Goal: Task Accomplishment & Management: Manage account settings

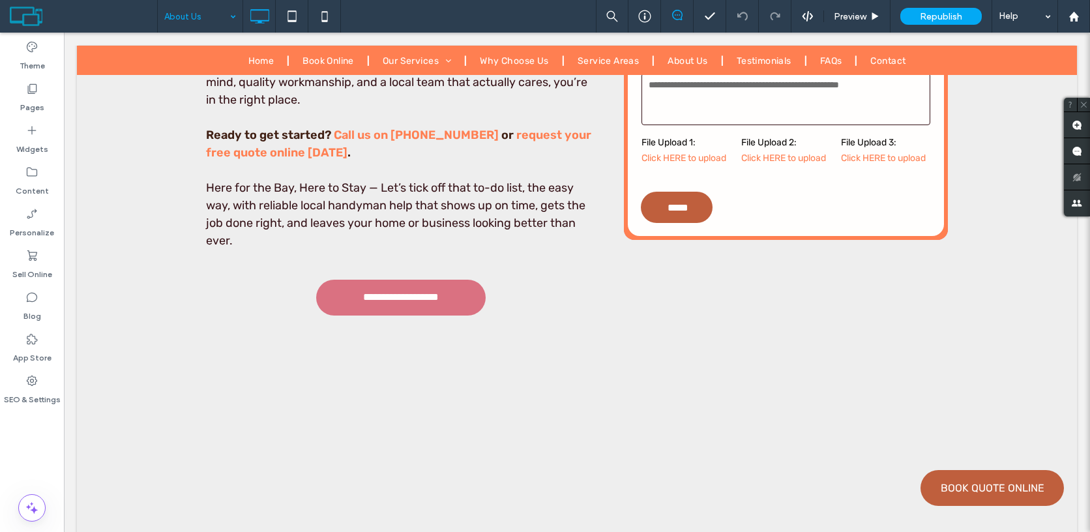
scroll to position [7296, 0]
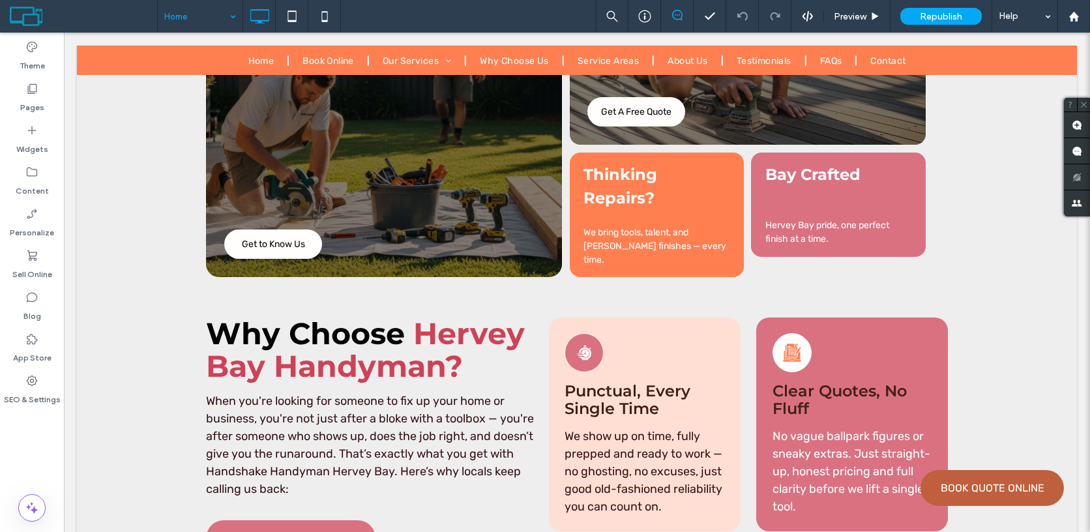
scroll to position [3458, 0]
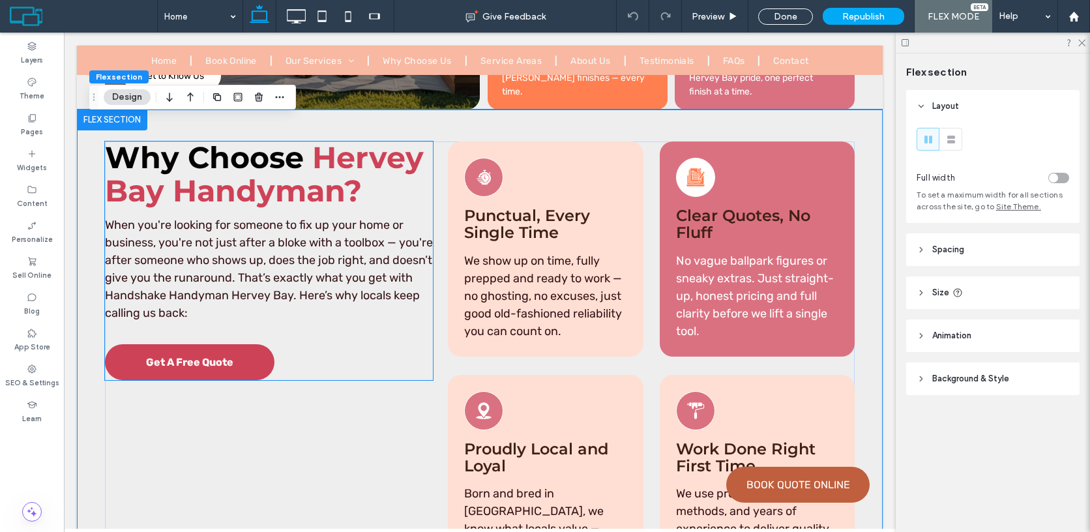
click at [206, 356] on span "Get A Free Quote" at bounding box center [189, 362] width 87 height 12
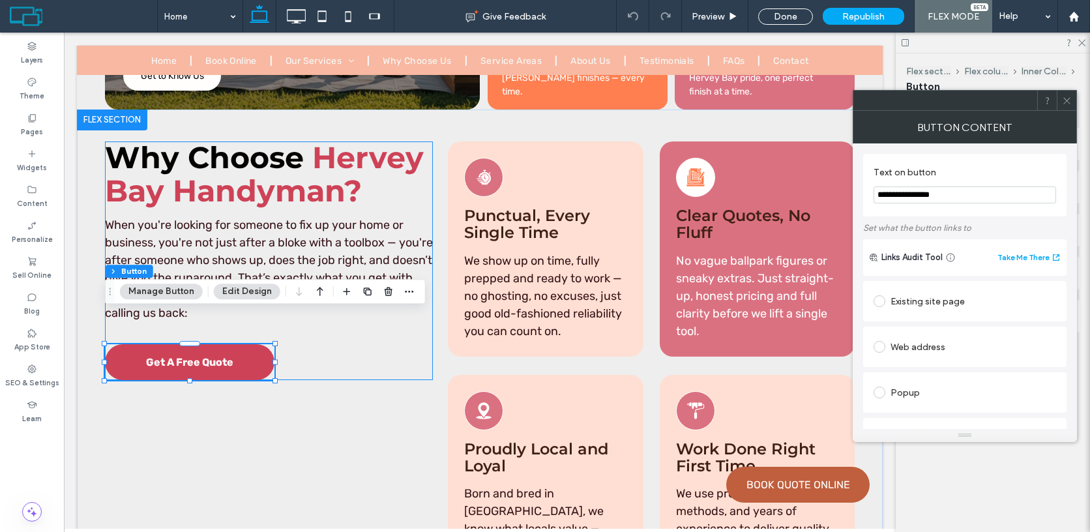
type input "**"
click at [179, 293] on button "Manage Button" at bounding box center [161, 291] width 83 height 16
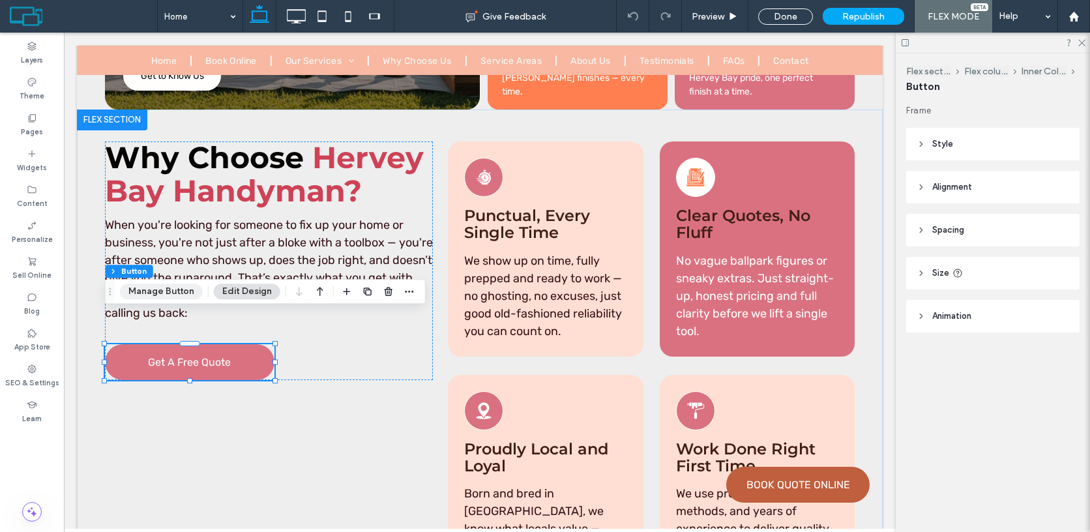
click at [168, 291] on button "Manage Button" at bounding box center [161, 291] width 83 height 16
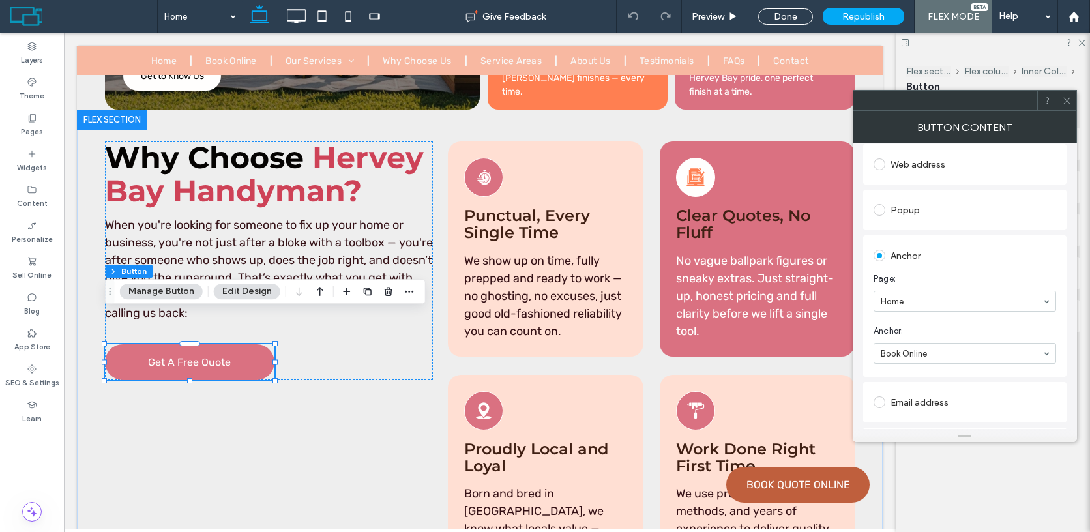
scroll to position [183, 0]
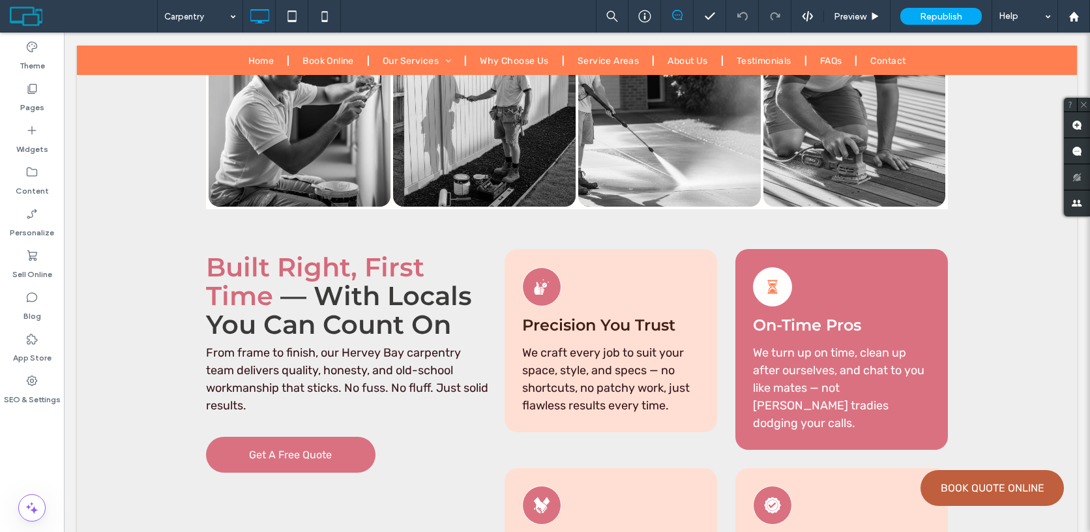
scroll to position [4809, 0]
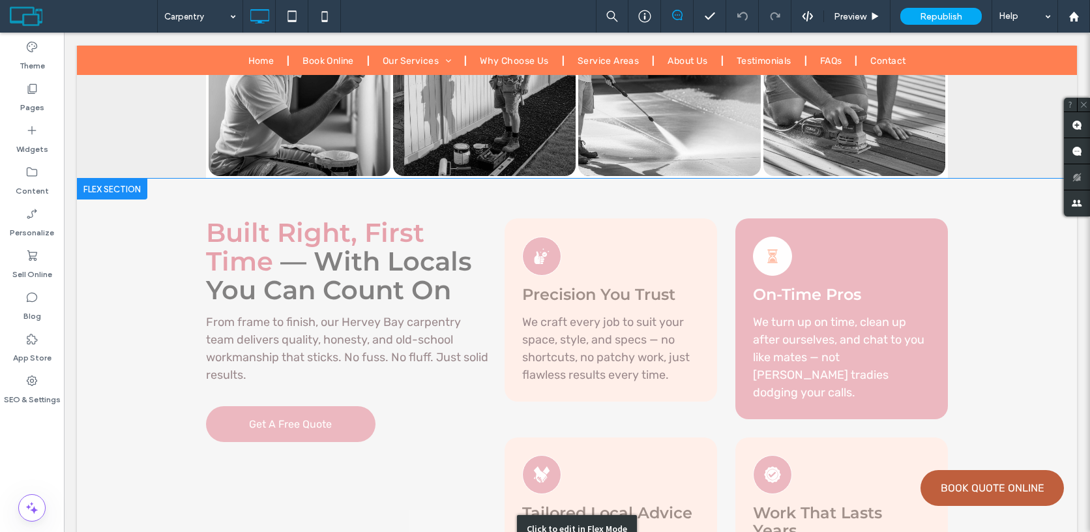
click at [313, 310] on div "Click to edit in Flex Mode" at bounding box center [577, 529] width 1000 height 701
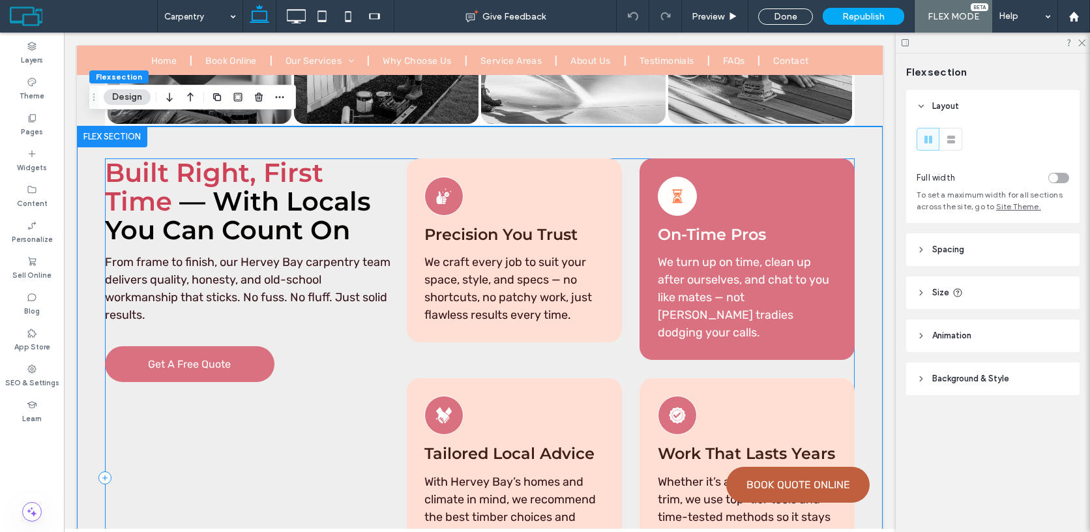
scroll to position [4730, 0]
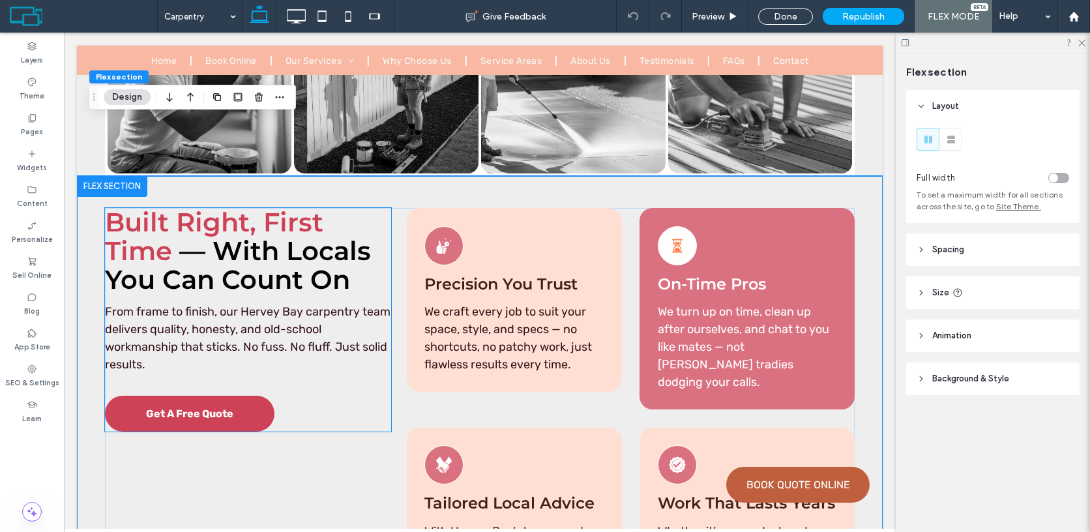
click at [210, 407] on span "Get A Free Quote" at bounding box center [189, 413] width 87 height 12
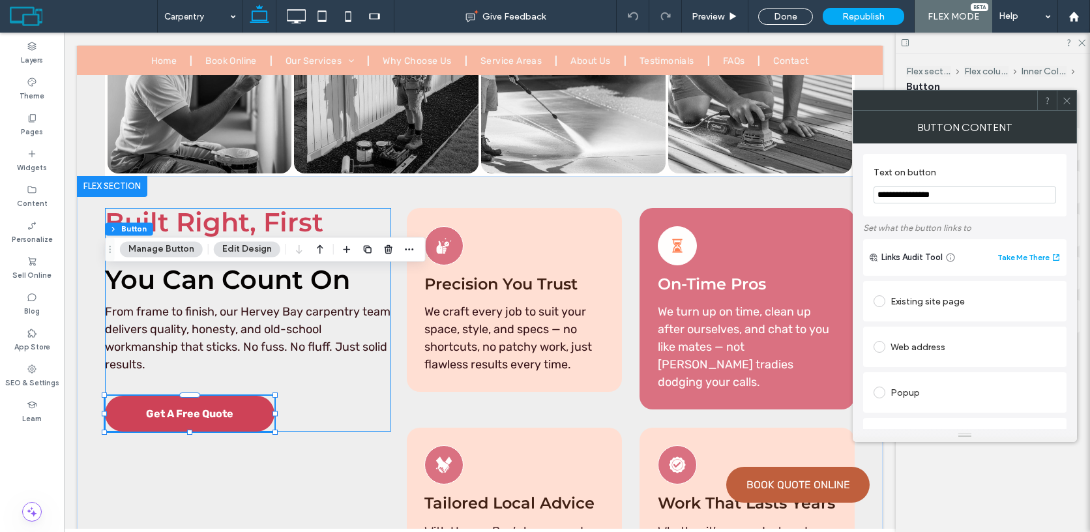
type input "**"
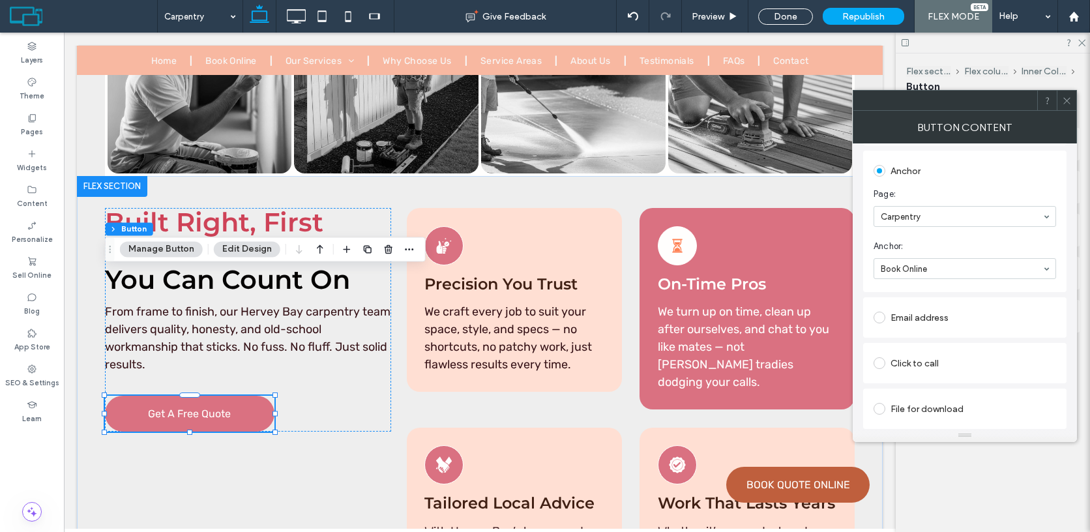
click at [1066, 106] on span at bounding box center [1067, 101] width 10 height 20
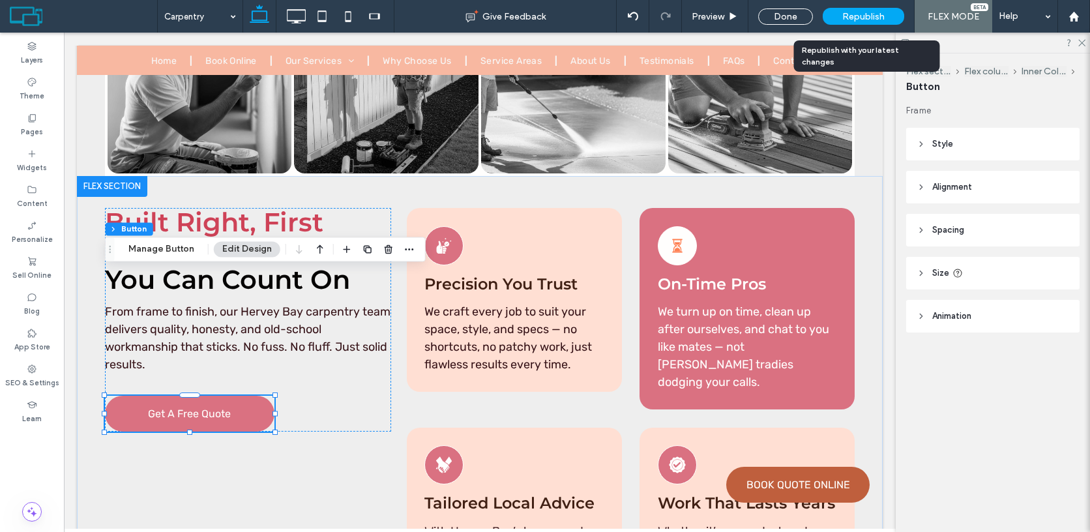
click at [858, 14] on span "Republish" at bounding box center [863, 16] width 42 height 11
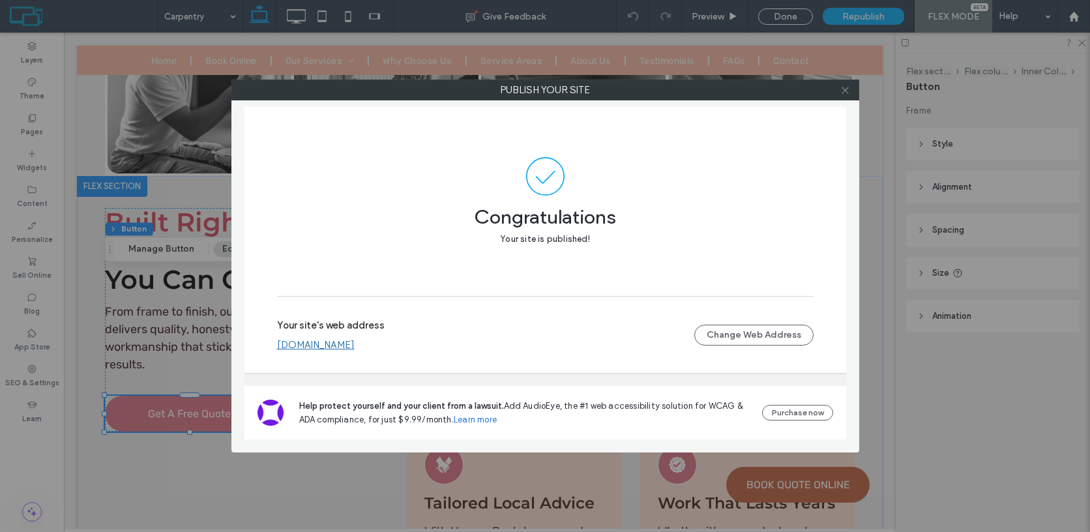
click at [846, 85] on icon at bounding box center [845, 90] width 10 height 10
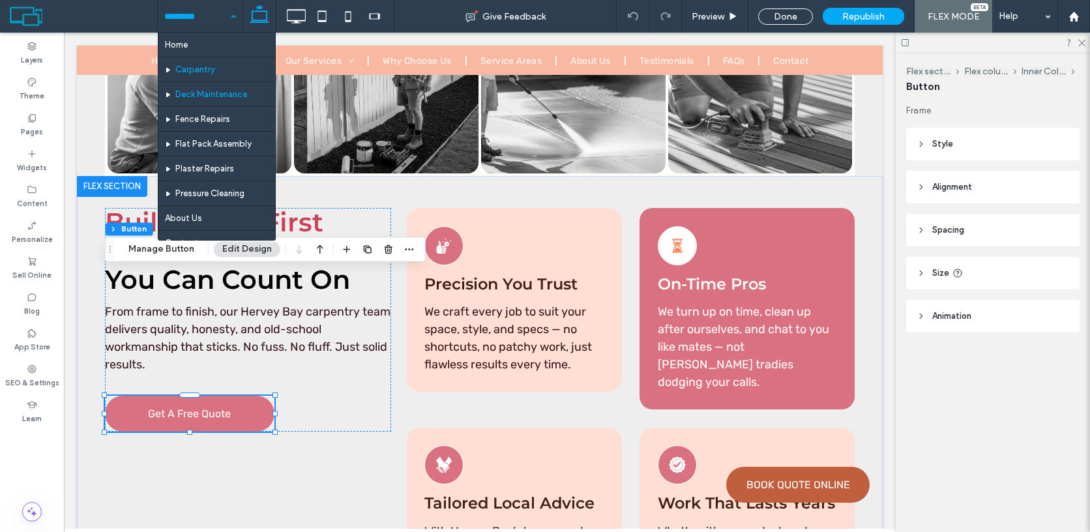
drag, startPoint x: 202, startPoint y: 92, endPoint x: 328, endPoint y: 194, distance: 162.6
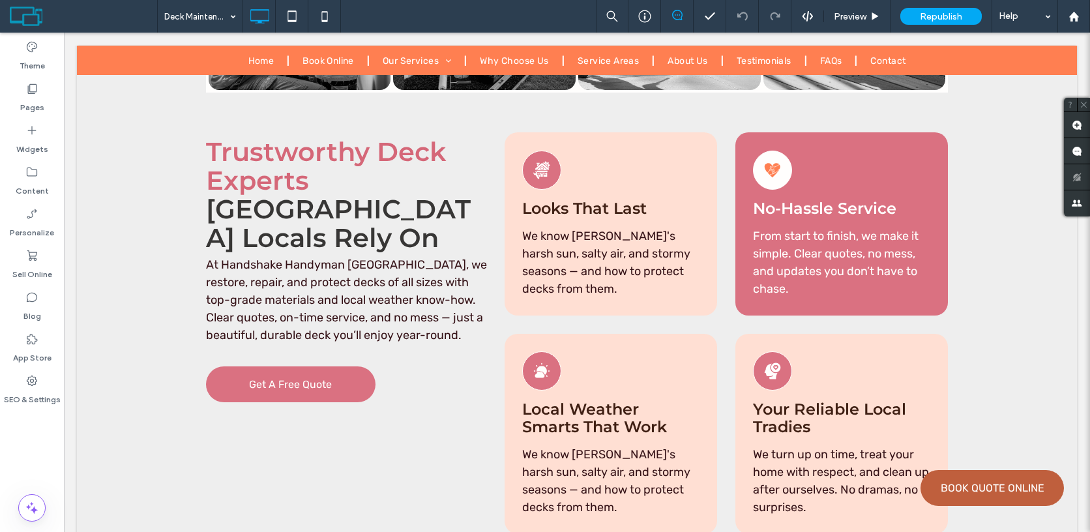
scroll to position [4441, 0]
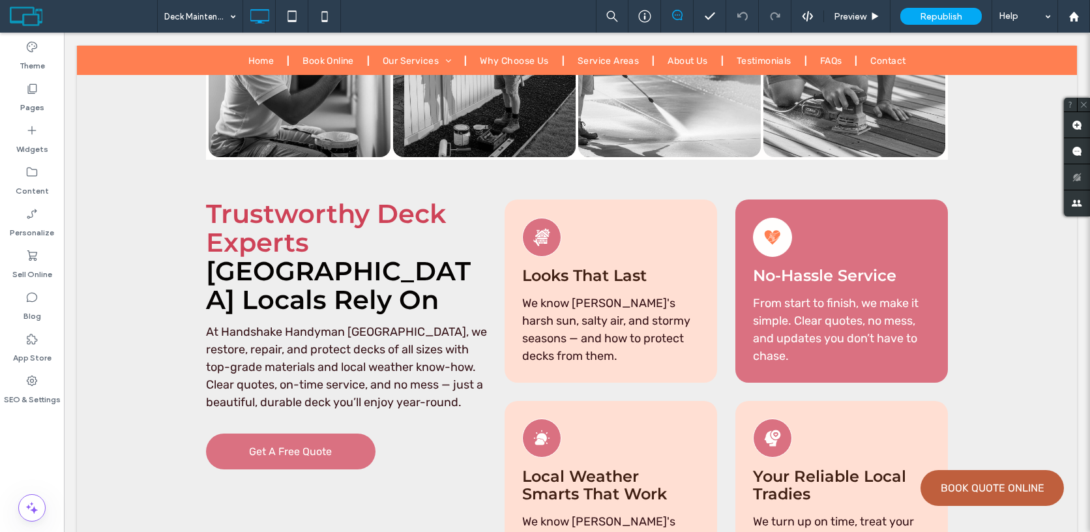
click at [400, 282] on div "Click to edit in Flex Mode" at bounding box center [577, 501] width 1000 height 683
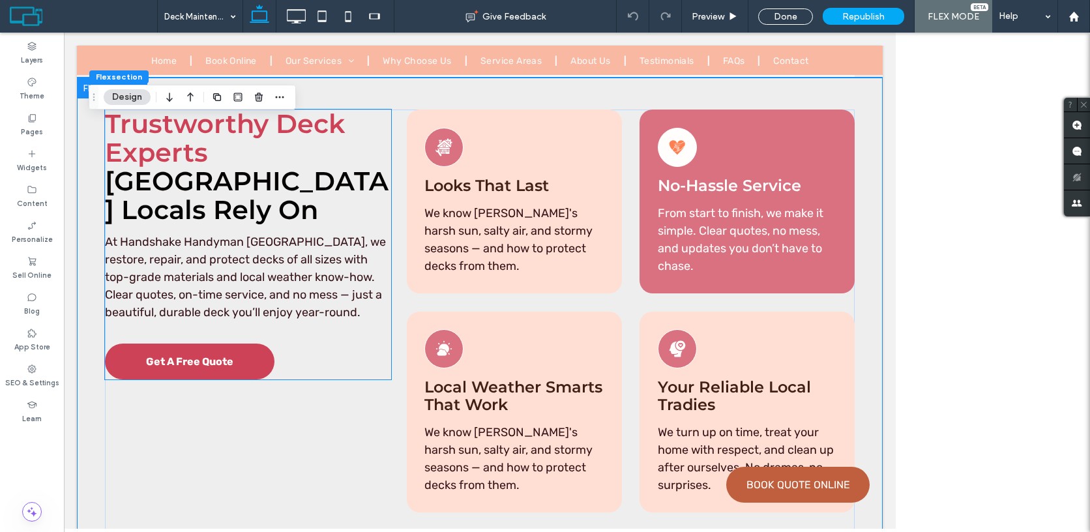
scroll to position [4411, 0]
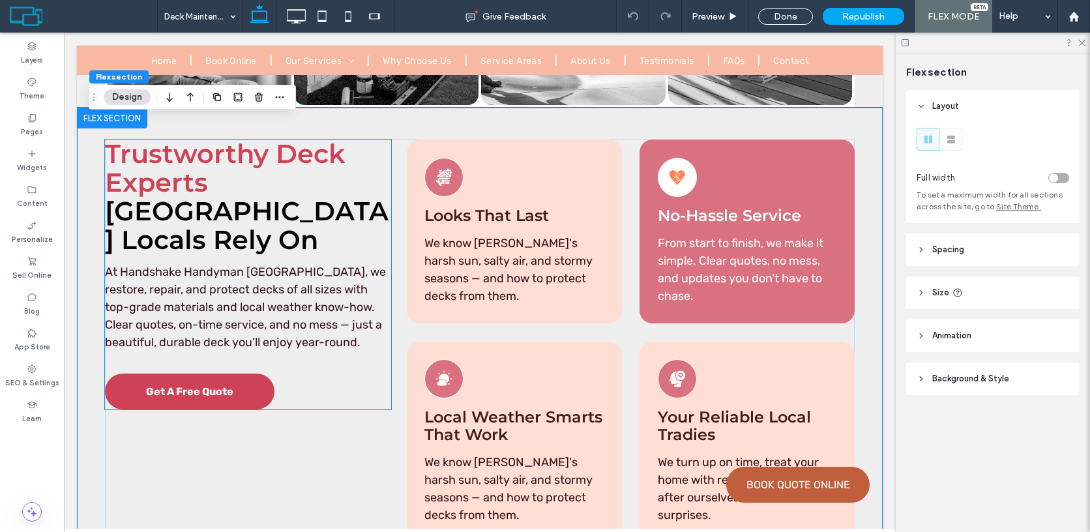
click at [236, 373] on link "Get A Free Quote" at bounding box center [189, 391] width 169 height 36
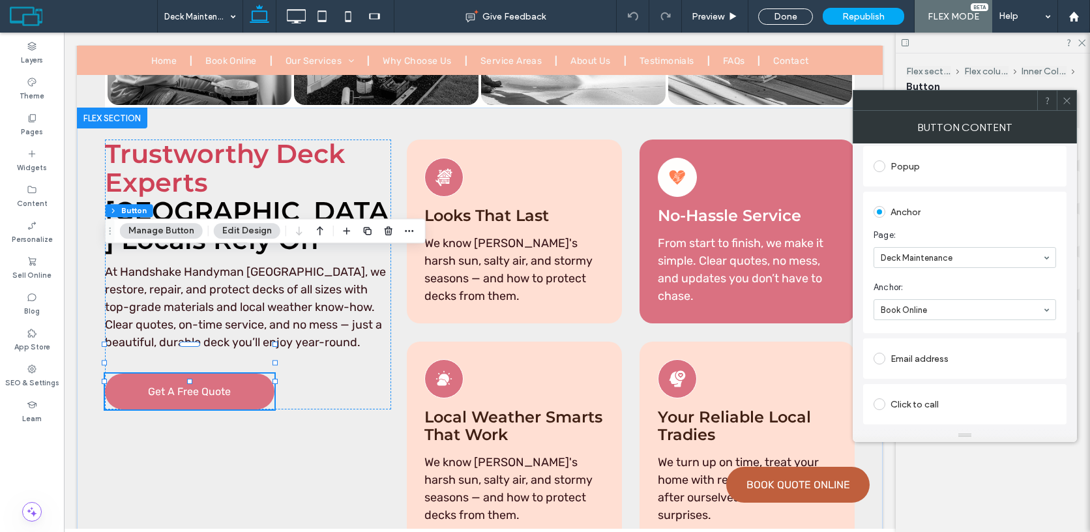
scroll to position [227, 0]
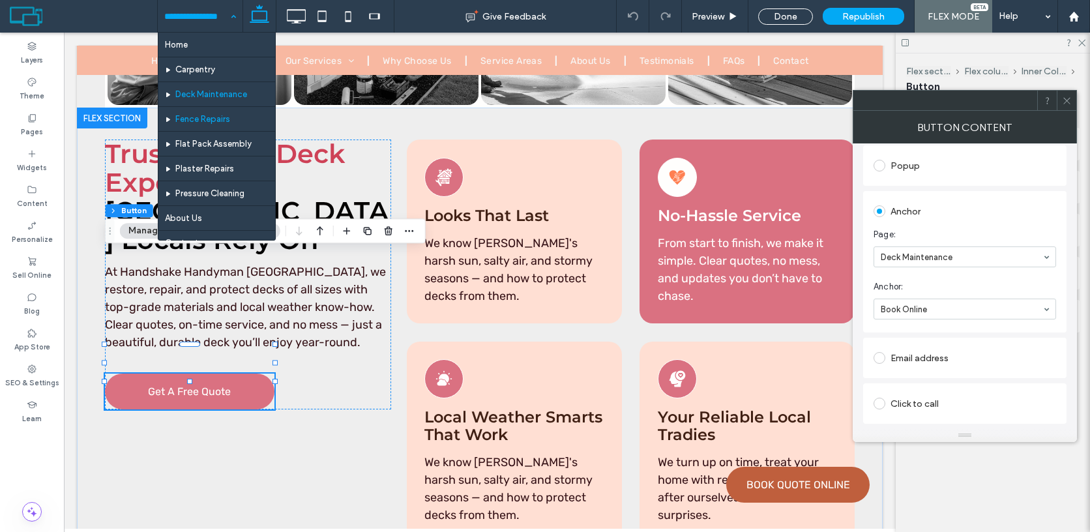
drag, startPoint x: 206, startPoint y: 116, endPoint x: 280, endPoint y: 184, distance: 101.0
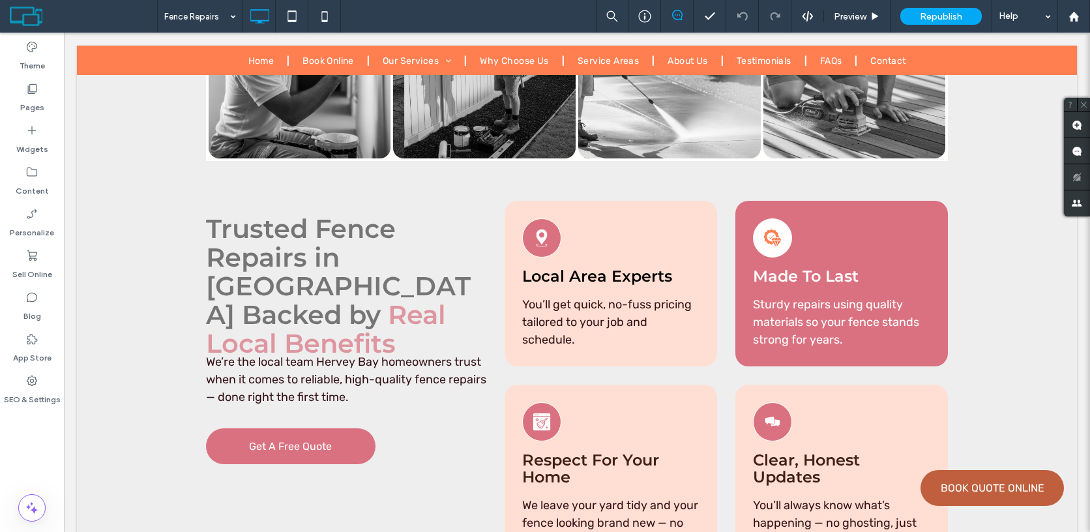
scroll to position [4385, 0]
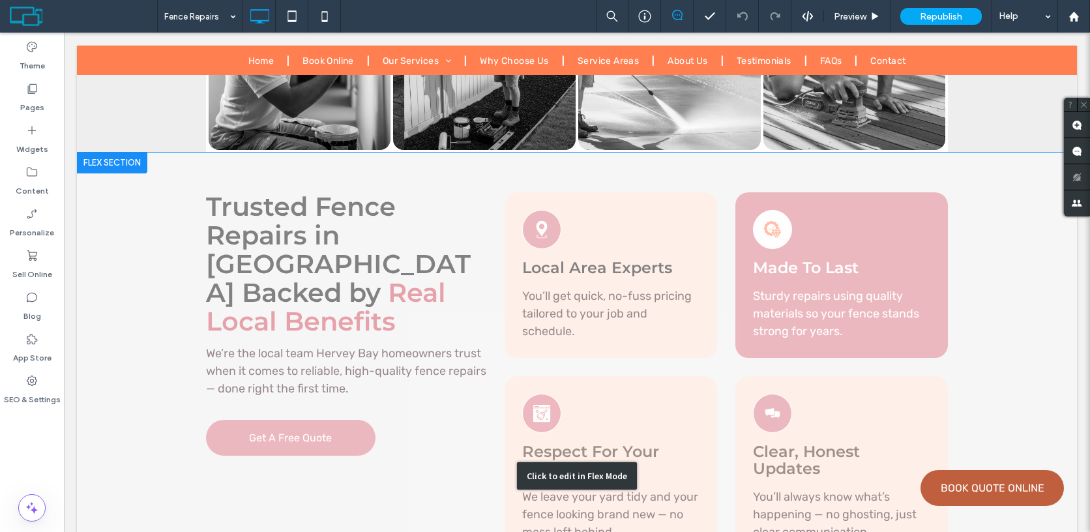
click at [388, 292] on div "Click to edit in Flex Mode" at bounding box center [577, 475] width 1000 height 647
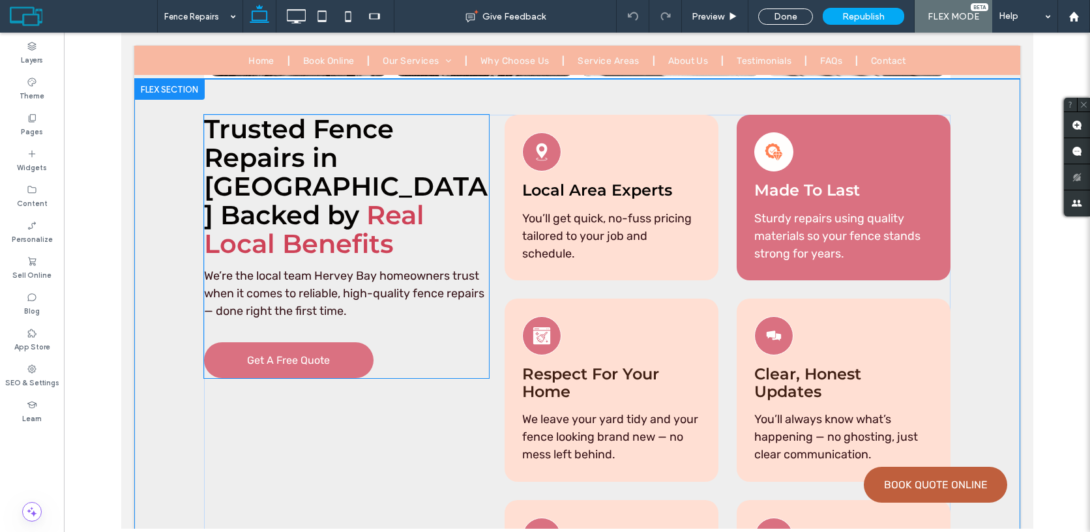
scroll to position [4334, 0]
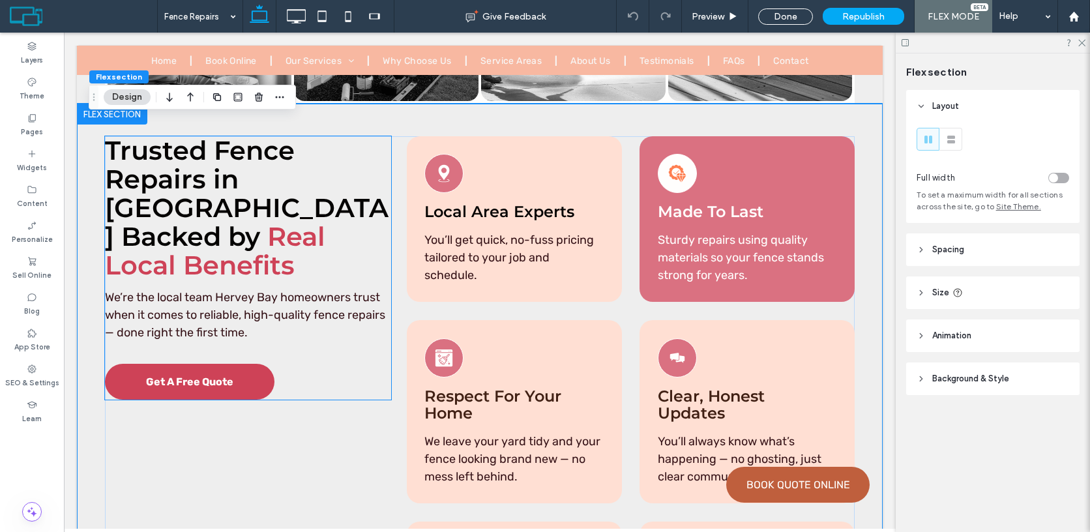
click at [217, 375] on span "Get A Free Quote" at bounding box center [189, 381] width 87 height 12
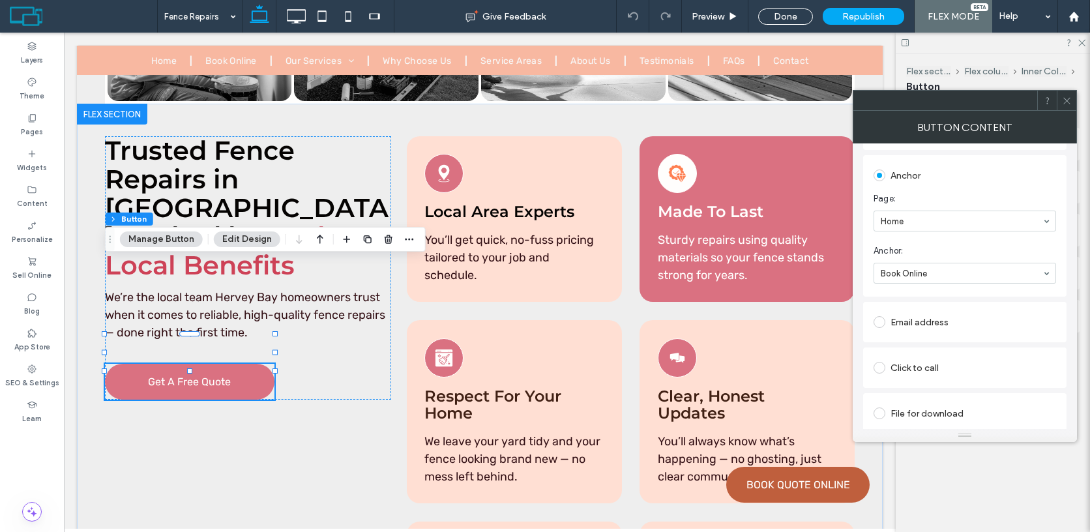
scroll to position [268, 0]
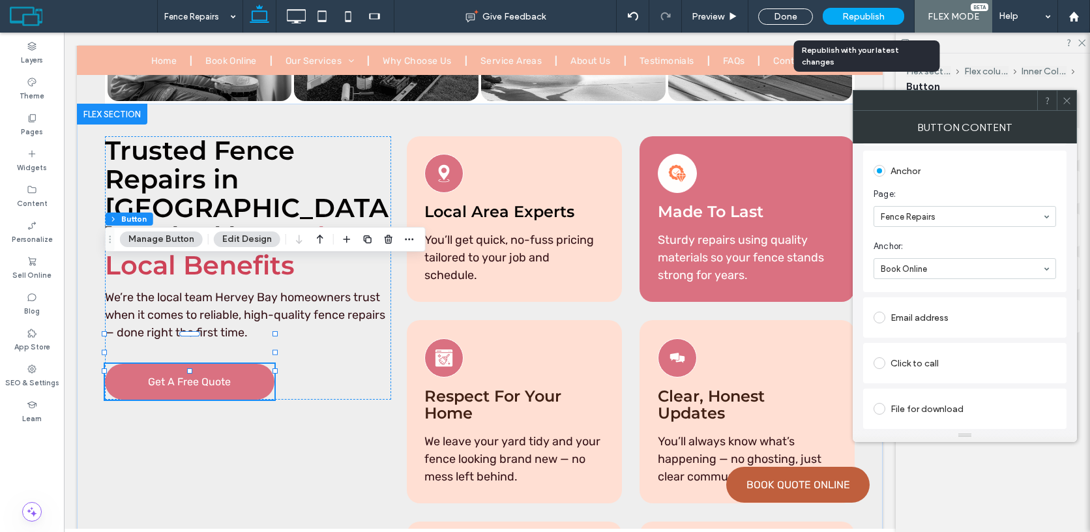
click at [882, 15] on span "Republish" at bounding box center [863, 16] width 42 height 11
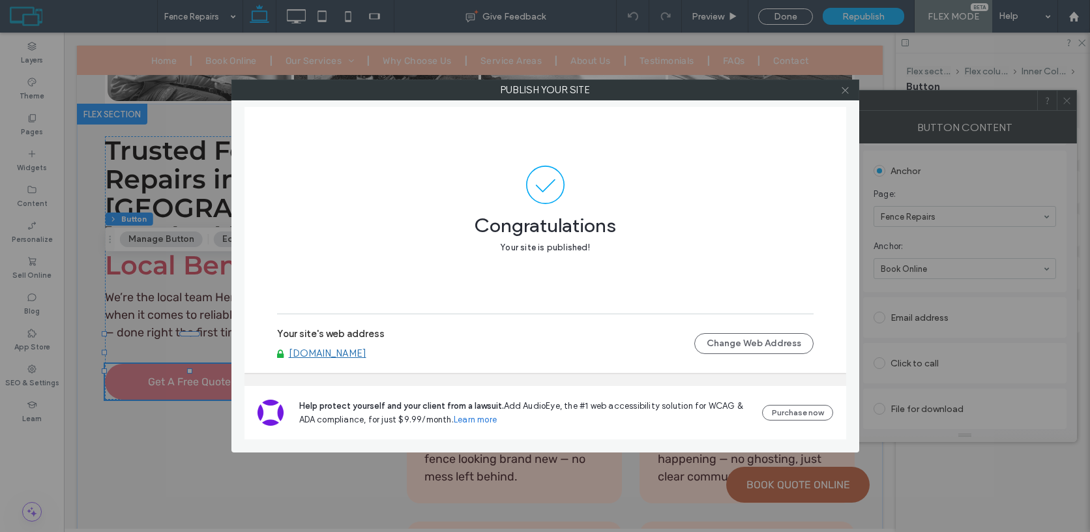
click at [845, 90] on use at bounding box center [844, 90] width 7 height 7
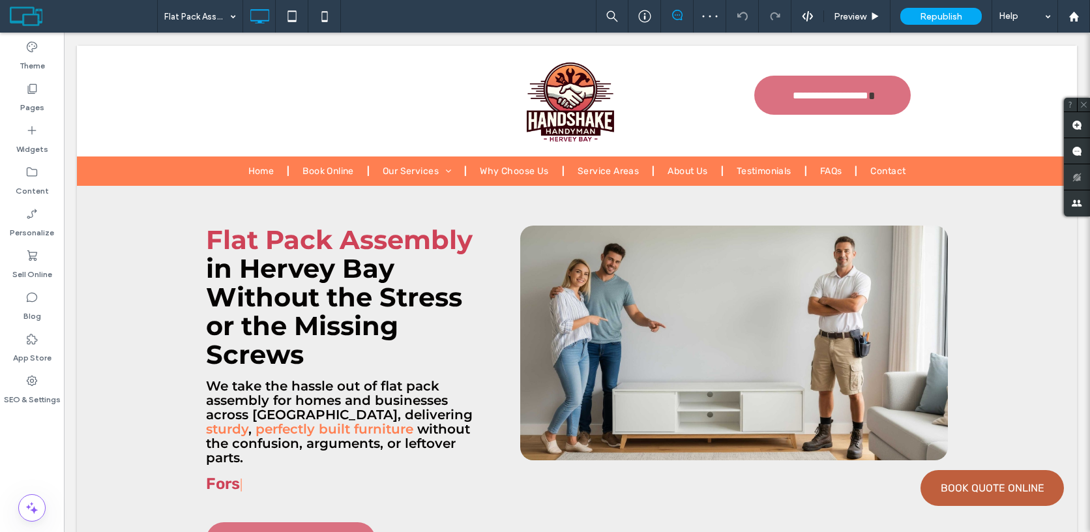
click at [568, 413] on div "Click to edit in Flex Mode" at bounding box center [577, 418] width 120 height 27
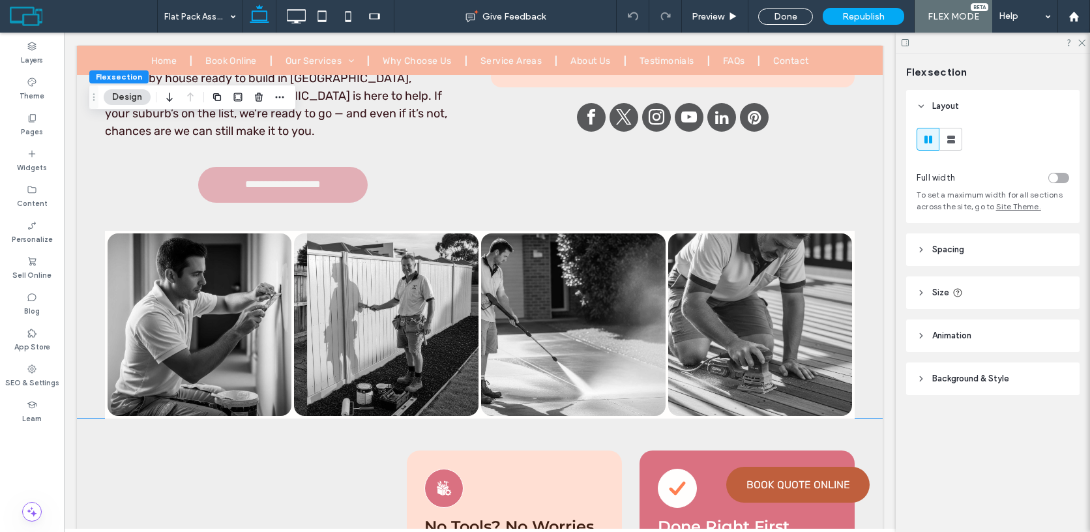
scroll to position [4373, 0]
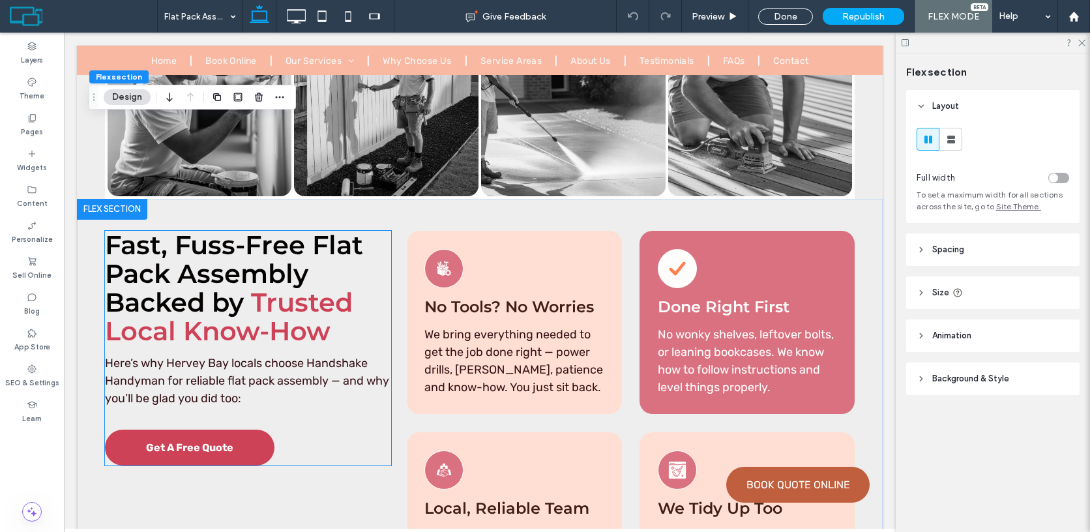
click at [217, 441] on span "Get A Free Quote" at bounding box center [189, 447] width 87 height 12
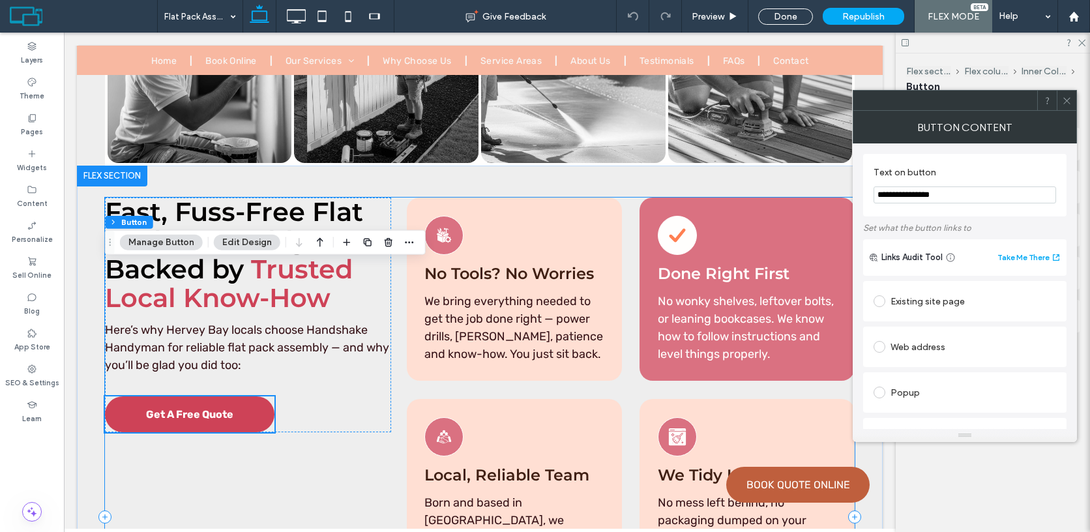
type input "**"
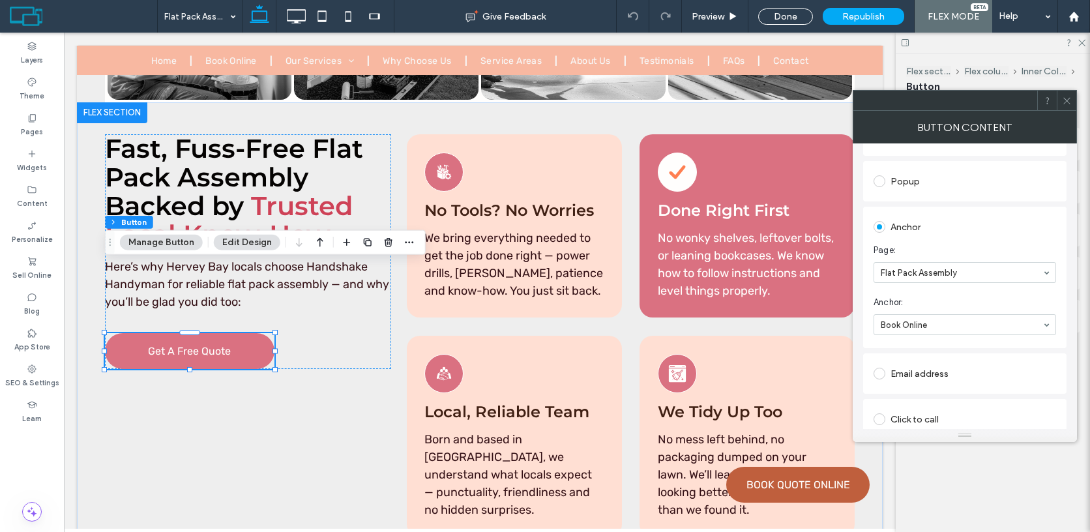
scroll to position [196, 0]
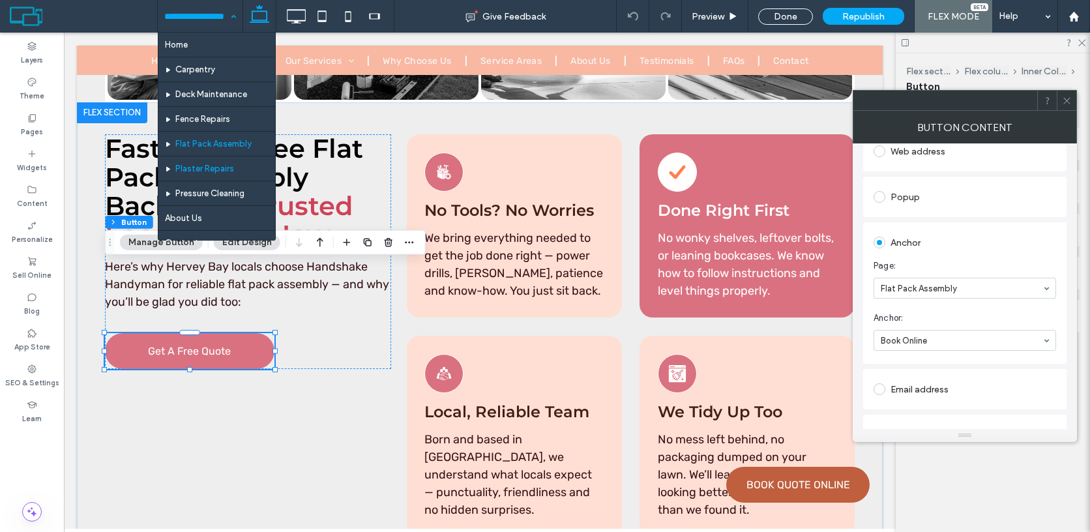
drag, startPoint x: 203, startPoint y: 169, endPoint x: 226, endPoint y: 186, distance: 28.6
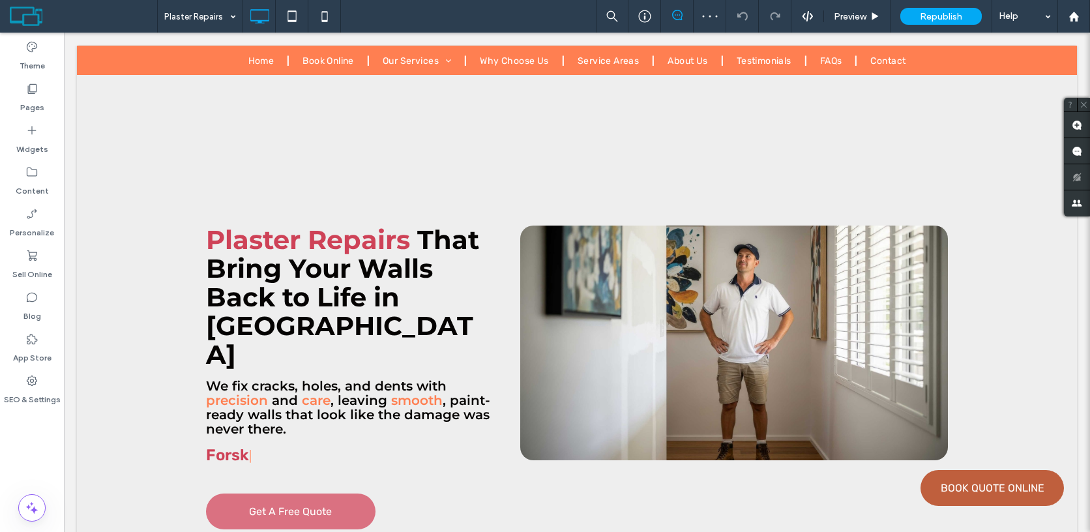
scroll to position [4740, 0]
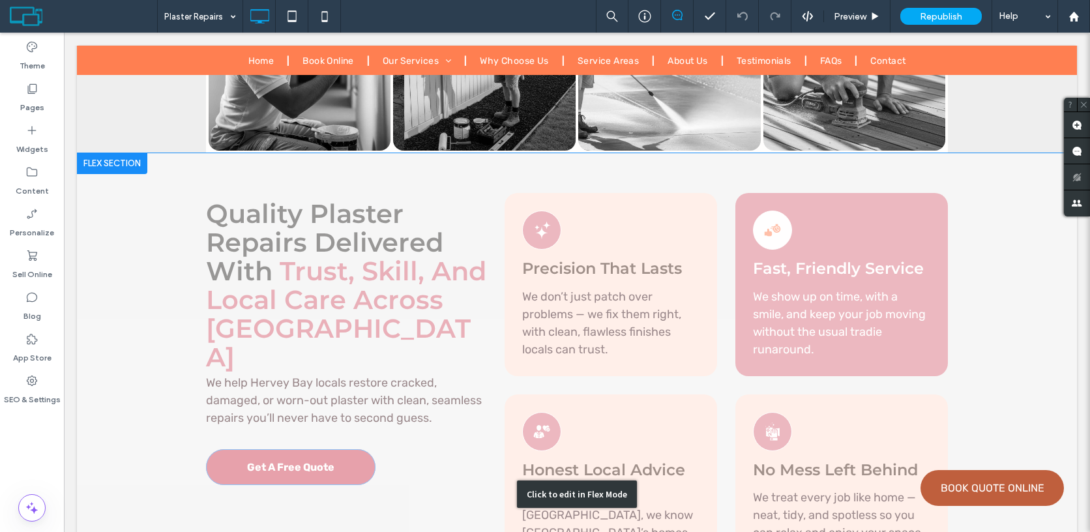
click at [386, 270] on div "Click to edit in Flex Mode" at bounding box center [577, 494] width 1000 height 683
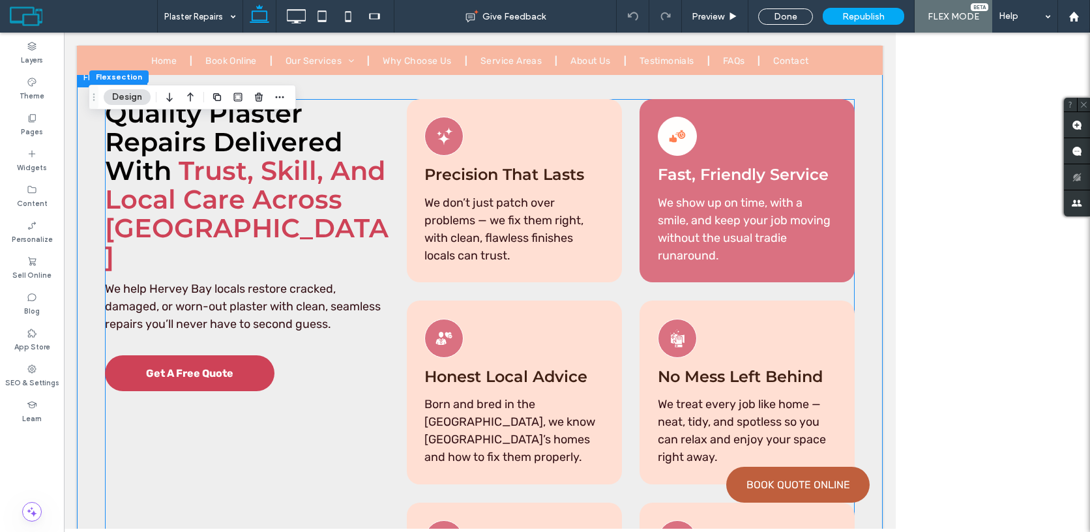
scroll to position [4675, 0]
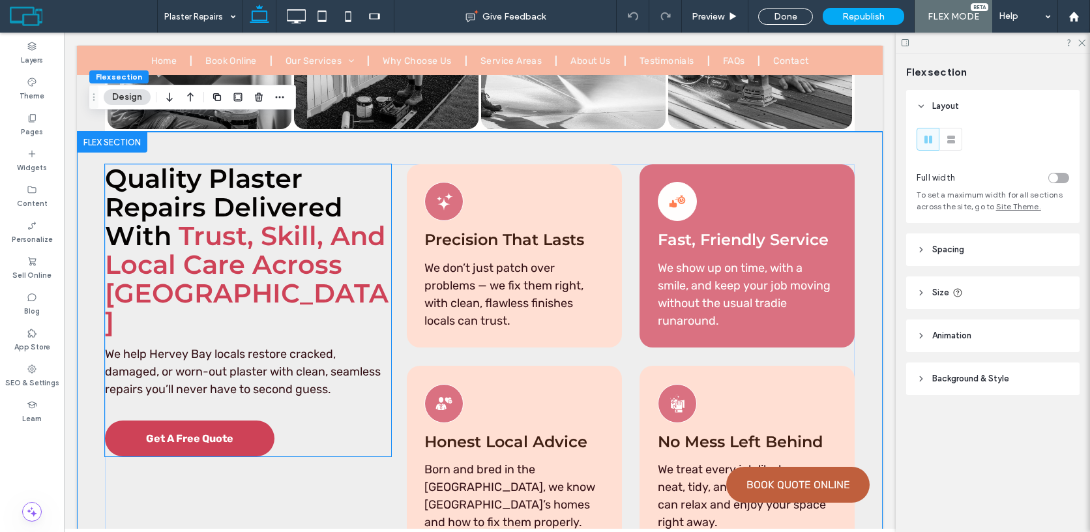
click at [212, 420] on link "Get A Free Quote" at bounding box center [189, 438] width 169 height 36
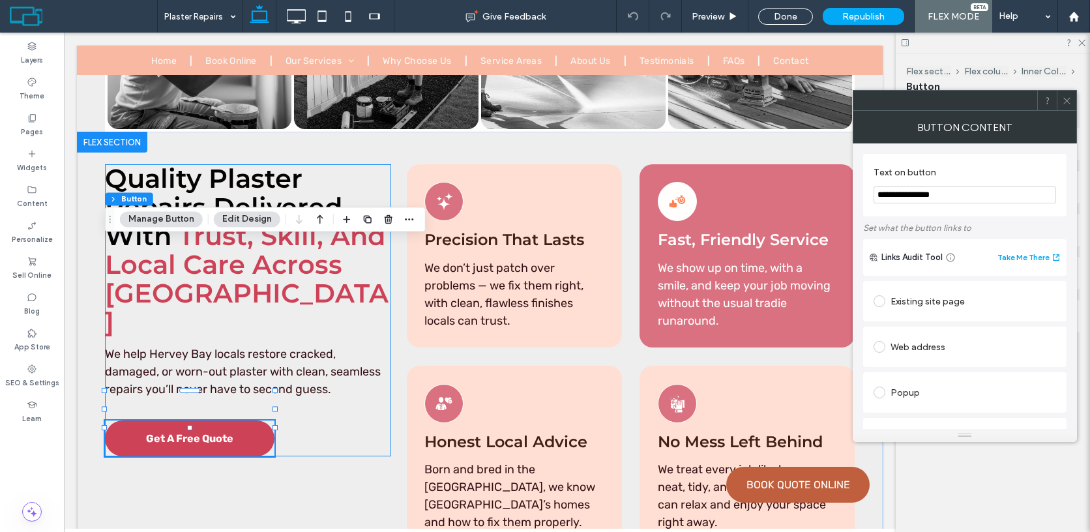
type input "**"
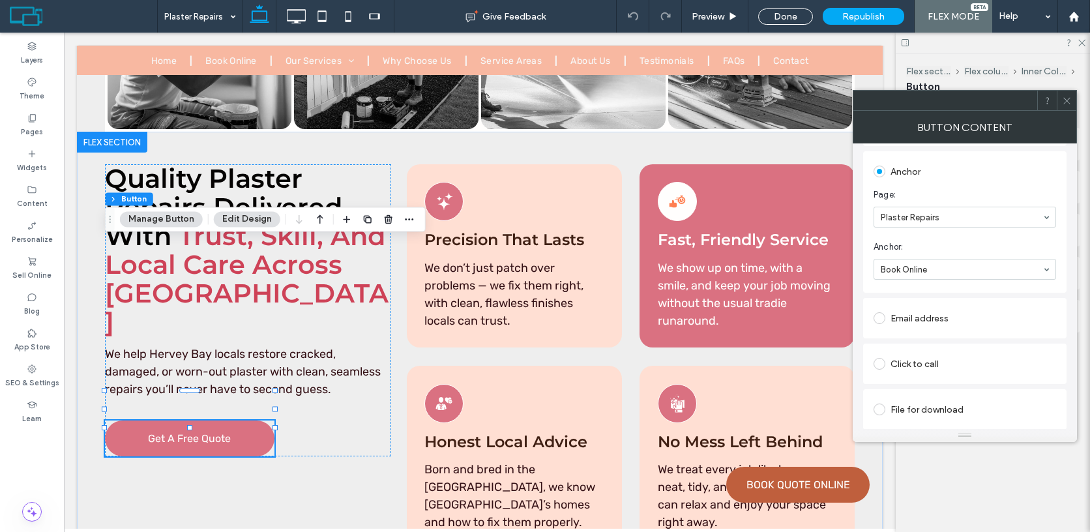
scroll to position [268, 0]
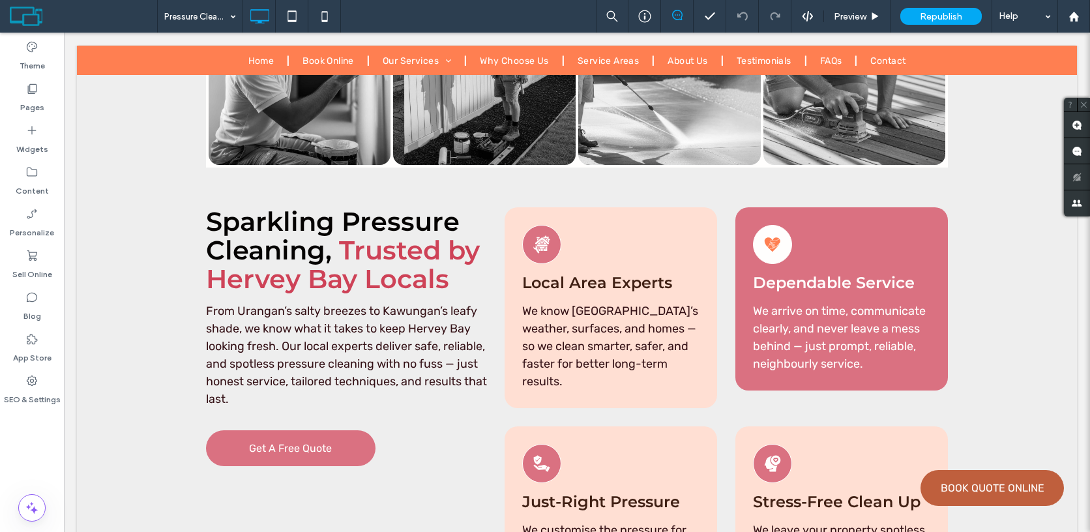
scroll to position [4495, 0]
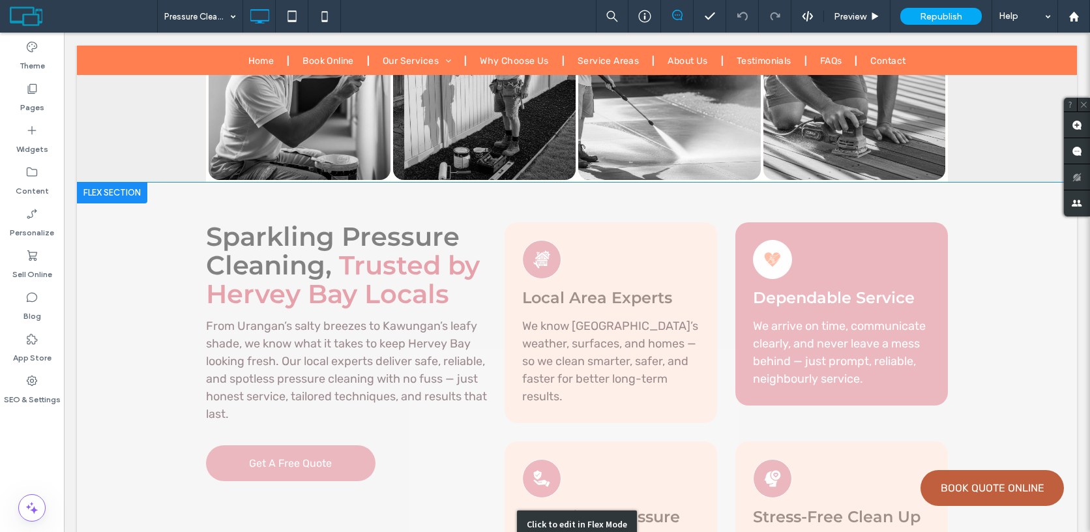
click at [324, 311] on div "Click to edit in Flex Mode" at bounding box center [577, 523] width 1000 height 683
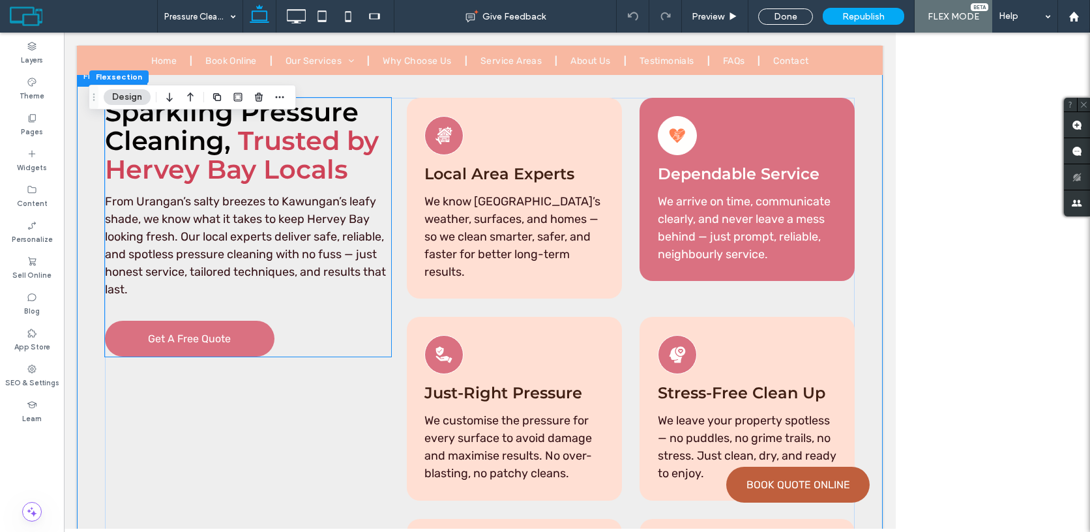
scroll to position [4392, 0]
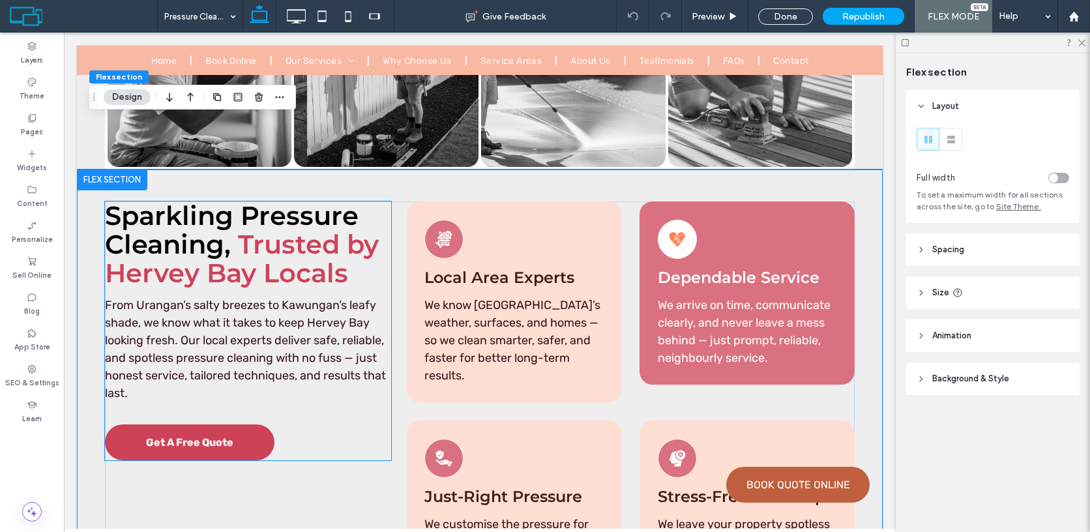
click at [233, 424] on link "Get A Free Quote" at bounding box center [189, 442] width 169 height 36
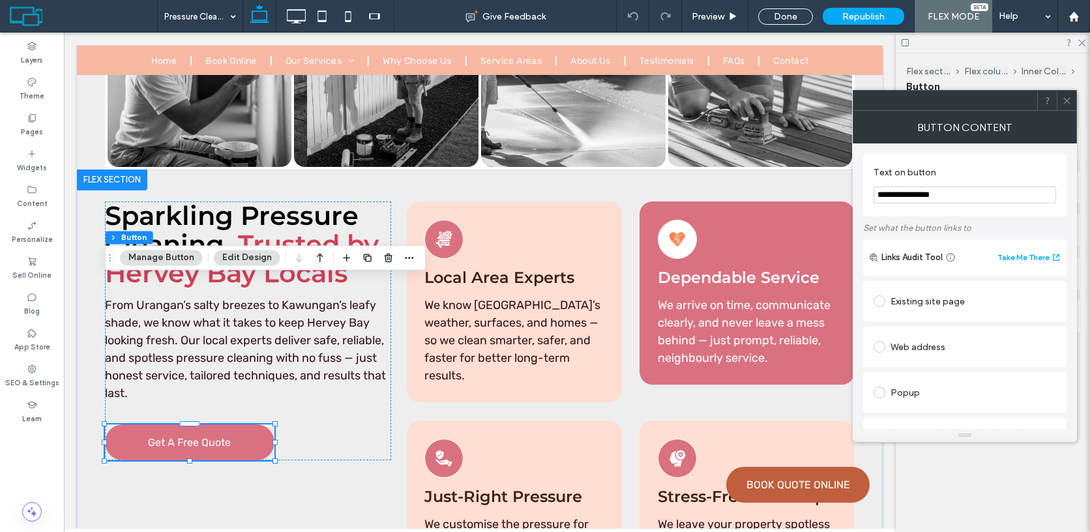
scroll to position [269, 0]
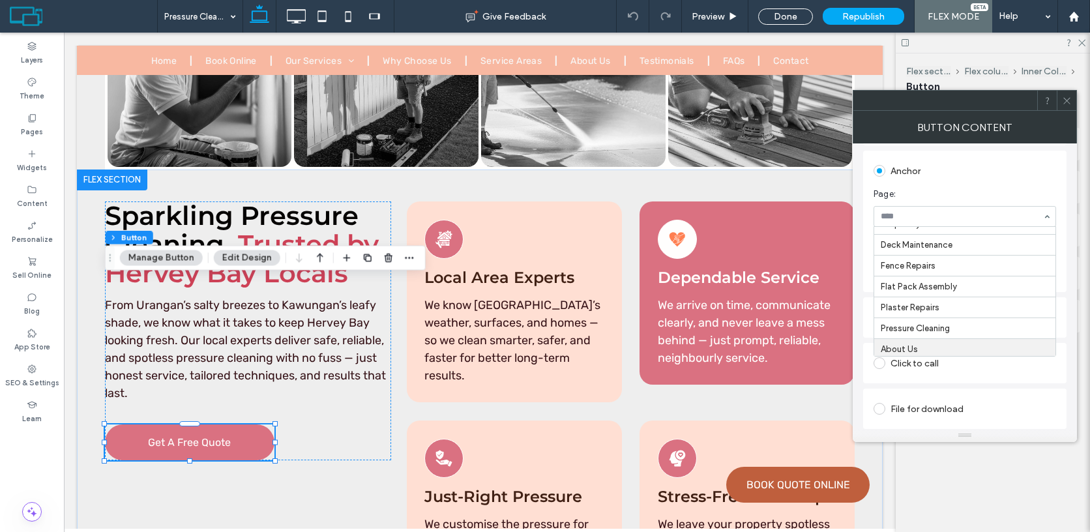
scroll to position [35, 0]
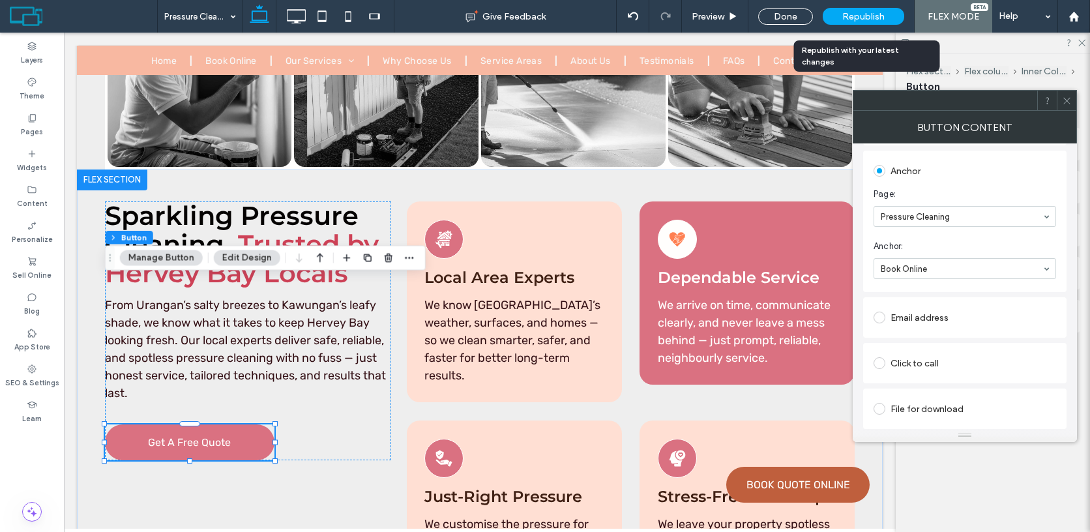
click at [851, 24] on div "Republish" at bounding box center [862, 16] width 81 height 17
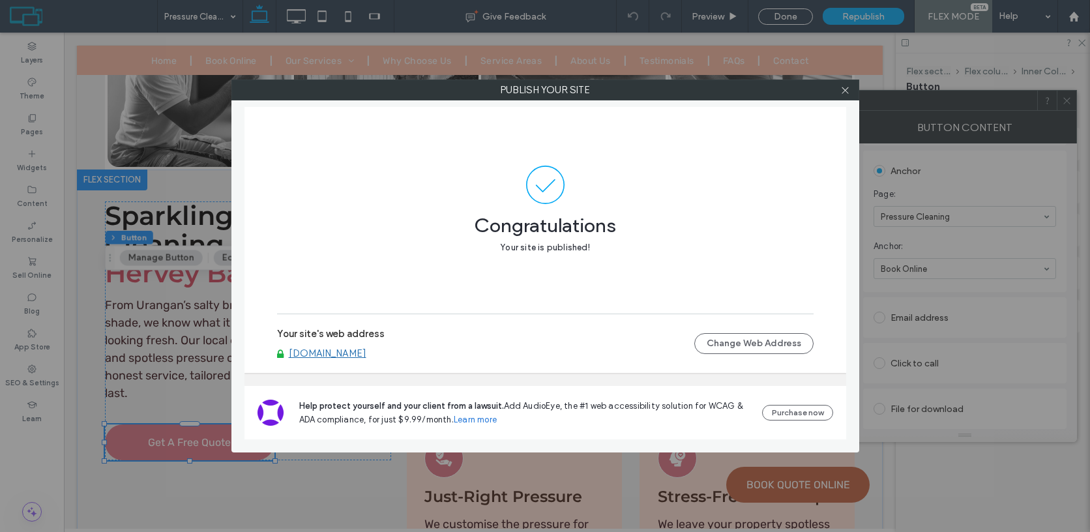
click at [850, 87] on div at bounding box center [845, 90] width 20 height 20
click at [843, 90] on icon at bounding box center [845, 90] width 10 height 10
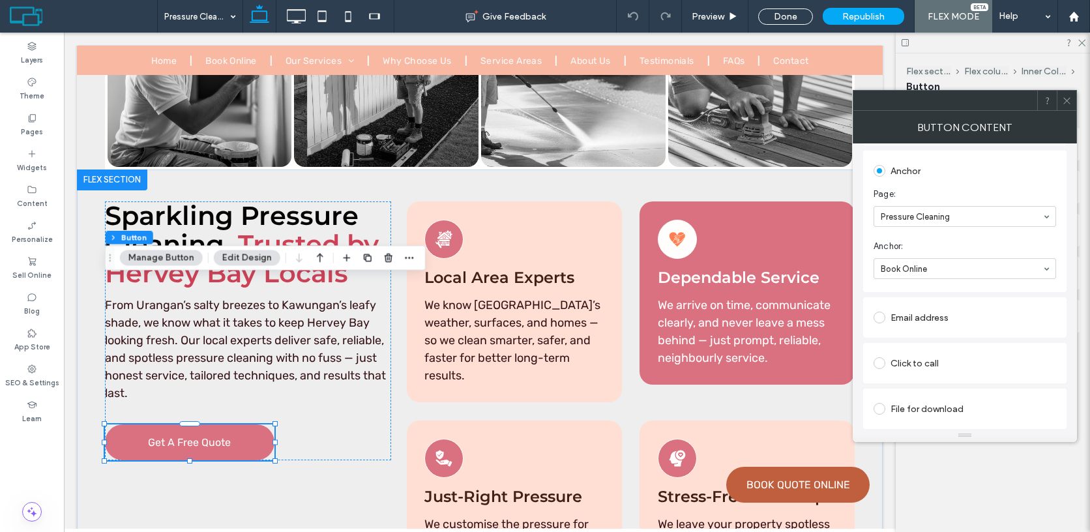
click at [1067, 101] on icon at bounding box center [1067, 101] width 10 height 10
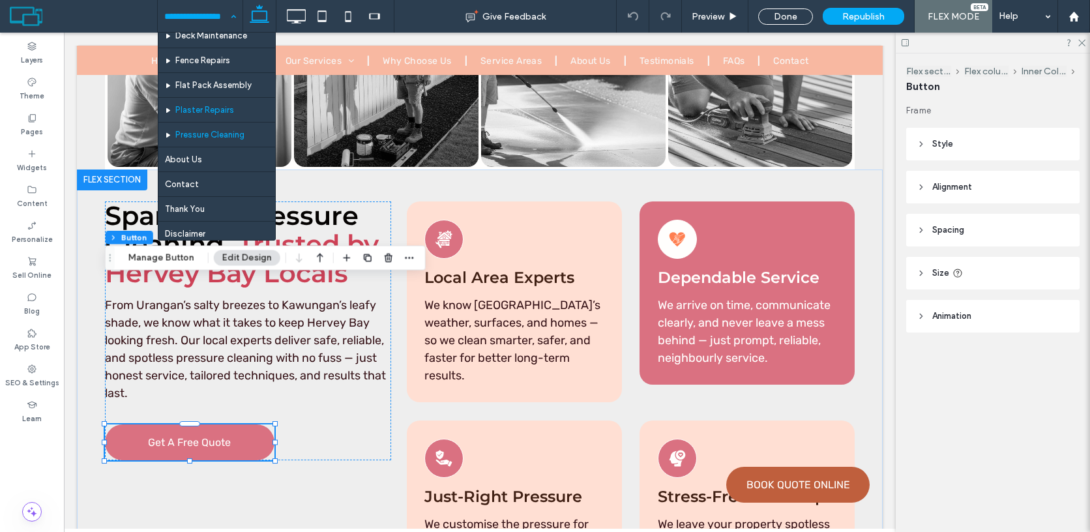
scroll to position [68, 0]
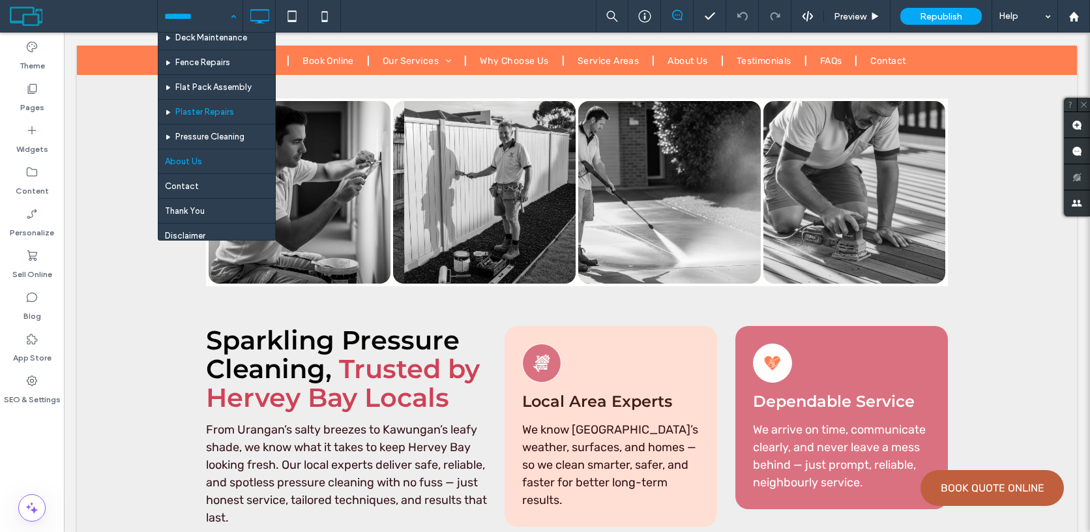
scroll to position [63, 0]
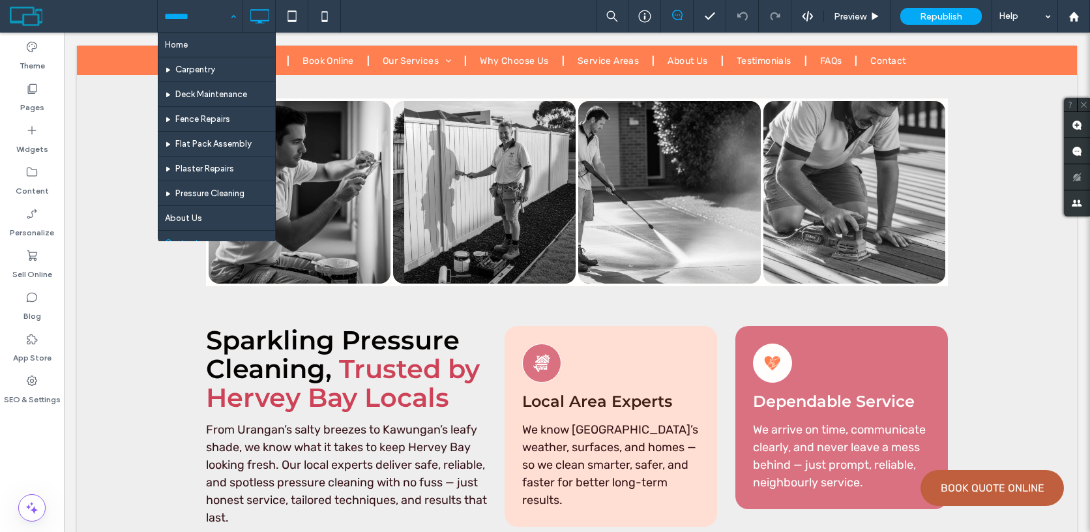
click at [190, 14] on input at bounding box center [196, 16] width 65 height 33
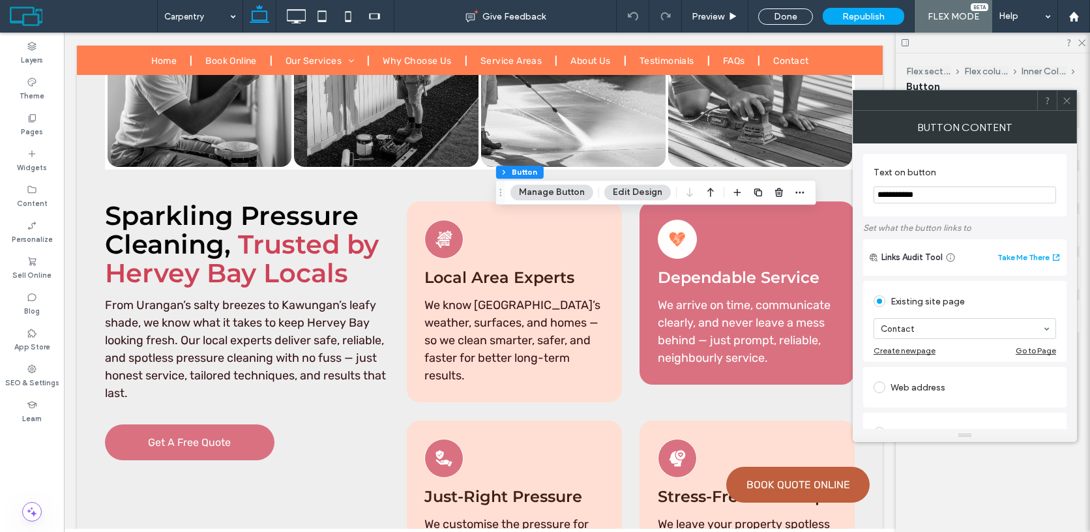
click at [1069, 100] on icon at bounding box center [1067, 101] width 10 height 10
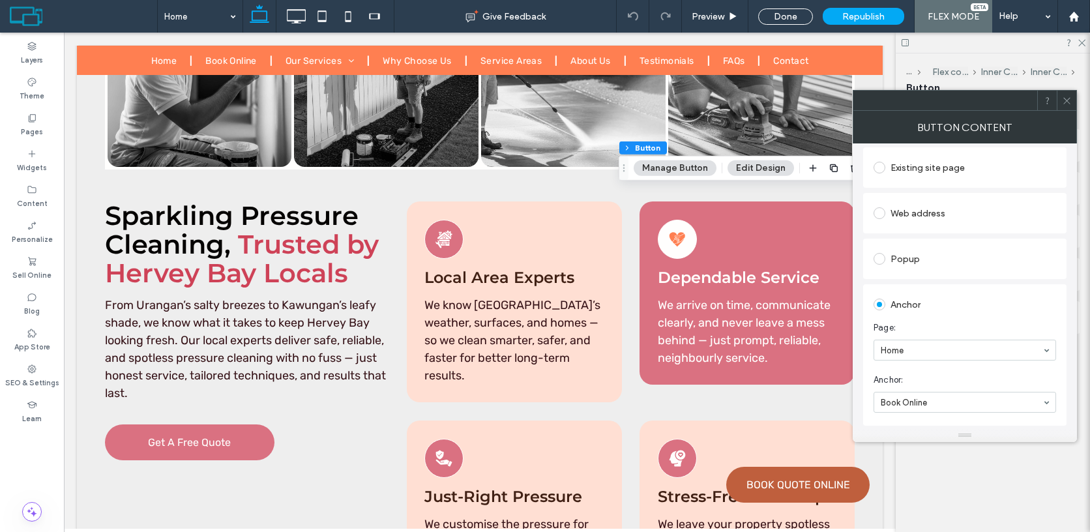
scroll to position [143, 0]
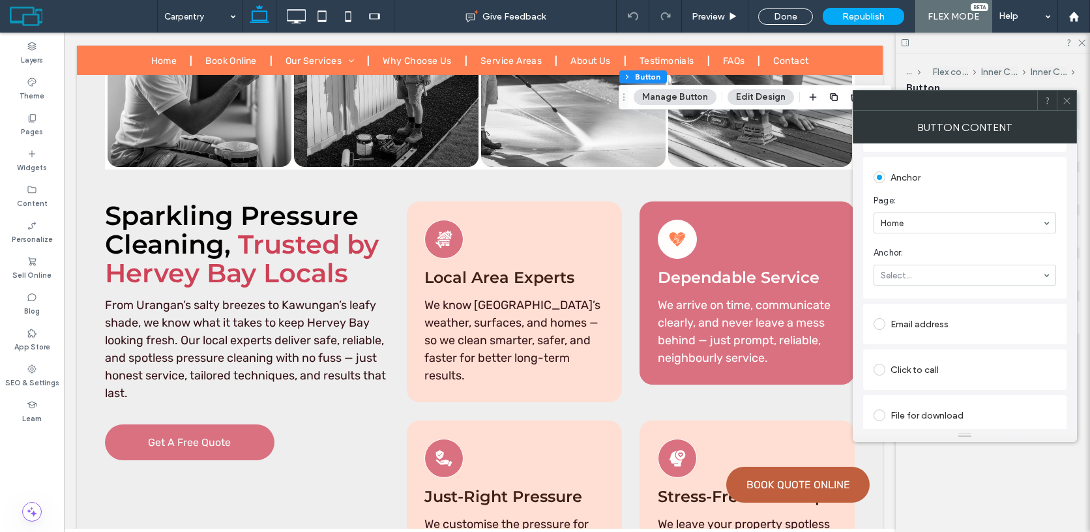
scroll to position [269, 0]
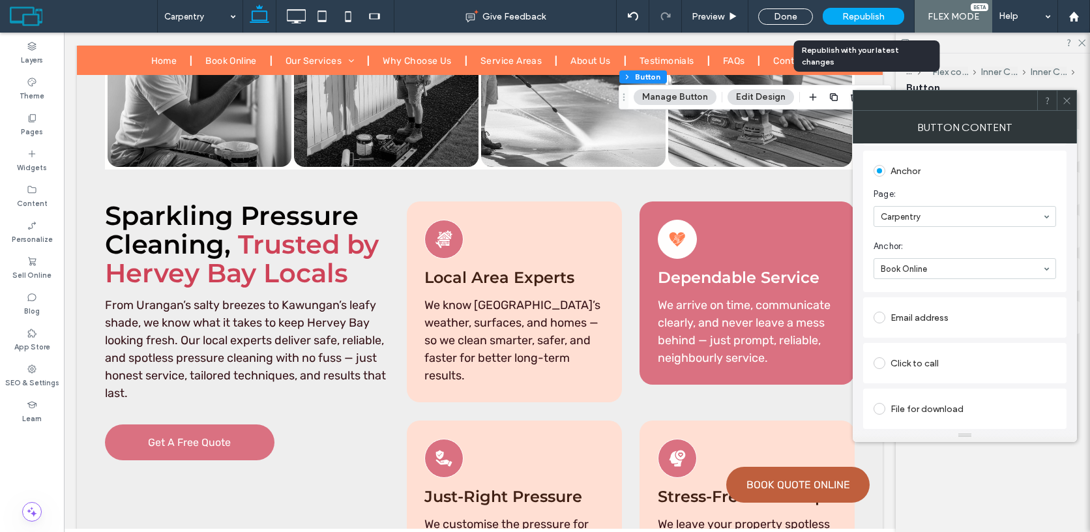
click at [882, 16] on span "Republish" at bounding box center [863, 16] width 42 height 11
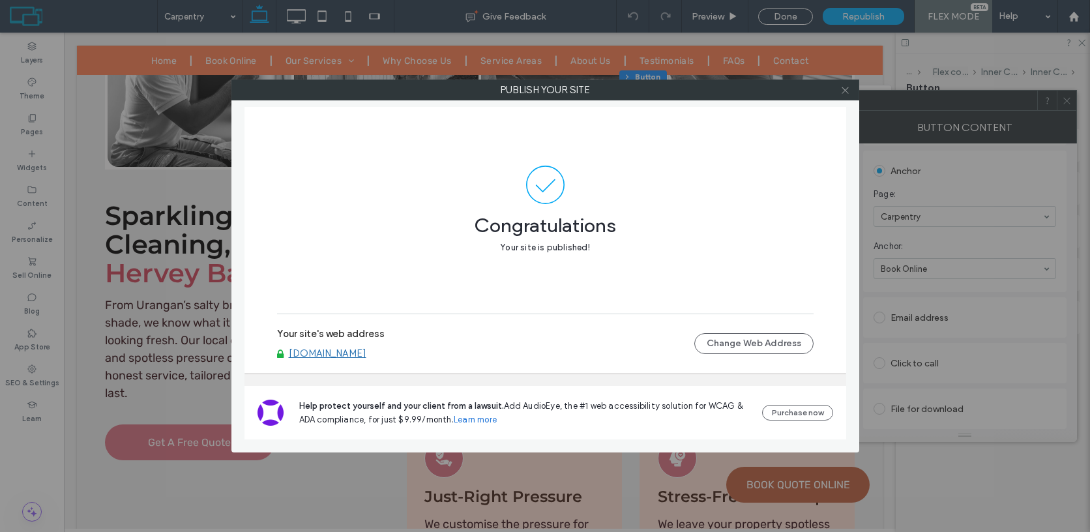
click at [843, 92] on use at bounding box center [844, 90] width 7 height 7
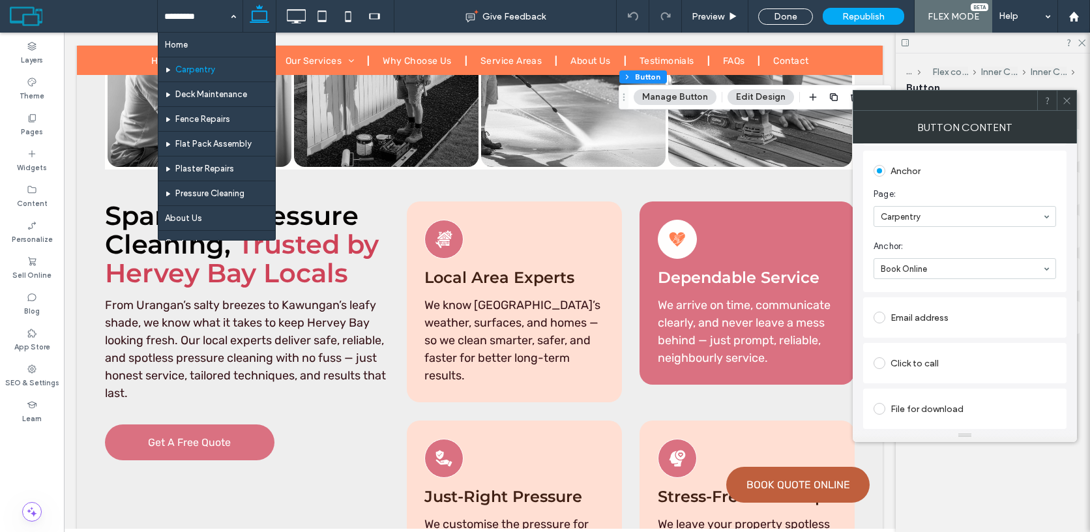
drag, startPoint x: 194, startPoint y: 100, endPoint x: 261, endPoint y: 108, distance: 66.9
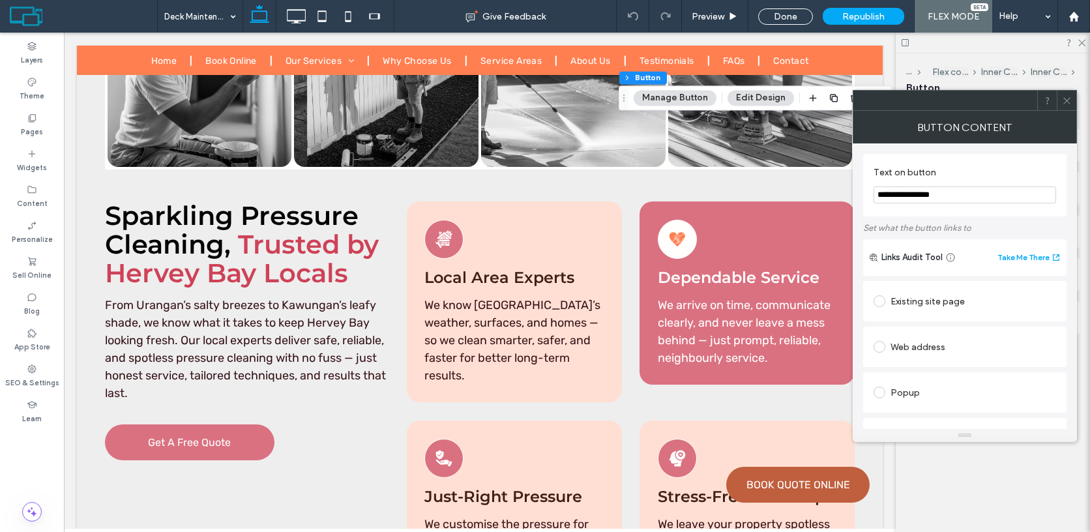
type input "**"
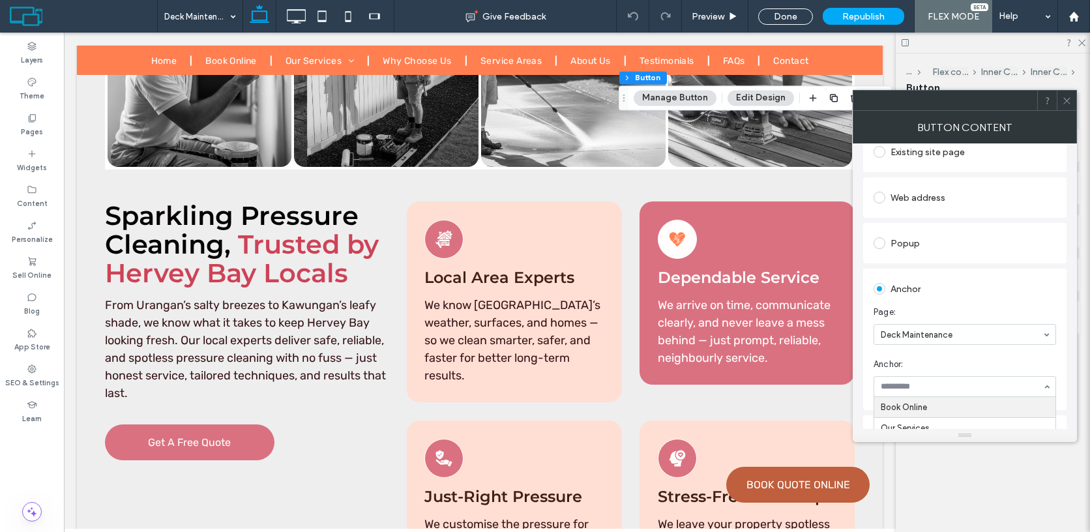
scroll to position [150, 0]
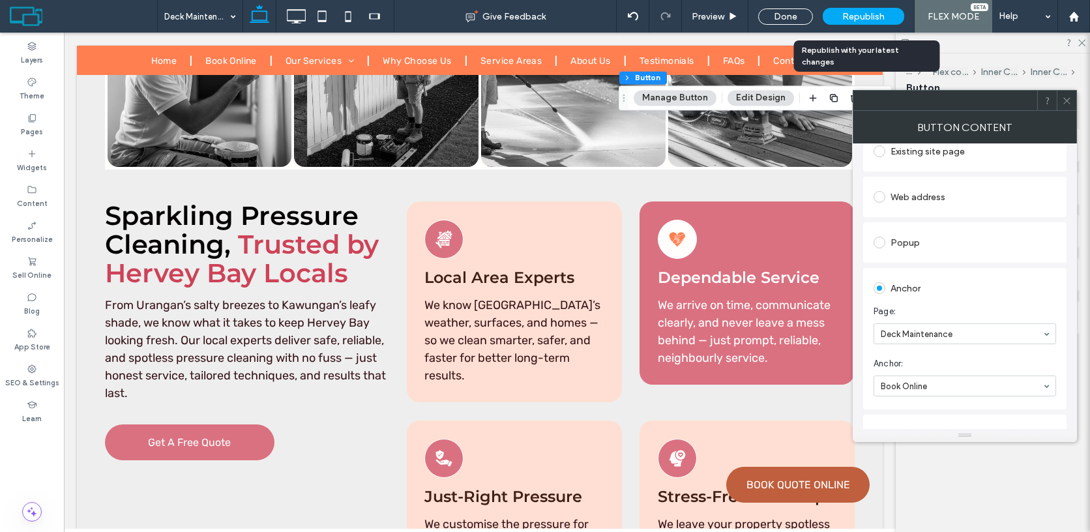
click at [849, 19] on span "Republish" at bounding box center [863, 16] width 42 height 11
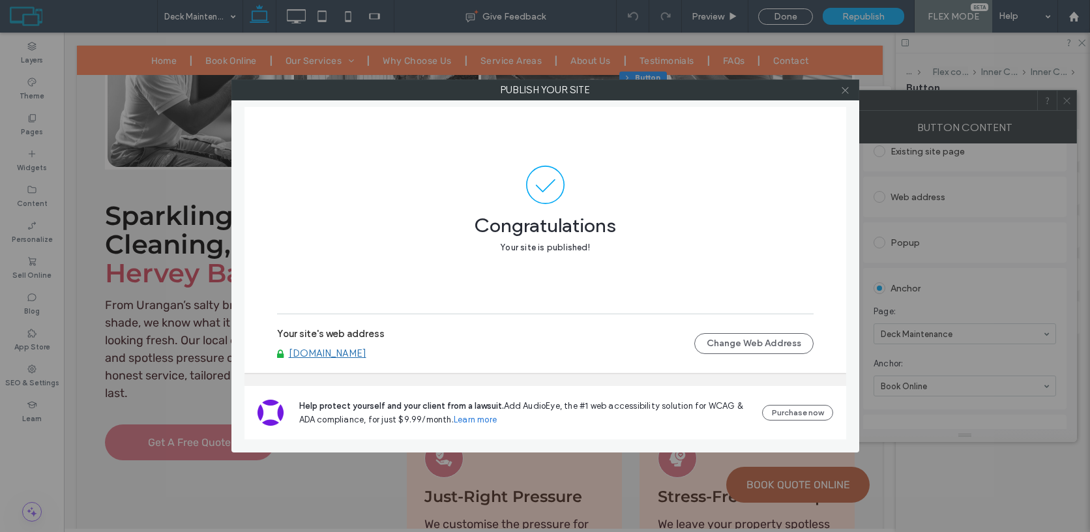
click at [844, 92] on icon at bounding box center [845, 90] width 10 height 10
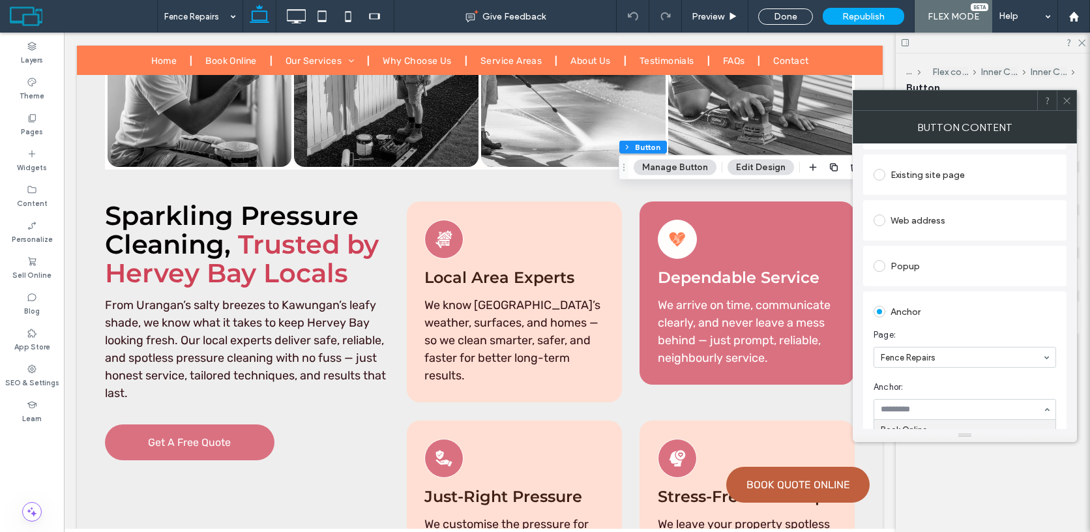
scroll to position [174, 0]
click at [1073, 99] on div at bounding box center [1066, 101] width 20 height 20
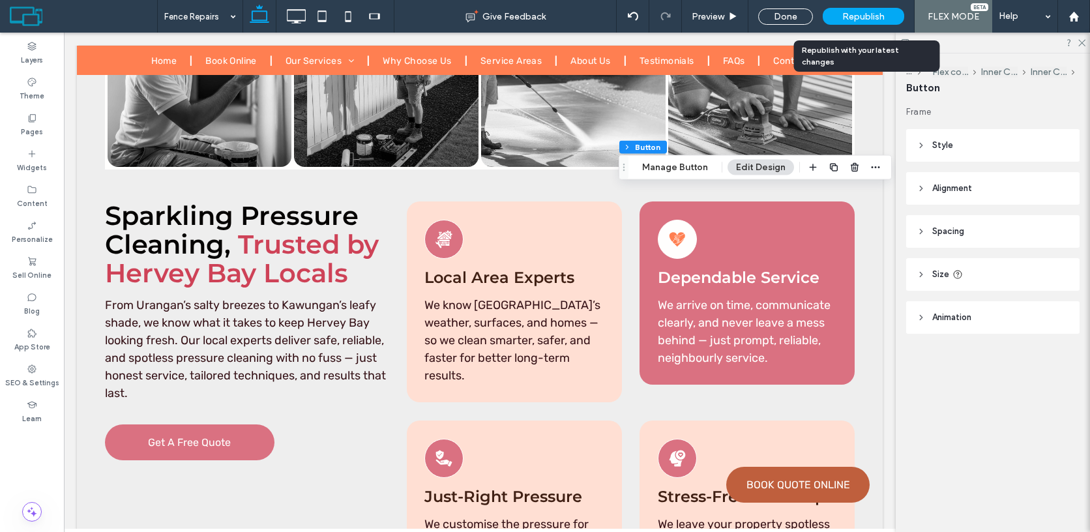
click at [867, 20] on span "Republish" at bounding box center [863, 16] width 42 height 11
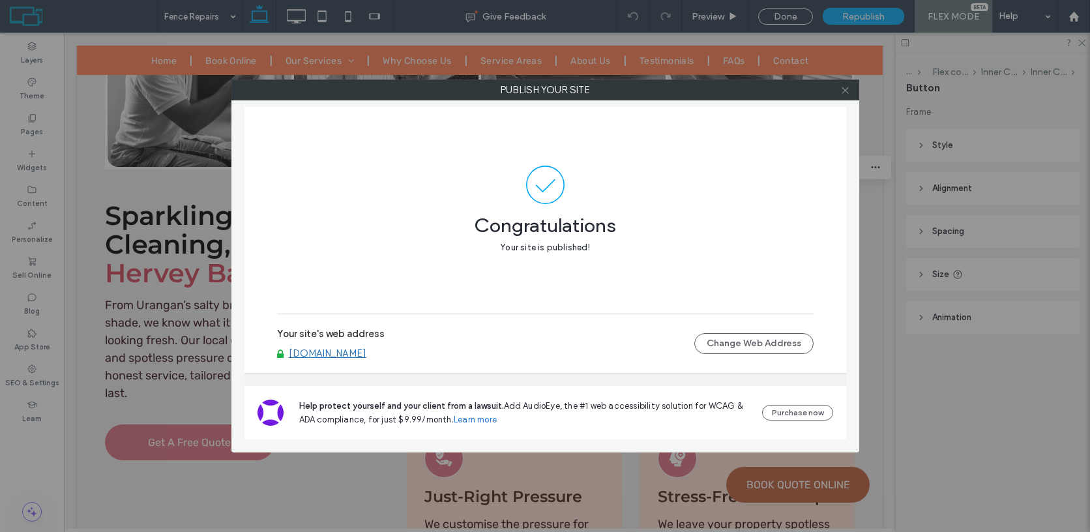
click at [842, 95] on span at bounding box center [845, 90] width 10 height 20
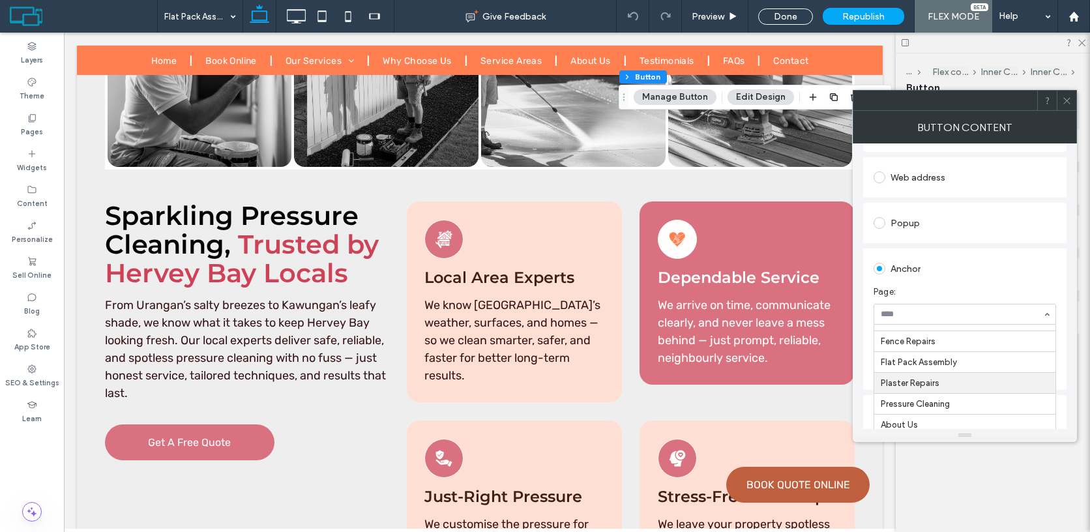
scroll to position [60, 0]
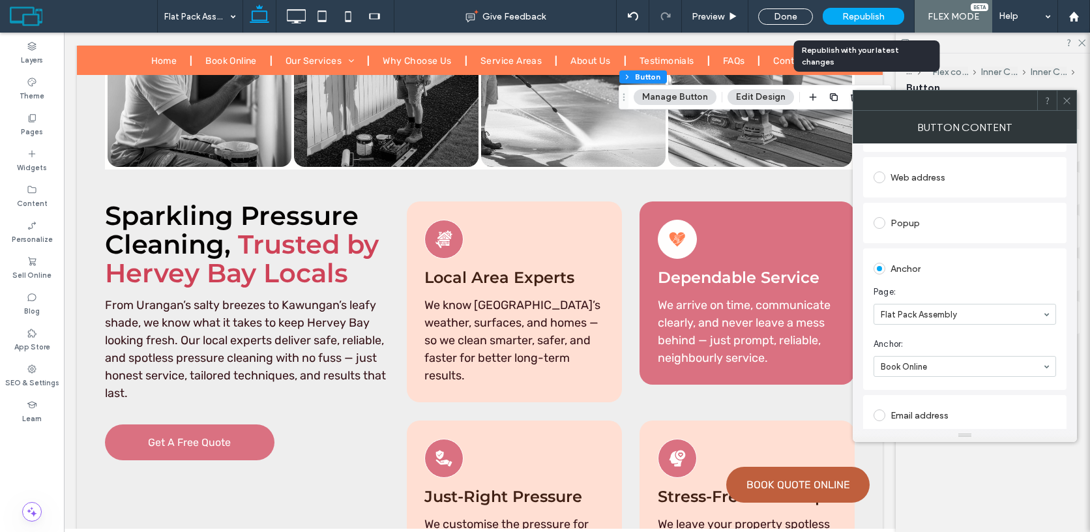
click at [856, 18] on span "Republish" at bounding box center [863, 16] width 42 height 11
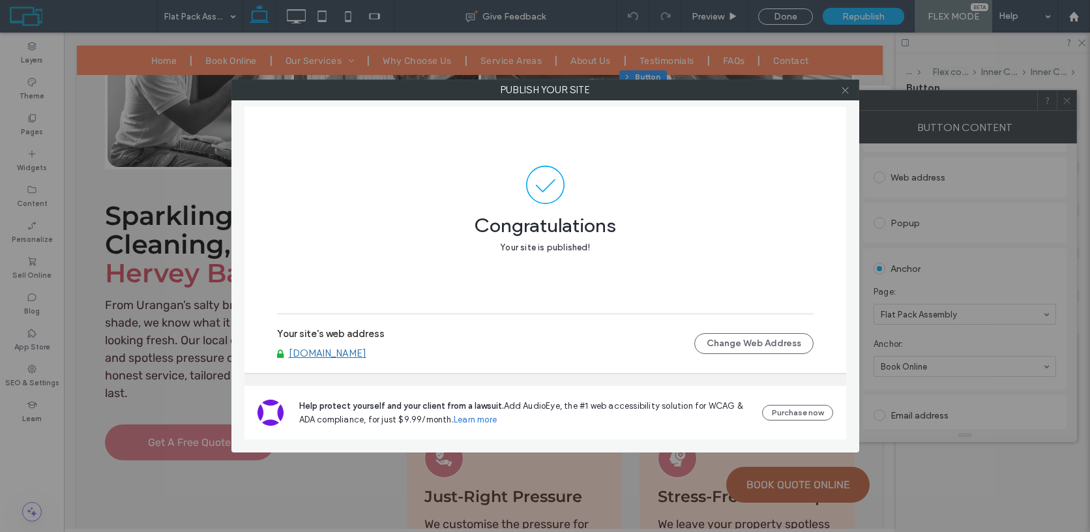
click at [847, 88] on use at bounding box center [844, 90] width 7 height 7
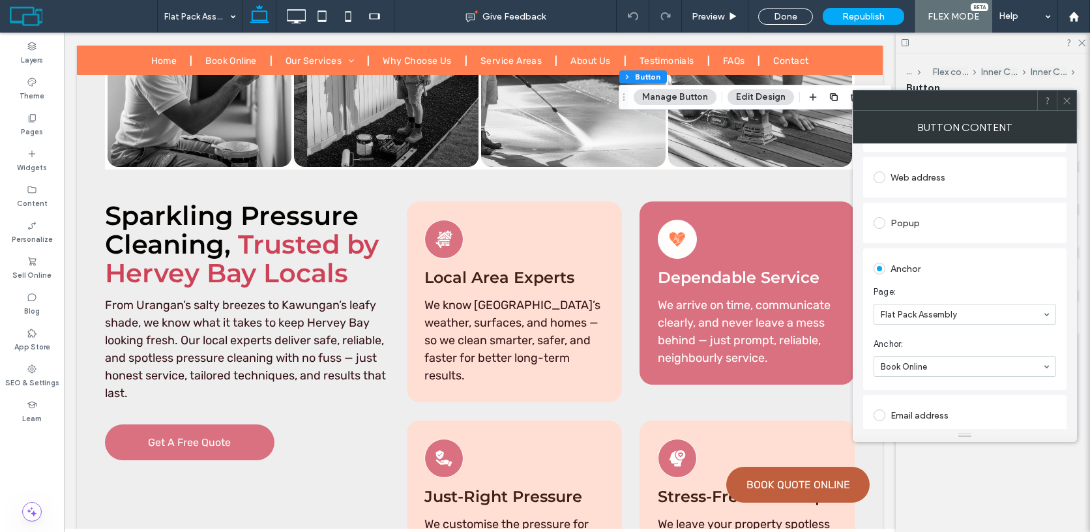
click at [1070, 98] on icon at bounding box center [1067, 101] width 10 height 10
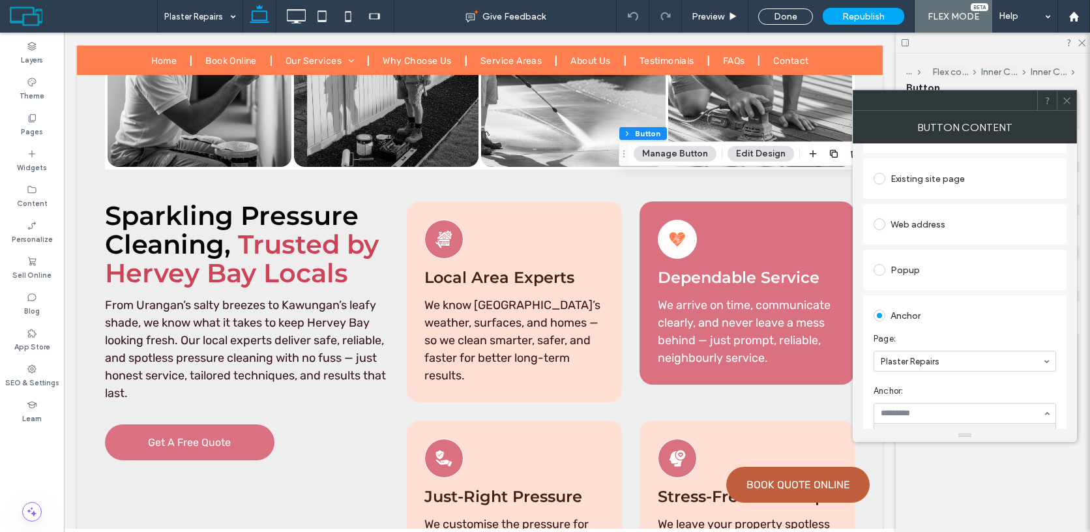
scroll to position [177, 0]
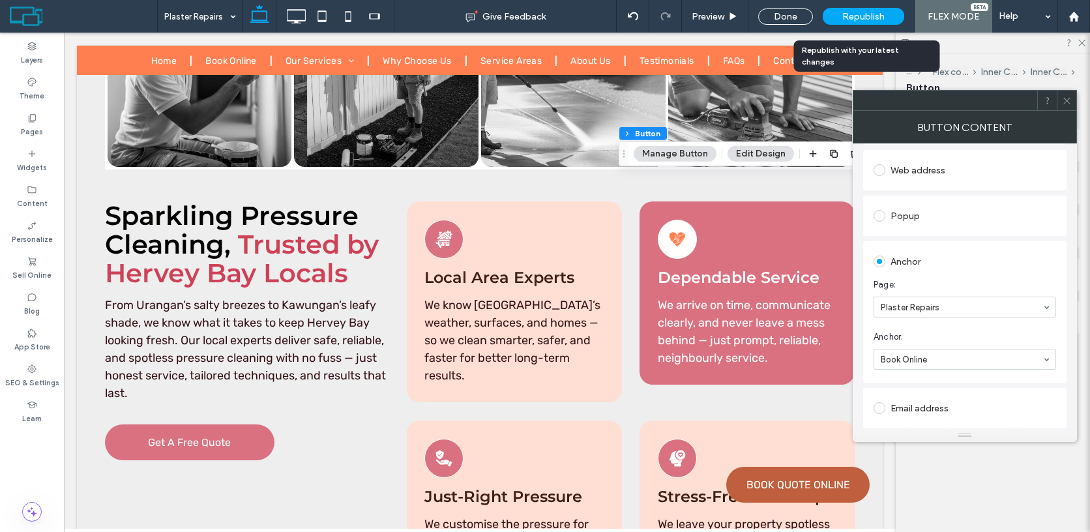
click at [879, 21] on span "Republish" at bounding box center [863, 16] width 42 height 11
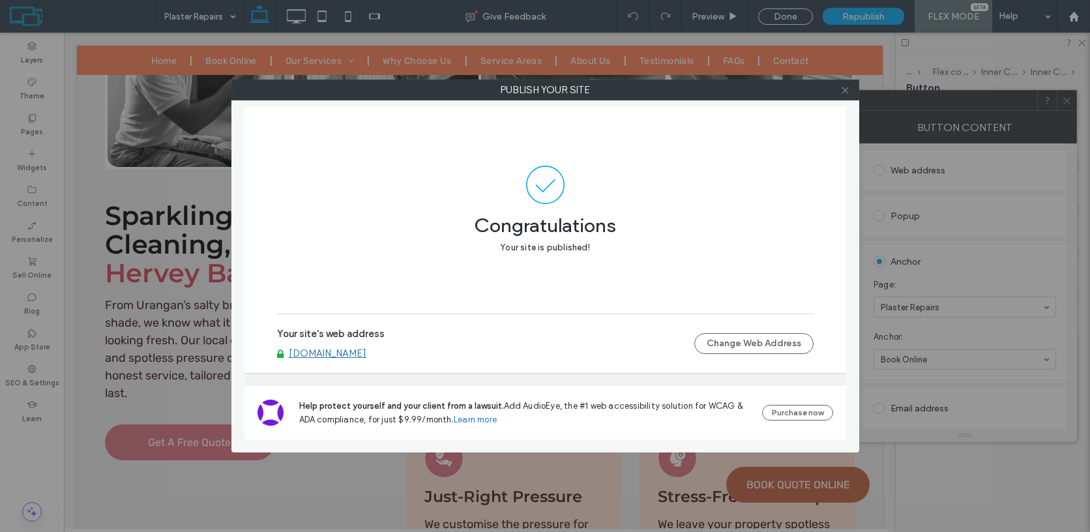
click at [843, 89] on icon at bounding box center [845, 90] width 10 height 10
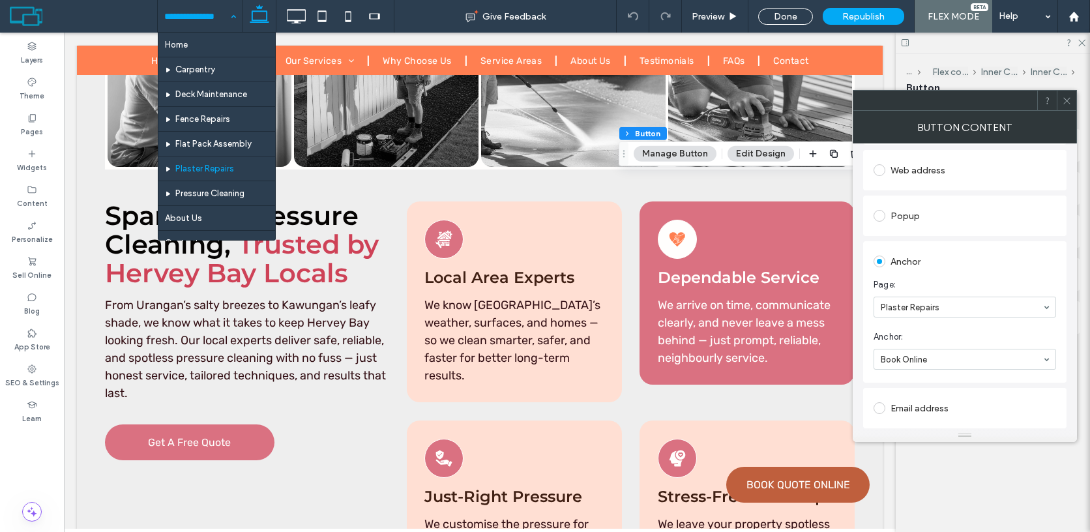
scroll to position [25, 0]
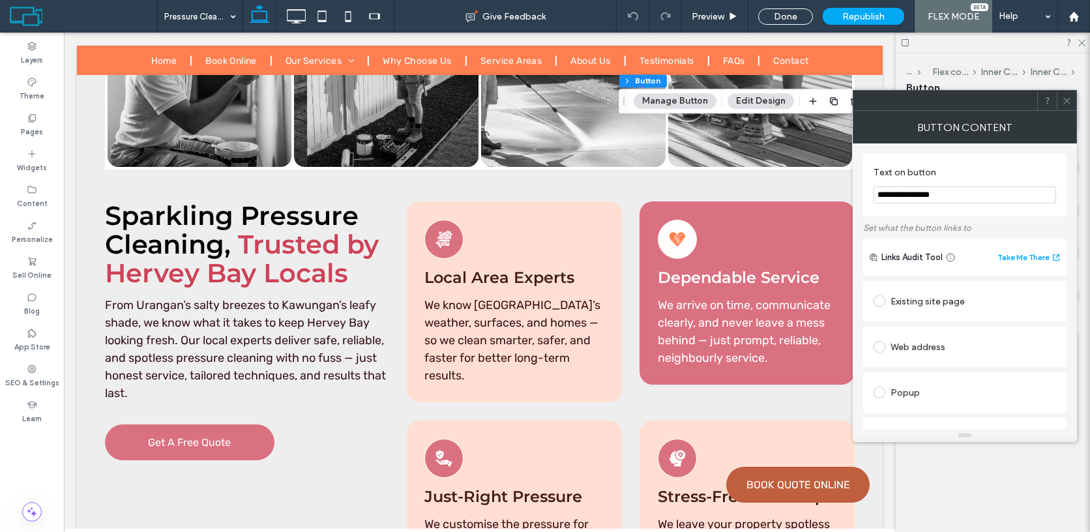
type input "**"
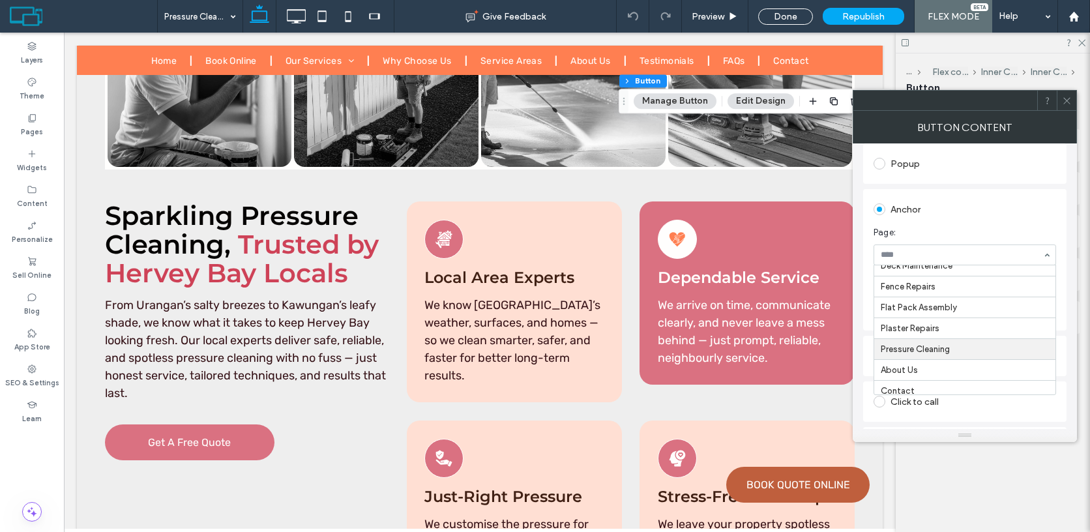
scroll to position [53, 0]
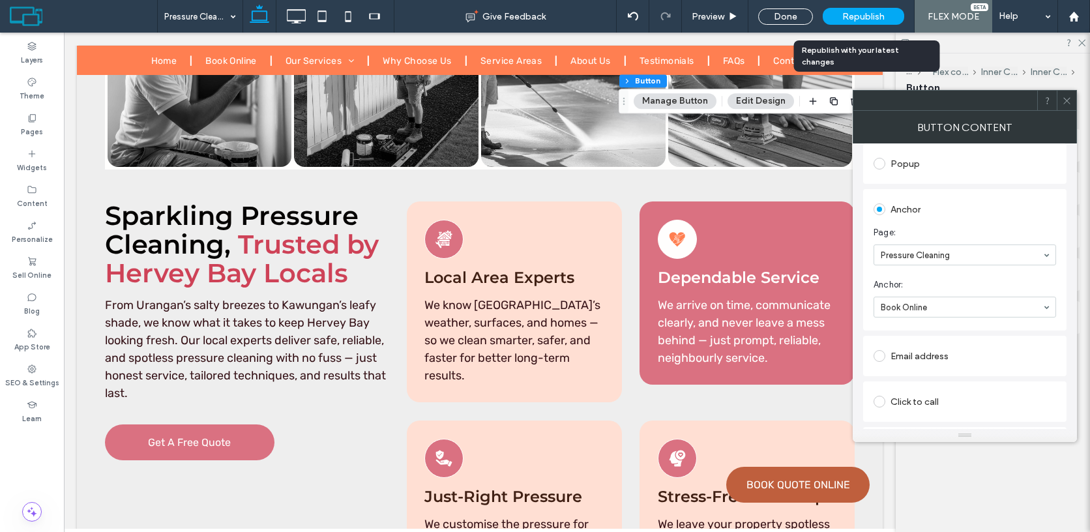
click at [880, 16] on span "Republish" at bounding box center [863, 16] width 42 height 11
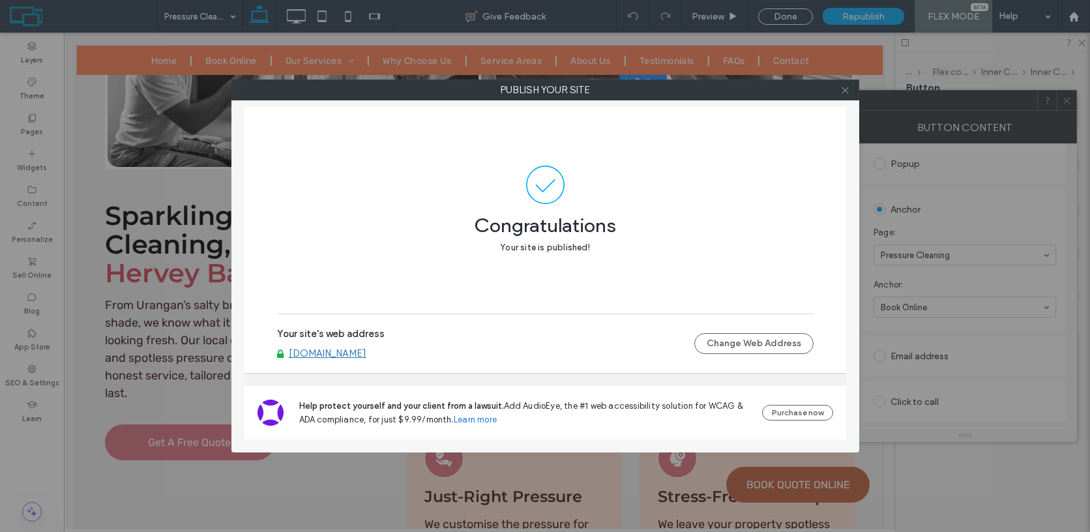
click at [844, 94] on icon at bounding box center [845, 90] width 10 height 10
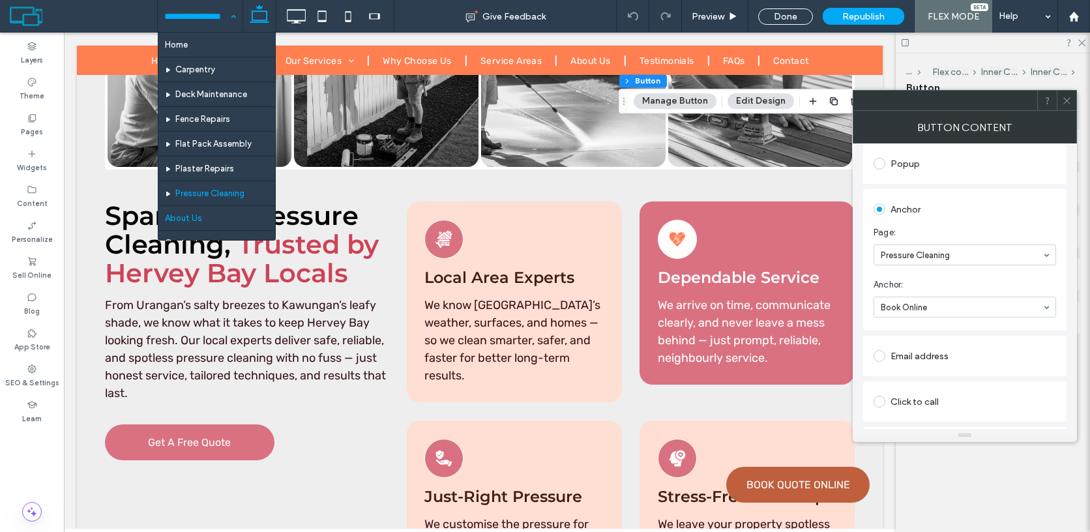
scroll to position [80, 0]
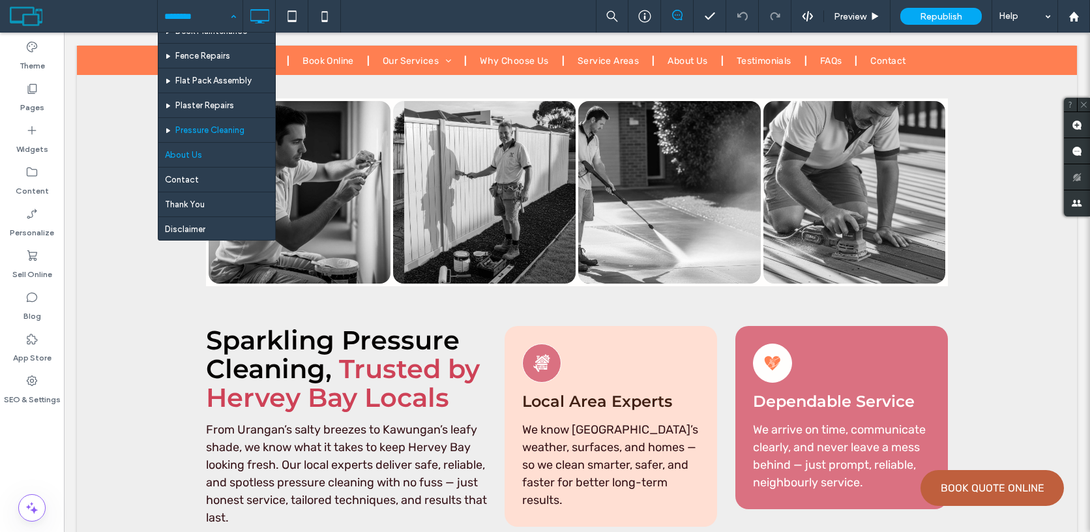
scroll to position [64, 0]
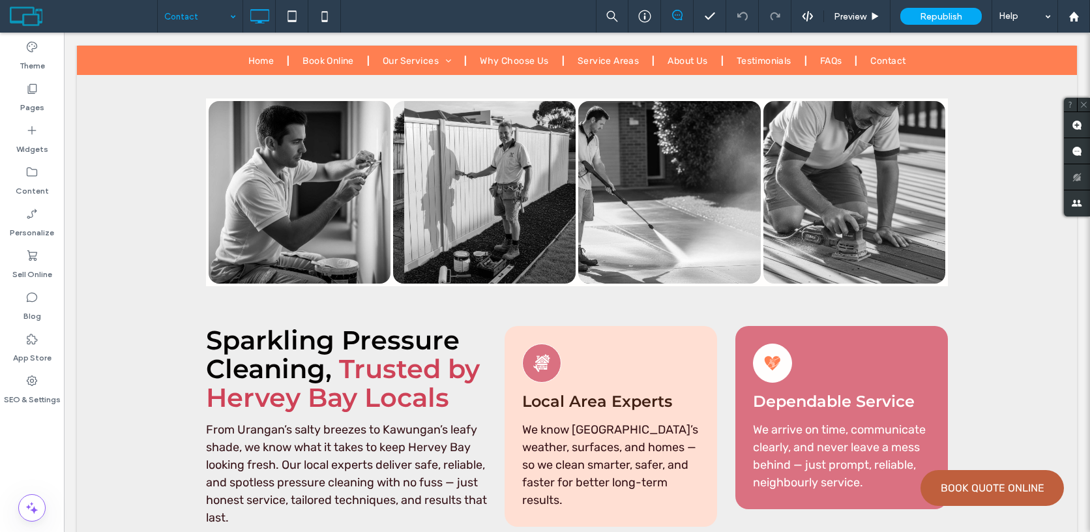
click at [187, 18] on input at bounding box center [196, 16] width 65 height 33
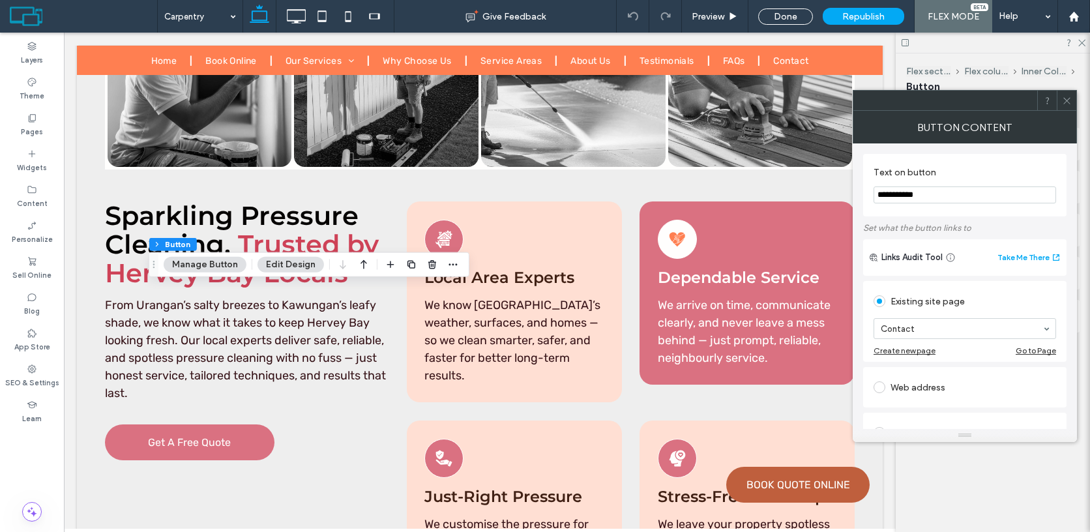
type input "**"
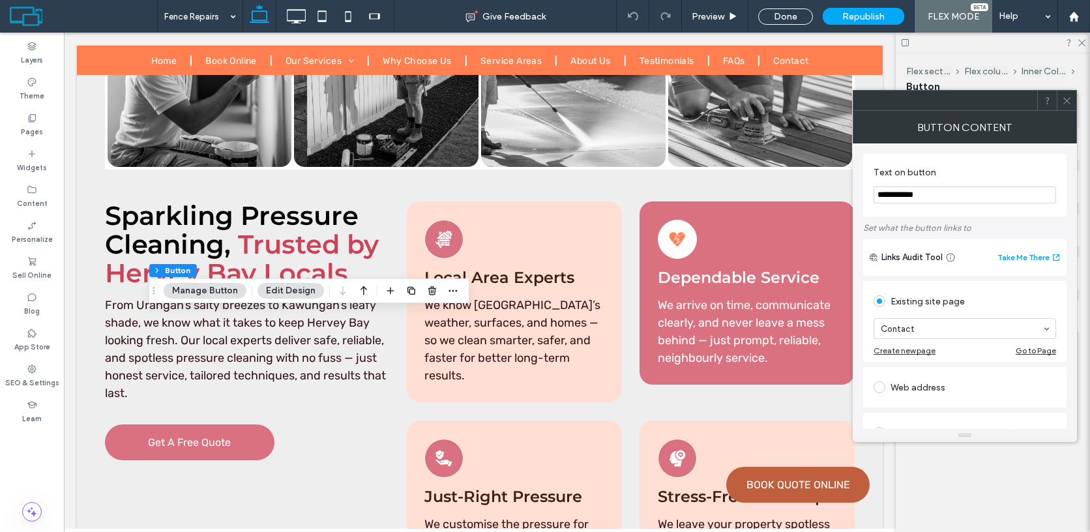
type input "**"
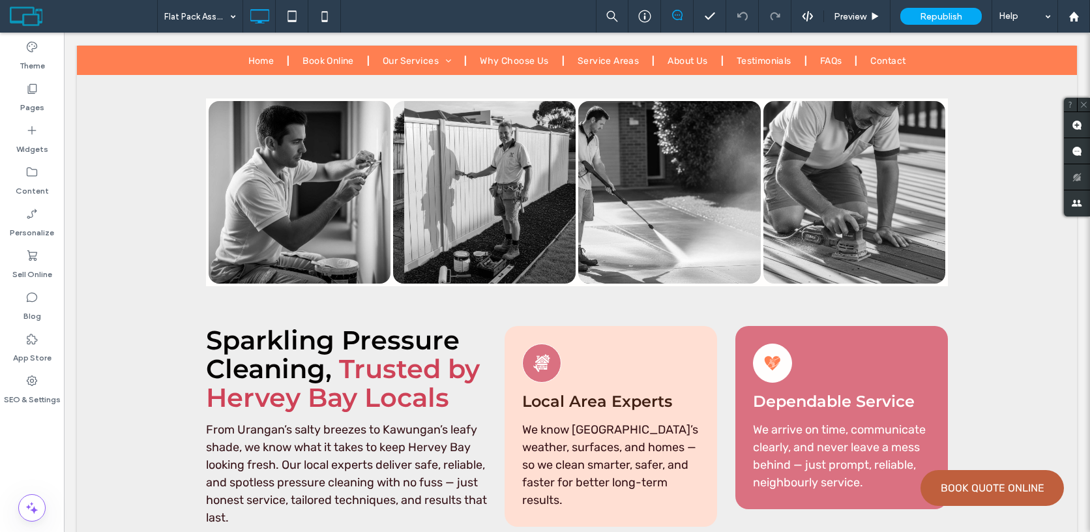
click at [642, 72] on div at bounding box center [545, 266] width 1090 height 532
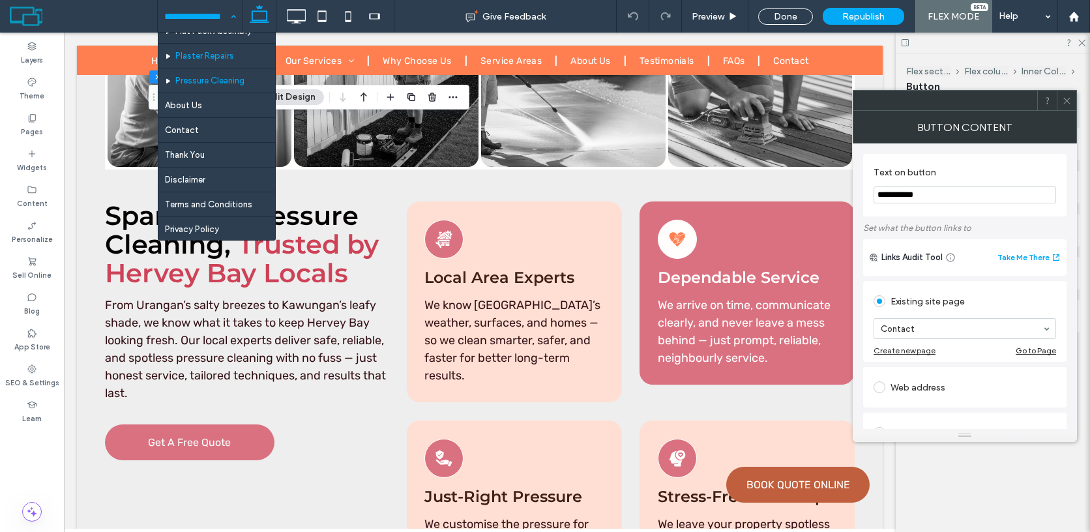
scroll to position [121, 0]
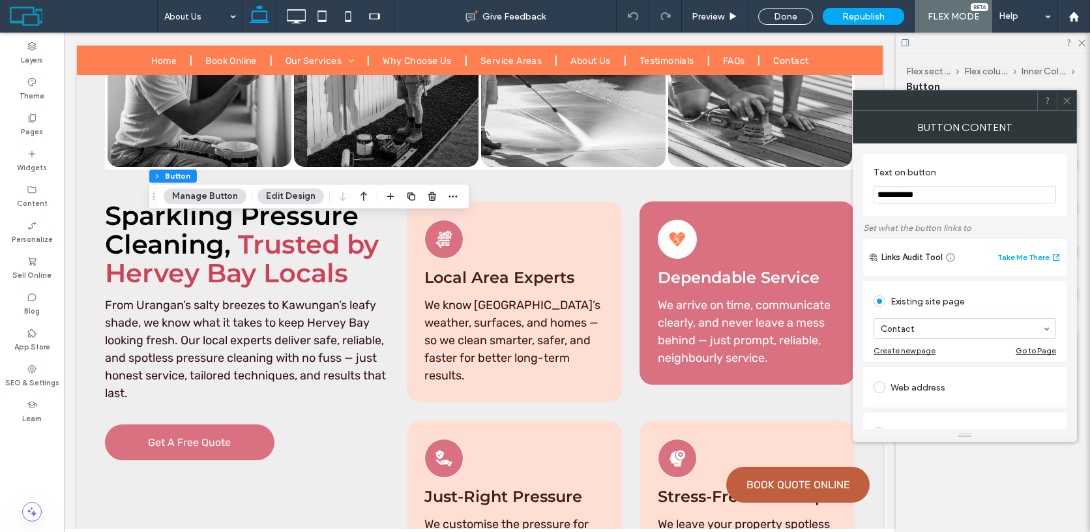
type input "**"
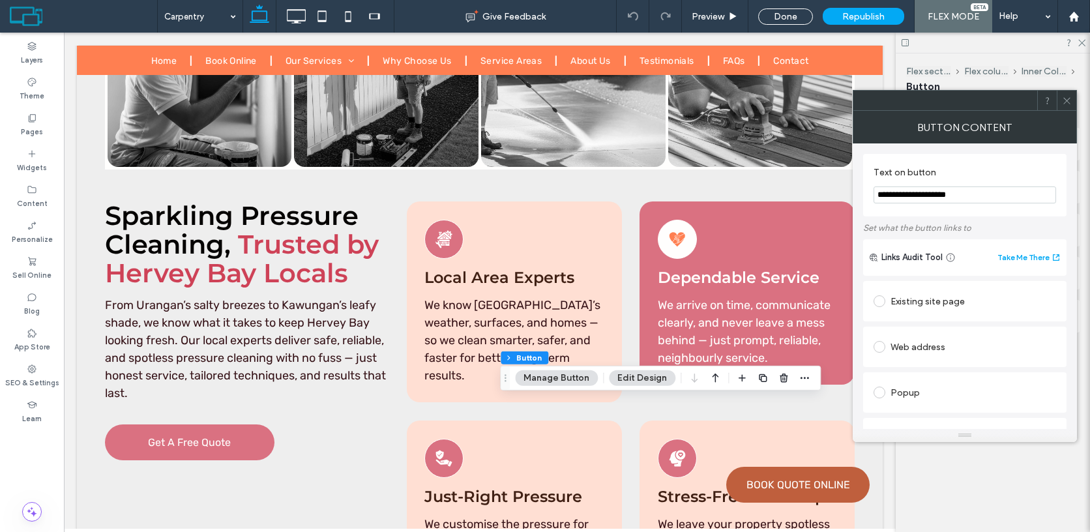
type input "**"
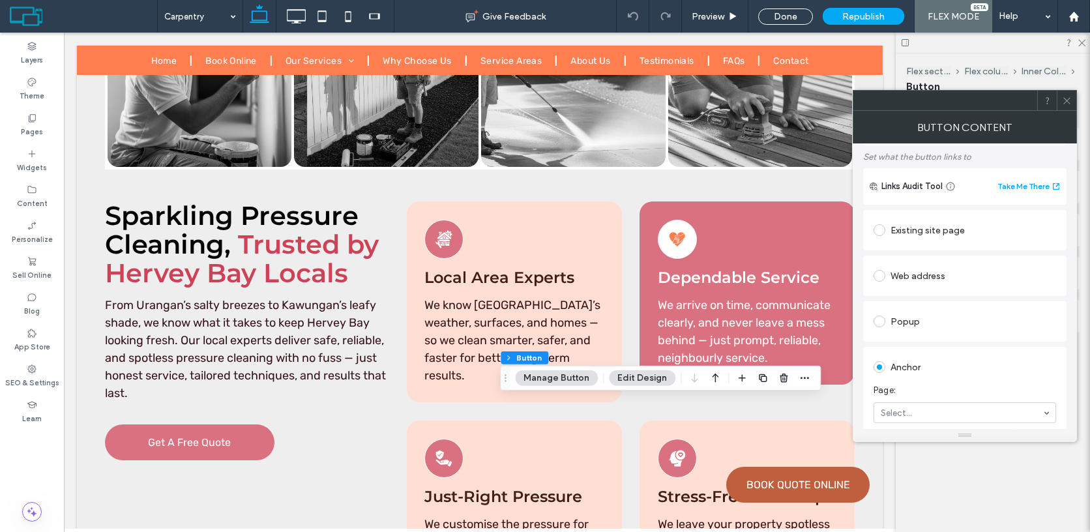
scroll to position [69, 0]
click at [917, 231] on div "Existing site page" at bounding box center [964, 232] width 182 height 21
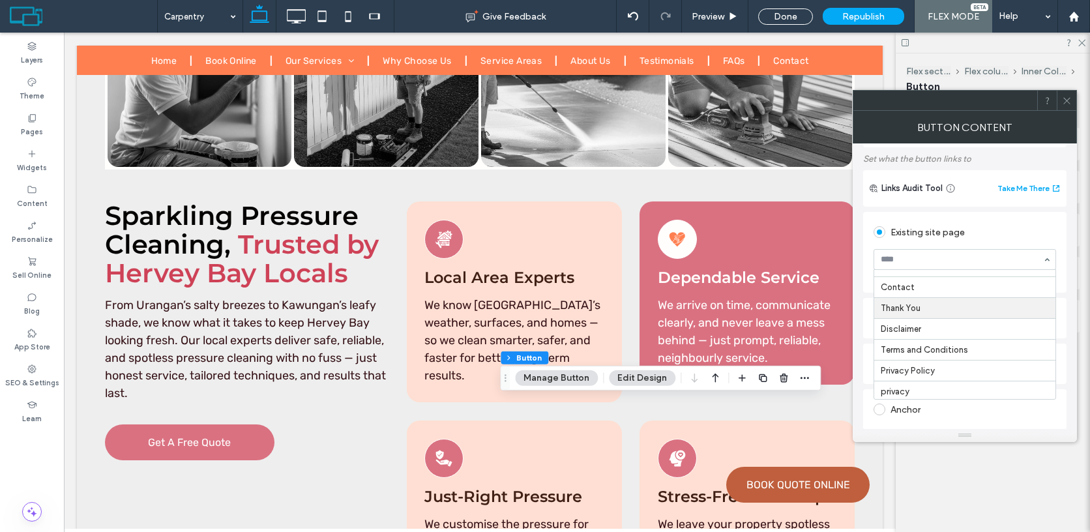
scroll to position [171, 0]
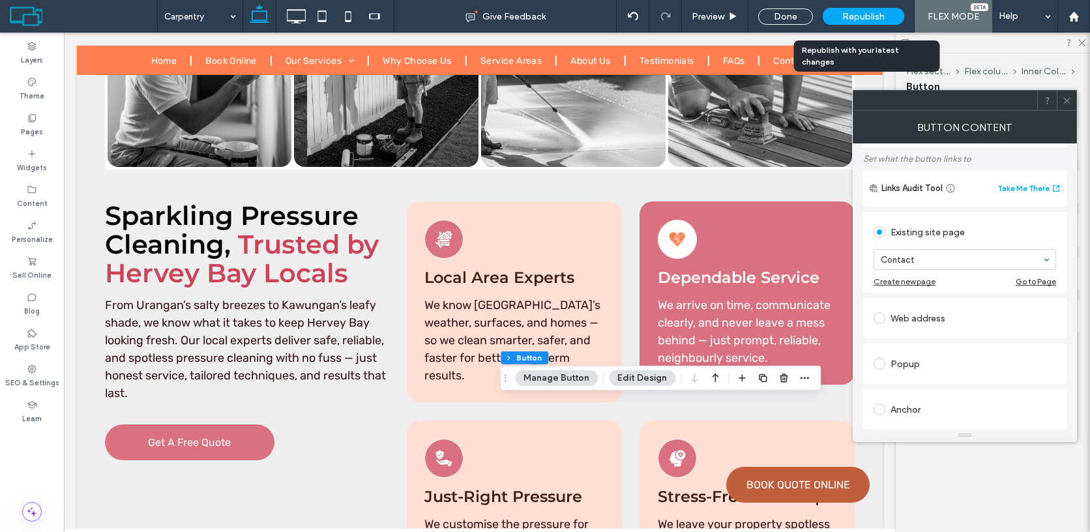
click at [852, 11] on span "Republish" at bounding box center [863, 16] width 42 height 11
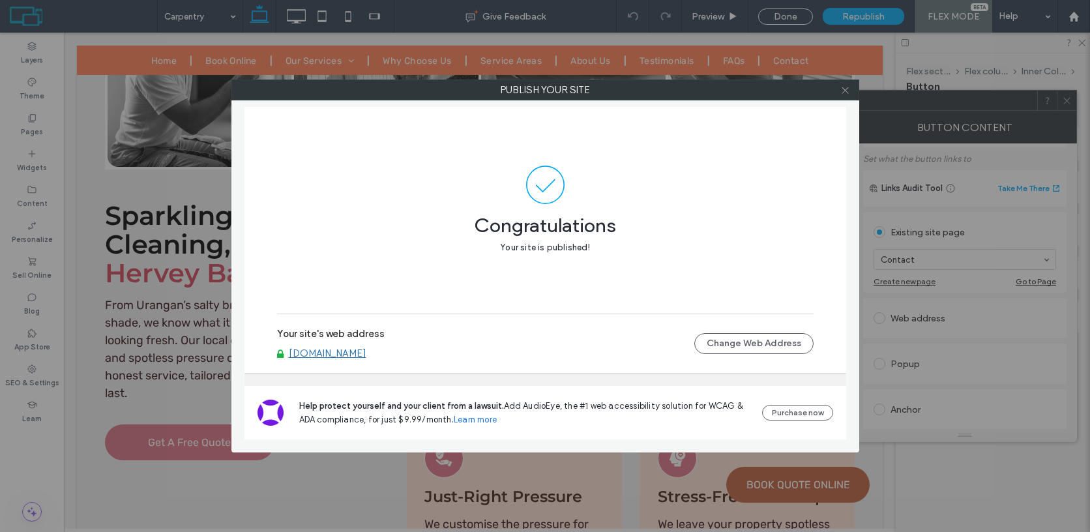
click at [846, 93] on icon at bounding box center [845, 90] width 10 height 10
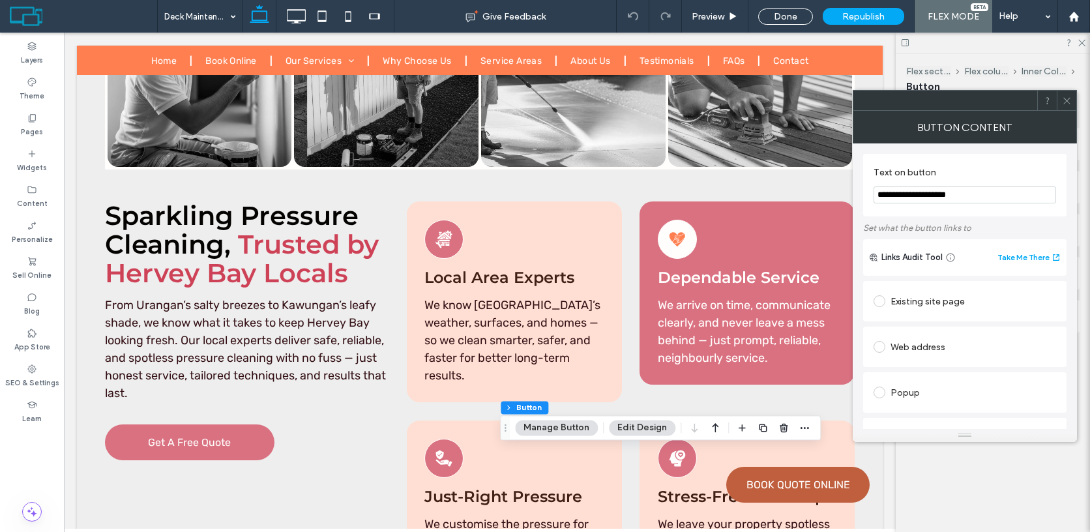
click at [902, 303] on div "Existing site page" at bounding box center [964, 301] width 182 height 21
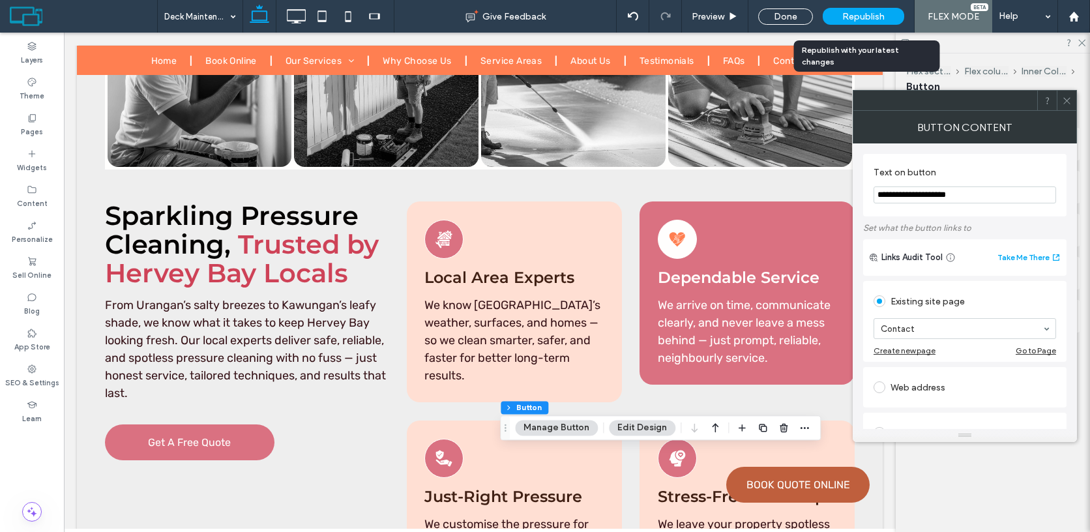
click at [848, 23] on div "Republish" at bounding box center [862, 16] width 81 height 17
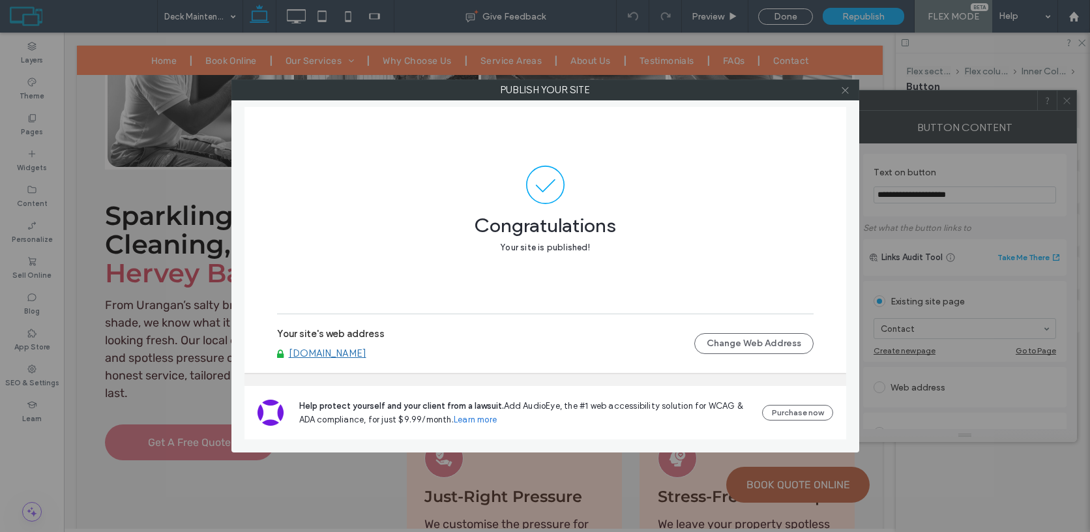
click at [847, 86] on icon at bounding box center [845, 90] width 10 height 10
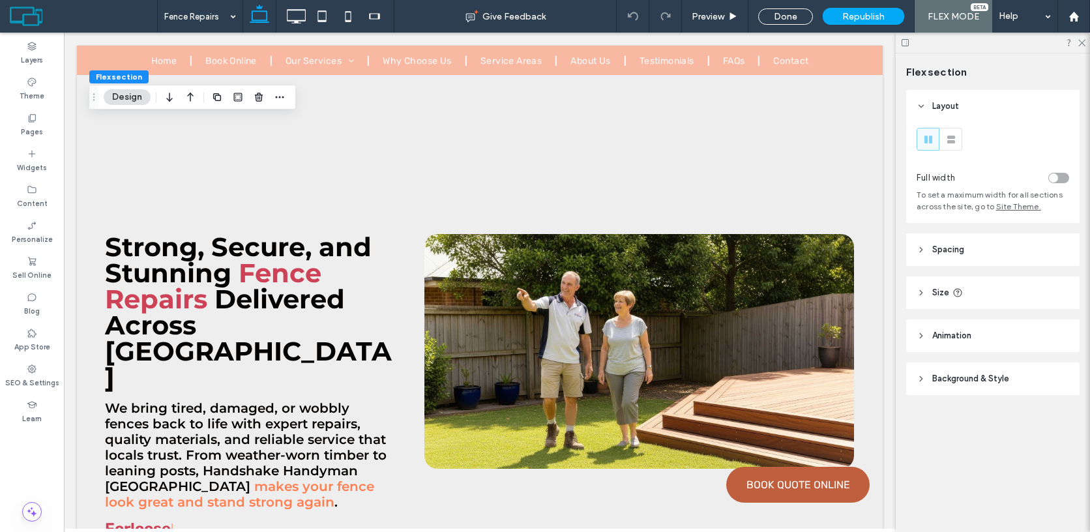
scroll to position [8803, 0]
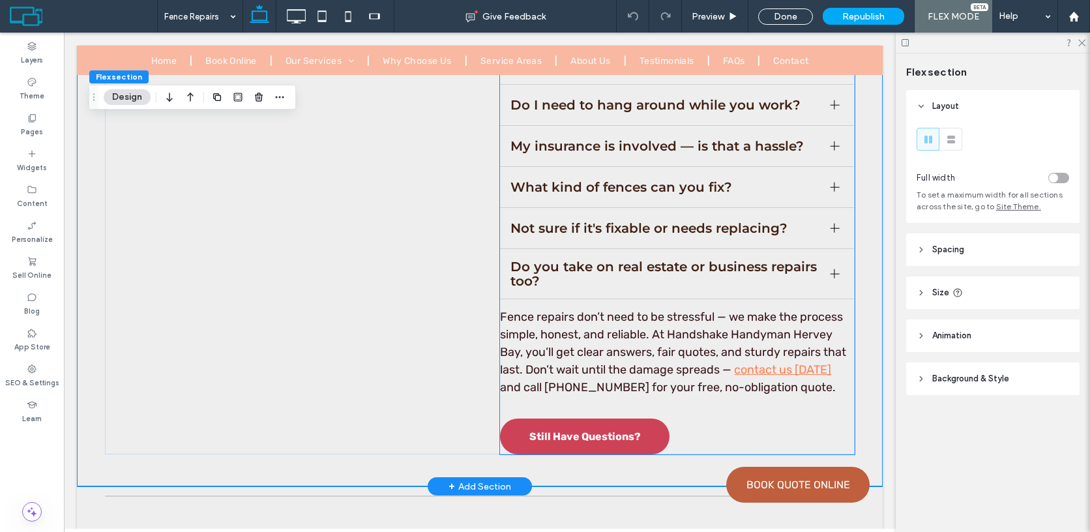
click at [605, 418] on link "Still Have Questions?" at bounding box center [584, 436] width 169 height 36
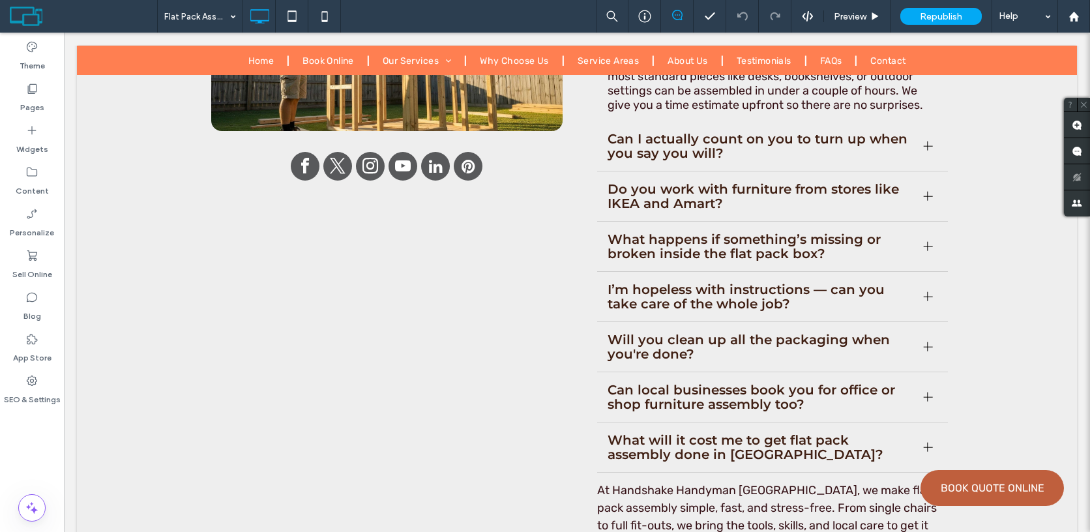
scroll to position [9170, 0]
click at [719, 264] on div "Click to edit in Flex Mode" at bounding box center [577, 203] width 1000 height 925
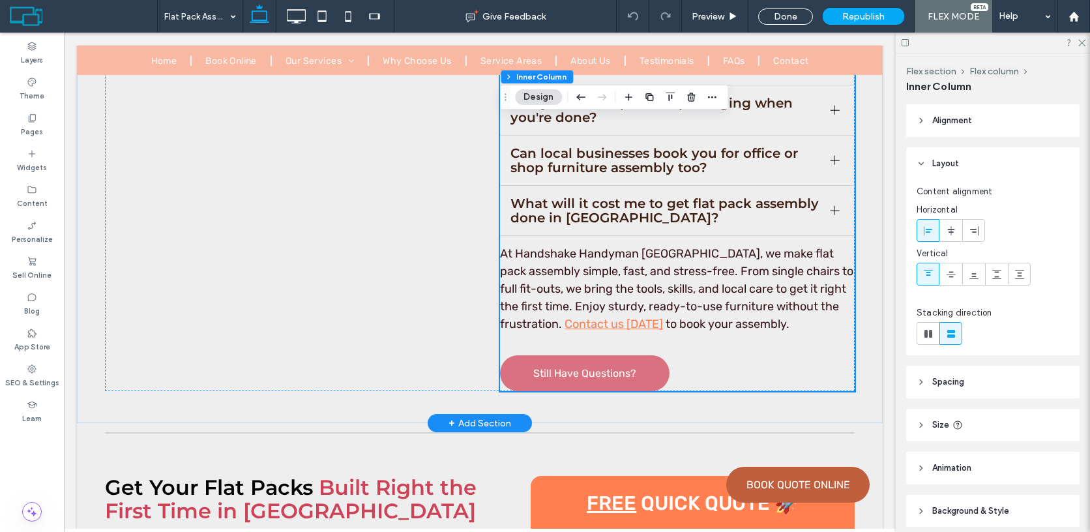
scroll to position [8975, 0]
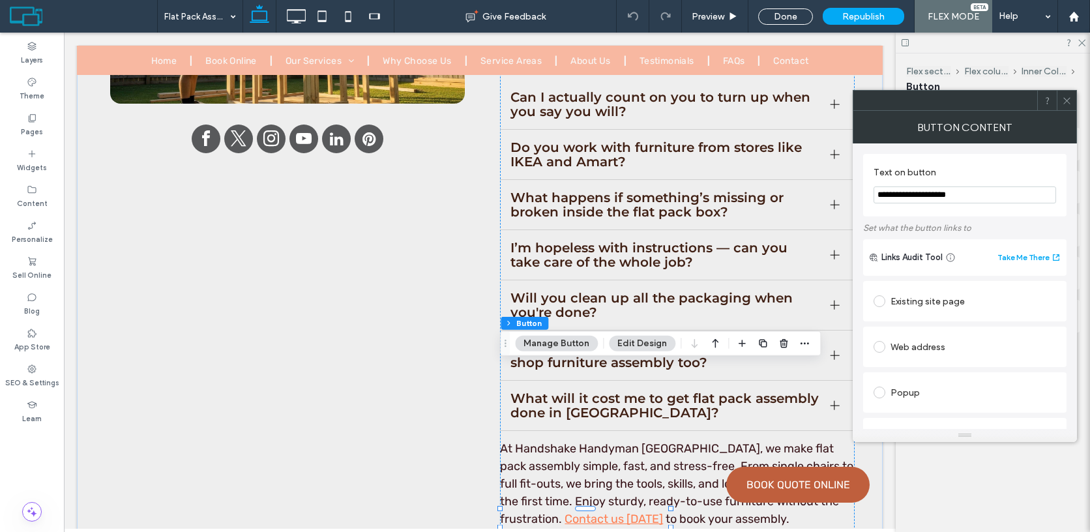
click at [919, 303] on div "Existing site page" at bounding box center [964, 301] width 182 height 21
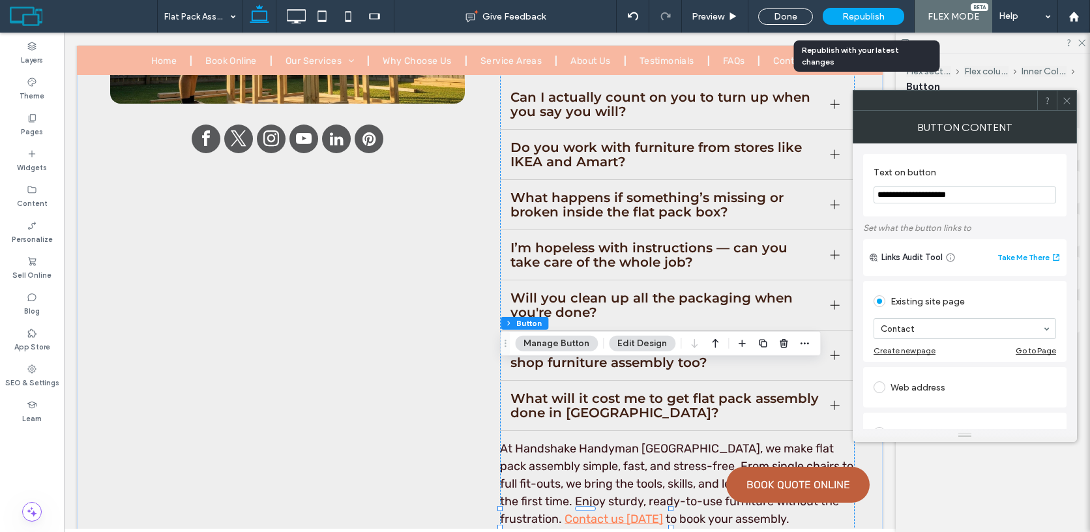
click at [871, 8] on div "Republish" at bounding box center [862, 16] width 81 height 17
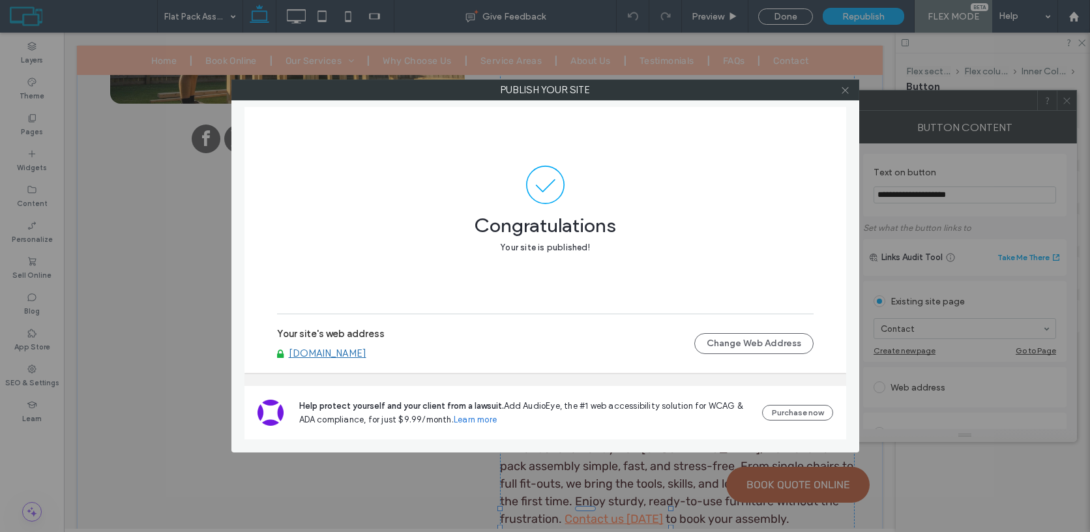
click at [845, 94] on icon at bounding box center [845, 90] width 10 height 10
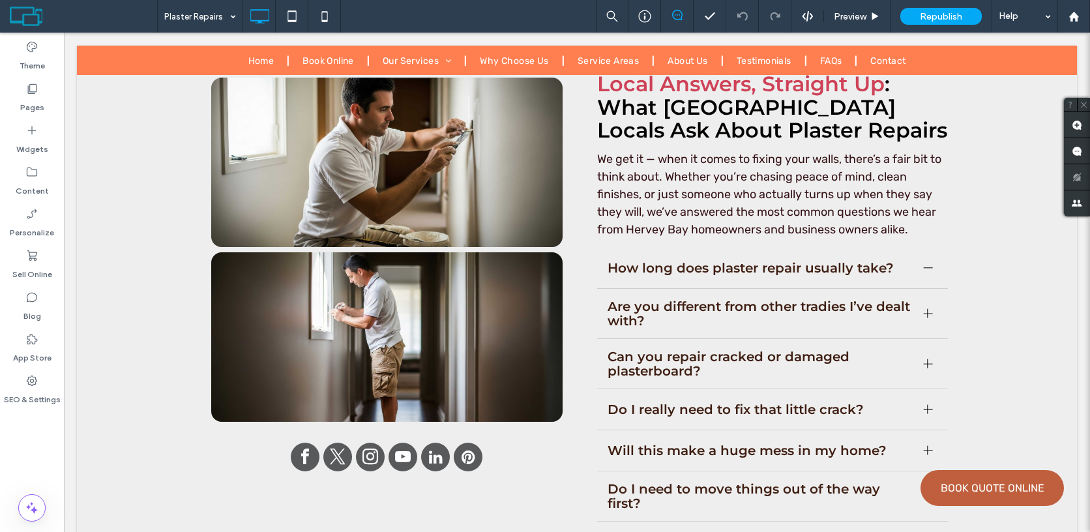
scroll to position [9090, 0]
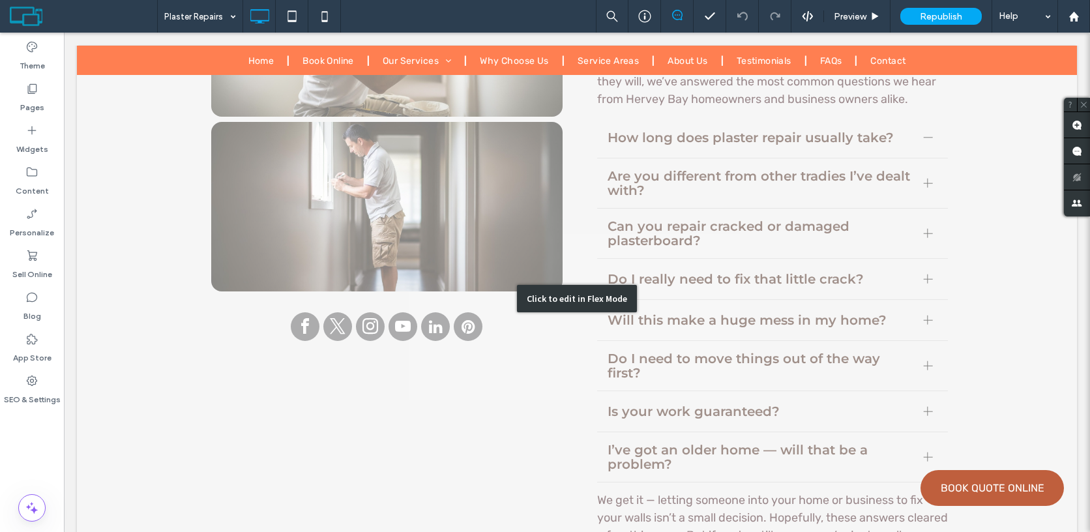
click at [538, 229] on div "Click to edit in Flex Mode" at bounding box center [577, 298] width 1000 height 792
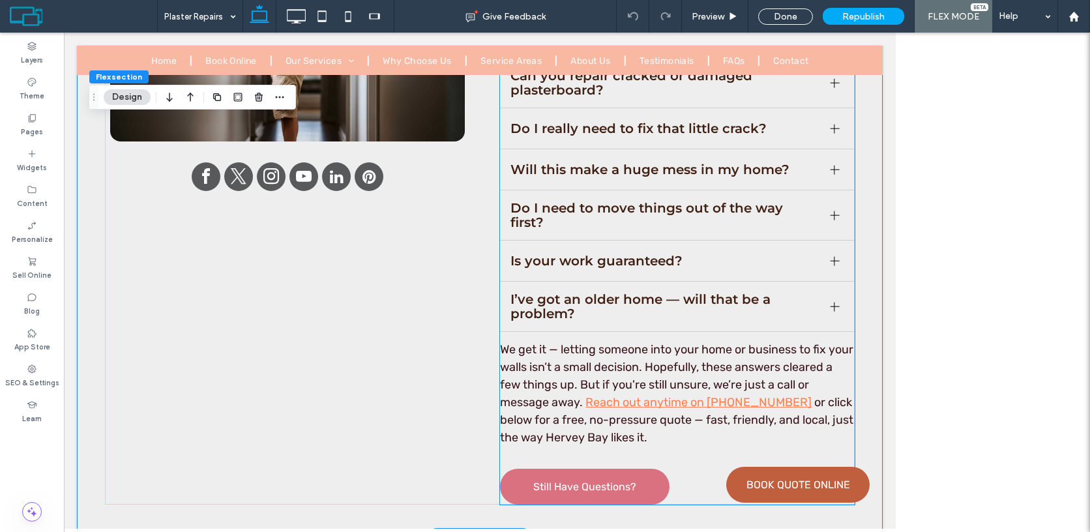
scroll to position [8961, 0]
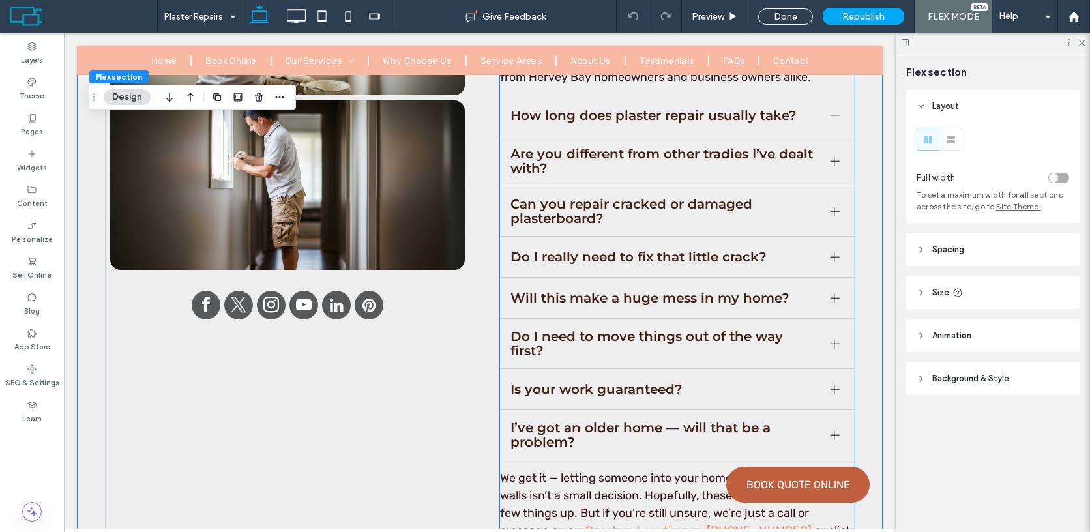
click at [630, 471] on span "We get it — letting someone into your home or business to fix your walls isn’t …" at bounding box center [676, 504] width 353 height 67
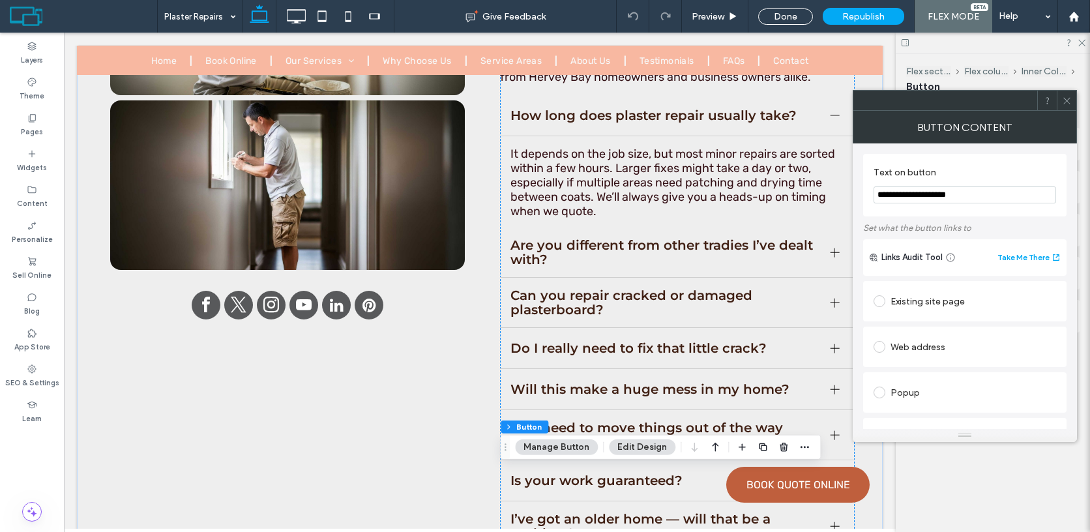
click at [884, 302] on span at bounding box center [879, 301] width 12 height 12
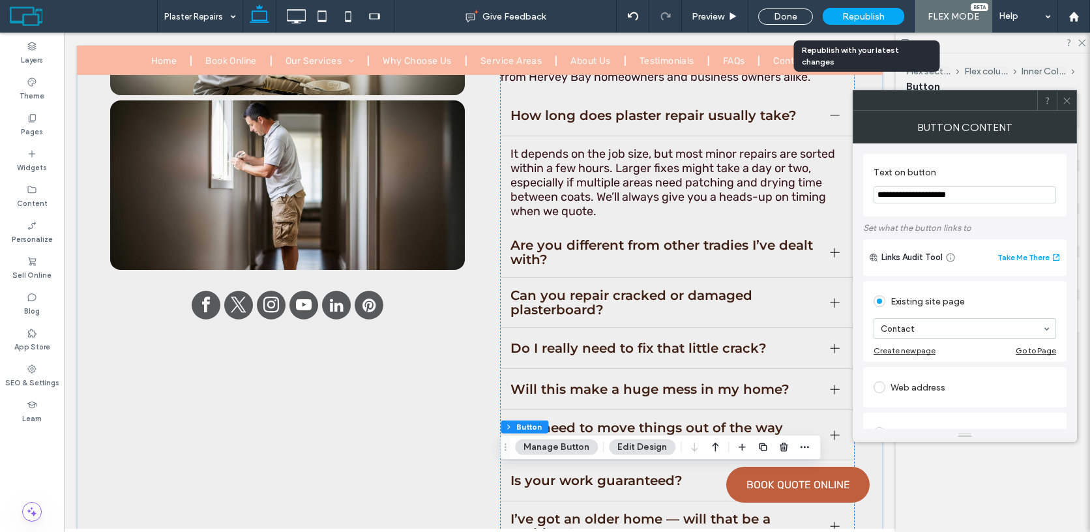
click at [850, 16] on span "Republish" at bounding box center [863, 16] width 42 height 11
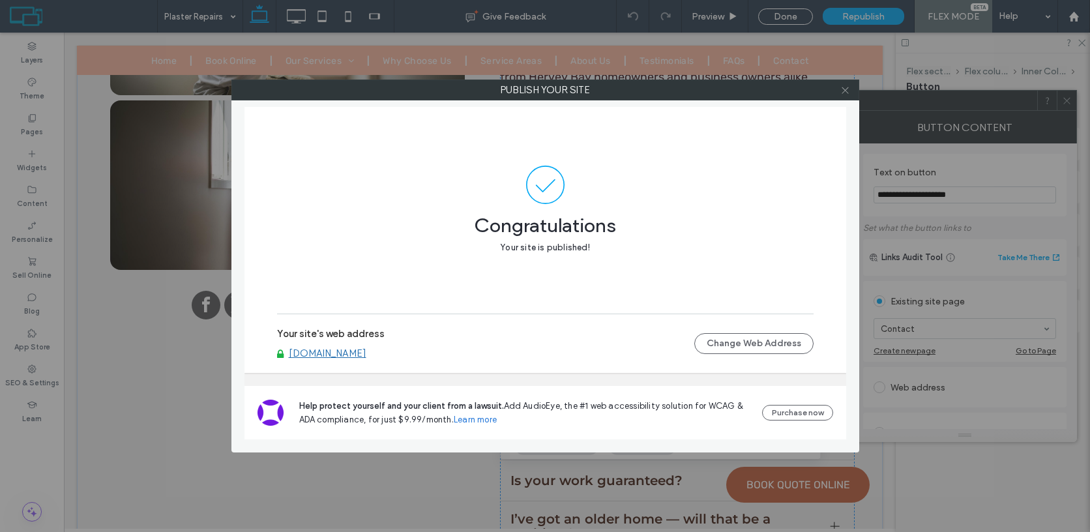
click at [843, 88] on icon at bounding box center [845, 90] width 10 height 10
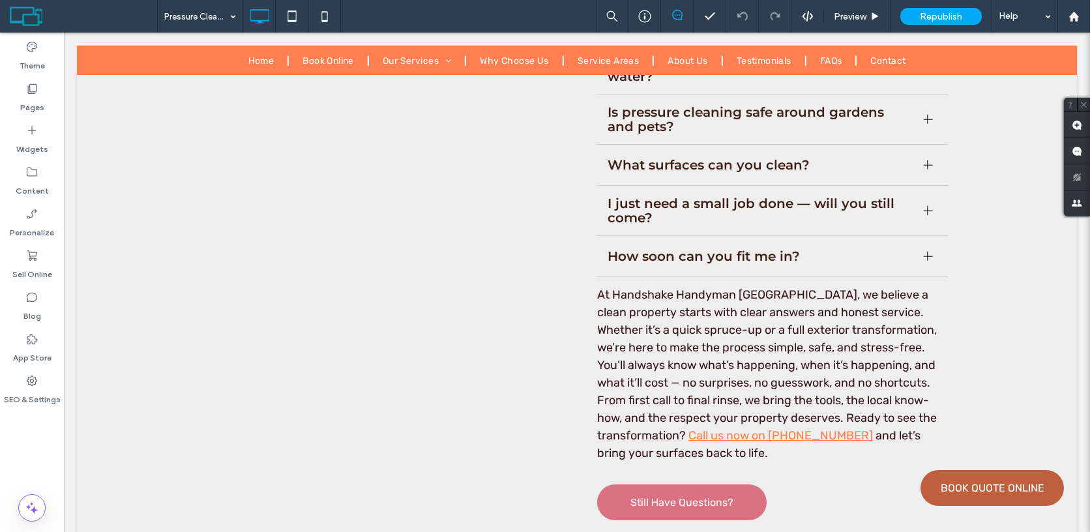
scroll to position [9266, 0]
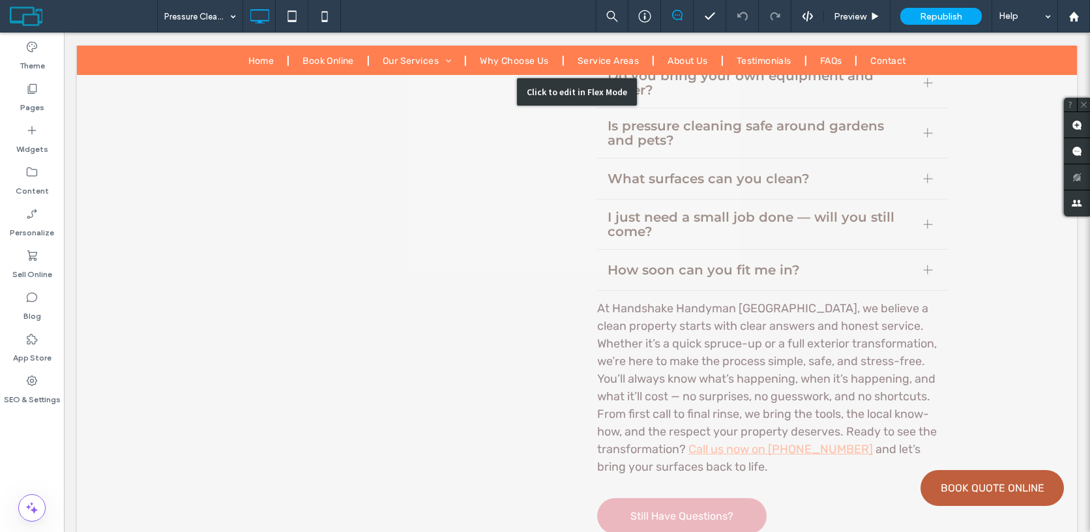
click at [635, 297] on div "Click to edit in Flex Mode" at bounding box center [577, 91] width 1000 height 963
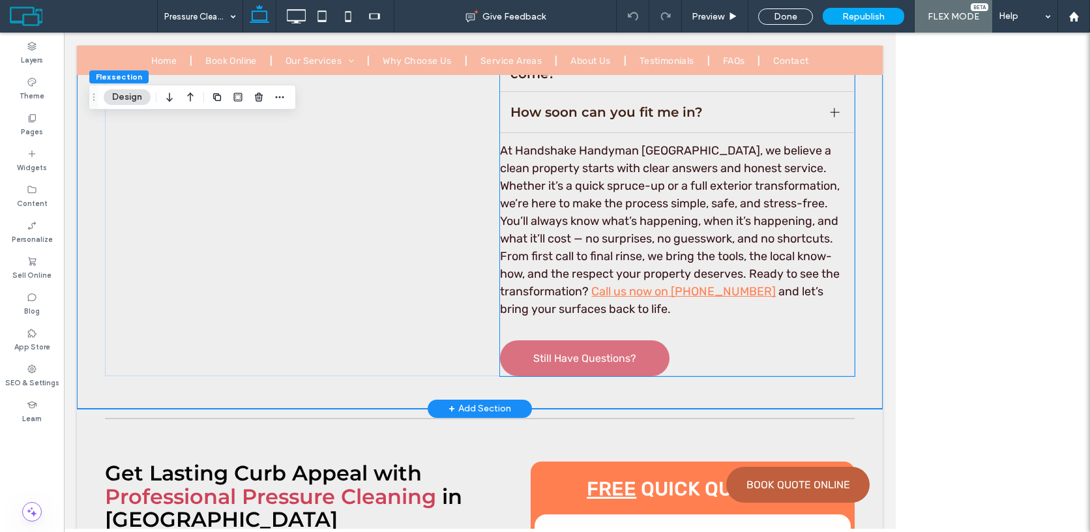
scroll to position [9139, 0]
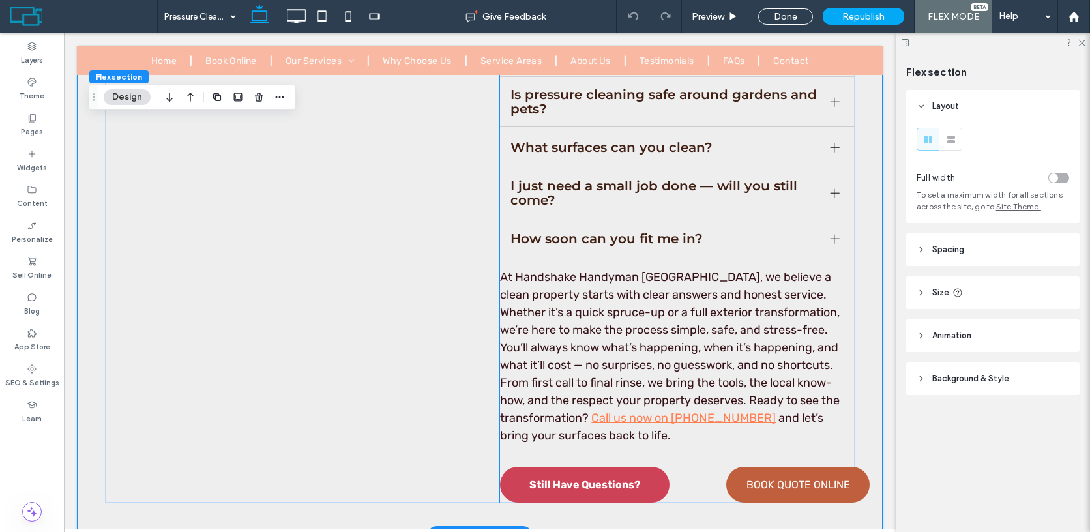
click at [602, 478] on span "Still Have Questions?" at bounding box center [584, 484] width 111 height 12
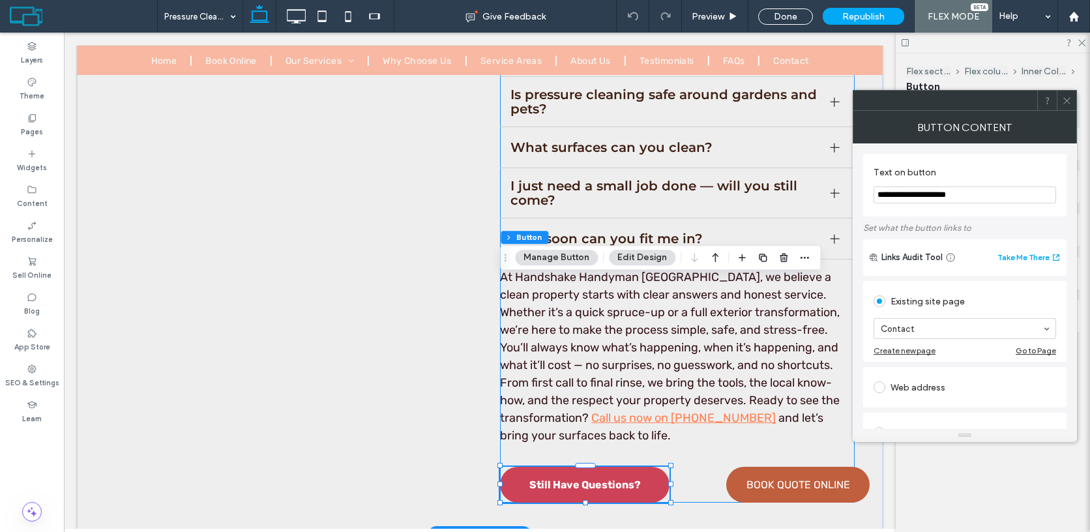
type input "**"
click at [1067, 96] on icon at bounding box center [1067, 101] width 10 height 10
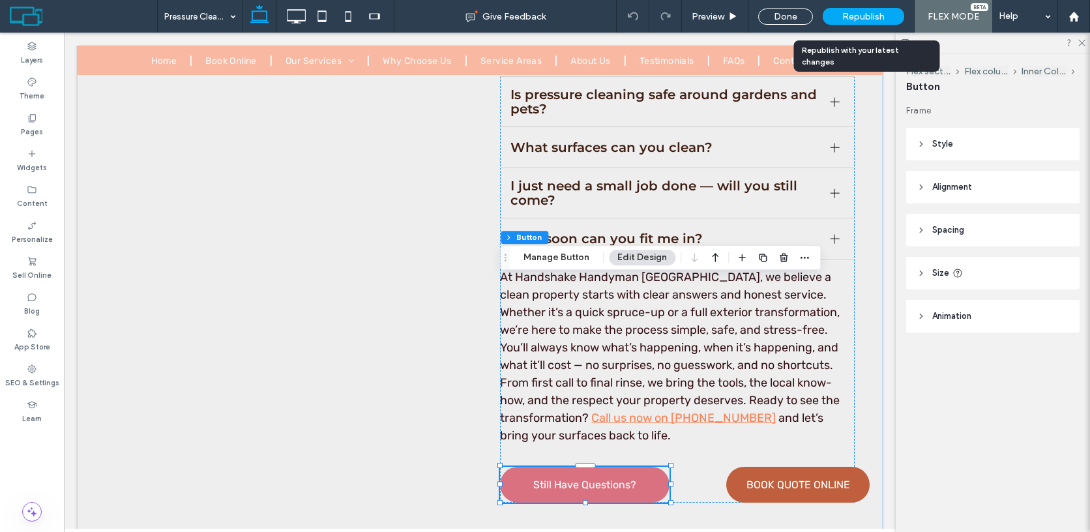
click at [863, 10] on div "Republish" at bounding box center [862, 16] width 81 height 17
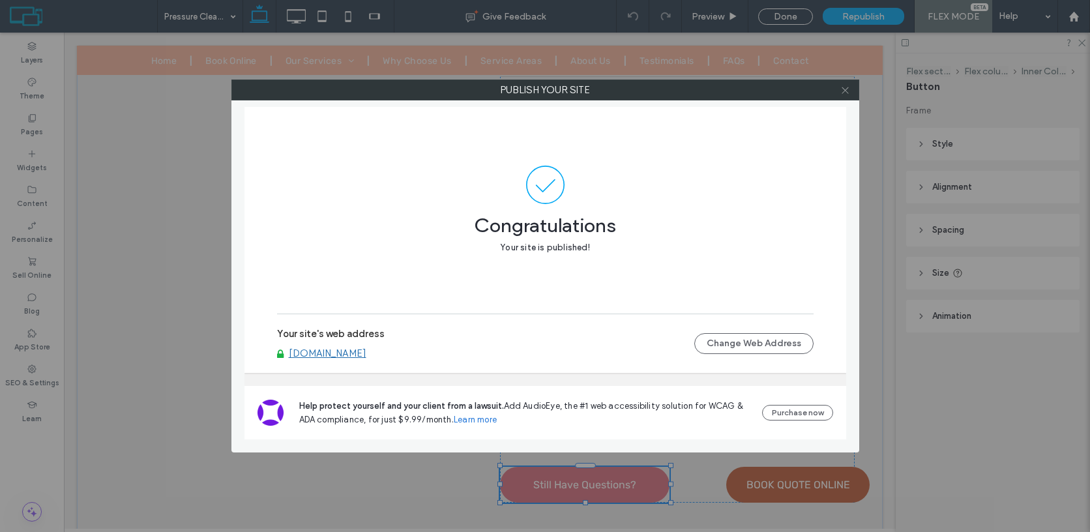
click at [845, 94] on icon at bounding box center [845, 90] width 10 height 10
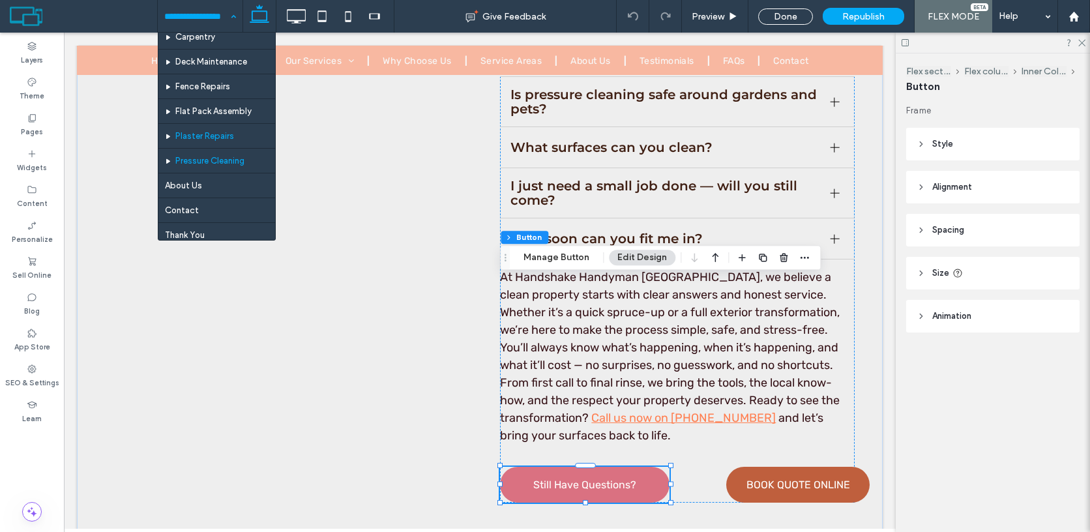
scroll to position [46, 0]
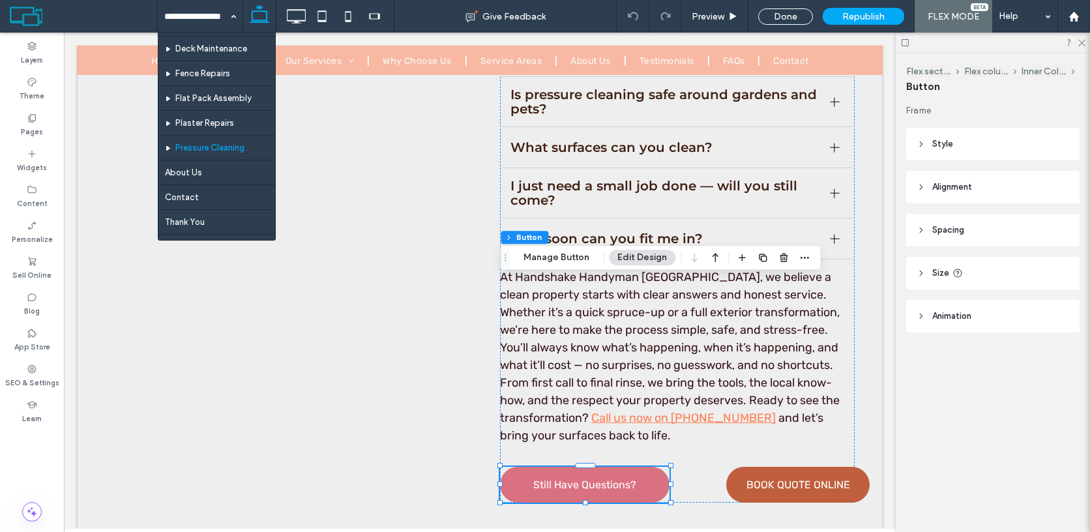
click at [0, 0] on div at bounding box center [0, 0] width 0 height 0
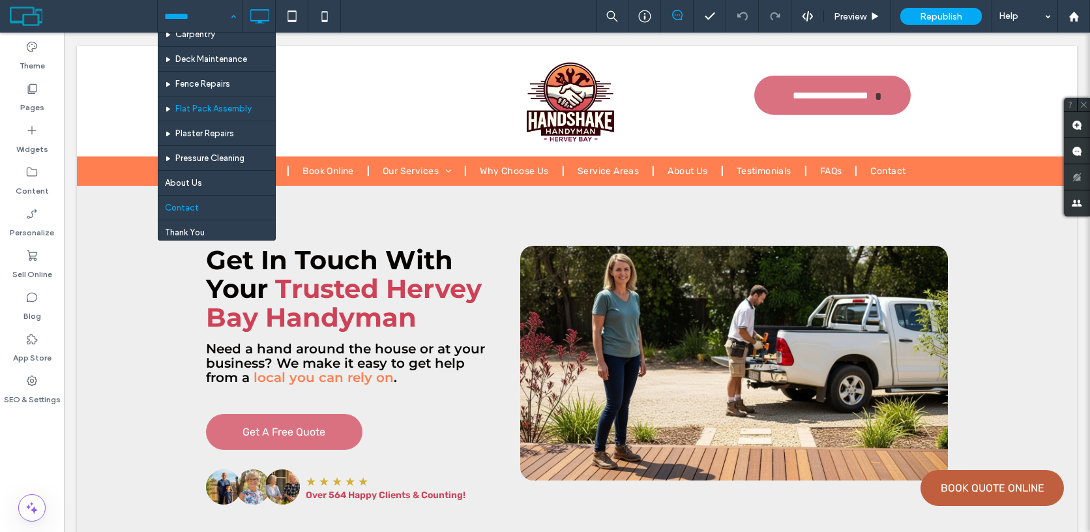
scroll to position [41, 0]
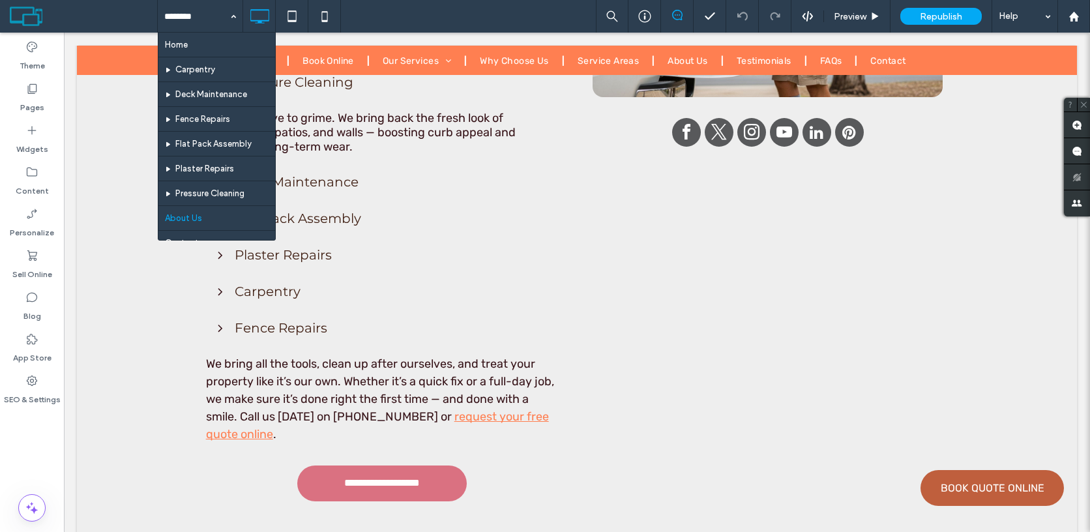
scroll to position [2723, 0]
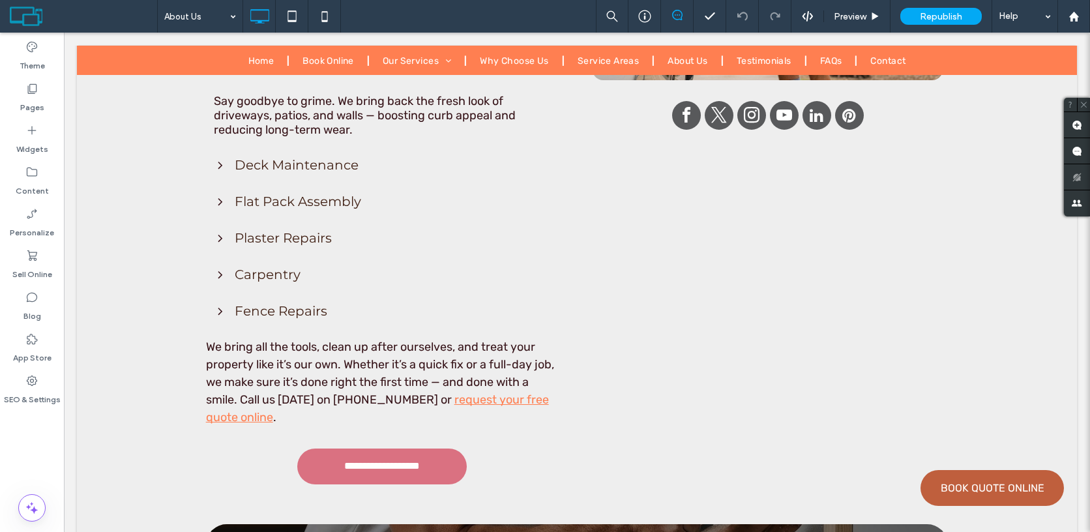
click at [270, 287] on div "Click to edit in Flex Mode" at bounding box center [577, 81] width 1000 height 886
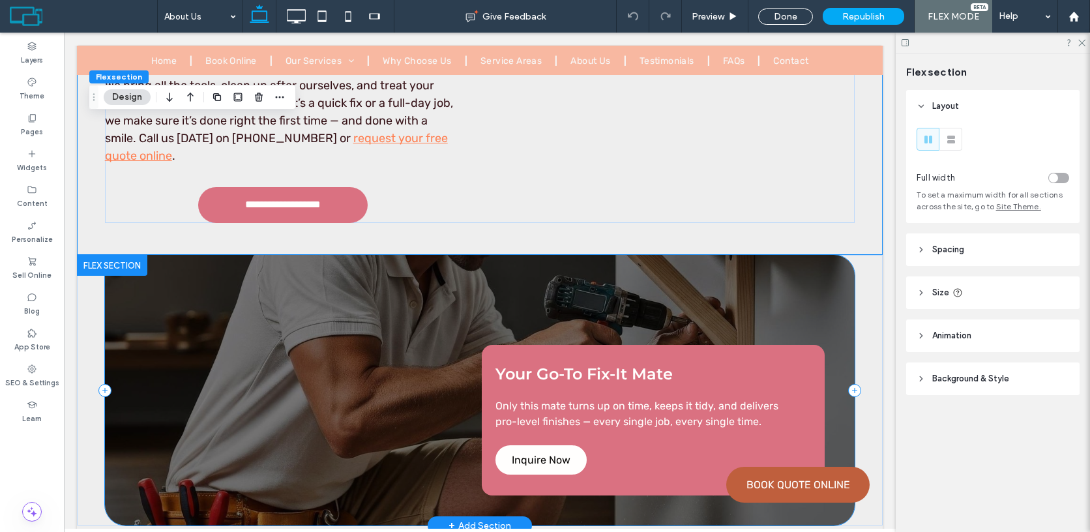
scroll to position [2916, 0]
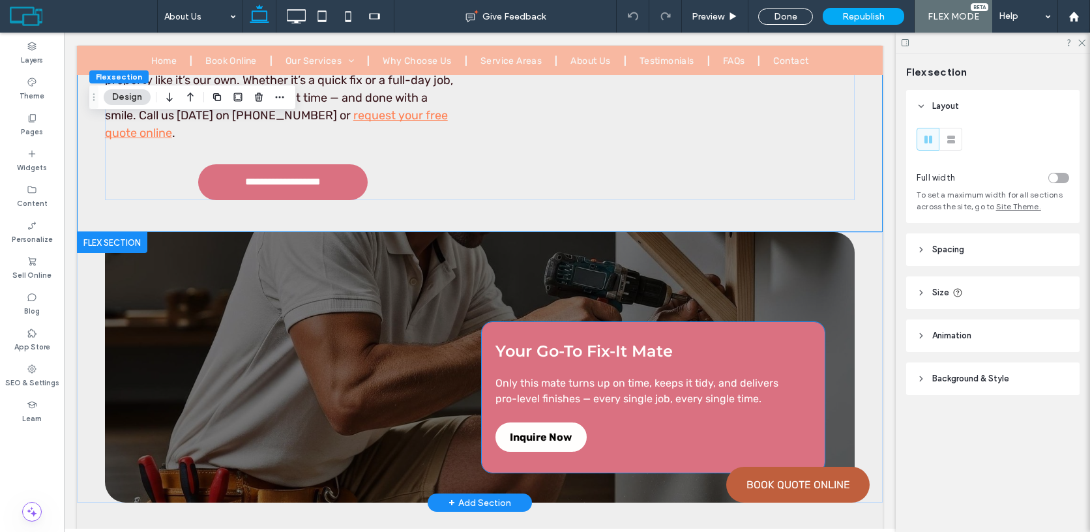
click at [523, 431] on span "Inquire Now" at bounding box center [541, 437] width 62 height 12
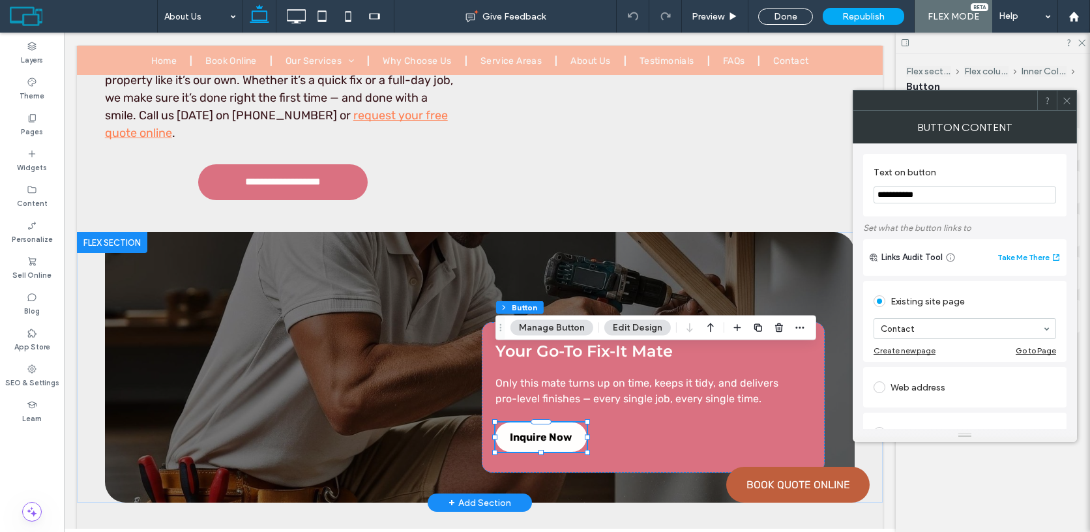
type input "**"
click at [1071, 104] on icon at bounding box center [1067, 101] width 10 height 10
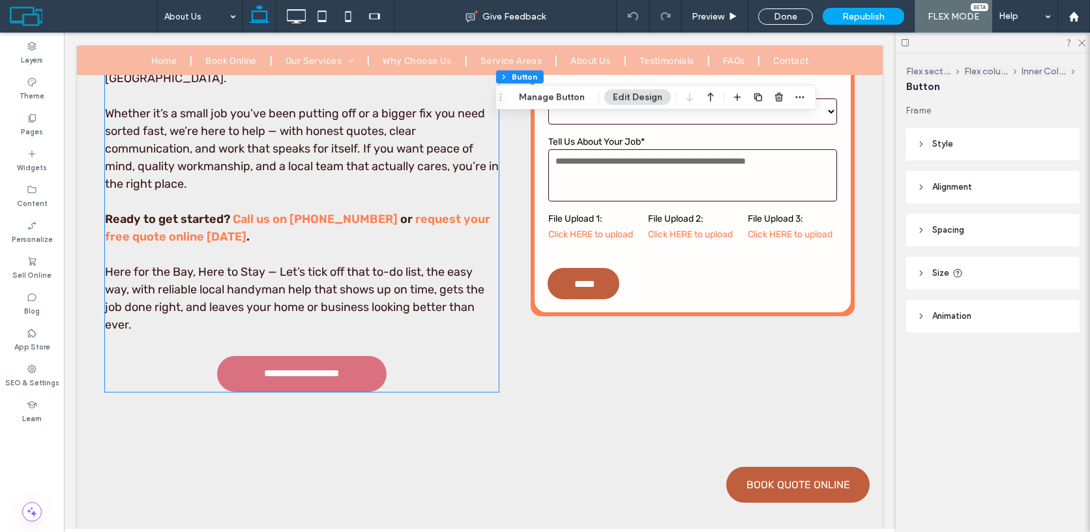
scroll to position [7035, 0]
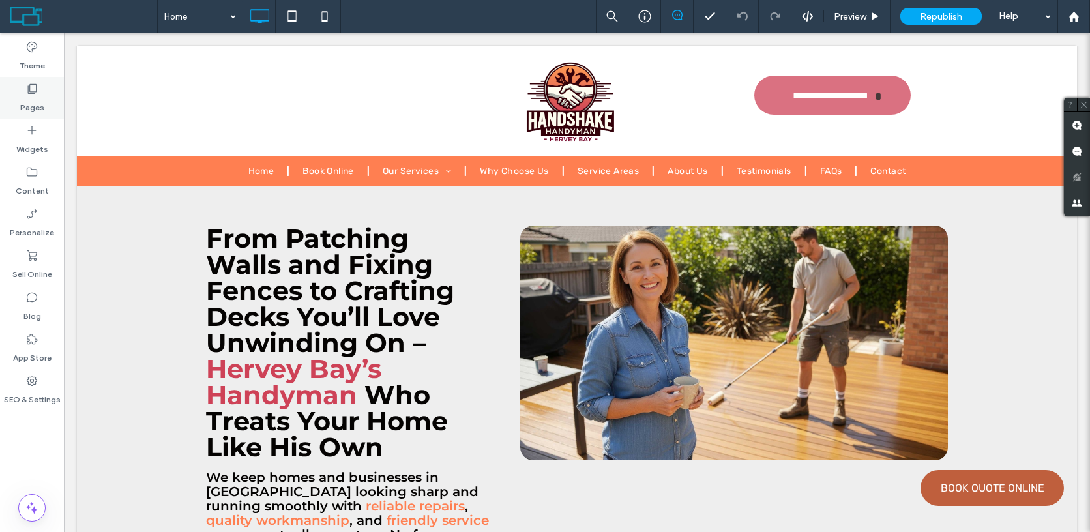
click at [33, 102] on label "Pages" at bounding box center [32, 104] width 24 height 18
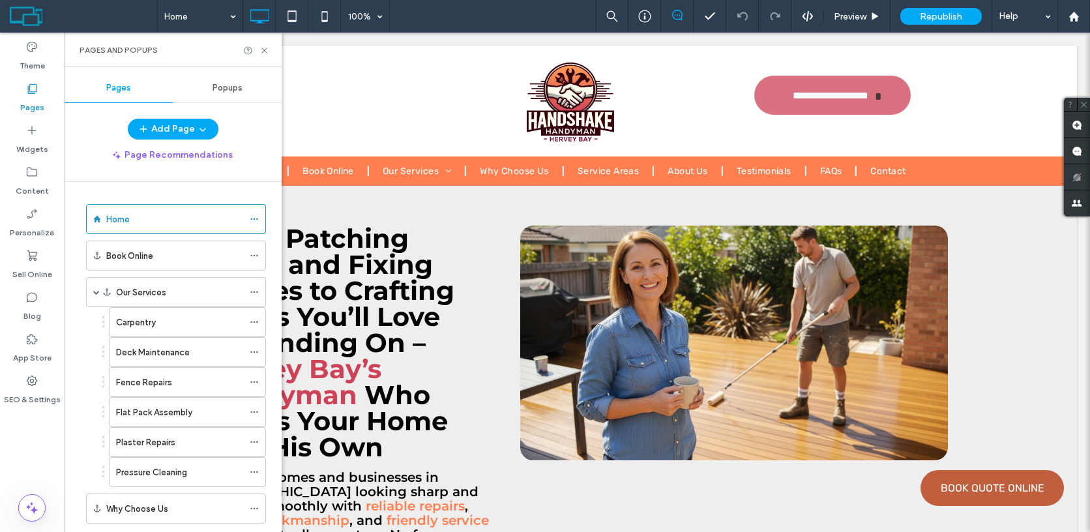
click at [34, 91] on icon at bounding box center [31, 88] width 13 height 13
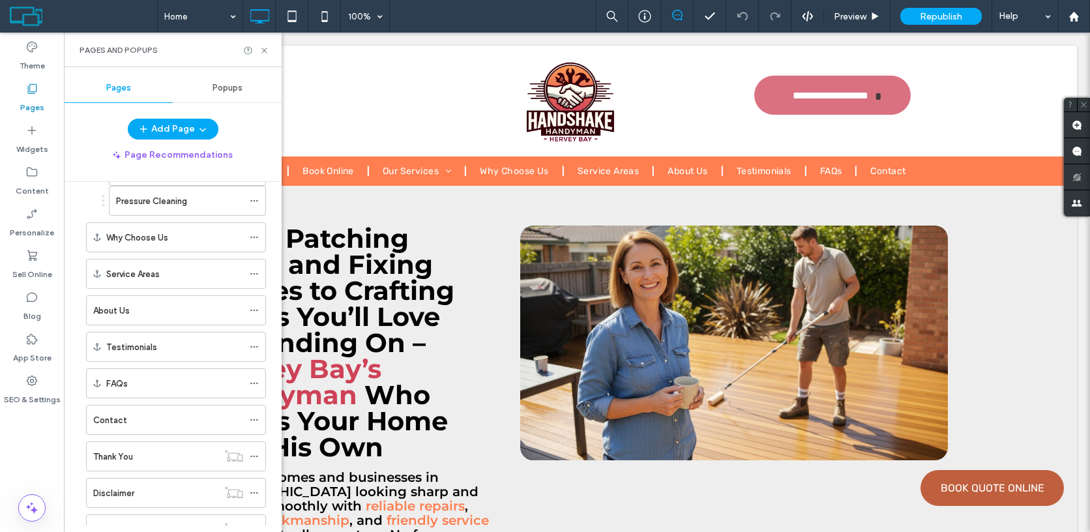
scroll to position [307, 0]
click at [258, 382] on icon at bounding box center [254, 383] width 9 height 9
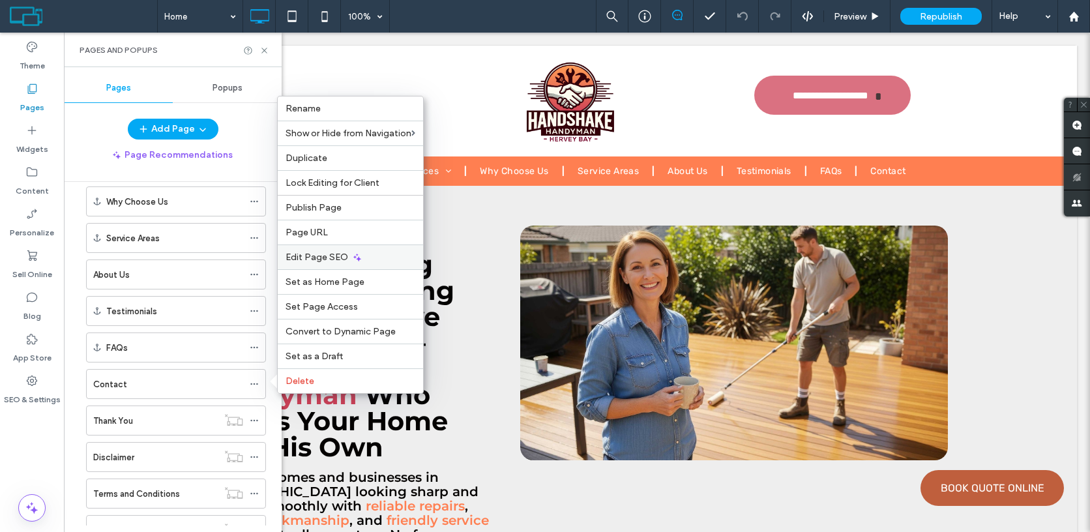
click at [308, 257] on span "Edit Page SEO" at bounding box center [316, 257] width 63 height 11
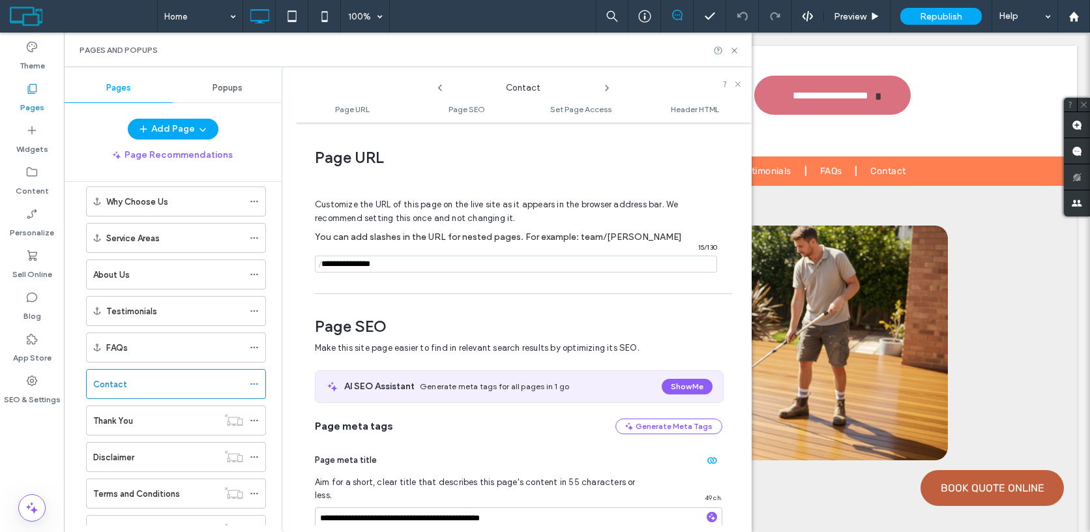
click at [424, 261] on input "notEmpty" at bounding box center [516, 263] width 402 height 17
type input "*******"
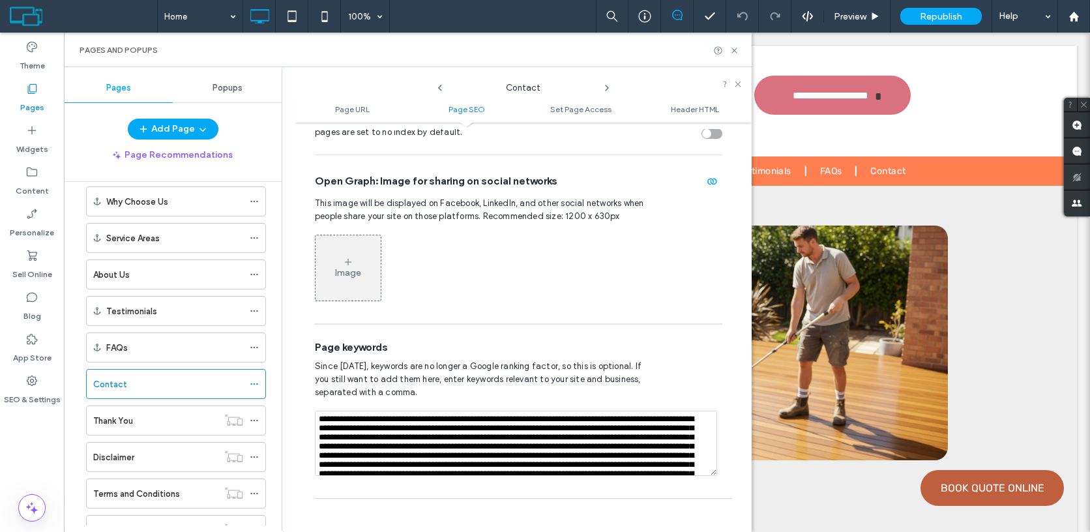
scroll to position [630, 0]
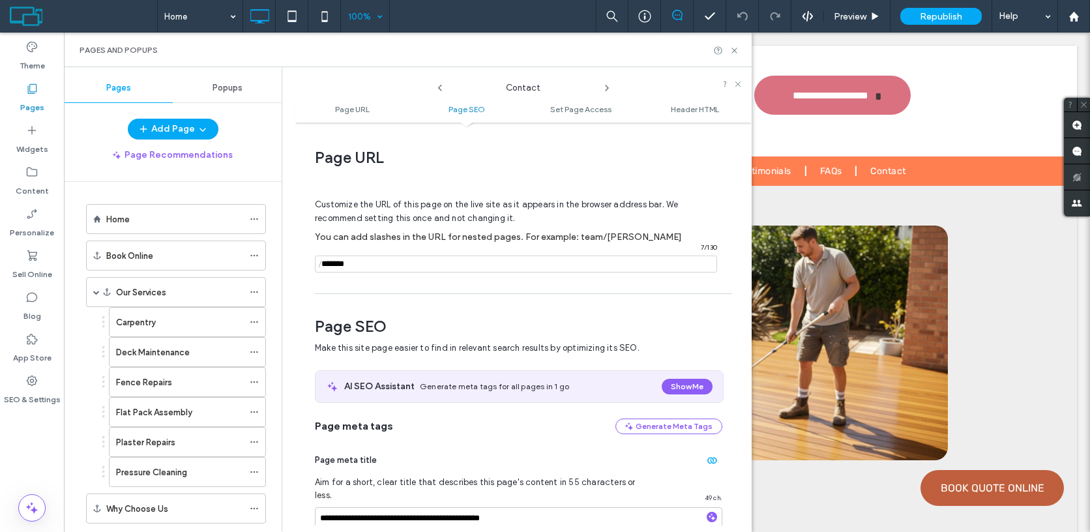
scroll to position [630, 0]
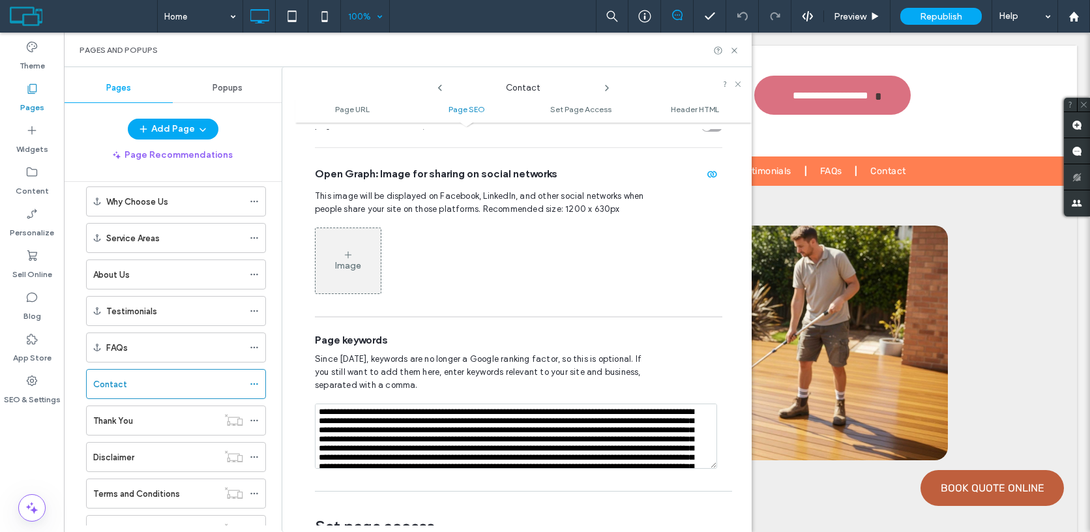
type input "*******"
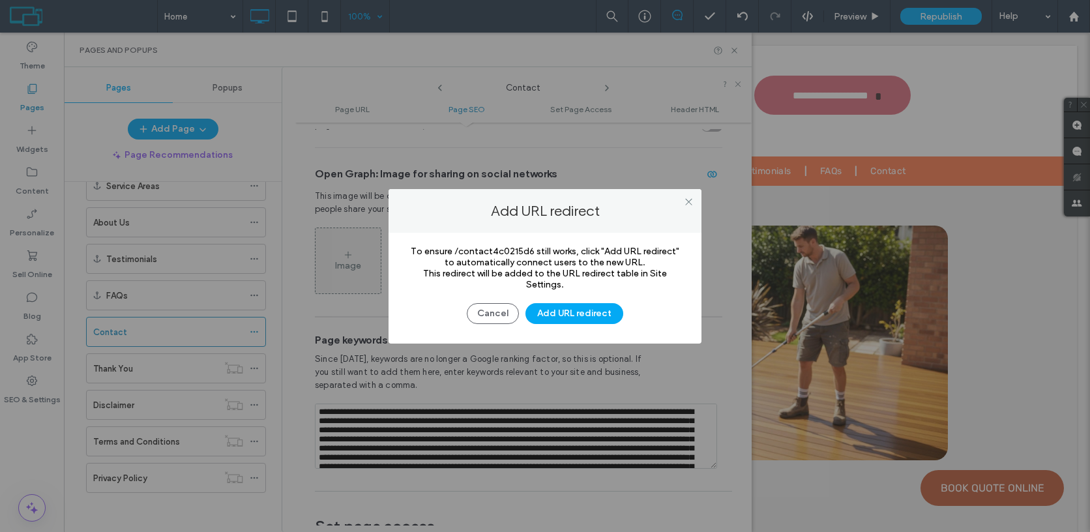
scroll to position [127, 0]
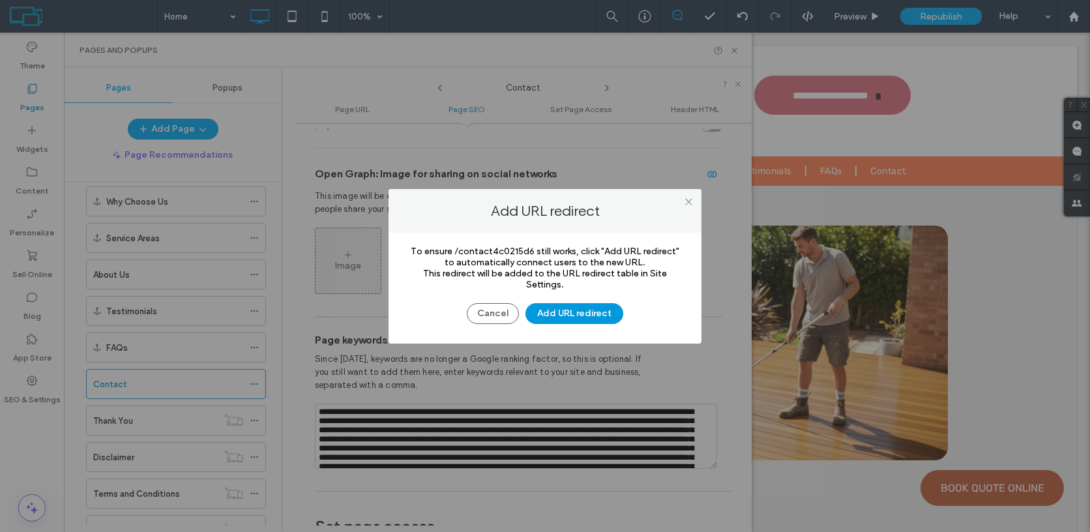
click at [593, 313] on button "Add URL redirect" at bounding box center [574, 313] width 98 height 21
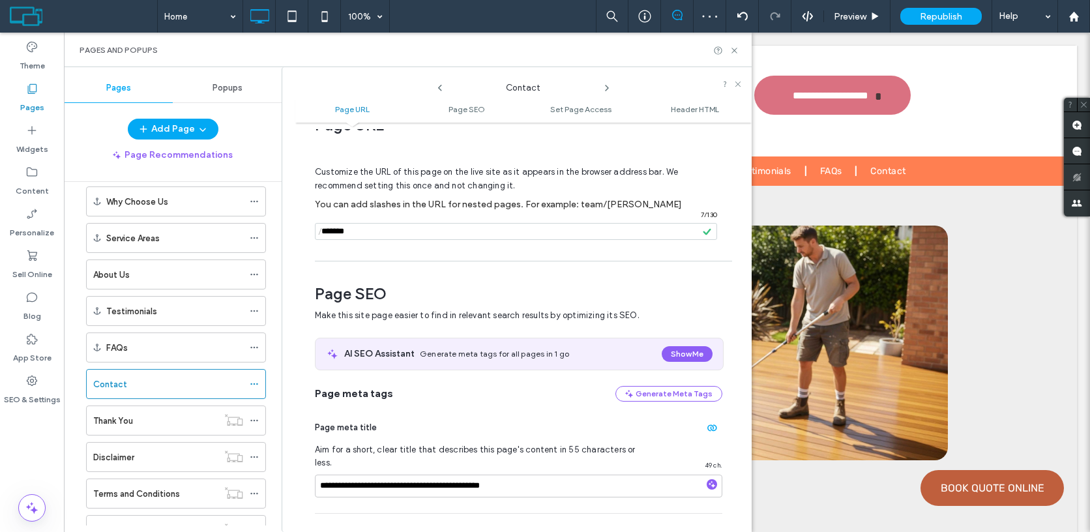
scroll to position [0, 0]
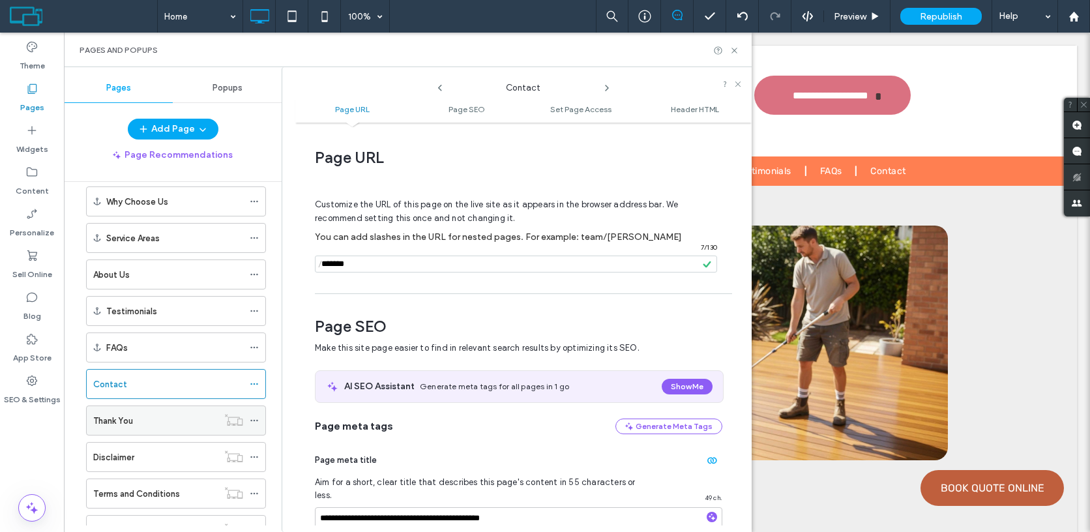
click at [257, 422] on icon at bounding box center [254, 420] width 9 height 9
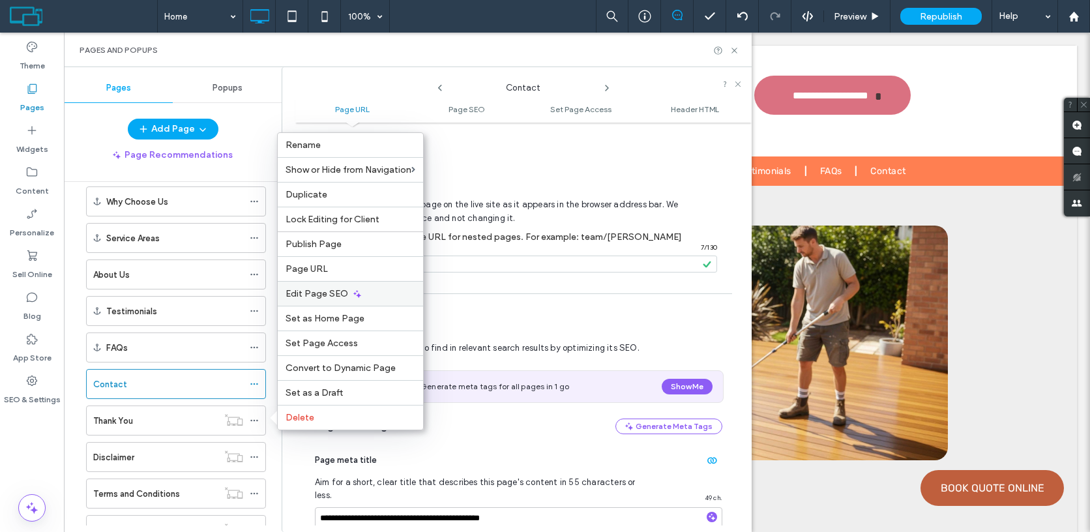
click at [319, 297] on span "Edit Page SEO" at bounding box center [316, 293] width 63 height 11
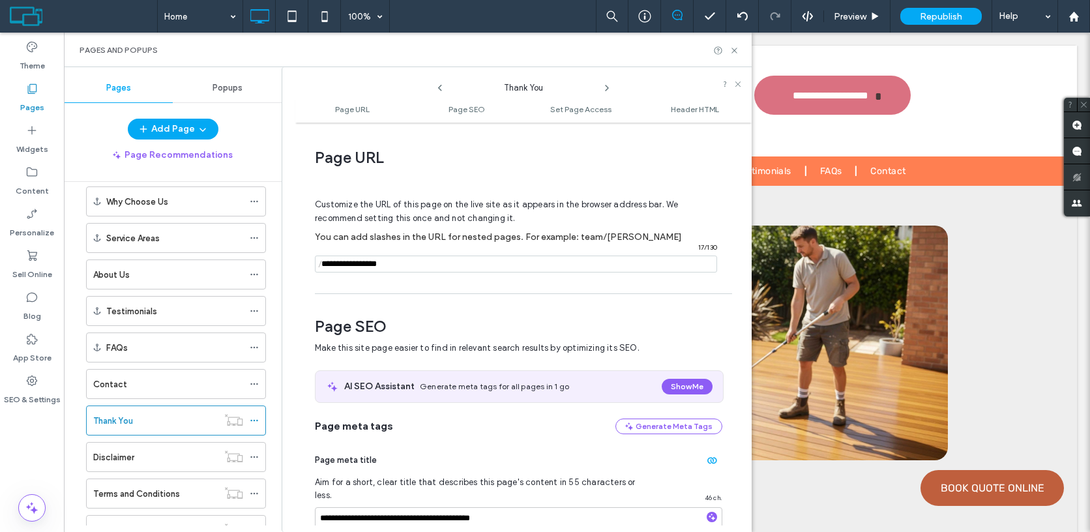
click at [426, 263] on input "notEmpty" at bounding box center [516, 263] width 402 height 17
type input "*********"
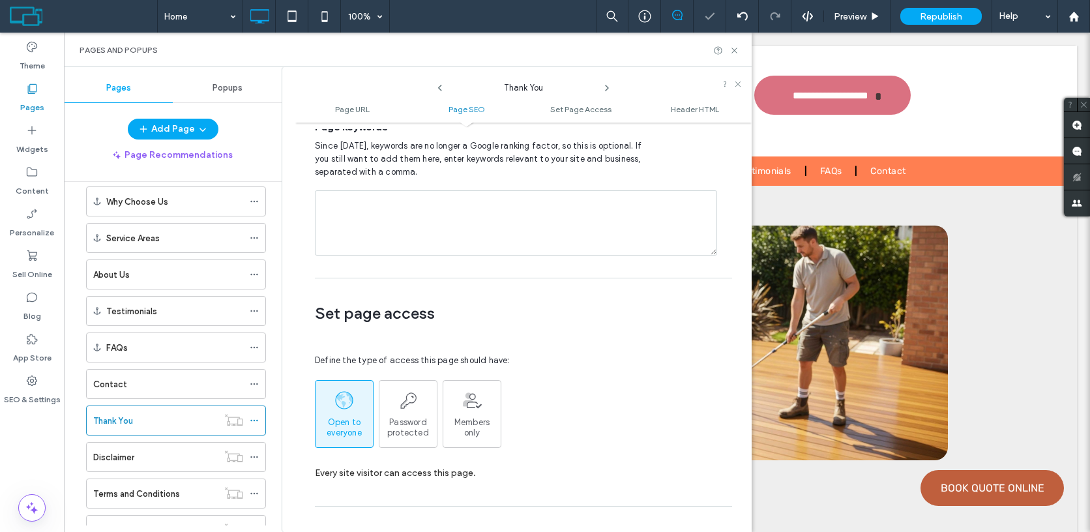
scroll to position [1219, 0]
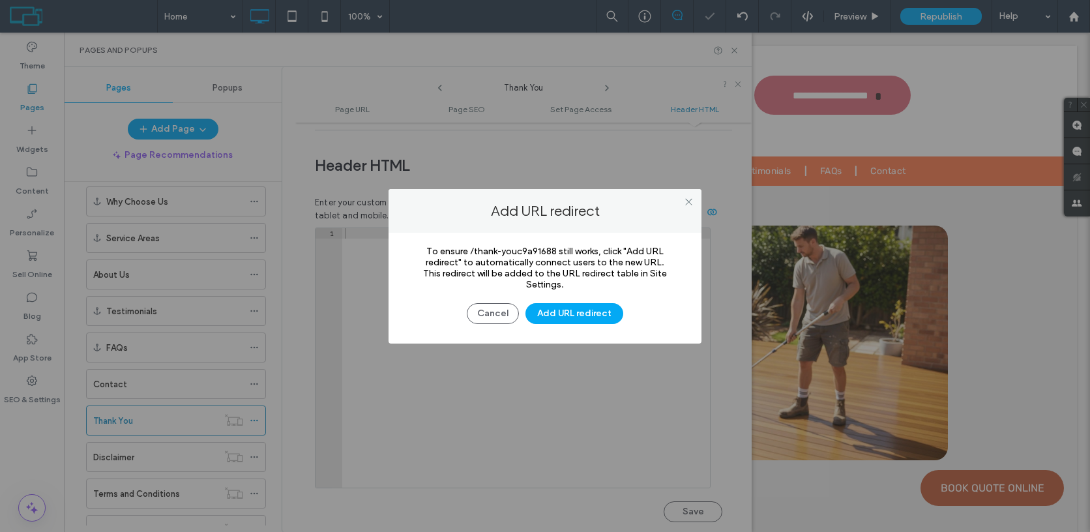
click at [689, 495] on div "Add URL redirect To ensure /thank-youc9a91688 still works, click "Add URL redir…" at bounding box center [545, 266] width 1090 height 532
click at [597, 313] on button "Add URL redirect" at bounding box center [574, 313] width 98 height 21
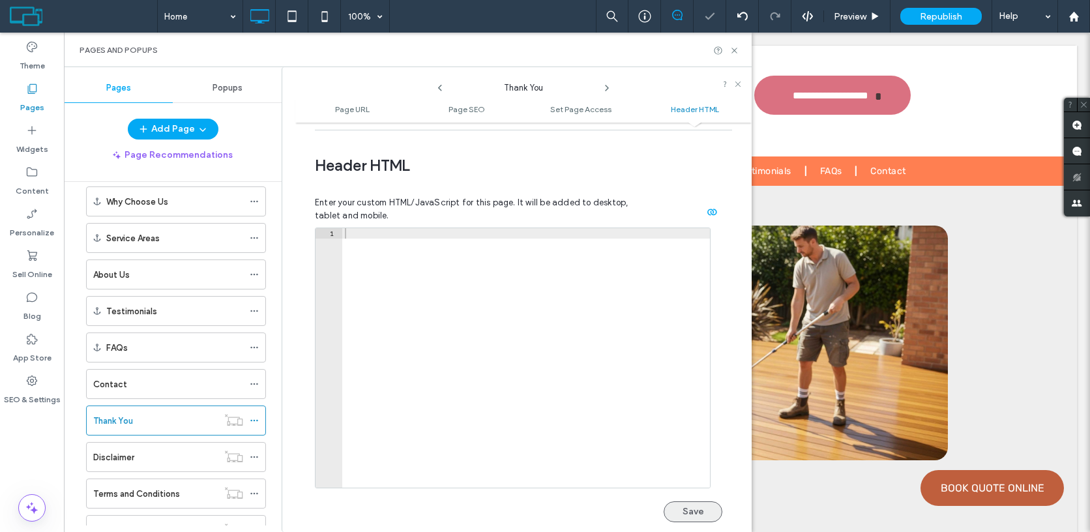
click at [694, 501] on button "Save" at bounding box center [692, 511] width 59 height 21
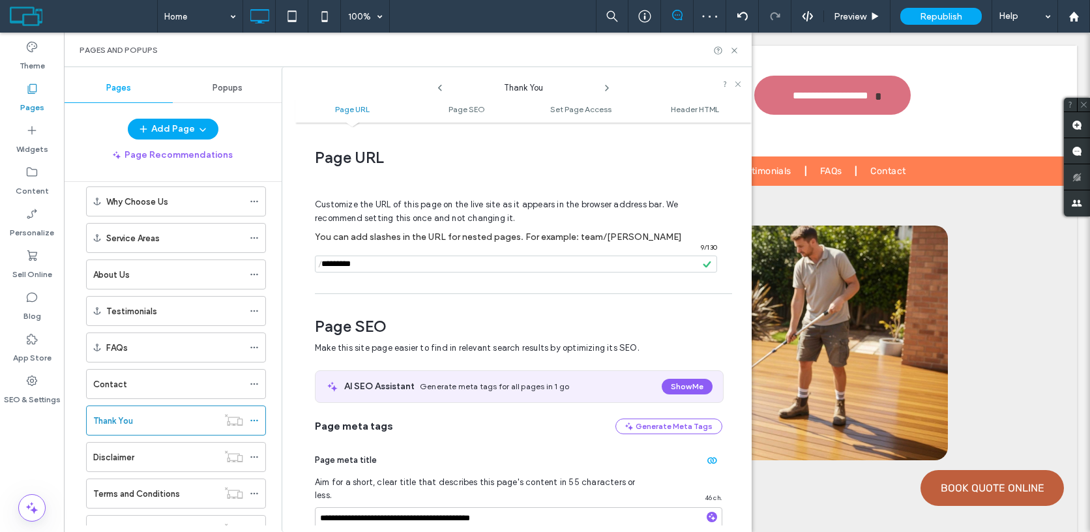
scroll to position [179, 0]
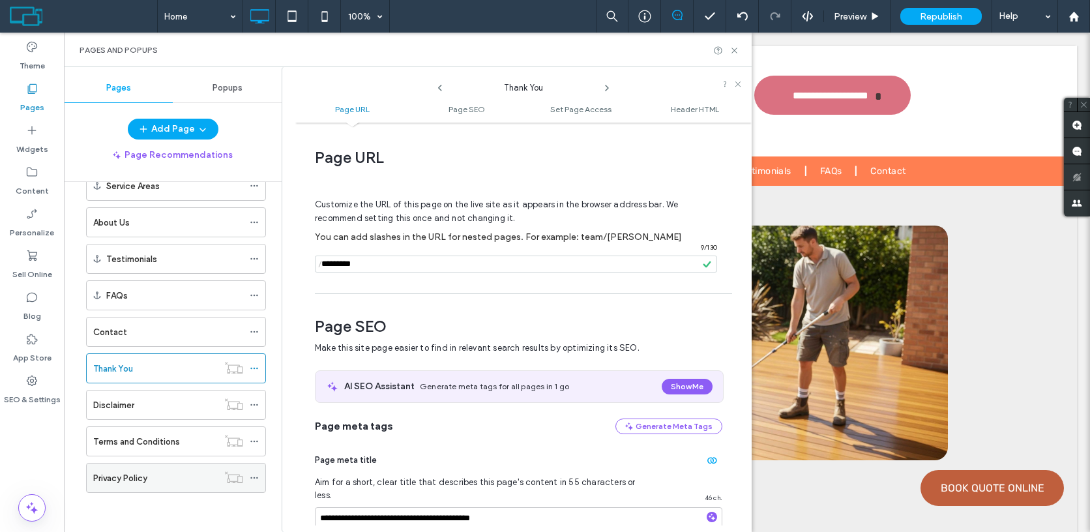
click at [181, 478] on div "Privacy Policy" at bounding box center [155, 478] width 124 height 14
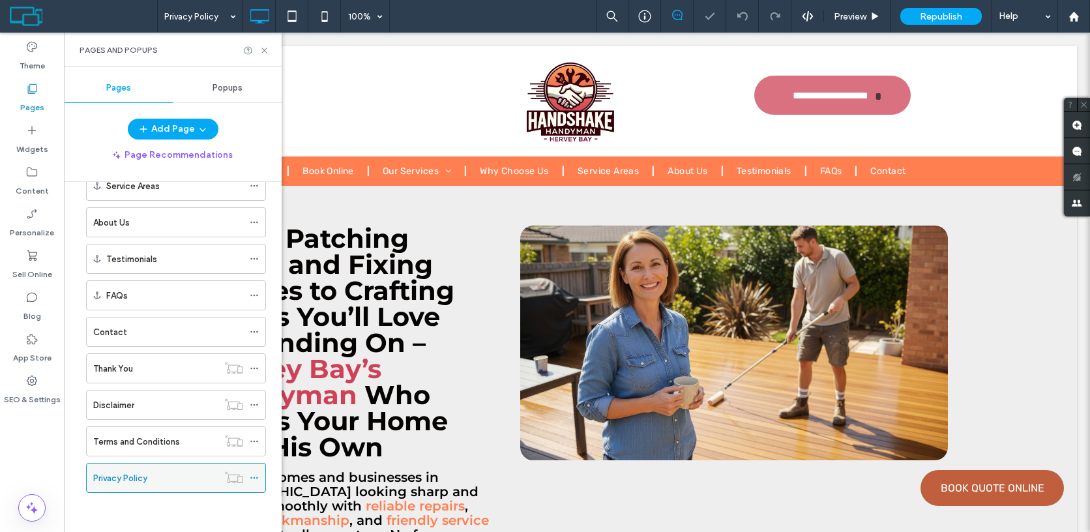
click at [253, 476] on icon at bounding box center [254, 477] width 9 height 9
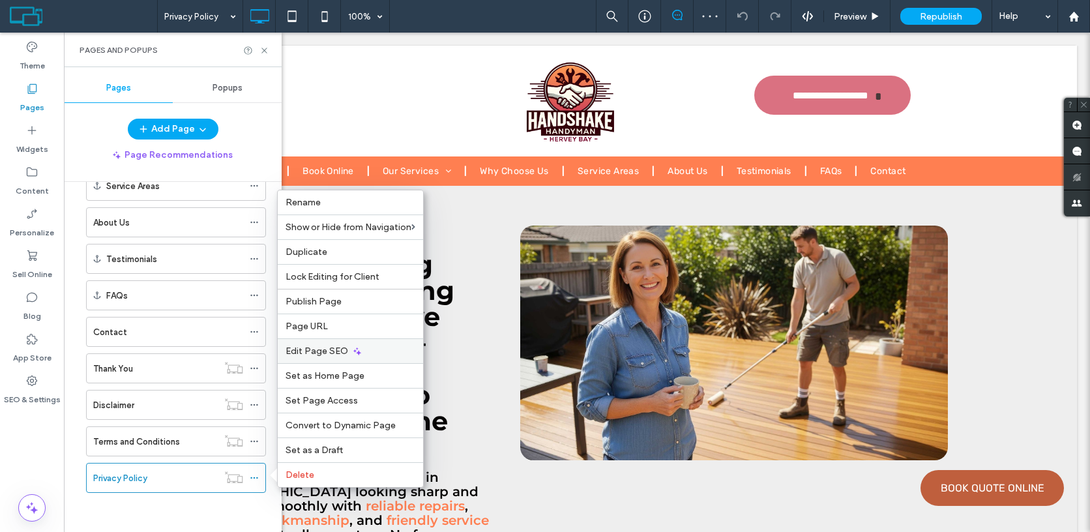
click at [325, 356] on div "Edit Page SEO" at bounding box center [350, 350] width 145 height 25
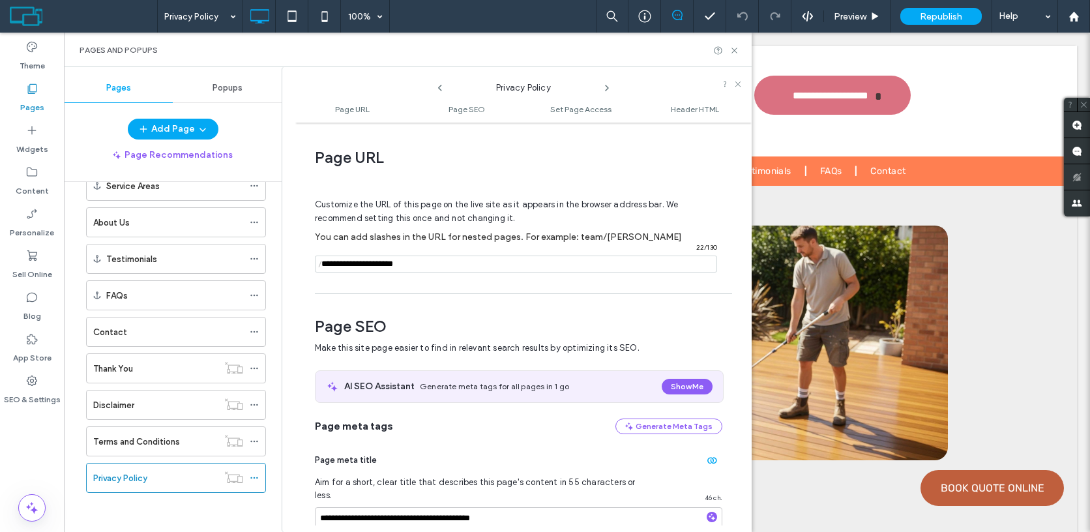
click at [452, 265] on input "notEmpty" at bounding box center [516, 263] width 402 height 17
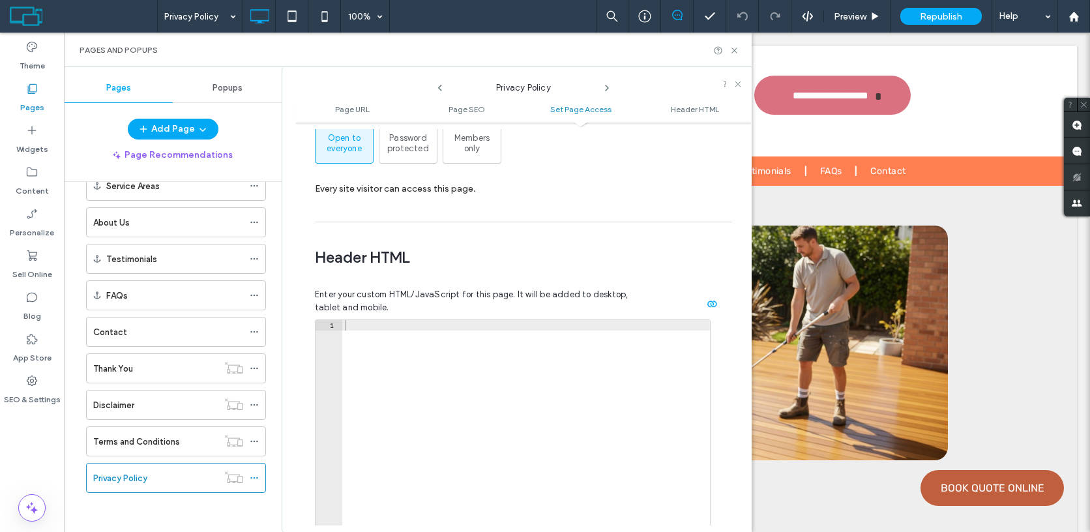
scroll to position [1219, 0]
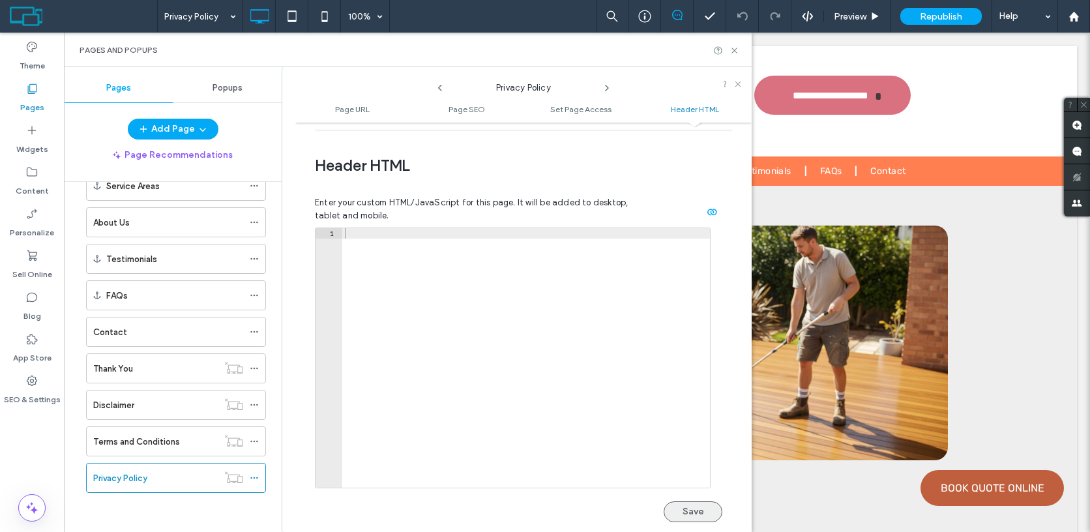
type input "**********"
click at [689, 501] on button "Save" at bounding box center [692, 511] width 59 height 21
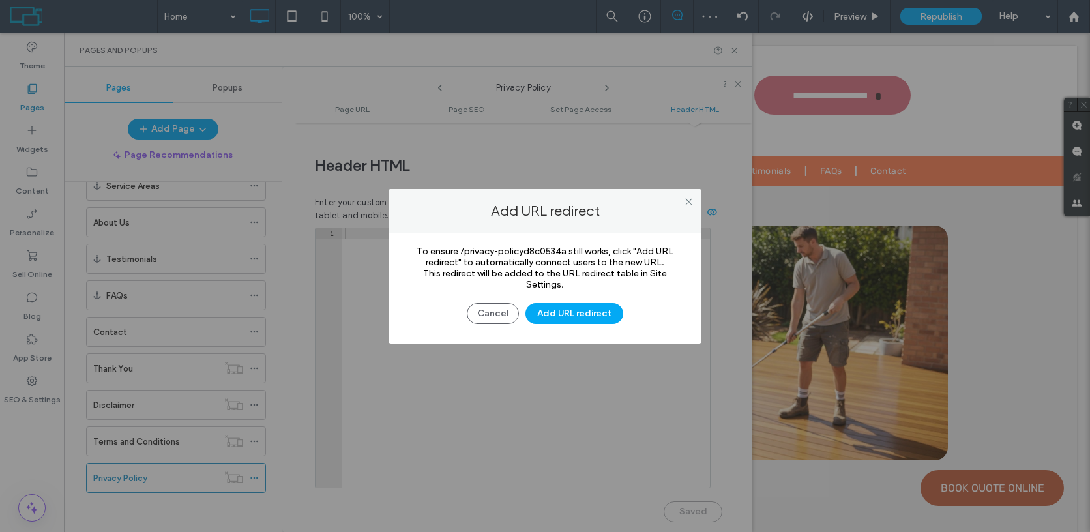
click at [605, 309] on div at bounding box center [545, 266] width 1090 height 532
click at [603, 323] on div "To ensure /privacy-policyd8c0534a still works, click "Add URL redirect" to auto…" at bounding box center [544, 288] width 313 height 111
click at [595, 303] on button "Add URL redirect" at bounding box center [574, 313] width 98 height 21
click at [595, 318] on button "Add URL redirect" at bounding box center [574, 313] width 98 height 21
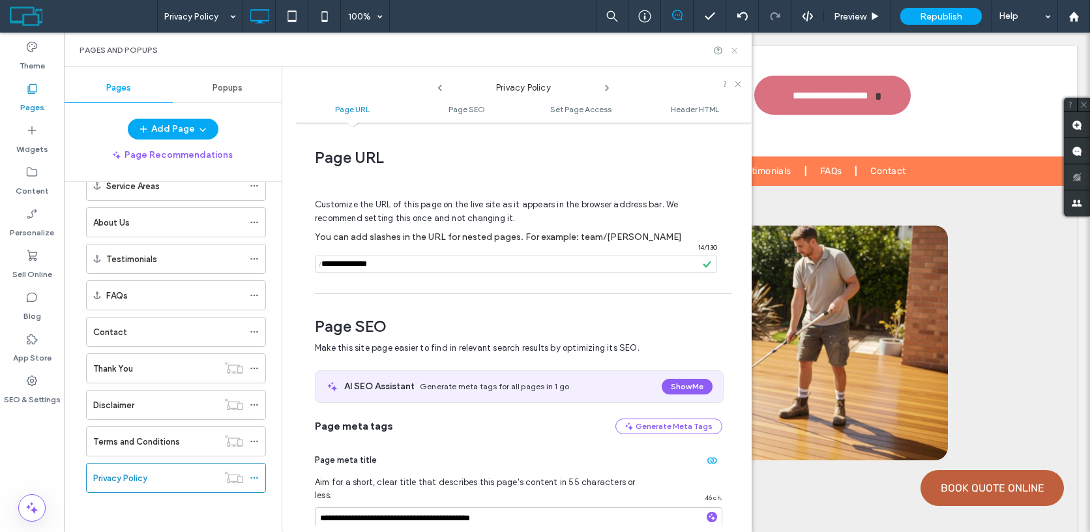
click at [737, 48] on icon at bounding box center [734, 51] width 10 height 10
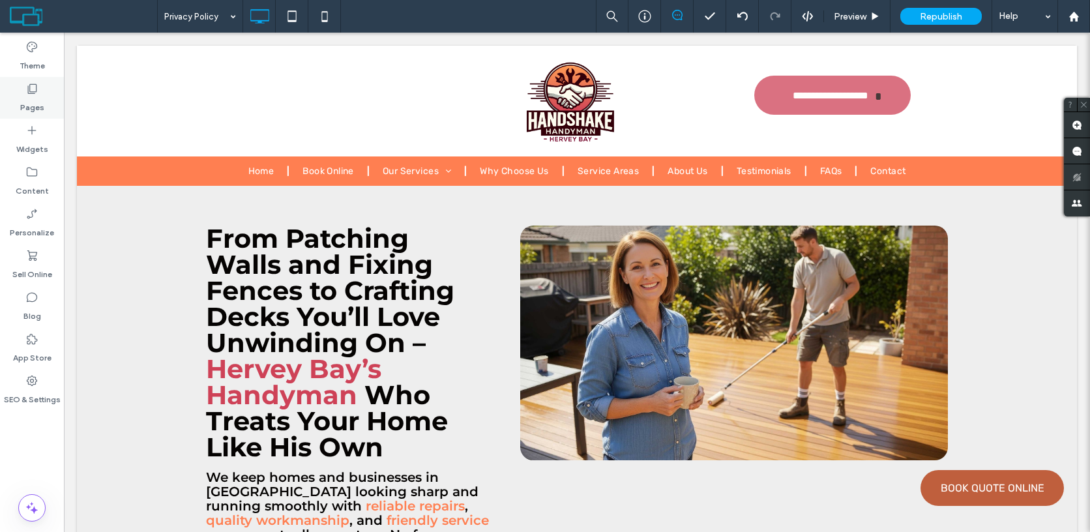
click at [31, 94] on icon at bounding box center [31, 88] width 13 height 13
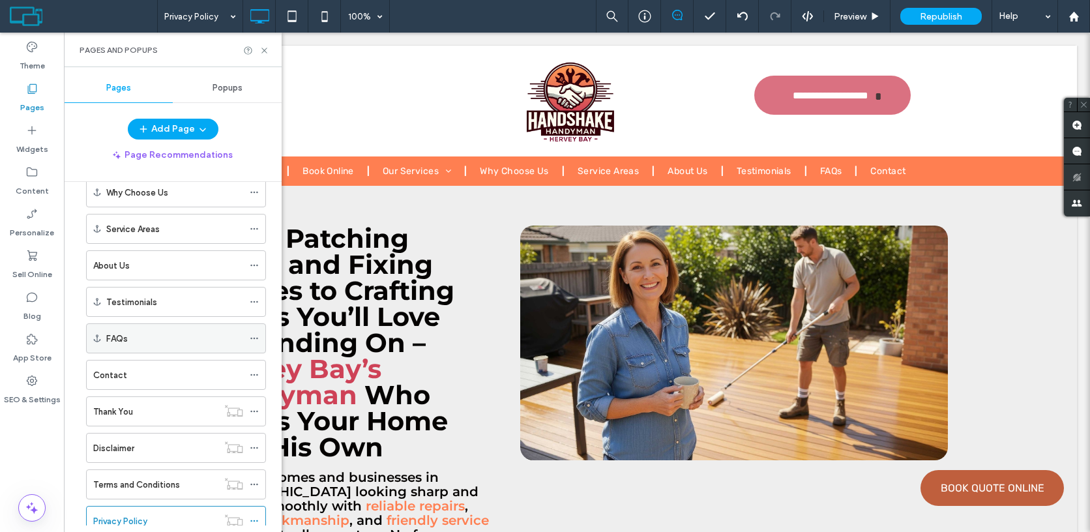
scroll to position [179, 0]
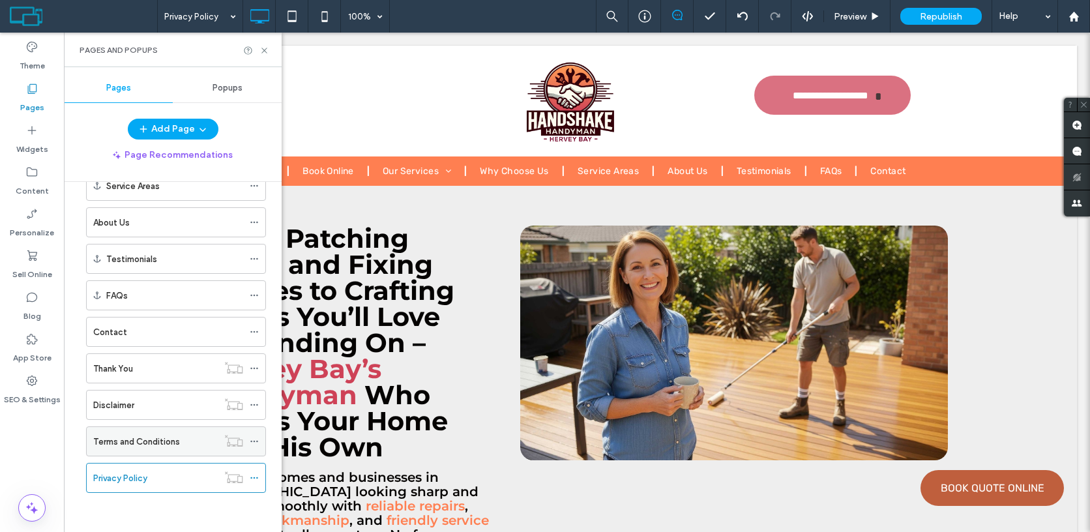
click at [255, 441] on icon at bounding box center [254, 441] width 9 height 9
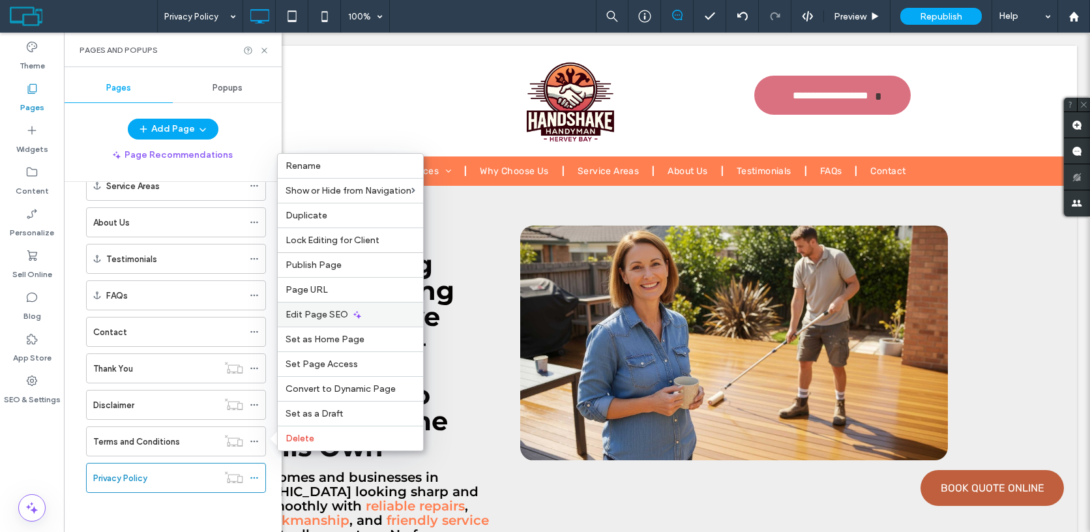
click at [320, 312] on span "Edit Page SEO" at bounding box center [316, 314] width 63 height 11
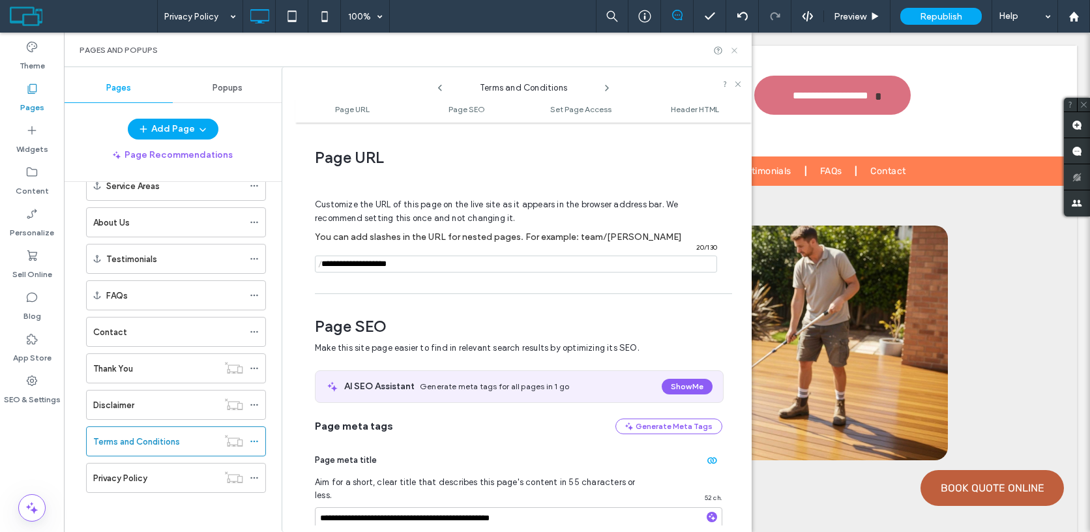
click at [731, 47] on icon at bounding box center [734, 51] width 10 height 10
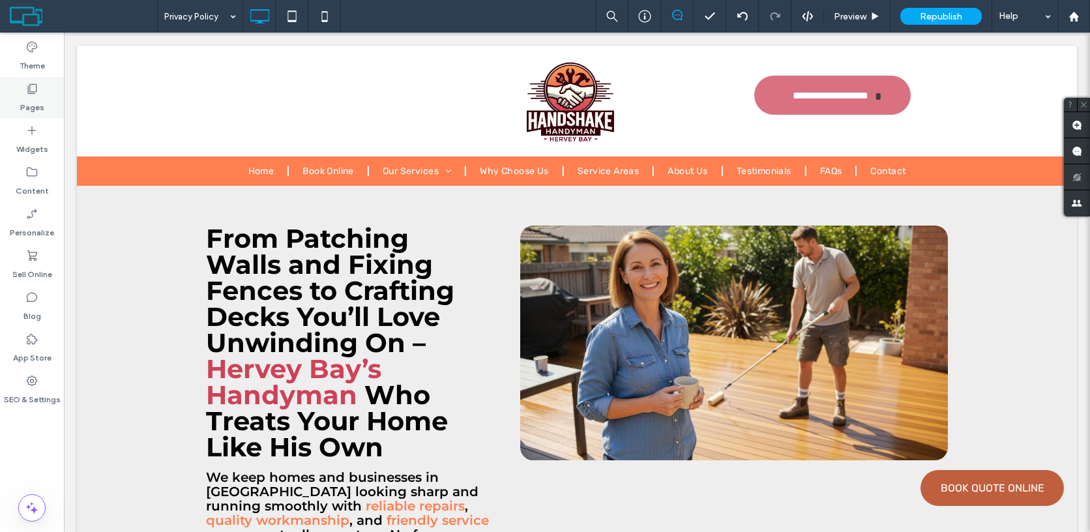
click at [48, 106] on div "Pages" at bounding box center [32, 98] width 64 height 42
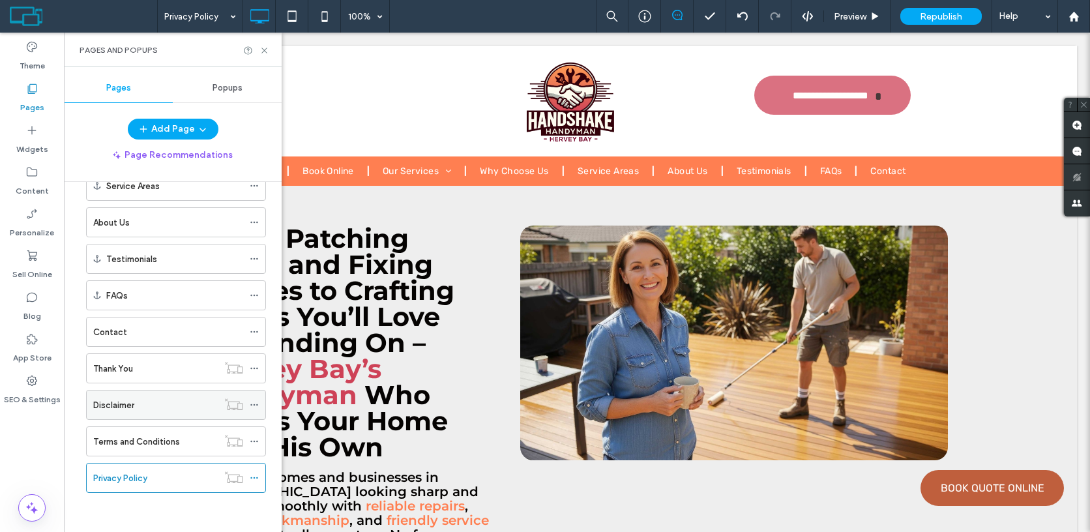
click at [253, 403] on icon at bounding box center [254, 404] width 9 height 9
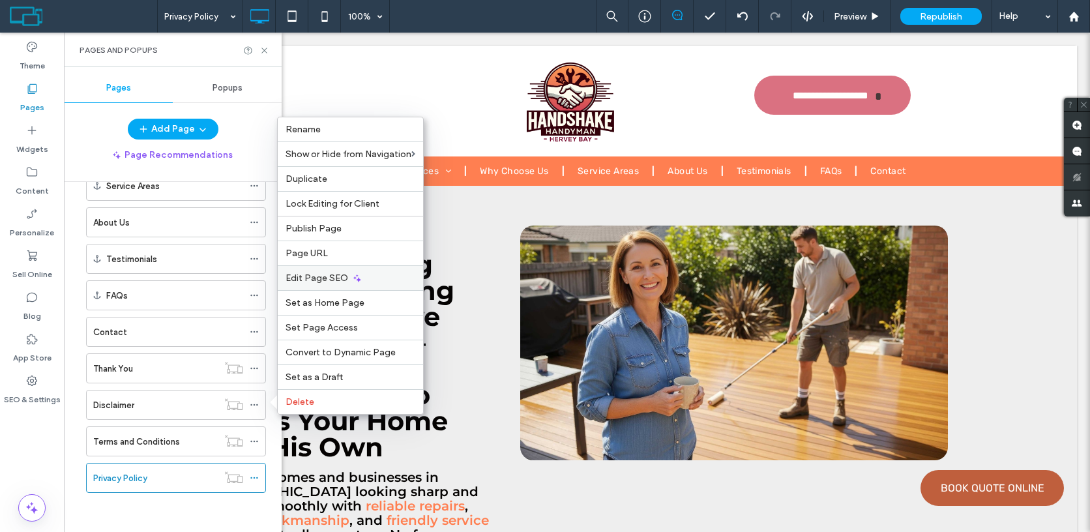
click at [341, 278] on span "Edit Page SEO" at bounding box center [316, 277] width 63 height 11
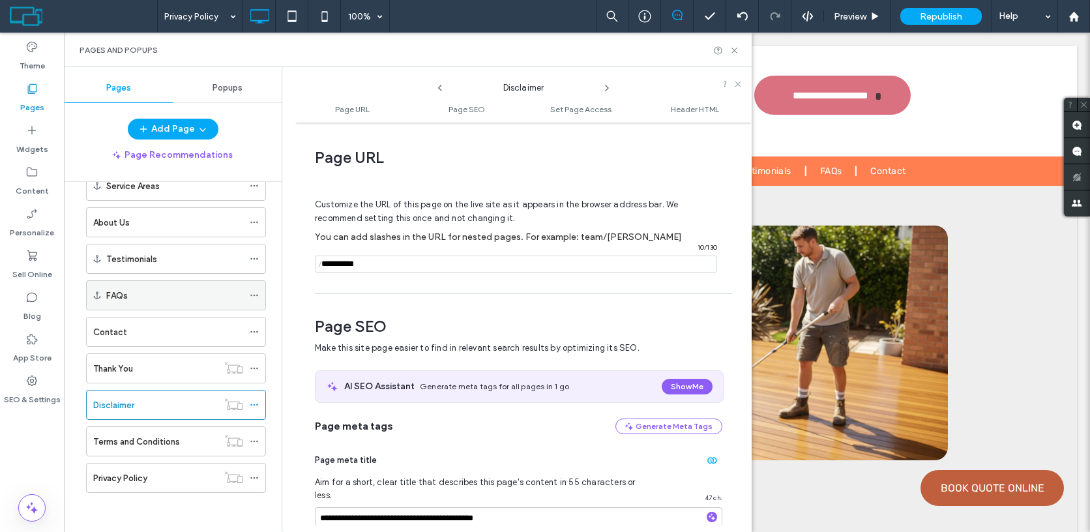
click at [198, 287] on div "FAQs" at bounding box center [174, 295] width 137 height 29
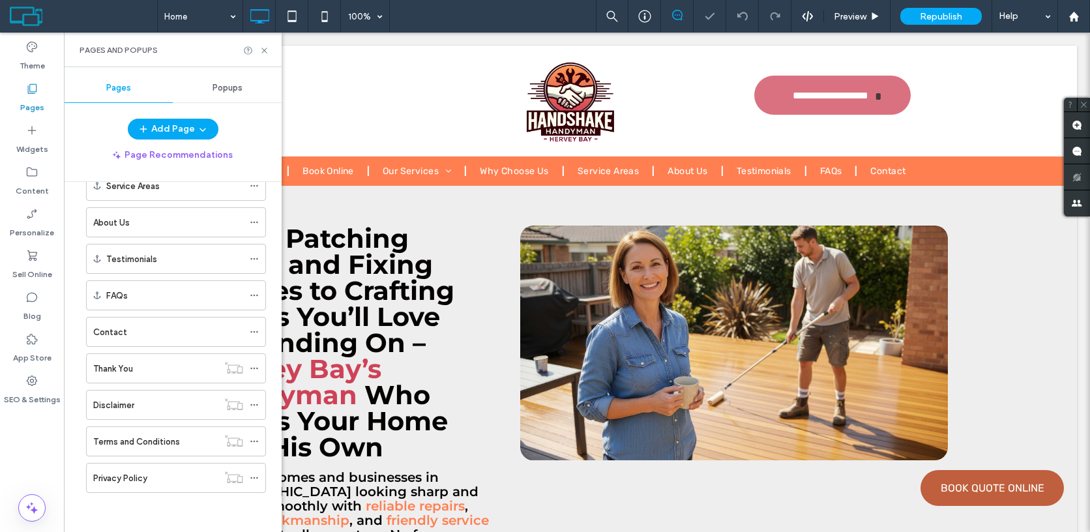
click at [255, 41] on use at bounding box center [253, 40] width 7 height 2
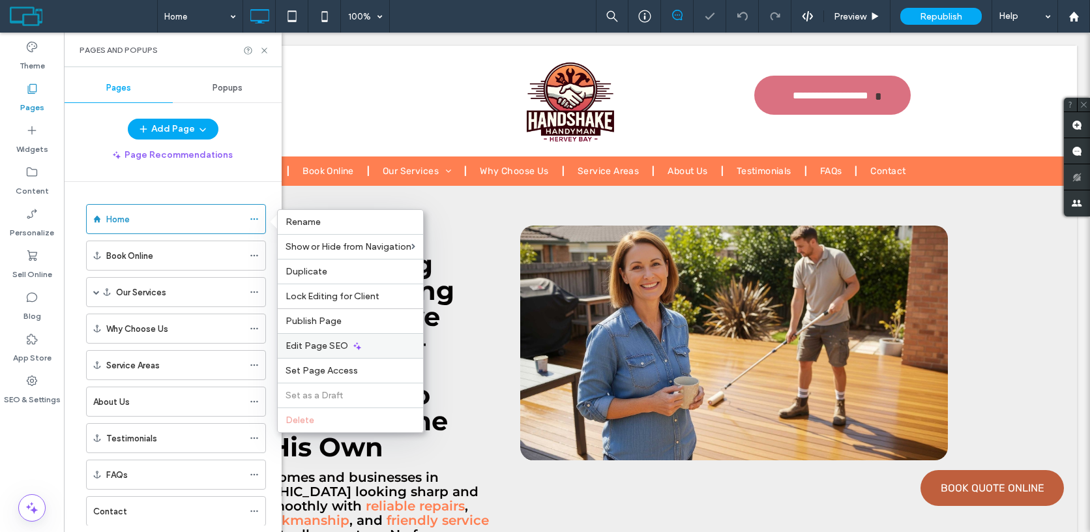
click at [322, 349] on span "Edit Page SEO" at bounding box center [316, 345] width 63 height 11
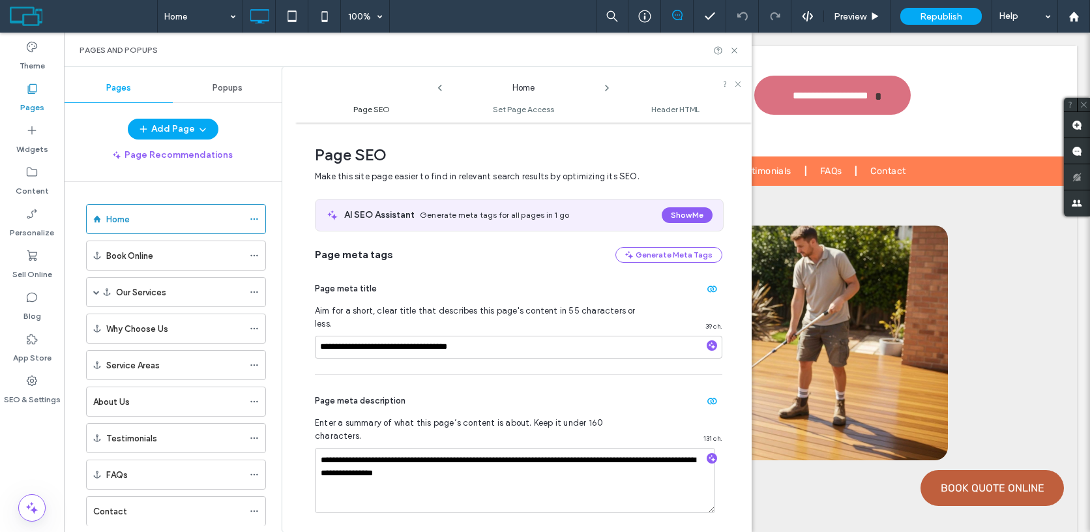
click at [384, 108] on span "Page SEO" at bounding box center [371, 109] width 36 height 10
click at [735, 50] on icon at bounding box center [734, 51] width 10 height 10
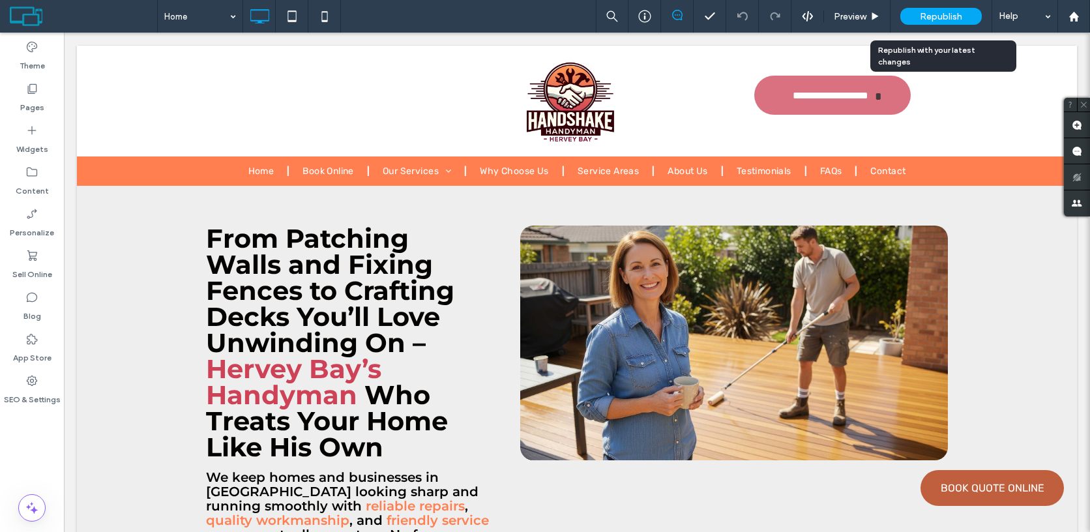
click at [944, 20] on span "Republish" at bounding box center [941, 16] width 42 height 11
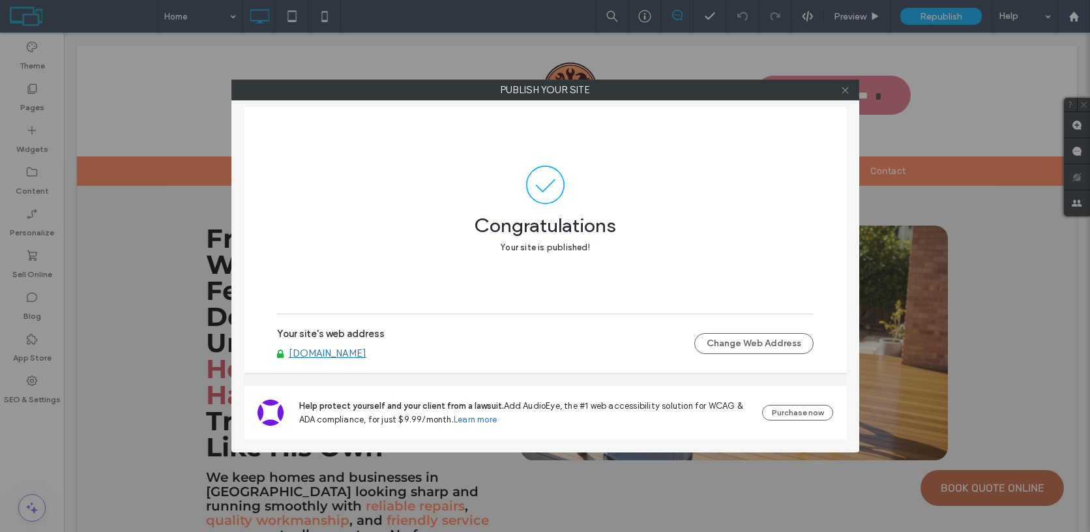
click at [847, 88] on icon at bounding box center [845, 90] width 10 height 10
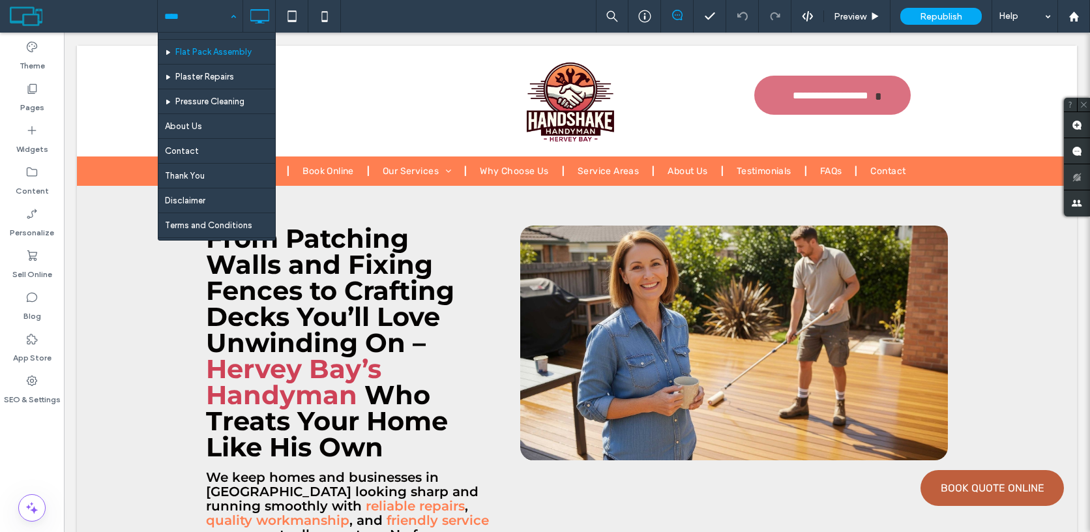
scroll to position [121, 0]
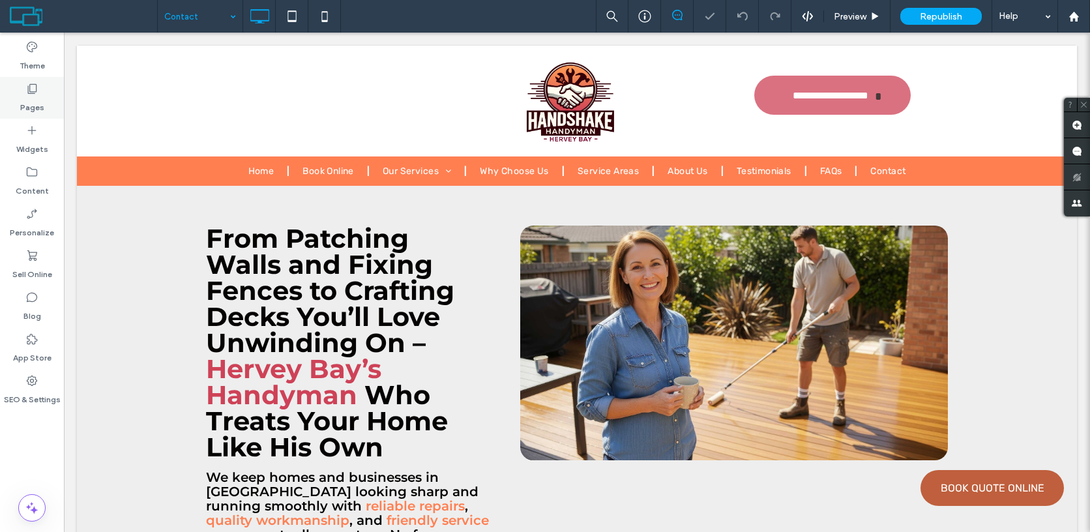
click at [31, 99] on label "Pages" at bounding box center [32, 104] width 24 height 18
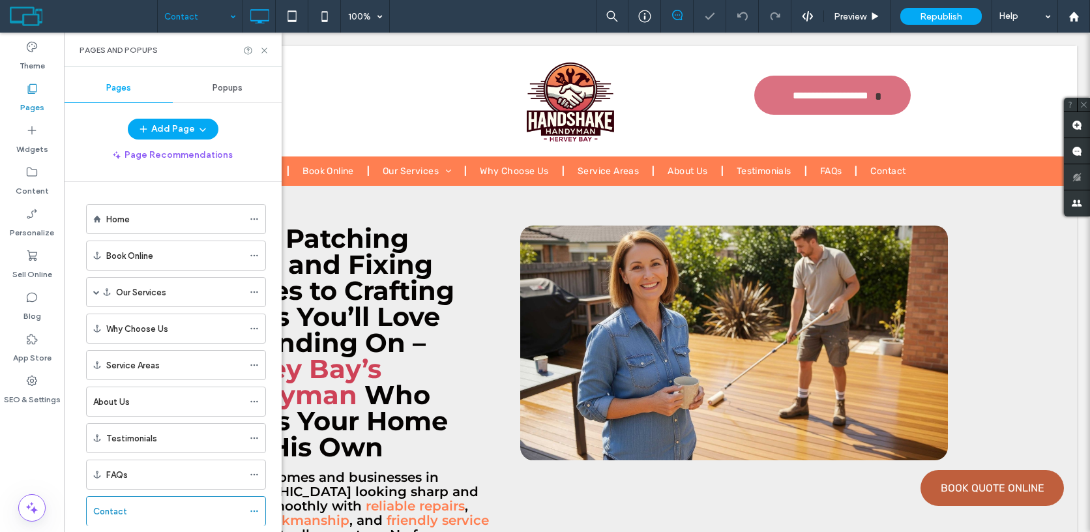
click at [254, 382] on ol "Home Book Online Our Services Carpentry Deck Maintenance Fence Repairs Flat Pac…" at bounding box center [168, 438] width 196 height 468
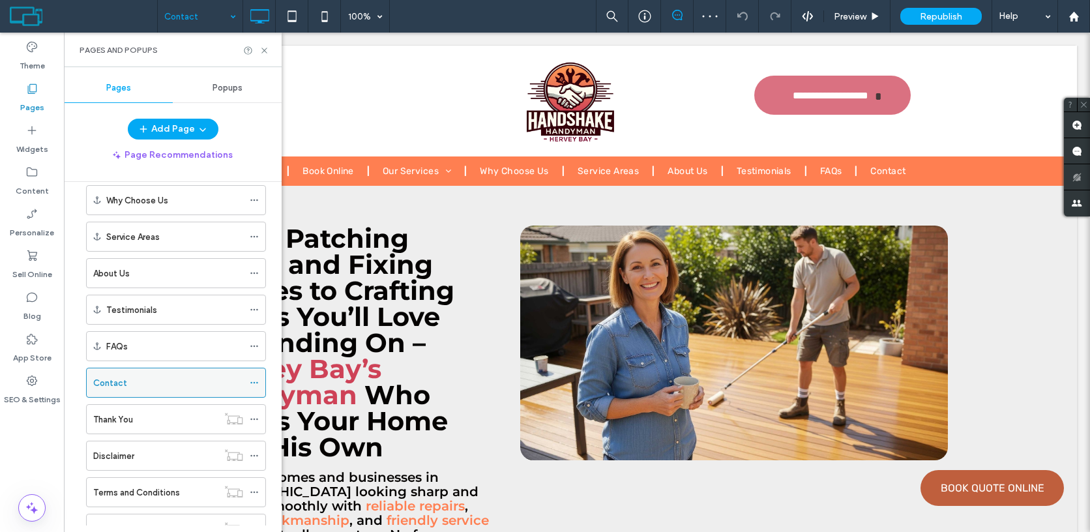
click at [254, 382] on use at bounding box center [253, 383] width 7 height 2
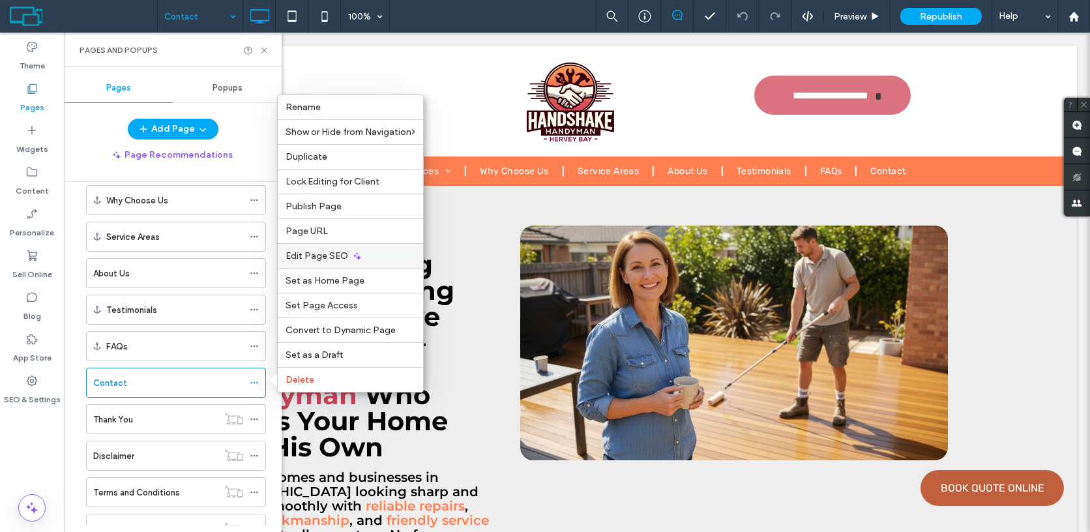
click at [315, 262] on div "Edit Page SEO" at bounding box center [350, 255] width 145 height 25
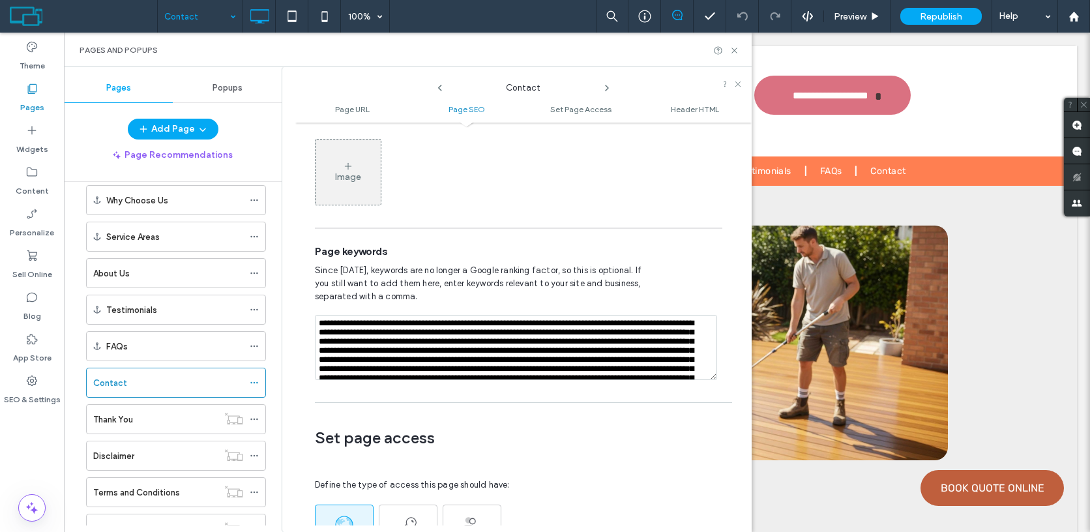
scroll to position [1219, 0]
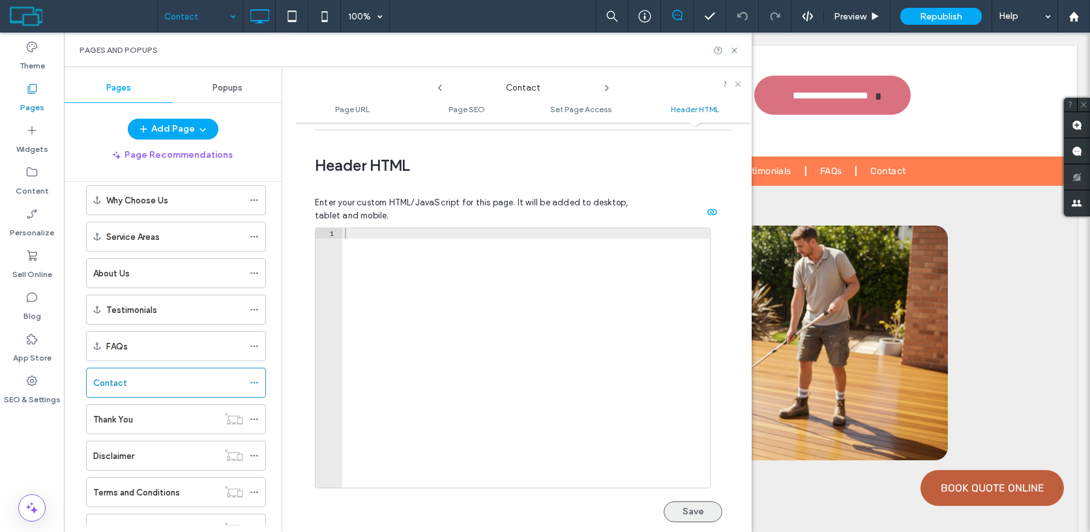
click at [694, 501] on button "Save" at bounding box center [692, 511] width 59 height 21
click at [942, 23] on div "Republish" at bounding box center [940, 16] width 81 height 17
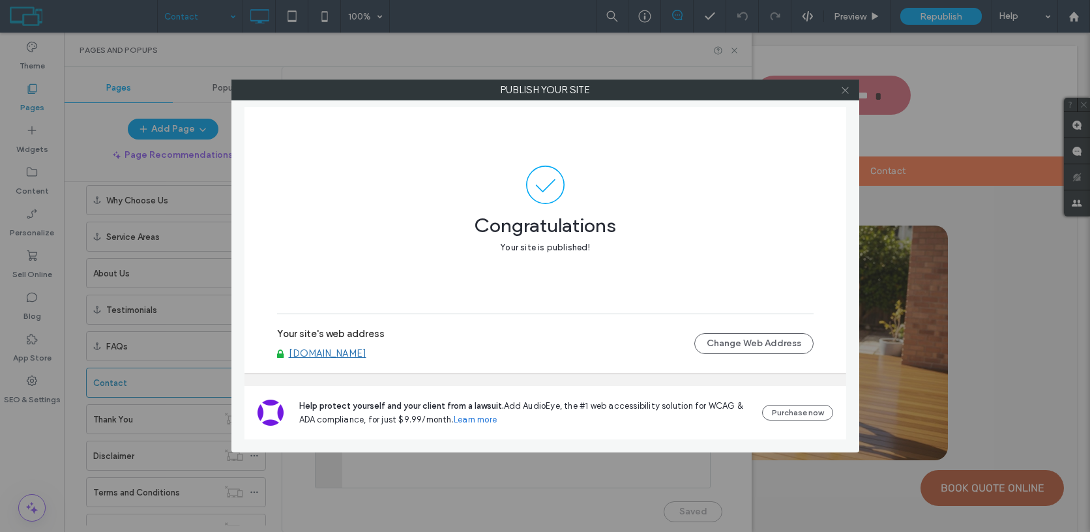
click at [843, 91] on icon at bounding box center [845, 90] width 10 height 10
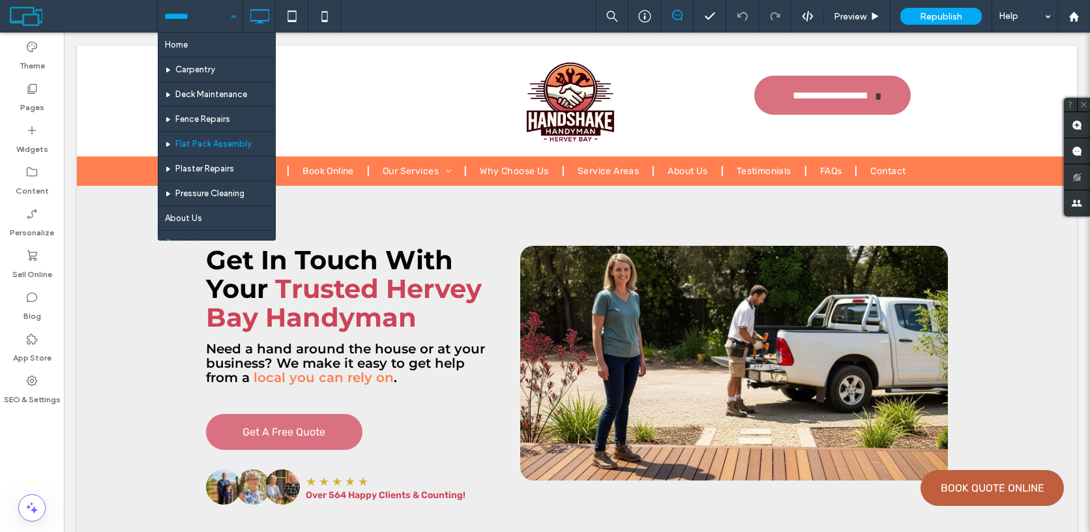
scroll to position [121, 0]
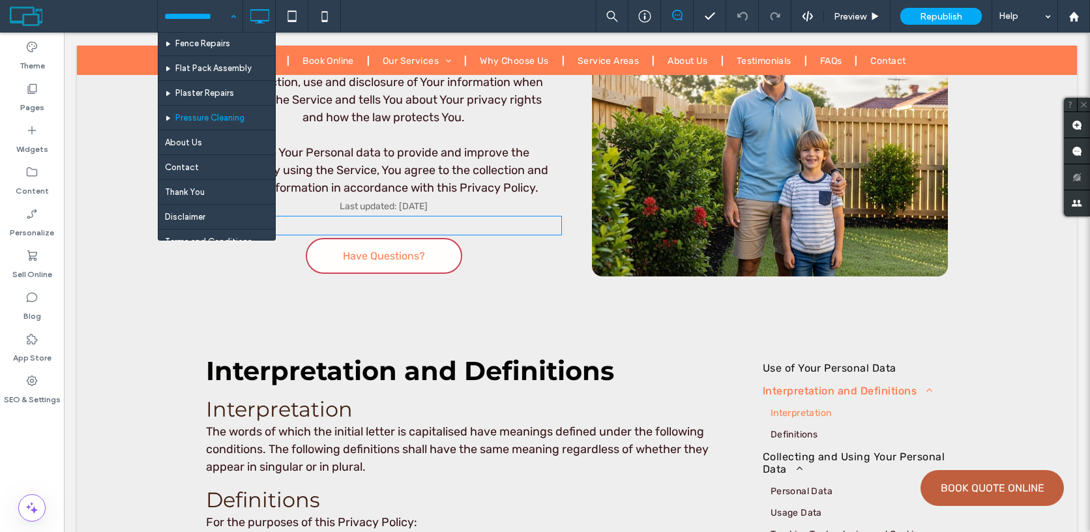
scroll to position [76, 0]
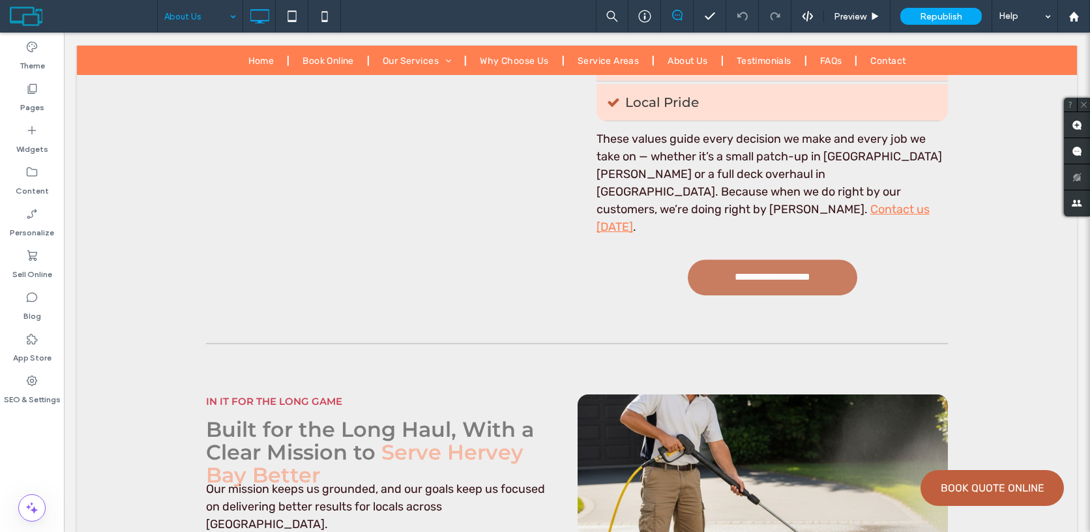
scroll to position [5896, 0]
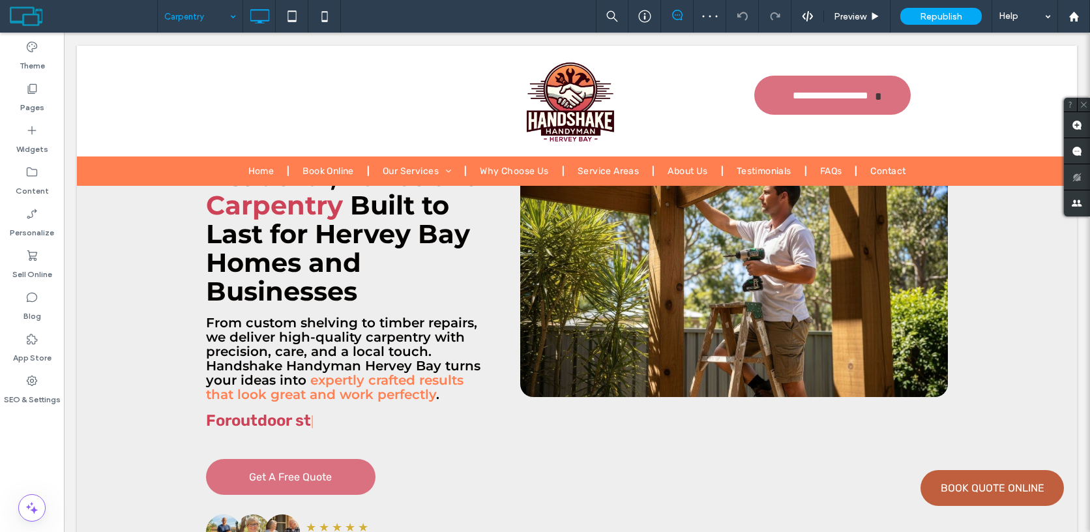
scroll to position [114, 0]
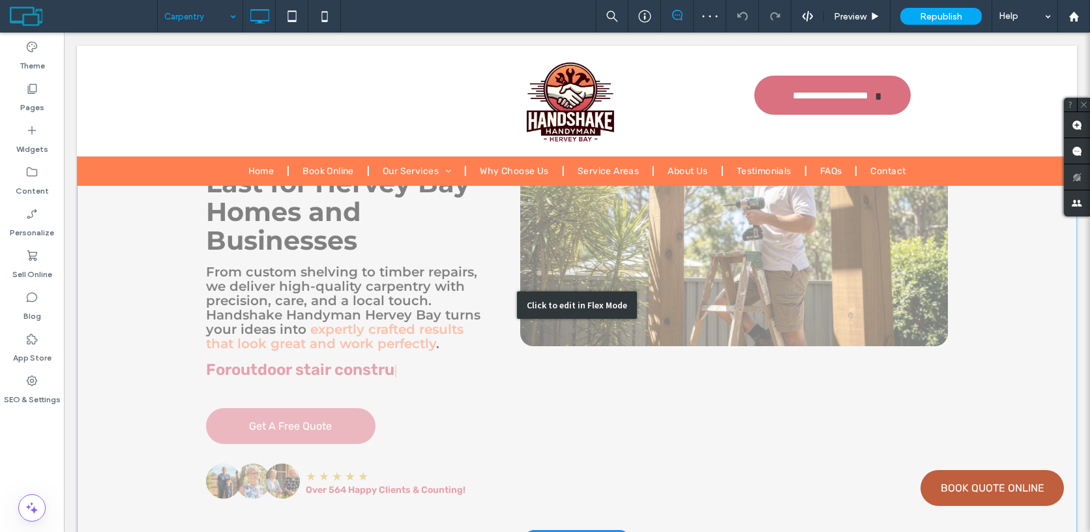
click at [591, 319] on div "Click to edit in Flex Mode" at bounding box center [577, 304] width 120 height 27
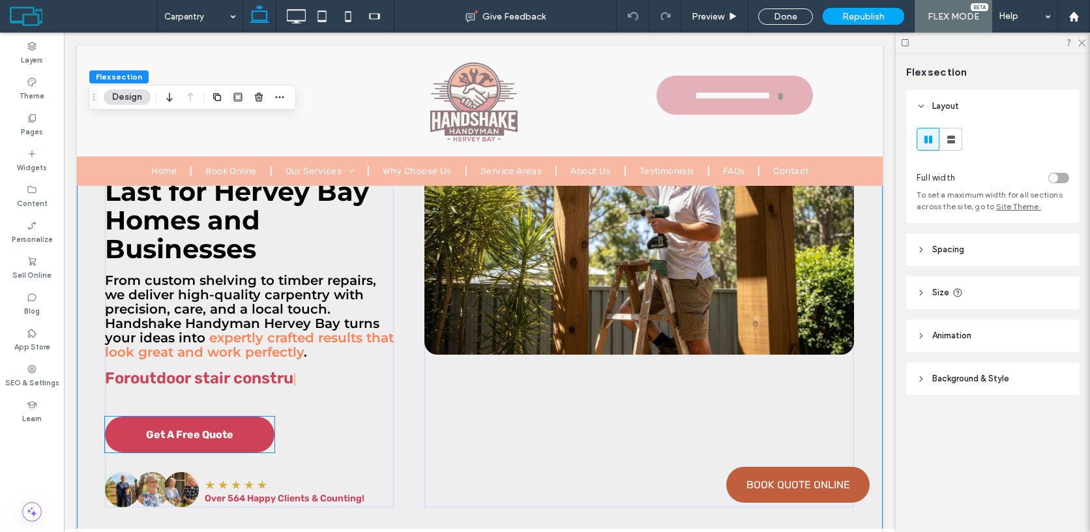
click at [219, 436] on span "Get A Free Quote" at bounding box center [189, 434] width 87 height 12
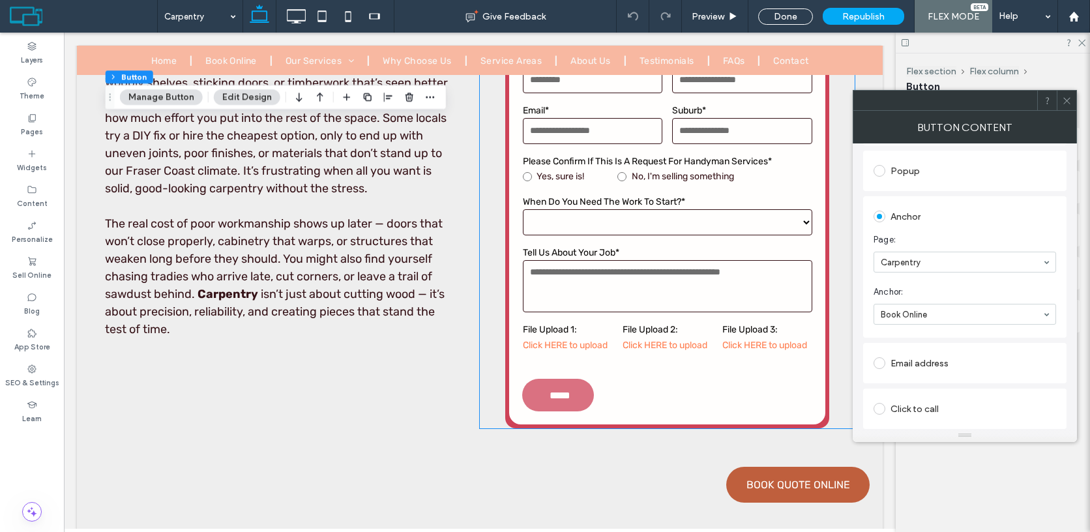
scroll to position [877, 0]
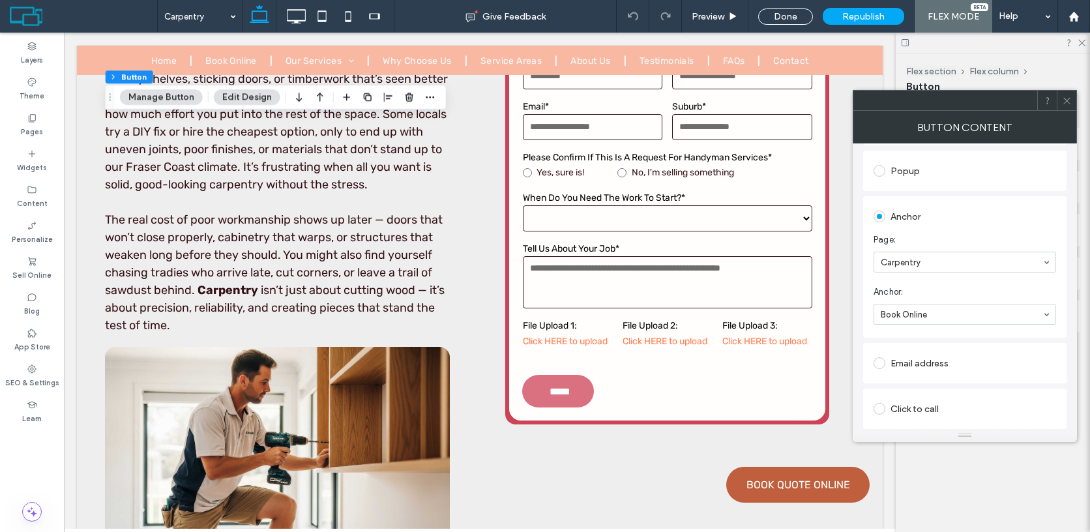
click at [1065, 102] on icon at bounding box center [1067, 101] width 10 height 10
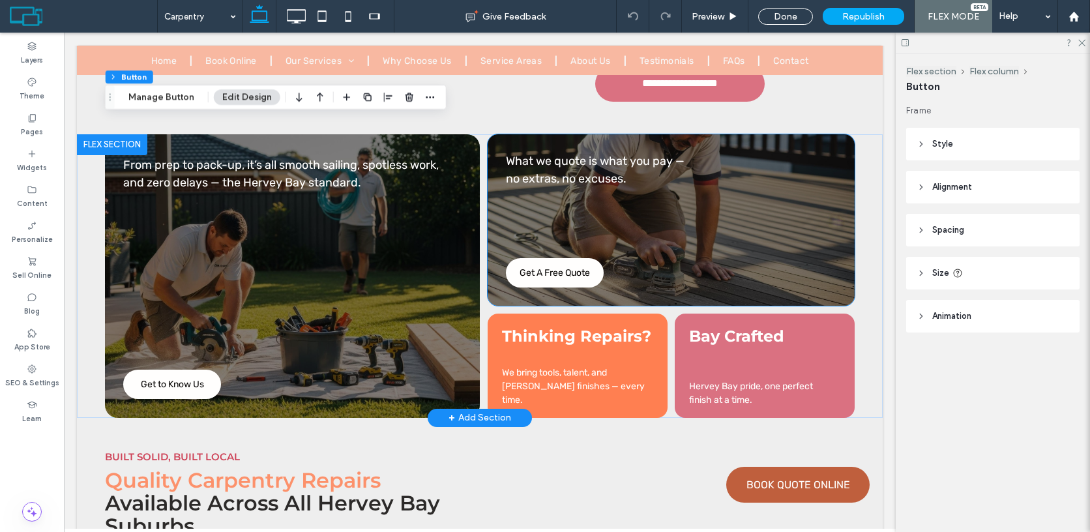
scroll to position [3490, 0]
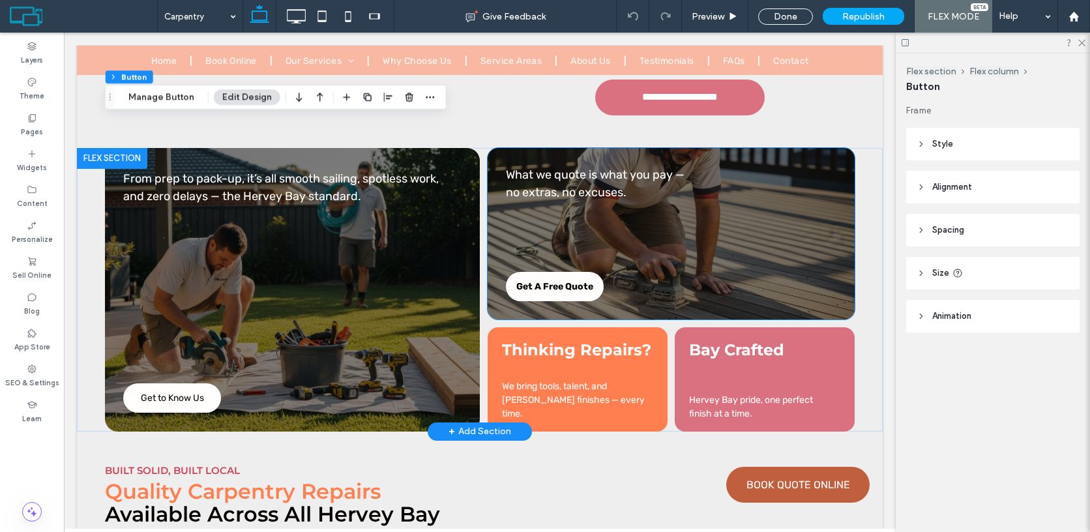
click at [577, 281] on span "Get A Free Quote" at bounding box center [554, 286] width 77 height 11
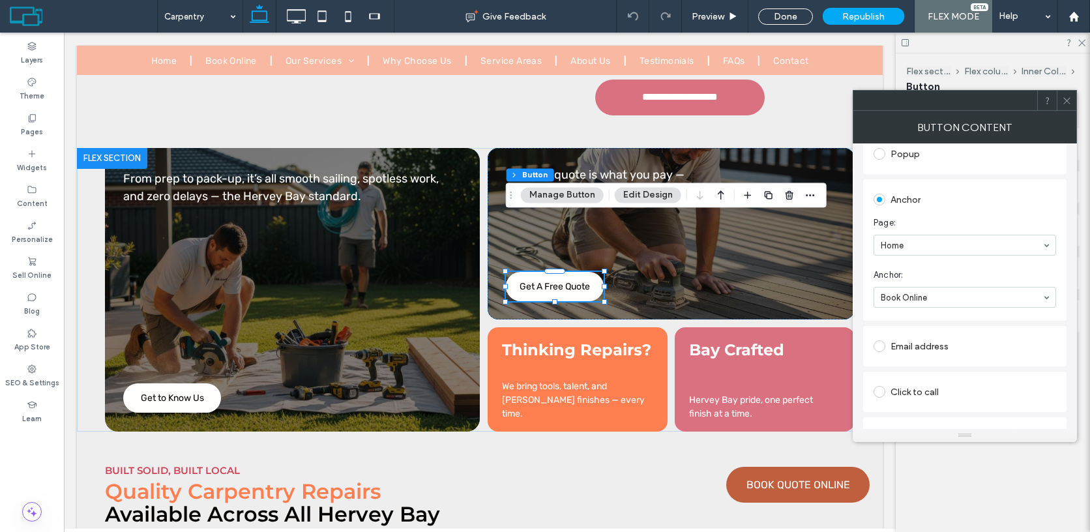
scroll to position [240, 0]
click at [581, 281] on span "Get A Free Quote" at bounding box center [554, 286] width 77 height 11
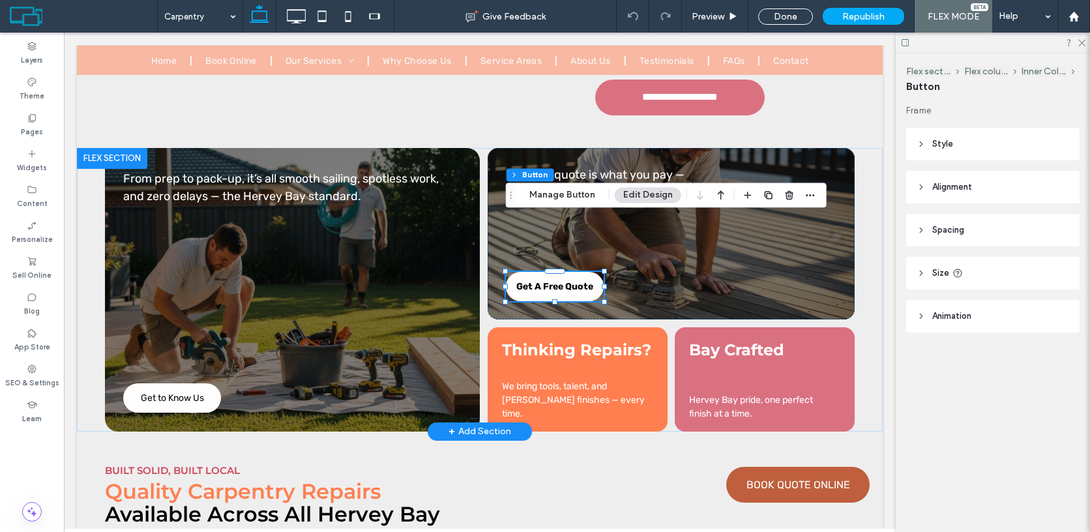
click at [581, 281] on span "Get A Free Quote" at bounding box center [554, 286] width 77 height 11
click at [865, 148] on div "From prep to pack-up, it’s all smooth sailing, spotless work, and zero delays —…" at bounding box center [480, 289] width 782 height 283
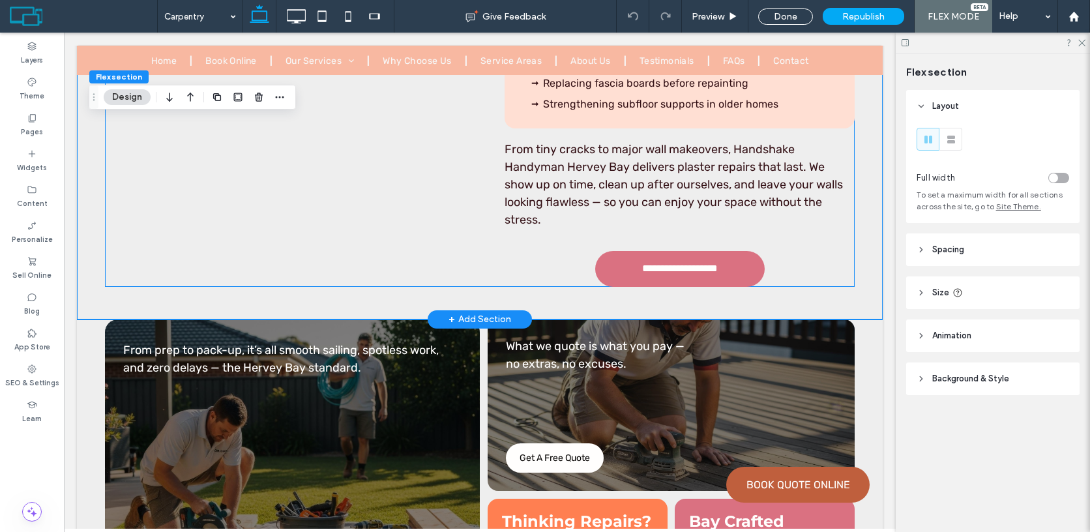
scroll to position [3054, 0]
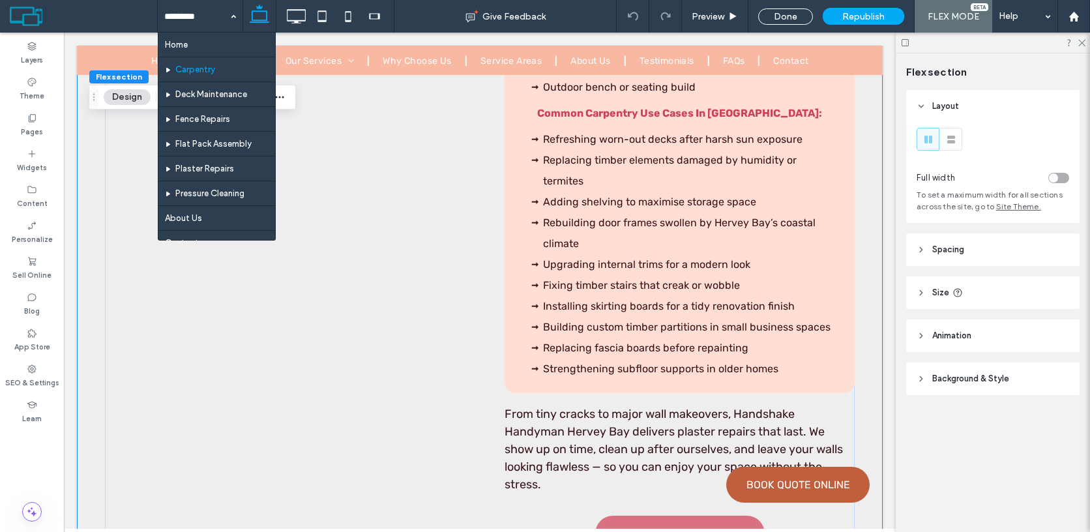
click at [0, 0] on div at bounding box center [0, 0] width 0 height 0
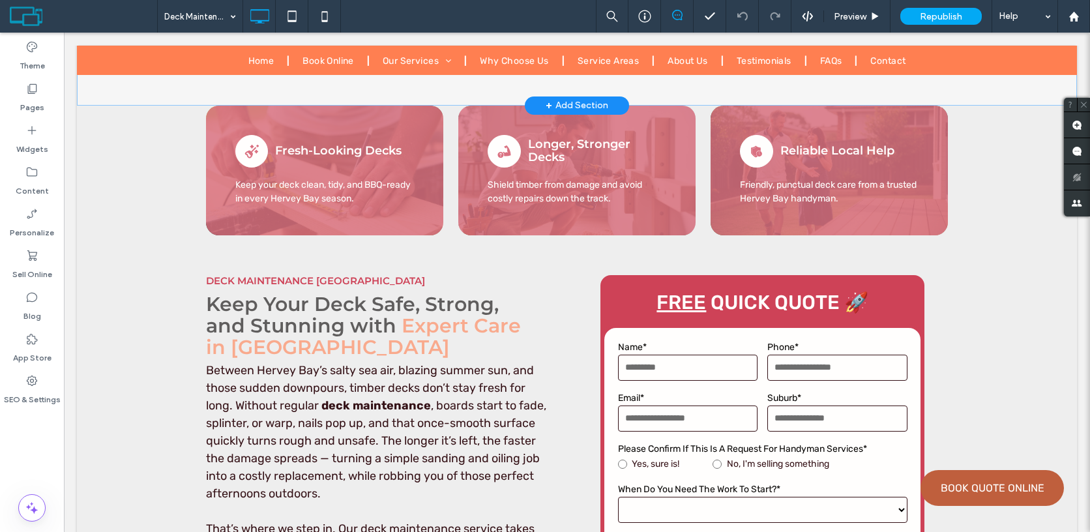
scroll to position [596, 0]
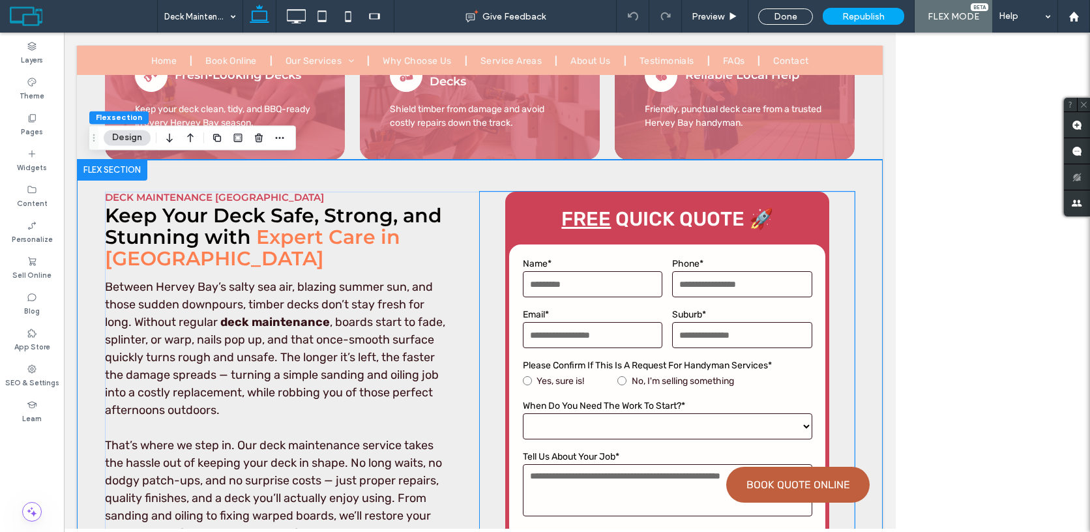
scroll to position [596, 0]
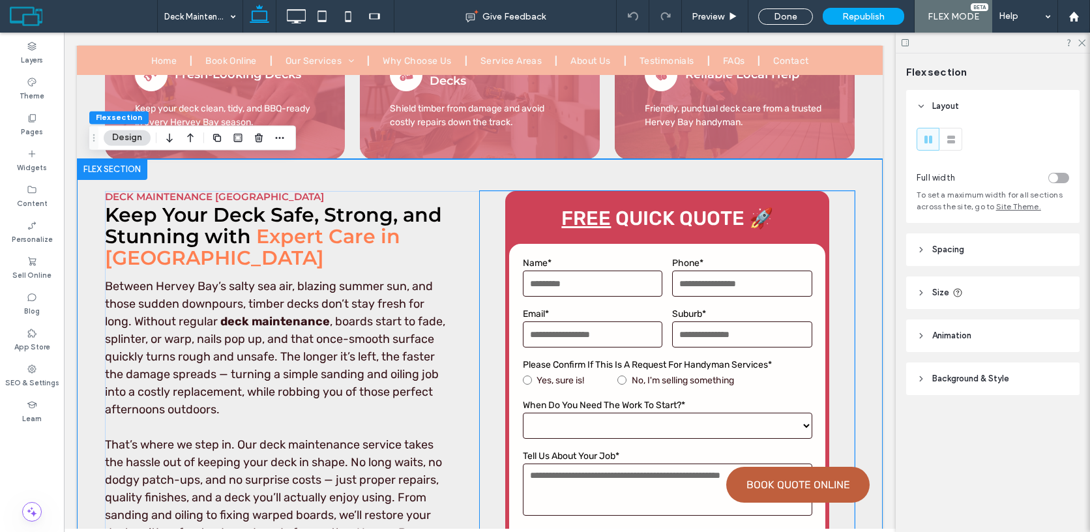
click at [498, 201] on div "**********" at bounding box center [667, 411] width 375 height 441
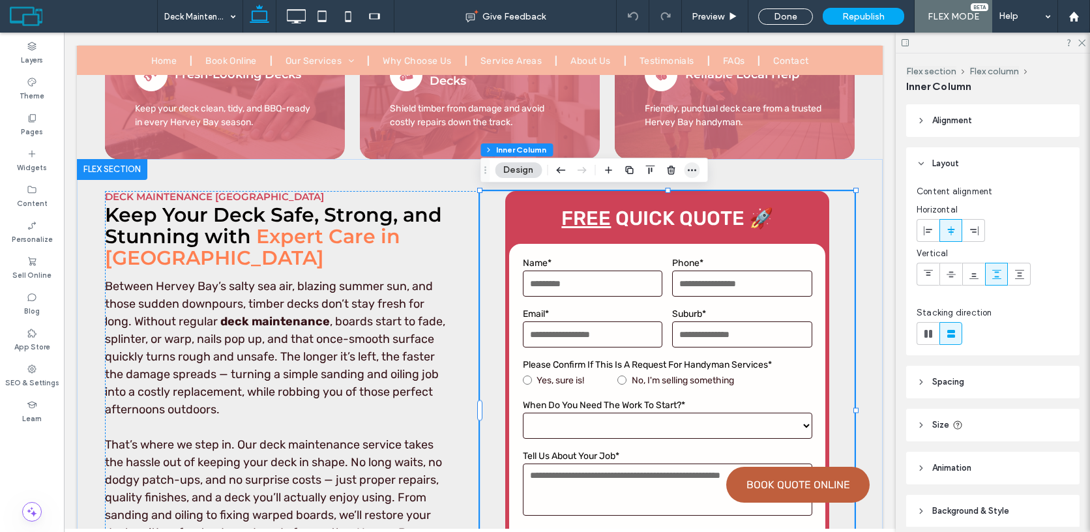
click at [688, 172] on icon "button" at bounding box center [691, 170] width 10 height 10
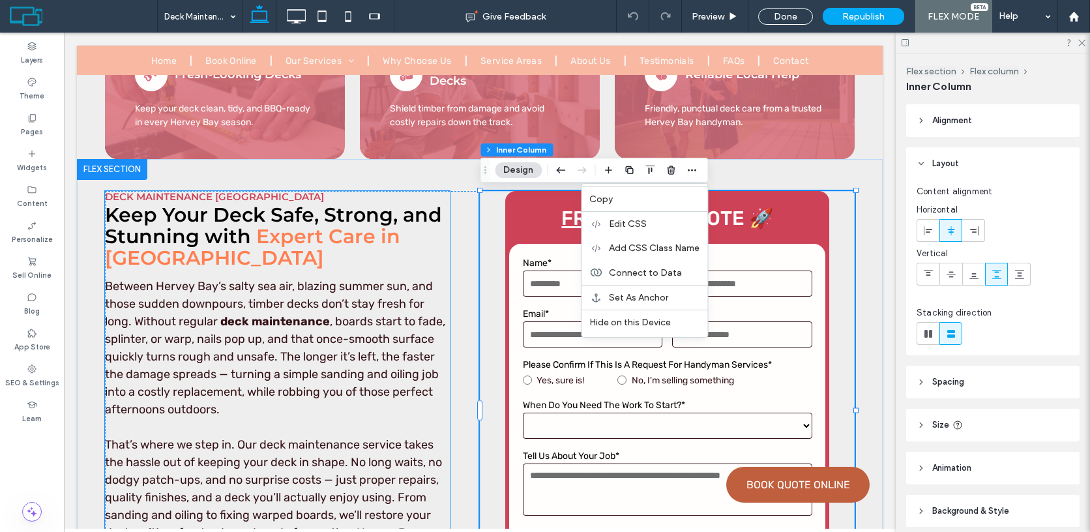
click at [443, 266] on h3 "Keep Your Deck Safe, Strong, and Stunning with Expert Care in Hervey Bay" at bounding box center [277, 236] width 345 height 65
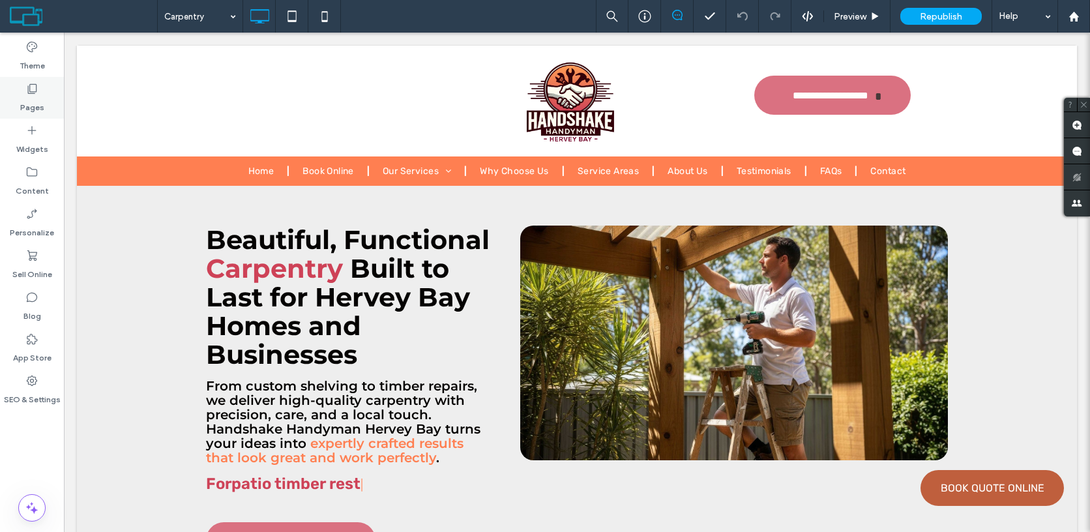
click at [31, 89] on icon at bounding box center [31, 88] width 13 height 13
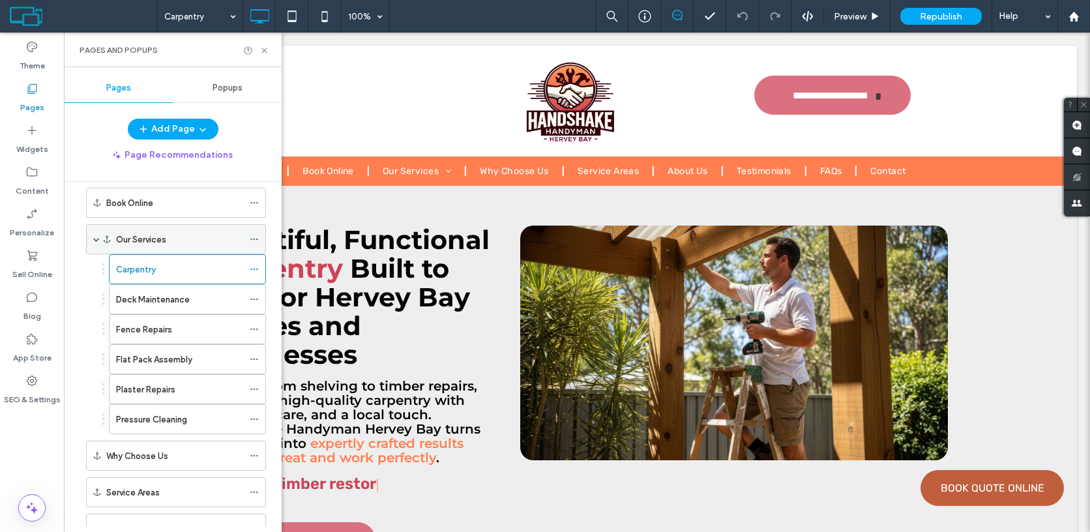
scroll to position [63, 0]
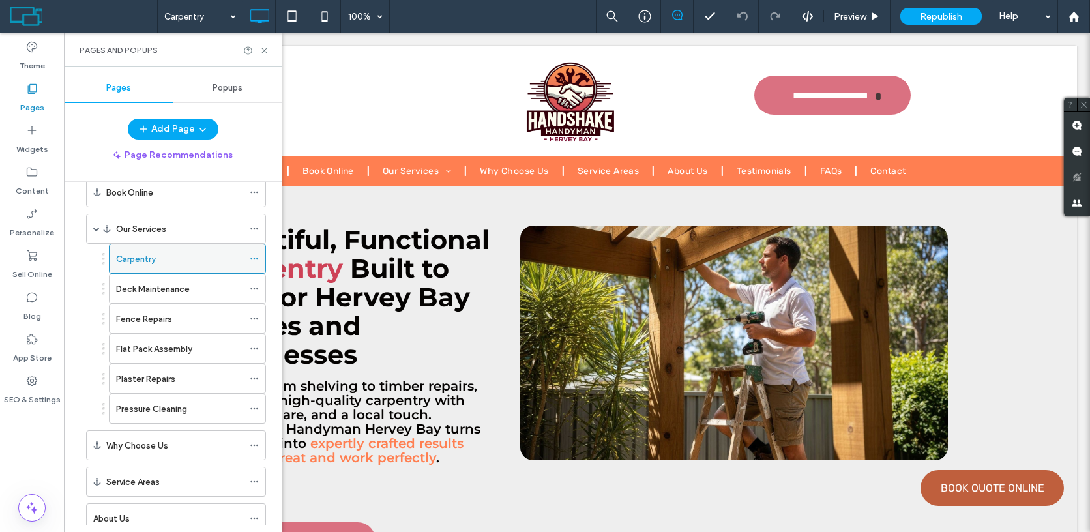
click at [255, 257] on icon at bounding box center [254, 258] width 9 height 9
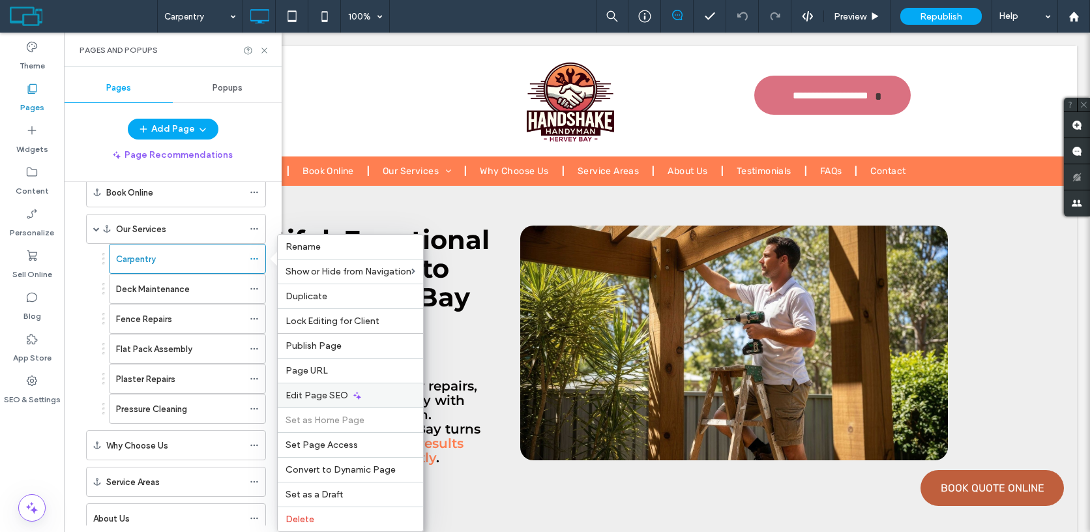
click at [352, 392] on icon at bounding box center [357, 395] width 10 height 10
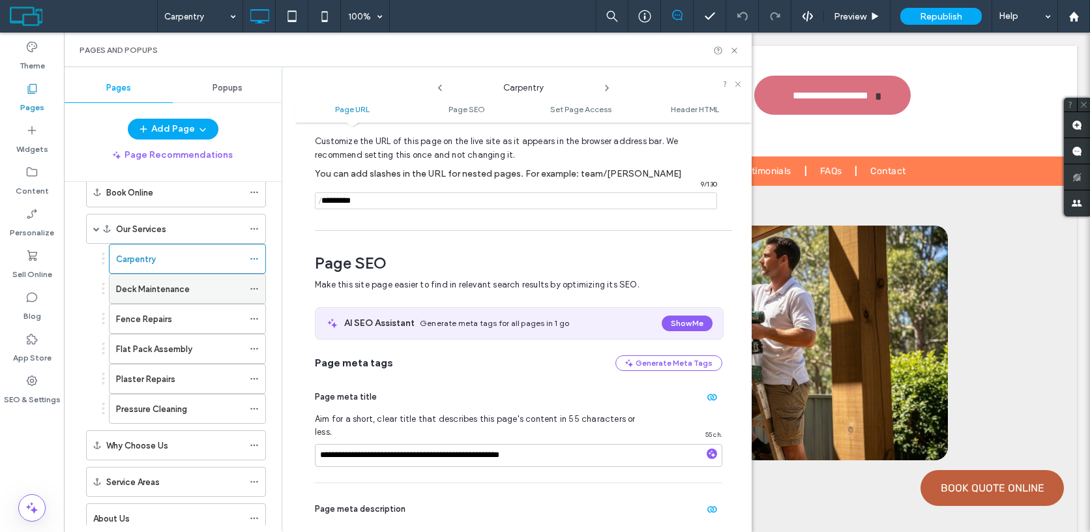
click at [173, 291] on label "Deck Maintenance" at bounding box center [153, 289] width 74 height 23
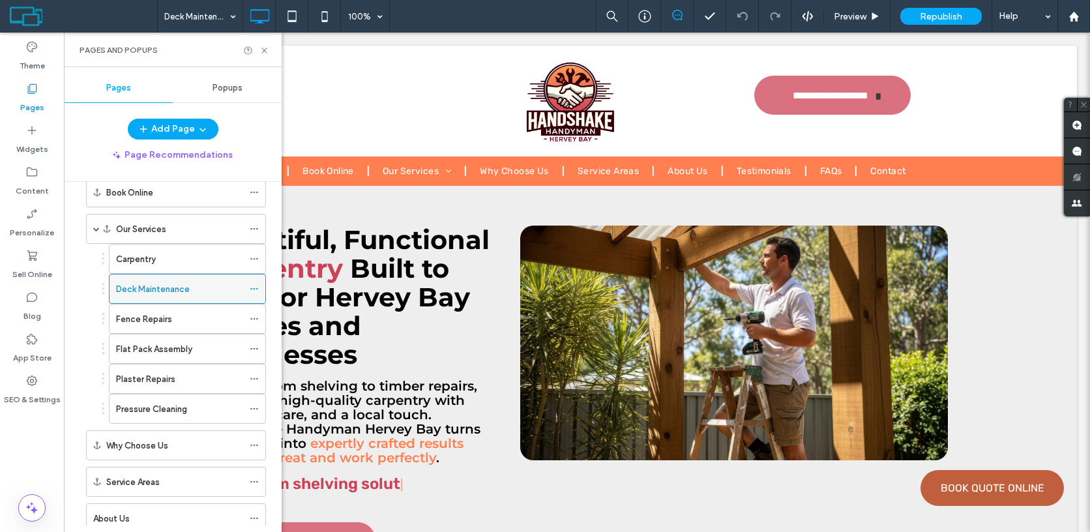
click at [252, 287] on div "Deck Maintenance 100% Preview Republish Help Site Comments Team & Clients Autom…" at bounding box center [545, 266] width 1090 height 532
click at [254, 289] on use at bounding box center [253, 289] width 7 height 2
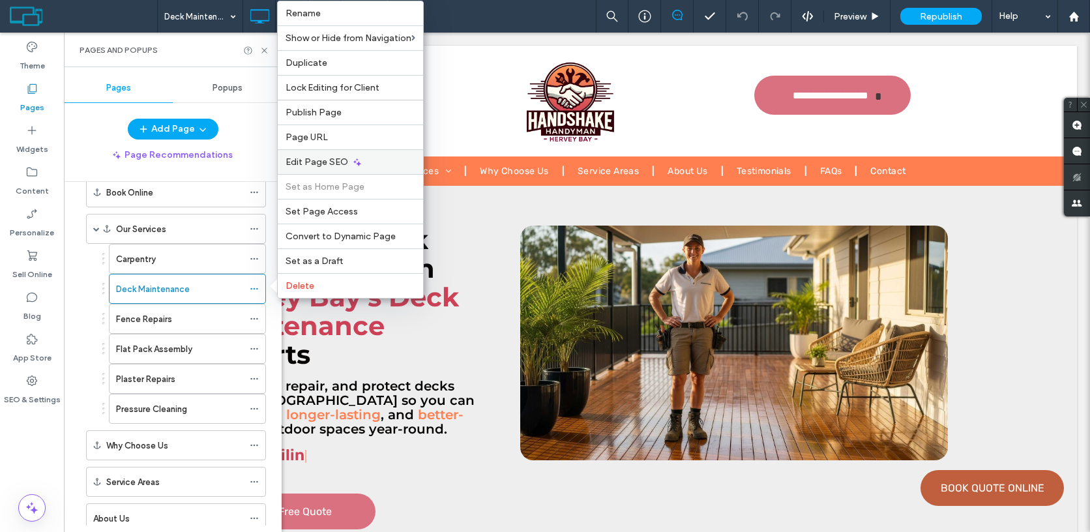
click at [332, 157] on span "Edit Page SEO" at bounding box center [316, 161] width 63 height 11
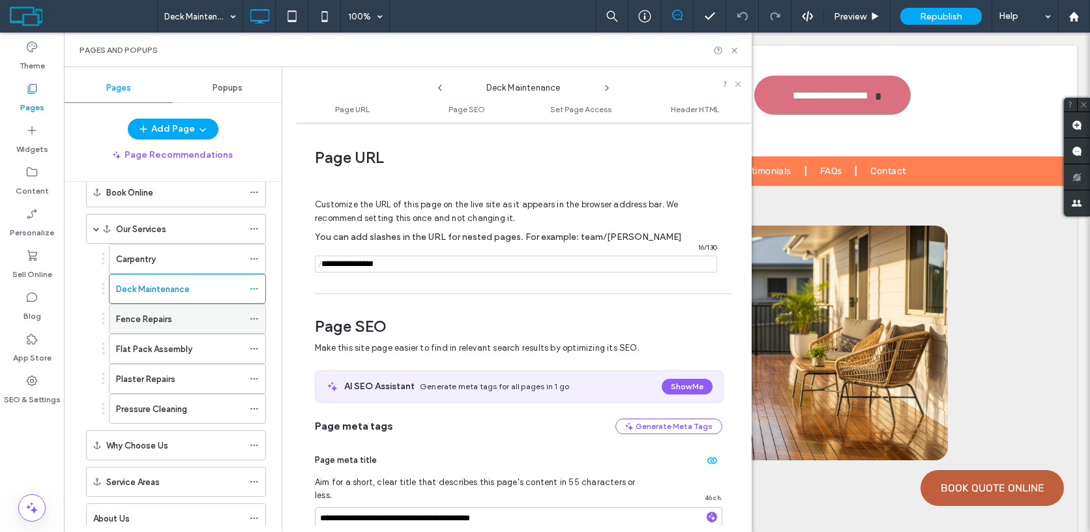
click at [196, 317] on div "Fence Repairs" at bounding box center [179, 319] width 127 height 14
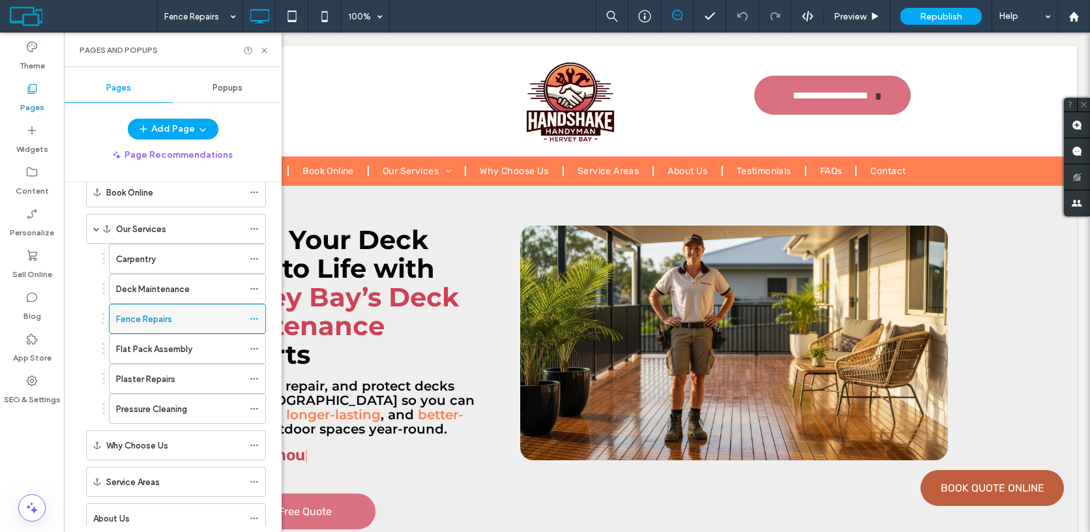
click at [255, 319] on icon at bounding box center [254, 318] width 9 height 9
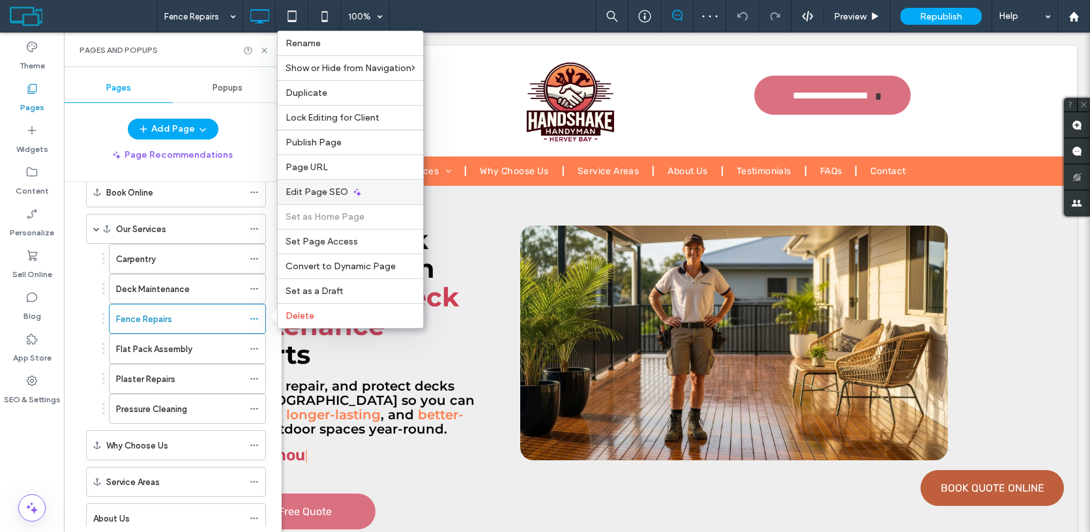
click at [319, 190] on span "Edit Page SEO" at bounding box center [316, 191] width 63 height 11
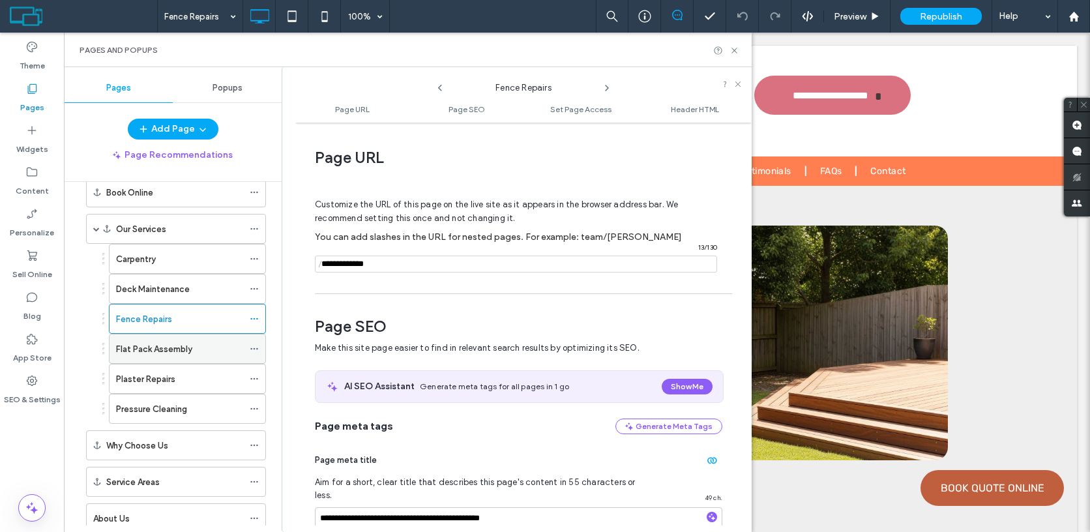
click at [186, 347] on label "Flat Pack Assembly" at bounding box center [154, 349] width 76 height 23
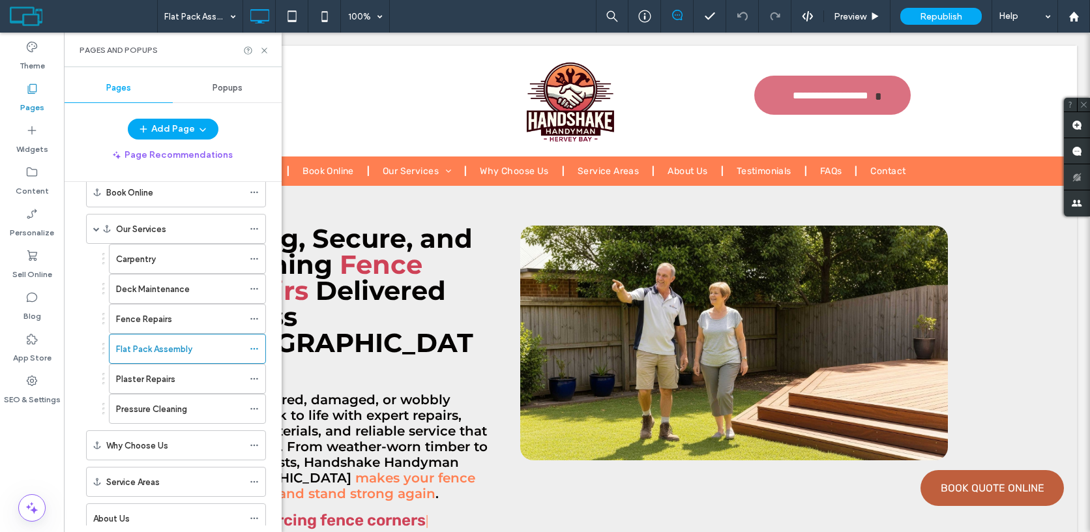
click at [256, 350] on div at bounding box center [545, 266] width 1090 height 532
click at [253, 348] on icon at bounding box center [254, 348] width 9 height 9
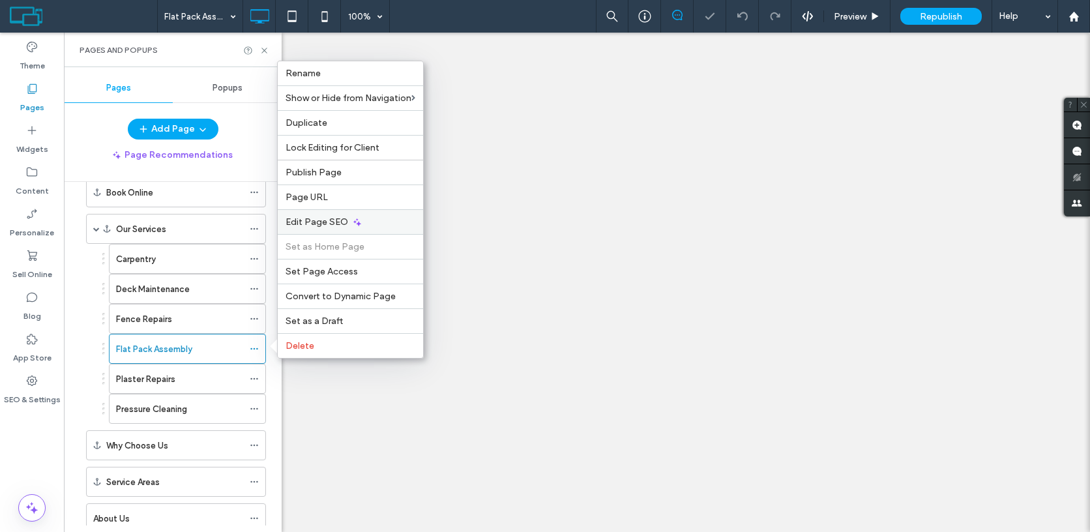
click at [338, 222] on span "Edit Page SEO" at bounding box center [316, 221] width 63 height 11
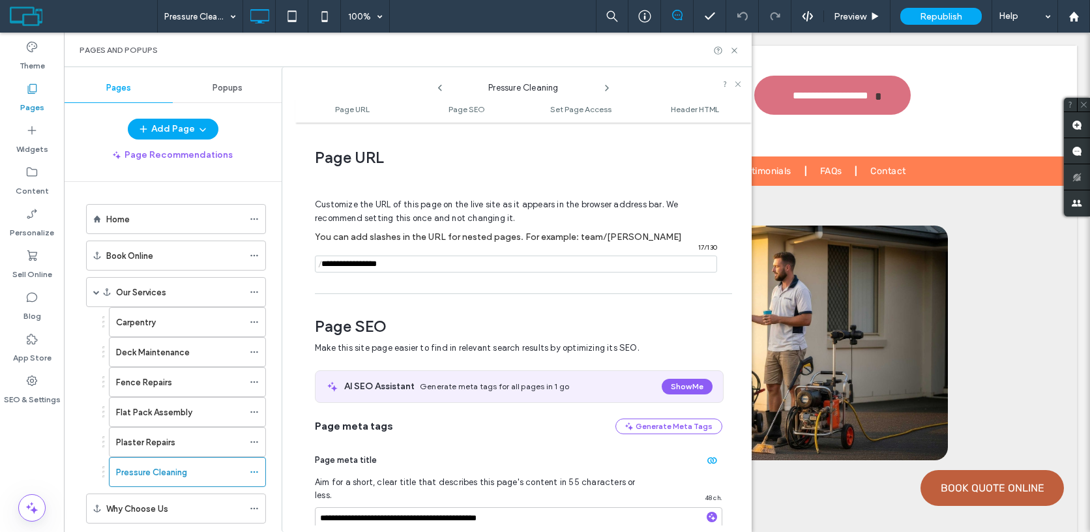
scroll to position [63, 0]
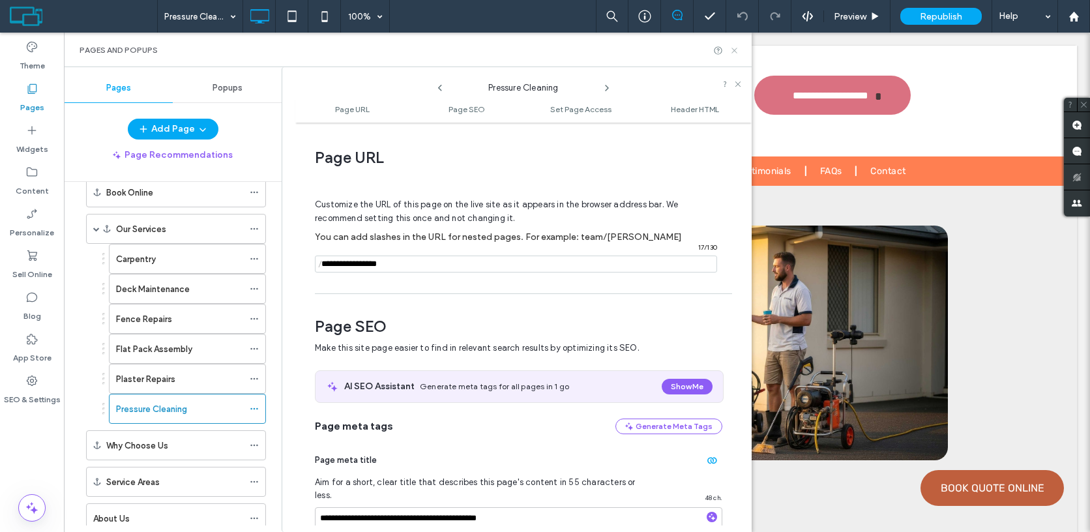
click at [735, 50] on icon at bounding box center [734, 51] width 10 height 10
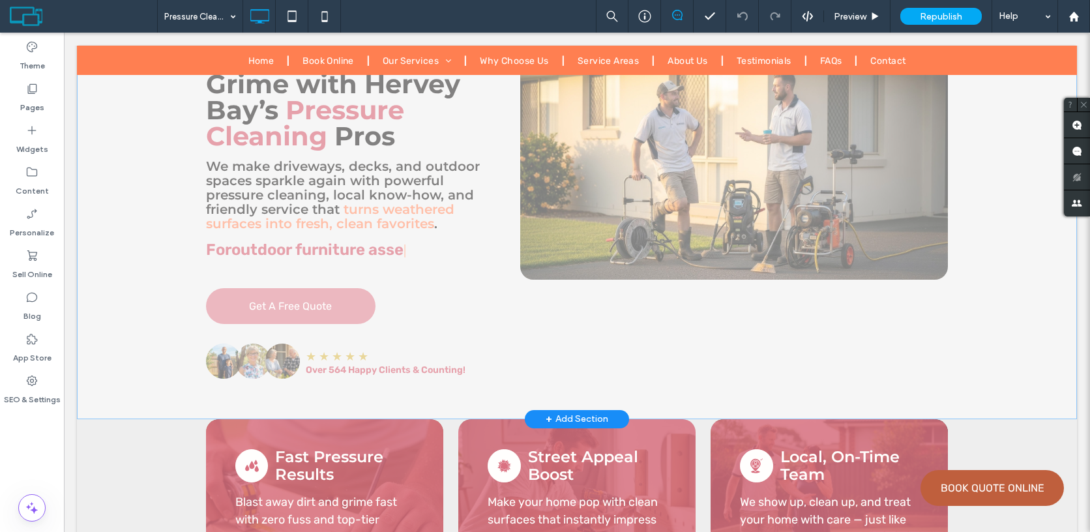
scroll to position [563, 0]
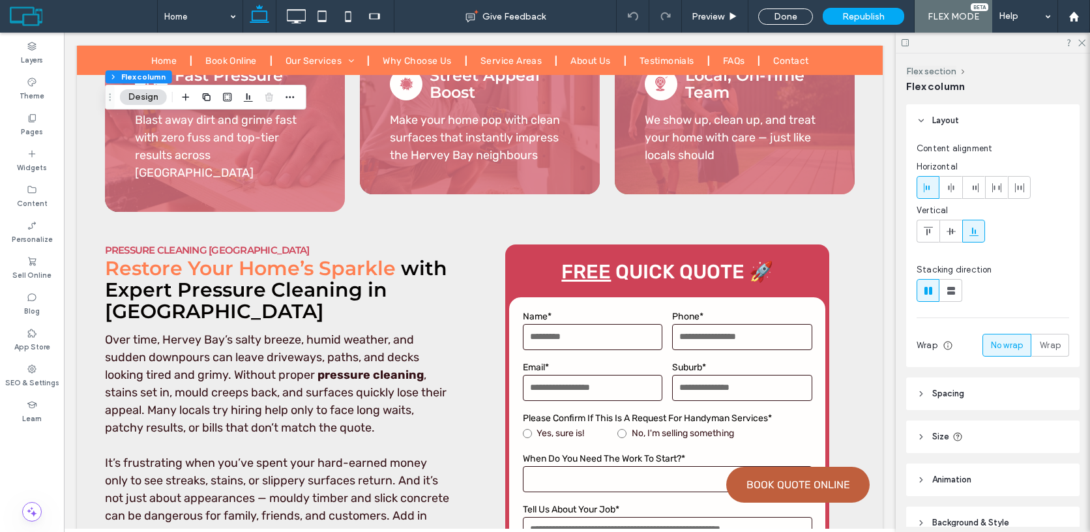
scroll to position [65, 0]
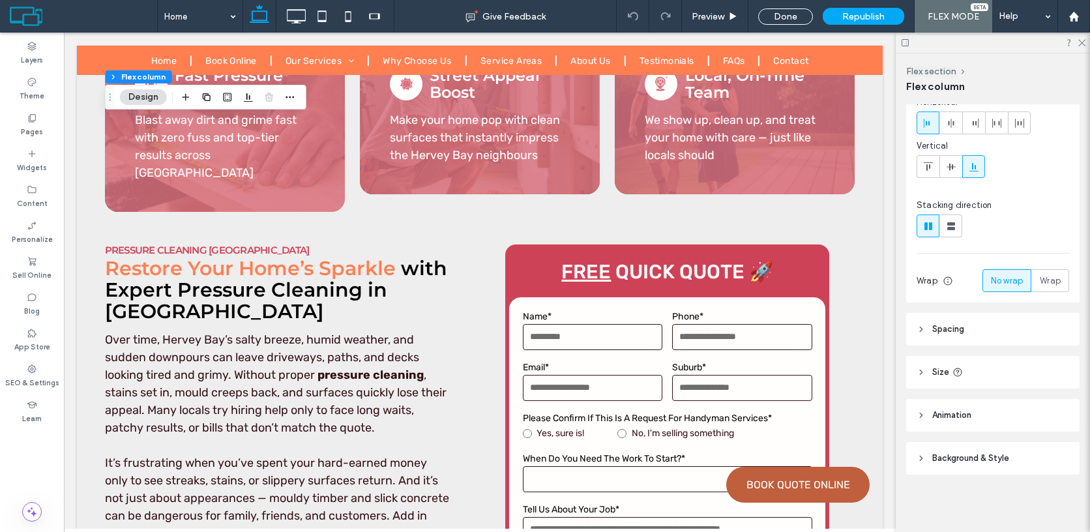
click at [963, 461] on span "Background & Style" at bounding box center [970, 458] width 77 height 13
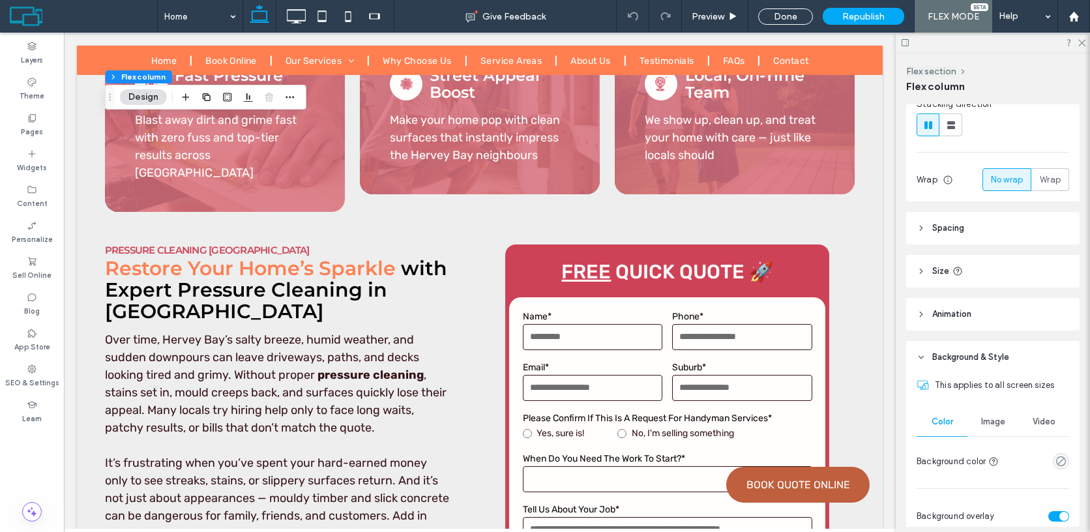
scroll to position [190, 0]
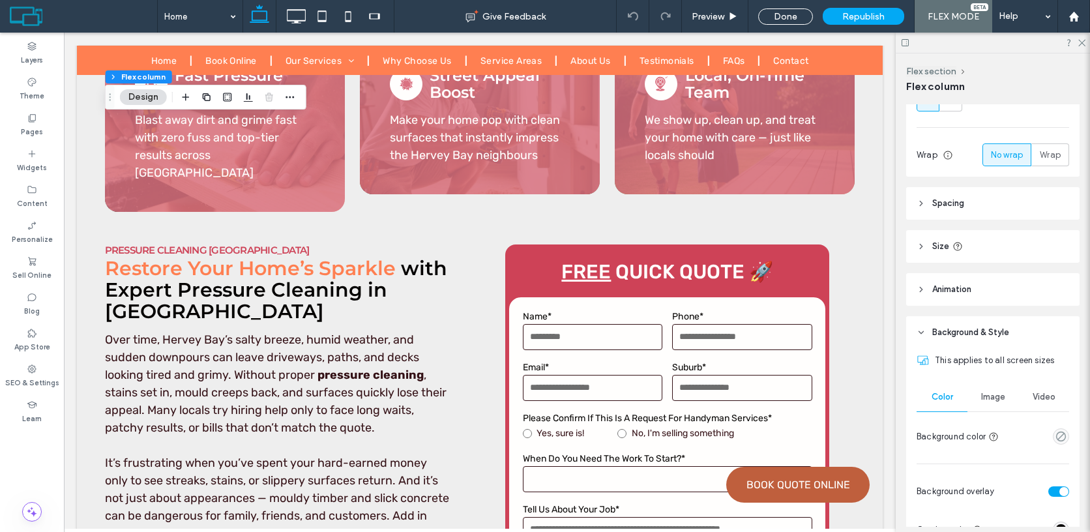
click at [991, 392] on span "Image" at bounding box center [993, 397] width 24 height 10
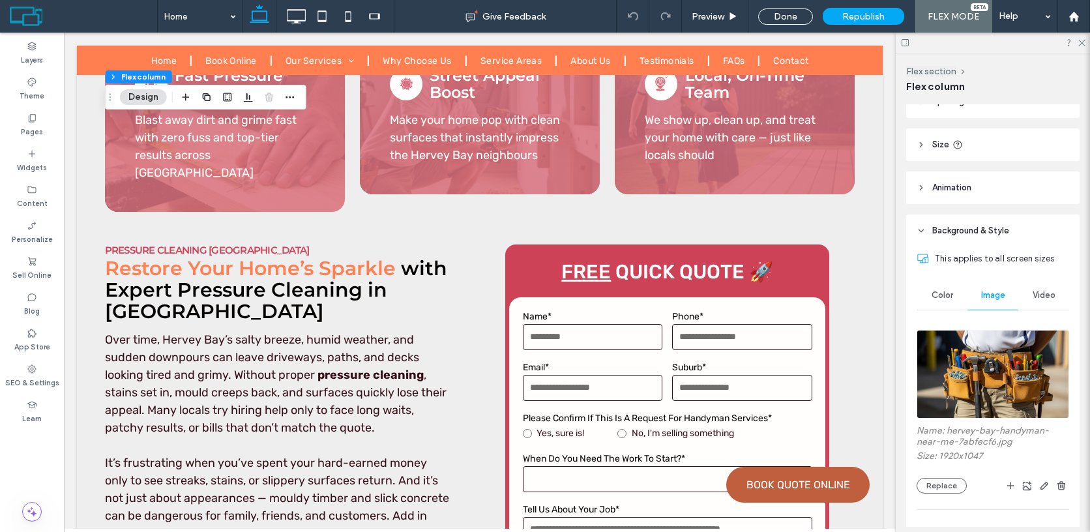
scroll to position [293, 0]
click at [958, 431] on label "Name: hervey-bay-handyman-near-me-7abfecf6.jpg" at bounding box center [992, 436] width 152 height 25
drag, startPoint x: 958, startPoint y: 431, endPoint x: 949, endPoint y: 438, distance: 10.7
click at [949, 438] on label "Name: hervey-bay-handyman-near-me-7abfecf6.jpg" at bounding box center [992, 436] width 152 height 25
copy label "hervey-bay-handyman-near-me"
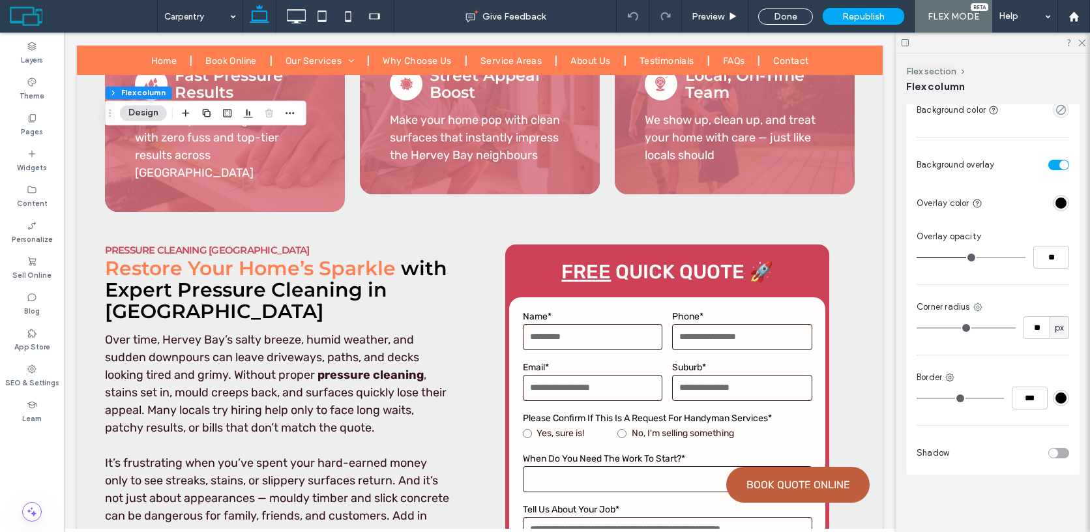
scroll to position [272, 0]
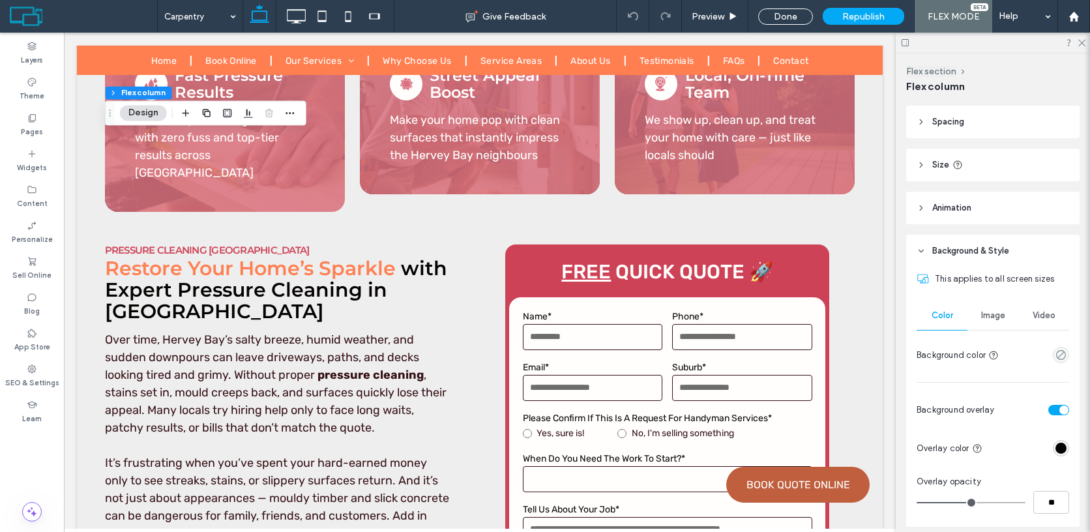
click at [987, 318] on span "Image" at bounding box center [993, 315] width 24 height 10
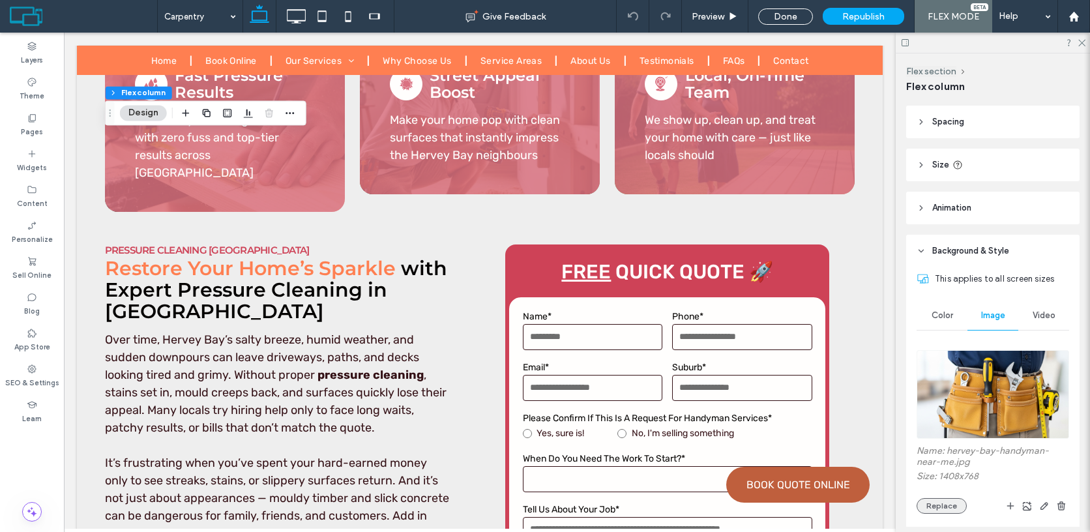
click at [935, 504] on button "Replace" at bounding box center [941, 506] width 50 height 16
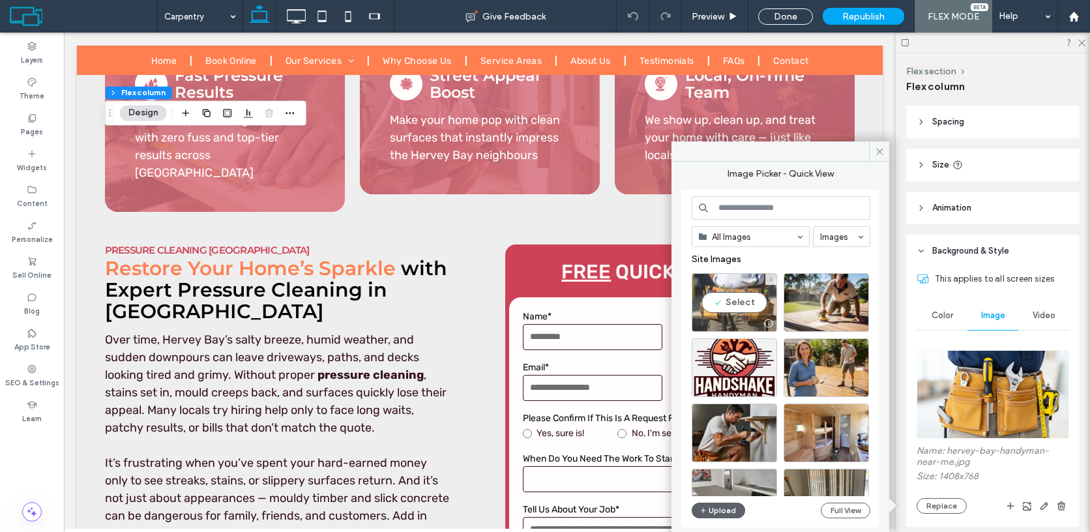
click at [736, 303] on div "Select" at bounding box center [733, 302] width 85 height 59
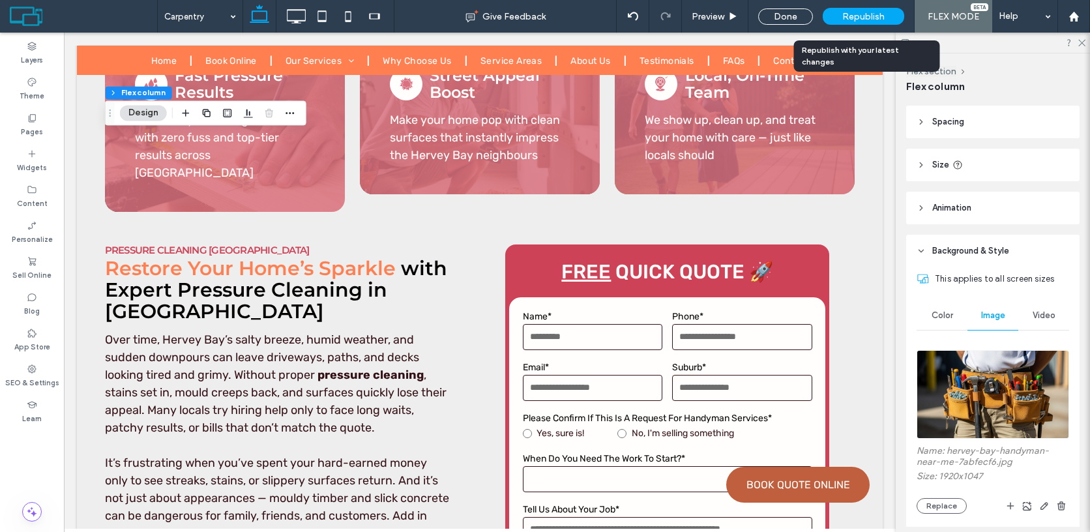
click at [871, 20] on span "Republish" at bounding box center [863, 16] width 42 height 11
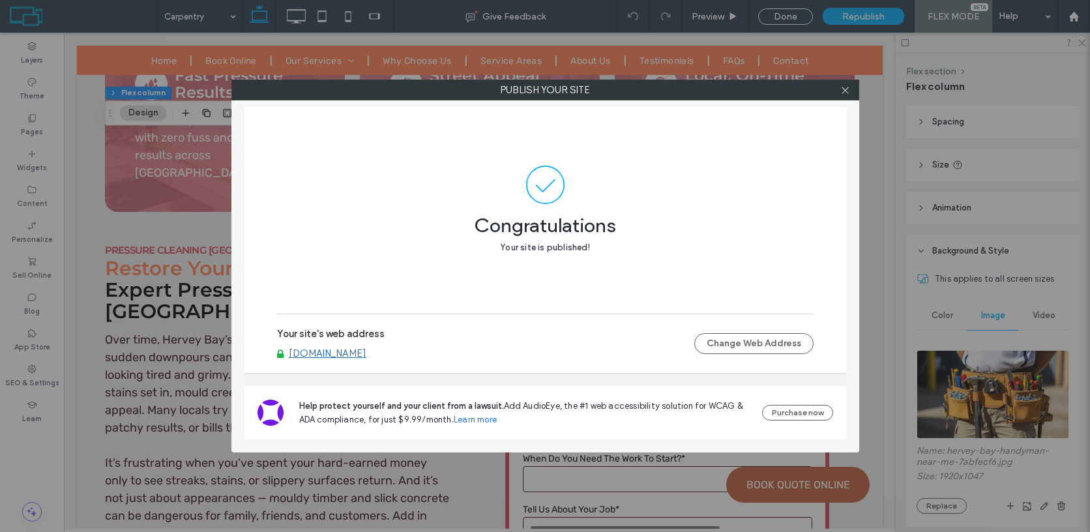
click at [850, 90] on div at bounding box center [845, 90] width 20 height 20
click at [847, 91] on icon at bounding box center [845, 90] width 10 height 10
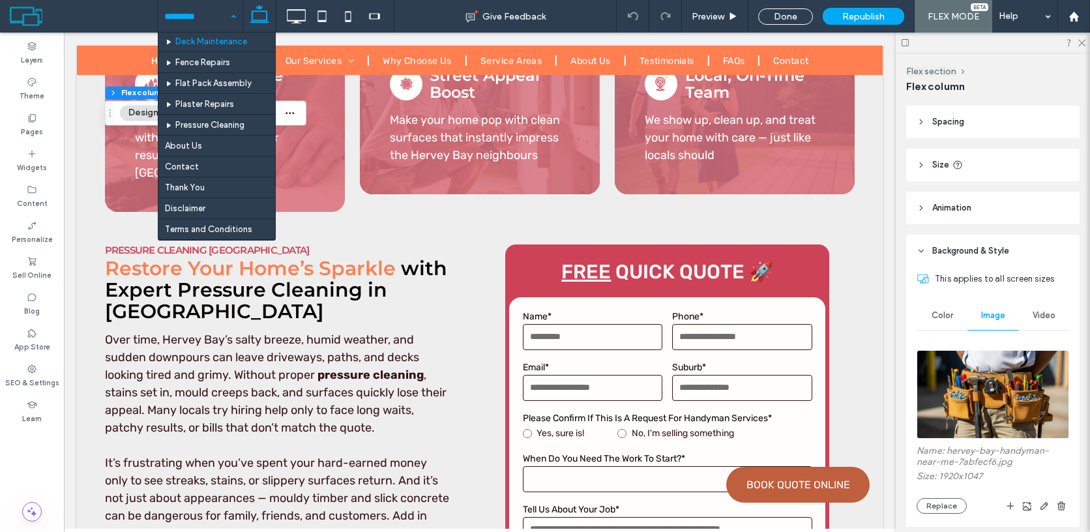
scroll to position [16, 0]
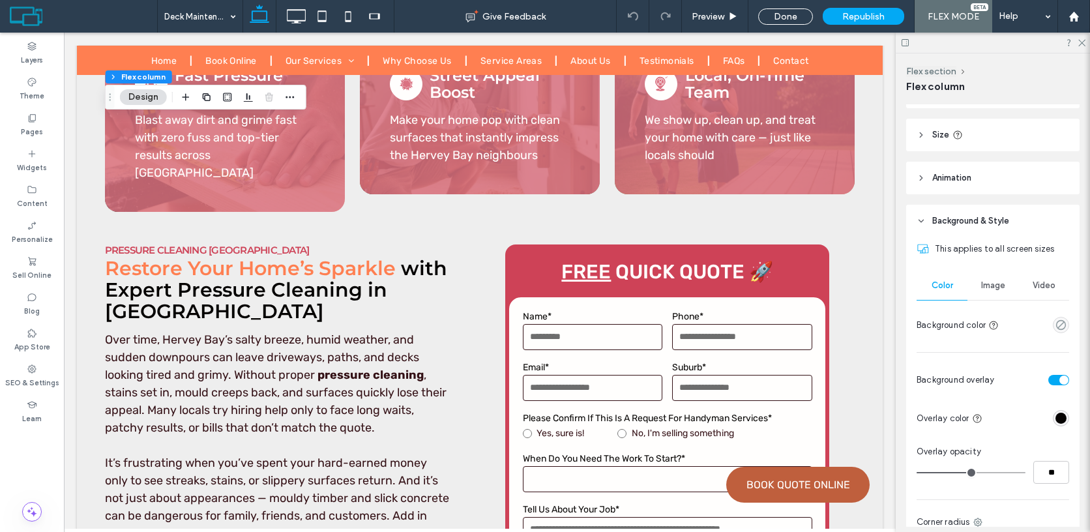
scroll to position [360, 0]
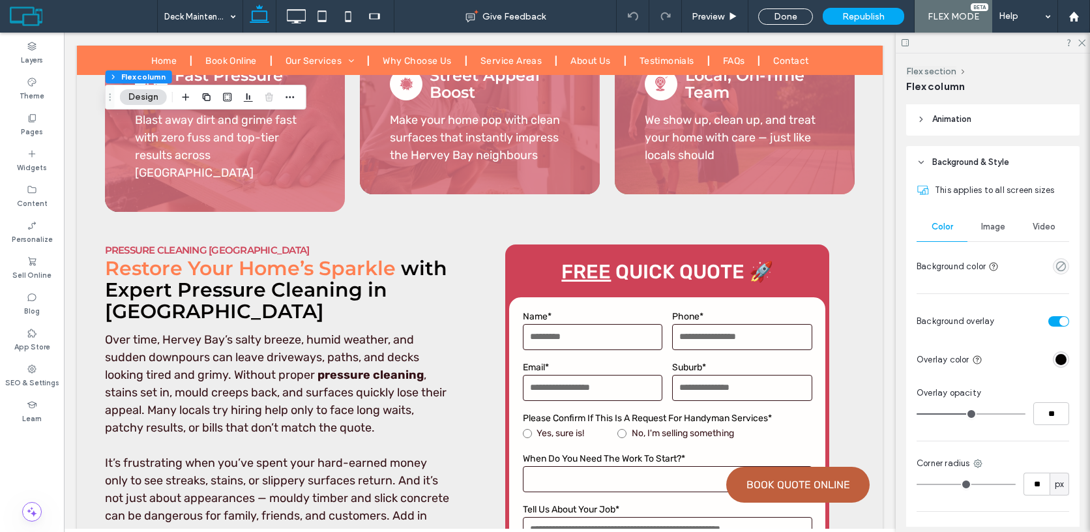
click at [993, 226] on span "Image" at bounding box center [993, 227] width 24 height 10
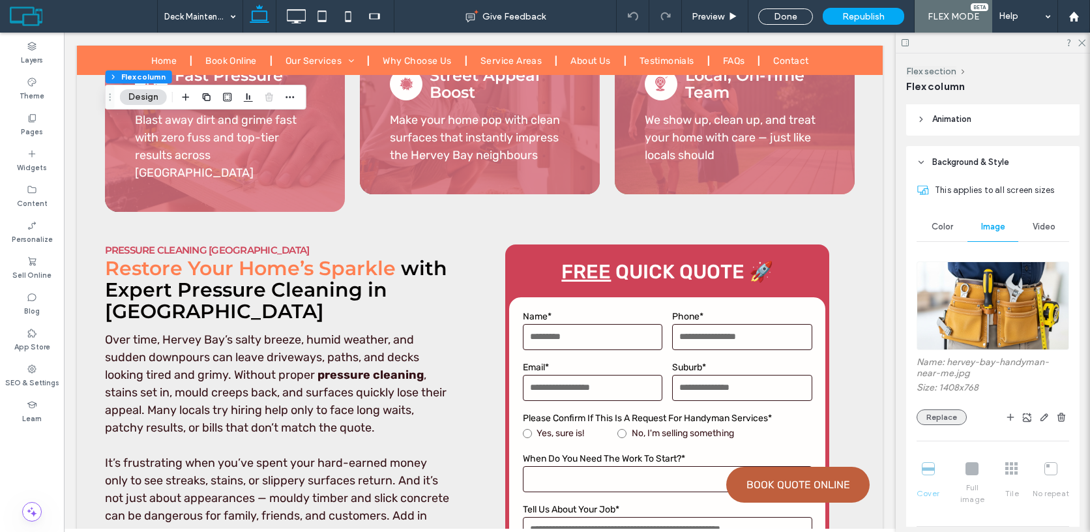
click at [942, 413] on button "Replace" at bounding box center [941, 417] width 50 height 16
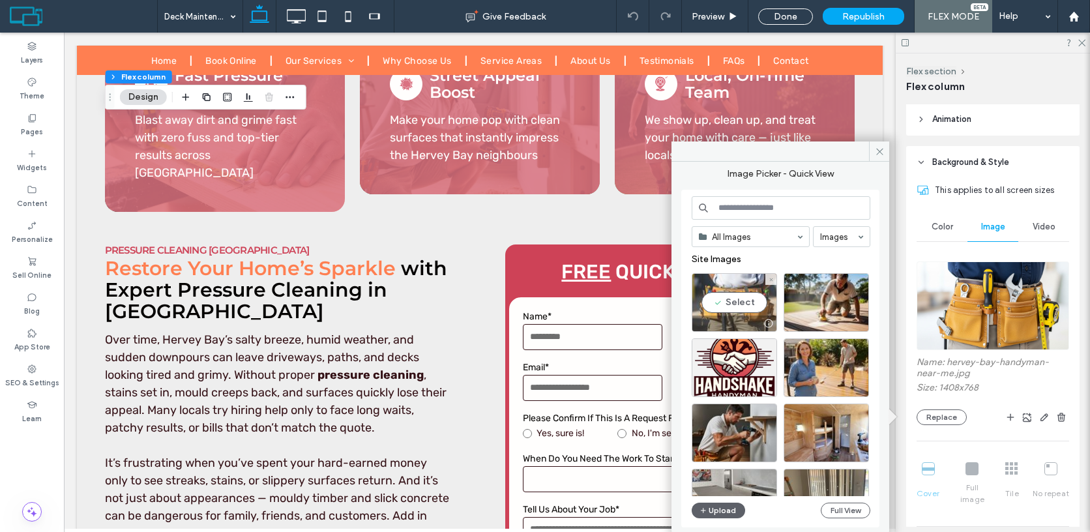
click at [746, 302] on div "Select" at bounding box center [733, 302] width 85 height 59
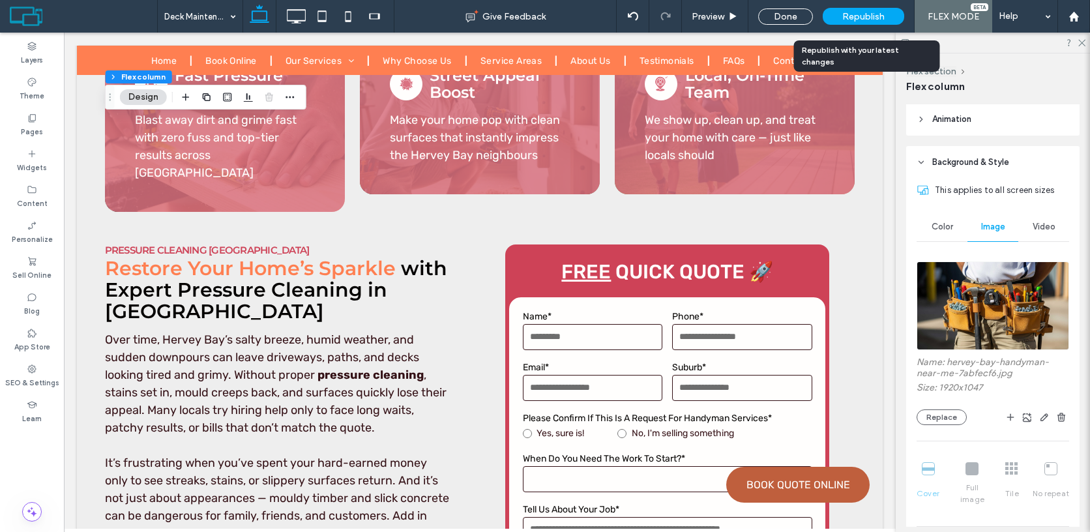
click at [860, 17] on span "Republish" at bounding box center [863, 16] width 42 height 11
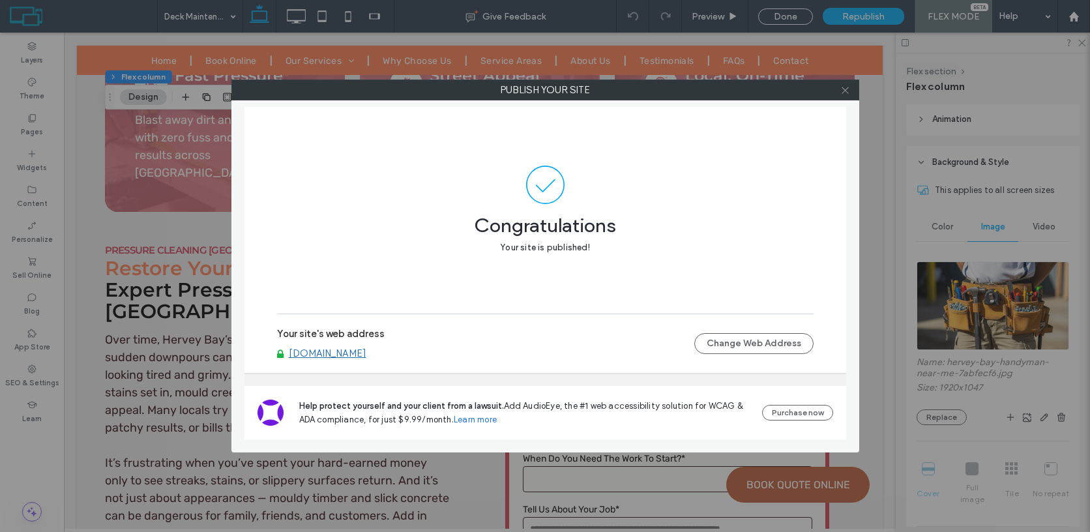
click at [847, 94] on icon at bounding box center [845, 90] width 10 height 10
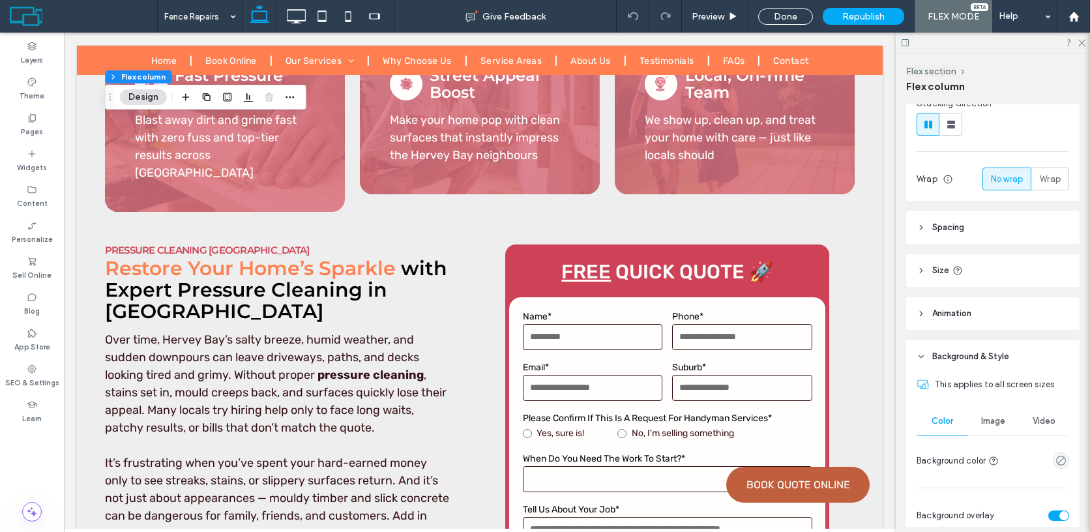
click at [985, 417] on span "Image" at bounding box center [993, 421] width 24 height 10
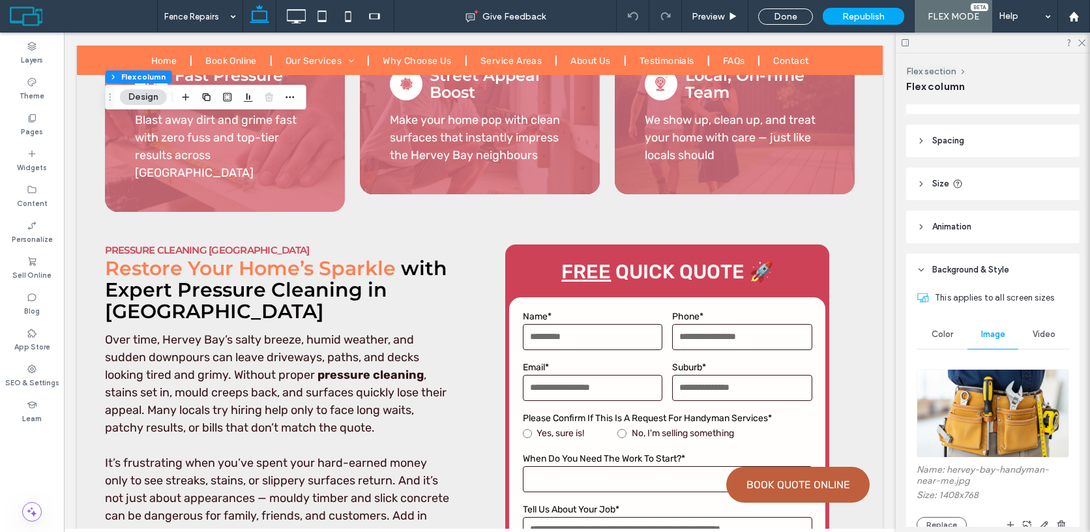
scroll to position [274, 0]
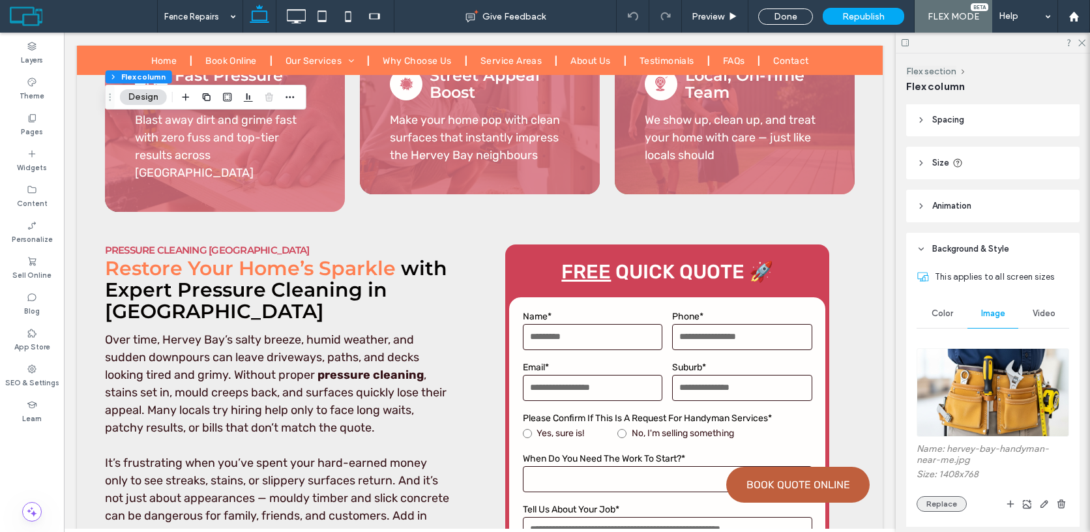
click at [929, 506] on button "Replace" at bounding box center [941, 504] width 50 height 16
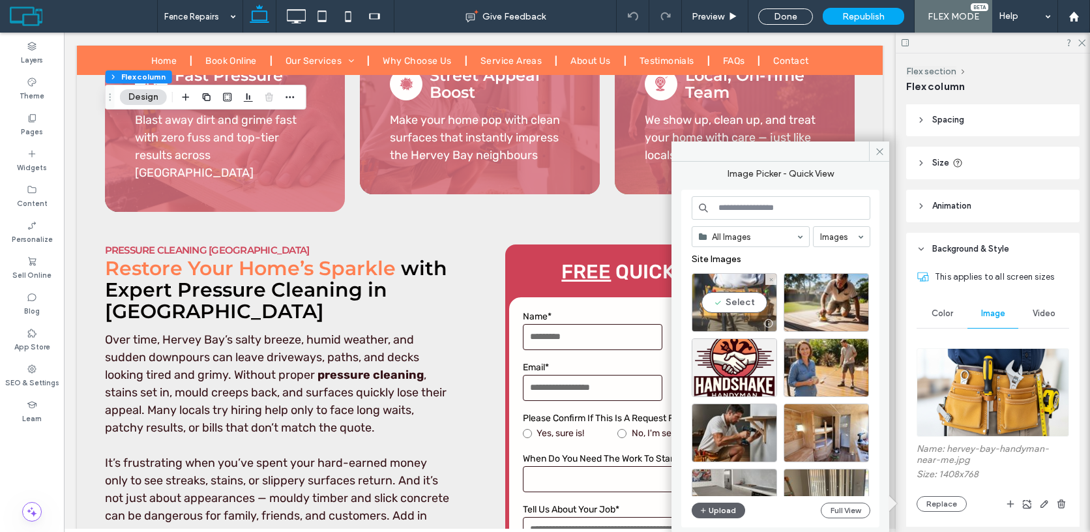
click at [732, 302] on div "Select" at bounding box center [733, 302] width 85 height 59
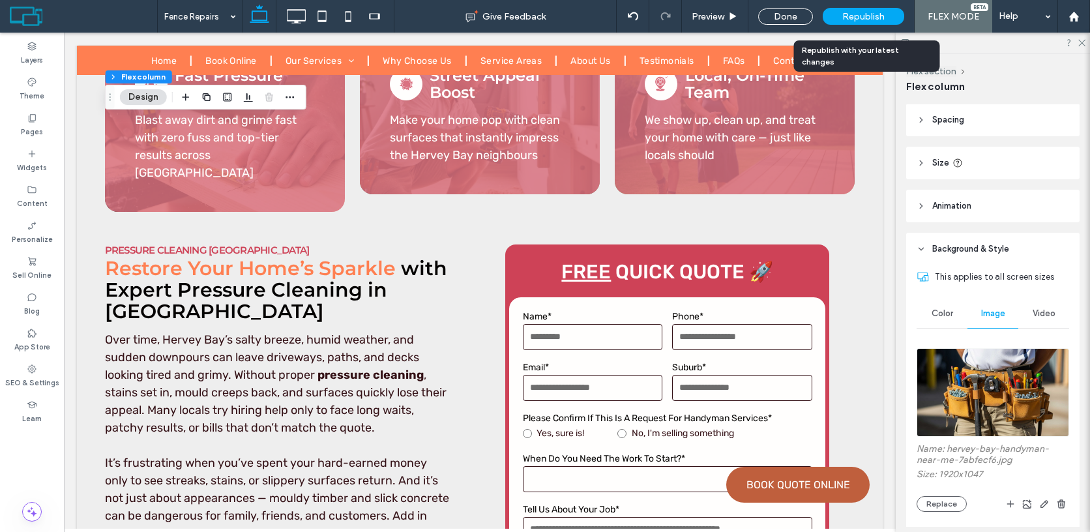
click at [875, 11] on span "Republish" at bounding box center [863, 16] width 42 height 11
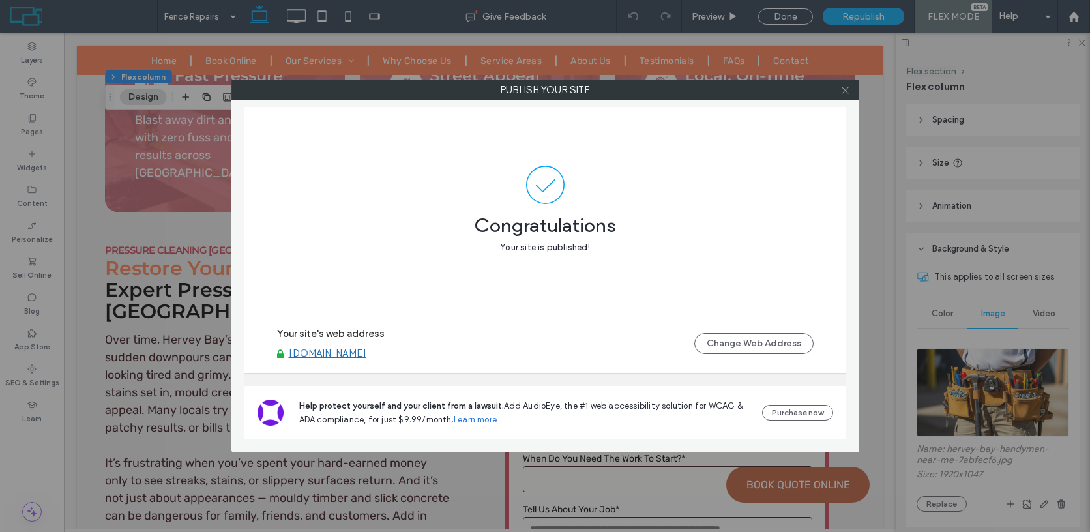
click at [847, 91] on icon at bounding box center [845, 90] width 10 height 10
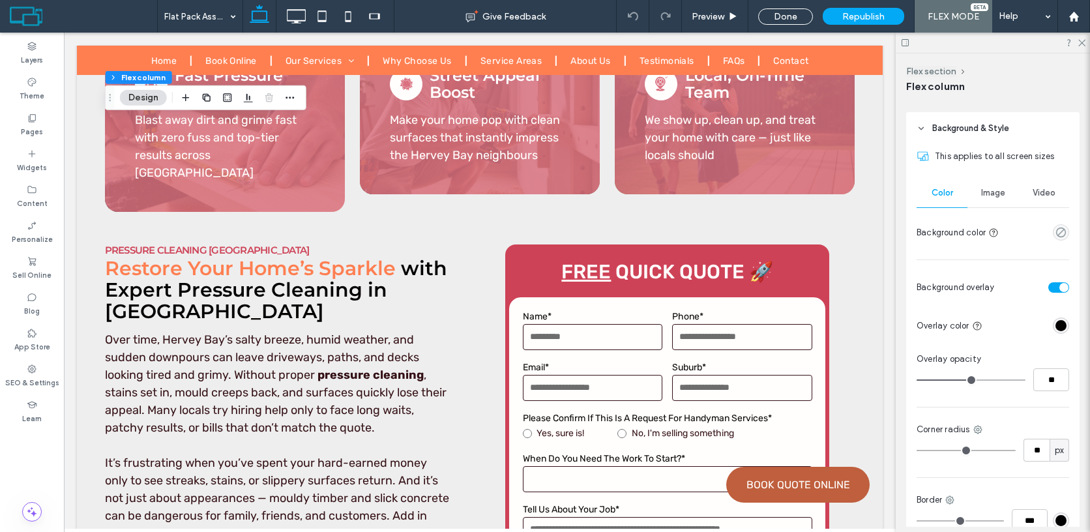
scroll to position [392, 0]
click at [989, 201] on div "Image" at bounding box center [992, 195] width 51 height 29
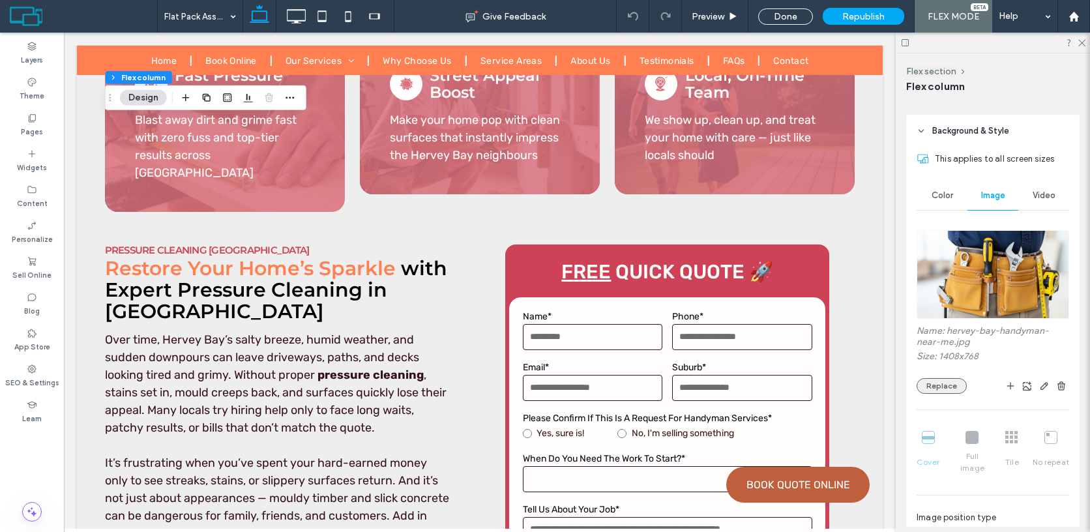
click at [948, 388] on button "Replace" at bounding box center [941, 386] width 50 height 16
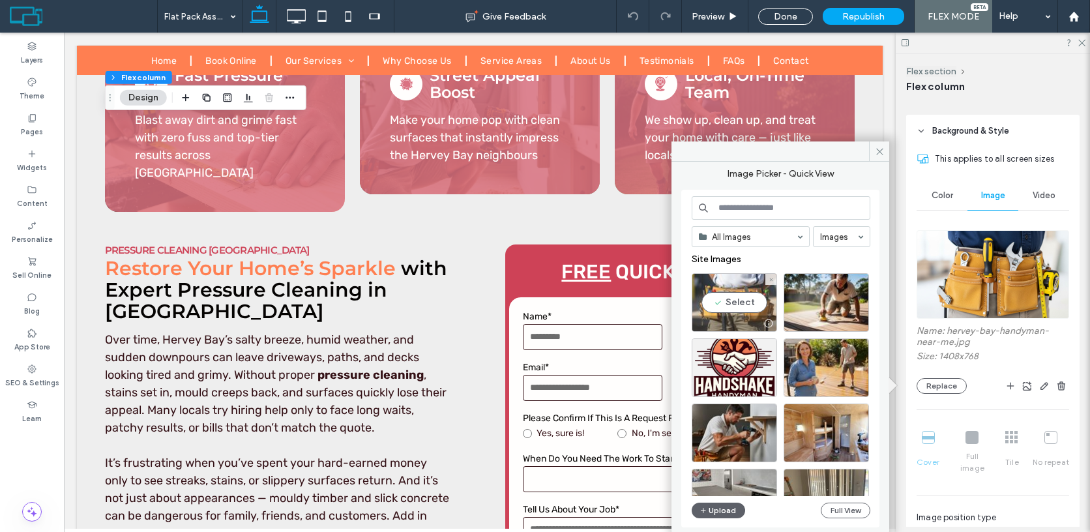
click at [729, 308] on div "Select" at bounding box center [733, 302] width 85 height 59
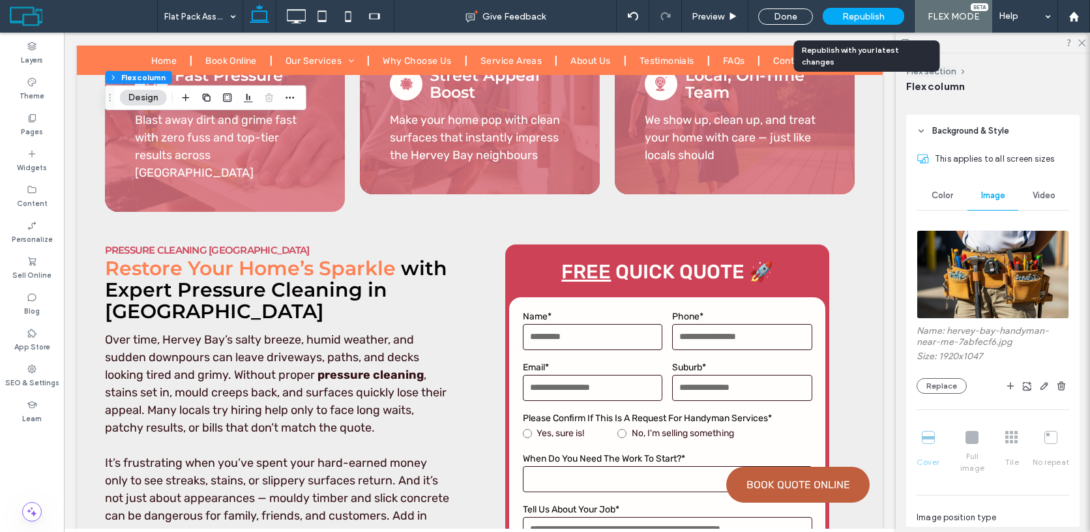
click at [881, 10] on div "Republish" at bounding box center [862, 16] width 81 height 17
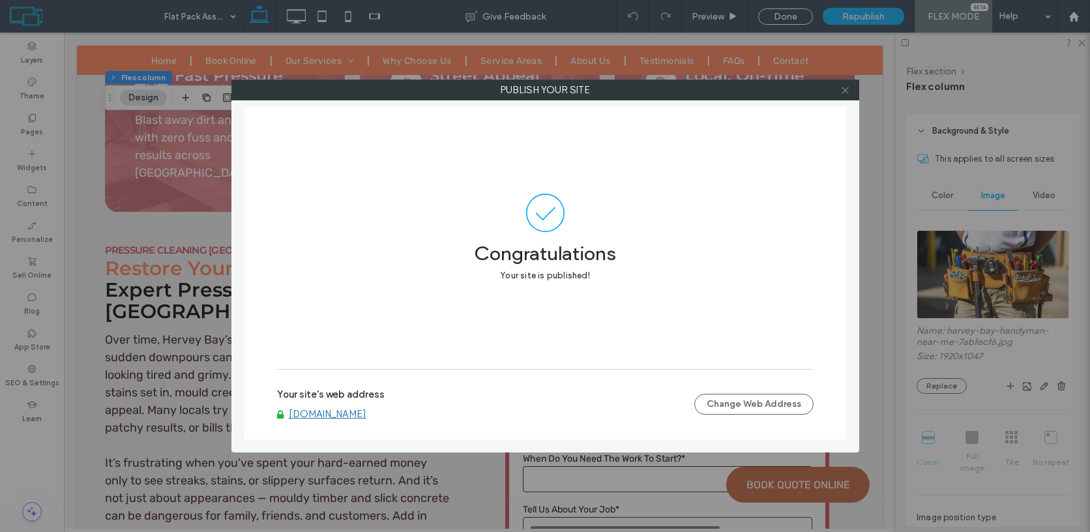
click at [845, 88] on icon at bounding box center [845, 90] width 10 height 10
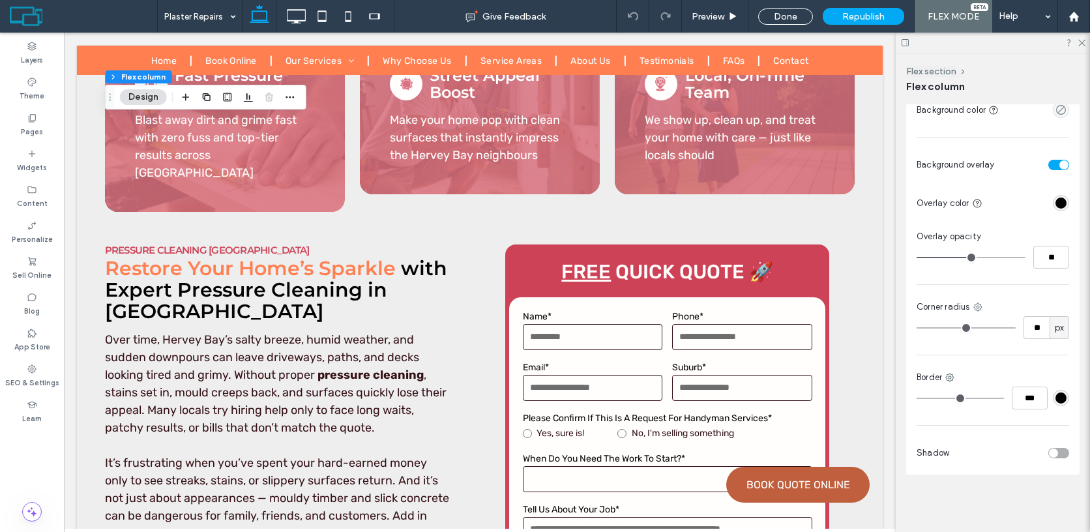
scroll to position [302, 0]
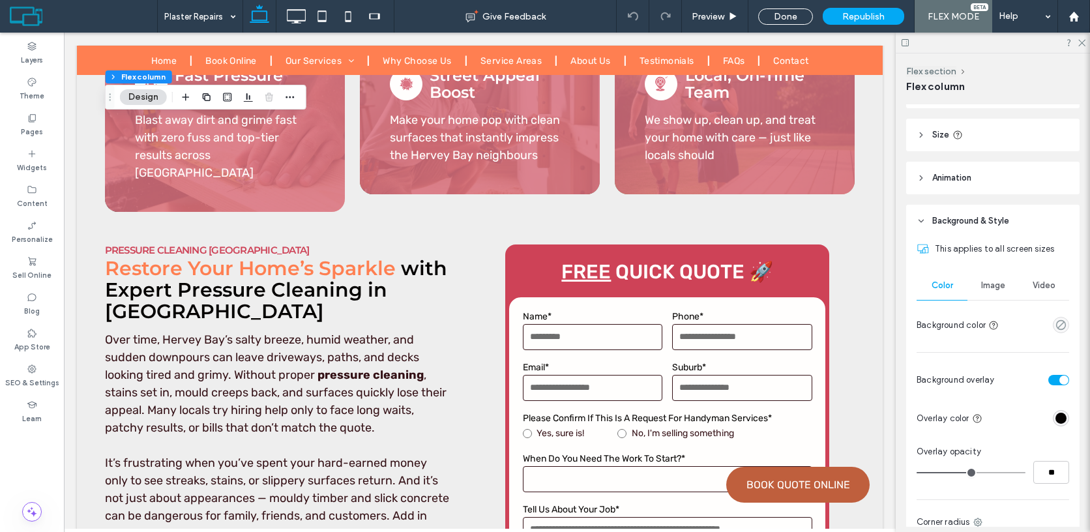
click at [996, 289] on span "Image" at bounding box center [993, 285] width 24 height 10
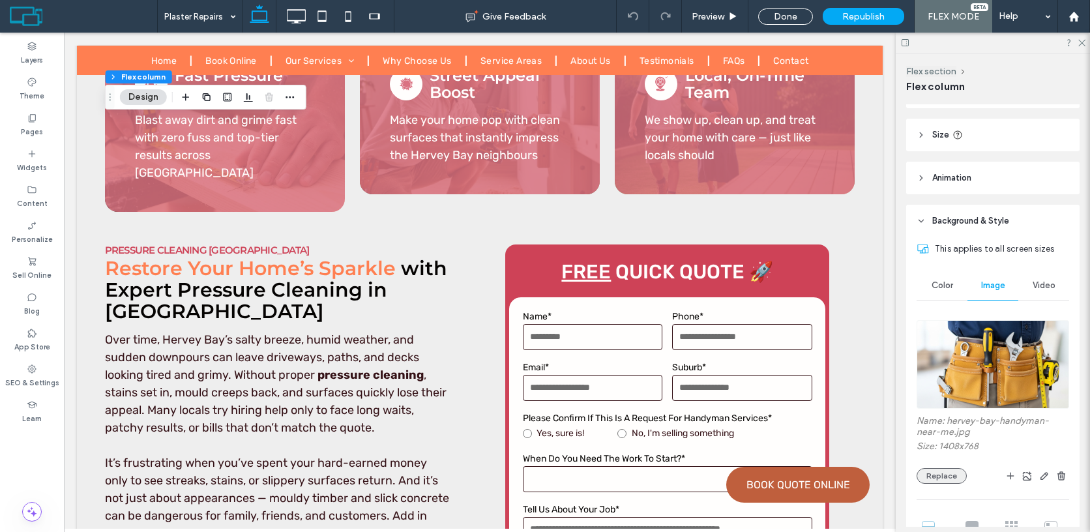
click at [946, 478] on button "Replace" at bounding box center [941, 476] width 50 height 16
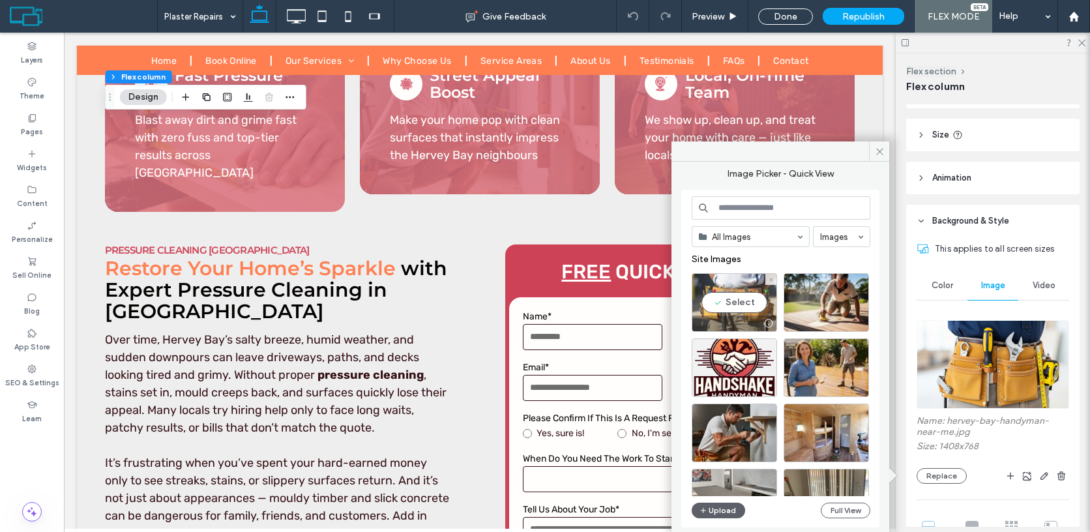
click at [744, 308] on div "Select" at bounding box center [733, 302] width 85 height 59
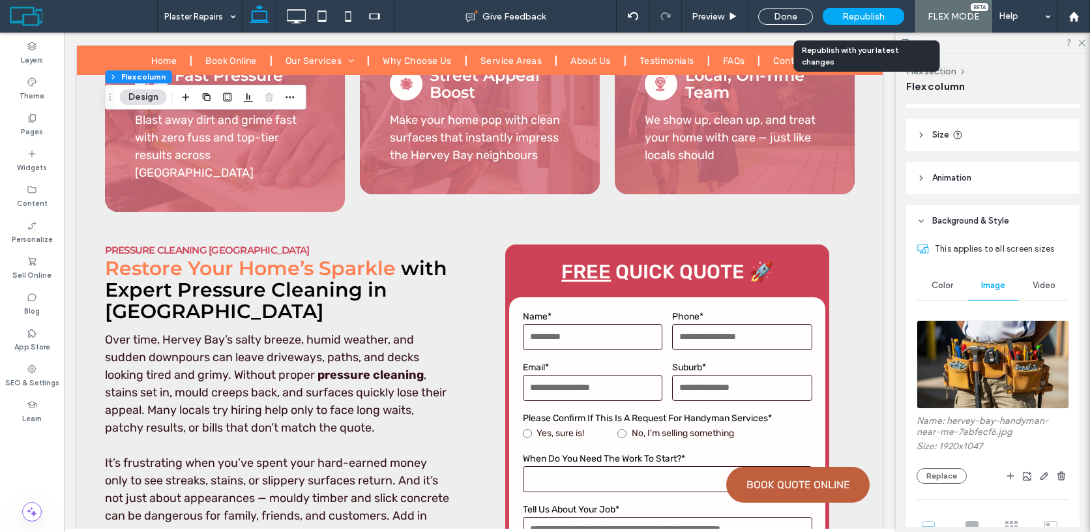
click at [850, 20] on span "Republish" at bounding box center [863, 16] width 42 height 11
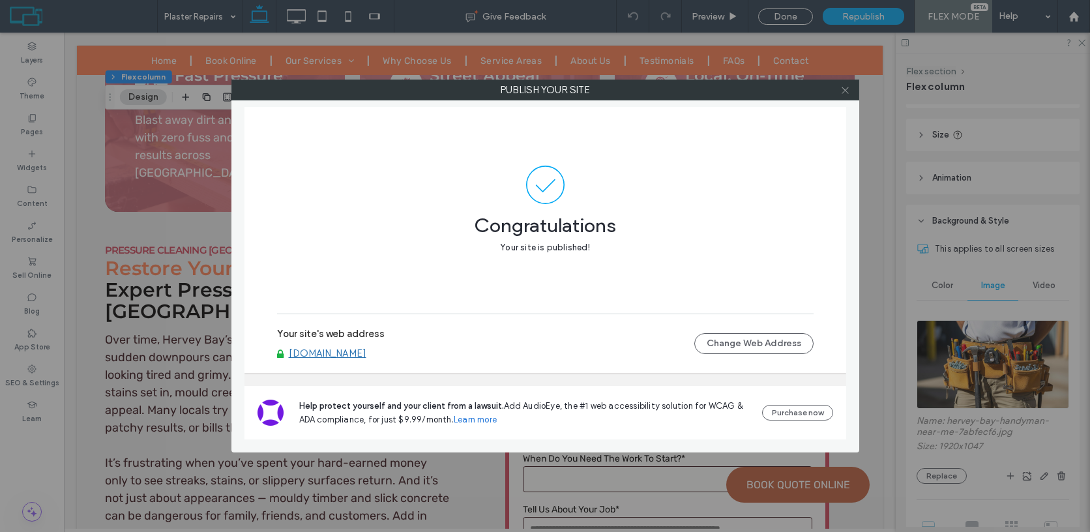
click at [845, 94] on icon at bounding box center [845, 90] width 10 height 10
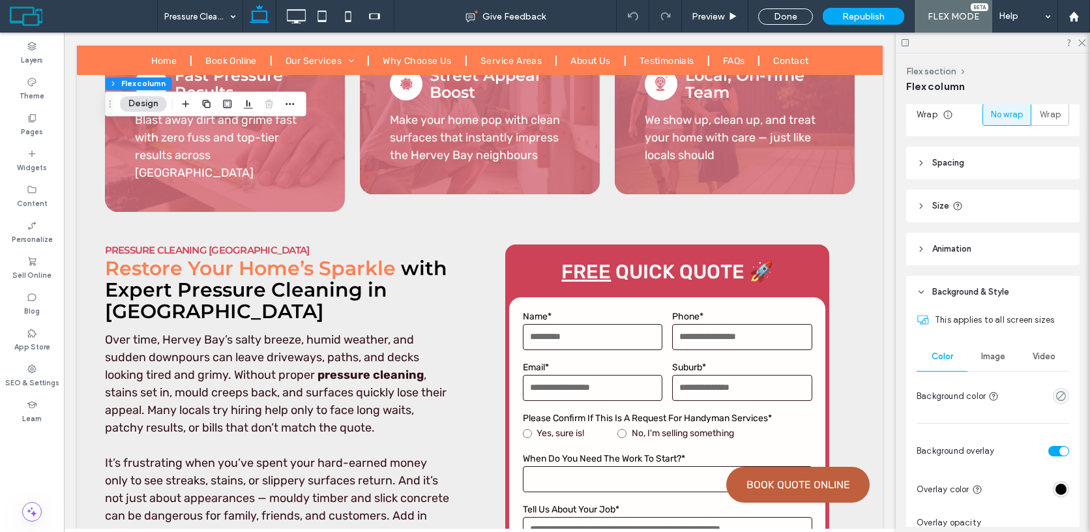
scroll to position [238, 0]
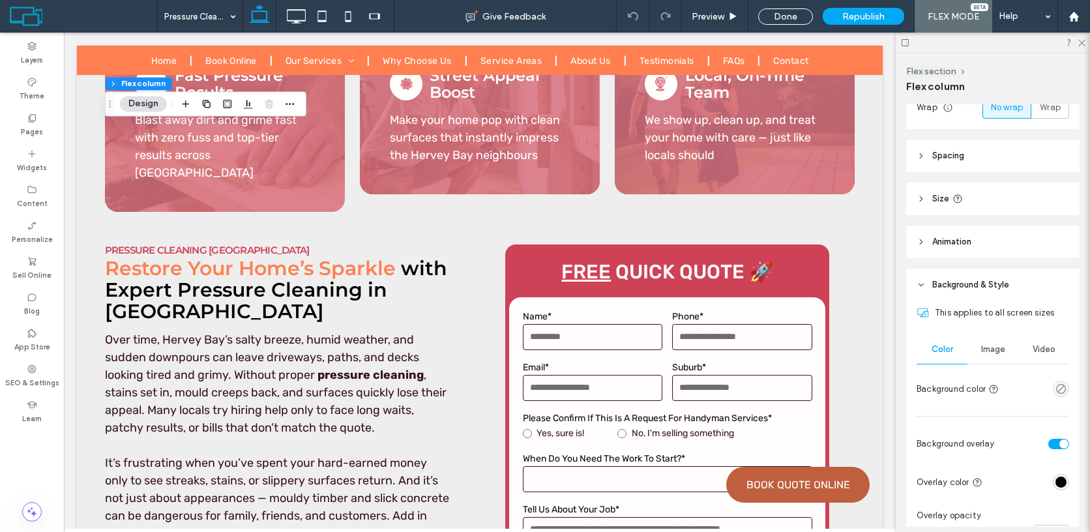
click at [989, 356] on div "Image" at bounding box center [992, 349] width 51 height 29
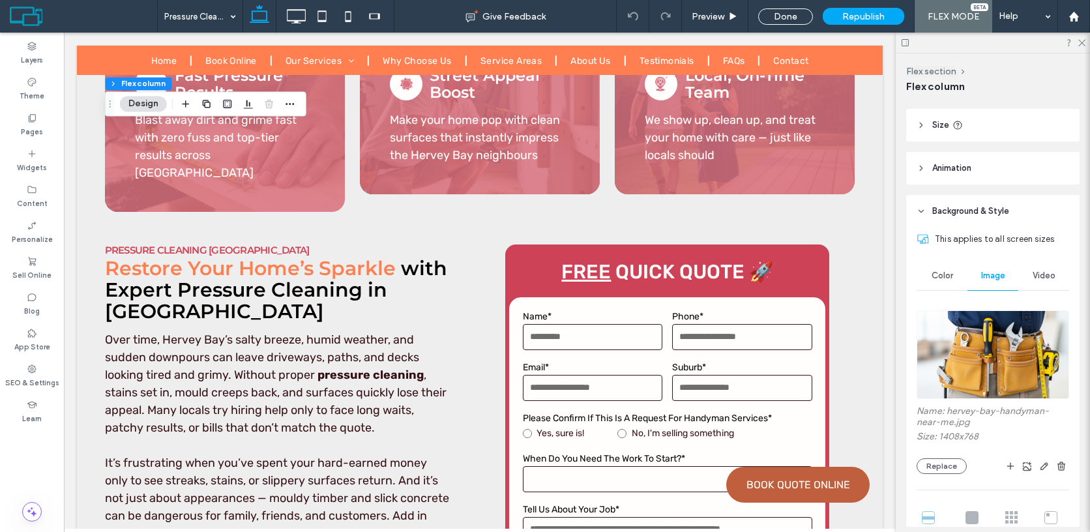
scroll to position [326, 0]
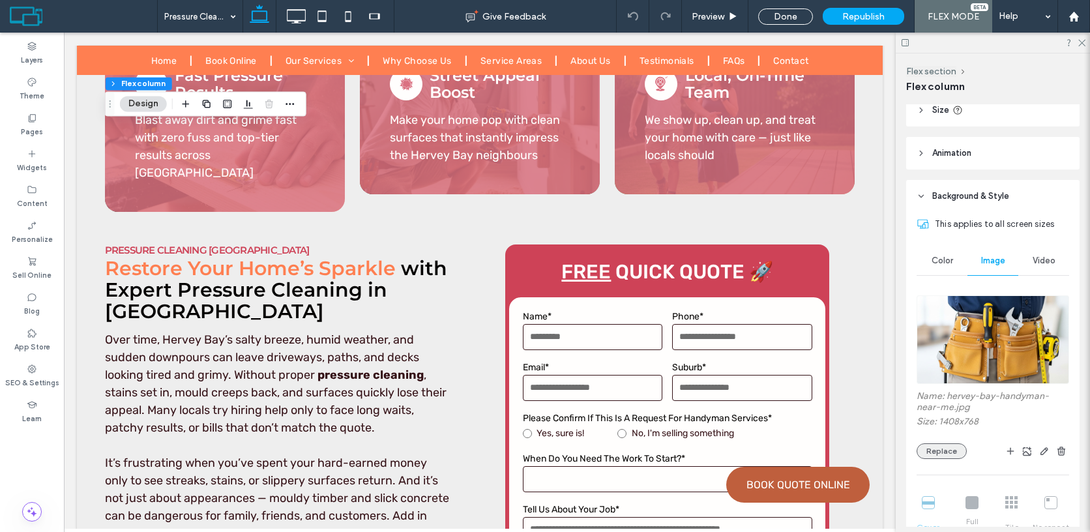
click at [951, 450] on button "Replace" at bounding box center [941, 451] width 50 height 16
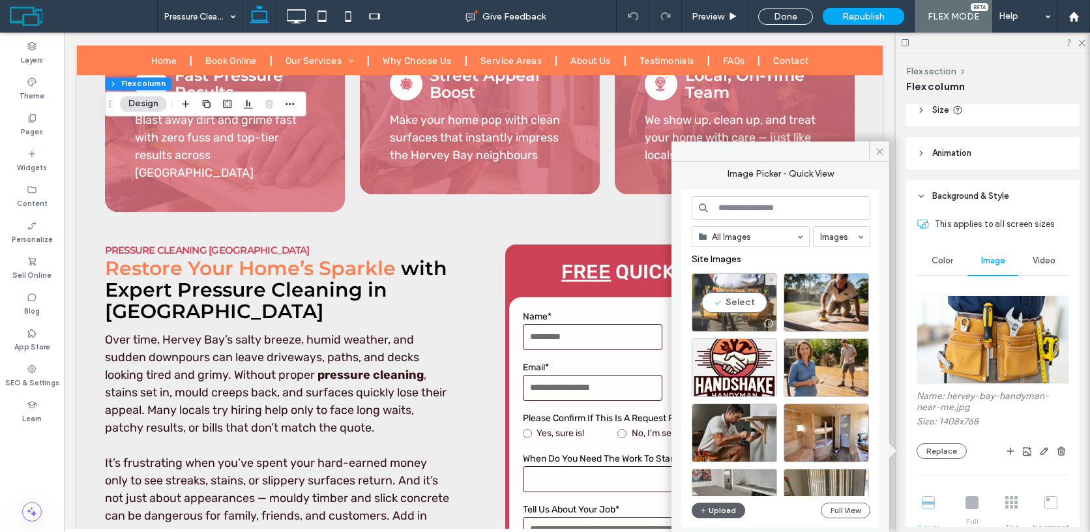
click at [742, 297] on div "Select" at bounding box center [733, 302] width 85 height 59
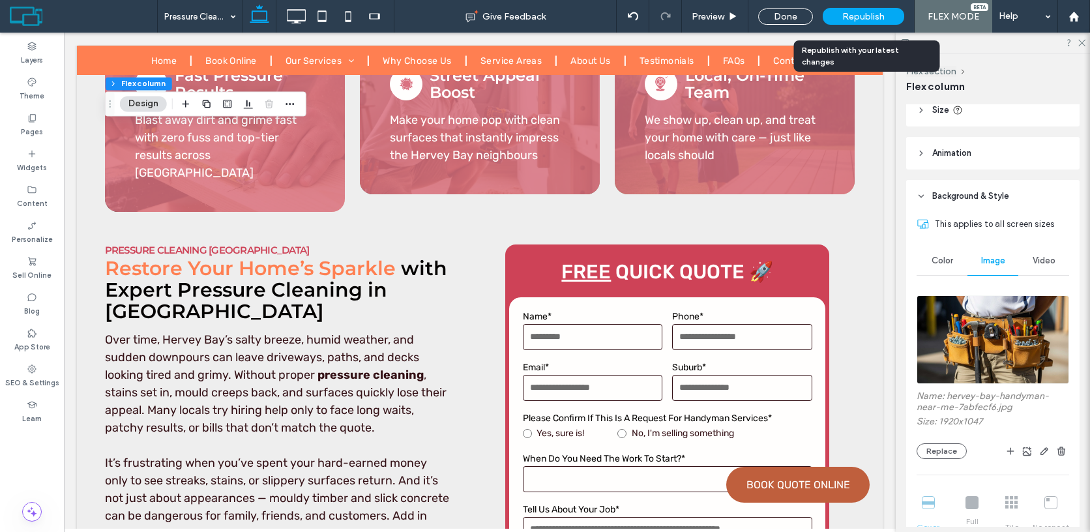
click at [857, 18] on span "Republish" at bounding box center [863, 16] width 42 height 11
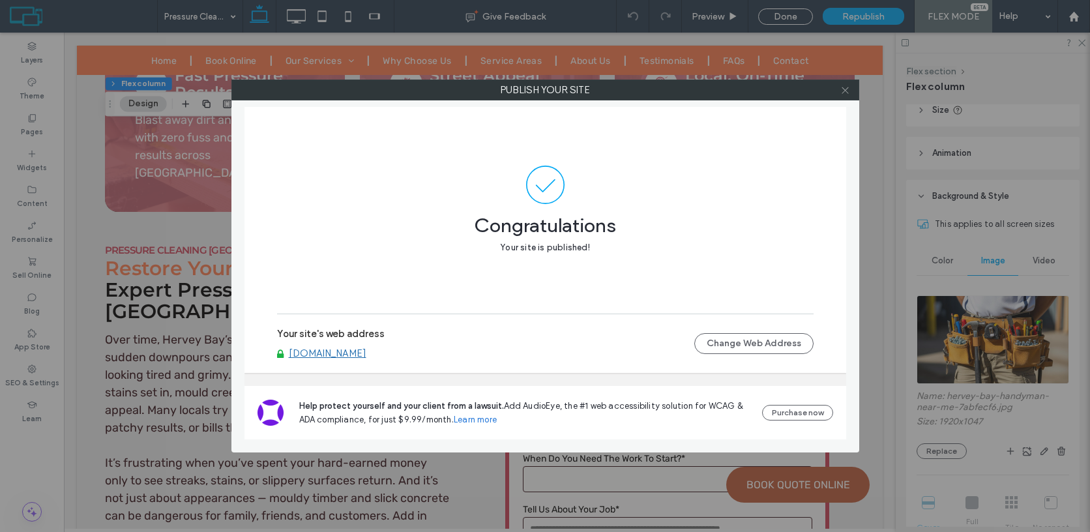
click at [845, 83] on span at bounding box center [845, 90] width 10 height 20
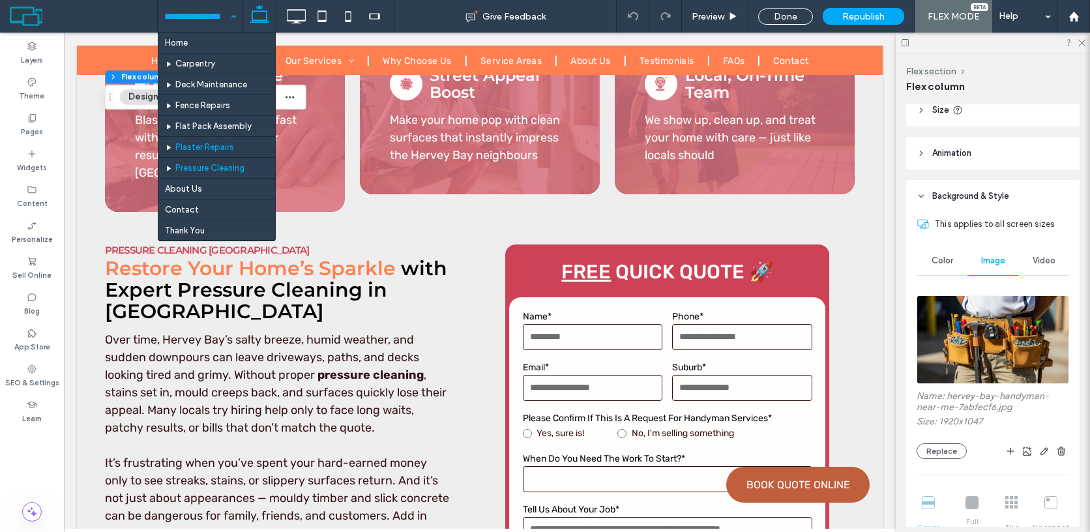
scroll to position [35, 0]
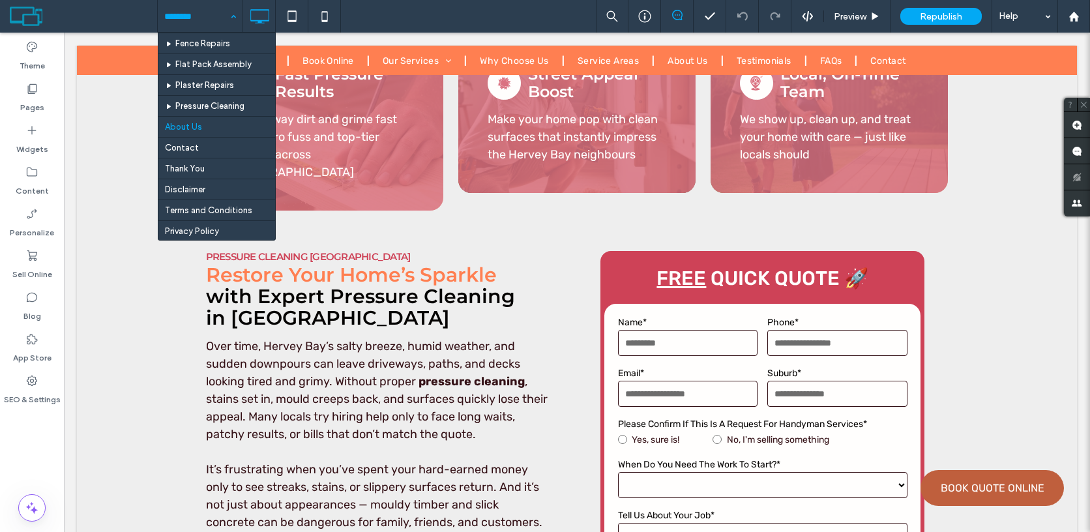
scroll to position [70, 0]
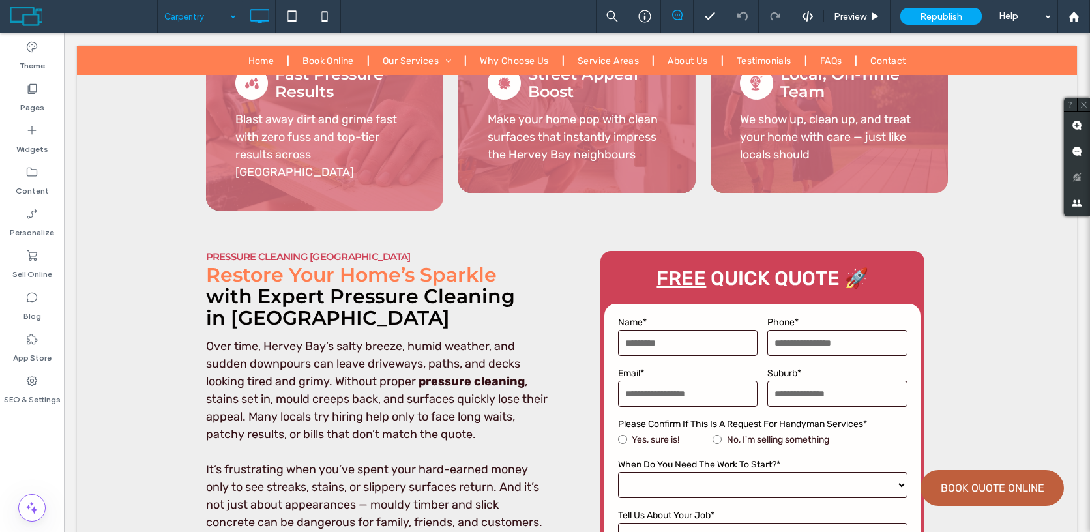
click at [196, 18] on input at bounding box center [196, 16] width 65 height 33
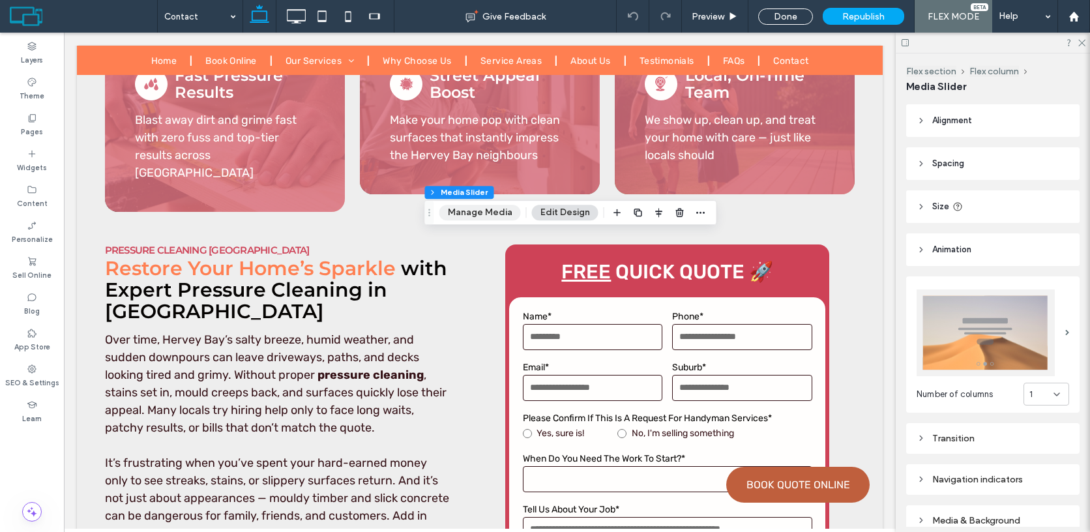
click at [493, 214] on button "Manage Media" at bounding box center [479, 213] width 81 height 16
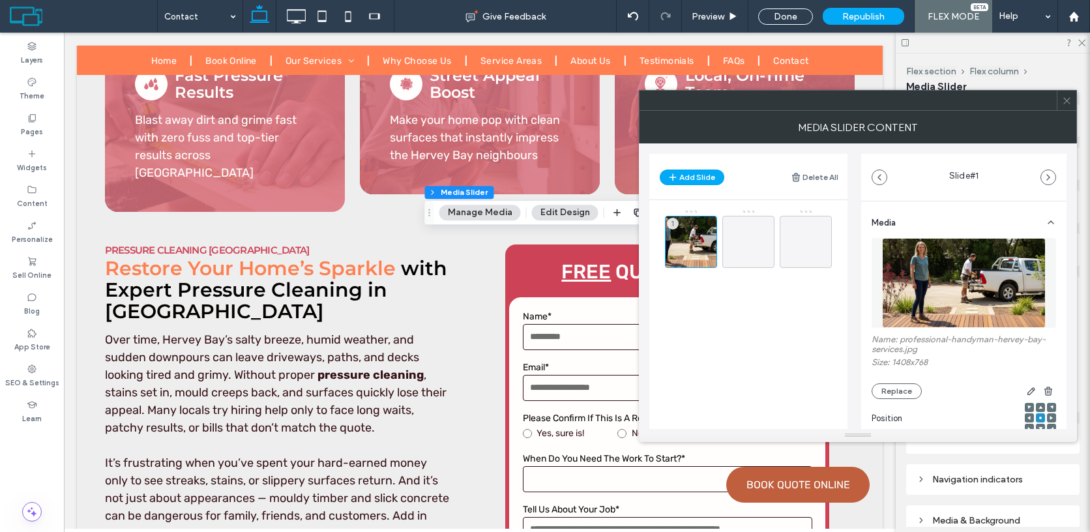
click at [913, 338] on label "Name: professional-handyman-hervey-bay-services.jpg" at bounding box center [963, 345] width 184 height 23
drag, startPoint x: 913, startPoint y: 338, endPoint x: 897, endPoint y: 351, distance: 19.9
click at [897, 351] on label "Name: professional-handyman-hervey-bay-services.jpg" at bounding box center [963, 345] width 184 height 23
copy label "professional-handyman-hervey-bay-services"
click at [901, 387] on button "Replace" at bounding box center [896, 391] width 50 height 16
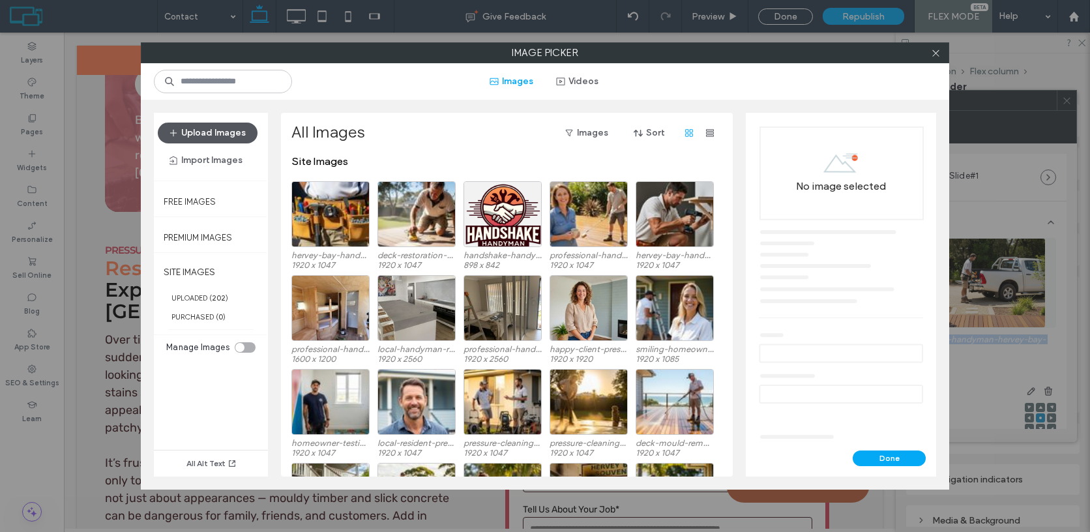
click at [243, 130] on button "Upload Images" at bounding box center [208, 133] width 100 height 21
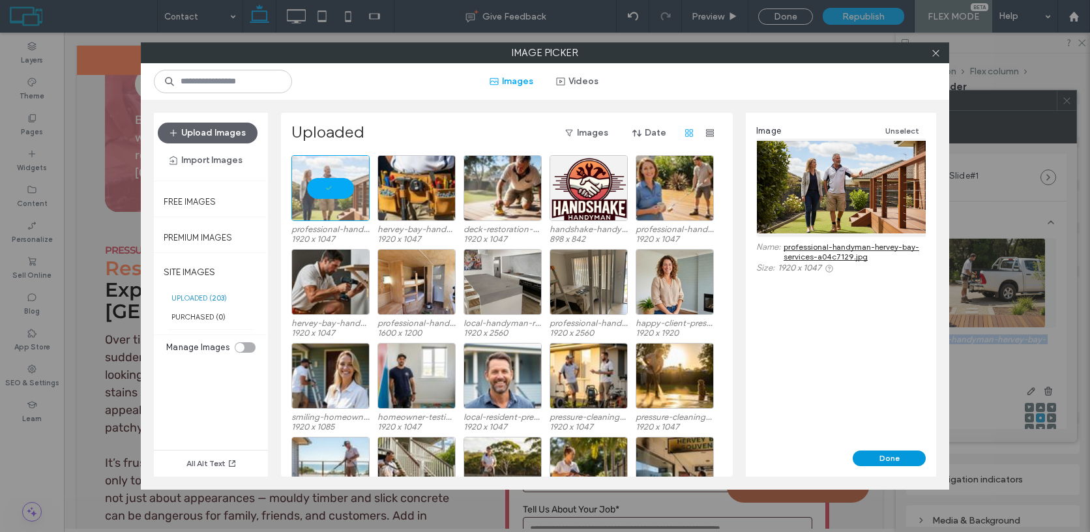
click at [903, 457] on button "Done" at bounding box center [888, 458] width 73 height 16
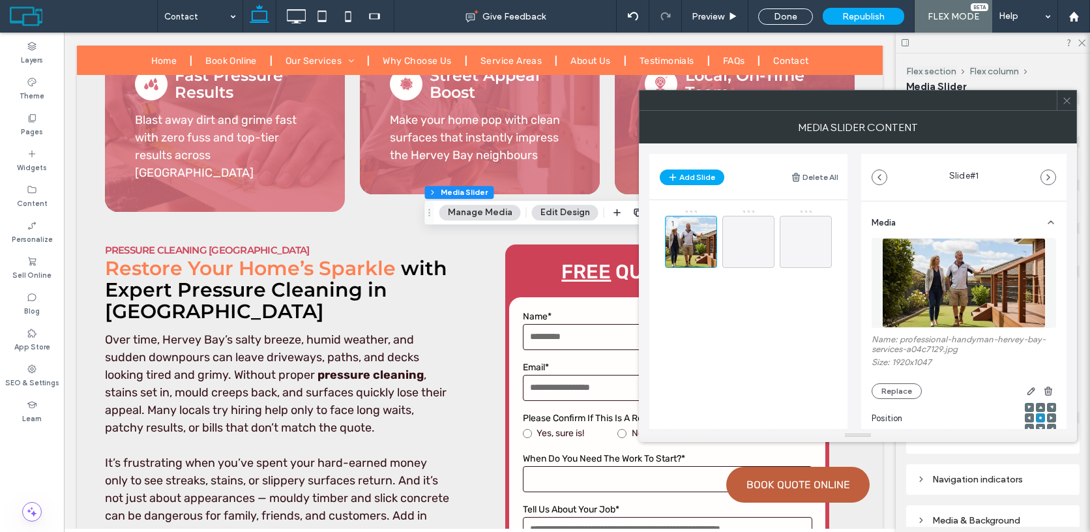
click at [1067, 100] on icon at bounding box center [1067, 101] width 10 height 10
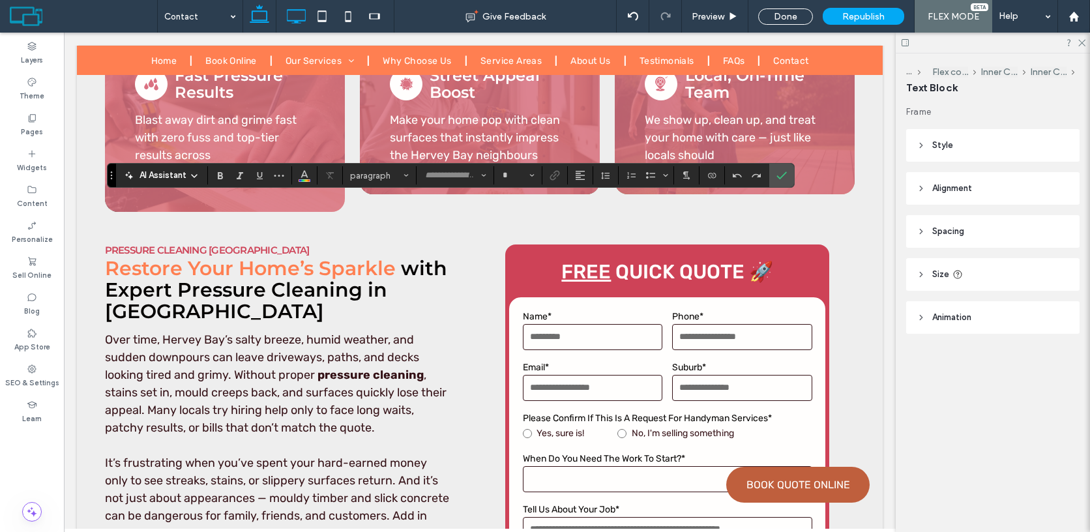
type input "*****"
type input "**"
click at [553, 177] on icon "Link" at bounding box center [554, 175] width 10 height 10
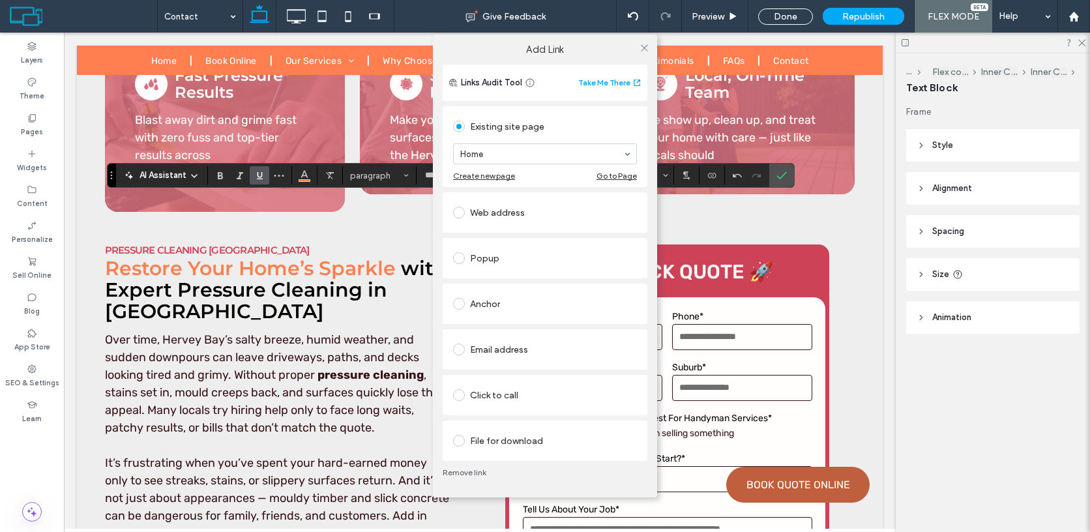
click at [511, 396] on div "Click to call" at bounding box center [545, 394] width 184 height 21
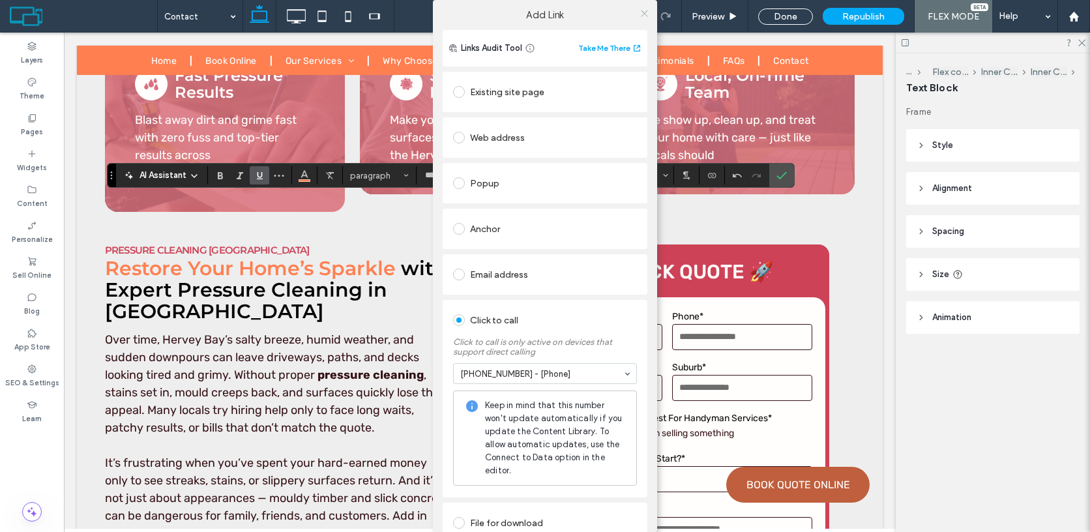
click at [639, 15] on icon at bounding box center [644, 13] width 10 height 10
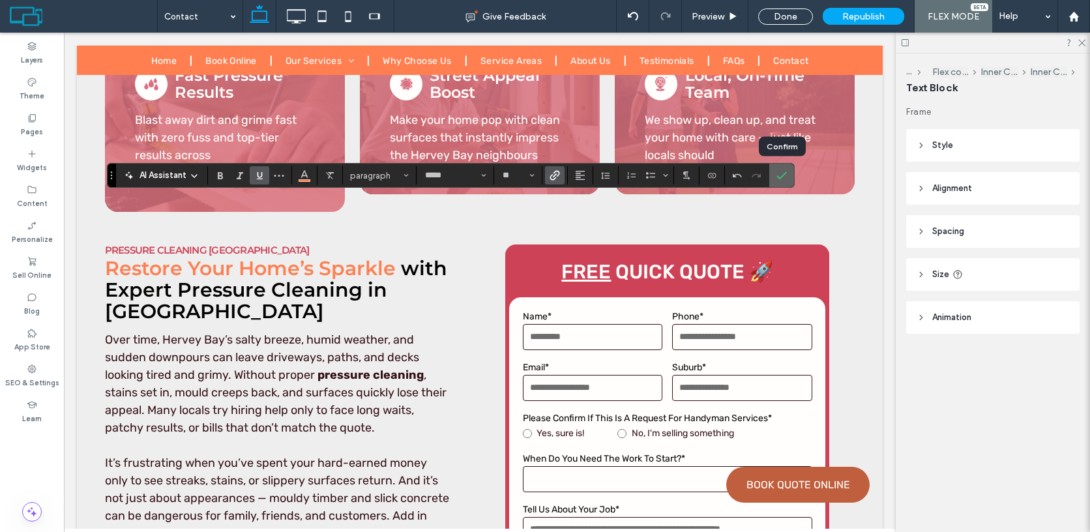
click at [783, 173] on icon "Confirm" at bounding box center [781, 175] width 10 height 10
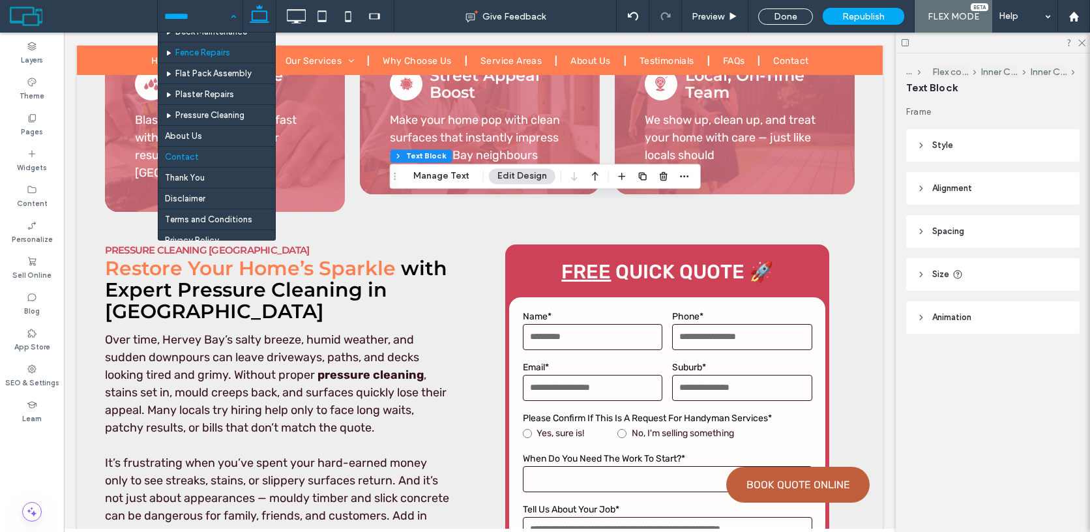
scroll to position [65, 0]
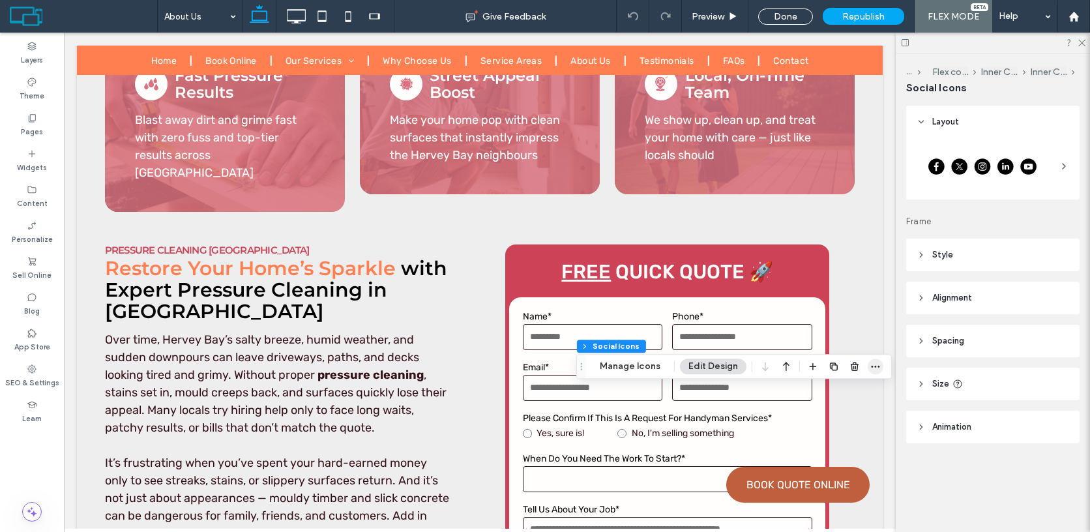
click at [873, 366] on use "button" at bounding box center [875, 367] width 8 height 2
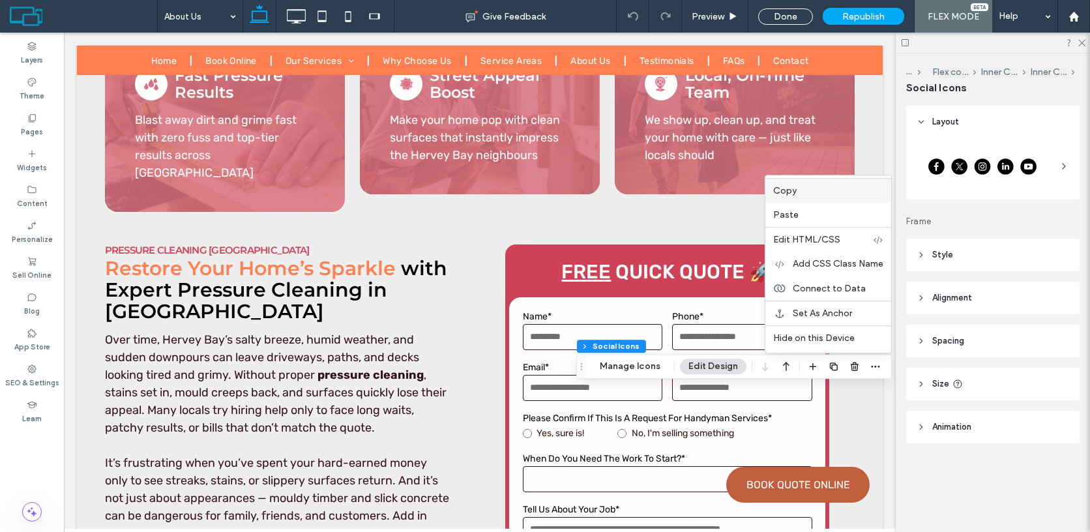
click at [813, 191] on label "Copy" at bounding box center [828, 190] width 110 height 11
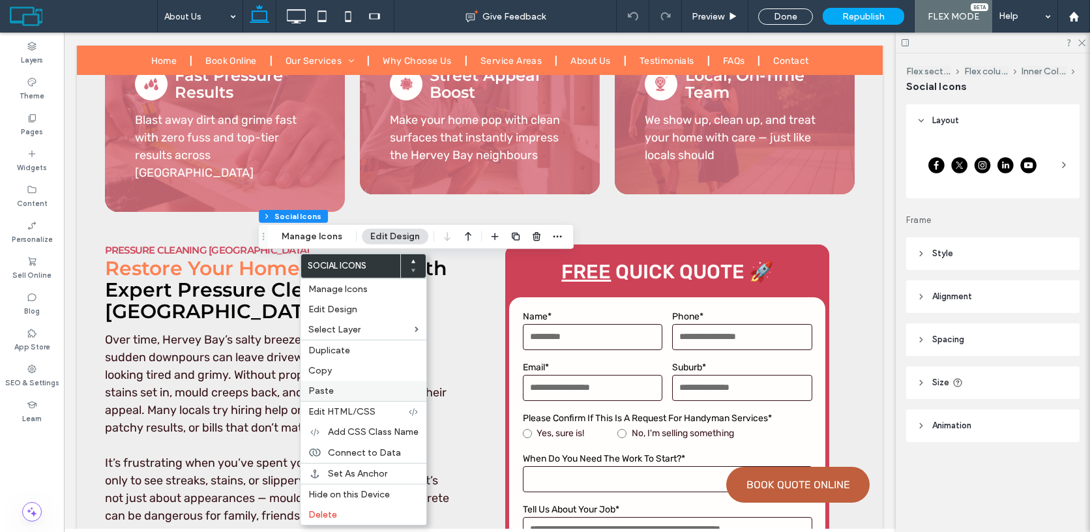
click at [349, 386] on label "Paste" at bounding box center [363, 390] width 110 height 11
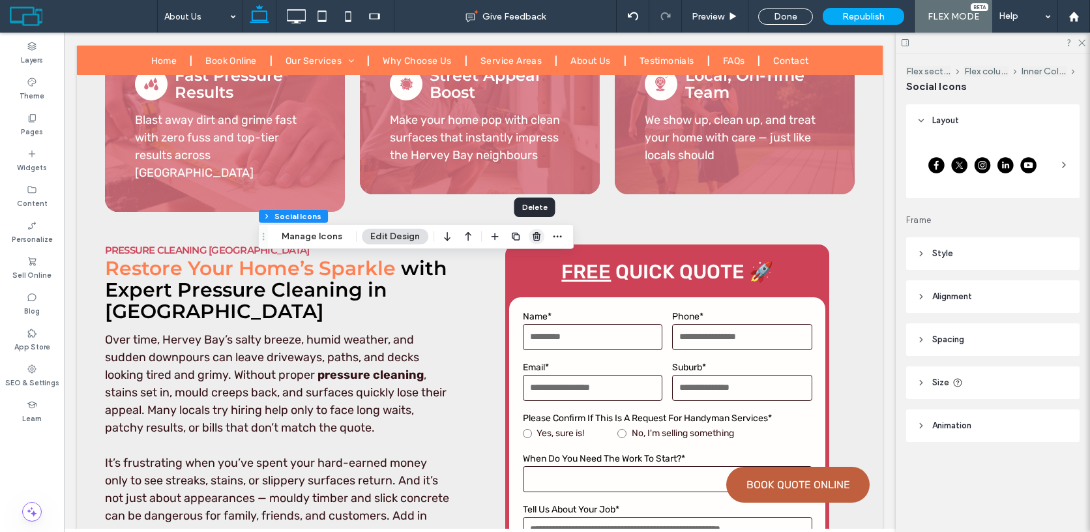
click at [534, 240] on use "button" at bounding box center [536, 236] width 8 height 8
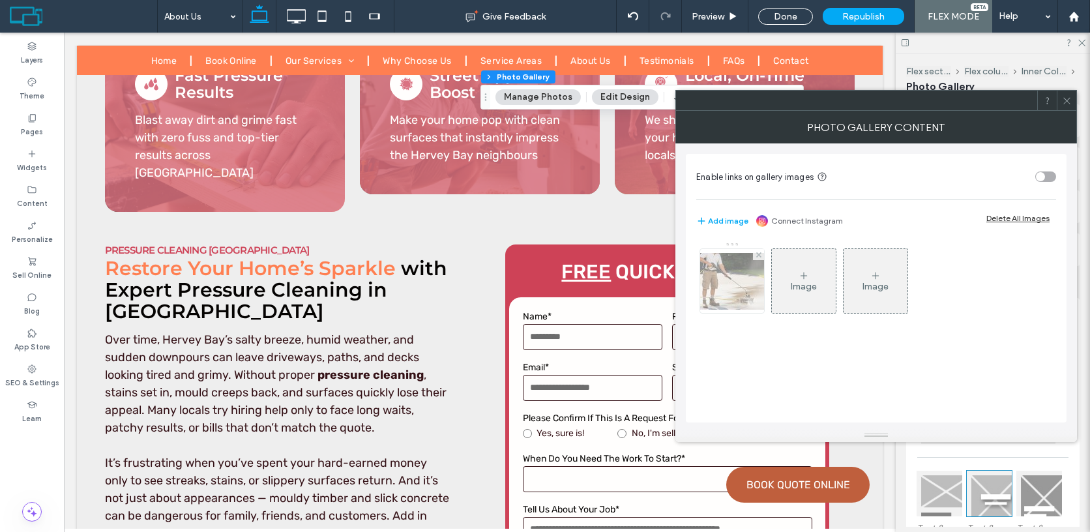
click at [747, 278] on img at bounding box center [732, 281] width 104 height 57
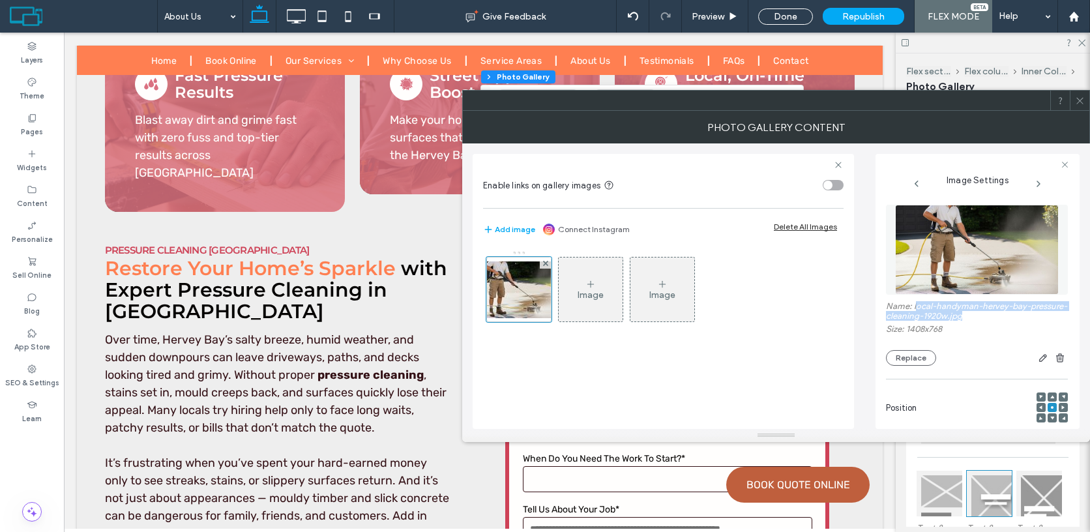
drag, startPoint x: 915, startPoint y: 306, endPoint x: 1044, endPoint y: 323, distance: 130.2
click at [1044, 323] on label "Name: local-handyman-hervey-bay-pressure-cleaning-1920w.jpg" at bounding box center [977, 312] width 182 height 23
copy label "ocal-handyman-hervey-bay-pressure-cleaning-1920w.jpg"
click at [920, 360] on button "Replace" at bounding box center [911, 358] width 50 height 16
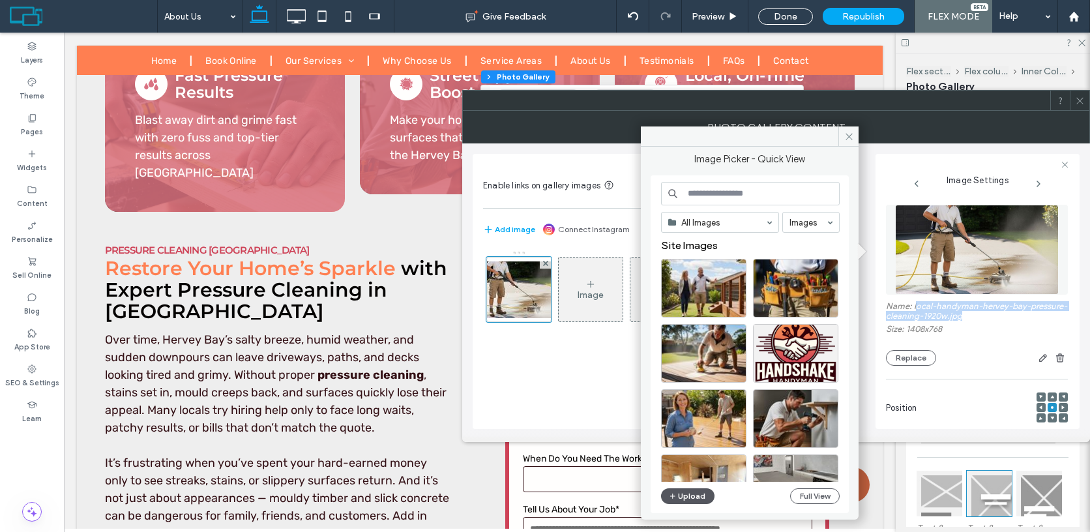
click at [695, 492] on button "Upload" at bounding box center [687, 496] width 53 height 16
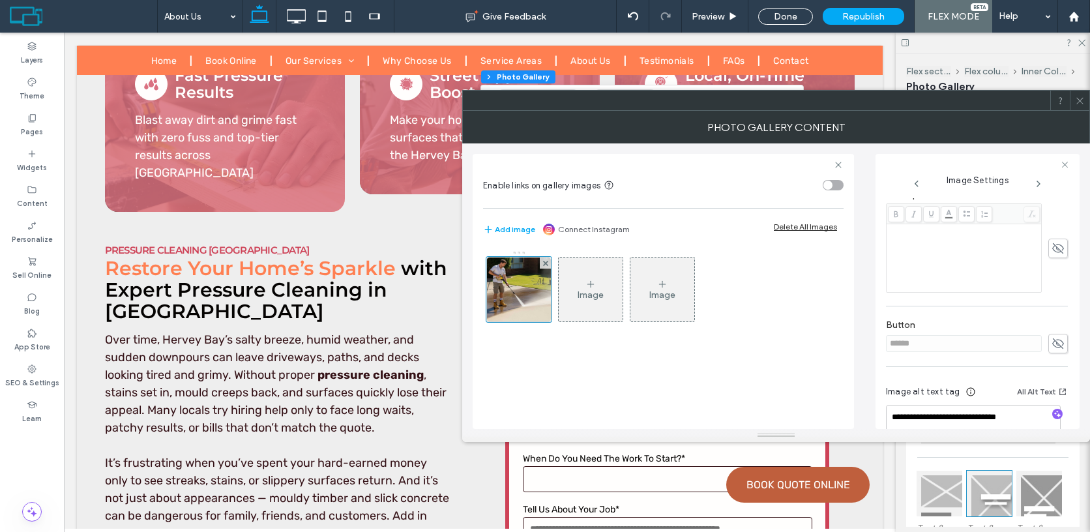
scroll to position [340, 0]
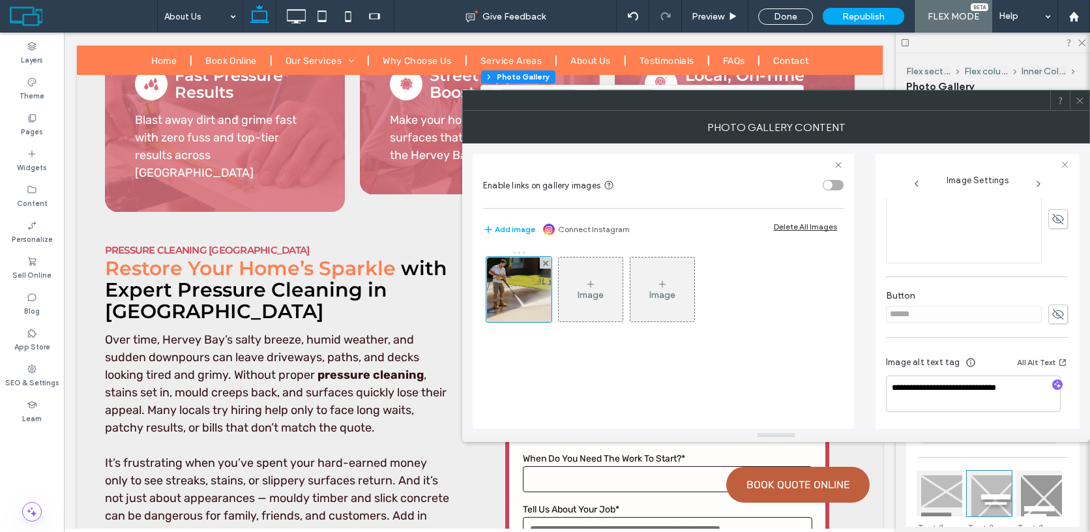
click at [1081, 100] on icon at bounding box center [1080, 101] width 10 height 10
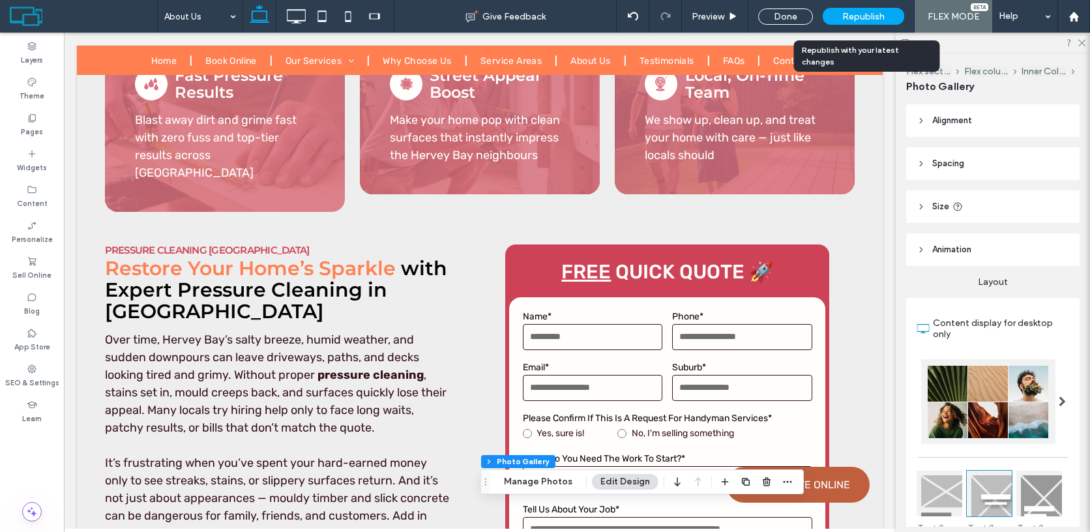
click at [868, 16] on span "Republish" at bounding box center [863, 16] width 42 height 11
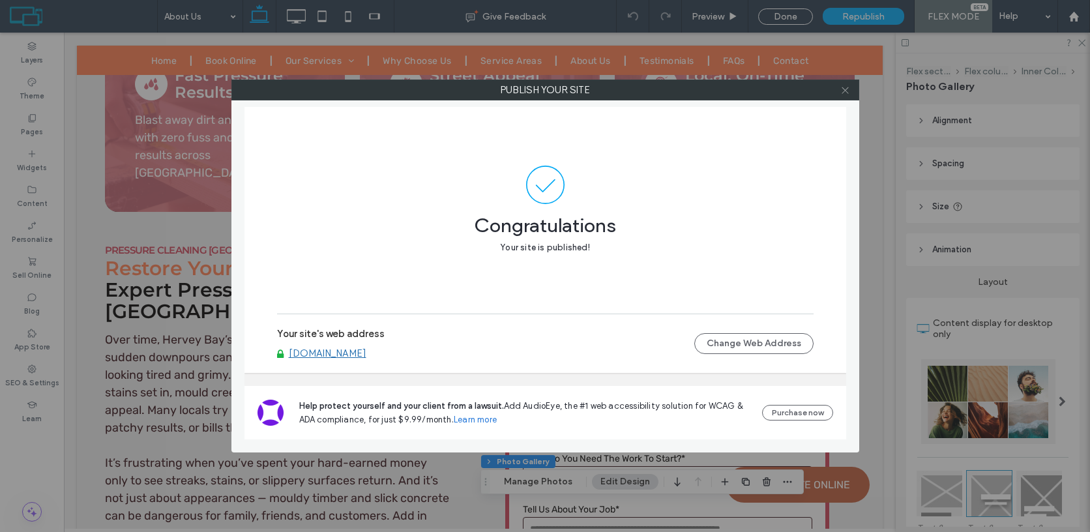
click at [843, 90] on icon at bounding box center [845, 90] width 10 height 10
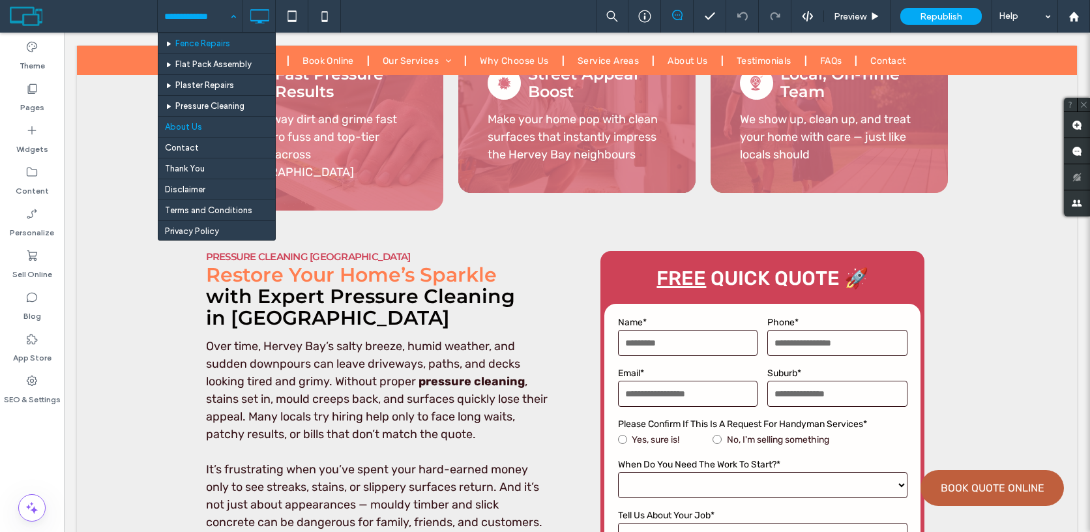
scroll to position [70, 0]
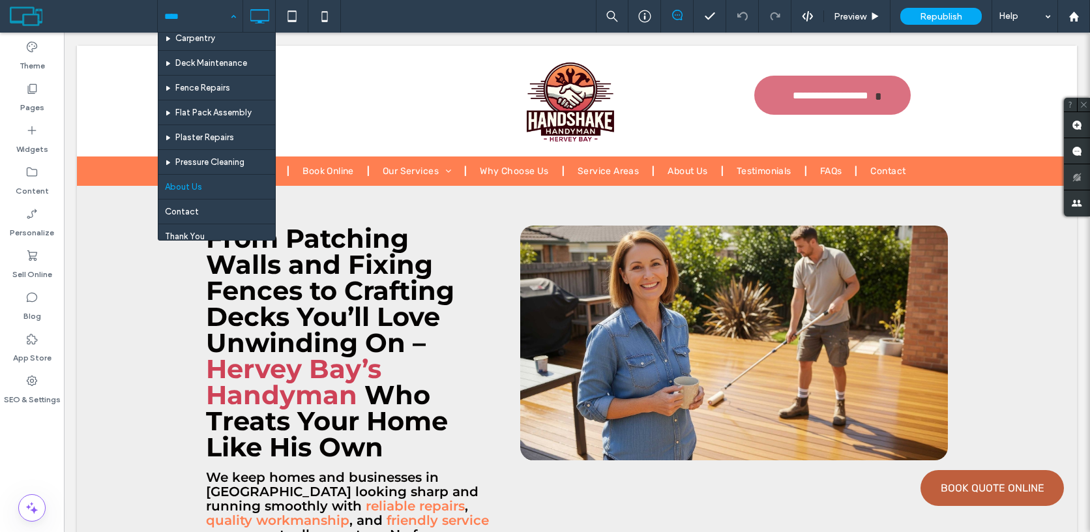
scroll to position [67, 0]
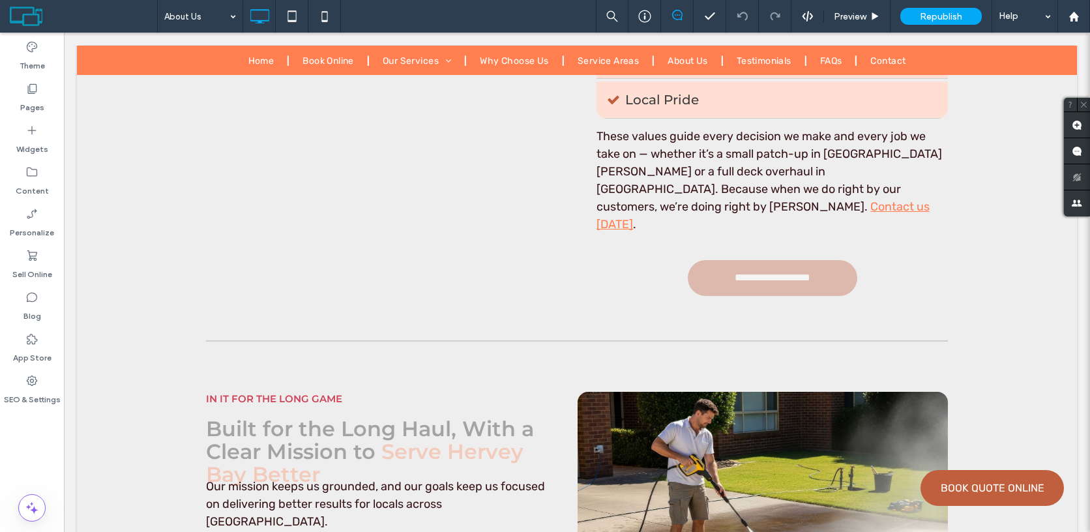
scroll to position [5926, 0]
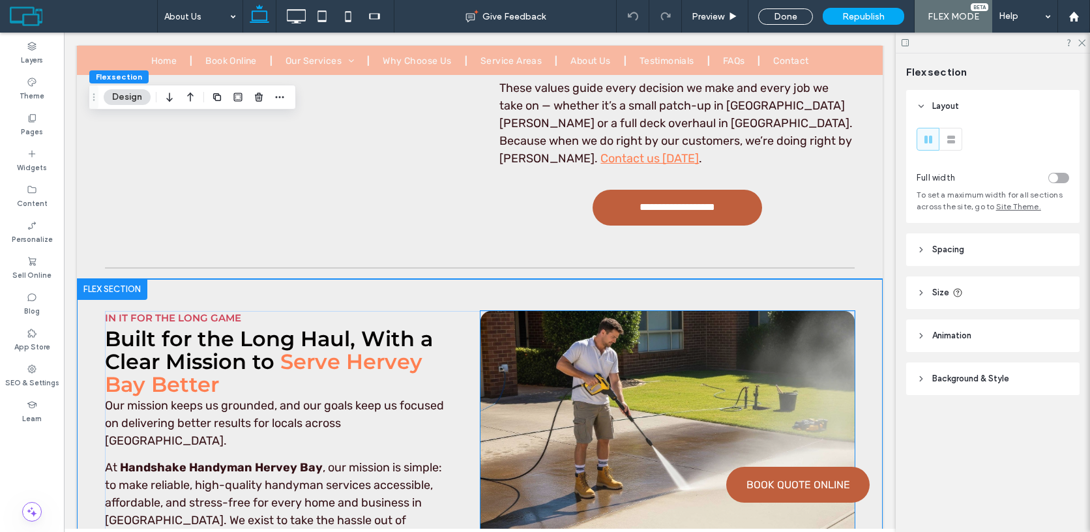
scroll to position [5790, 0]
click at [635, 310] on link at bounding box center [667, 427] width 374 height 235
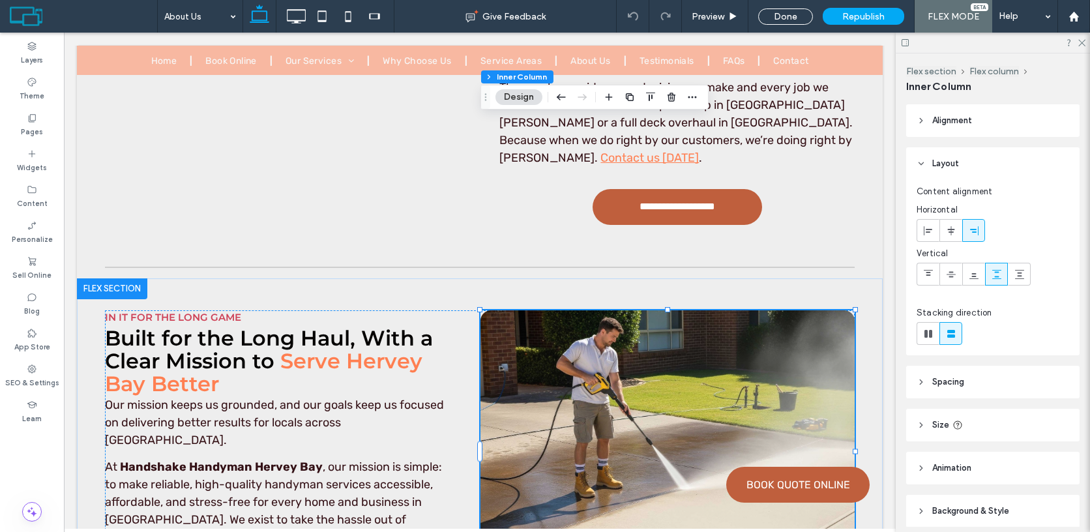
click at [635, 310] on link at bounding box center [667, 427] width 374 height 235
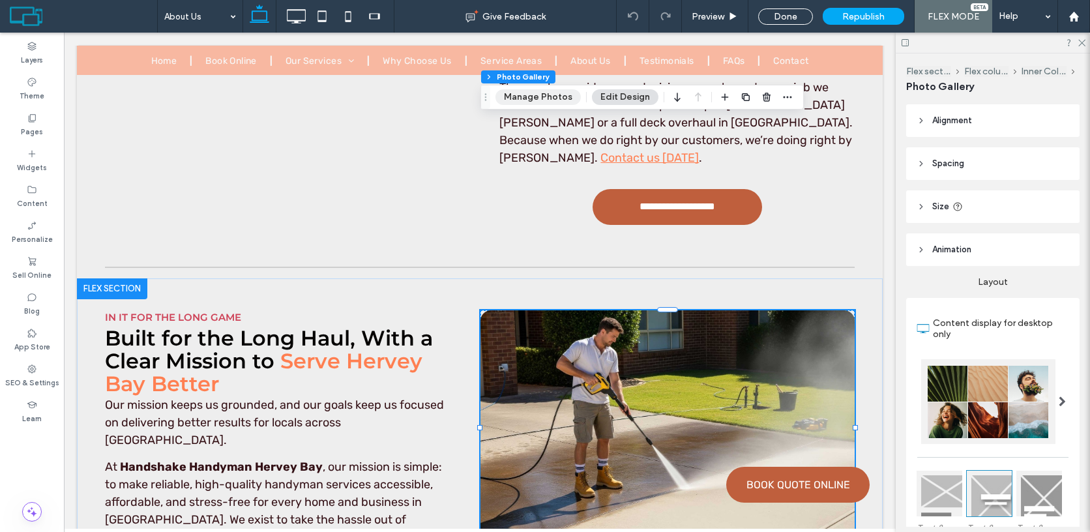
click at [525, 98] on button "Manage Photos" at bounding box center [537, 97] width 85 height 16
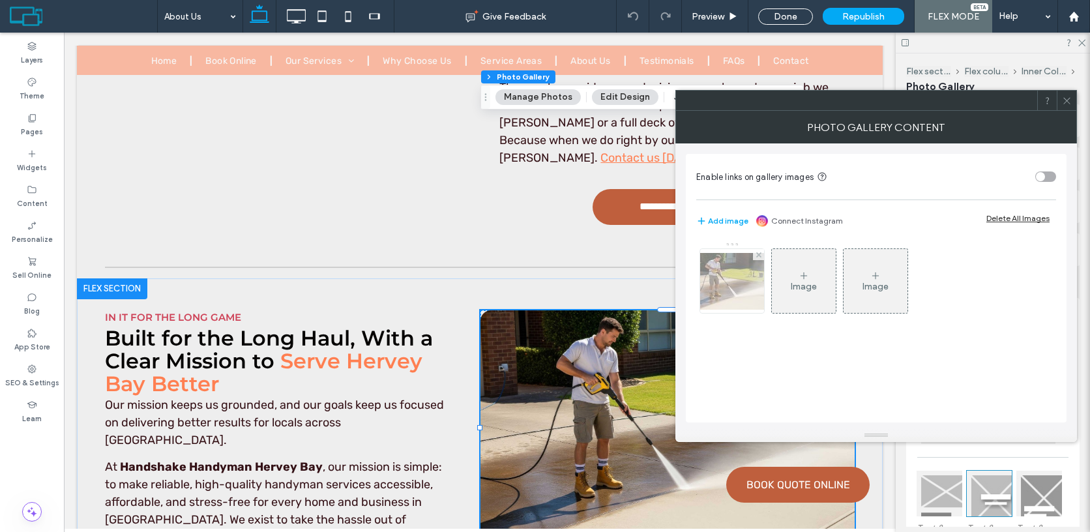
click at [732, 295] on div at bounding box center [732, 281] width 64 height 64
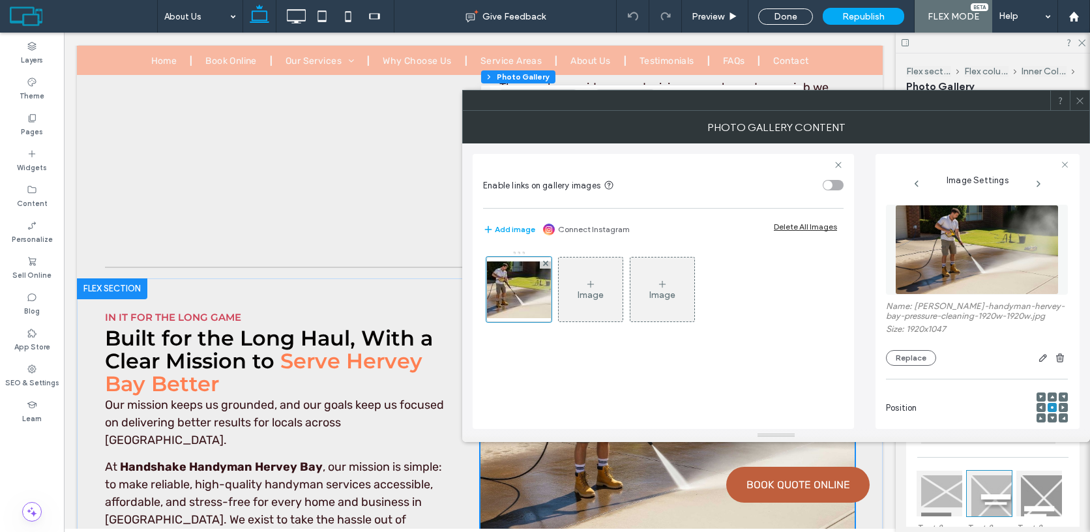
click at [921, 306] on label "Name: [PERSON_NAME]-handyman-hervey-bay-pressure-cleaning-1920w-1920w.jpg" at bounding box center [977, 312] width 182 height 23
drag, startPoint x: 921, startPoint y: 306, endPoint x: 943, endPoint y: 316, distance: 24.2
click at [943, 316] on label "Name: [PERSON_NAME]-handyman-hervey-bay-pressure-cleaning-1920w-1920w.jpg" at bounding box center [977, 312] width 182 height 23
copy label "ocal-handyman-hervey-bay-pressure-cleaning"
click at [1080, 94] on span at bounding box center [1080, 101] width 10 height 20
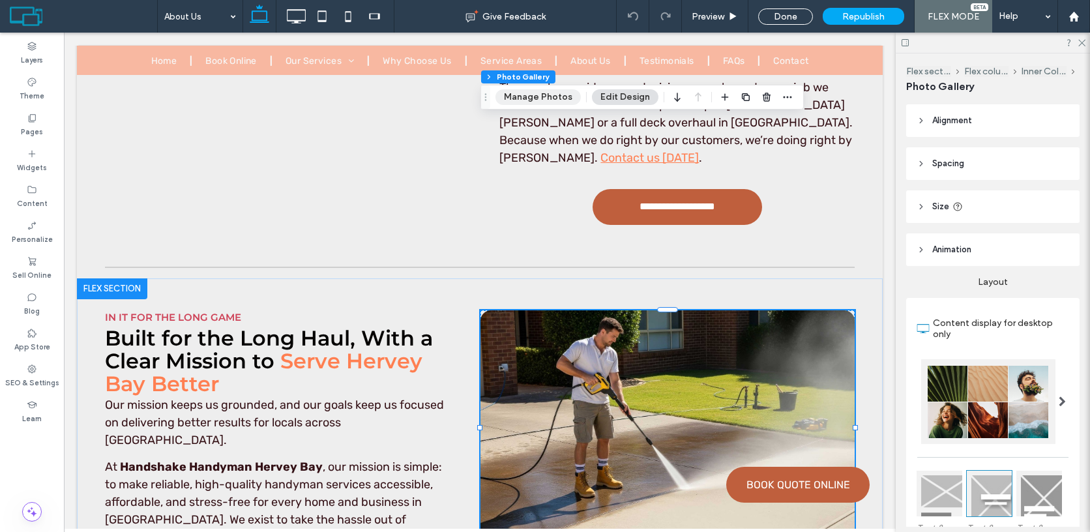
click at [538, 98] on button "Manage Photos" at bounding box center [537, 97] width 85 height 16
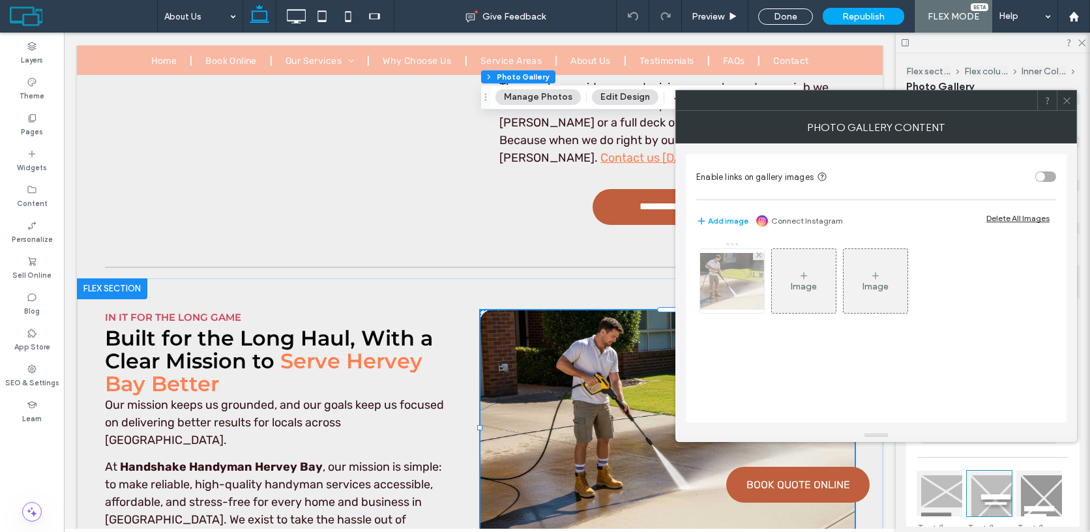
click at [719, 274] on img at bounding box center [732, 281] width 104 height 57
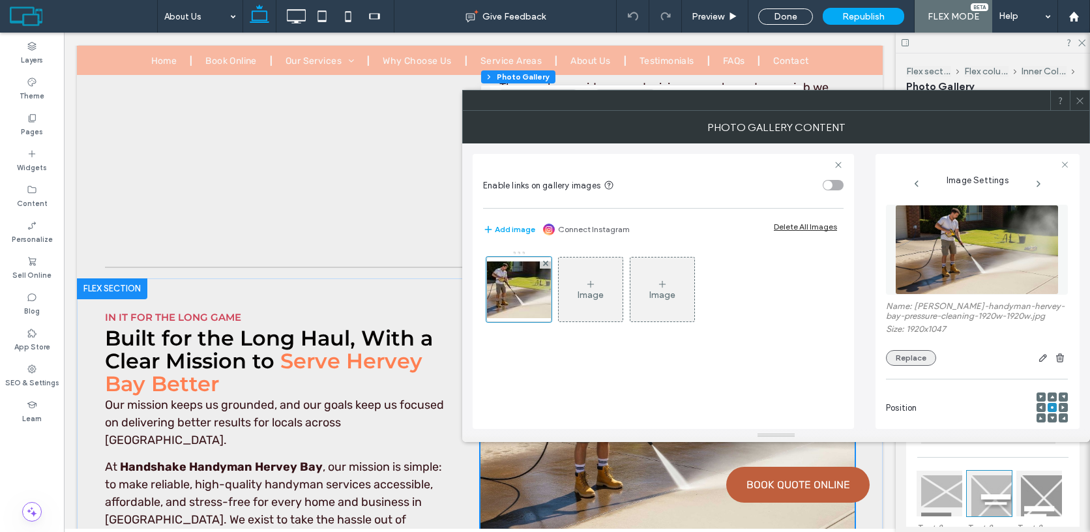
click at [897, 360] on button "Replace" at bounding box center [911, 358] width 50 height 16
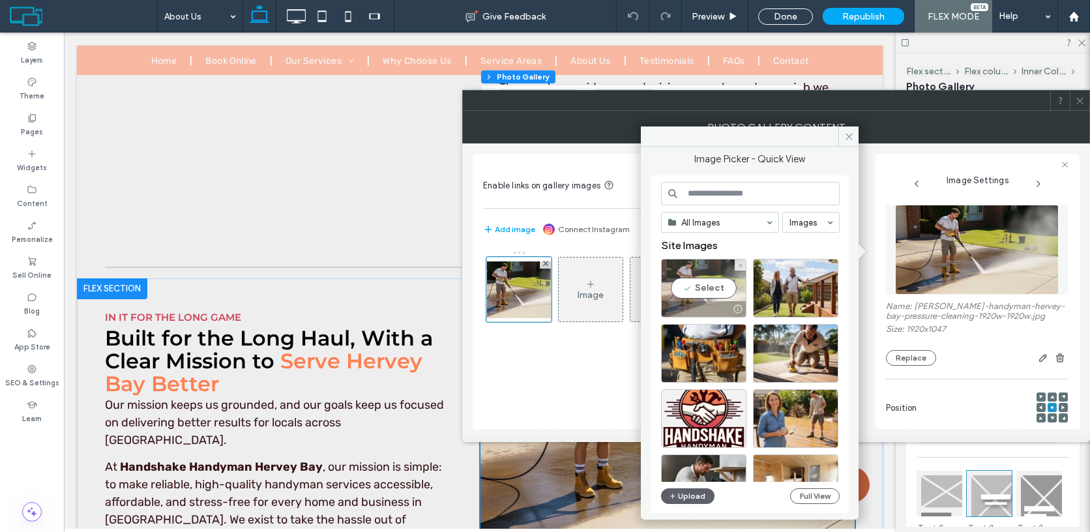
click at [714, 294] on div "Select" at bounding box center [703, 288] width 85 height 59
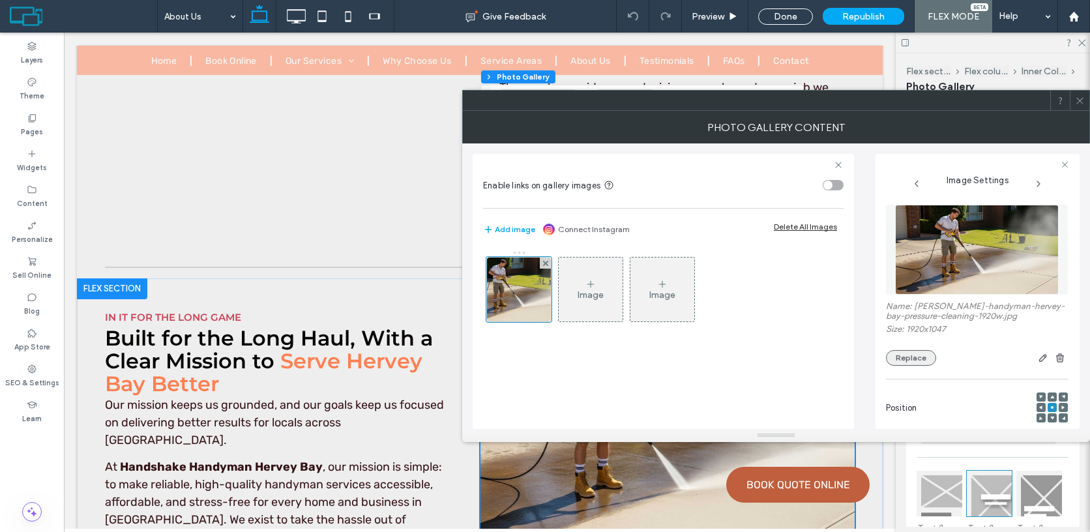
click at [909, 365] on button "Replace" at bounding box center [911, 358] width 50 height 16
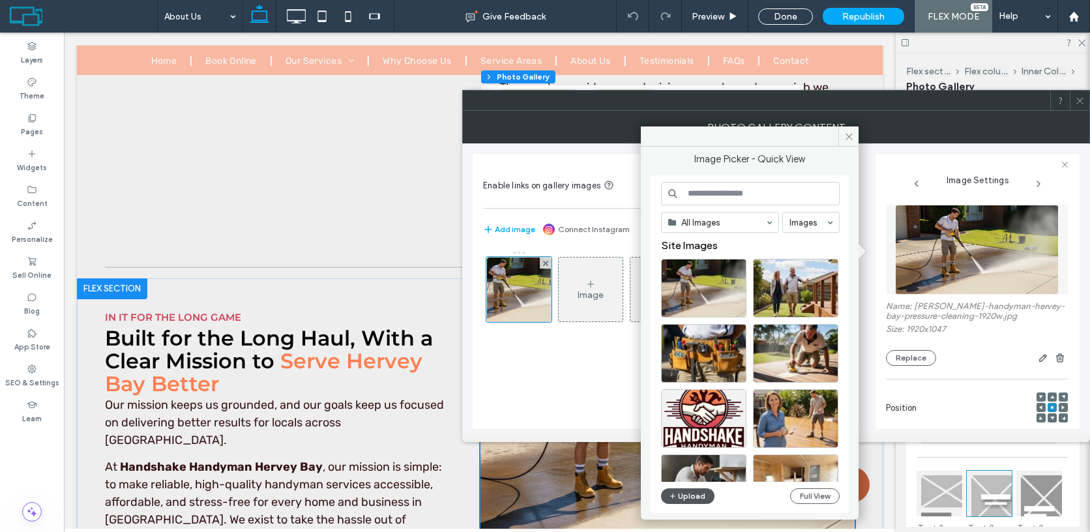
click at [693, 493] on button "Upload" at bounding box center [687, 496] width 53 height 16
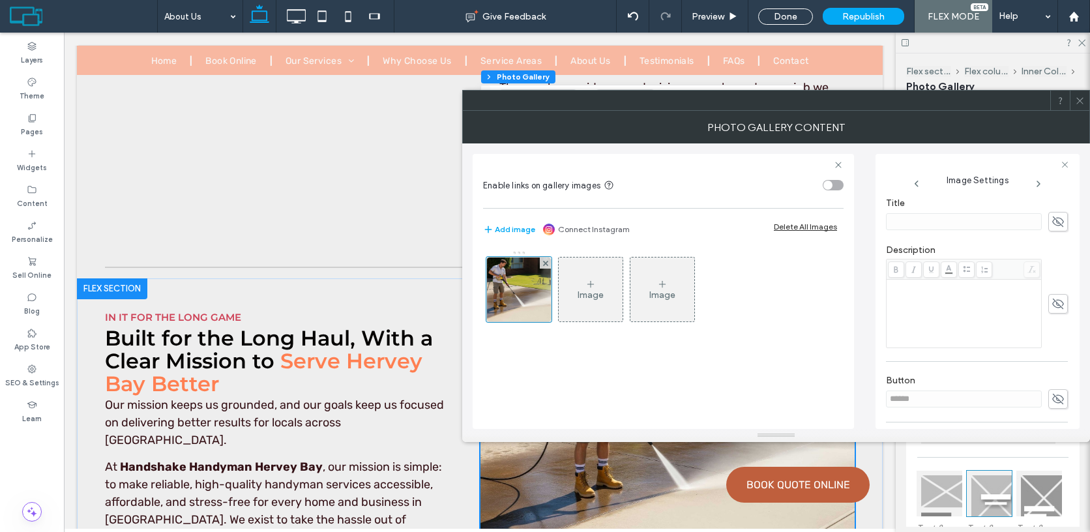
scroll to position [340, 0]
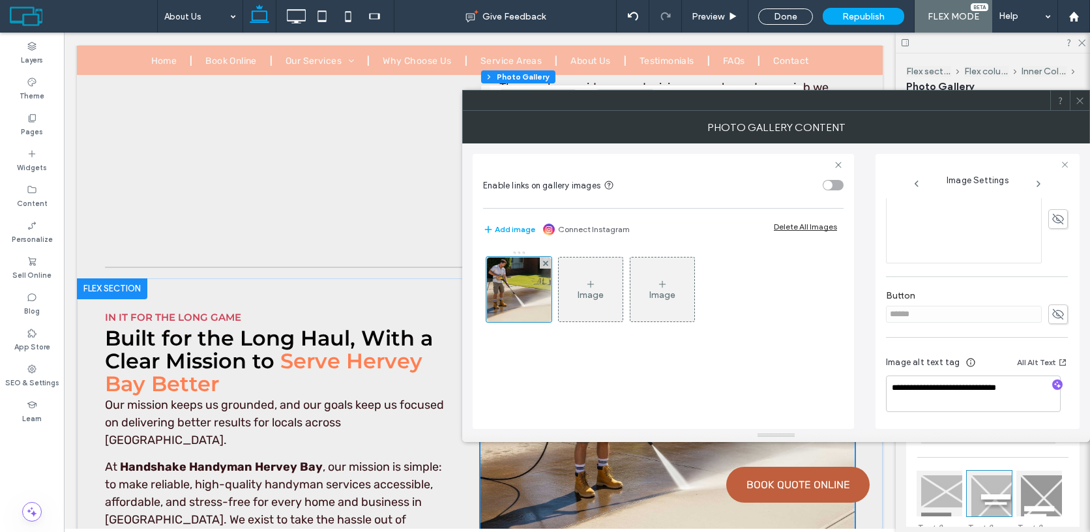
click at [1079, 101] on icon at bounding box center [1080, 101] width 10 height 10
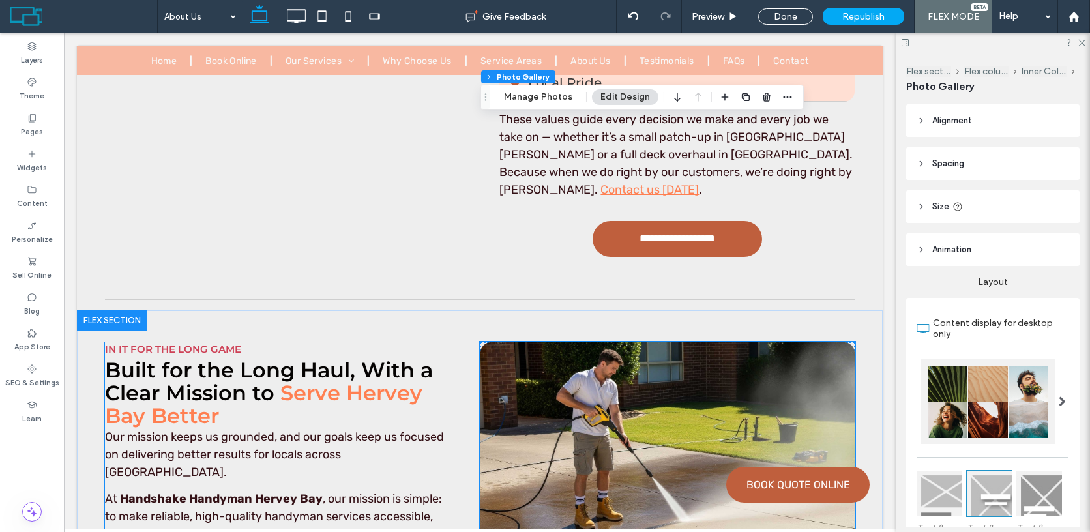
scroll to position [5755, 0]
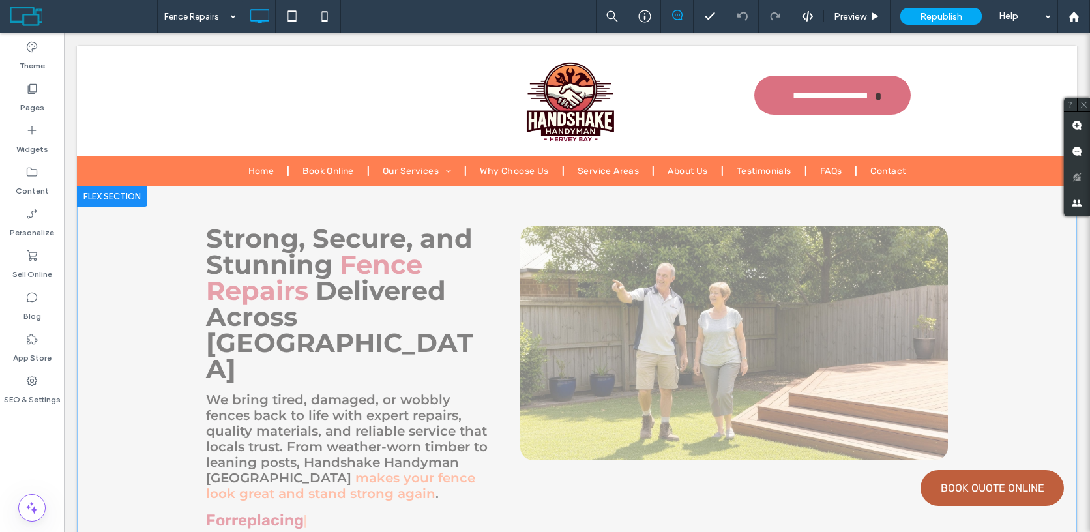
click at [656, 269] on div "Click to edit in Flex Mode" at bounding box center [577, 438] width 1000 height 504
click at [656, 269] on div at bounding box center [734, 351] width 428 height 173
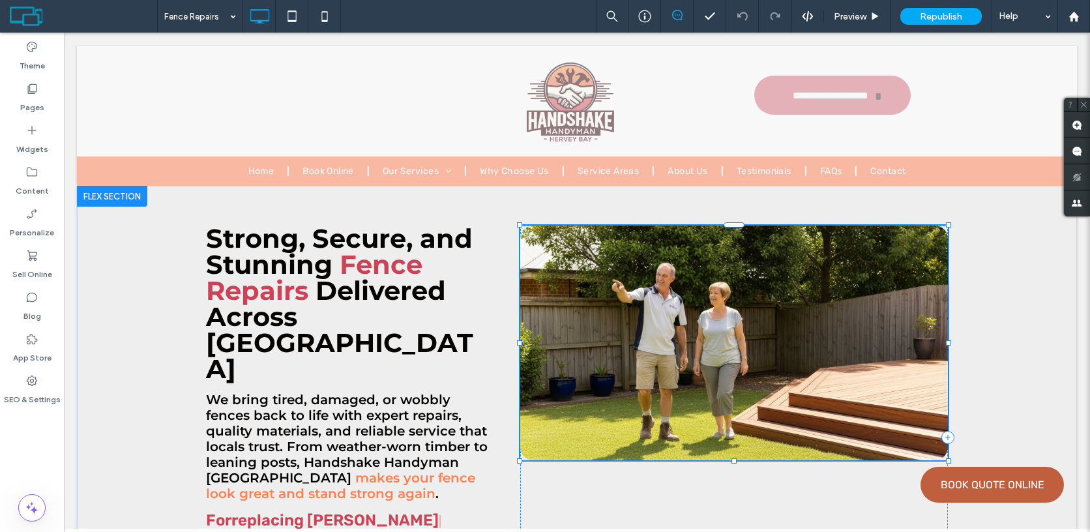
click at [656, 269] on div at bounding box center [734, 351] width 428 height 173
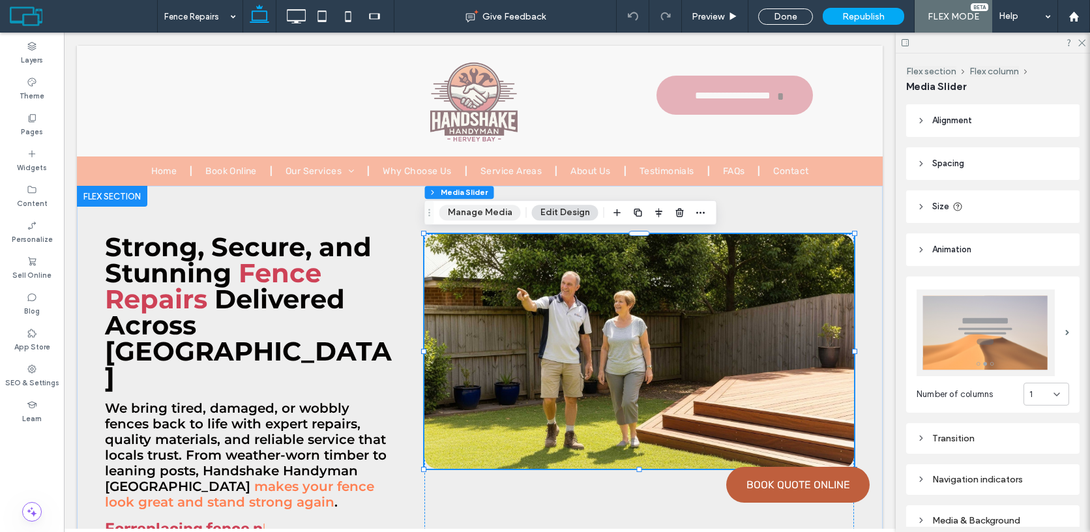
click at [494, 215] on button "Manage Media" at bounding box center [479, 213] width 81 height 16
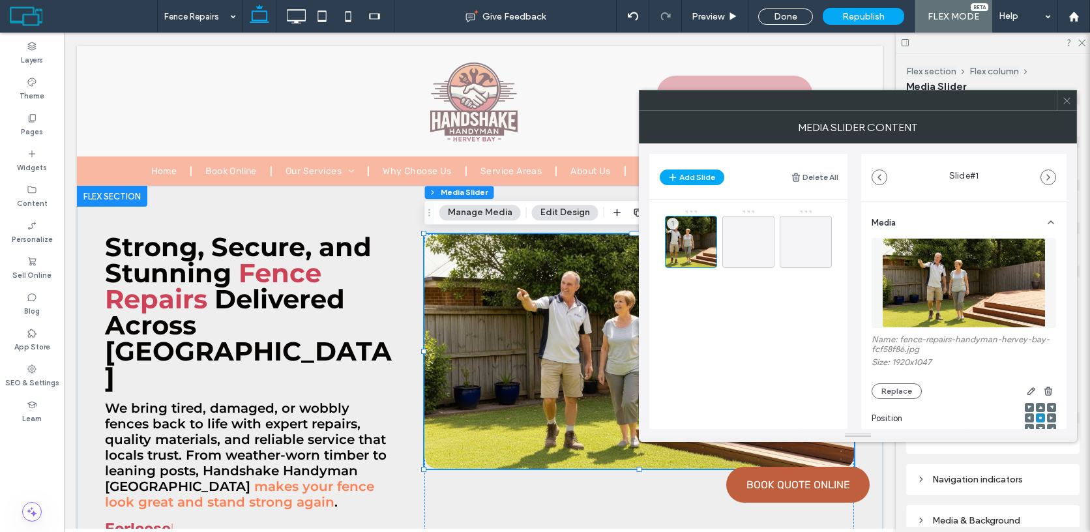
click at [910, 336] on label "Name: fence-repairs-handyman-hervey-bay-fcf58f86.jpg" at bounding box center [963, 345] width 184 height 23
drag, startPoint x: 910, startPoint y: 336, endPoint x: 883, endPoint y: 349, distance: 29.4
click at [883, 349] on label "Name: fence-repairs-handyman-hervey-bay-fcf58f86.jpg" at bounding box center [963, 345] width 184 height 23
copy label "fence-repairs-handyman-hervey-bay"
click at [898, 390] on button "Replace" at bounding box center [896, 391] width 50 height 16
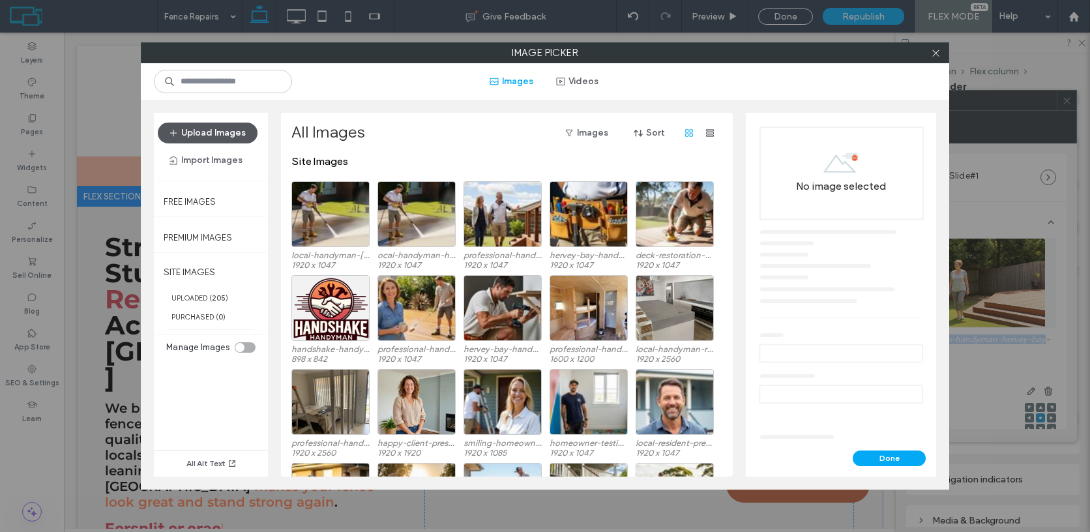
click at [215, 125] on button "Upload Images" at bounding box center [208, 133] width 100 height 21
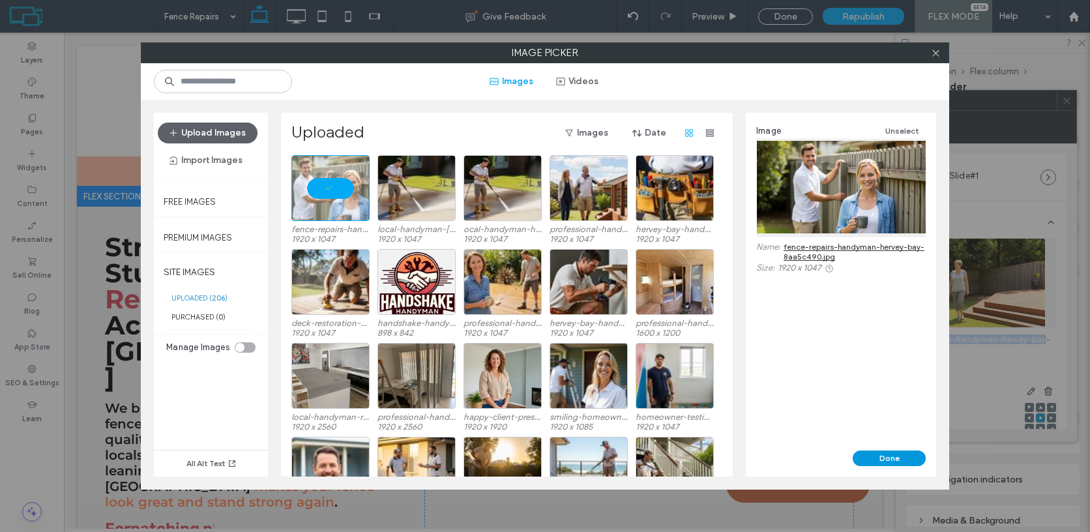
click at [904, 463] on button "Done" at bounding box center [888, 458] width 73 height 16
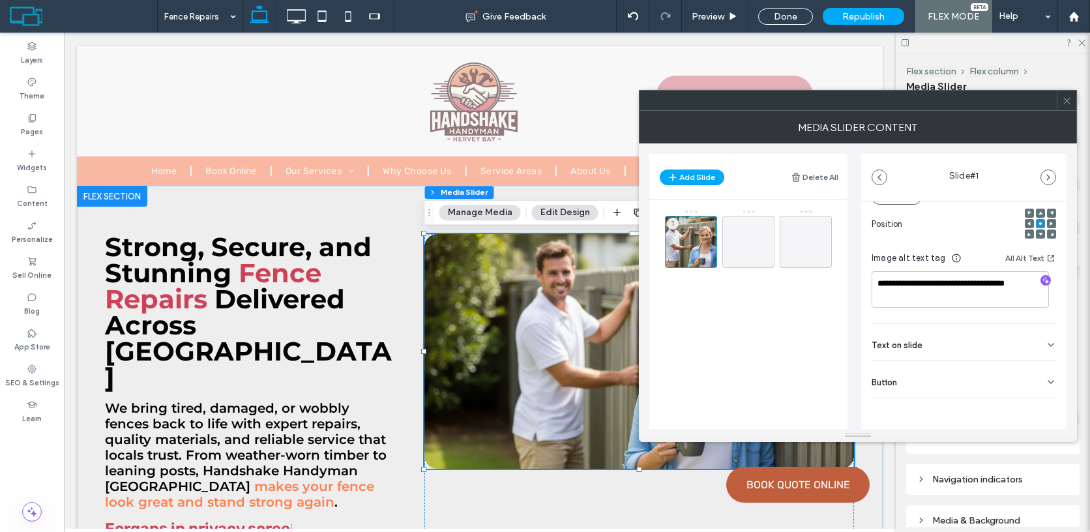
scroll to position [196, 0]
click at [1069, 101] on icon at bounding box center [1067, 101] width 10 height 10
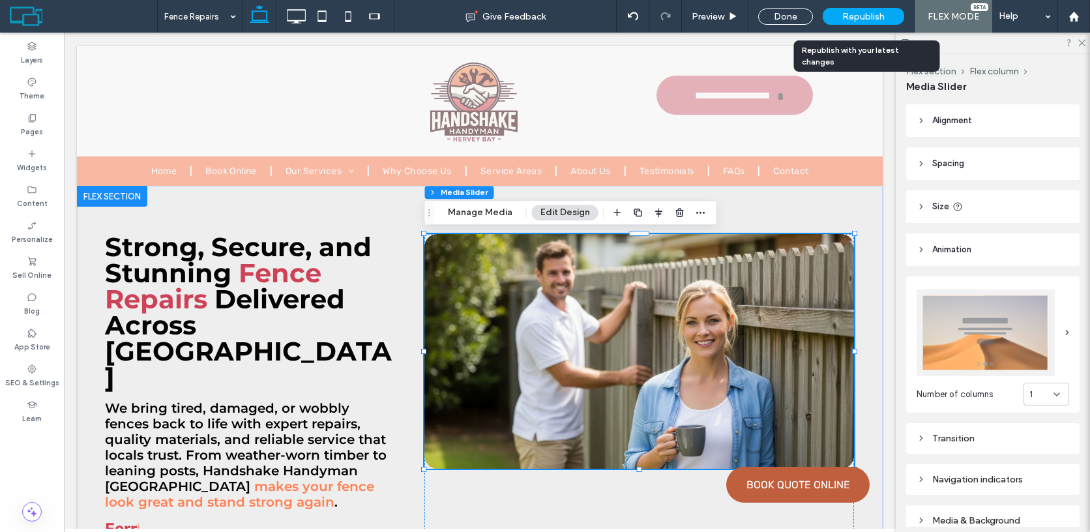
click at [882, 14] on span "Republish" at bounding box center [863, 16] width 42 height 11
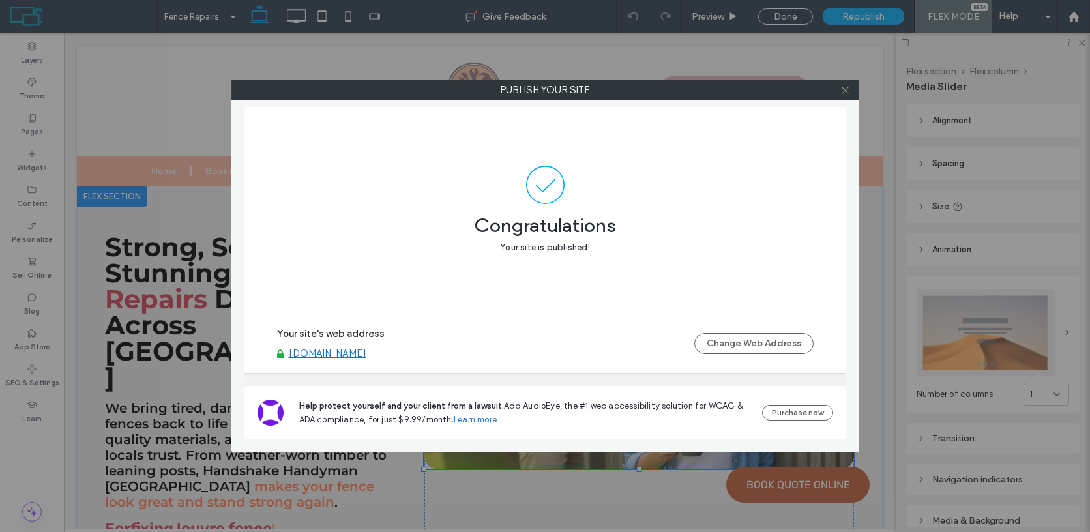
click at [845, 87] on icon at bounding box center [845, 90] width 10 height 10
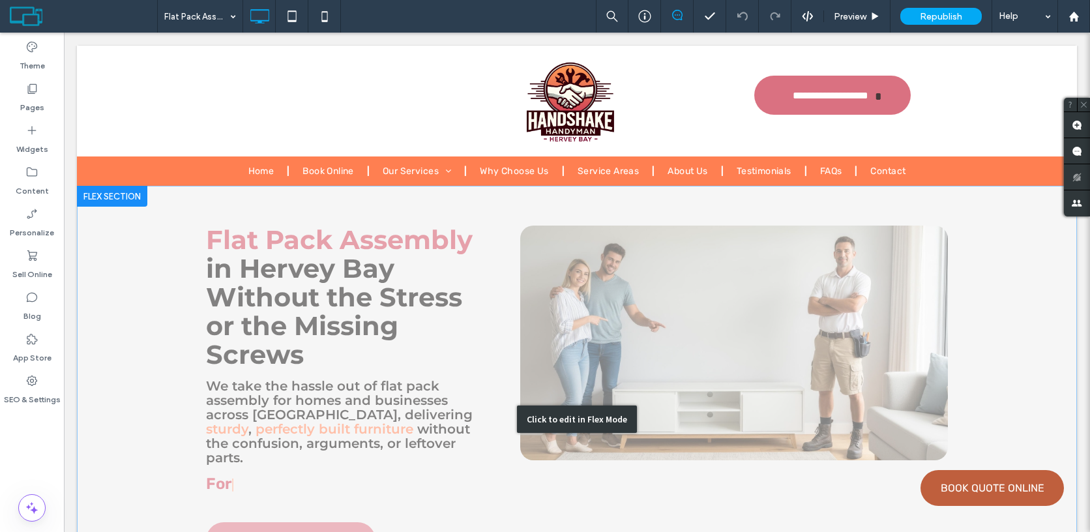
click at [664, 304] on div "Click to edit in Flex Mode" at bounding box center [577, 419] width 1000 height 467
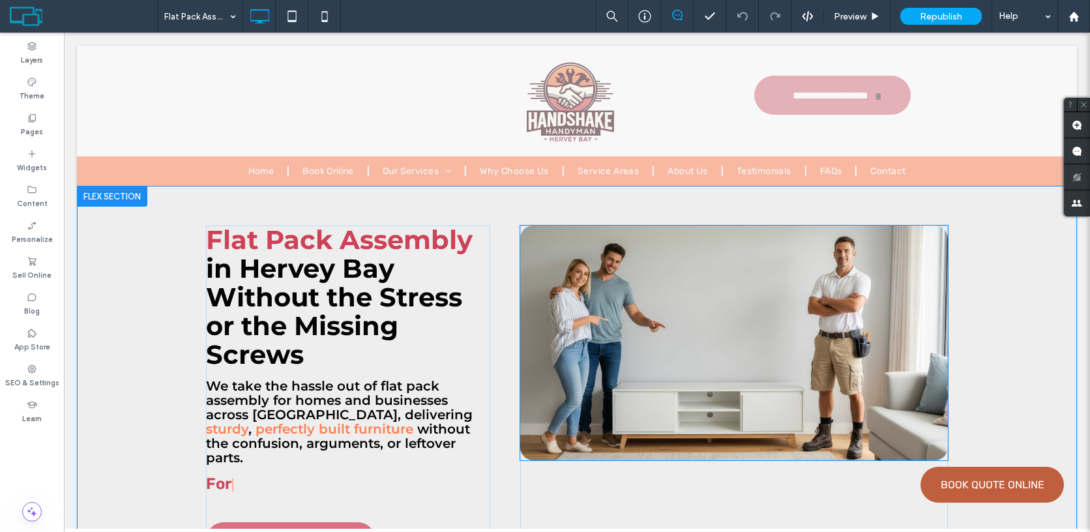
click at [664, 304] on div at bounding box center [734, 351] width 428 height 173
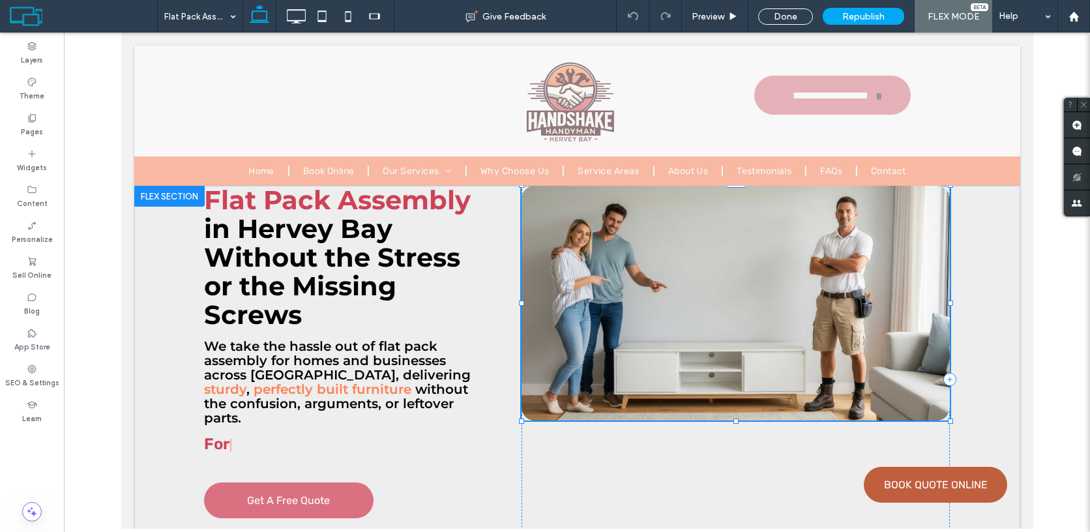
click at [721, 304] on div at bounding box center [735, 311] width 428 height 173
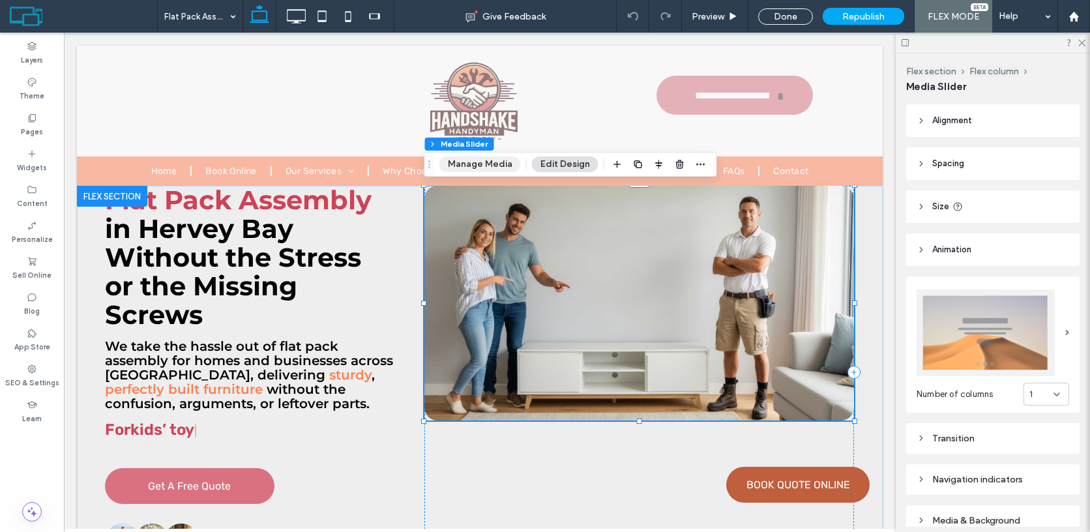
click at [488, 165] on button "Manage Media" at bounding box center [479, 164] width 81 height 16
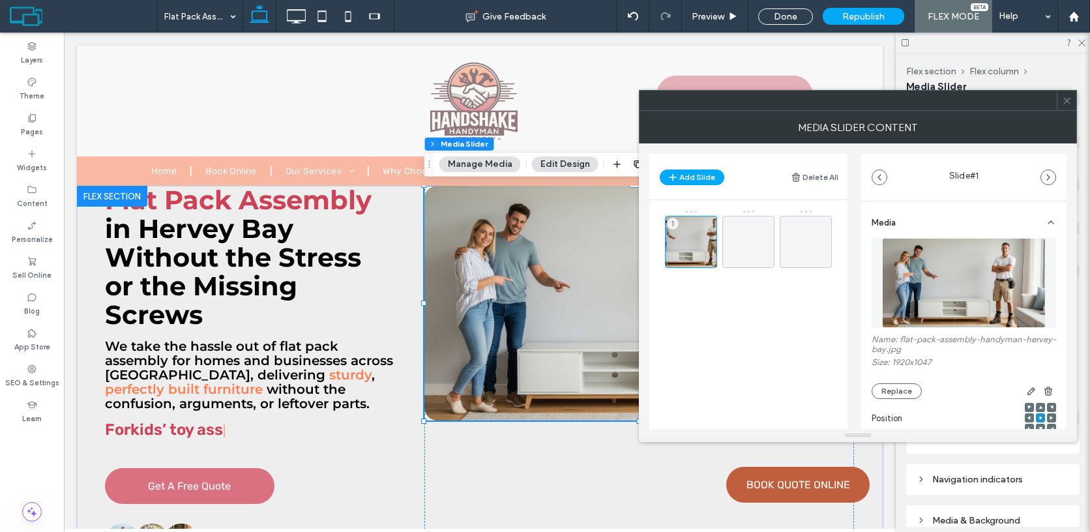
click at [903, 340] on label "Name: flat-pack-assembly-handyman-hervey-bay.jpg" at bounding box center [963, 345] width 184 height 23
drag, startPoint x: 903, startPoint y: 340, endPoint x: 905, endPoint y: 348, distance: 8.6
click at [905, 348] on label "Name: flat-pack-assembly-handyman-hervey-bay.jpg" at bounding box center [963, 345] width 184 height 23
copy label "flat-pack-assembly-handyman-hervey-bay"
click at [880, 392] on button "Replace" at bounding box center [896, 391] width 50 height 16
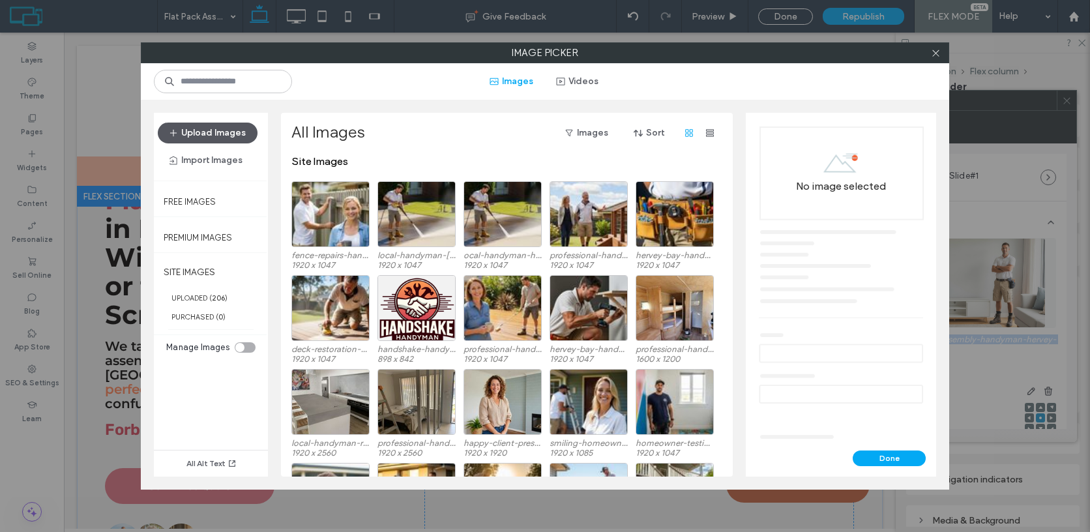
click at [235, 134] on button "Upload Images" at bounding box center [208, 133] width 100 height 21
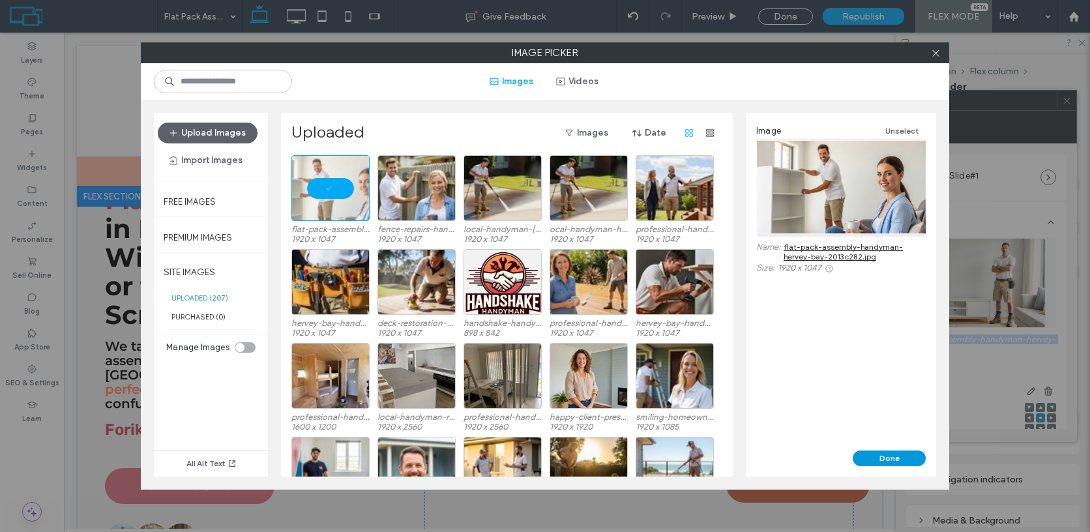
click at [901, 458] on button "Done" at bounding box center [888, 458] width 73 height 16
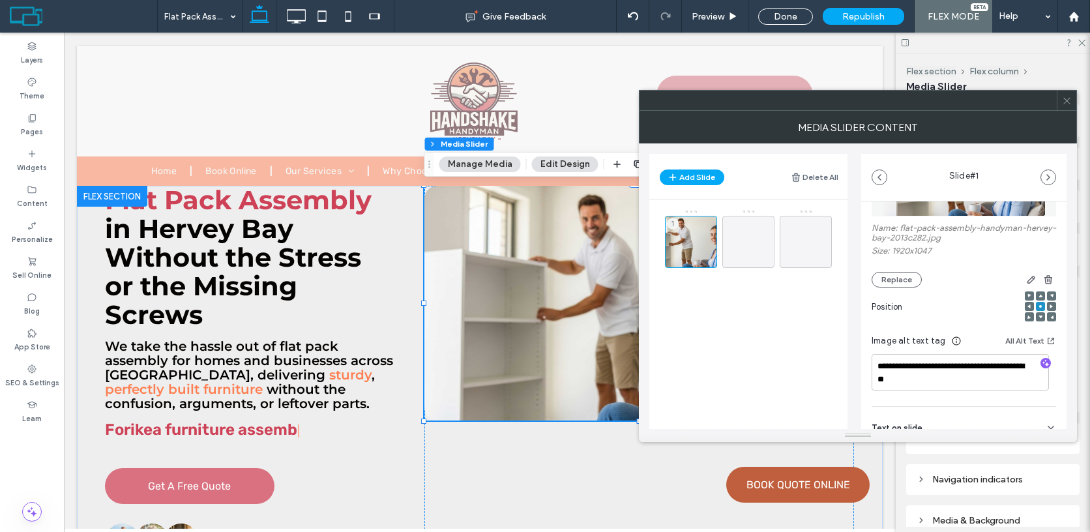
scroll to position [196, 0]
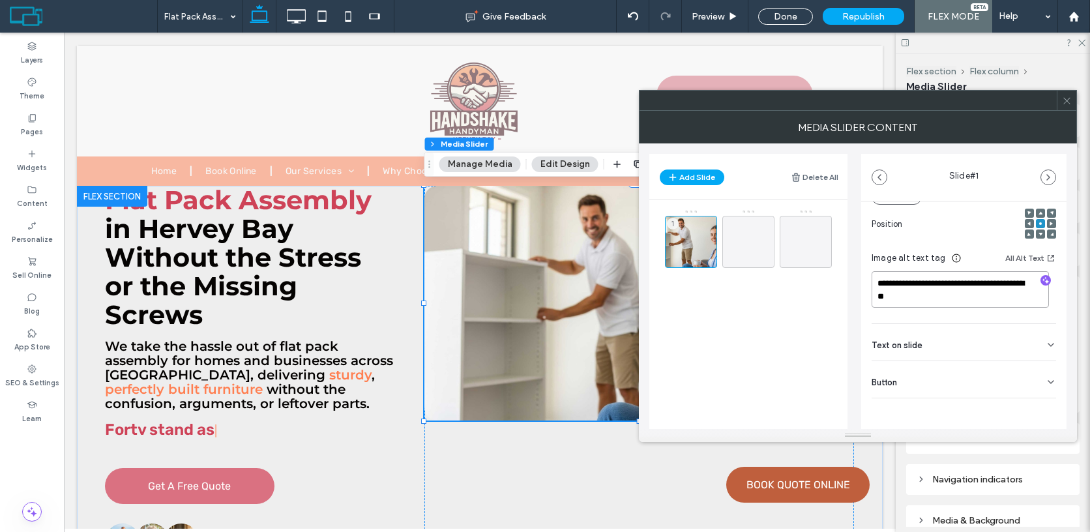
click at [929, 298] on textarea "**********" at bounding box center [959, 289] width 177 height 36
drag, startPoint x: 929, startPoint y: 298, endPoint x: 949, endPoint y: 298, distance: 20.2
click at [949, 298] on textarea "**********" at bounding box center [959, 289] width 177 height 36
click at [1069, 98] on icon at bounding box center [1067, 101] width 10 height 10
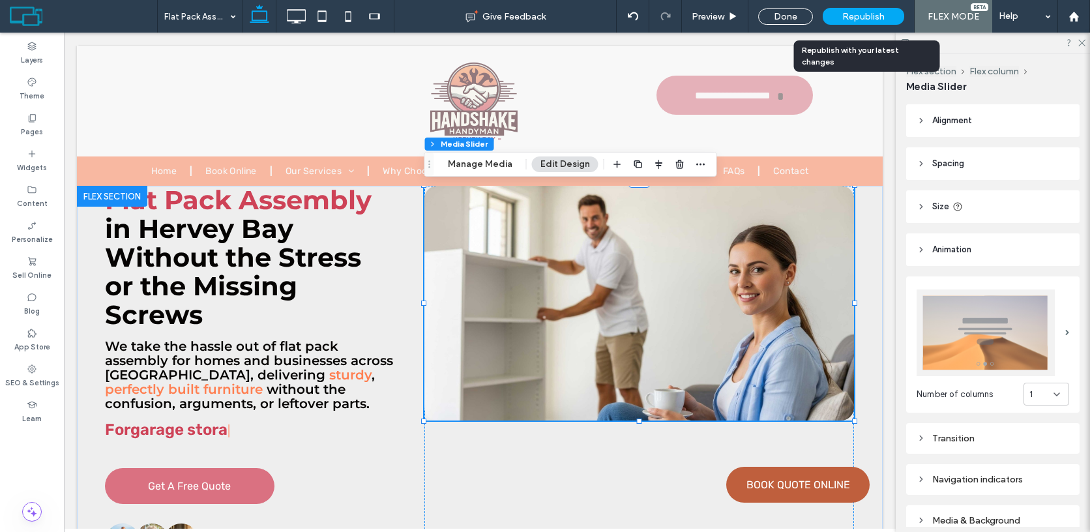
click at [849, 11] on span "Republish" at bounding box center [863, 16] width 42 height 11
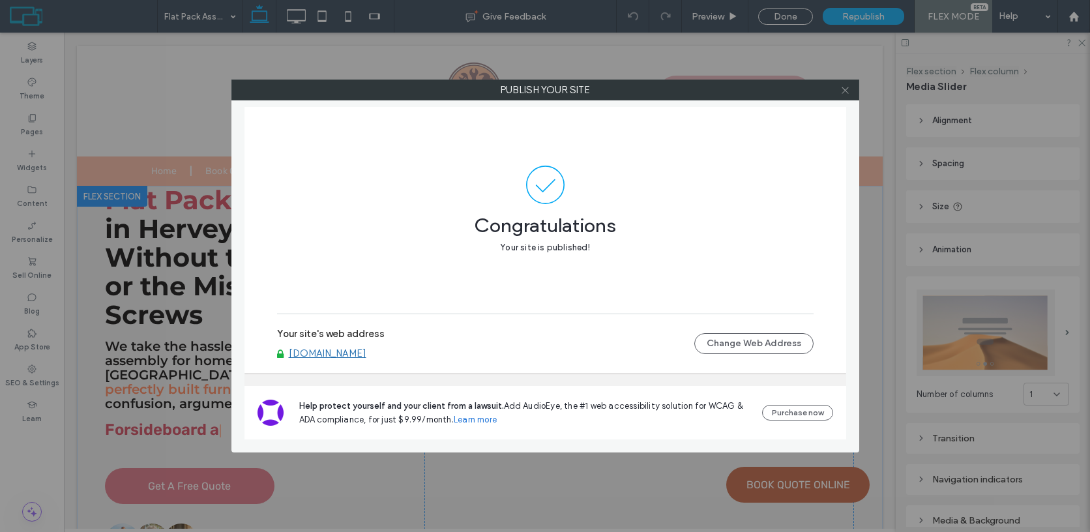
click at [846, 90] on icon at bounding box center [845, 90] width 10 height 10
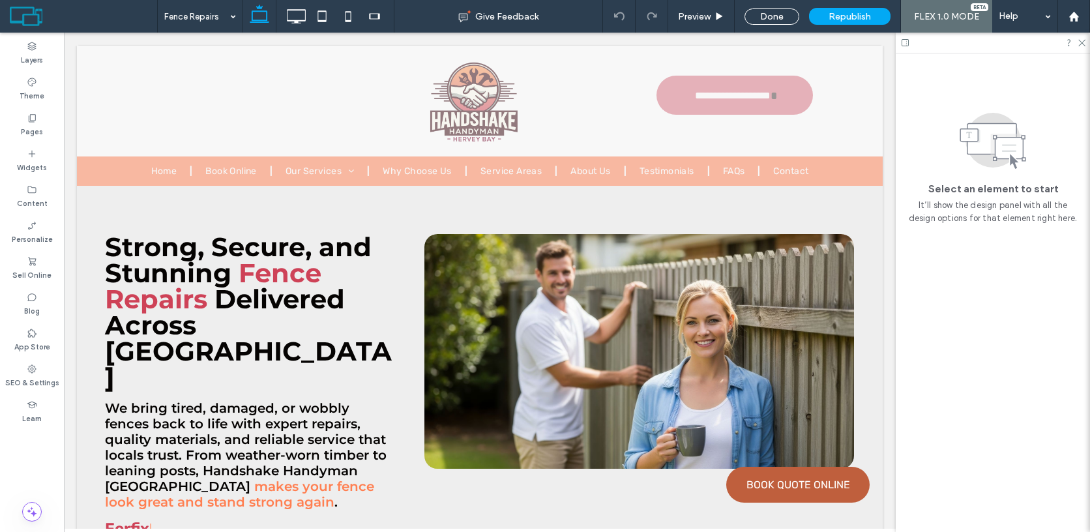
click at [614, 348] on div at bounding box center [638, 359] width 429 height 173
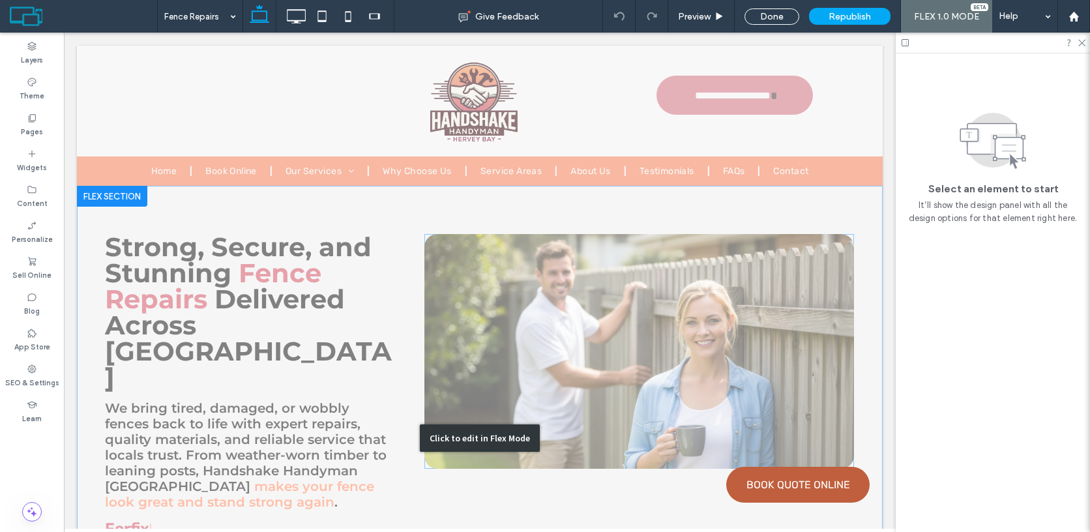
click at [494, 353] on div at bounding box center [638, 359] width 429 height 173
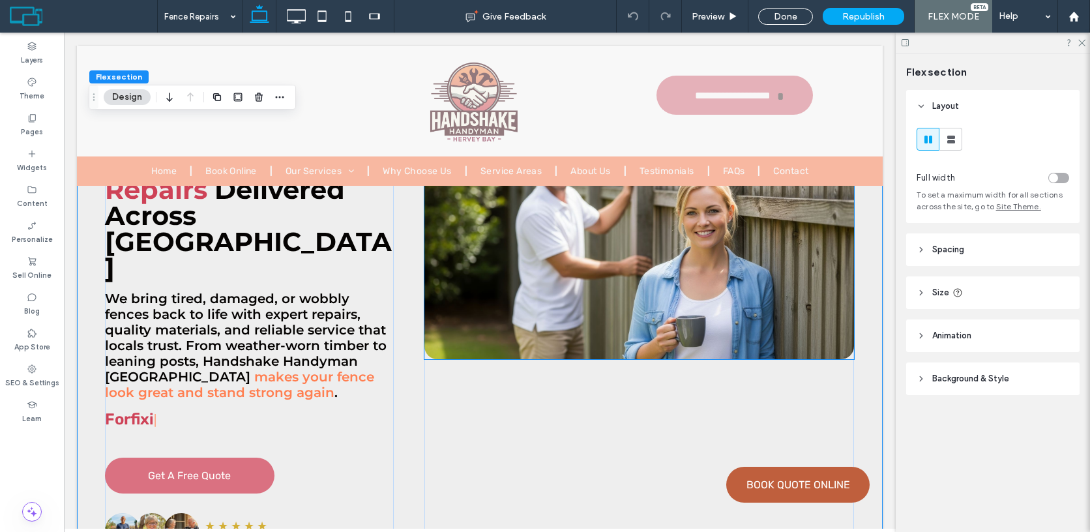
scroll to position [109, 0]
click at [549, 224] on div at bounding box center [638, 250] width 429 height 173
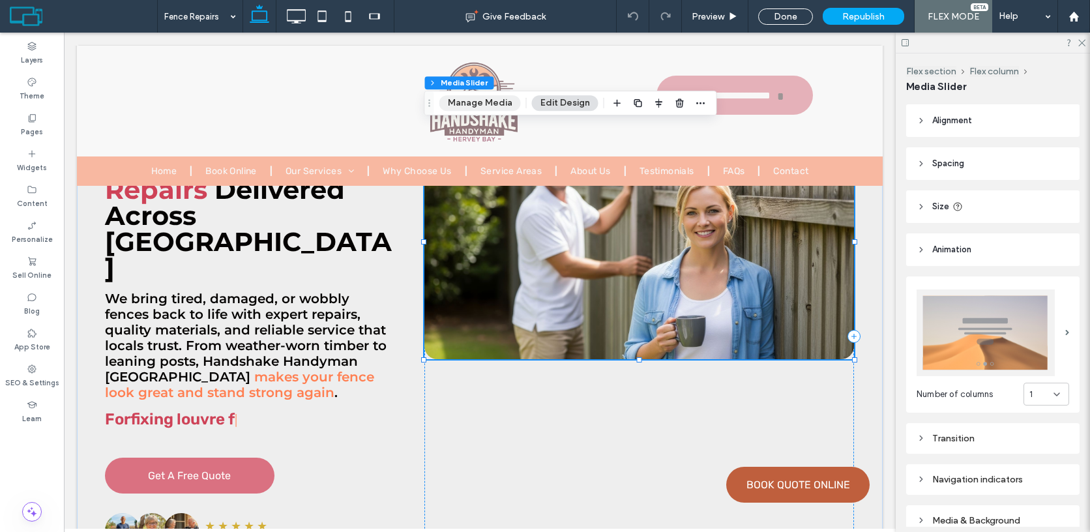
click at [490, 106] on button "Manage Media" at bounding box center [479, 103] width 81 height 16
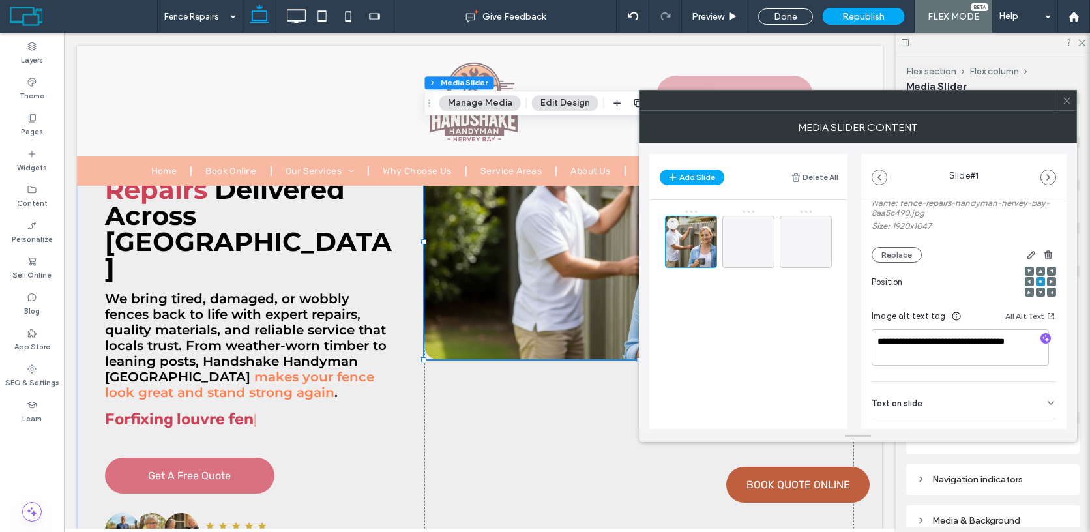
scroll to position [196, 0]
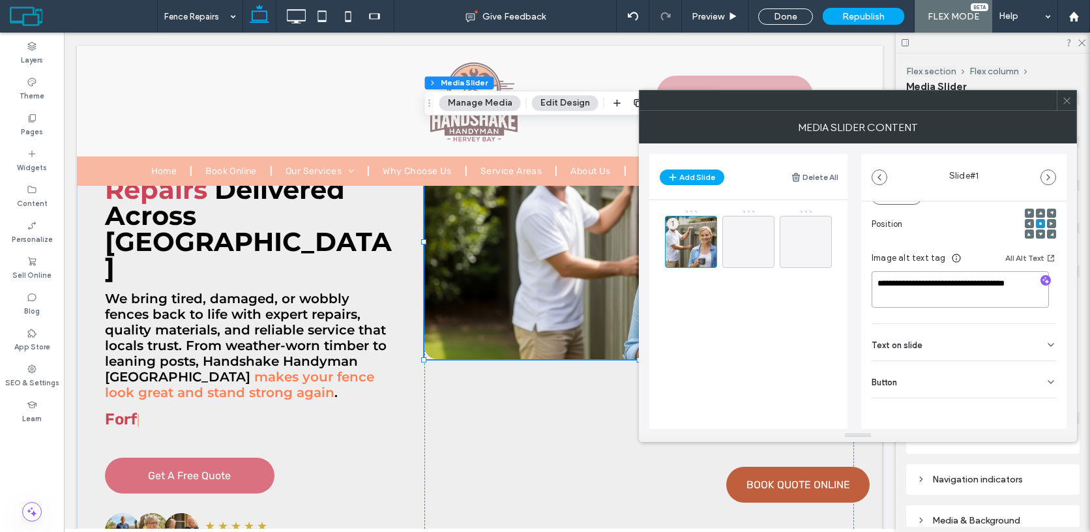
click at [938, 300] on textarea "**********" at bounding box center [959, 289] width 177 height 36
paste textarea "*********"
type textarea "**********"
click at [1066, 102] on icon at bounding box center [1067, 101] width 10 height 10
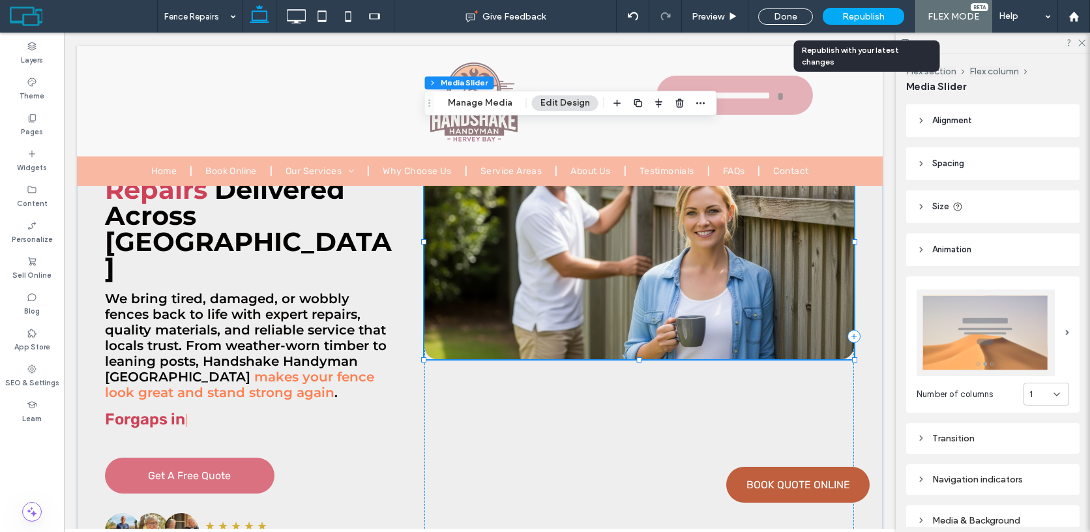
click at [890, 16] on div "Republish" at bounding box center [862, 16] width 81 height 17
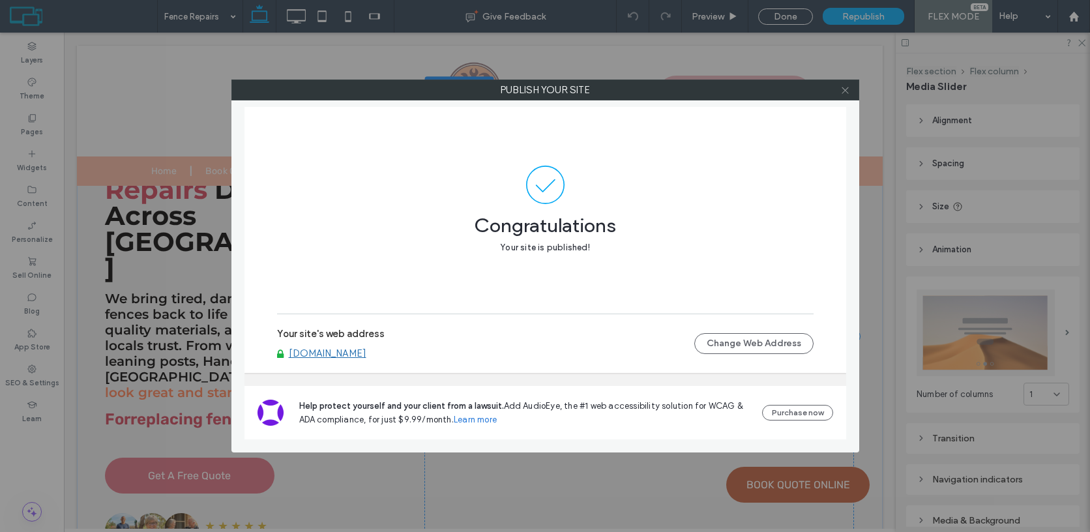
click at [842, 93] on icon at bounding box center [845, 90] width 10 height 10
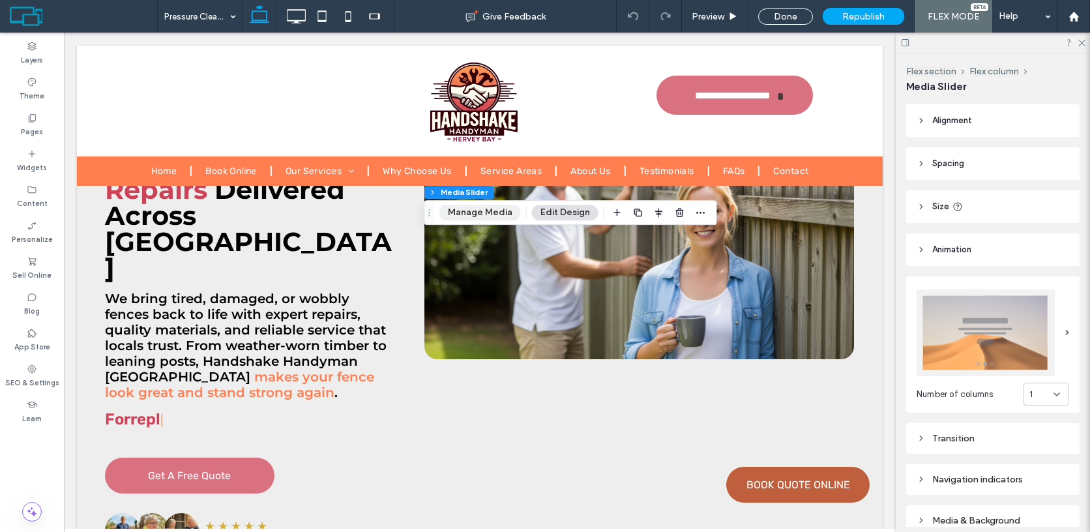
click at [478, 219] on button "Manage Media" at bounding box center [479, 213] width 81 height 16
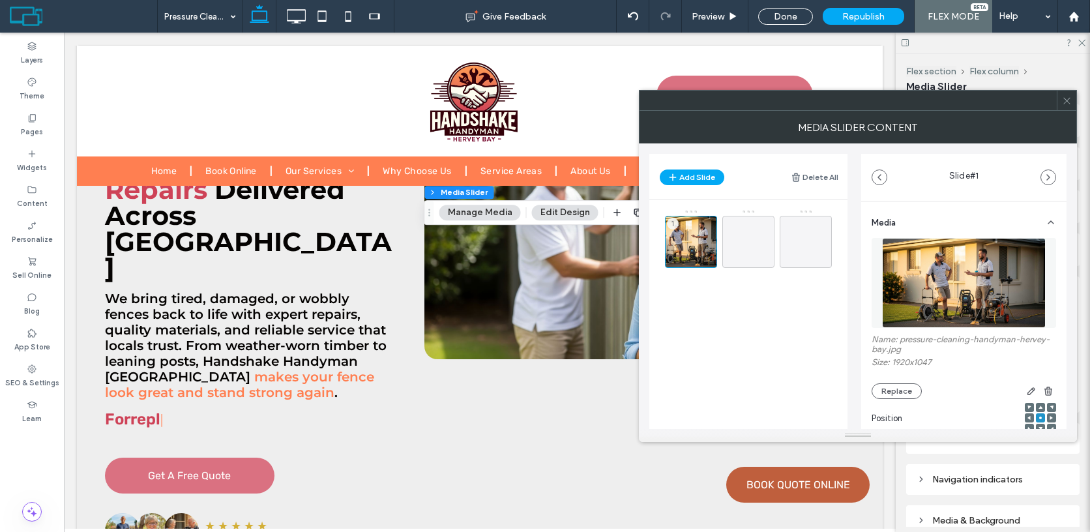
click at [905, 341] on label "Name: pressure-cleaning-handyman-hervey-bay.jpg" at bounding box center [963, 345] width 184 height 23
drag, startPoint x: 905, startPoint y: 341, endPoint x: 906, endPoint y: 351, distance: 10.5
click at [906, 351] on label "Name: pressure-cleaning-handyman-hervey-bay.jpg" at bounding box center [963, 345] width 184 height 23
copy label "pressure-cleaning-handyman-hervey-bay"
click at [904, 388] on button "Replace" at bounding box center [896, 391] width 50 height 16
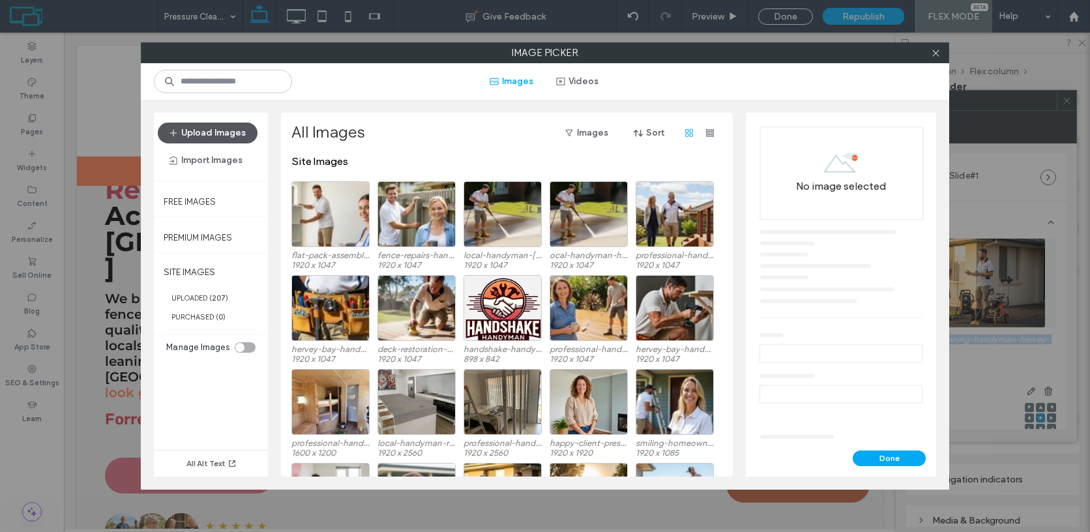
click at [219, 139] on button "Upload Images" at bounding box center [208, 133] width 100 height 21
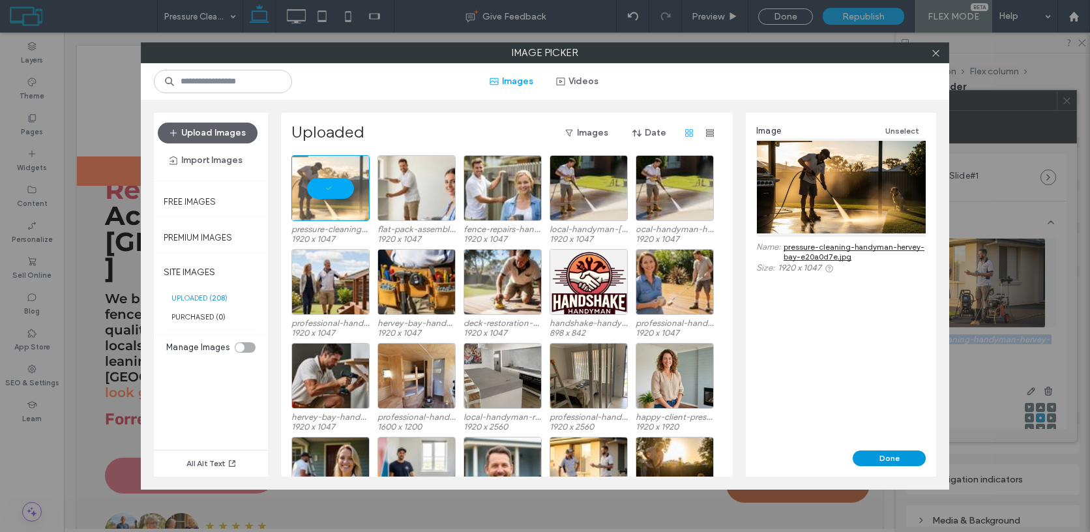
click at [891, 459] on button "Done" at bounding box center [888, 458] width 73 height 16
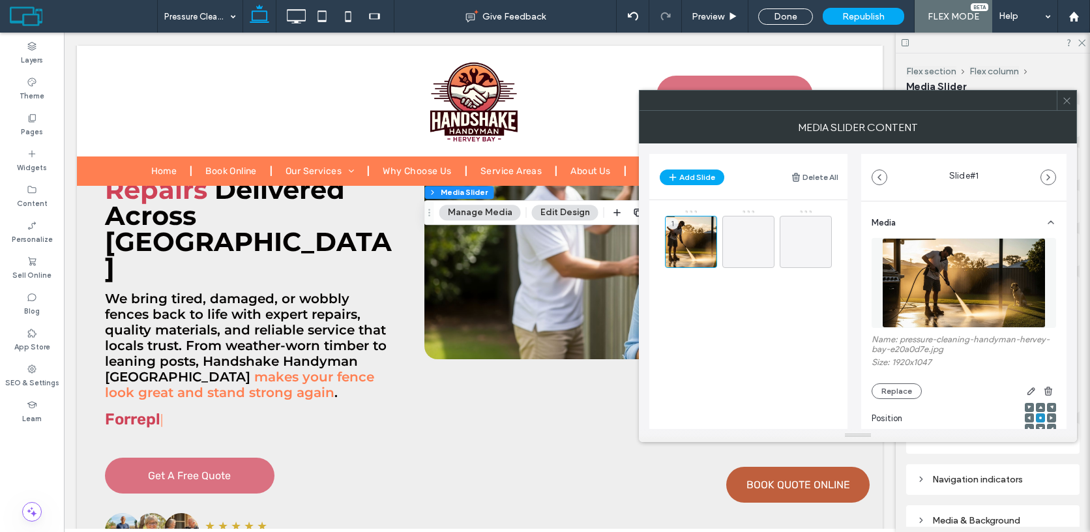
click at [1069, 101] on icon at bounding box center [1067, 101] width 10 height 10
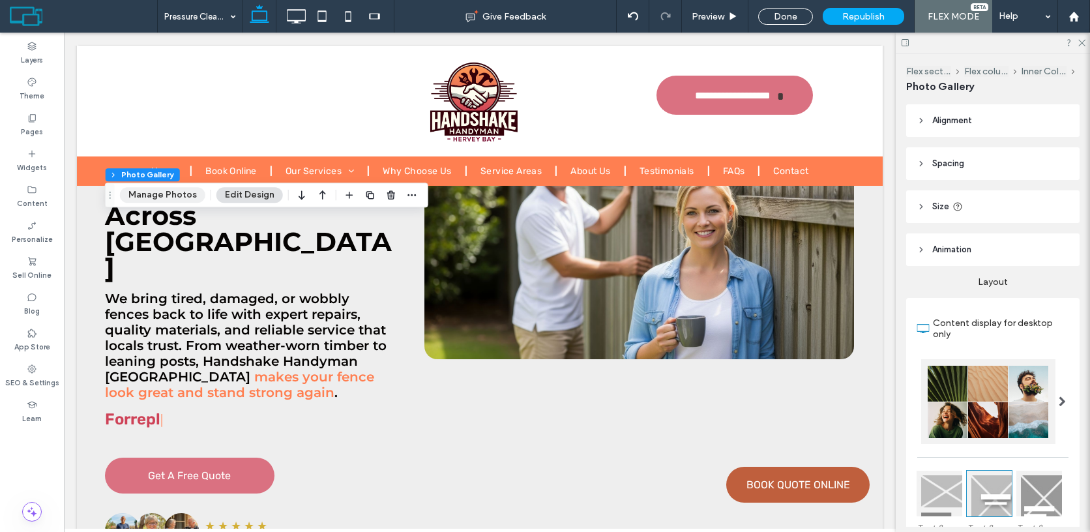
click at [166, 199] on button "Manage Photos" at bounding box center [162, 195] width 85 height 16
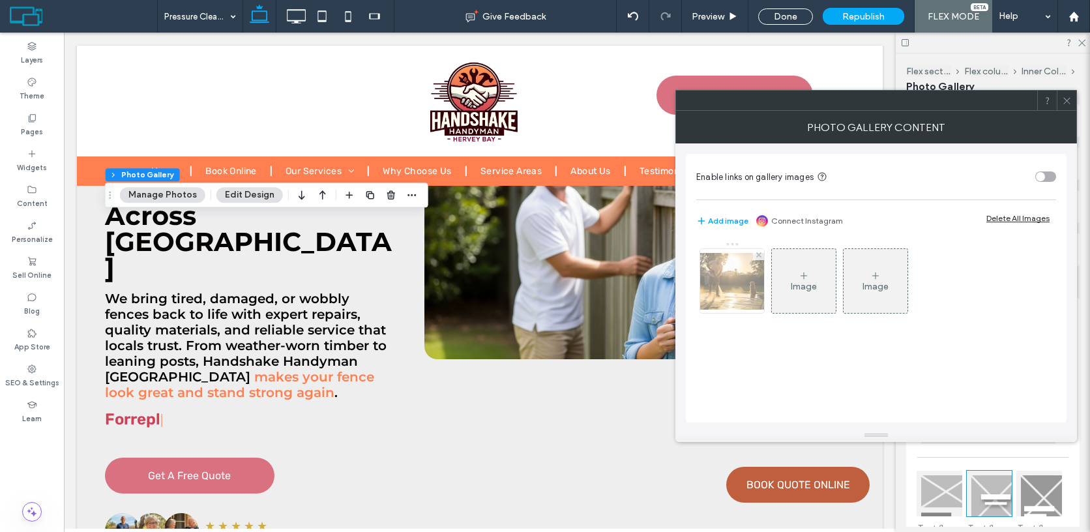
click at [737, 290] on img at bounding box center [732, 281] width 104 height 57
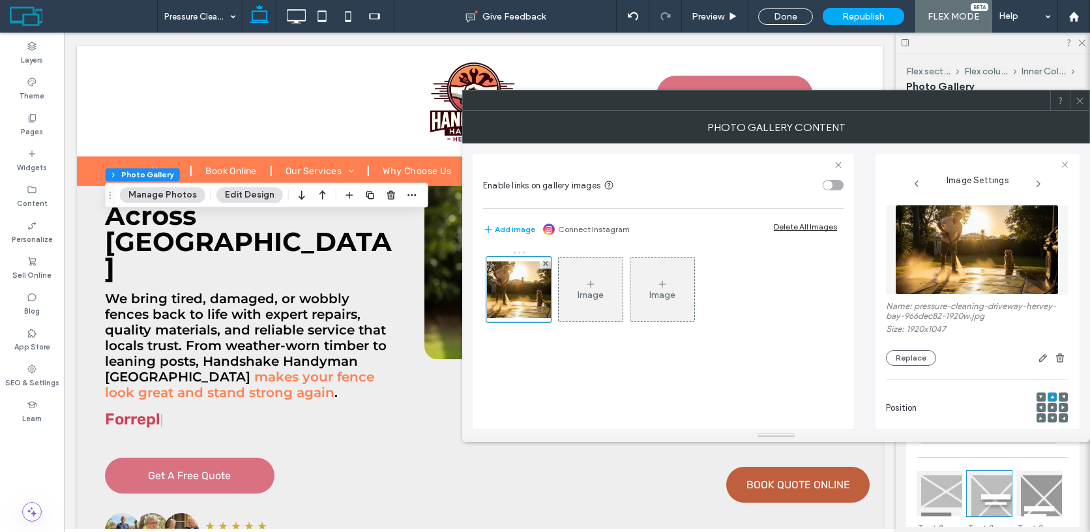
click at [927, 308] on label "Name: pressure-cleaning-driveway-hervey-bay-966dec82-1920w.jpg" at bounding box center [977, 312] width 182 height 23
drag, startPoint x: 927, startPoint y: 308, endPoint x: 896, endPoint y: 320, distance: 33.0
click at [896, 320] on label "Name: pressure-cleaning-driveway-hervey-bay-966dec82-1920w.jpg" at bounding box center [977, 312] width 182 height 23
copy label "pressure-cleaning-driveway-[GEOGRAPHIC_DATA]"
click at [913, 356] on button "Replace" at bounding box center [911, 358] width 50 height 16
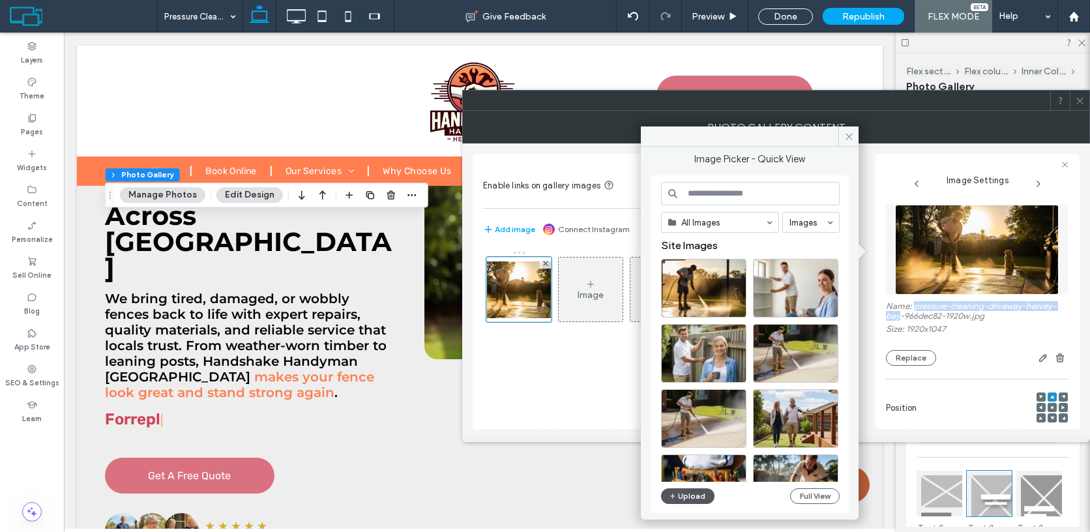
click at [680, 498] on button "Upload" at bounding box center [687, 496] width 53 height 16
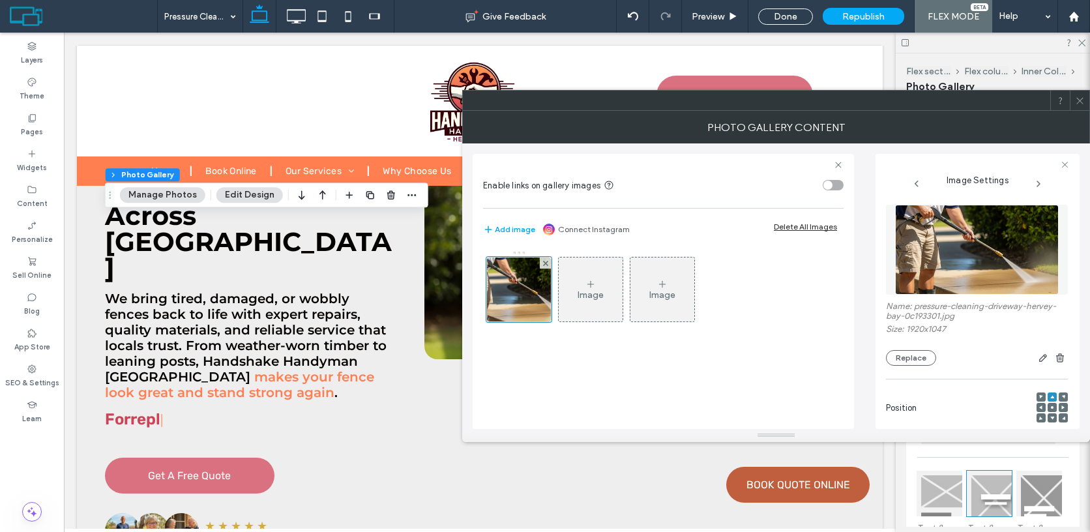
click at [1082, 98] on icon at bounding box center [1080, 101] width 10 height 10
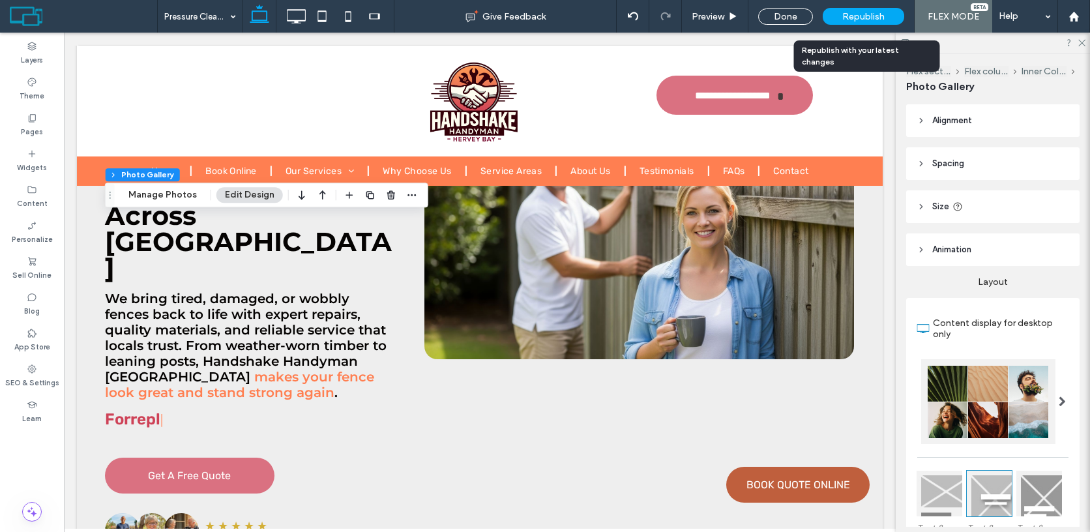
click at [882, 25] on div "Republish" at bounding box center [862, 16] width 81 height 33
click at [877, 12] on span "Republish" at bounding box center [863, 16] width 42 height 11
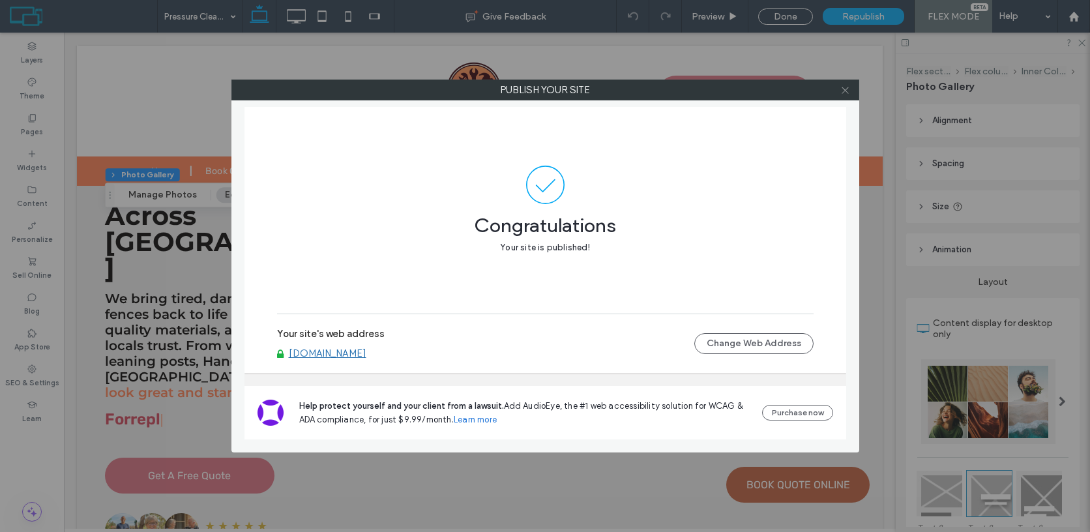
click at [844, 92] on icon at bounding box center [845, 90] width 10 height 10
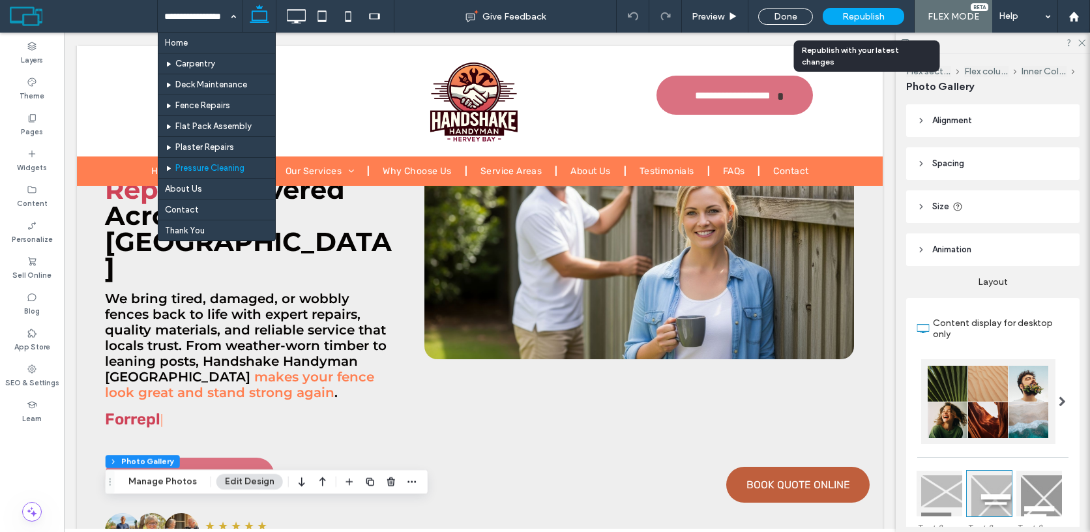
click at [886, 14] on div "Republish" at bounding box center [862, 16] width 81 height 17
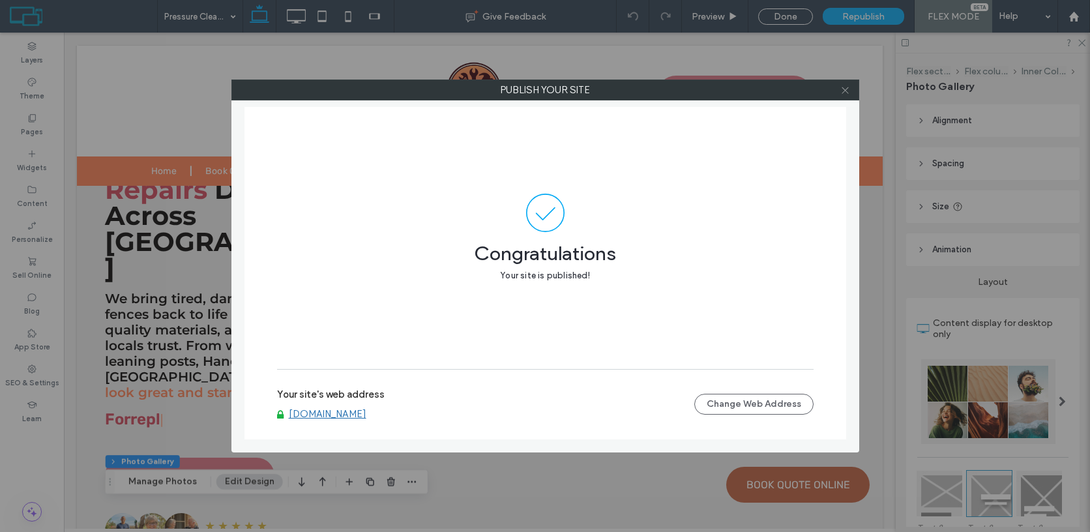
click at [848, 88] on icon at bounding box center [845, 90] width 10 height 10
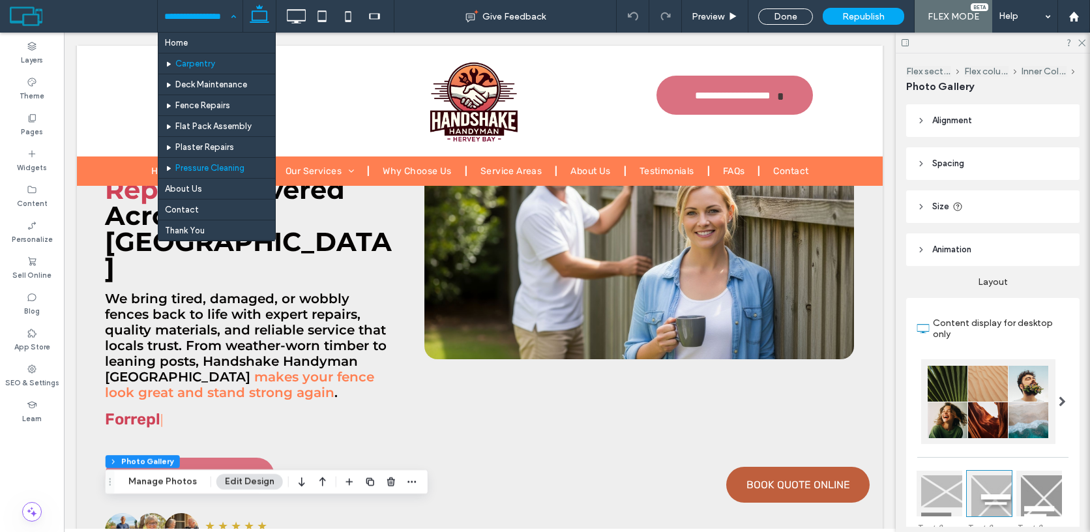
click at [0, 0] on div at bounding box center [0, 0] width 0 height 0
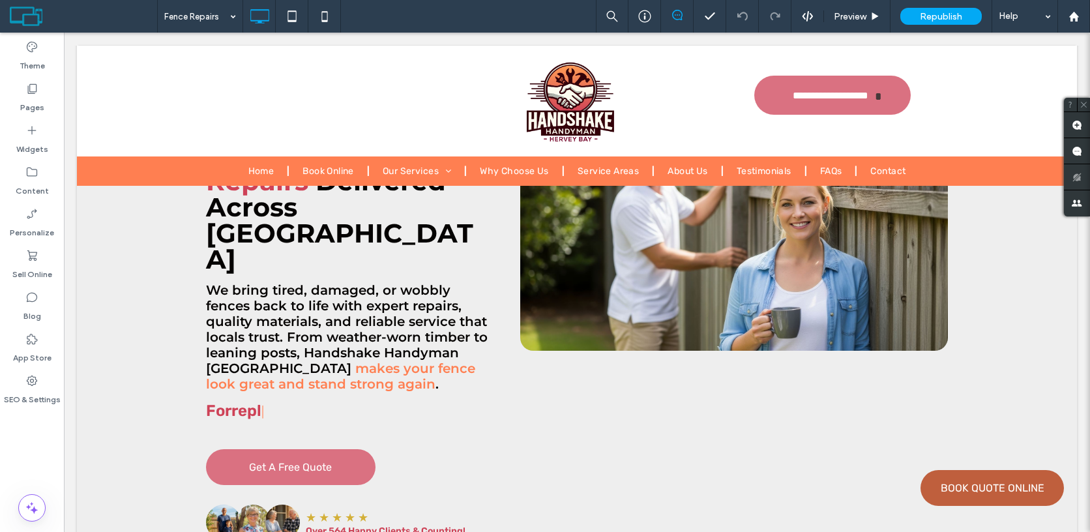
click at [224, 16] on div "Fence Repairs" at bounding box center [200, 16] width 85 height 33
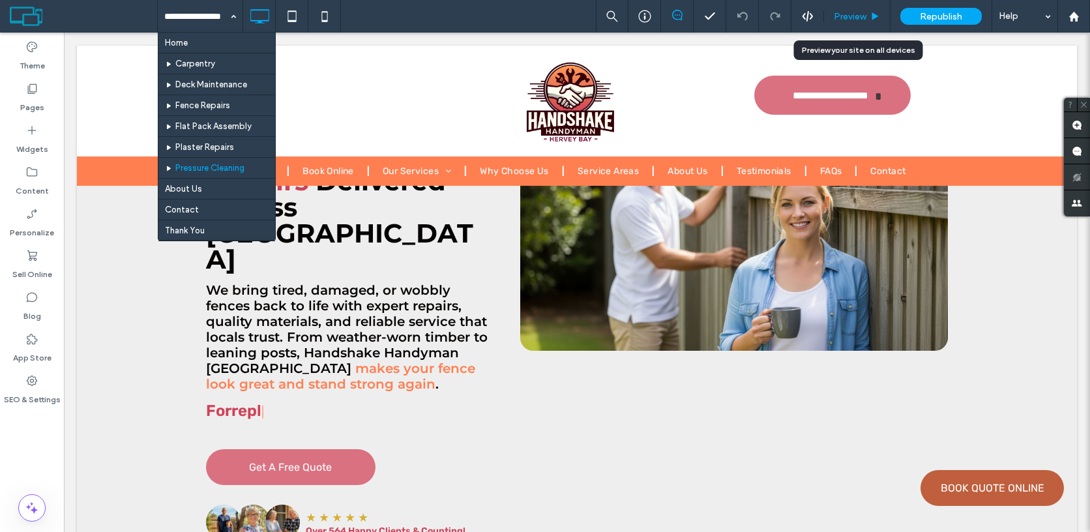
click at [876, 16] on use at bounding box center [875, 15] width 7 height 7
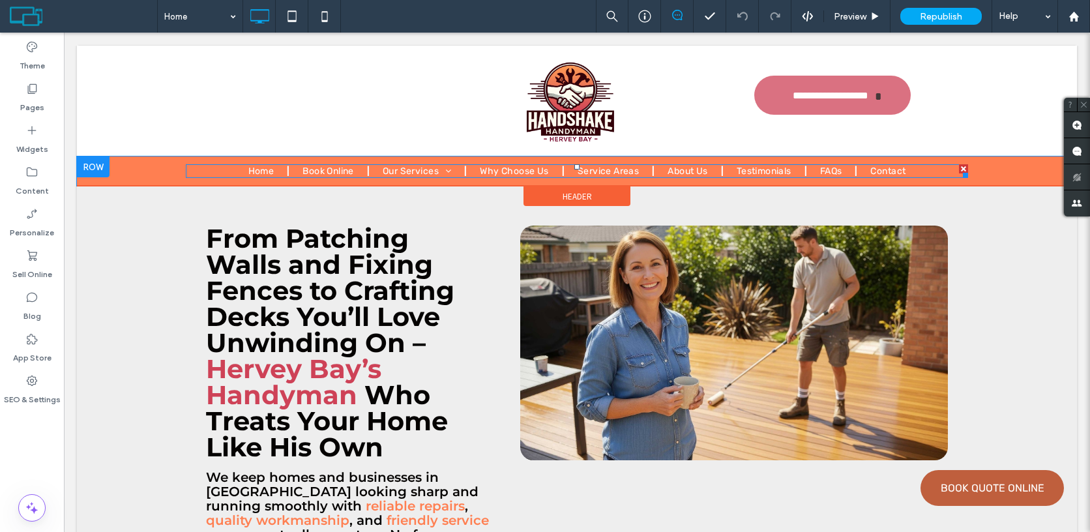
click at [495, 168] on span "Why Choose Us" at bounding box center [514, 171] width 68 height 14
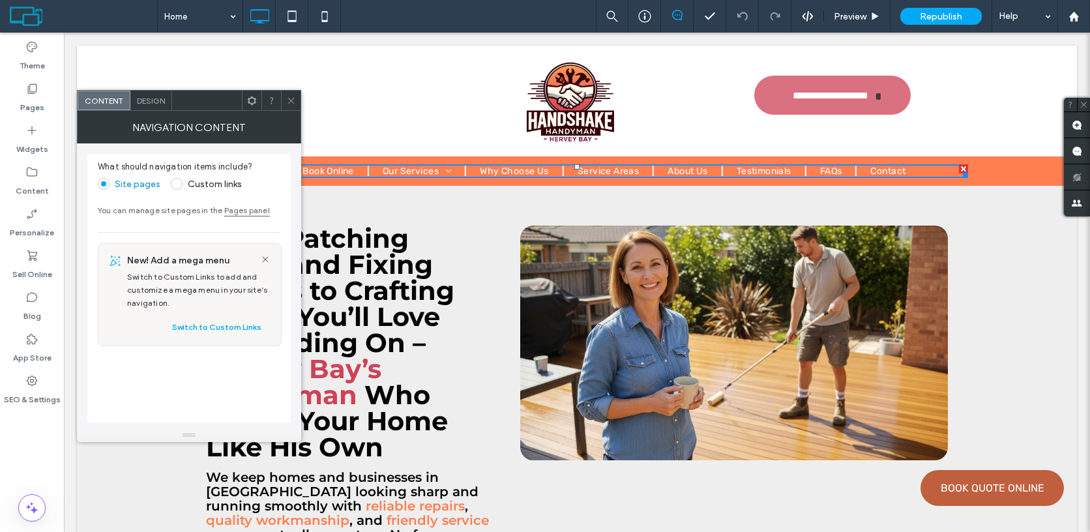
click at [153, 103] on span "Design" at bounding box center [151, 101] width 28 height 10
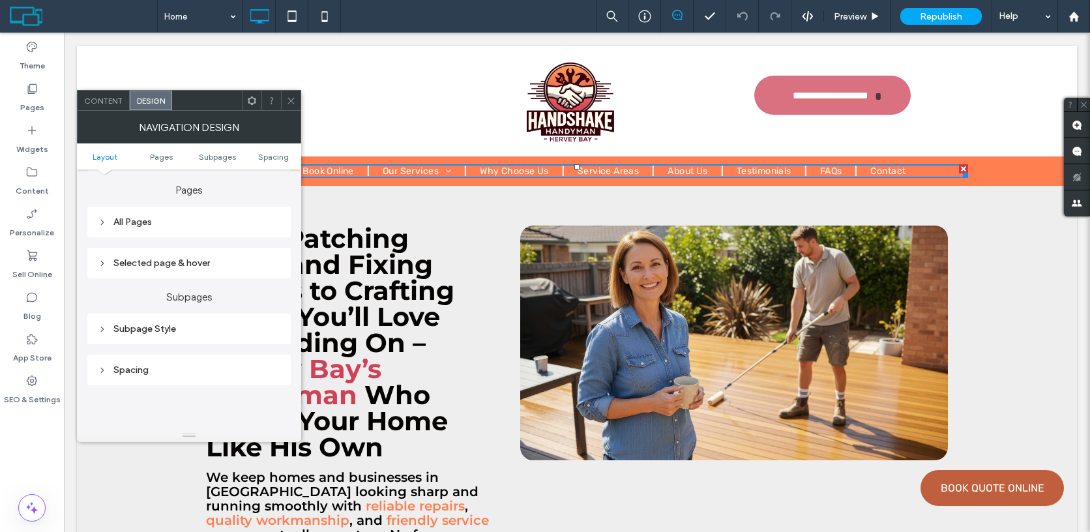
scroll to position [314, 0]
click at [209, 325] on div "Subpage Style" at bounding box center [189, 320] width 182 height 11
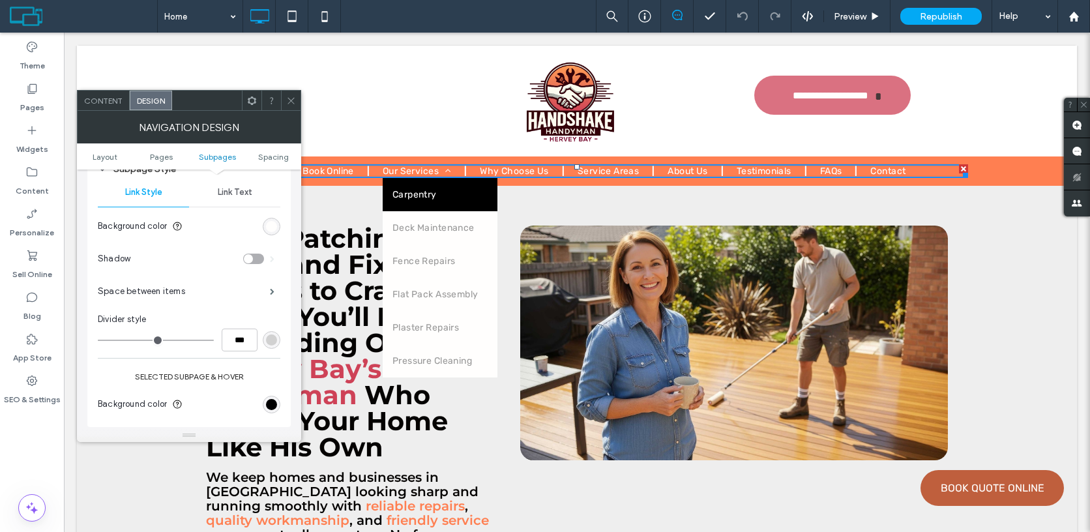
scroll to position [472, 0]
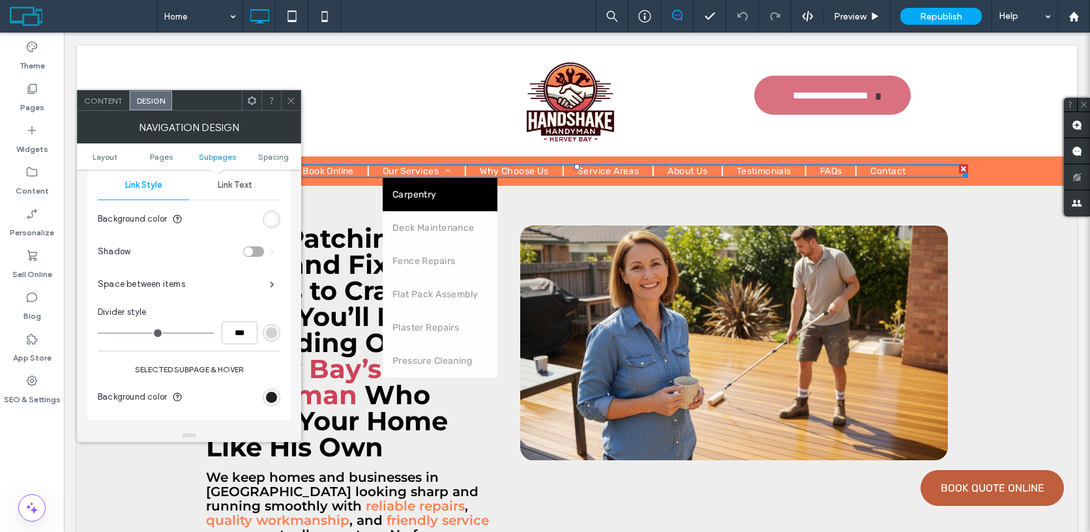
click at [266, 399] on div "rgb(0, 0, 0)" at bounding box center [271, 397] width 11 height 11
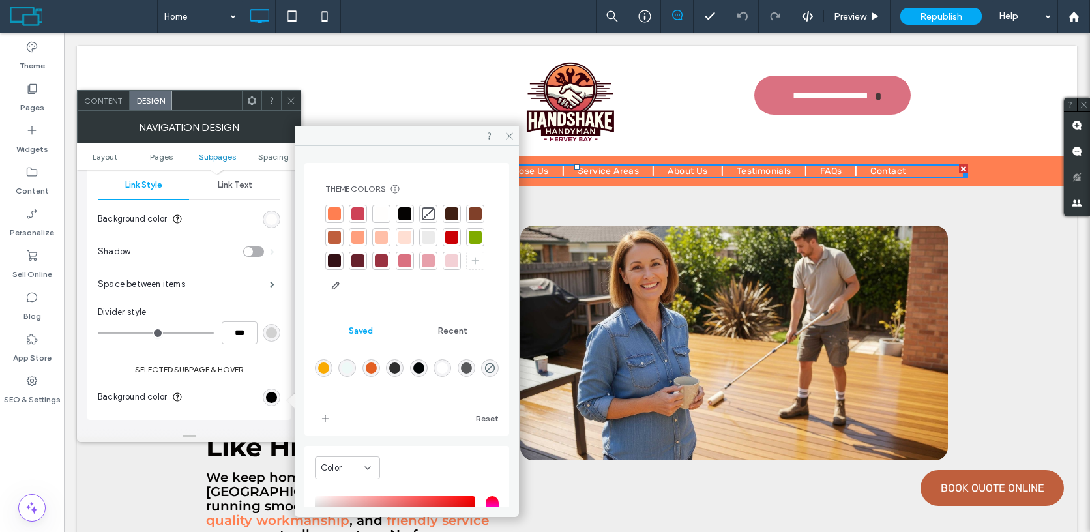
click at [353, 214] on div at bounding box center [357, 213] width 13 height 13
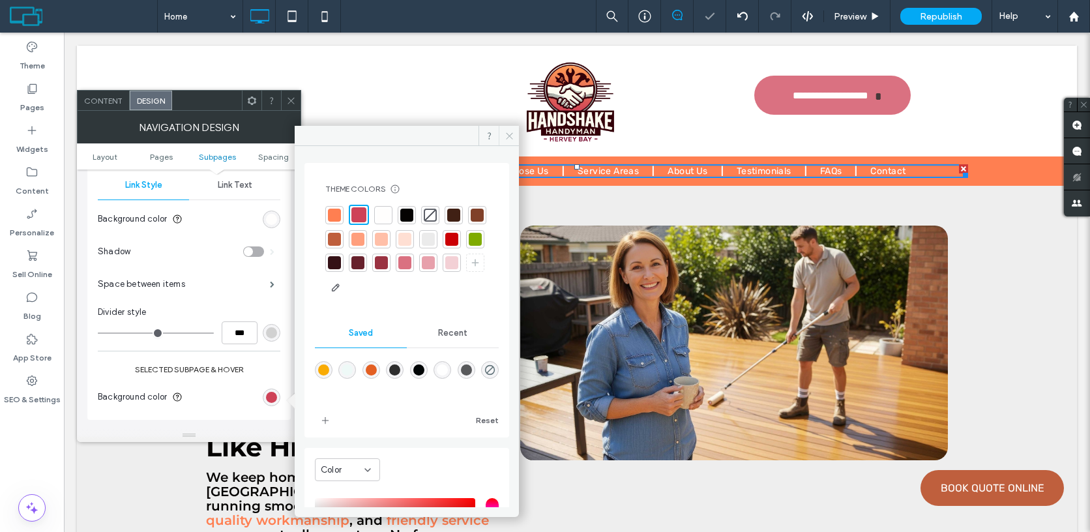
click at [510, 134] on use at bounding box center [509, 135] width 7 height 7
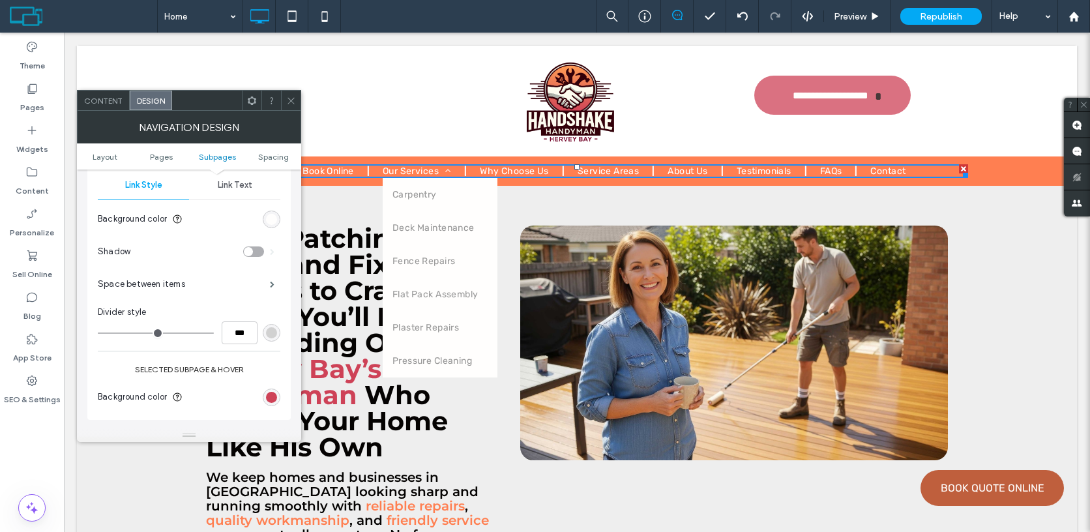
click at [293, 100] on icon at bounding box center [291, 101] width 10 height 10
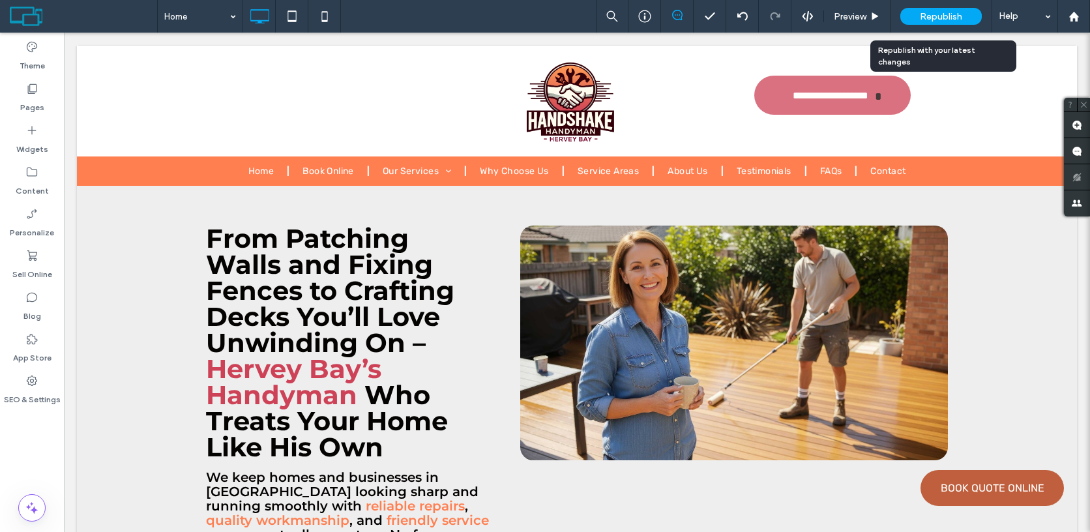
click at [928, 18] on span "Republish" at bounding box center [941, 16] width 42 height 11
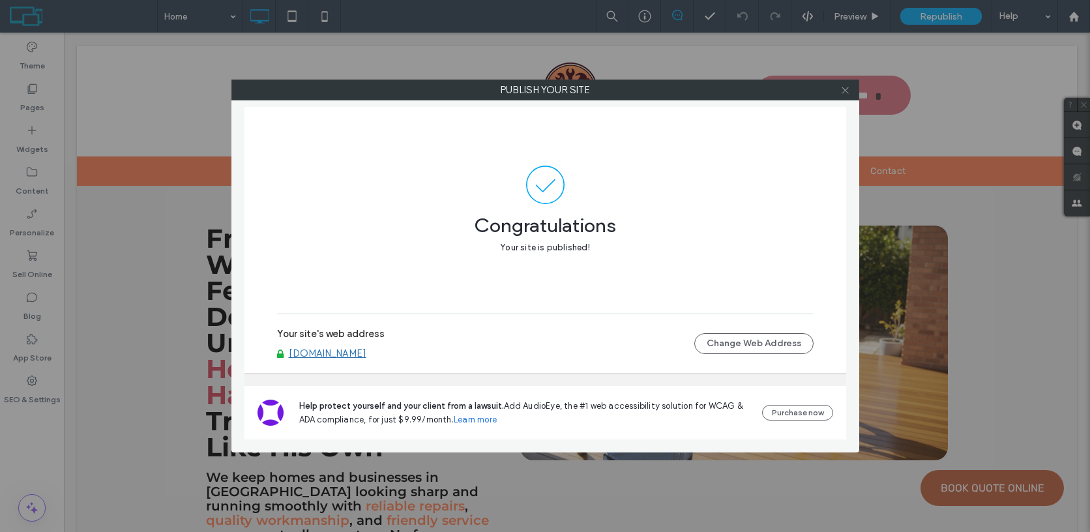
click at [848, 95] on span at bounding box center [845, 90] width 10 height 20
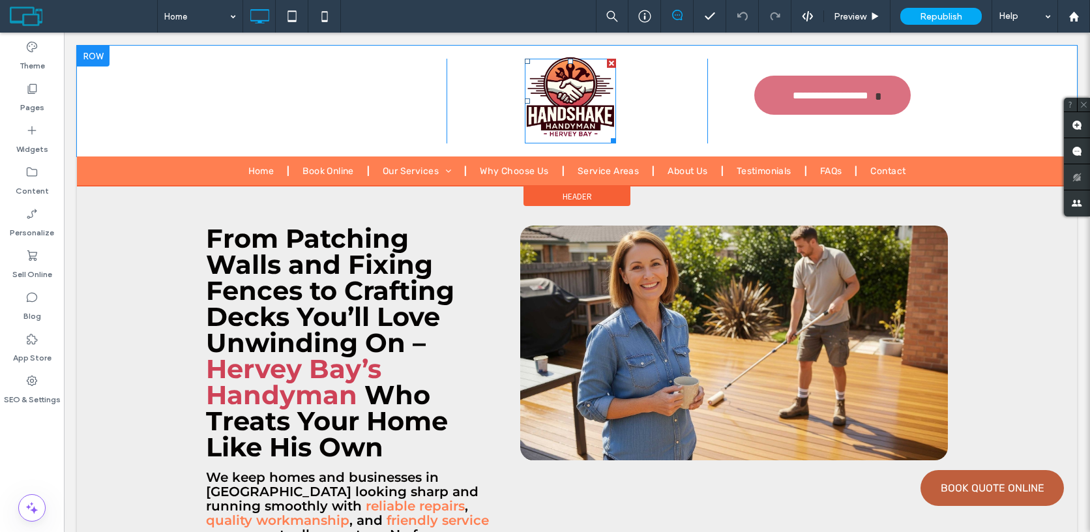
click at [568, 108] on img at bounding box center [570, 95] width 91 height 85
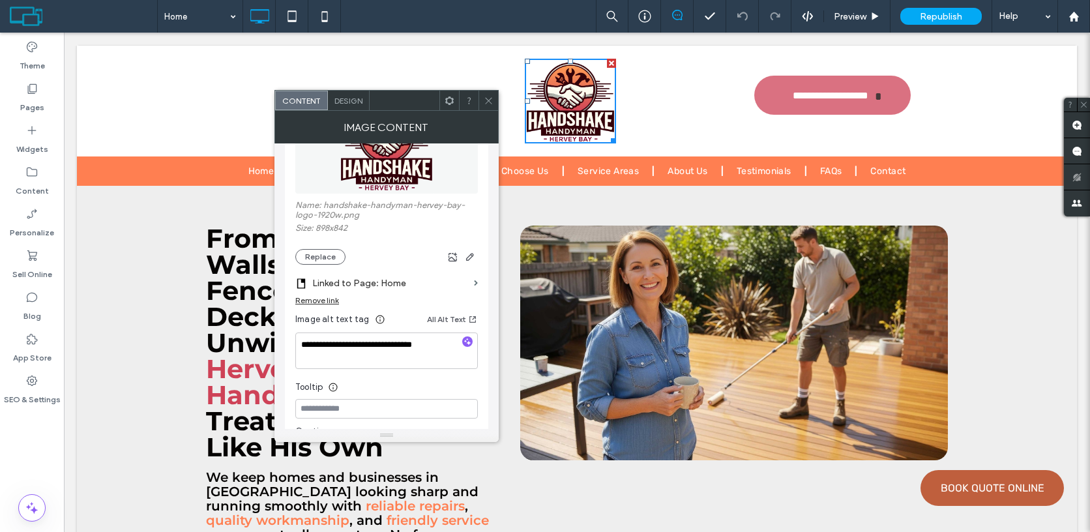
scroll to position [217, 0]
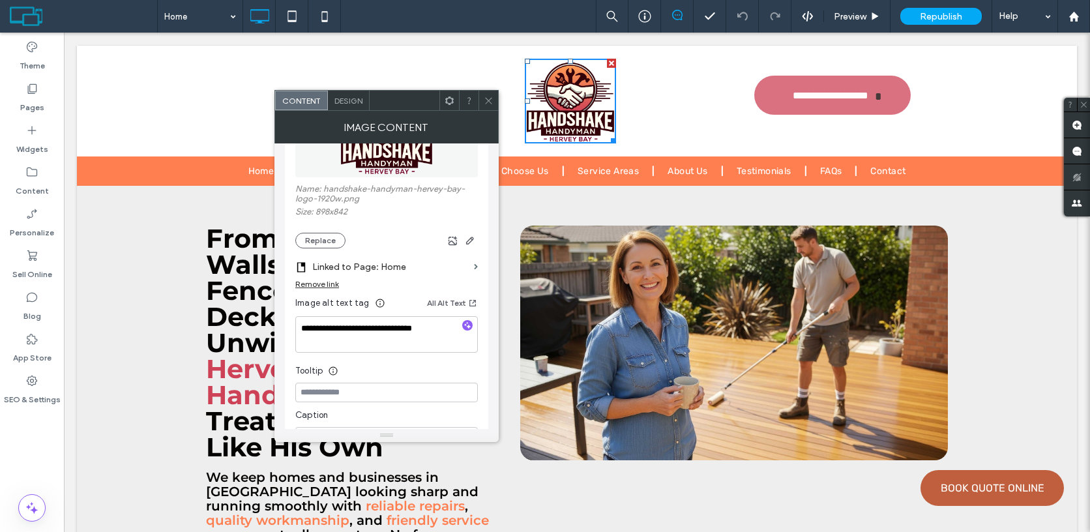
click at [484, 98] on icon at bounding box center [489, 101] width 10 height 10
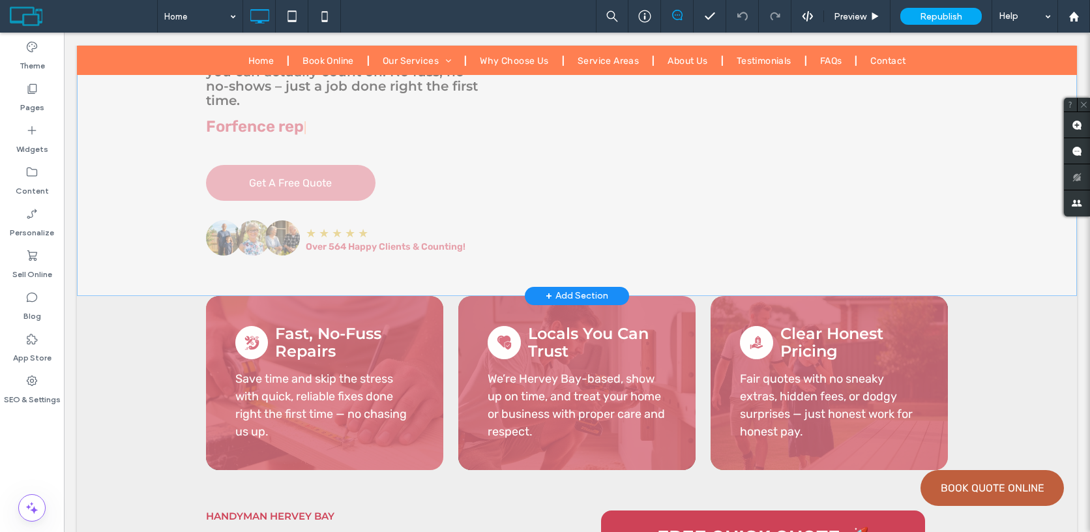
scroll to position [548, 0]
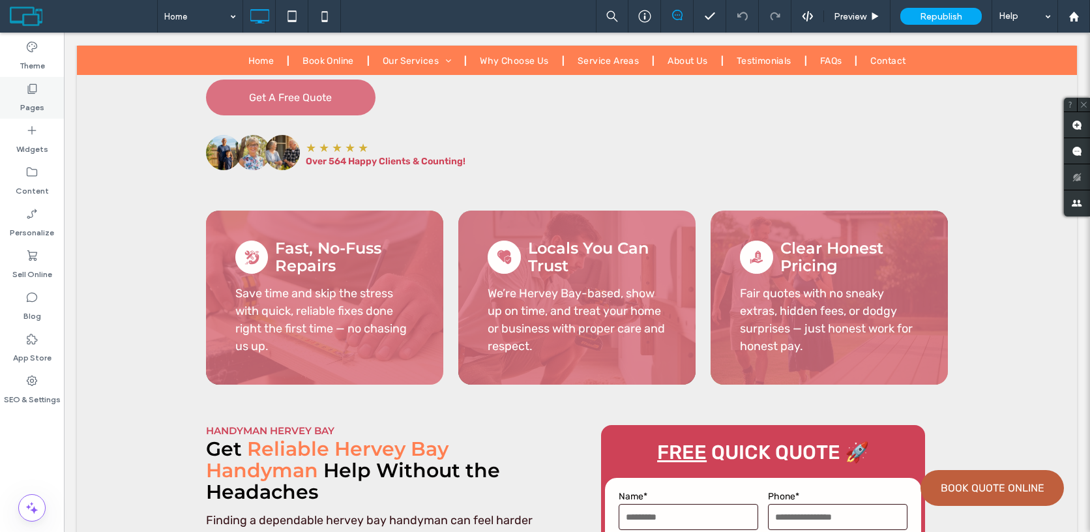
click at [25, 96] on label "Pages" at bounding box center [32, 104] width 24 height 18
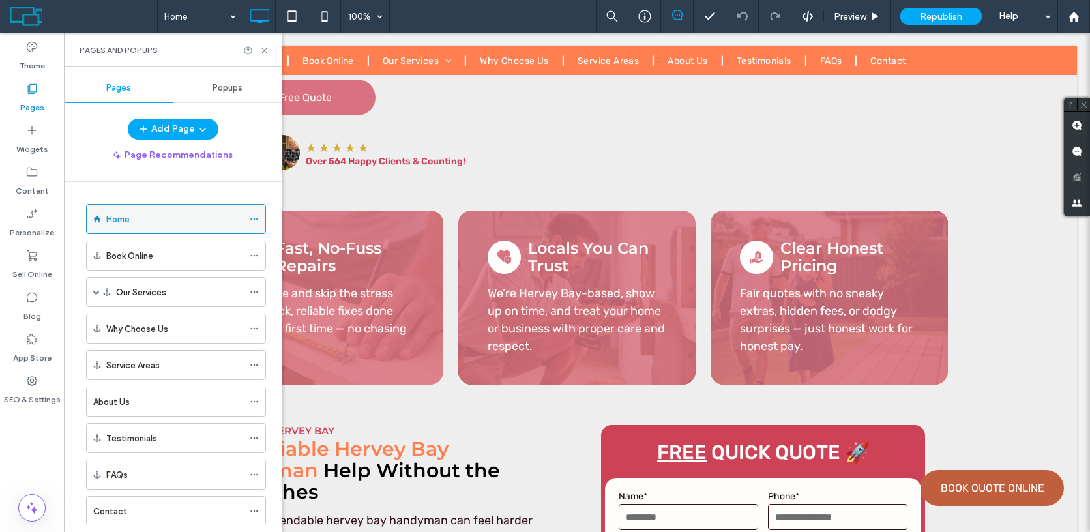
click at [258, 217] on icon at bounding box center [254, 218] width 9 height 9
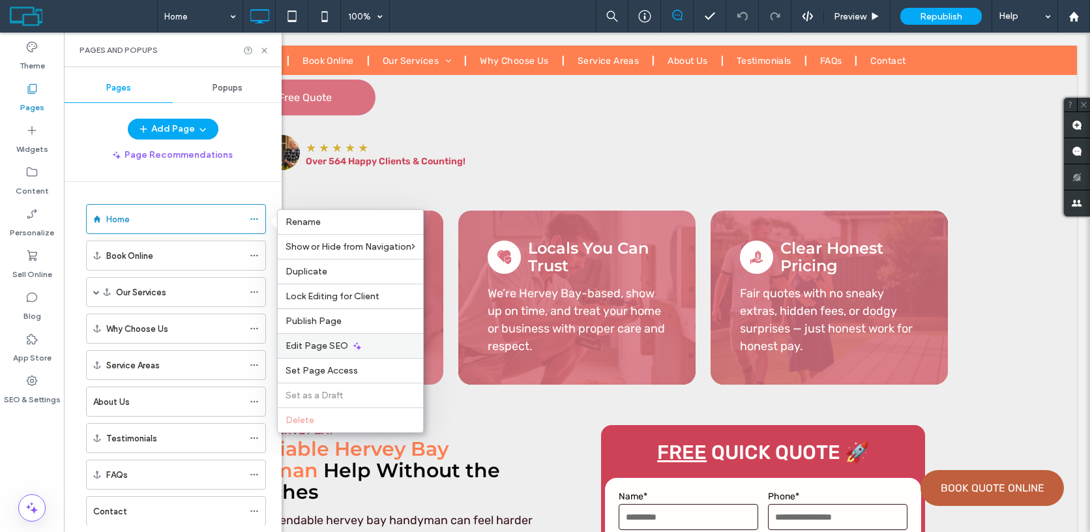
click at [315, 336] on div "Edit Page SEO" at bounding box center [350, 345] width 145 height 25
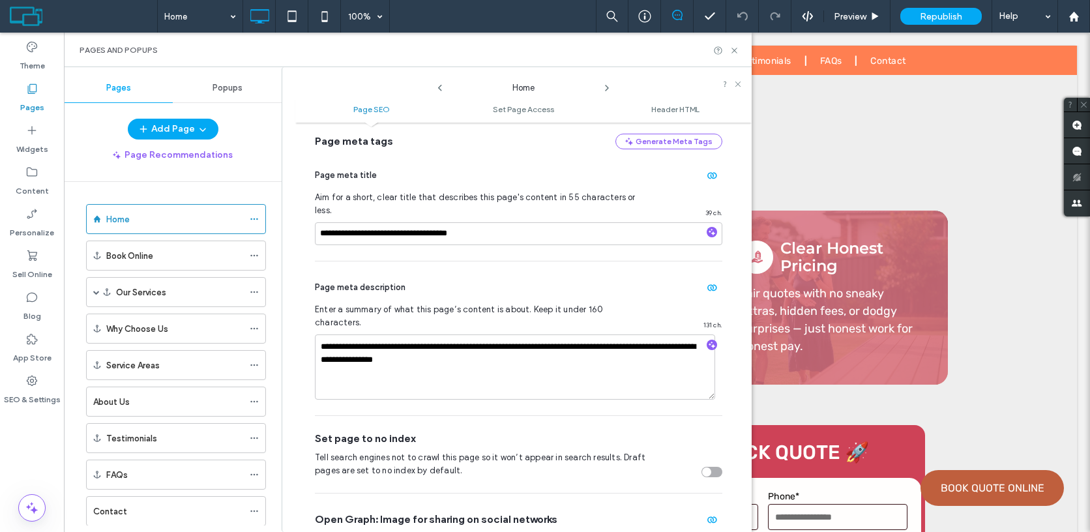
scroll to position [0, 0]
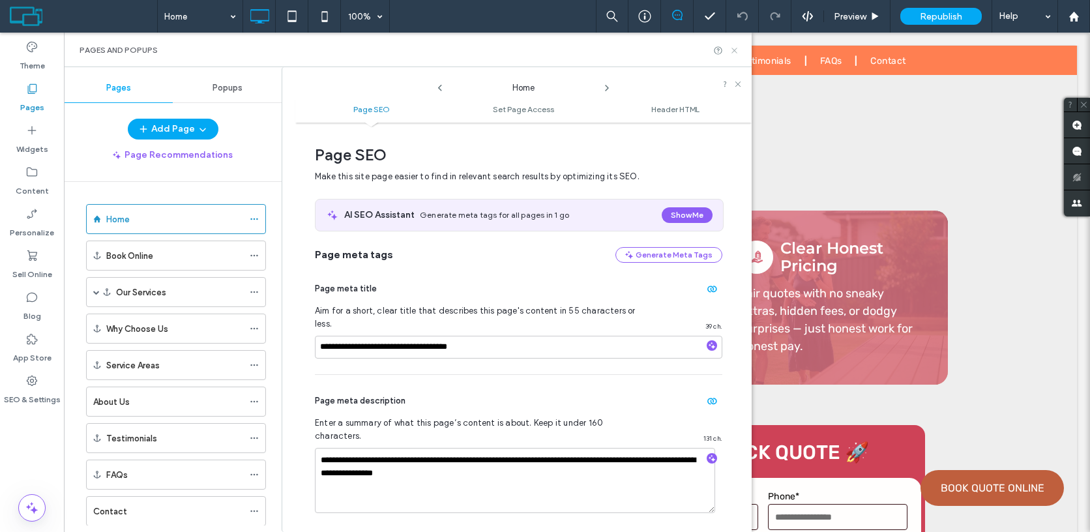
click at [734, 49] on icon at bounding box center [734, 51] width 10 height 10
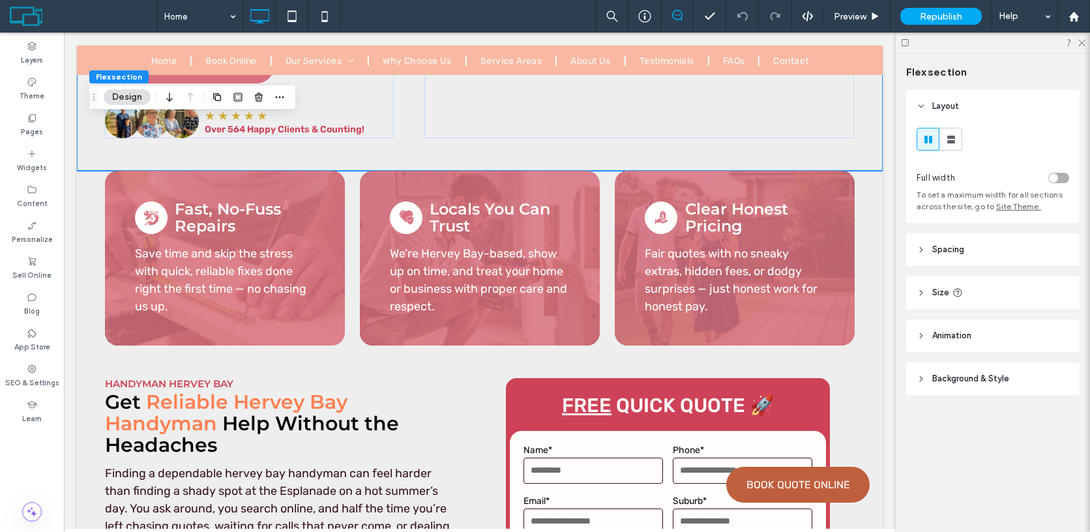
click at [963, 25] on div "Home Preview Republish Help" at bounding box center [545, 16] width 1090 height 33
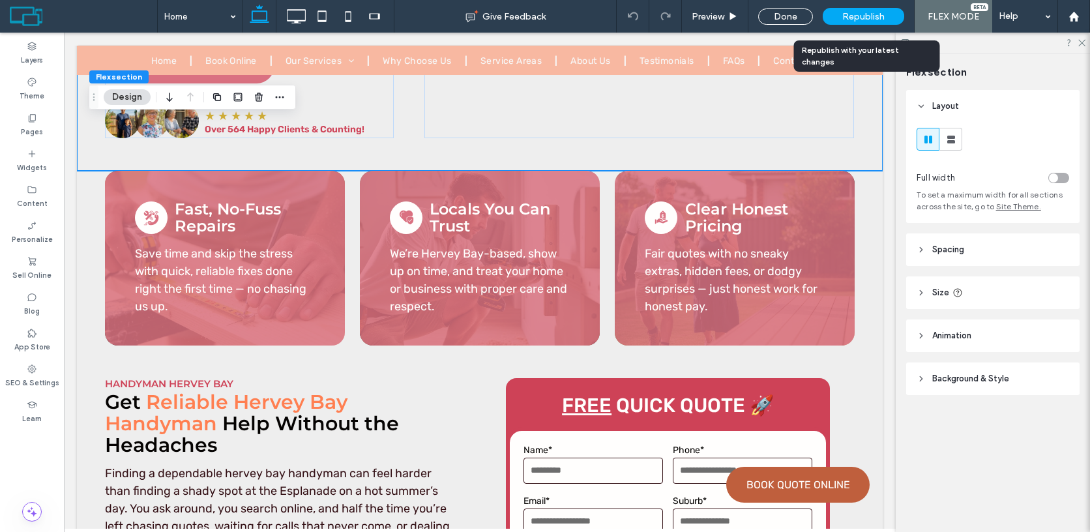
click at [854, 14] on span "Republish" at bounding box center [863, 16] width 42 height 11
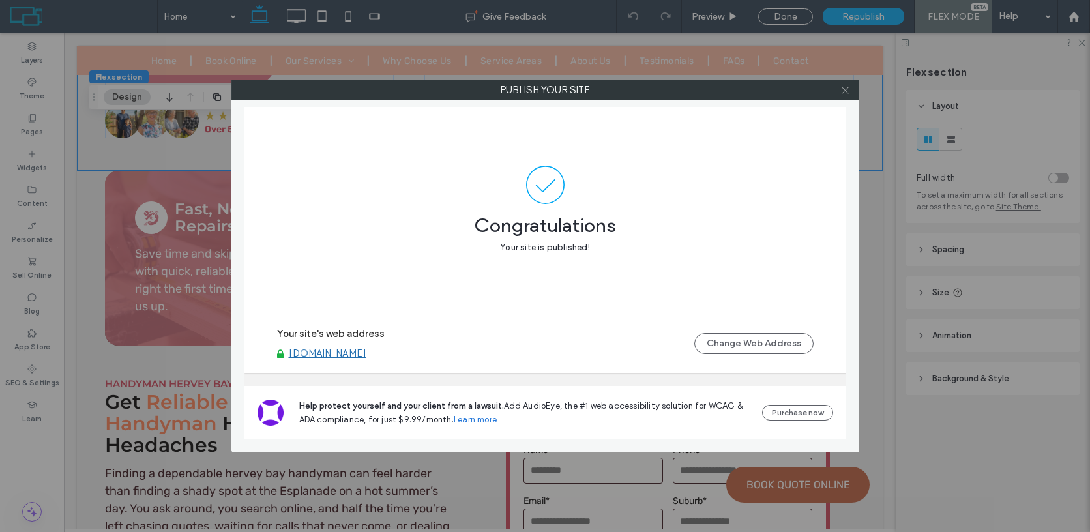
click at [847, 93] on icon at bounding box center [845, 90] width 10 height 10
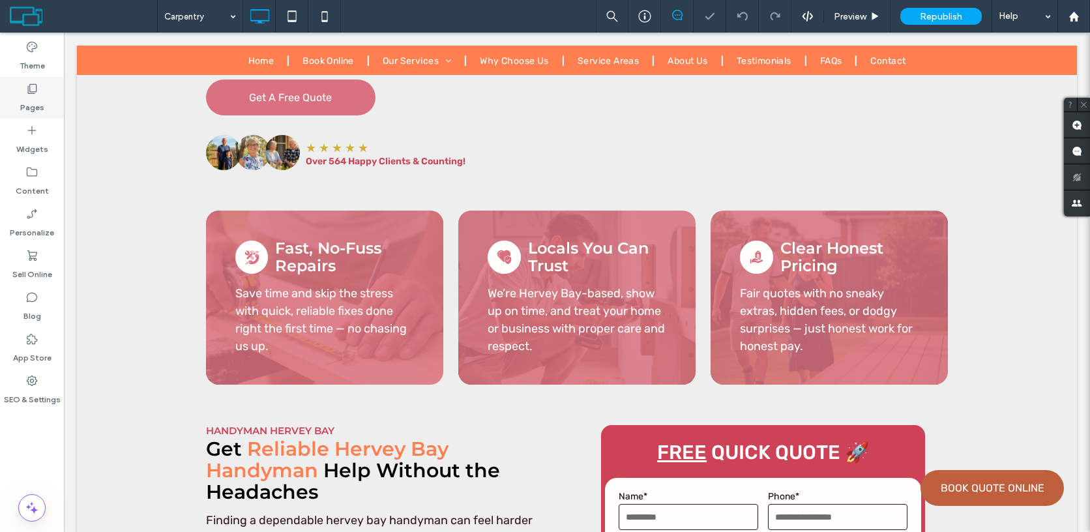
click at [26, 96] on label "Pages" at bounding box center [32, 104] width 24 height 18
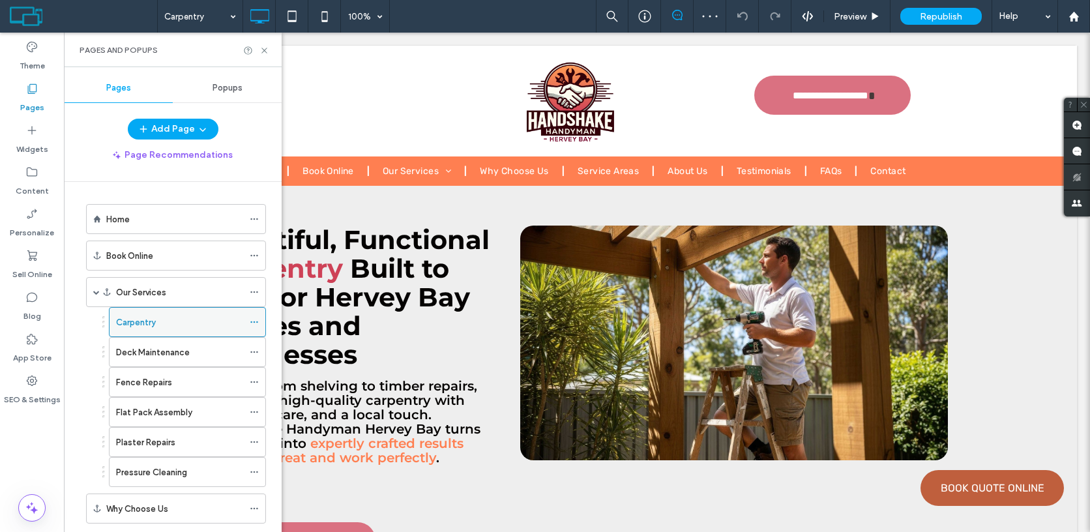
click at [254, 325] on icon at bounding box center [254, 321] width 9 height 9
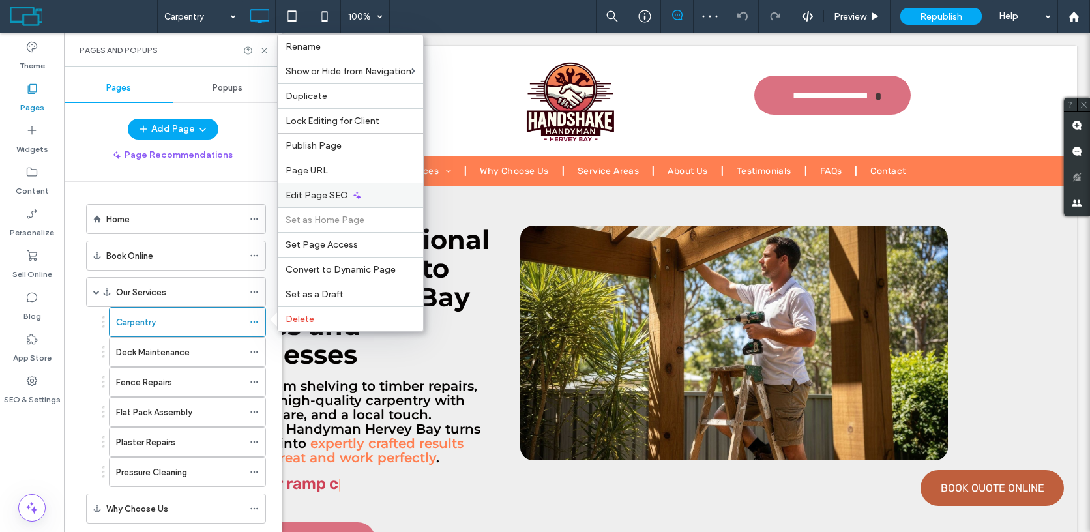
click at [330, 192] on span "Edit Page SEO" at bounding box center [316, 195] width 63 height 11
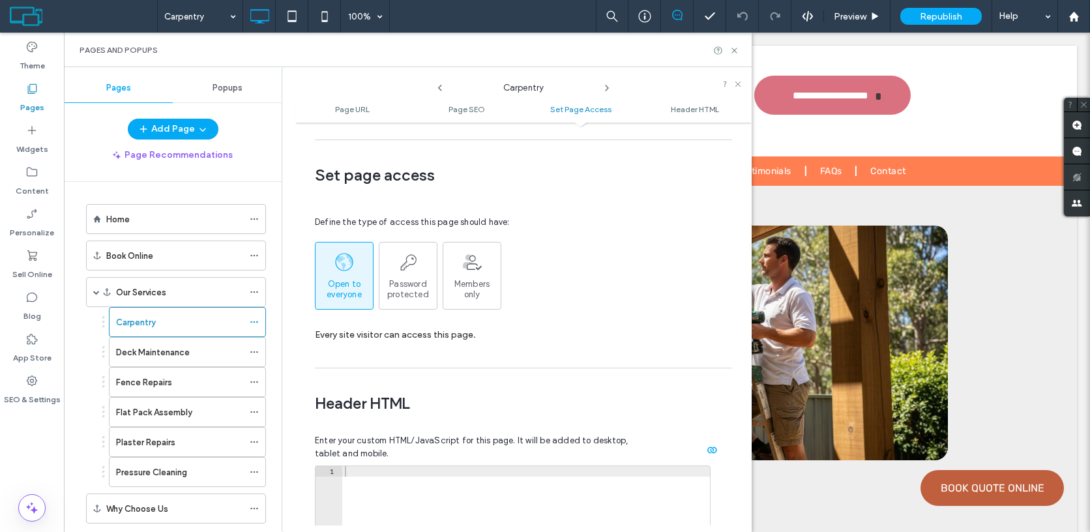
scroll to position [1219, 0]
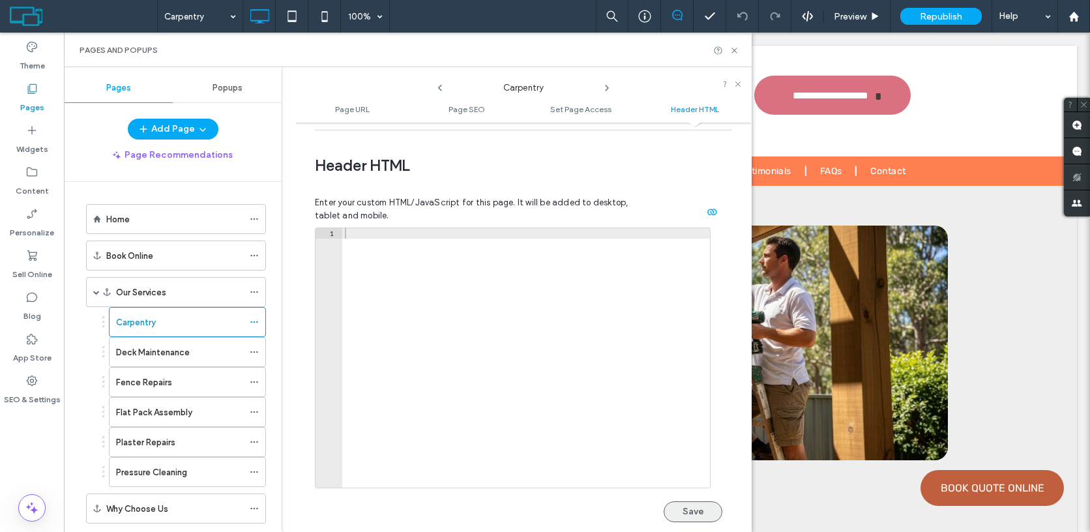
click at [685, 501] on button "Save" at bounding box center [692, 511] width 59 height 21
click at [255, 353] on icon at bounding box center [254, 351] width 9 height 9
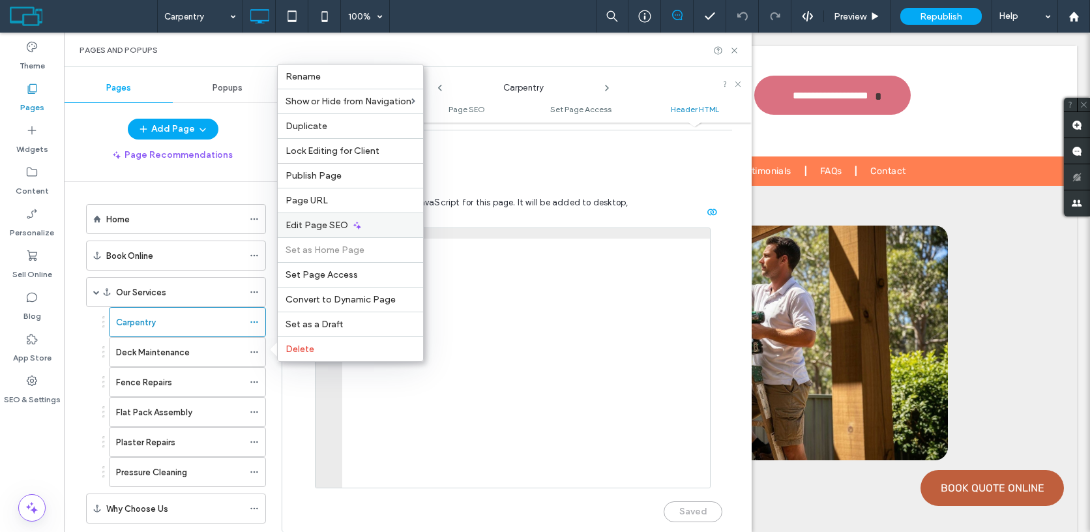
click at [303, 230] on span "Edit Page SEO" at bounding box center [316, 225] width 63 height 11
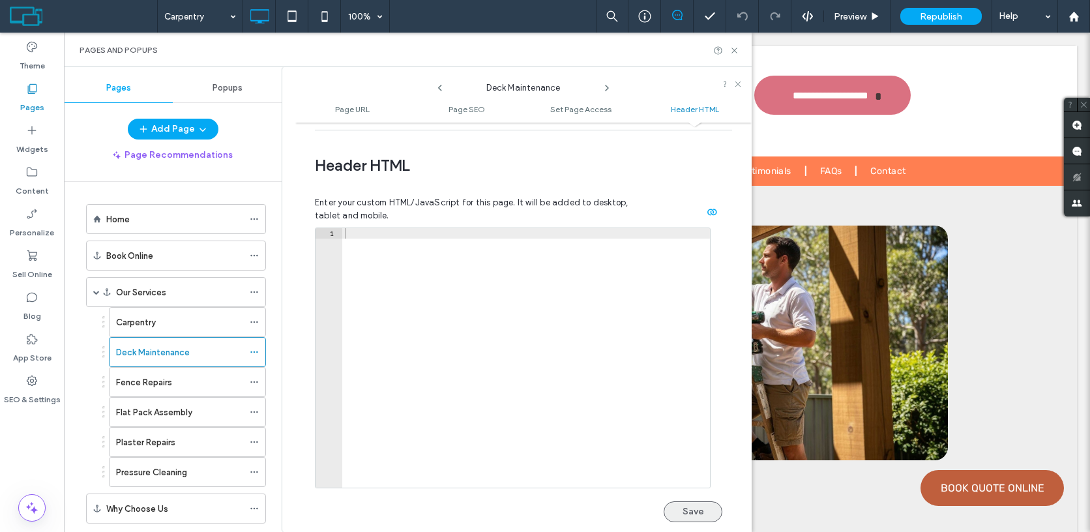
click at [678, 501] on button "Save" at bounding box center [692, 511] width 59 height 21
click at [254, 385] on icon at bounding box center [254, 381] width 9 height 9
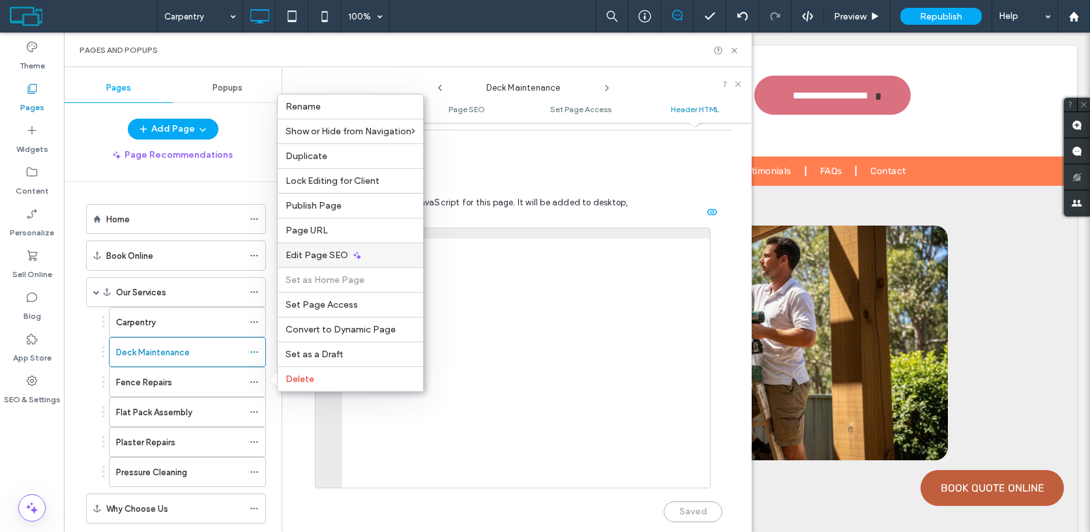
click at [331, 257] on span "Edit Page SEO" at bounding box center [316, 255] width 63 height 11
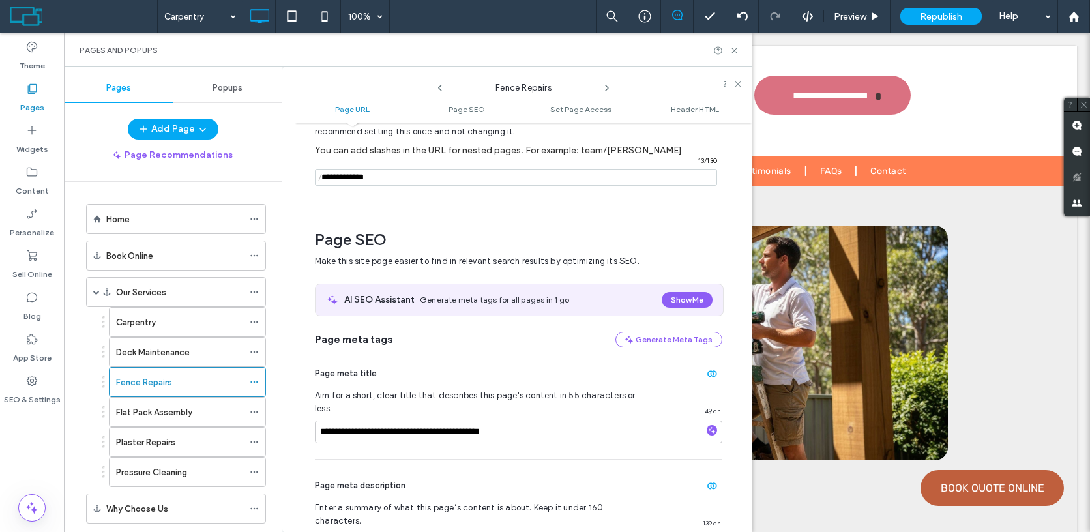
scroll to position [89, 0]
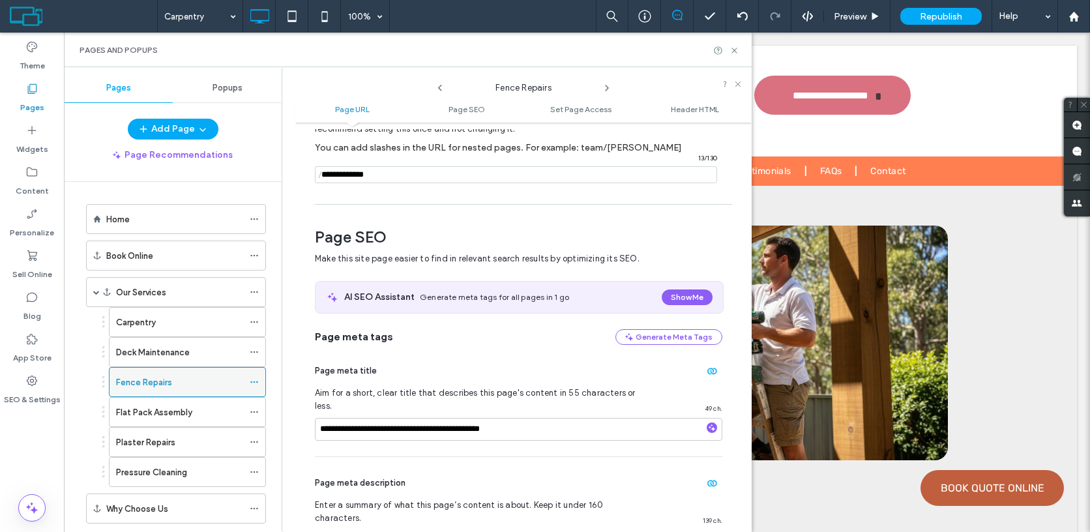
click at [155, 388] on label "Fence Repairs" at bounding box center [144, 382] width 56 height 23
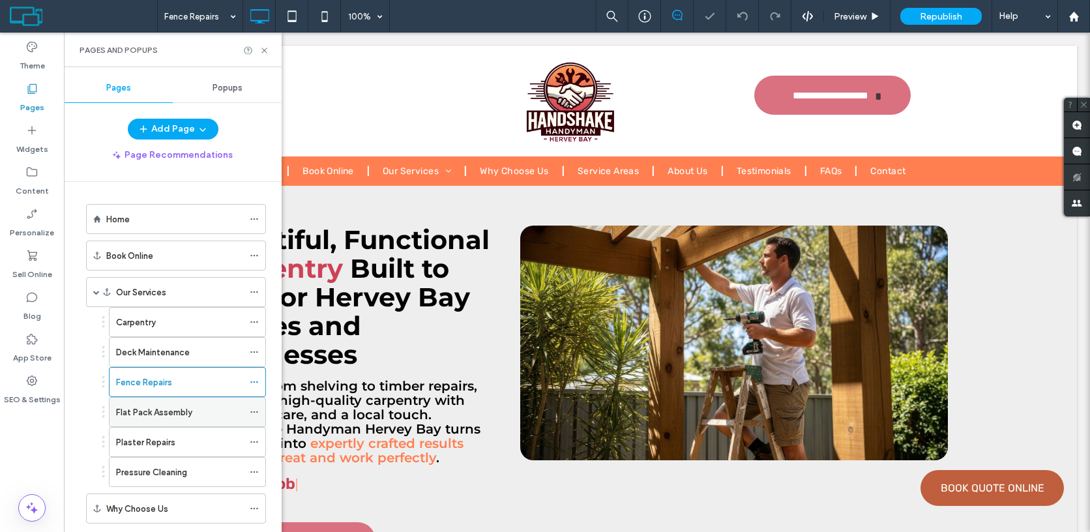
click at [256, 411] on icon at bounding box center [254, 411] width 9 height 9
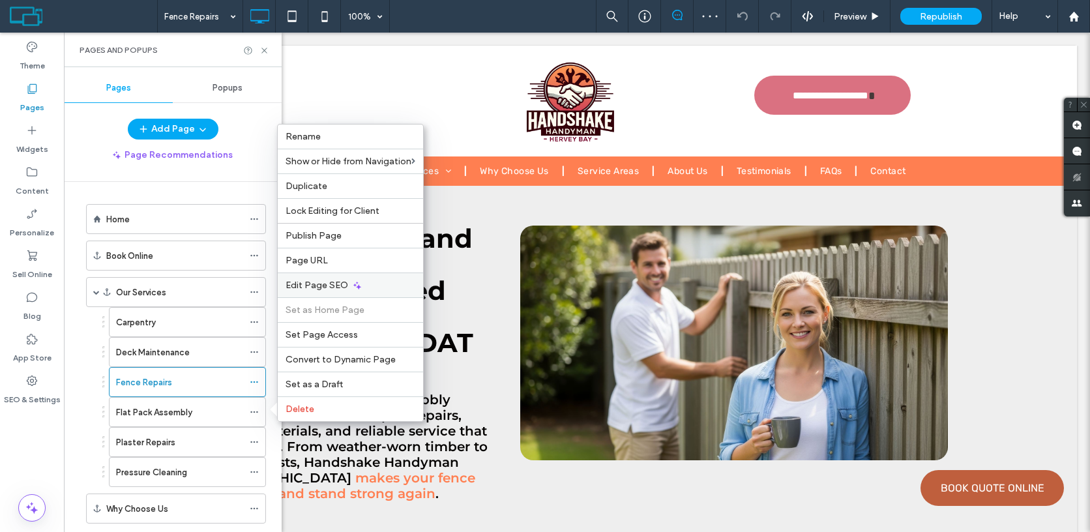
click at [319, 289] on span "Edit Page SEO" at bounding box center [316, 285] width 63 height 11
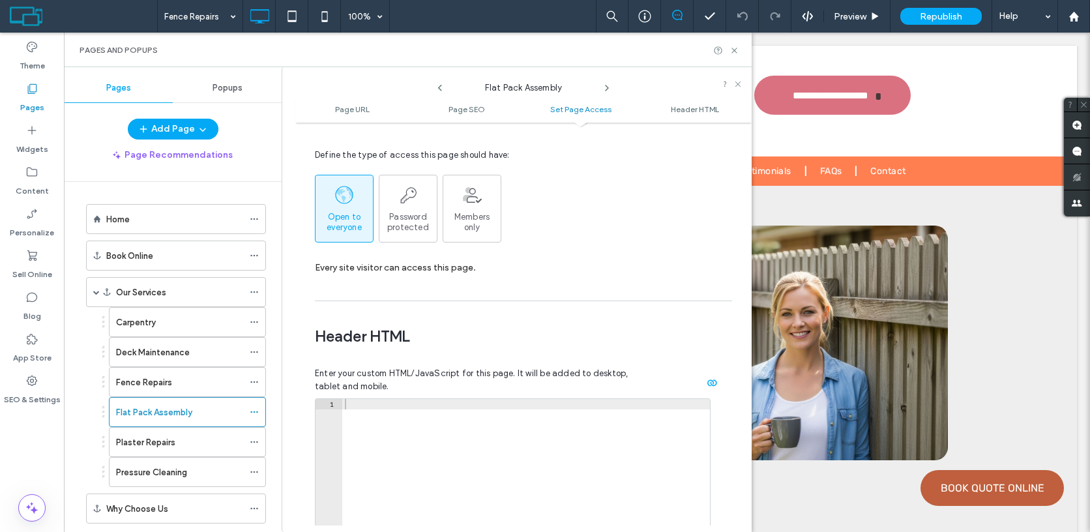
scroll to position [1219, 0]
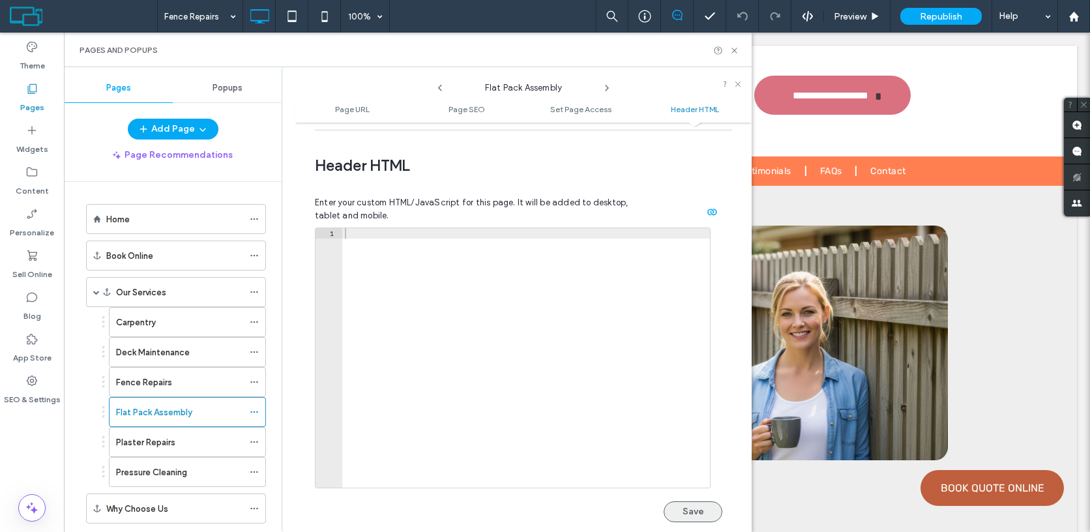
click at [686, 501] on button "Save" at bounding box center [692, 511] width 59 height 21
click at [196, 440] on div "Plaster Repairs" at bounding box center [179, 442] width 127 height 14
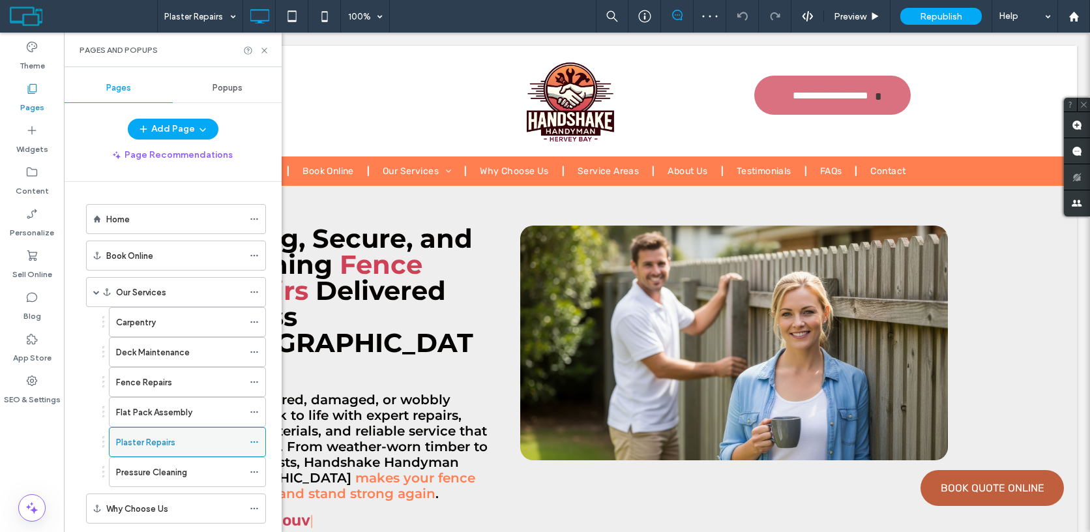
click at [257, 444] on icon at bounding box center [254, 441] width 9 height 9
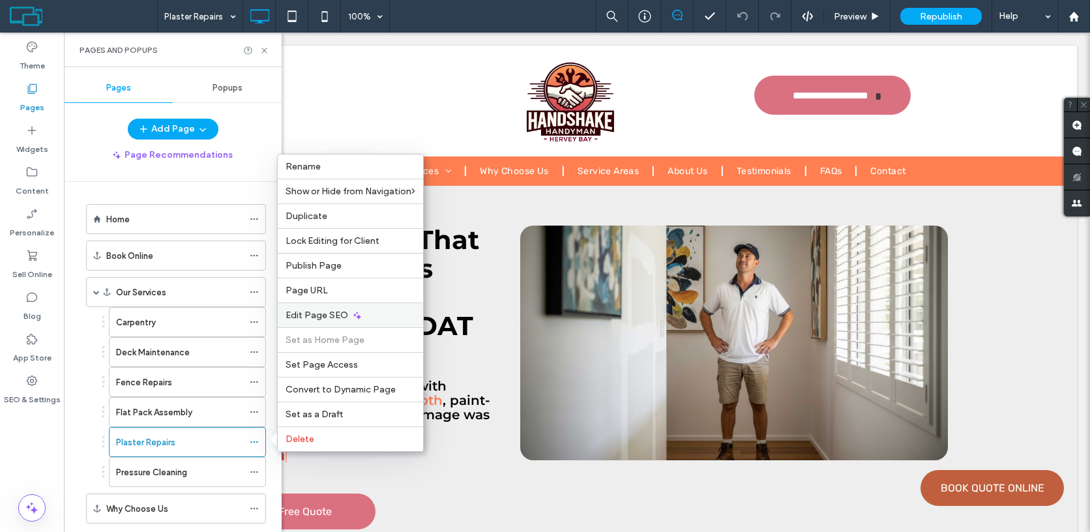
click at [324, 321] on div "Edit Page SEO" at bounding box center [350, 314] width 145 height 25
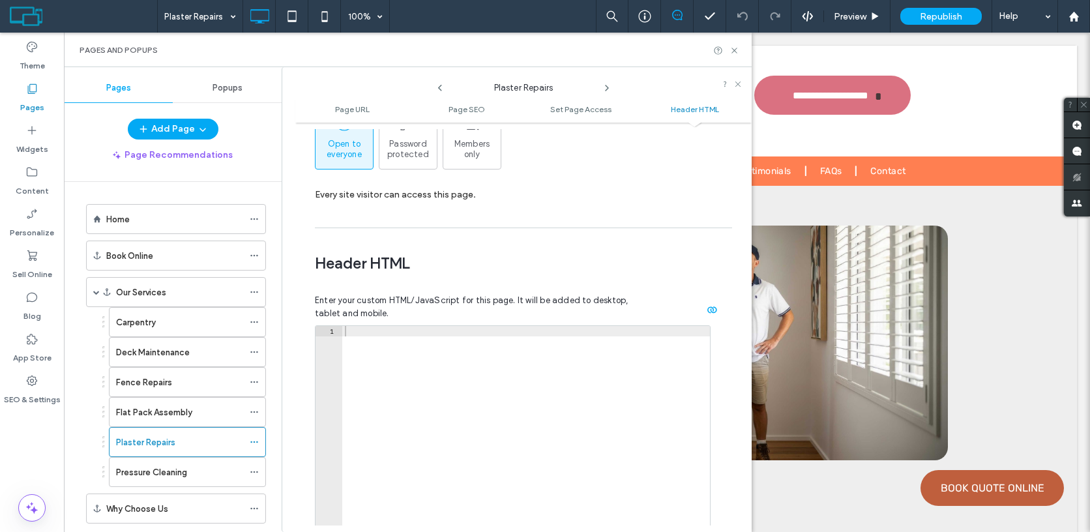
scroll to position [1219, 0]
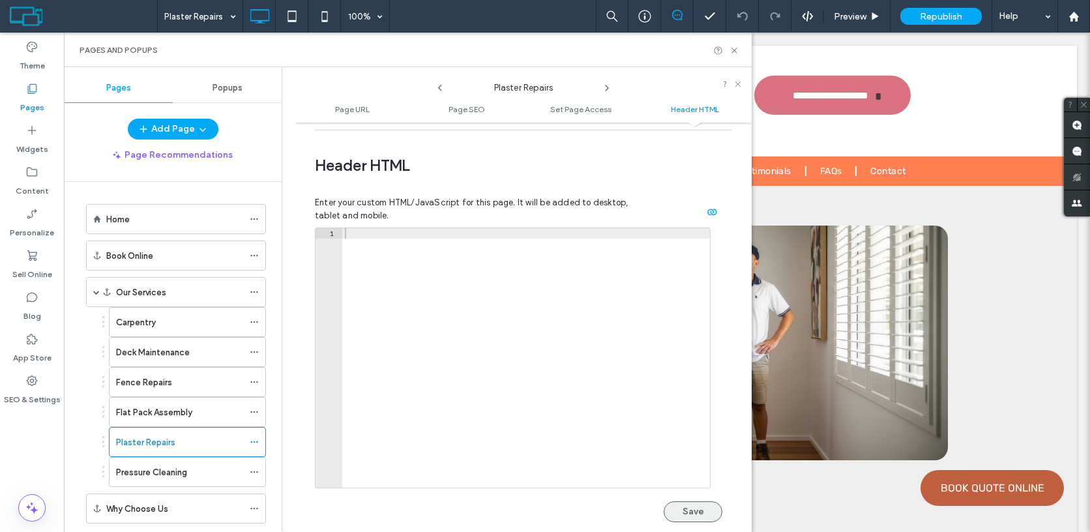
click at [701, 501] on button "Save" at bounding box center [692, 511] width 59 height 21
click at [220, 480] on div "Pressure Cleaning" at bounding box center [179, 471] width 127 height 29
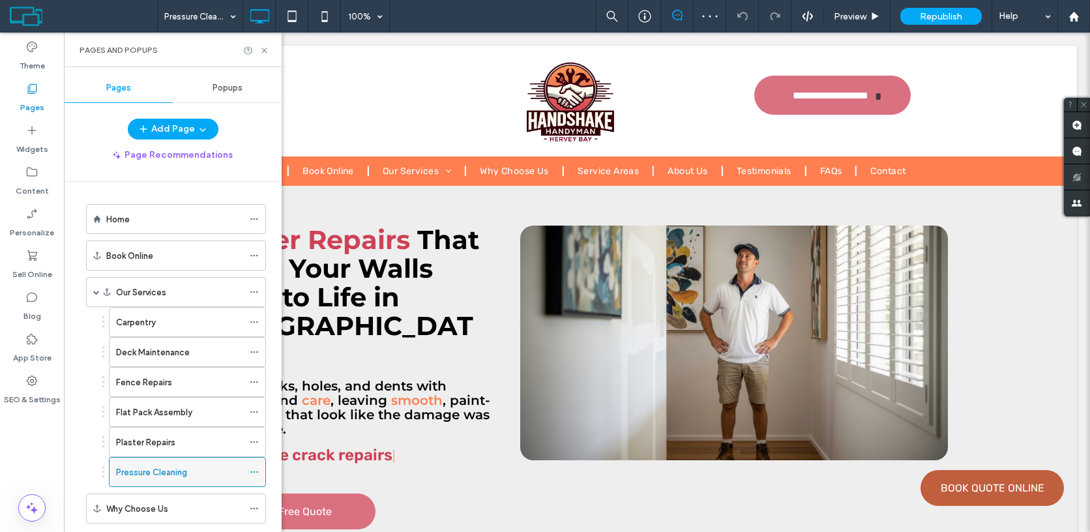
click at [252, 472] on icon at bounding box center [254, 471] width 9 height 9
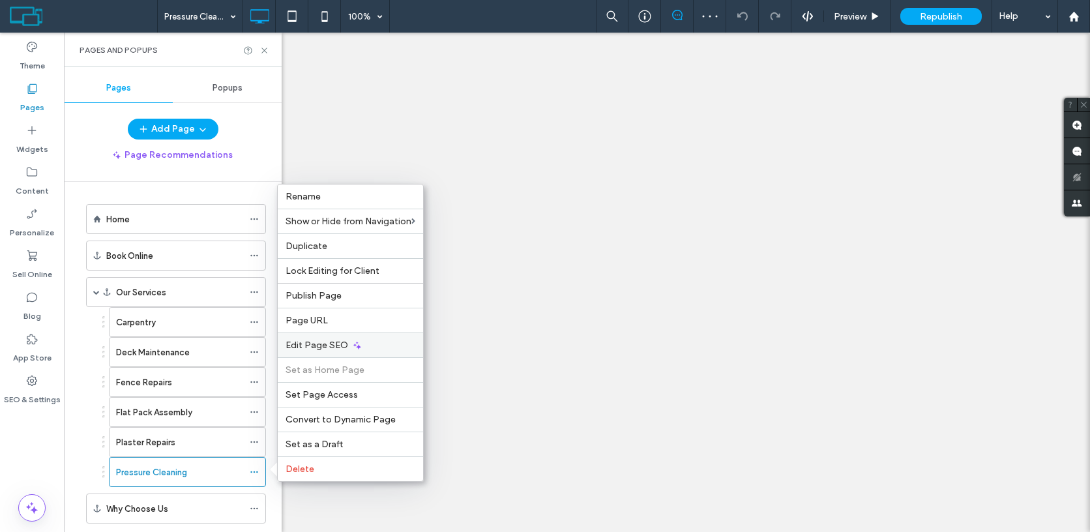
click at [333, 342] on span "Edit Page SEO" at bounding box center [316, 345] width 63 height 11
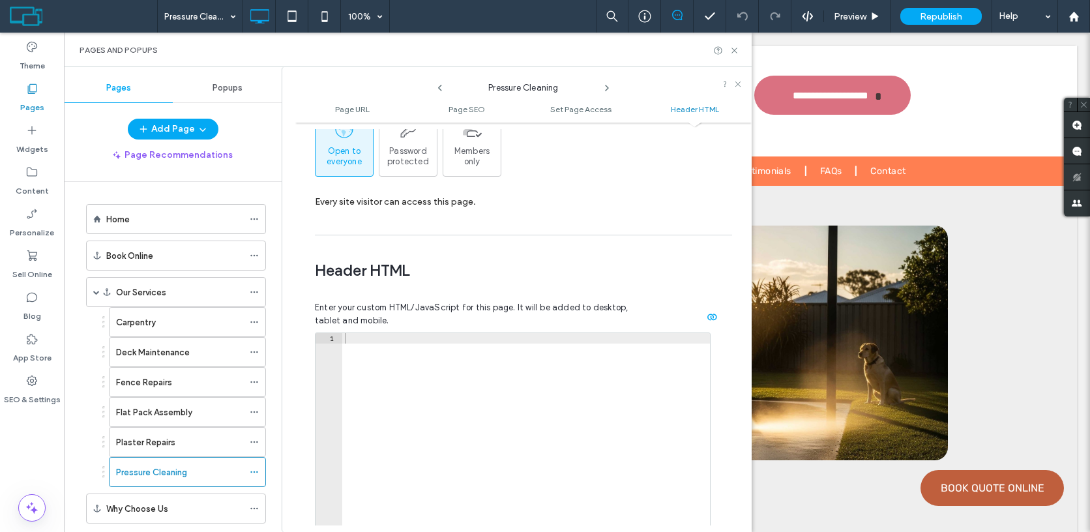
scroll to position [1219, 0]
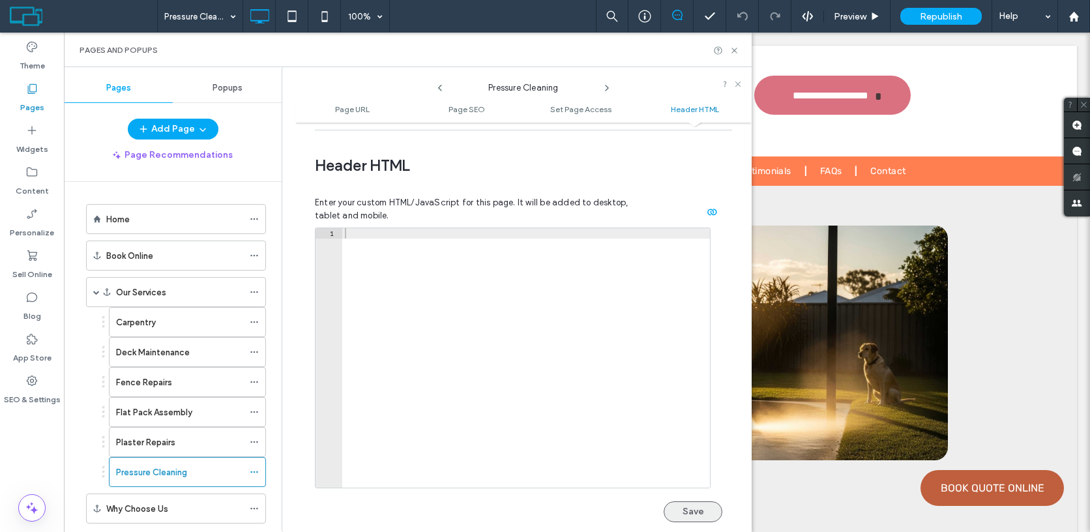
click at [687, 501] on button "Save" at bounding box center [692, 511] width 59 height 21
click at [733, 51] on use at bounding box center [733, 50] width 5 height 5
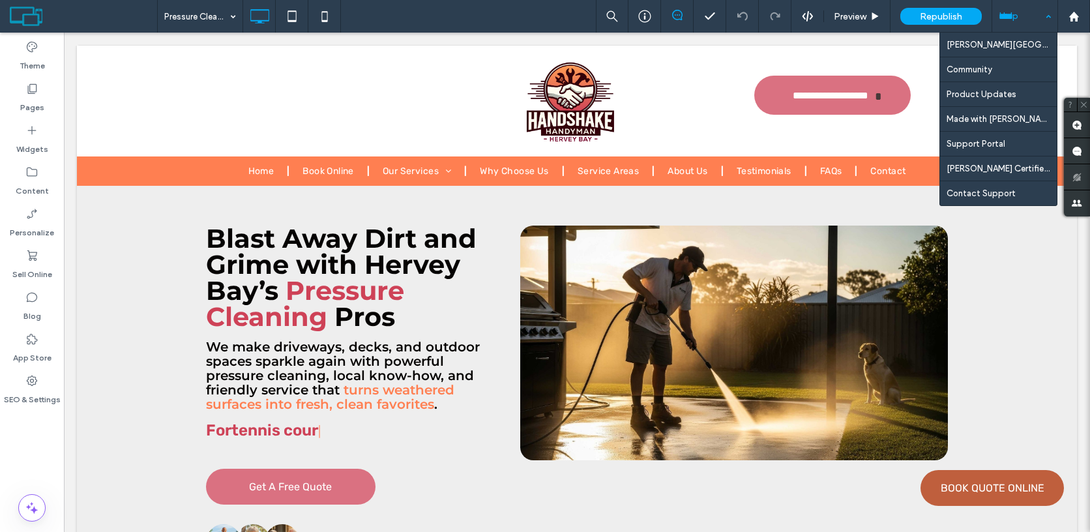
click at [1021, 21] on div "Help" at bounding box center [1024, 16] width 65 height 33
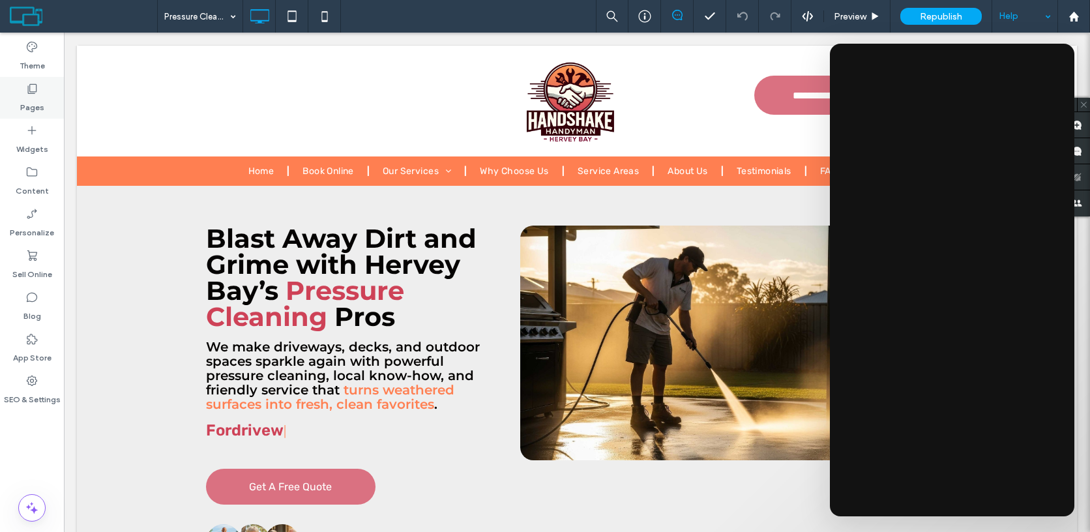
click at [42, 96] on label "Pages" at bounding box center [32, 104] width 24 height 18
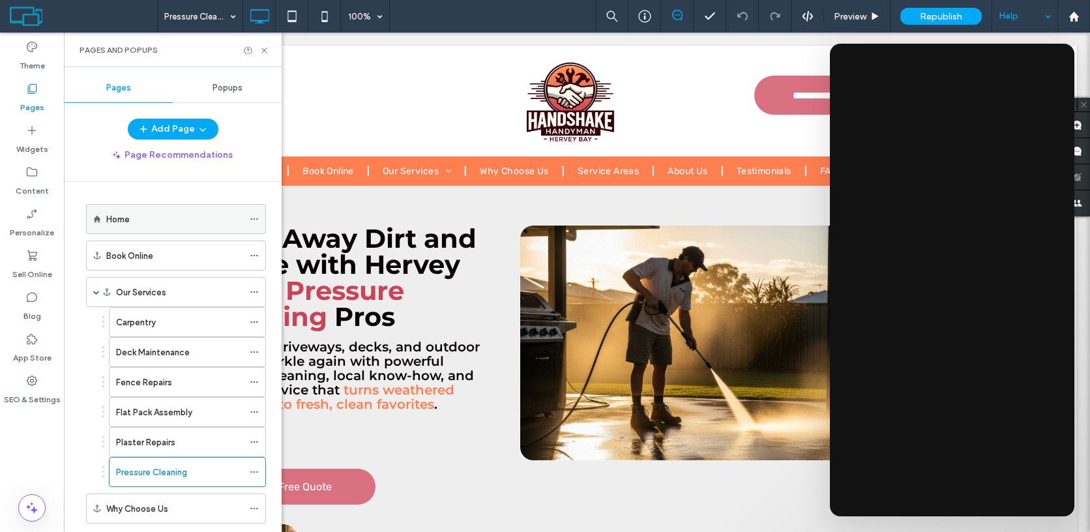
click at [254, 218] on use at bounding box center [253, 219] width 7 height 2
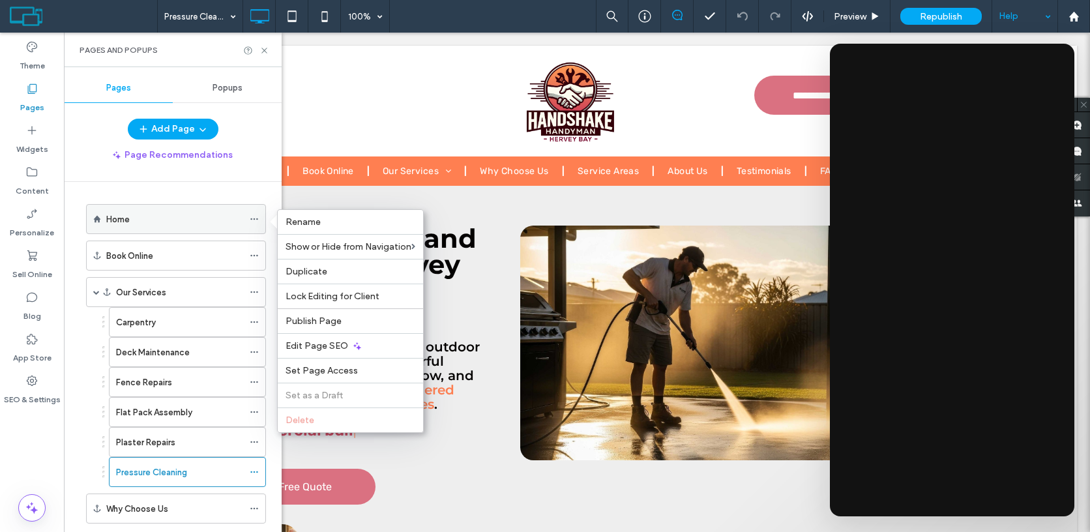
click at [220, 222] on div "Home" at bounding box center [174, 219] width 137 height 14
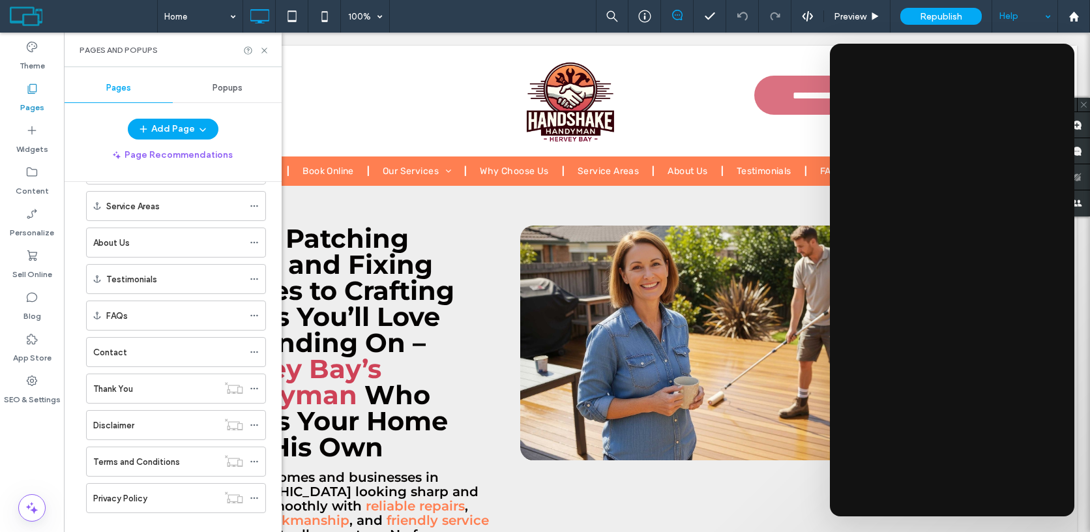
scroll to position [359, 0]
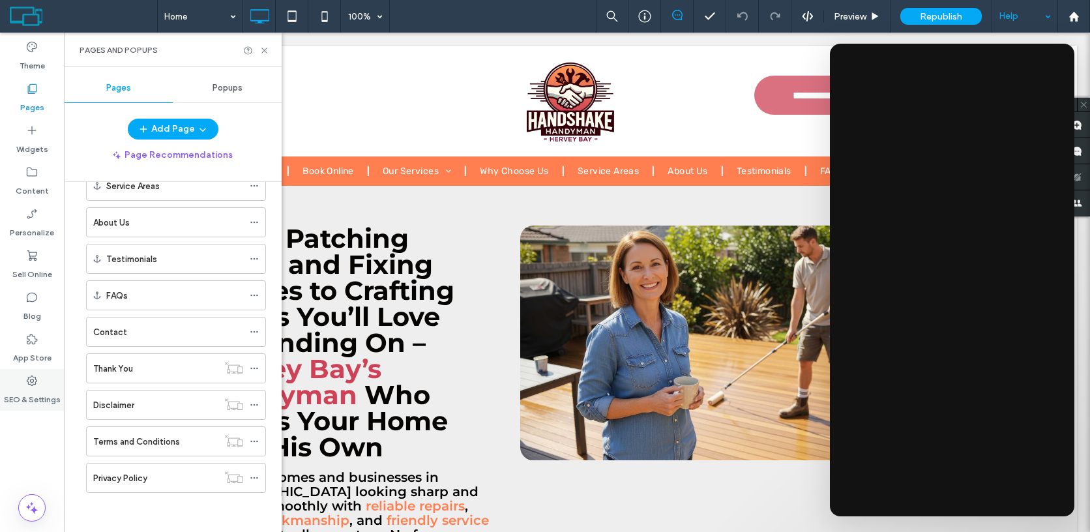
click at [43, 378] on div "SEO & Settings" at bounding box center [32, 390] width 64 height 42
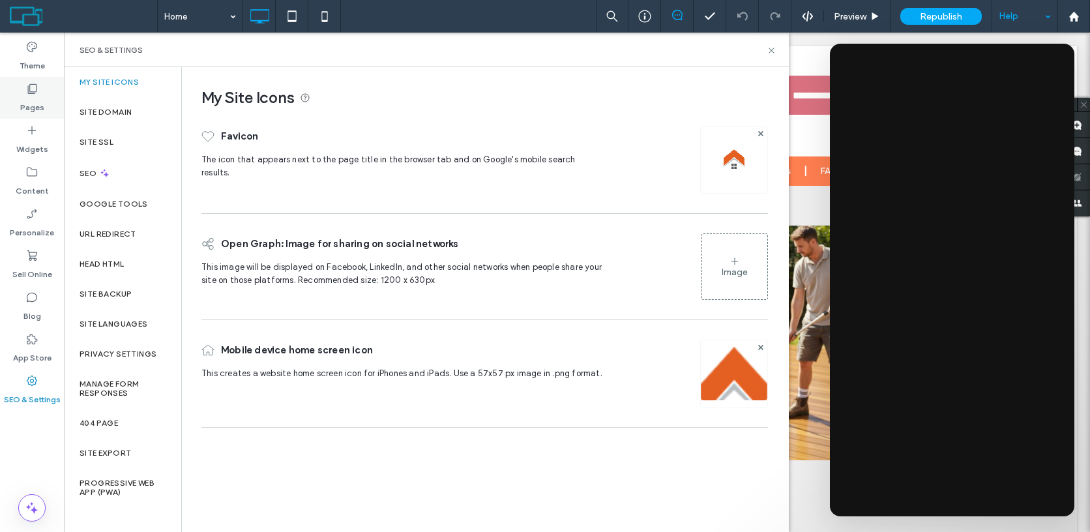
click at [33, 106] on label "Pages" at bounding box center [32, 104] width 24 height 18
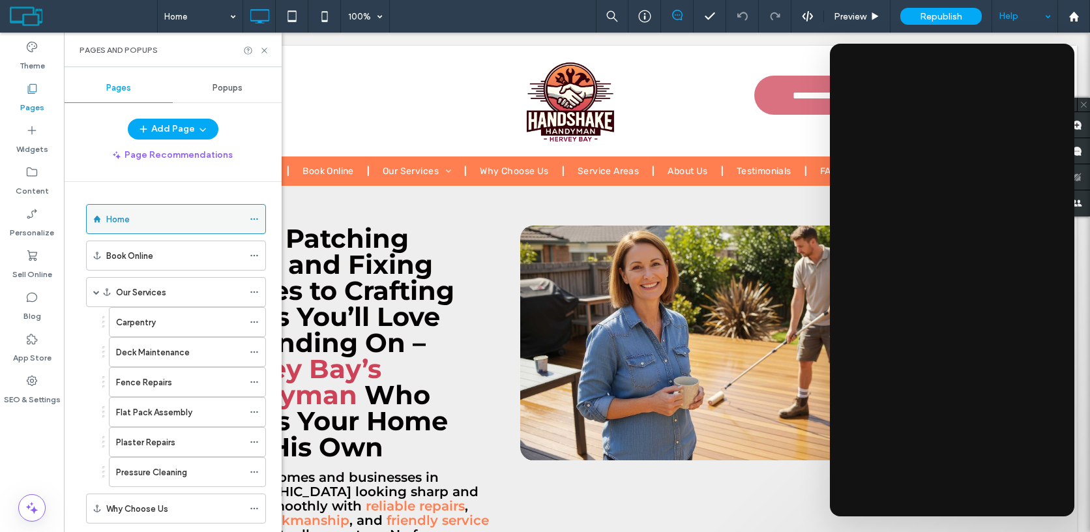
click at [257, 221] on icon at bounding box center [254, 218] width 9 height 9
click at [259, 321] on div at bounding box center [258, 322] width 16 height 20
click at [260, 327] on div at bounding box center [258, 322] width 16 height 20
click at [258, 323] on icon at bounding box center [254, 321] width 9 height 9
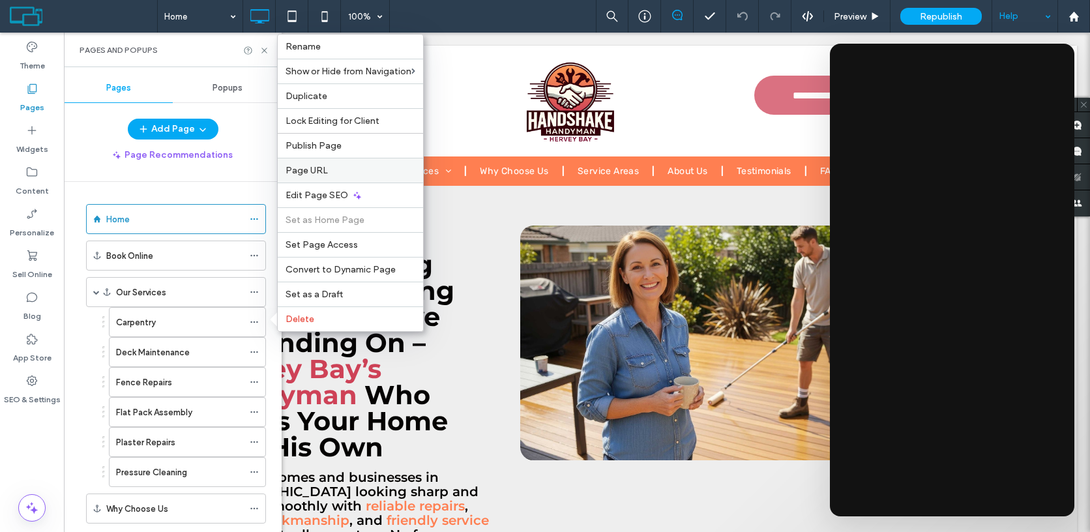
click at [360, 167] on label "Page URL" at bounding box center [350, 170] width 130 height 11
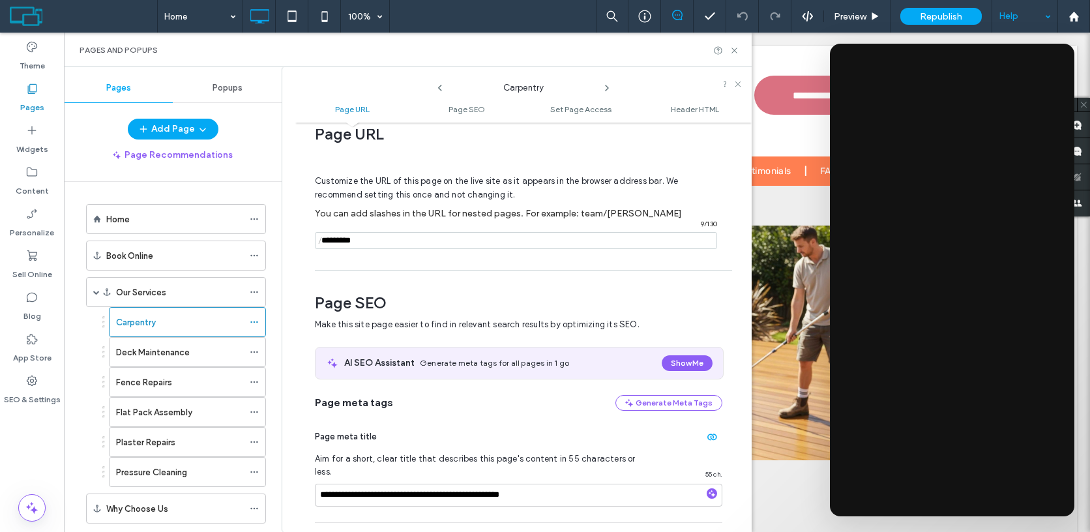
scroll to position [0, 0]
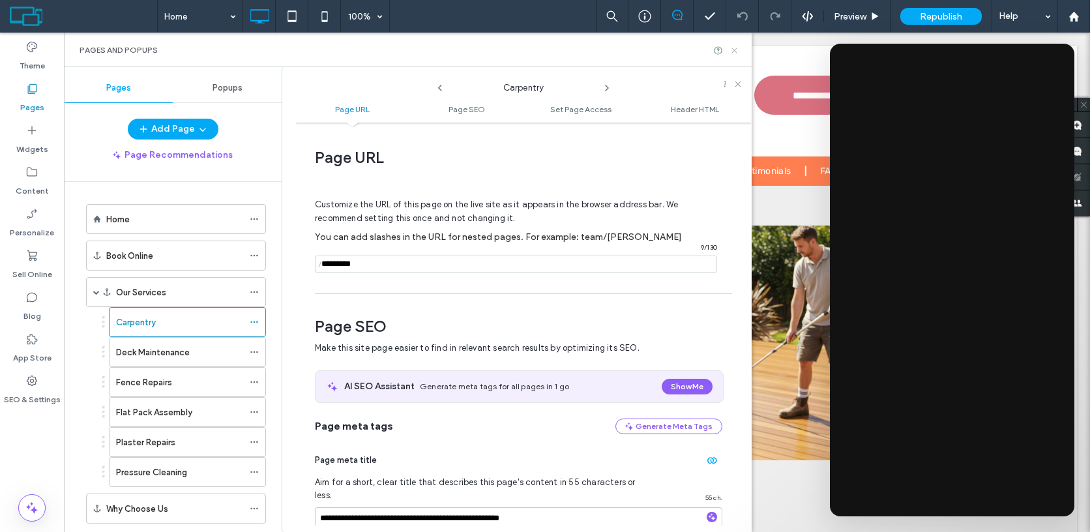
click at [737, 50] on icon at bounding box center [734, 51] width 10 height 10
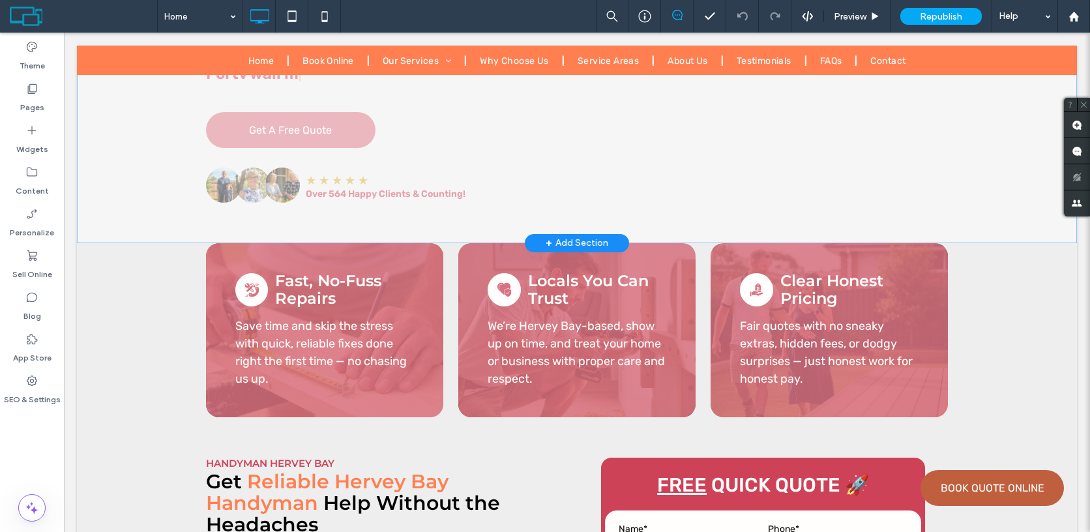
scroll to position [437, 0]
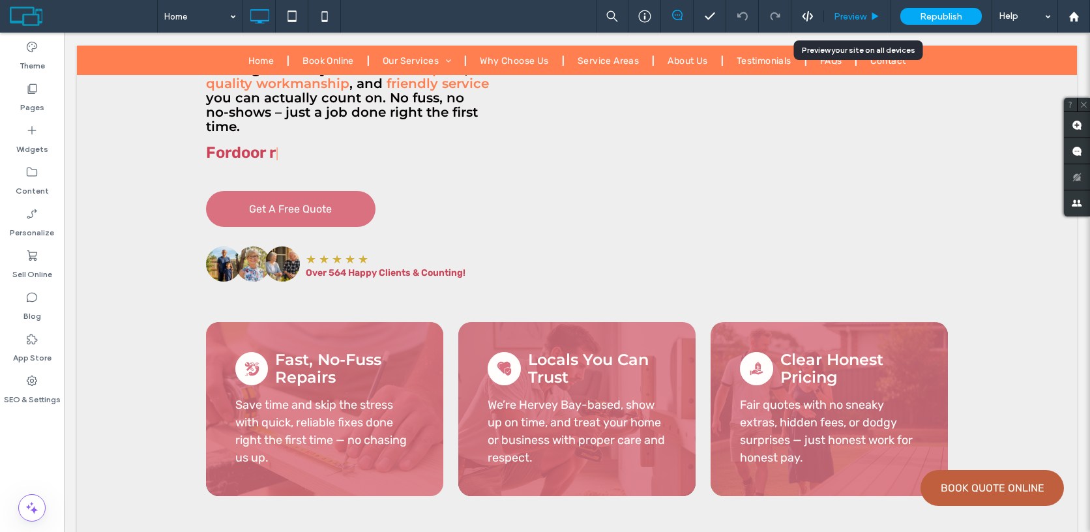
click at [853, 13] on span "Preview" at bounding box center [849, 16] width 33 height 11
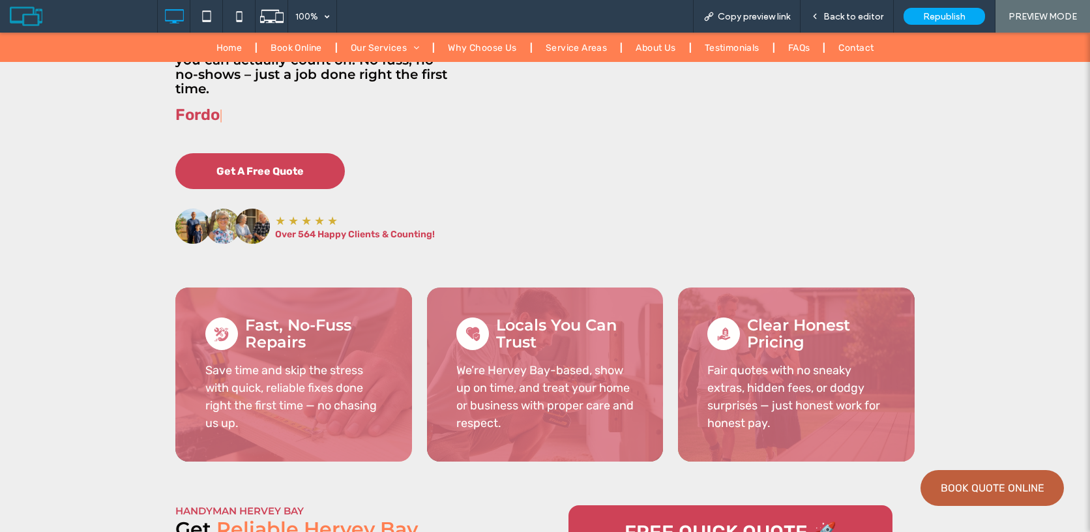
click at [289, 163] on link "Get A Free Quote" at bounding box center [259, 171] width 169 height 36
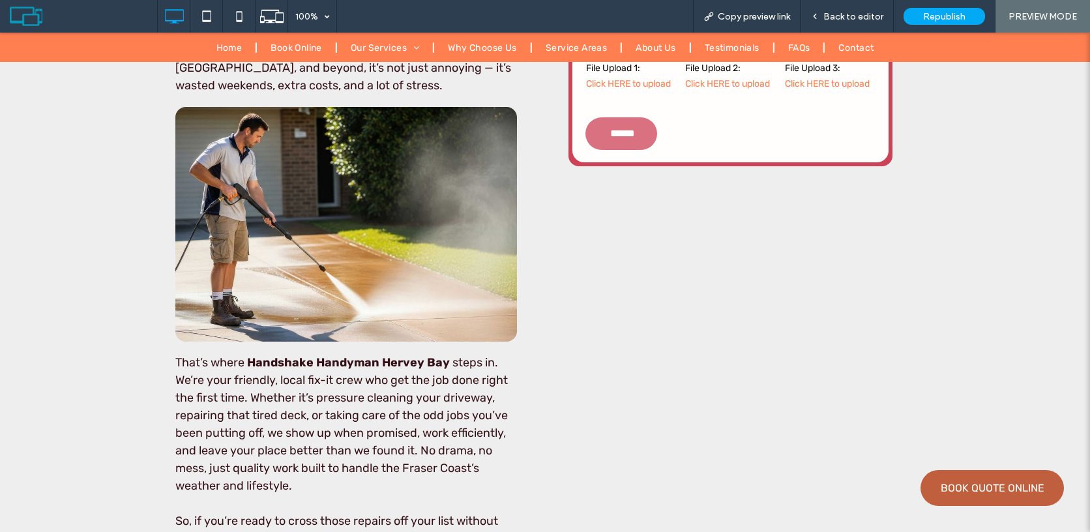
scroll to position [1266, 0]
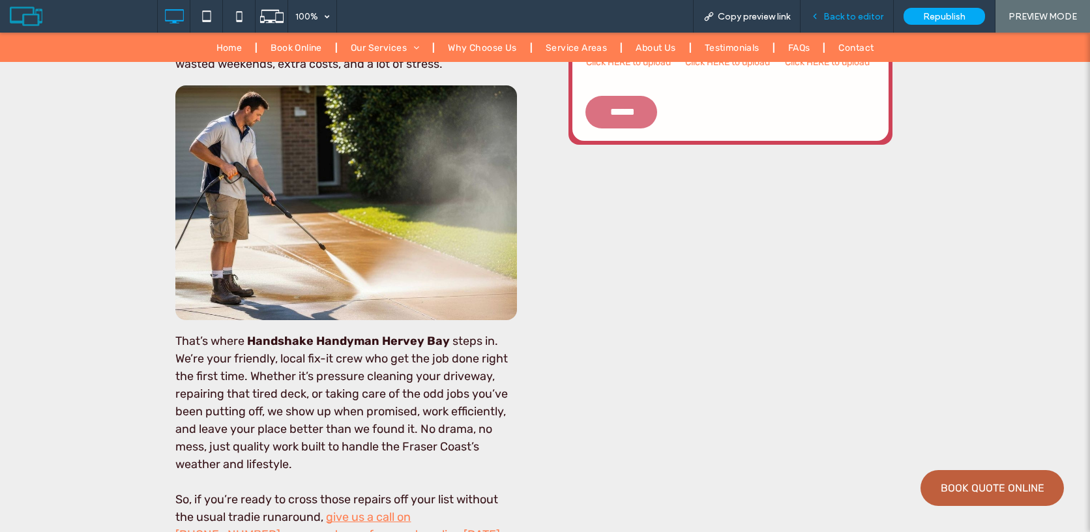
click at [859, 25] on div "Back to editor" at bounding box center [846, 16] width 93 height 33
click at [858, 22] on span "Back to editor" at bounding box center [853, 16] width 60 height 11
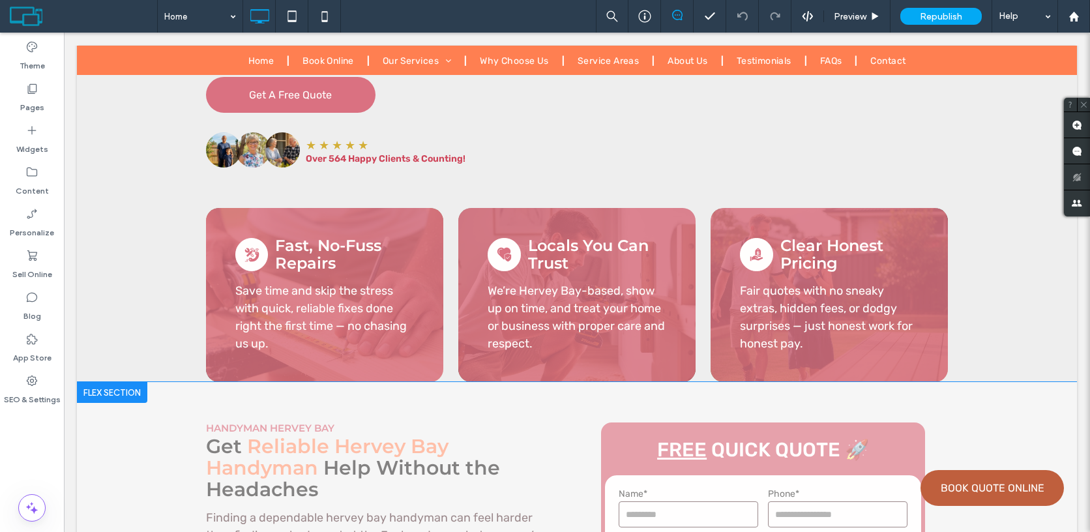
scroll to position [325, 0]
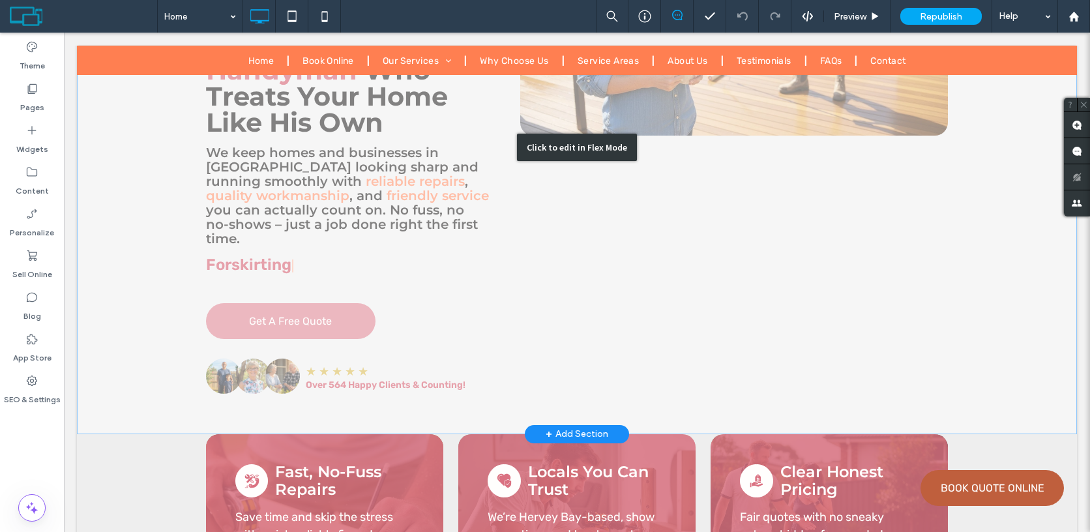
click at [542, 301] on div "Click to edit in Flex Mode" at bounding box center [577, 147] width 1000 height 573
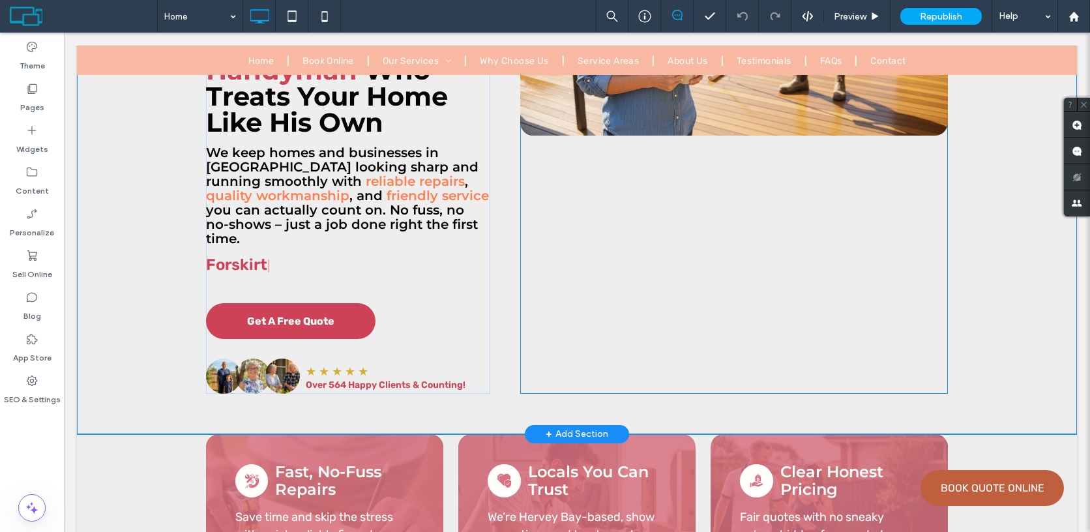
click at [338, 303] on link "Get A Free Quote" at bounding box center [290, 321] width 169 height 36
click at [340, 303] on link "Get A Free Quote" at bounding box center [290, 321] width 169 height 36
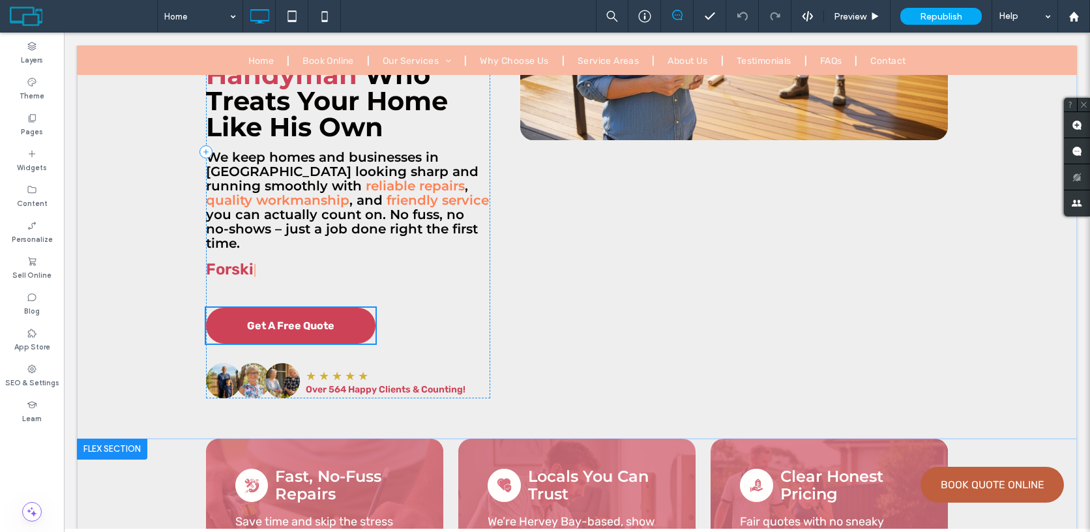
click at [108, 439] on div at bounding box center [112, 449] width 70 height 21
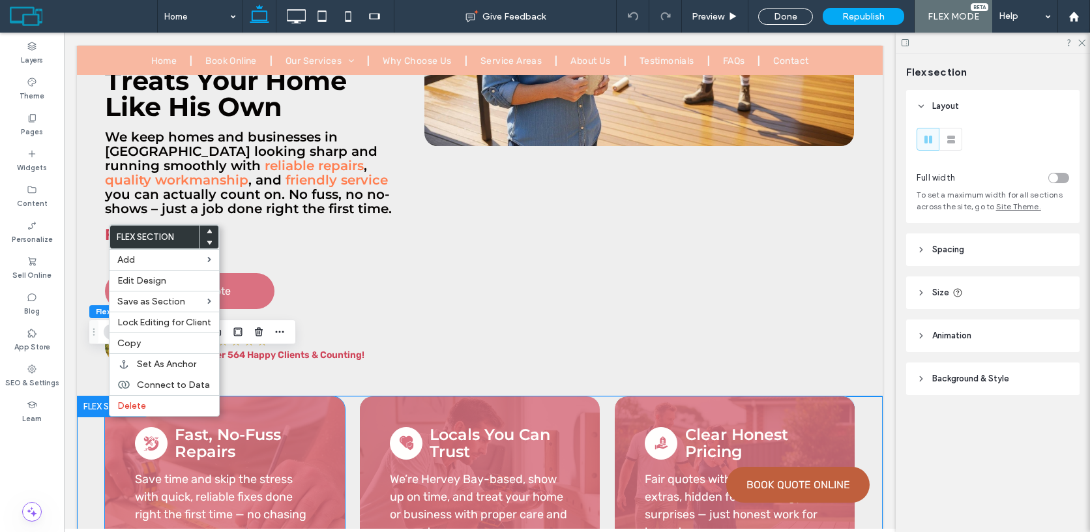
scroll to position [366, 0]
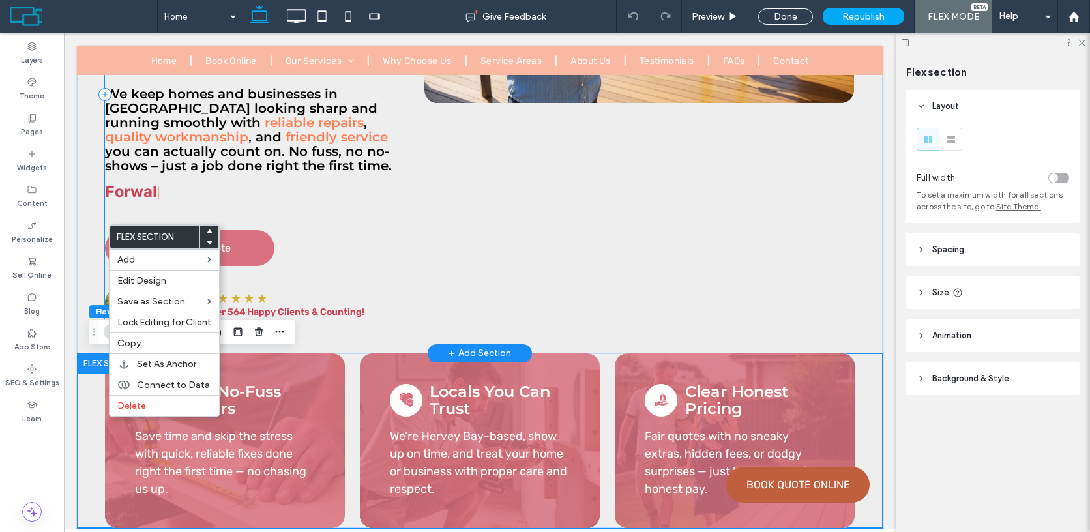
click at [388, 304] on div "From Patching Walls and Fixing Fences to Crafting Decks You’ll Love Unwinding O…" at bounding box center [249, 94] width 289 height 452
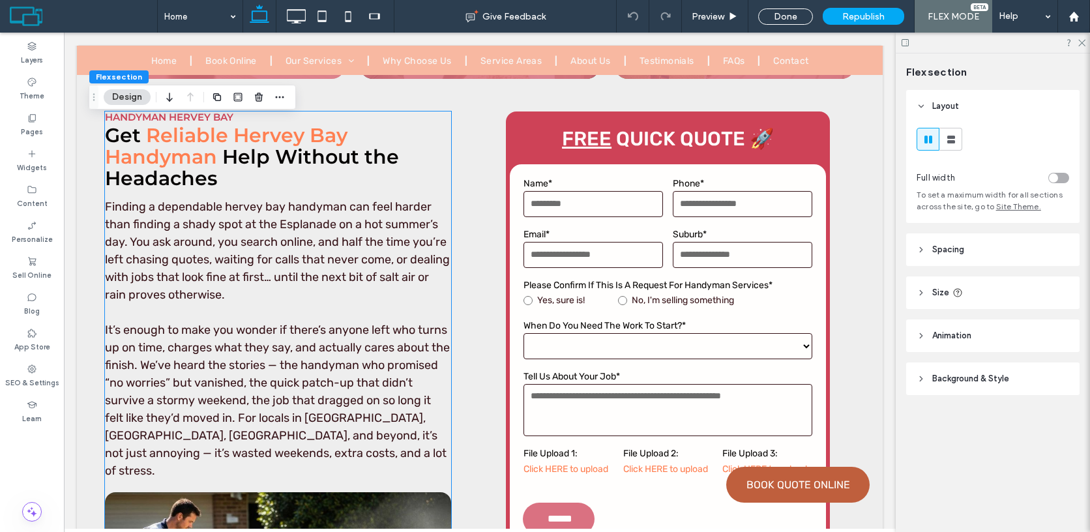
scroll to position [785, 0]
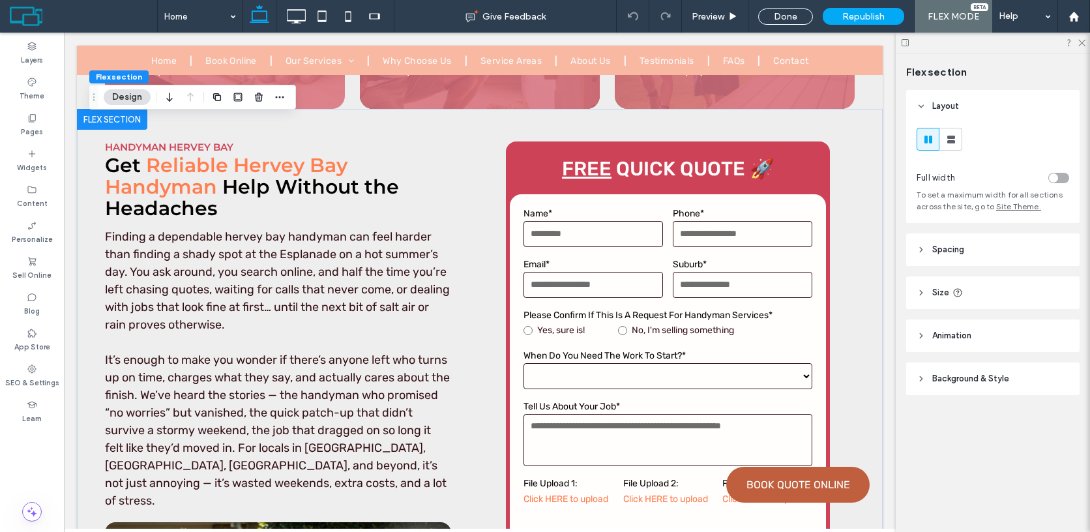
click at [100, 118] on div at bounding box center [112, 119] width 70 height 21
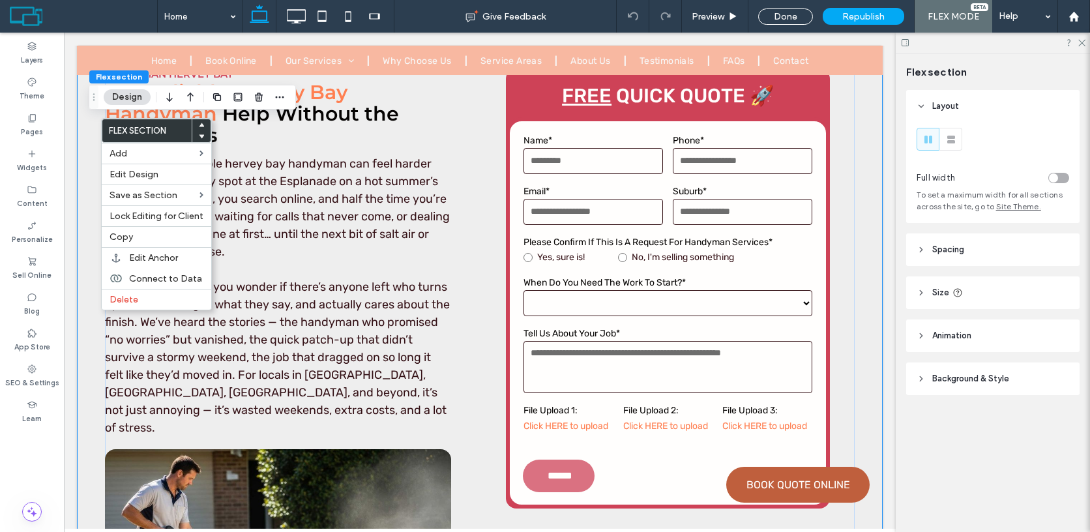
scroll to position [862, 0]
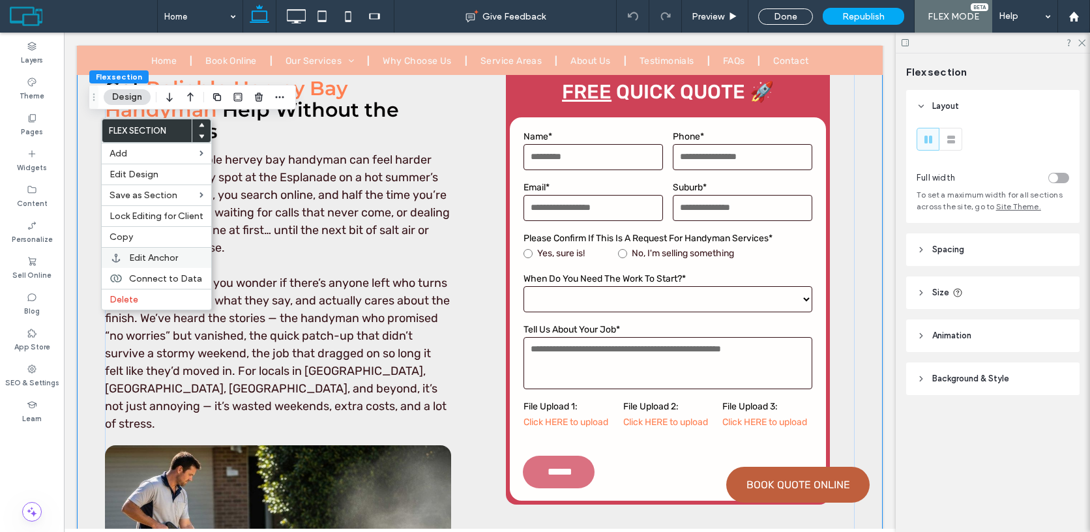
click at [149, 252] on div "Edit Anchor" at bounding box center [156, 257] width 109 height 21
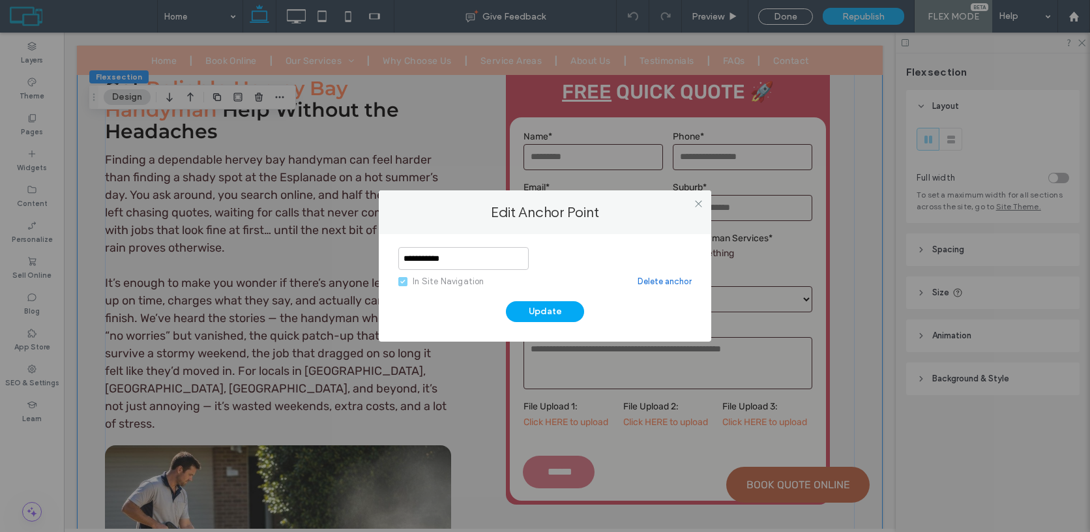
click at [477, 261] on input "**********" at bounding box center [463, 258] width 130 height 23
click at [562, 310] on button "Update" at bounding box center [545, 311] width 78 height 21
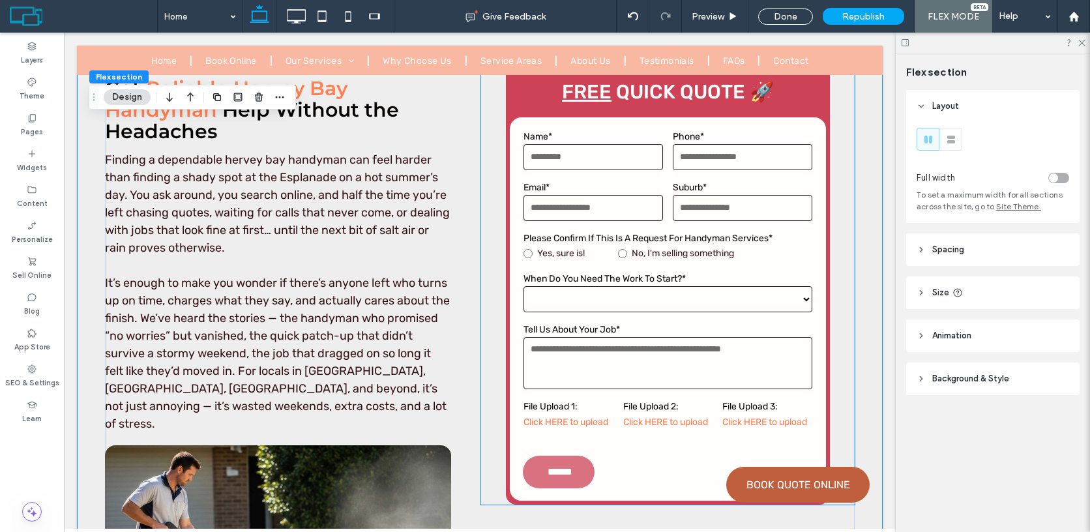
scroll to position [778, 0]
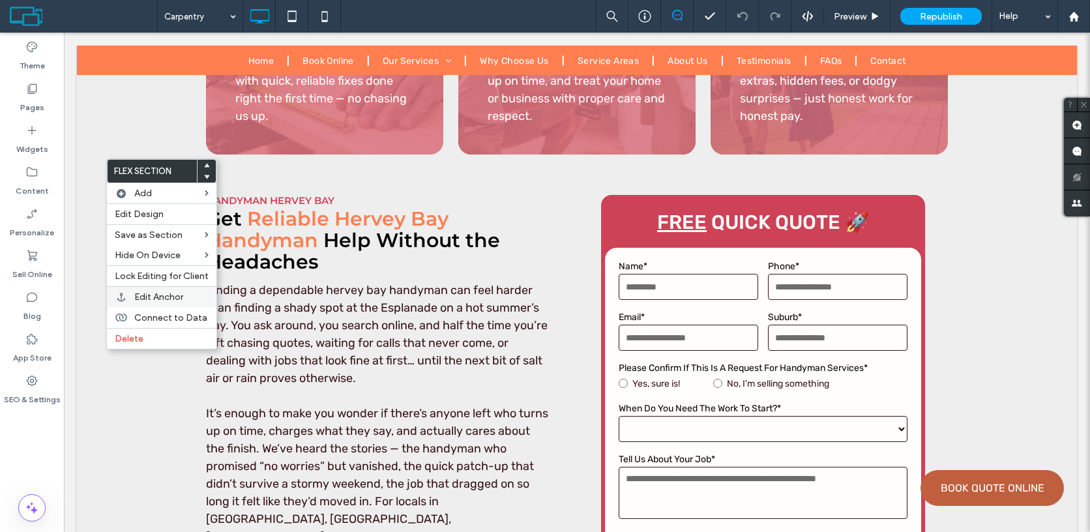
click at [164, 291] on div "Edit Anchor" at bounding box center [161, 296] width 109 height 21
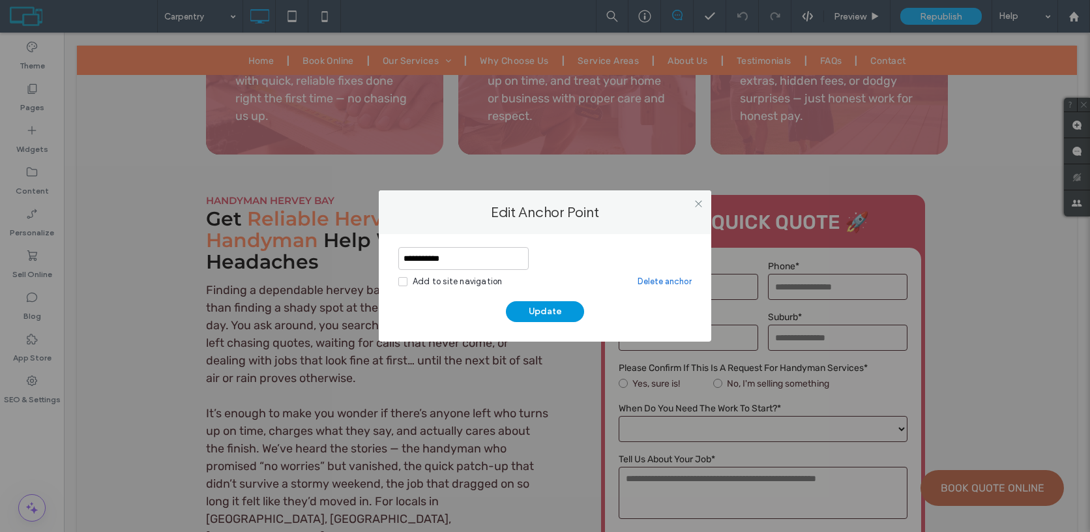
click at [547, 310] on button "Update" at bounding box center [545, 311] width 78 height 21
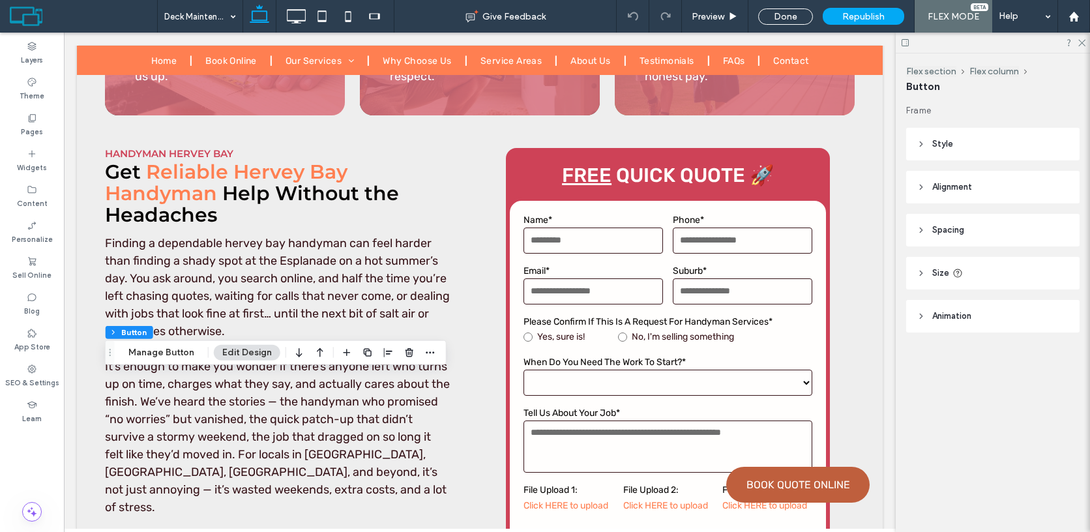
type input "**"
click at [183, 352] on button "Manage Button" at bounding box center [161, 353] width 83 height 16
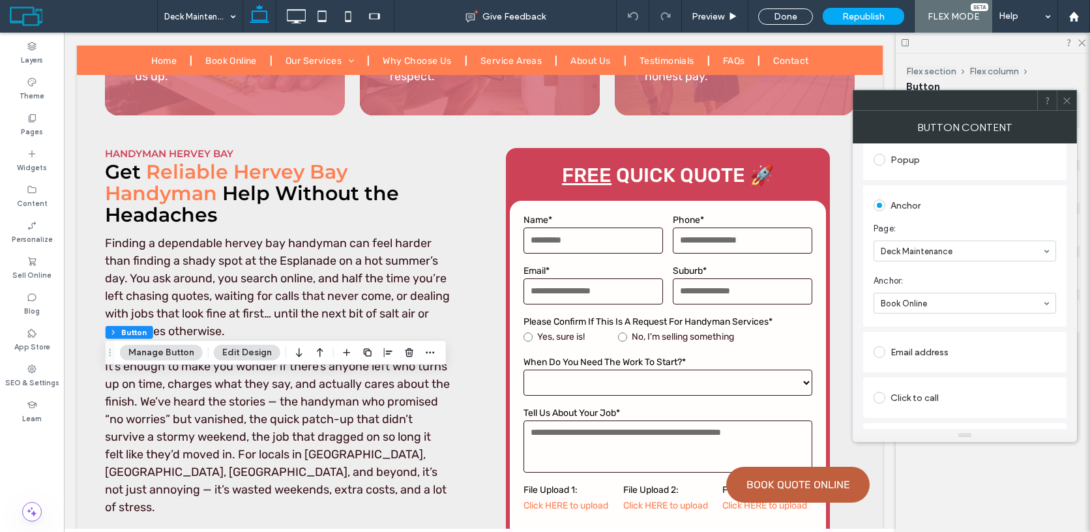
scroll to position [237, 0]
click at [1065, 106] on span at bounding box center [1067, 101] width 10 height 20
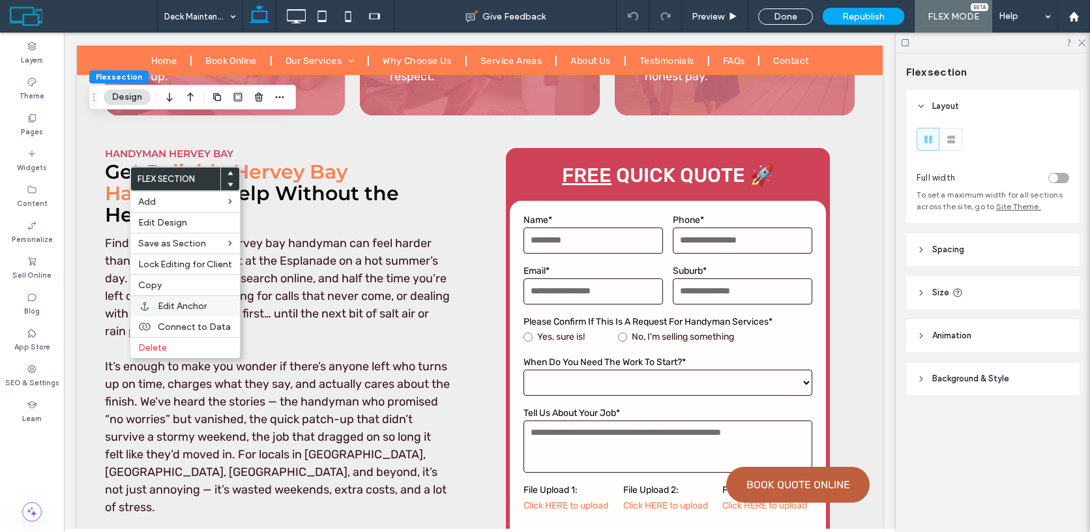
click at [169, 309] on span "Edit Anchor" at bounding box center [182, 305] width 49 height 11
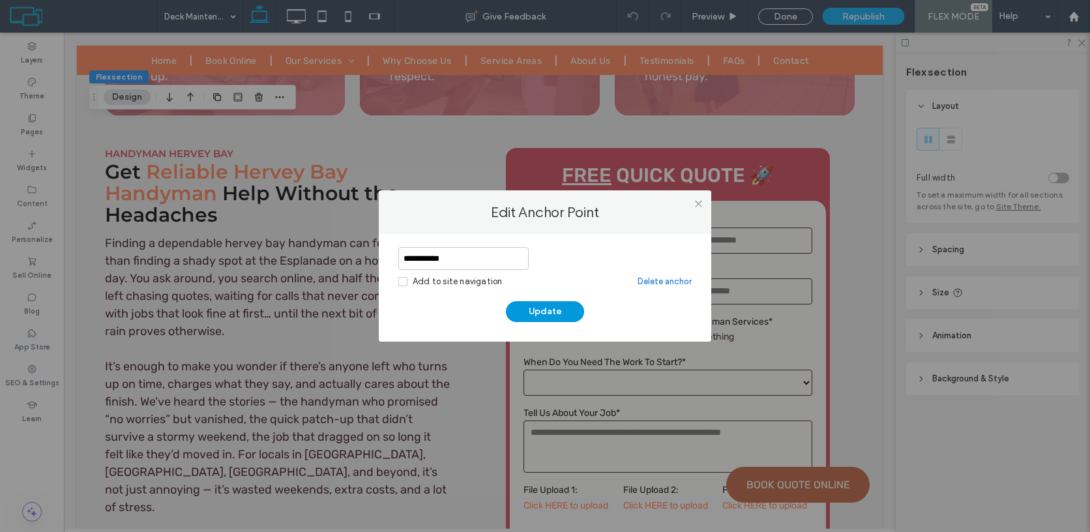
click at [545, 309] on button "Update" at bounding box center [545, 311] width 78 height 21
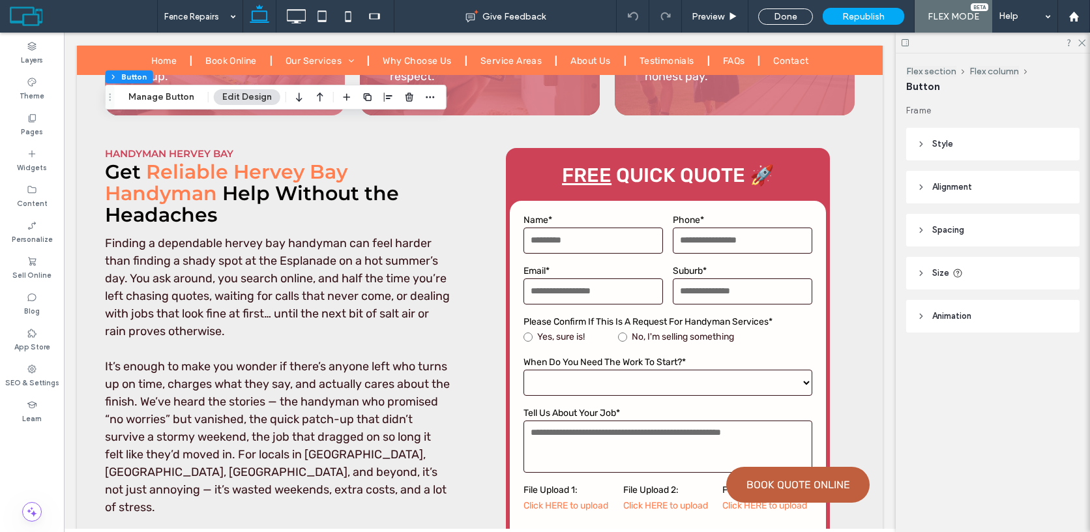
type input "**"
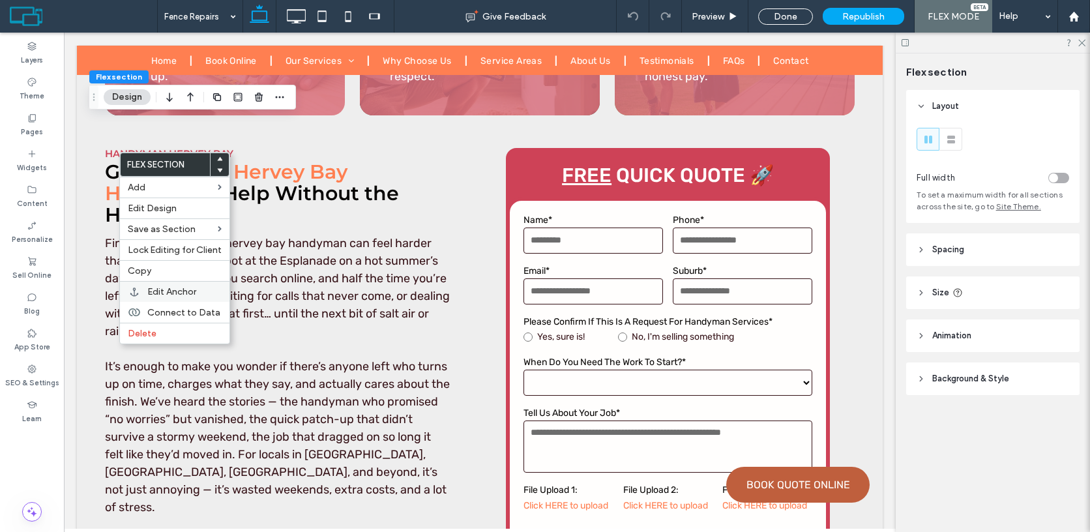
click at [168, 294] on span "Edit Anchor" at bounding box center [171, 291] width 49 height 11
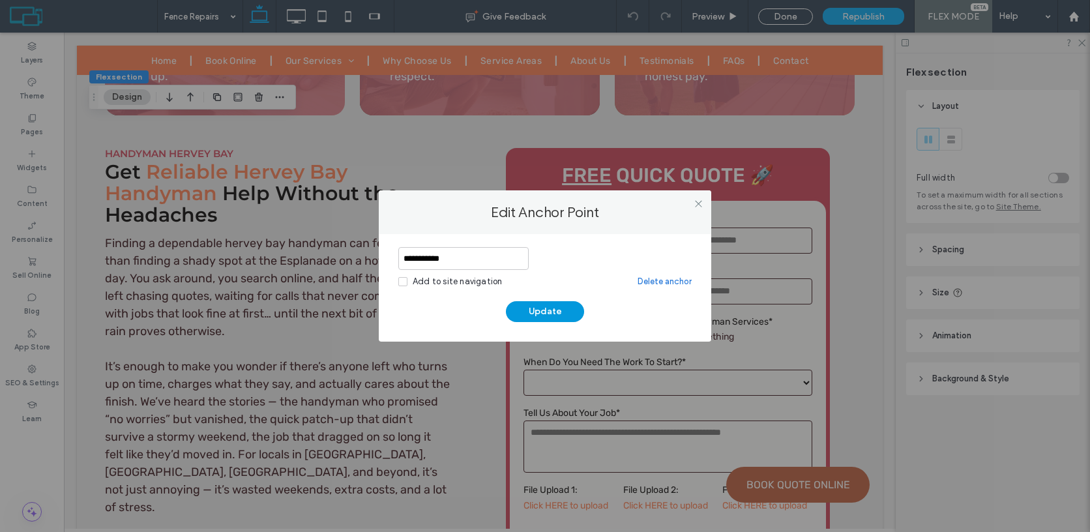
click at [566, 314] on button "Update" at bounding box center [545, 311] width 78 height 21
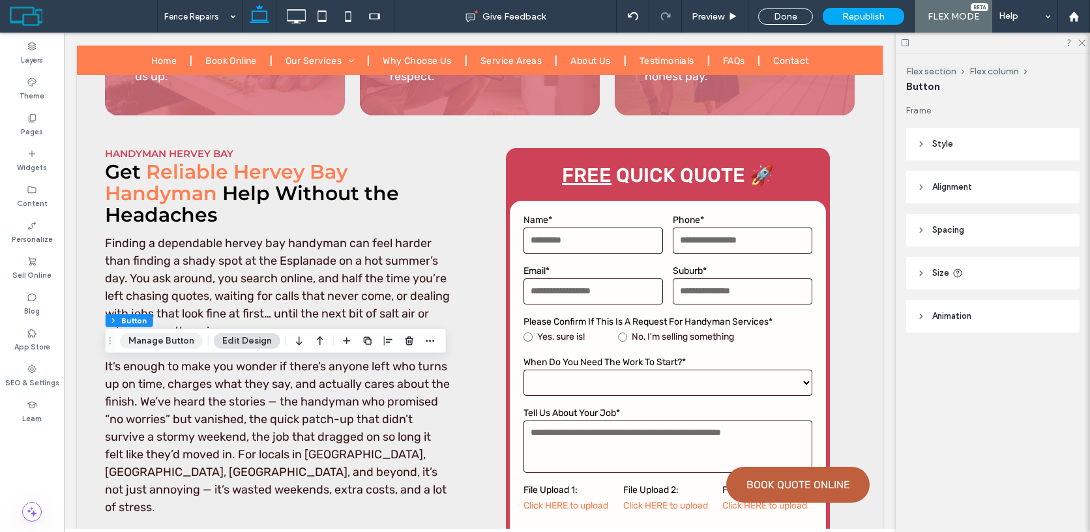
click at [163, 340] on button "Manage Button" at bounding box center [161, 341] width 83 height 16
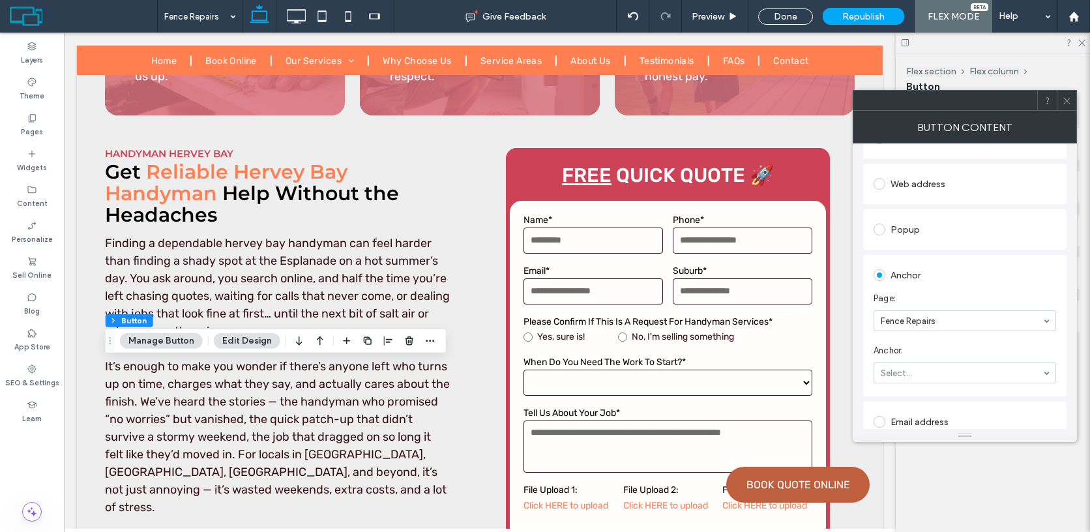
scroll to position [164, 0]
click at [1067, 97] on icon at bounding box center [1067, 101] width 10 height 10
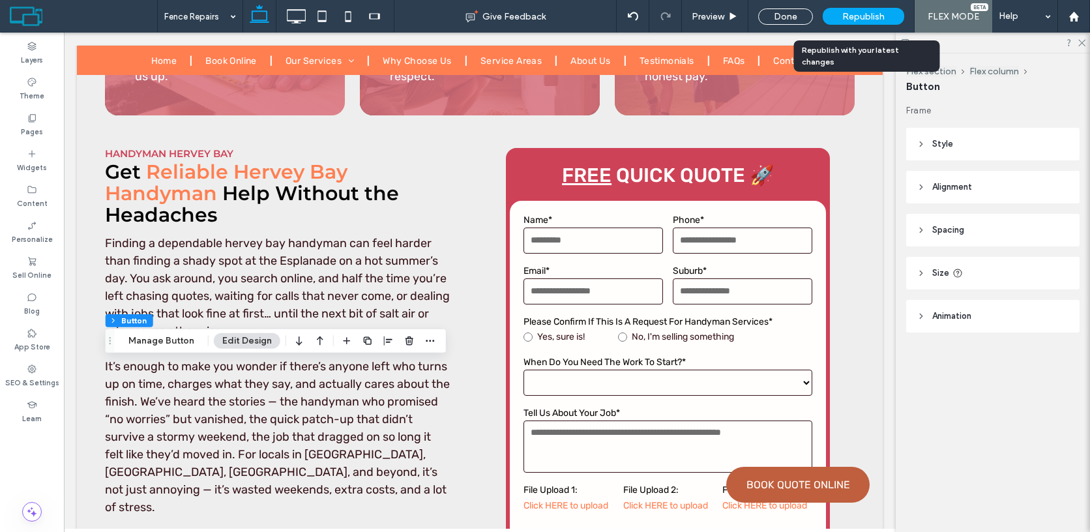
click at [884, 20] on span "Republish" at bounding box center [863, 16] width 42 height 11
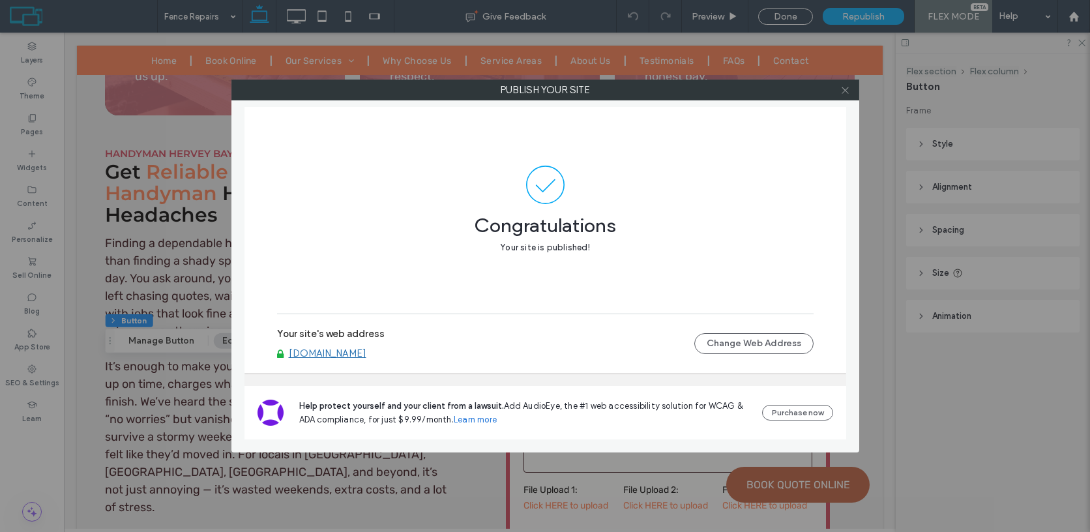
click at [845, 93] on icon at bounding box center [845, 90] width 10 height 10
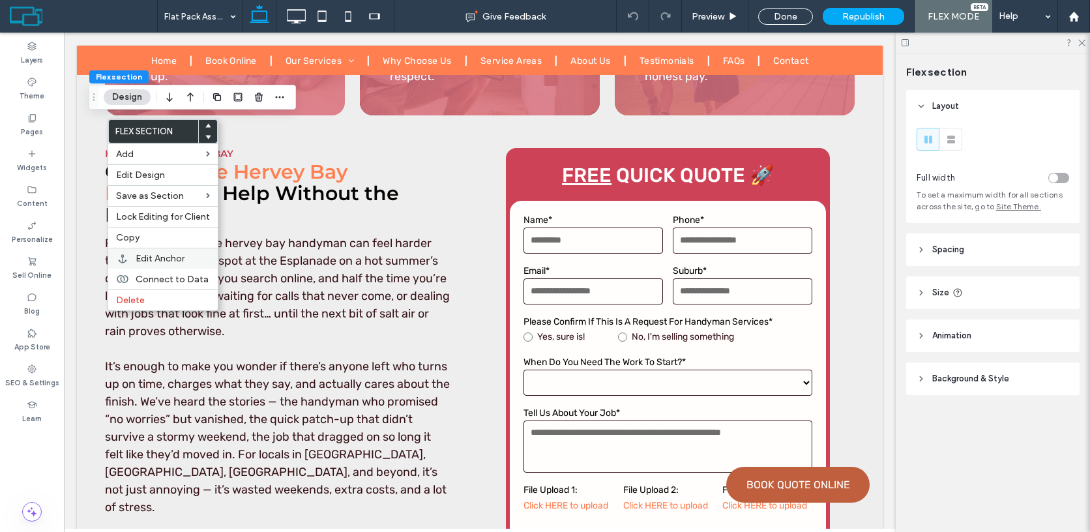
click at [192, 250] on div "Edit Anchor" at bounding box center [162, 258] width 109 height 21
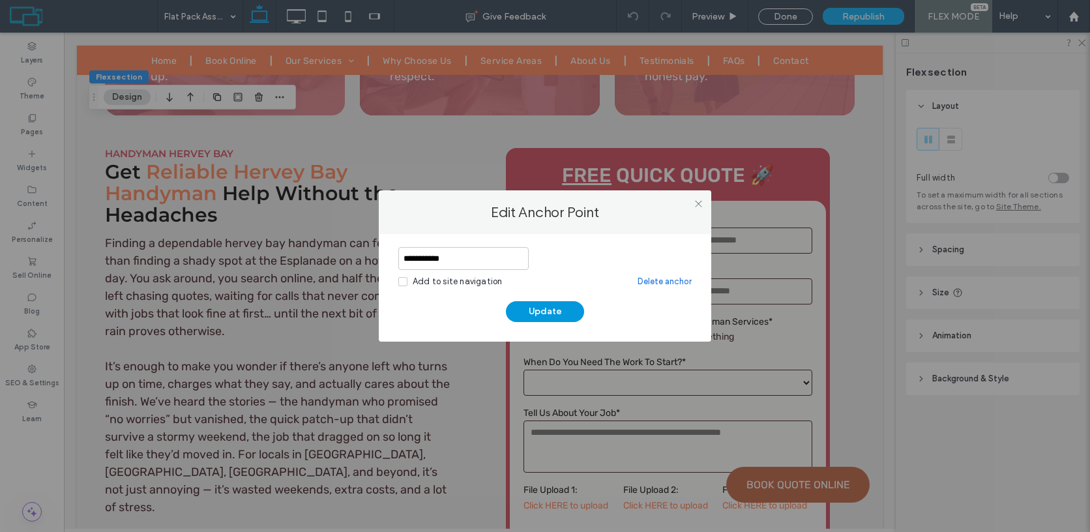
click at [546, 317] on button "Update" at bounding box center [545, 311] width 78 height 21
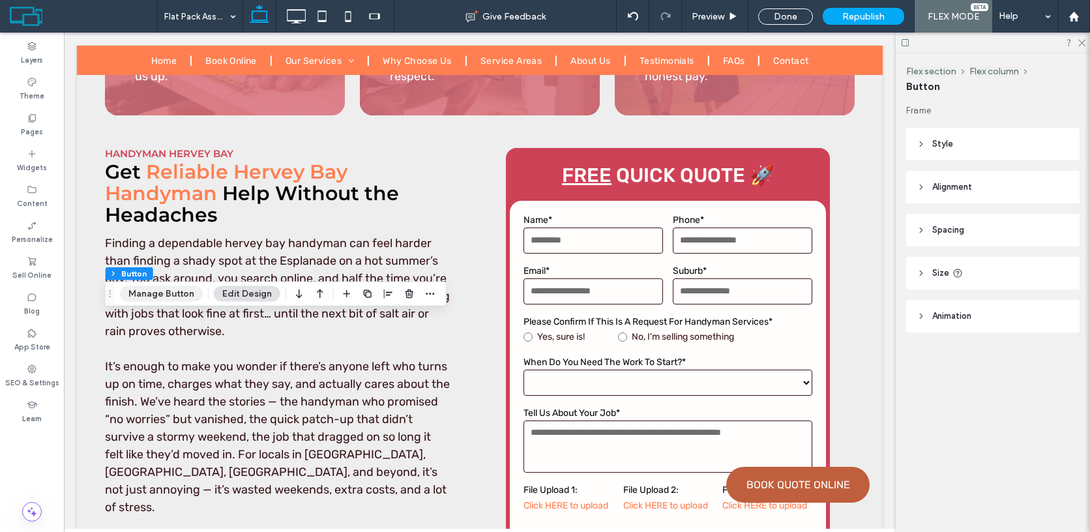
click at [166, 291] on button "Manage Button" at bounding box center [161, 294] width 83 height 16
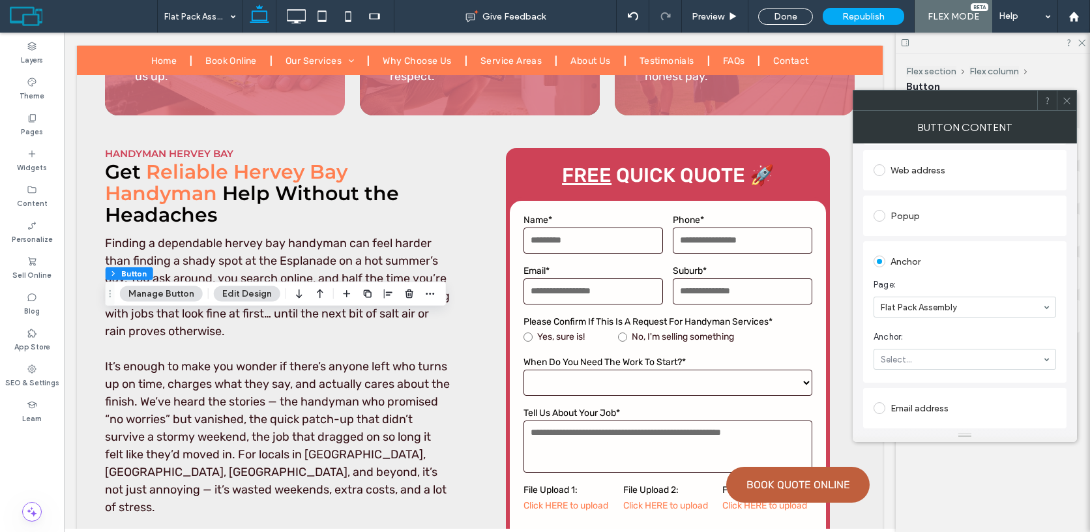
scroll to position [196, 0]
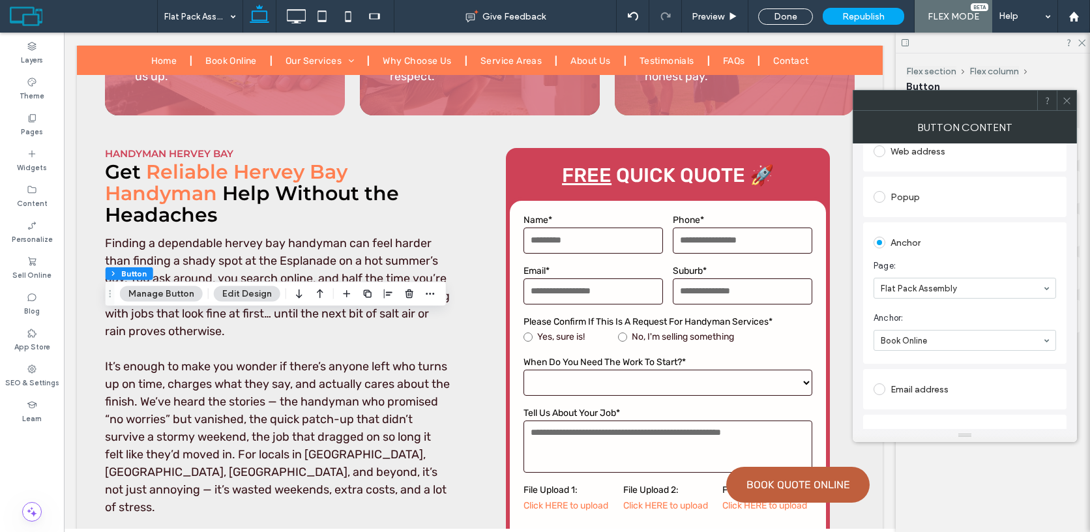
click at [1069, 105] on span at bounding box center [1067, 101] width 10 height 20
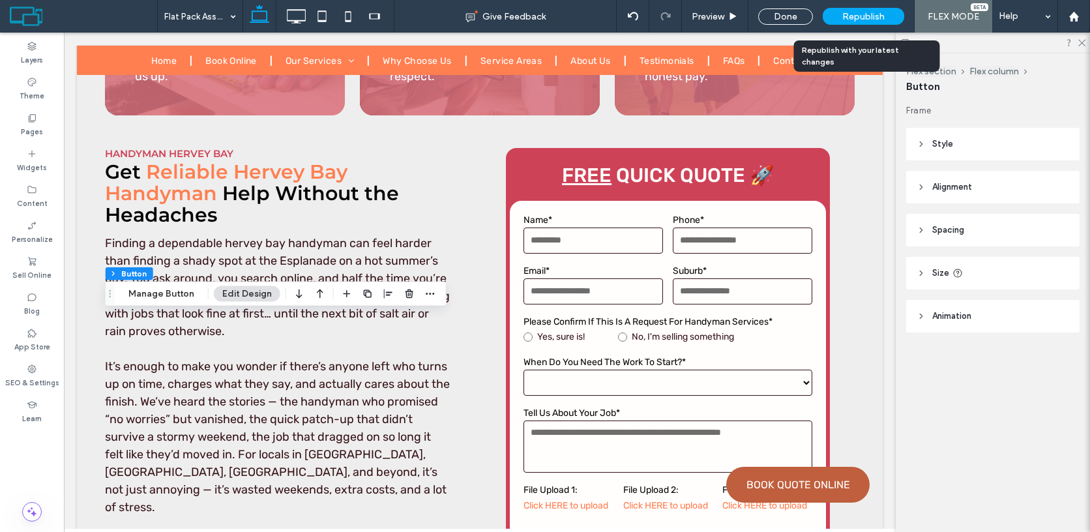
click at [867, 21] on span "Republish" at bounding box center [863, 16] width 42 height 11
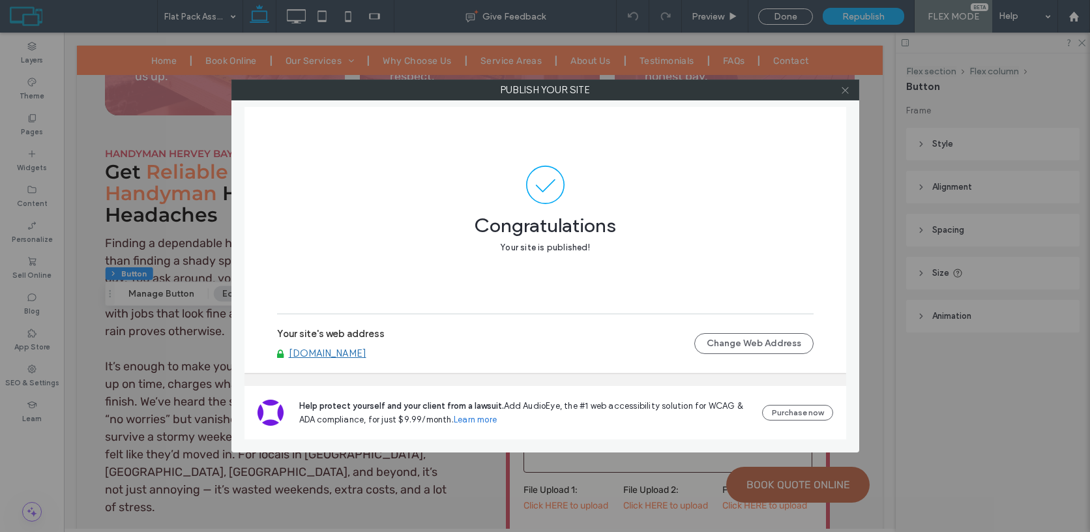
click at [843, 85] on icon at bounding box center [845, 90] width 10 height 10
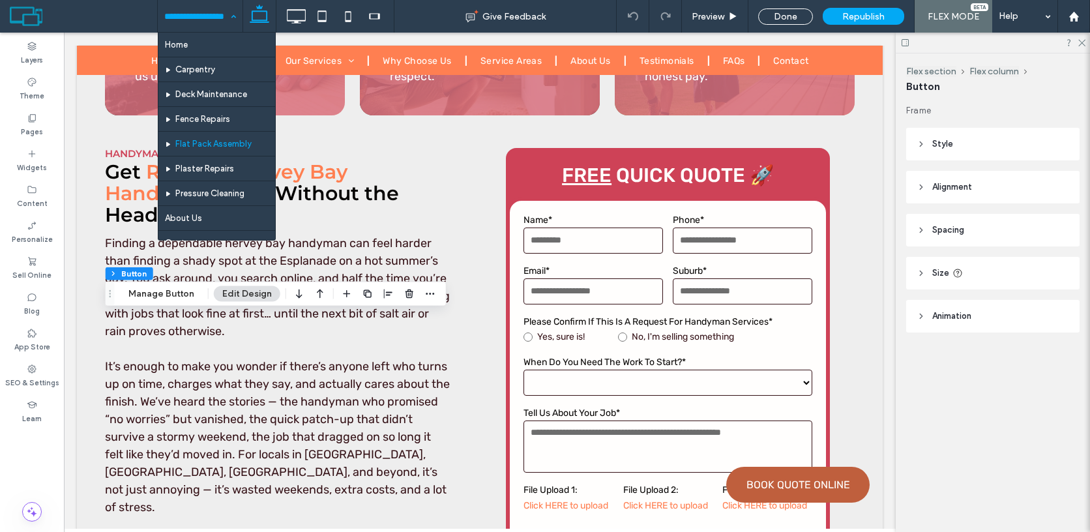
click at [215, 24] on input at bounding box center [196, 16] width 65 height 33
click at [0, 0] on div at bounding box center [0, 0] width 0 height 0
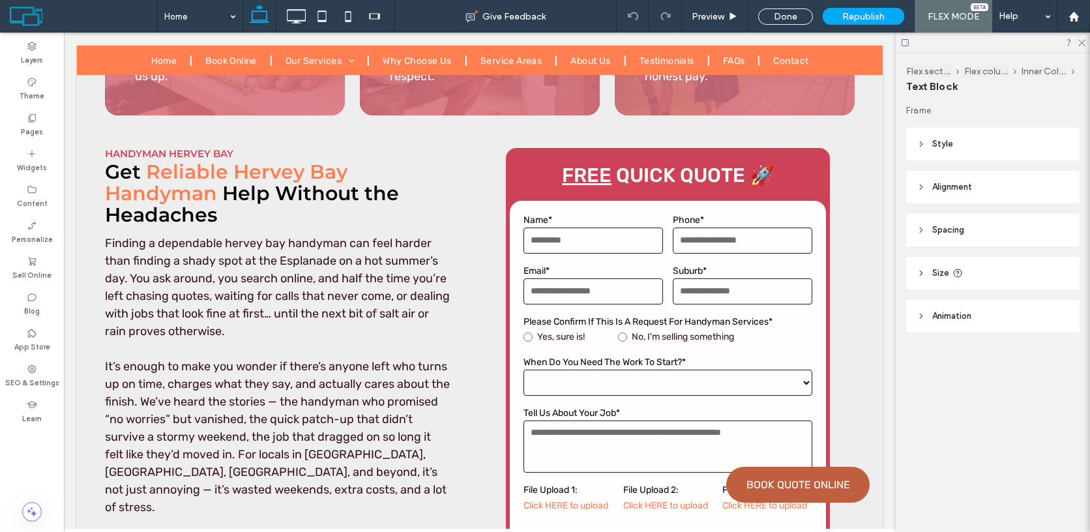
type input "*****"
type input "**"
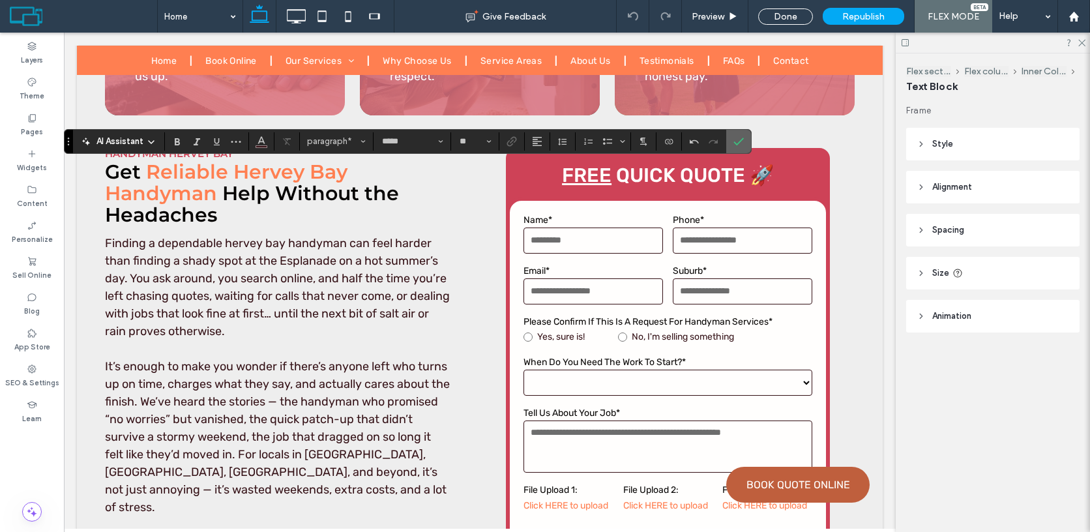
click at [738, 143] on icon "Confirm" at bounding box center [738, 141] width 10 height 10
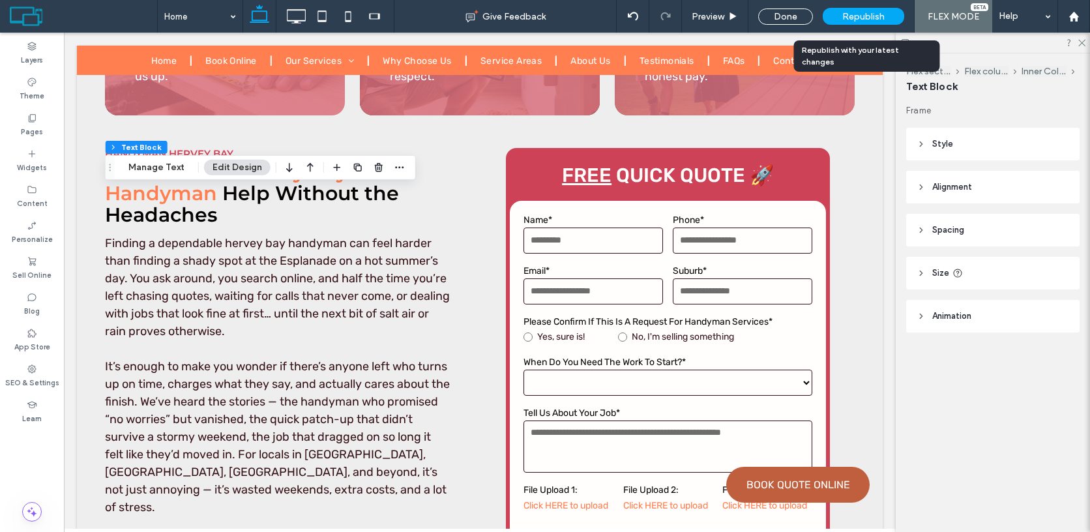
click at [860, 15] on span "Republish" at bounding box center [863, 16] width 42 height 11
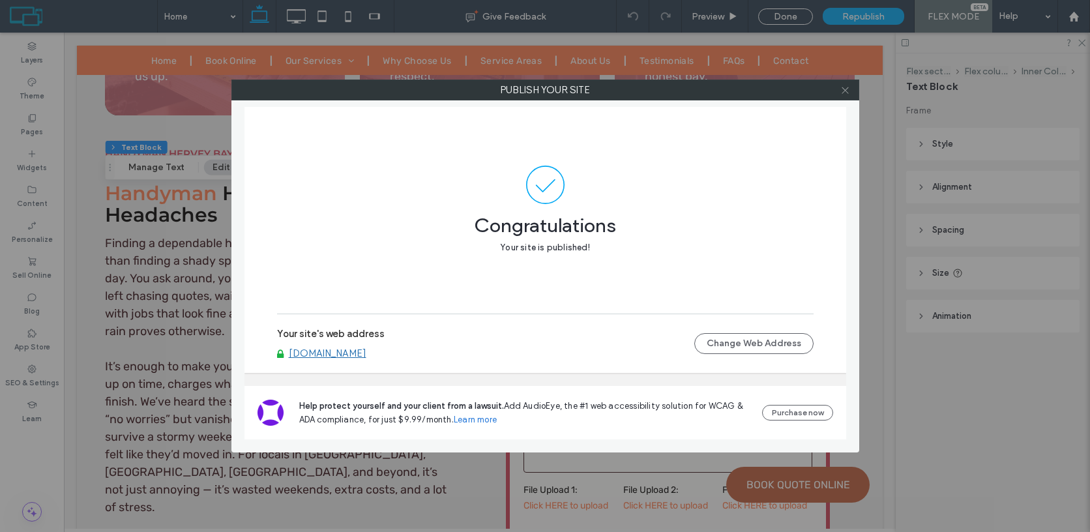
click at [848, 93] on icon at bounding box center [845, 90] width 10 height 10
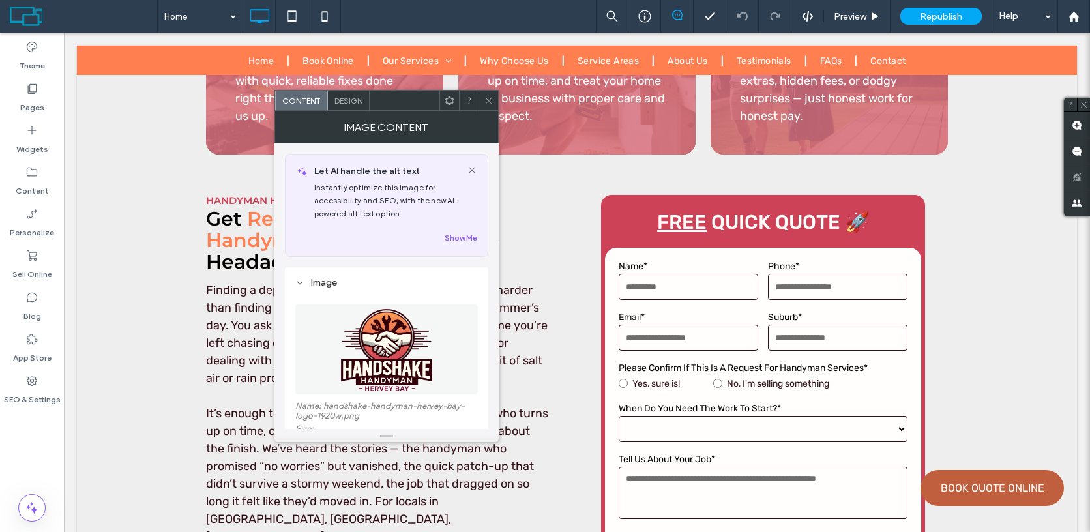
click at [317, 450] on button "Replace" at bounding box center [320, 458] width 50 height 16
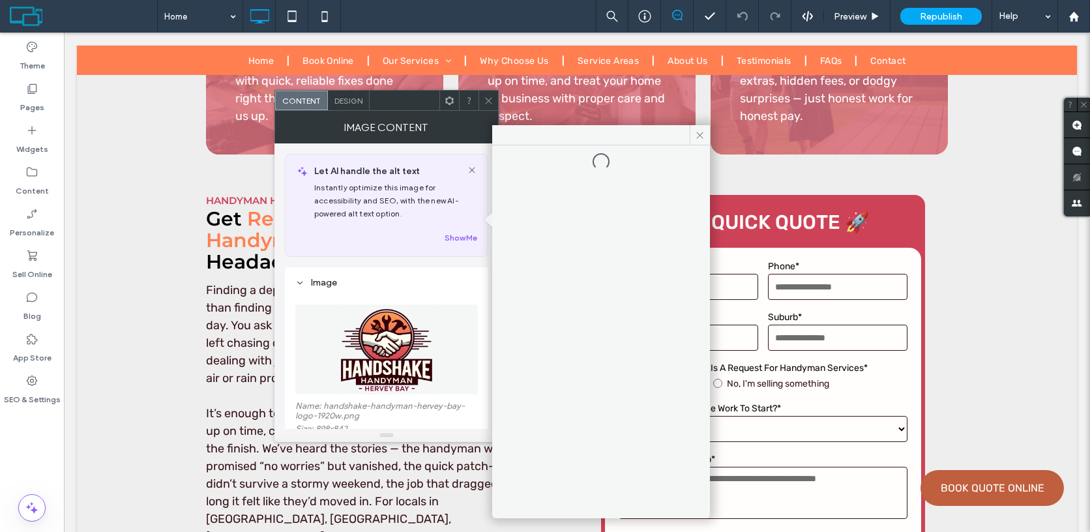
scroll to position [132, 0]
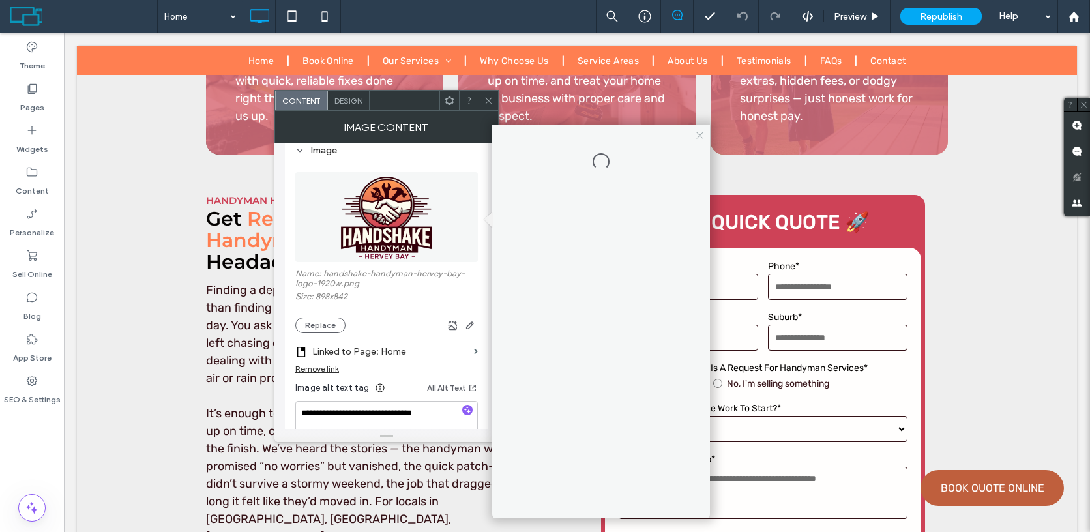
click at [699, 135] on icon at bounding box center [700, 135] width 10 height 10
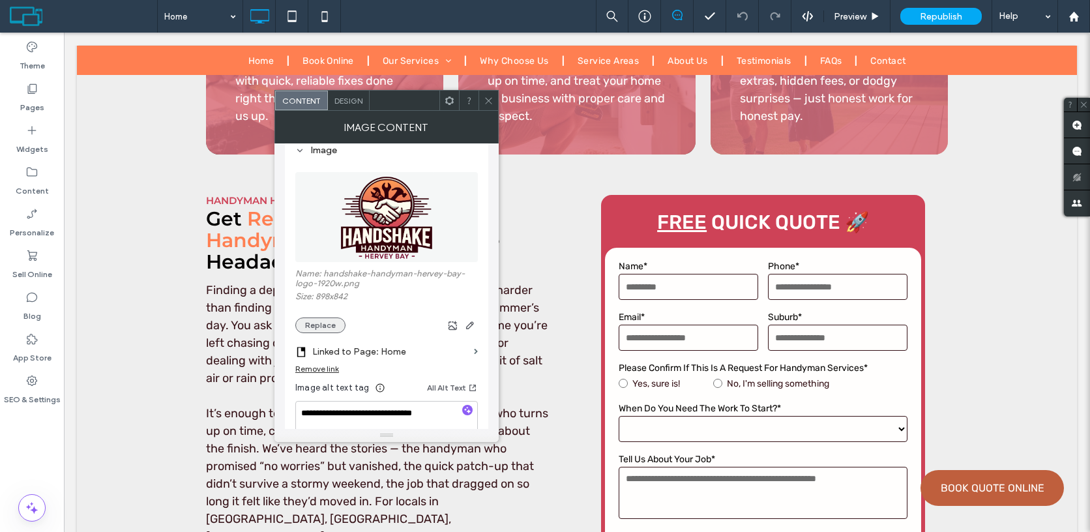
click at [325, 328] on button "Replace" at bounding box center [320, 325] width 50 height 16
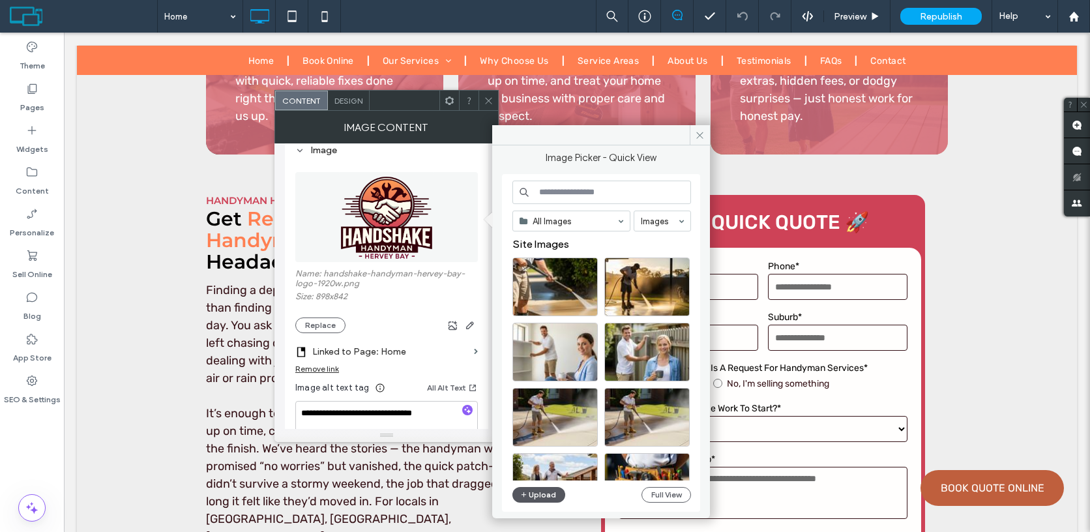
click at [529, 488] on button "Upload" at bounding box center [538, 495] width 53 height 16
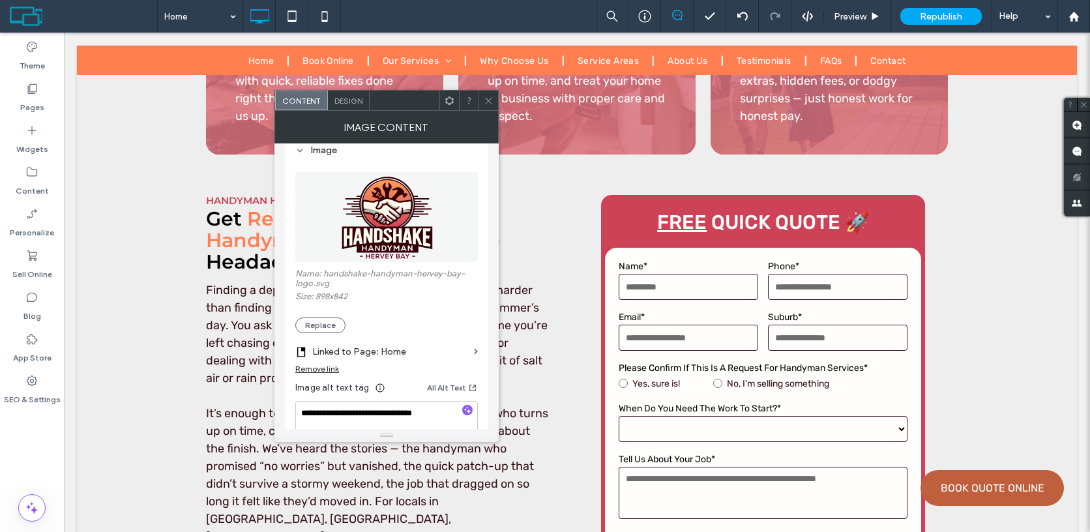
click at [349, 100] on span "Design" at bounding box center [348, 101] width 28 height 10
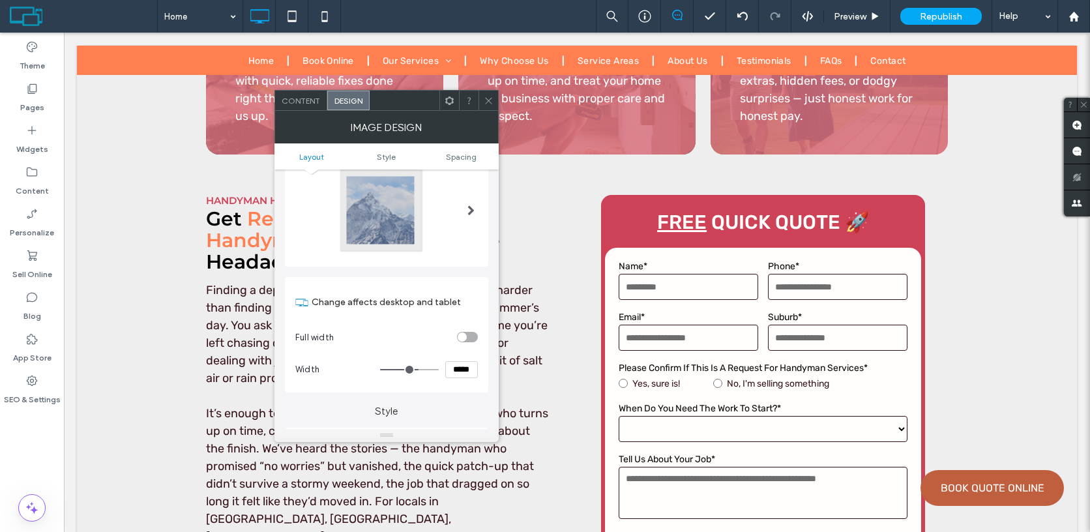
scroll to position [51, 0]
click at [490, 98] on icon at bounding box center [489, 101] width 10 height 10
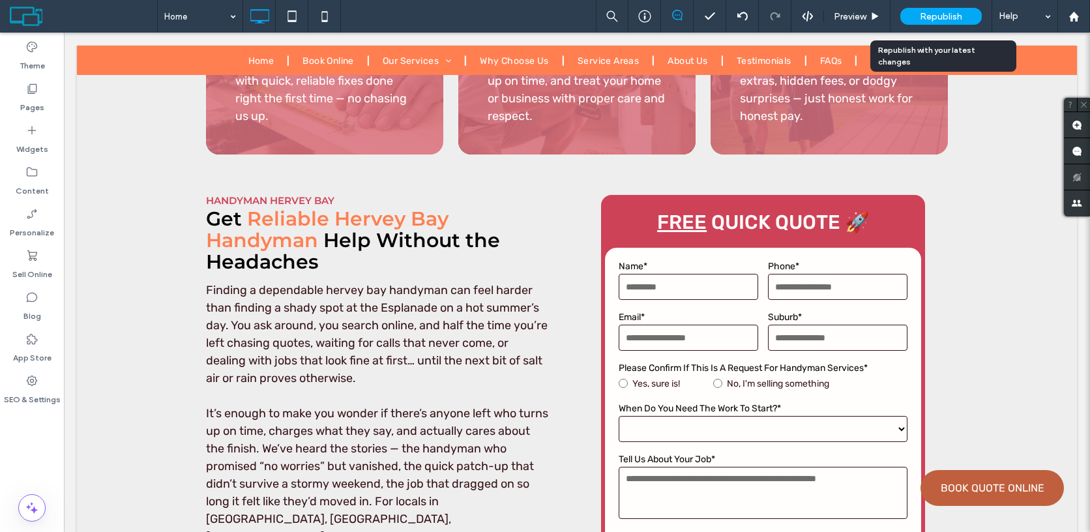
click at [926, 20] on span "Republish" at bounding box center [941, 16] width 42 height 11
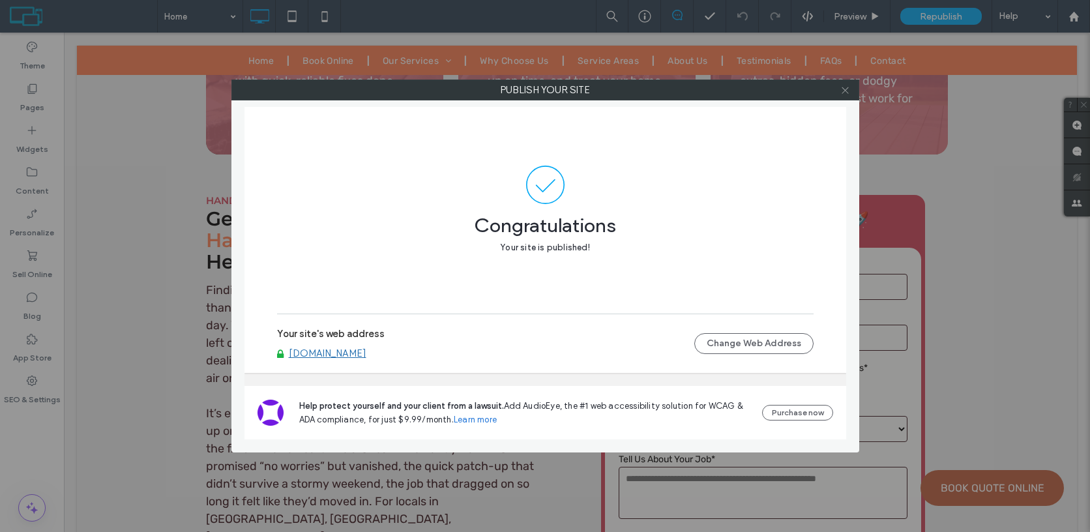
click at [845, 87] on icon at bounding box center [845, 90] width 10 height 10
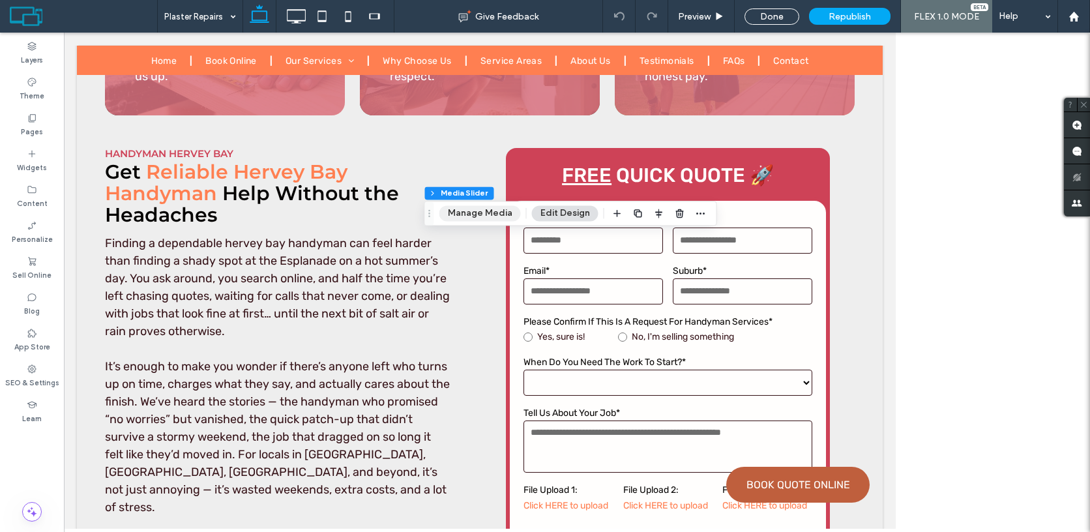
click at [494, 211] on button "Manage Media" at bounding box center [479, 213] width 81 height 16
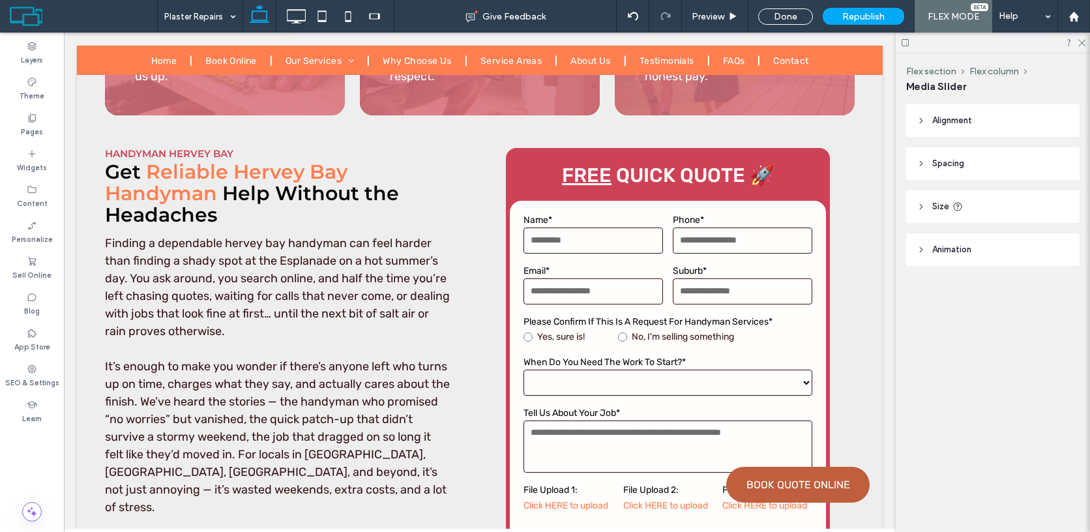
click at [96, 20] on button "Manage Media" at bounding box center [55, 13] width 81 height 16
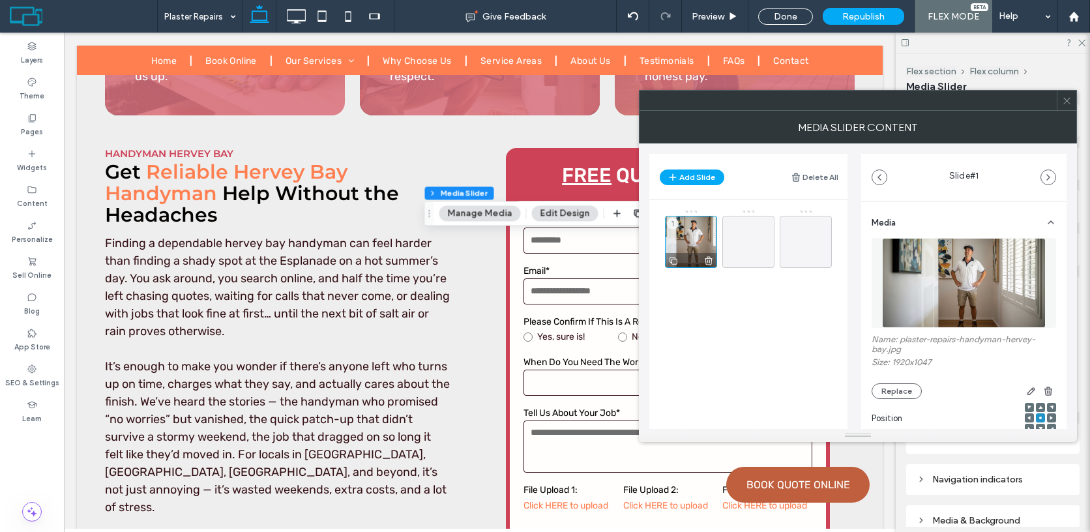
click at [690, 255] on div at bounding box center [690, 260] width 51 height 14
click at [903, 340] on label "Name: plaster-repairs-handyman-hervey-bay.jpg" at bounding box center [963, 345] width 184 height 23
drag, startPoint x: 903, startPoint y: 340, endPoint x: 883, endPoint y: 349, distance: 22.4
click at [883, 350] on label "Name: plaster-repairs-handyman-hervey-bay.jpg" at bounding box center [963, 345] width 184 height 23
click at [890, 395] on button "Replace" at bounding box center [896, 391] width 50 height 16
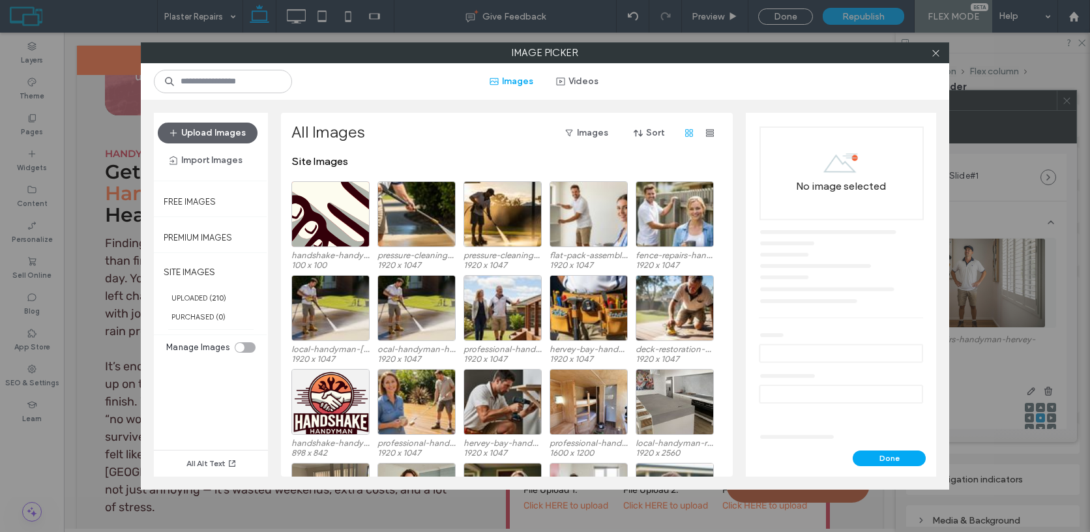
click at [940, 51] on div at bounding box center [935, 53] width 20 height 20
click at [935, 53] on use at bounding box center [935, 53] width 7 height 7
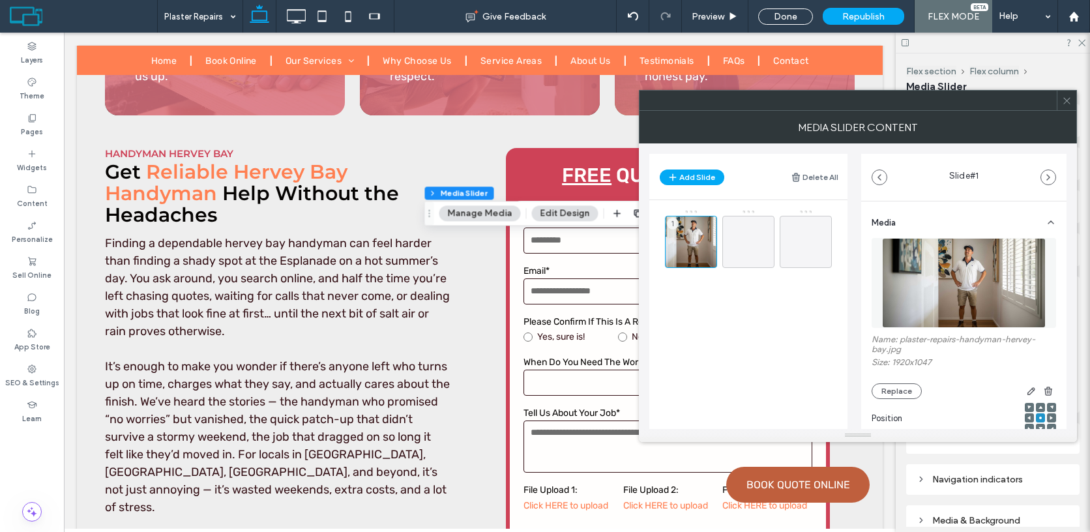
click at [897, 337] on label "Name: plaster-repairs-handyman-hervey-bay.jpg" at bounding box center [963, 345] width 184 height 23
click at [908, 338] on label "Name: plaster-repairs-handyman-hervey-bay.jpg" at bounding box center [963, 345] width 184 height 23
drag, startPoint x: 898, startPoint y: 340, endPoint x: 885, endPoint y: 353, distance: 18.9
click at [885, 353] on label "Name: plaster-repairs-handyman-hervey-bay.jpg" at bounding box center [963, 345] width 184 height 23
copy label "plaster-repairs-handyman-hervey-bay"
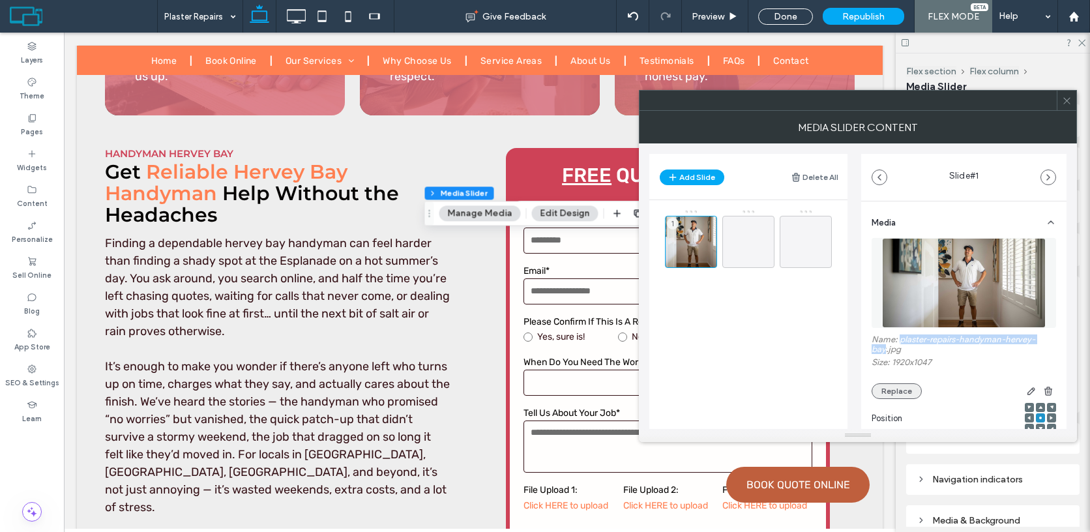
click at [890, 398] on button "Replace" at bounding box center [896, 391] width 50 height 16
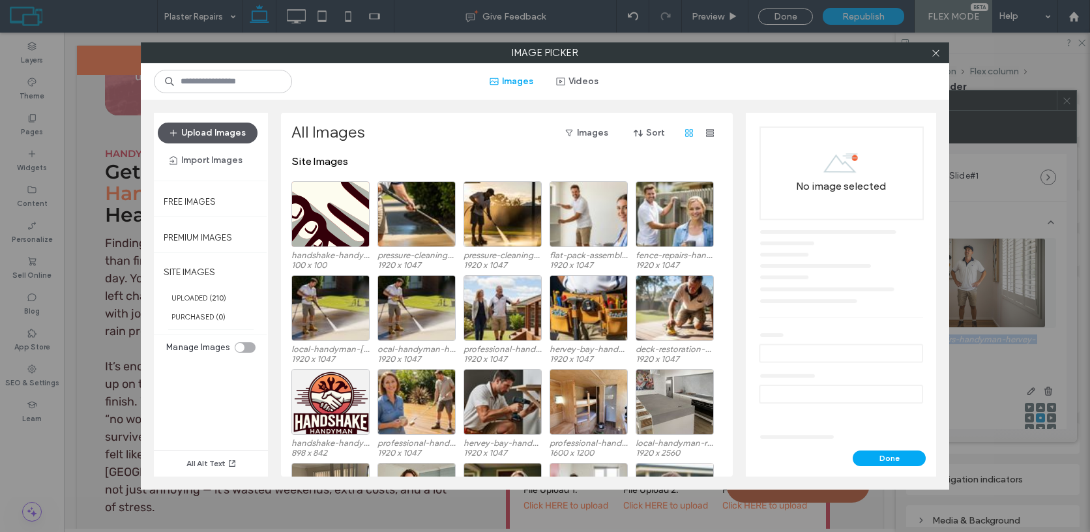
click at [244, 135] on button "Upload Images" at bounding box center [208, 133] width 100 height 21
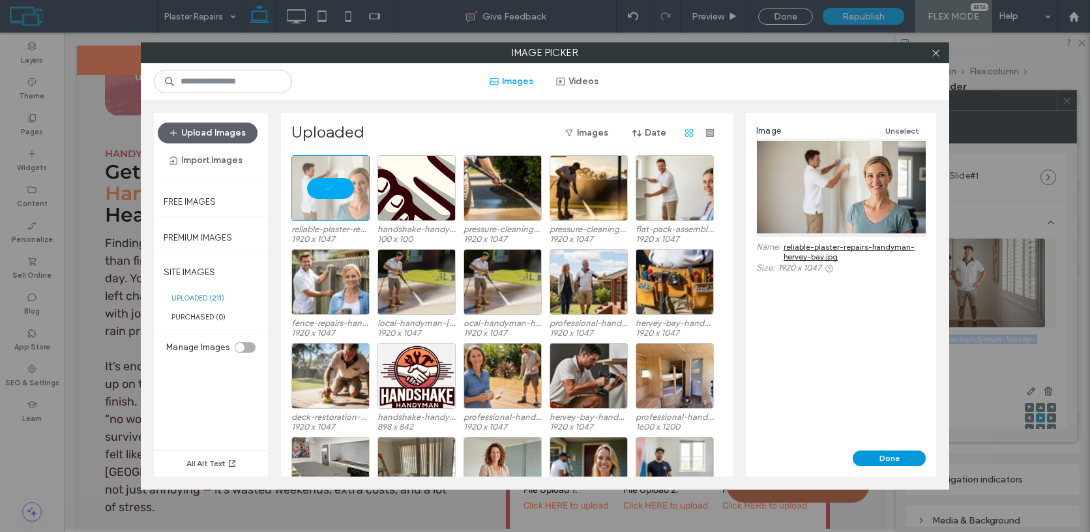
click at [892, 463] on button "Done" at bounding box center [888, 458] width 73 height 16
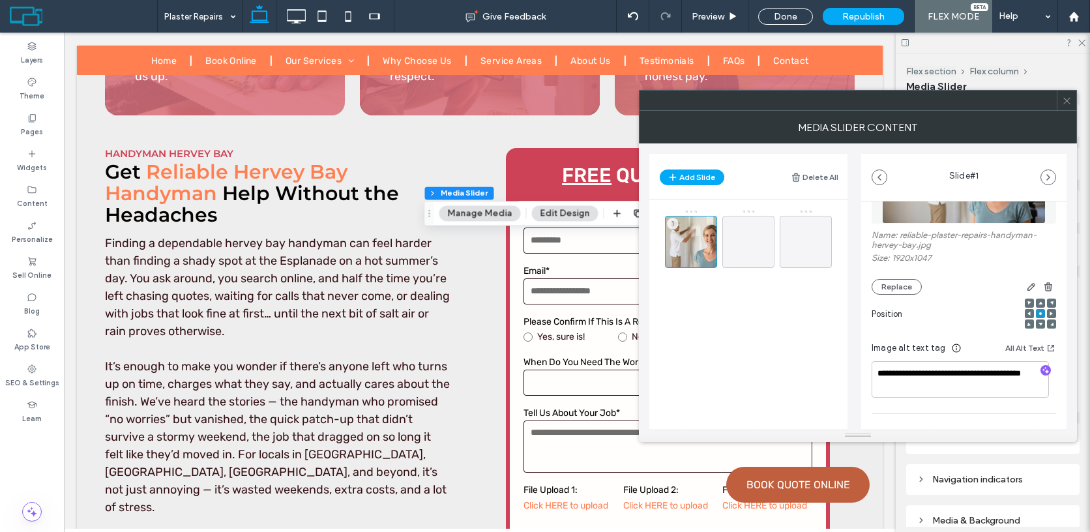
scroll to position [196, 0]
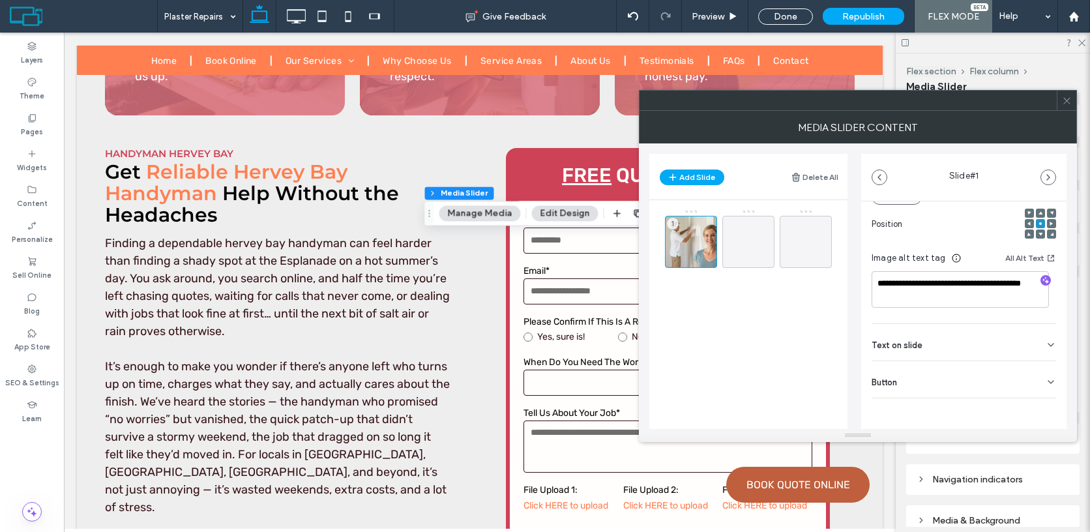
click at [1069, 98] on icon at bounding box center [1067, 101] width 10 height 10
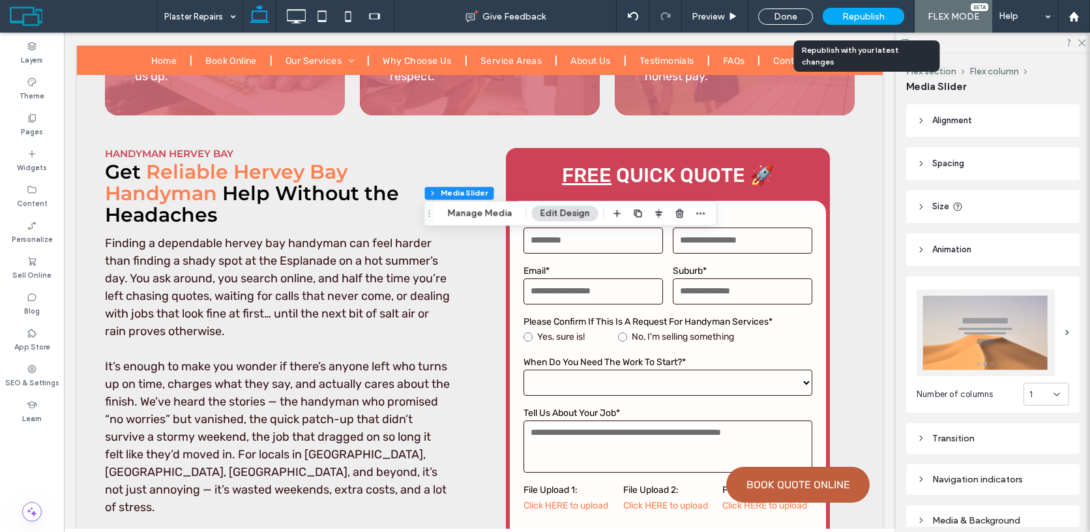
click at [858, 20] on span "Republish" at bounding box center [863, 16] width 42 height 11
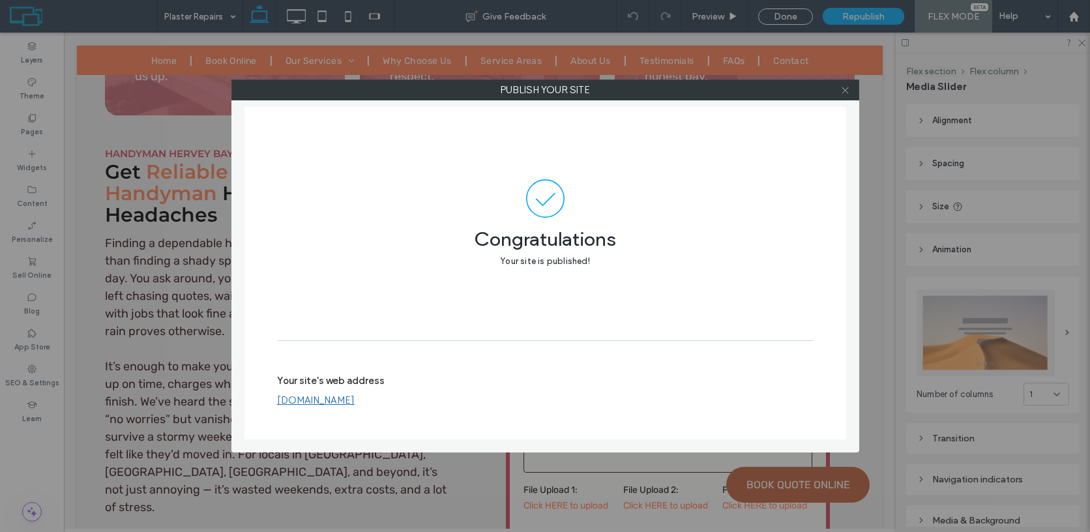
click at [843, 90] on icon at bounding box center [845, 90] width 10 height 10
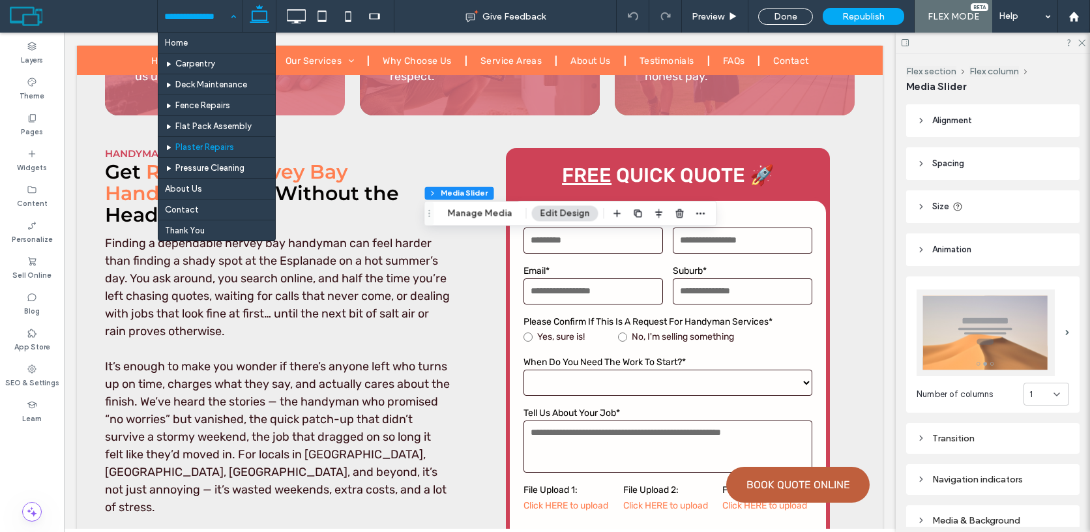
click at [0, 0] on div at bounding box center [0, 0] width 0 height 0
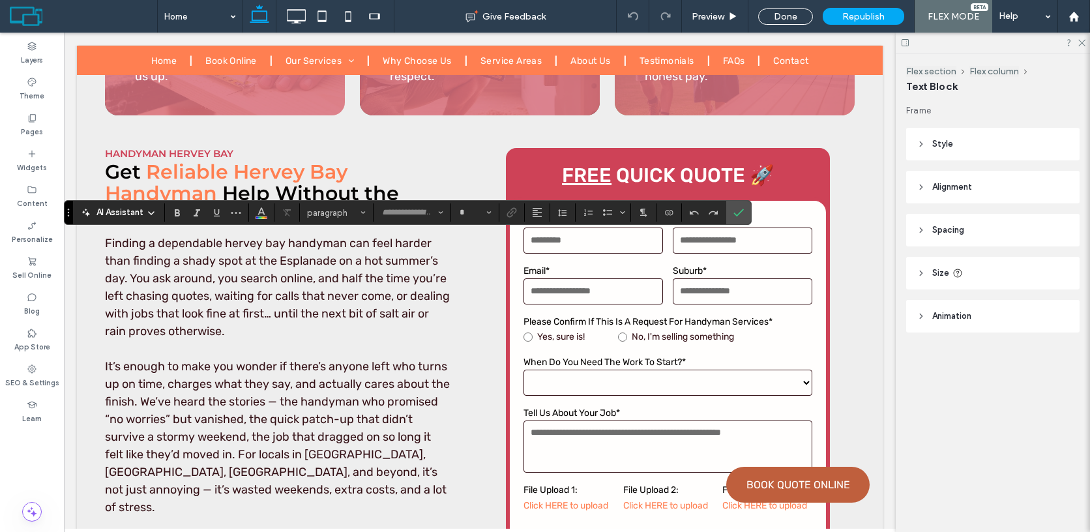
type input "**********"
type input "**"
click at [744, 214] on label "Confirm" at bounding box center [739, 212] width 20 height 23
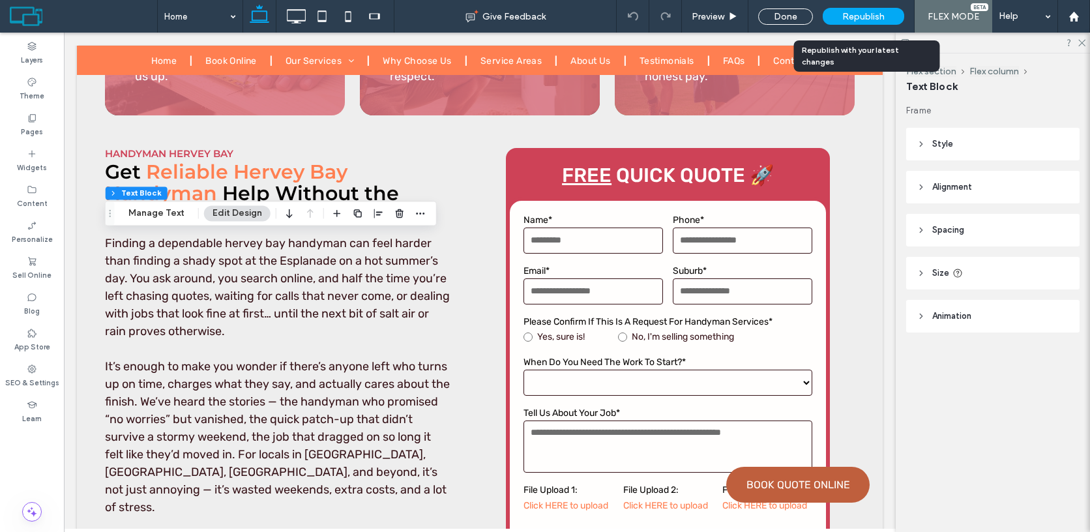
click at [875, 20] on span "Republish" at bounding box center [863, 16] width 42 height 11
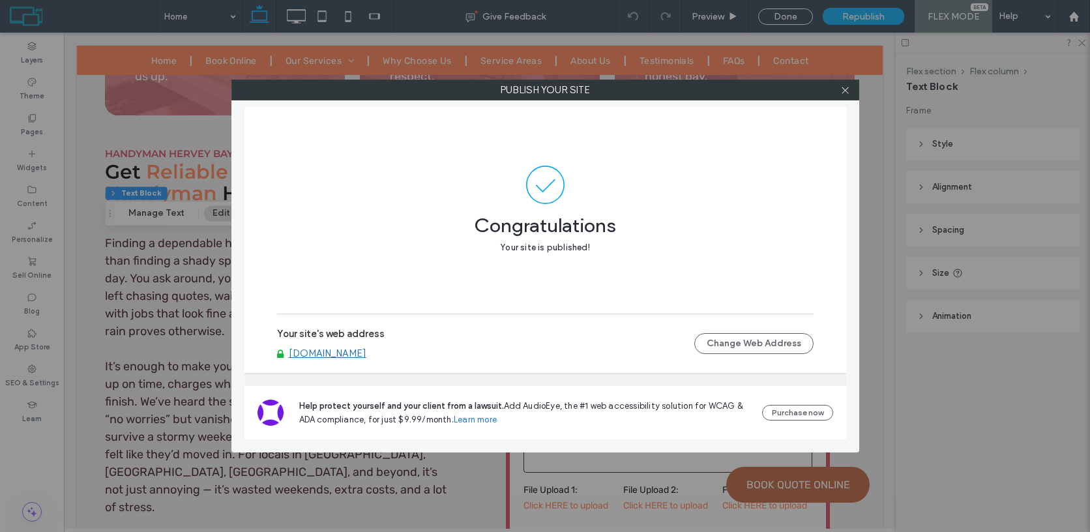
click at [837, 94] on div at bounding box center [845, 90] width 20 height 20
click at [844, 94] on icon at bounding box center [845, 90] width 10 height 10
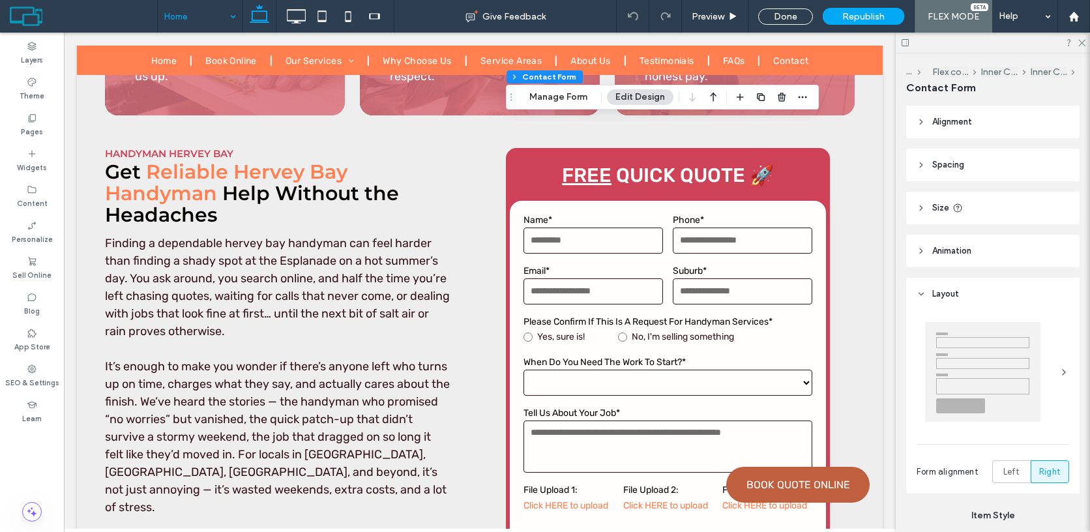
type input "*"
type input "***"
type input "*"
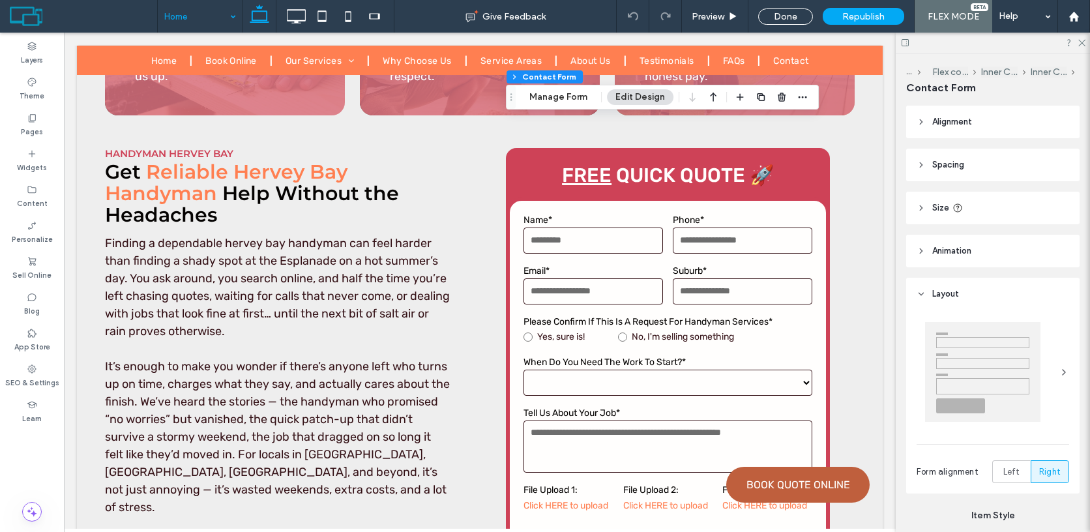
type input "***"
type input "*"
type input "***"
type input "**"
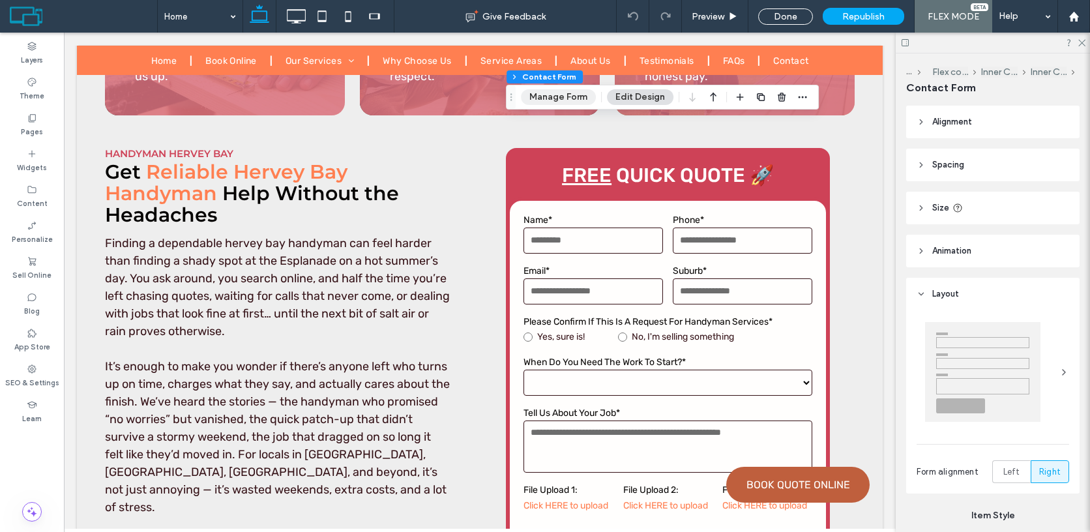
click at [569, 100] on button "Manage Form" at bounding box center [558, 97] width 75 height 16
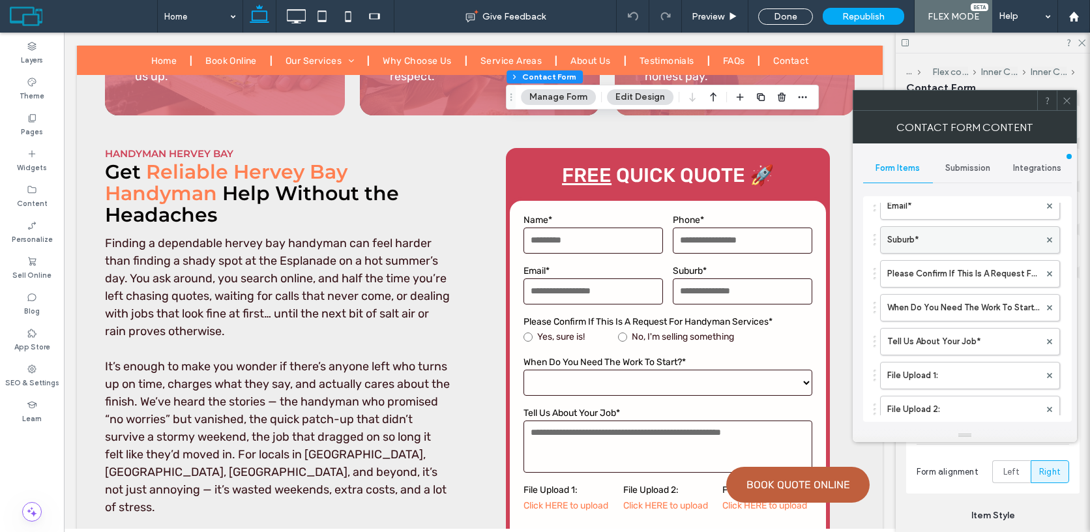
scroll to position [134, 0]
click at [955, 280] on label "Please Confirm If This Is A Request For Handyman Services*" at bounding box center [963, 272] width 152 height 26
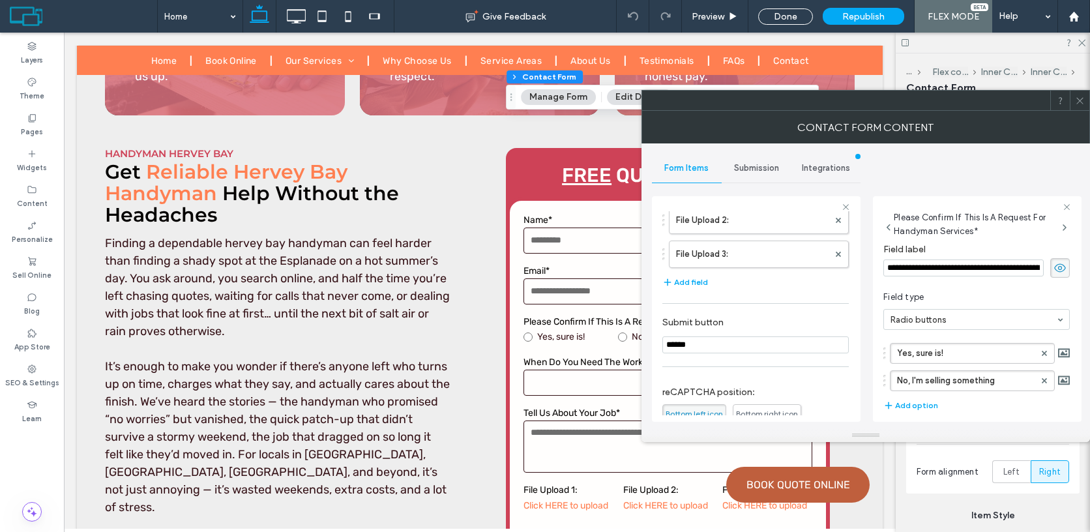
scroll to position [336, 0]
click at [749, 335] on input "******" at bounding box center [755, 339] width 186 height 17
type input "****"
click at [1081, 104] on icon at bounding box center [1080, 101] width 10 height 10
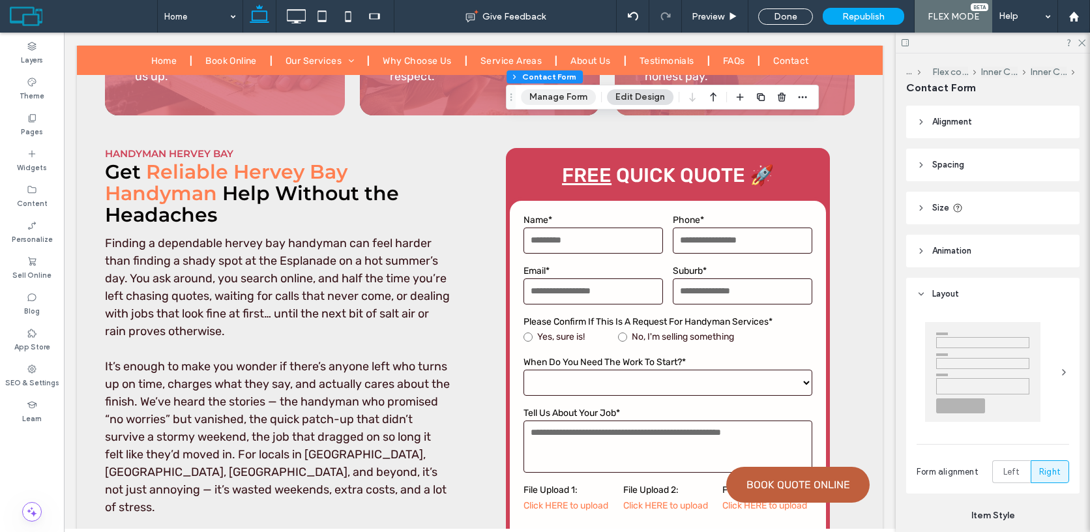
click at [573, 94] on button "Manage Form" at bounding box center [558, 97] width 75 height 16
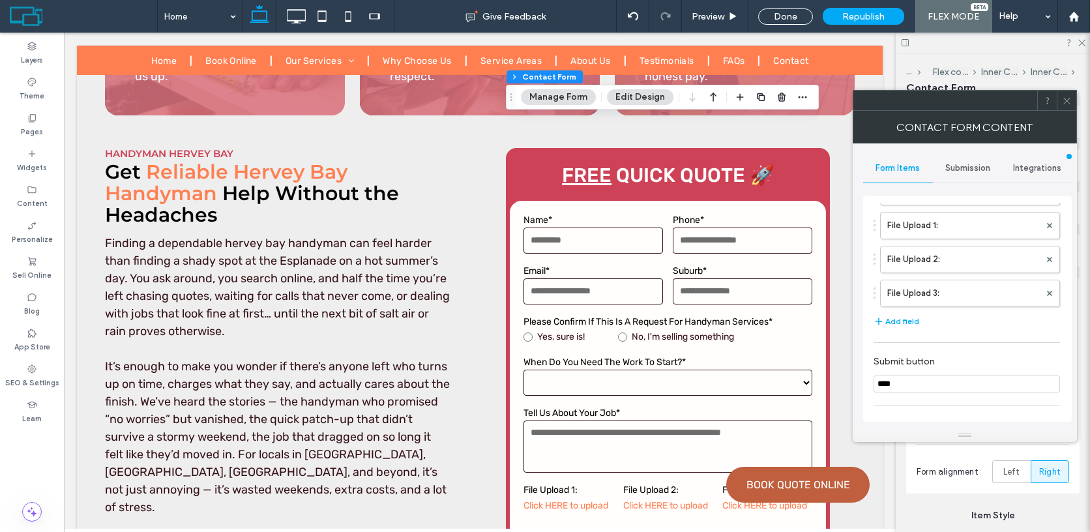
scroll to position [292, 0]
click at [918, 381] on input "****" at bounding box center [966, 374] width 186 height 17
type input "*"
type input "****"
click at [1064, 98] on use at bounding box center [1066, 100] width 7 height 7
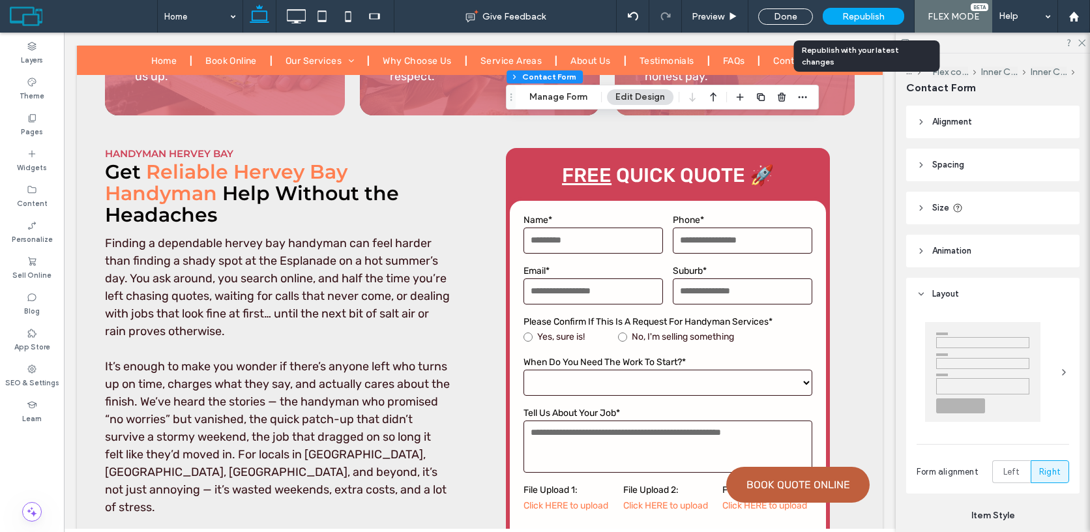
click at [869, 12] on span "Republish" at bounding box center [863, 16] width 42 height 11
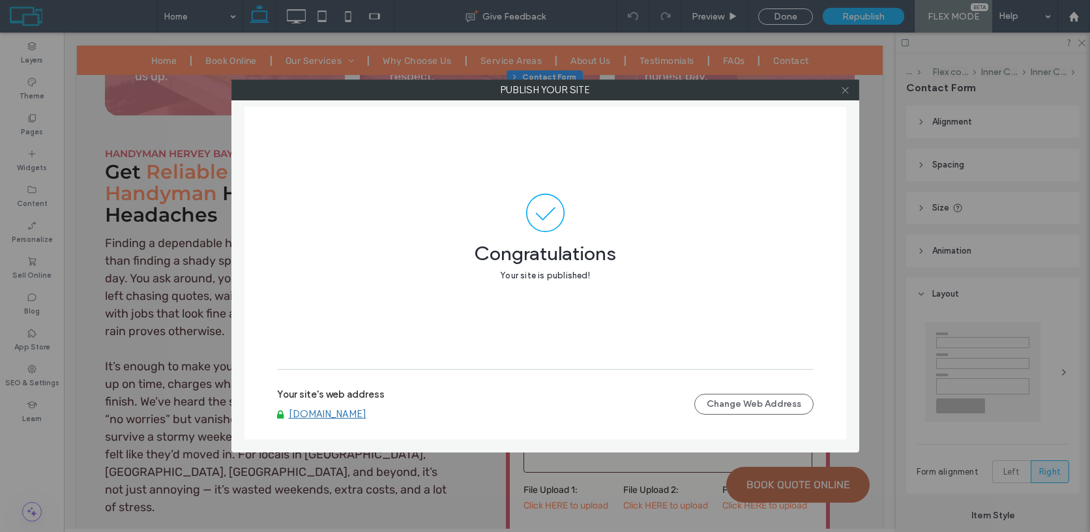
click at [843, 91] on use at bounding box center [844, 90] width 7 height 7
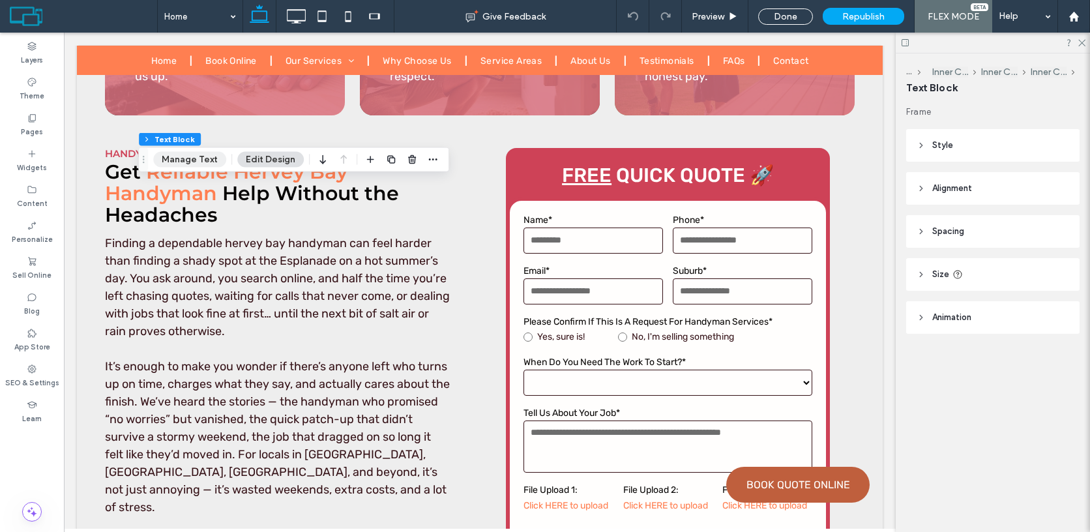
click at [186, 159] on button "Manage Text" at bounding box center [189, 160] width 73 height 16
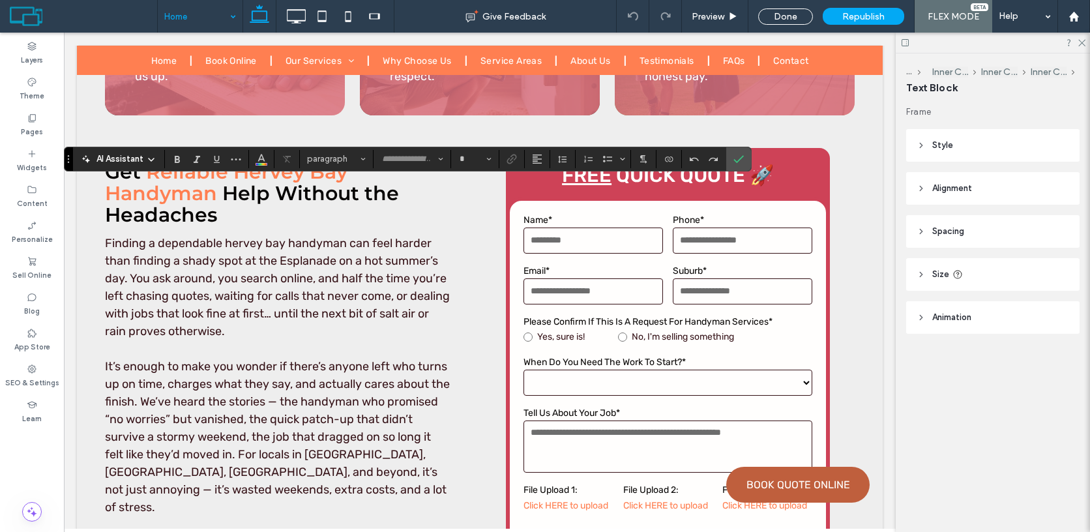
type input "**********"
type input "**"
click at [491, 158] on icon "Size" at bounding box center [488, 158] width 5 height 5
click at [476, 160] on input "Size-input" at bounding box center [470, 159] width 25 height 10
type input "**"
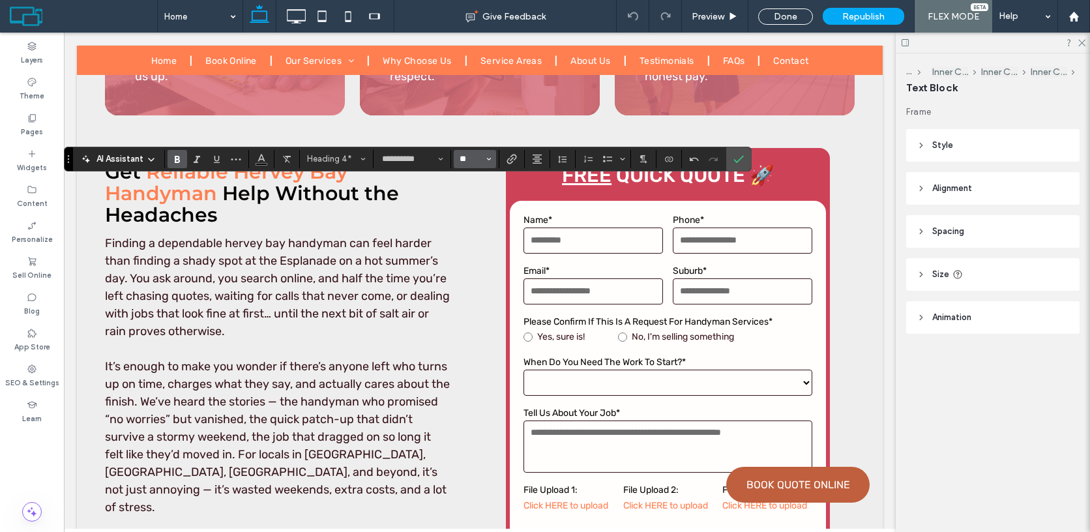
click at [474, 161] on input "**" at bounding box center [470, 159] width 25 height 10
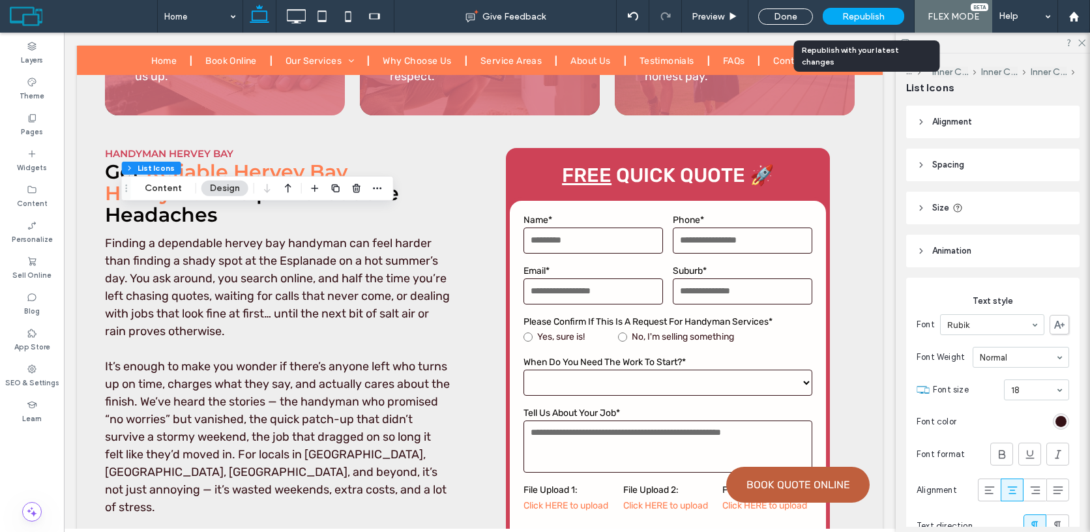
click at [877, 19] on span "Republish" at bounding box center [863, 16] width 42 height 11
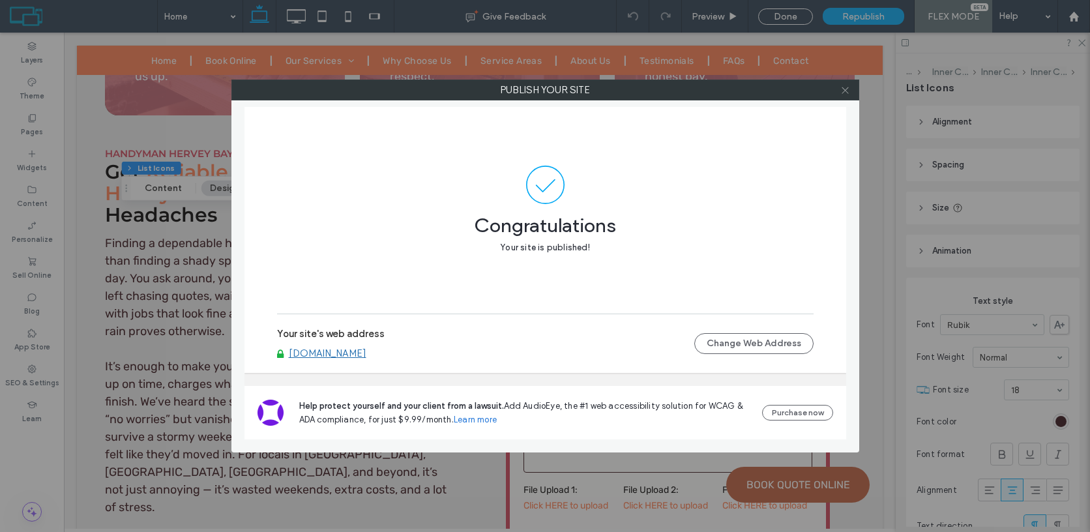
click at [845, 85] on icon at bounding box center [845, 90] width 10 height 10
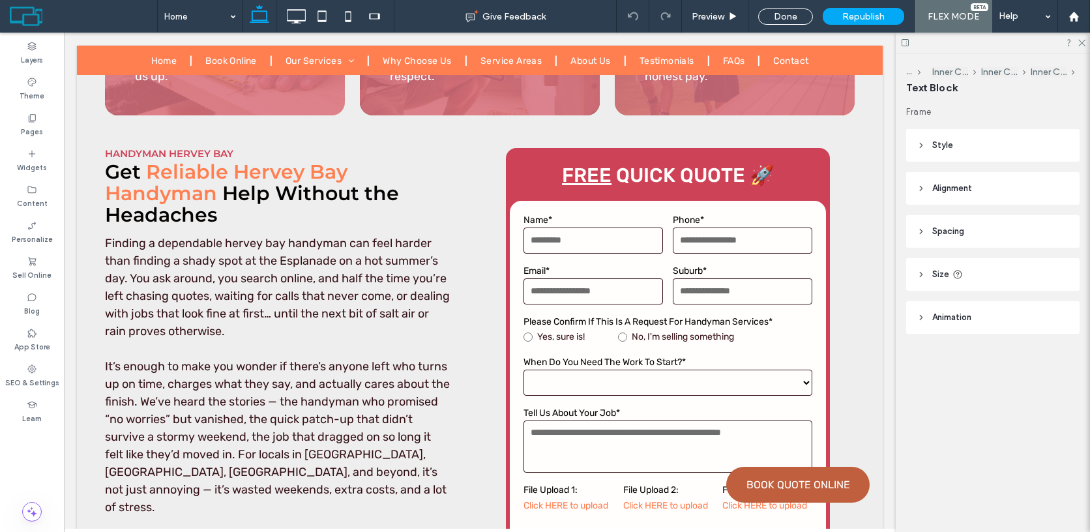
type input "**********"
type input "**"
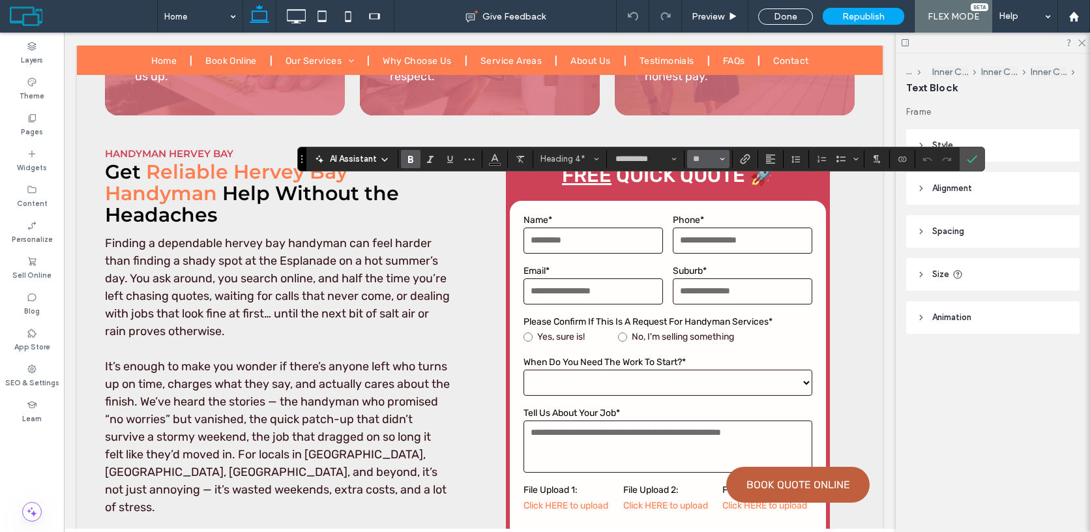
click at [722, 161] on span "Size" at bounding box center [721, 159] width 5 height 17
click at [704, 157] on input "Size-input" at bounding box center [703, 159] width 25 height 10
type input "**"
click at [704, 157] on input "**" at bounding box center [703, 159] width 25 height 10
type input "**"
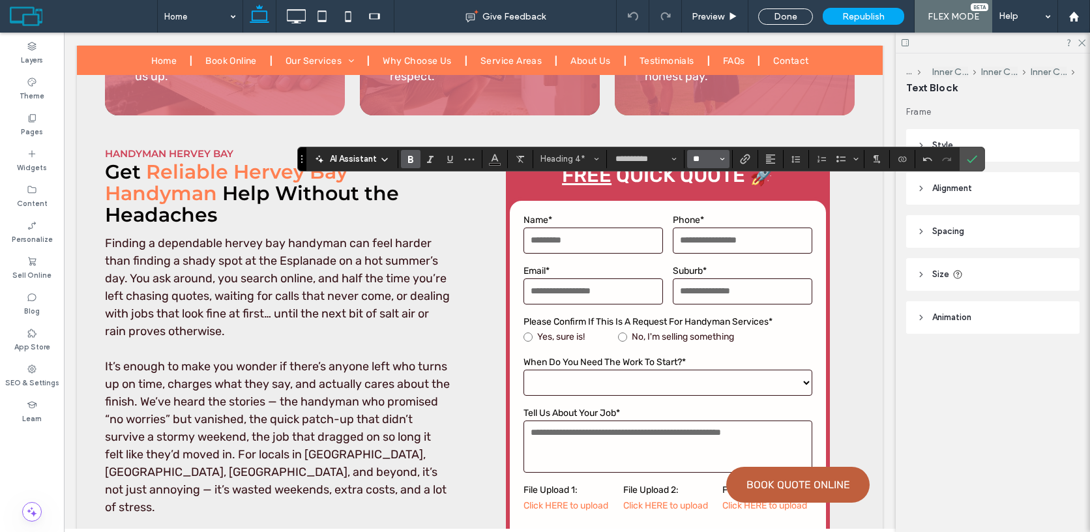
click at [699, 158] on input "**" at bounding box center [703, 159] width 25 height 10
type input "**"
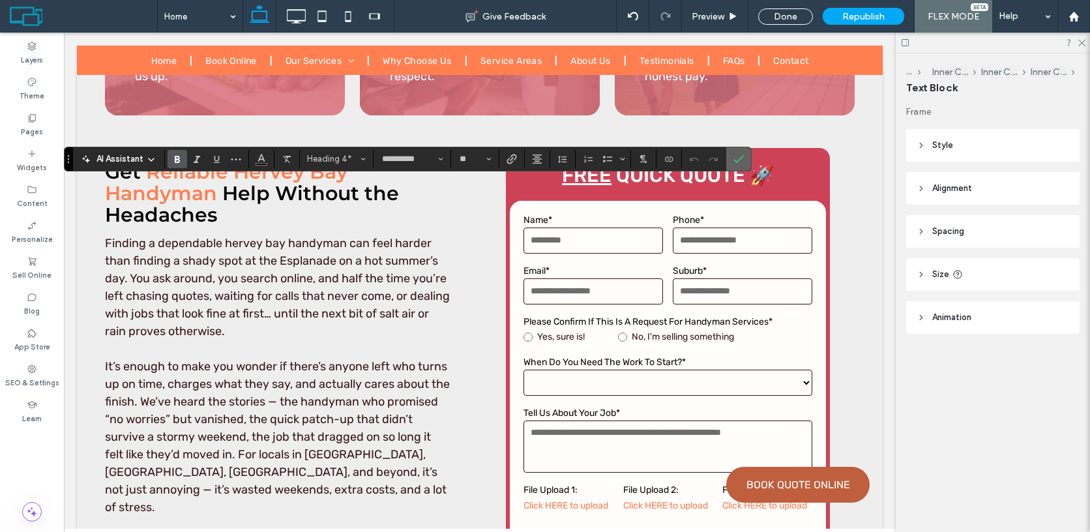
click at [741, 165] on span "Confirm" at bounding box center [738, 159] width 10 height 22
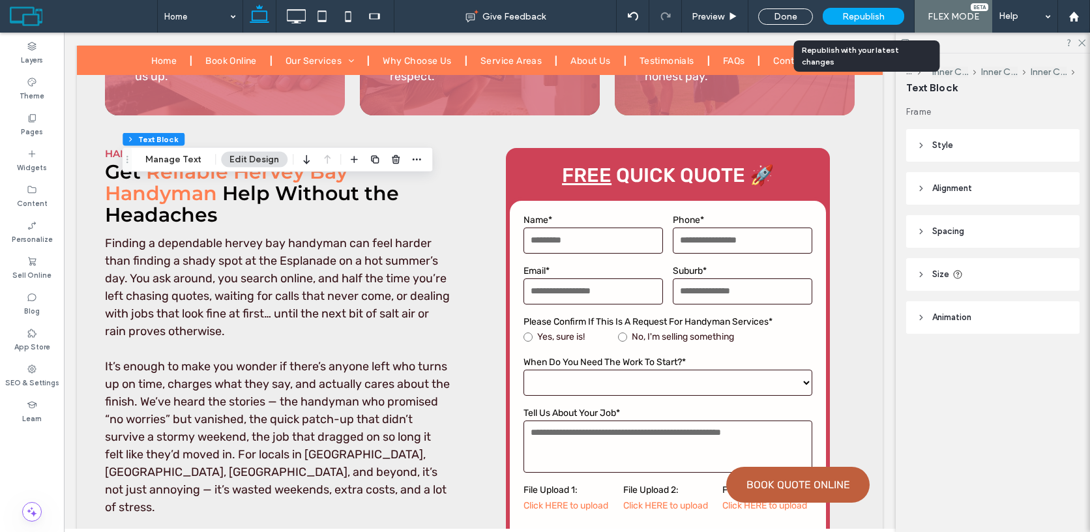
click at [863, 18] on span "Republish" at bounding box center [863, 16] width 42 height 11
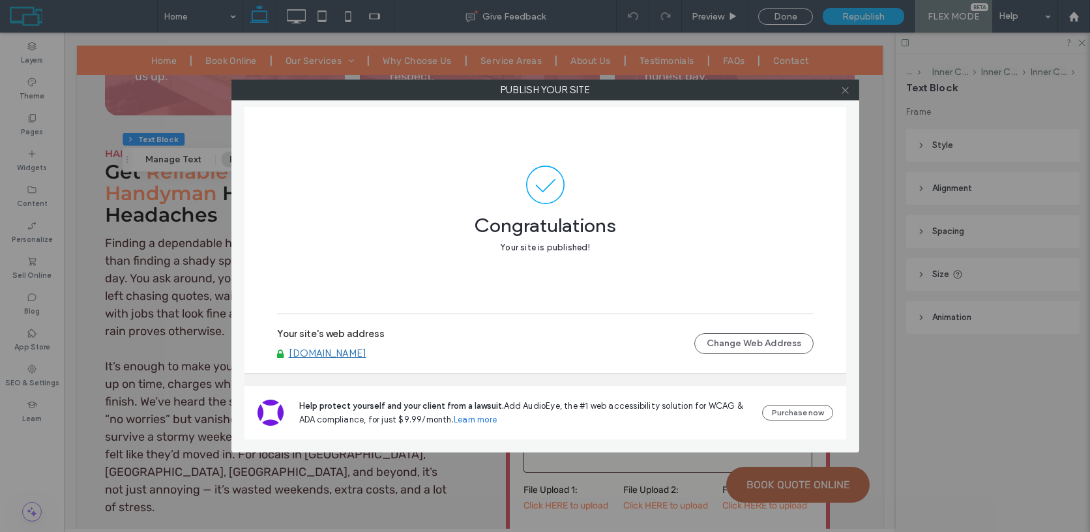
click at [846, 89] on use at bounding box center [844, 90] width 7 height 7
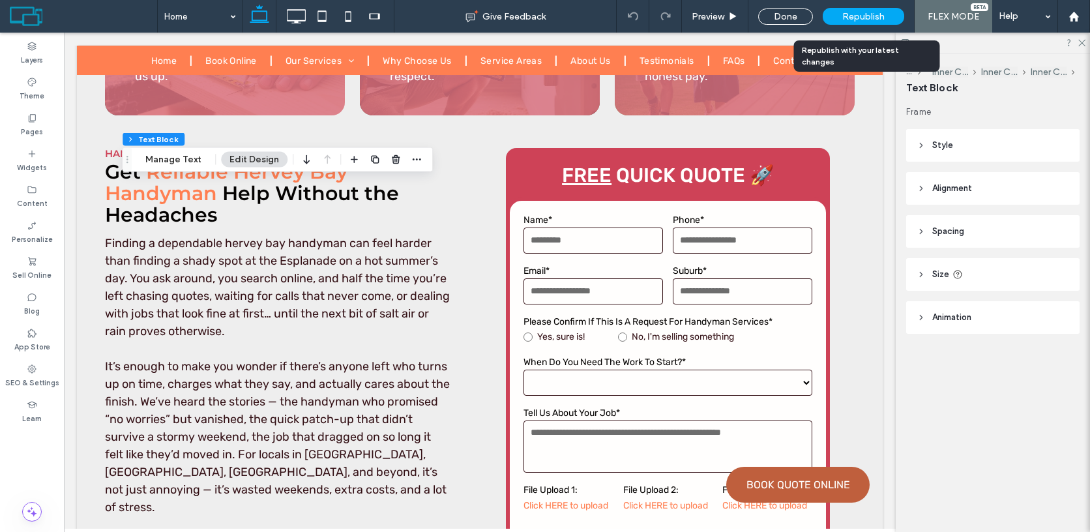
click at [836, 17] on div "Republish" at bounding box center [862, 16] width 81 height 17
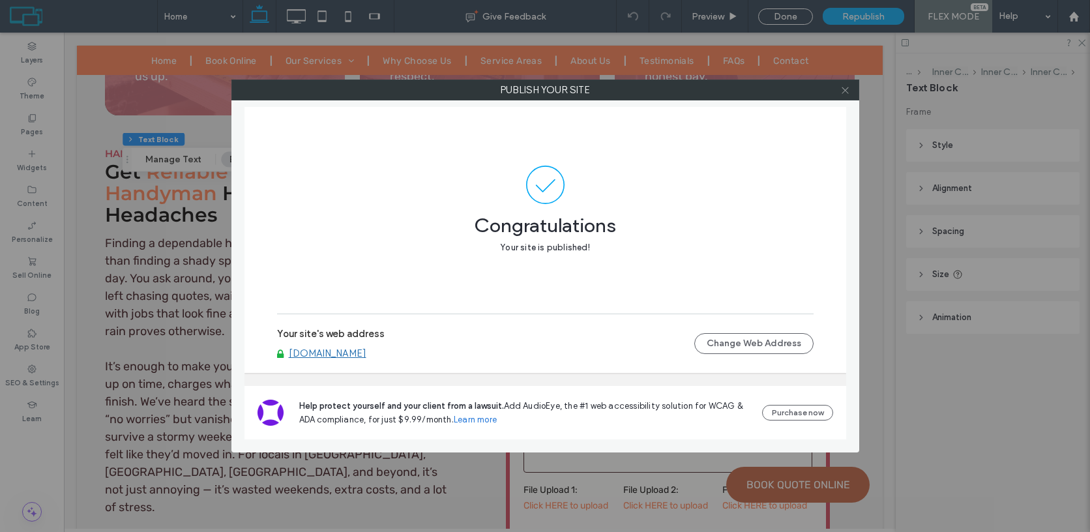
click at [843, 95] on span at bounding box center [845, 90] width 10 height 20
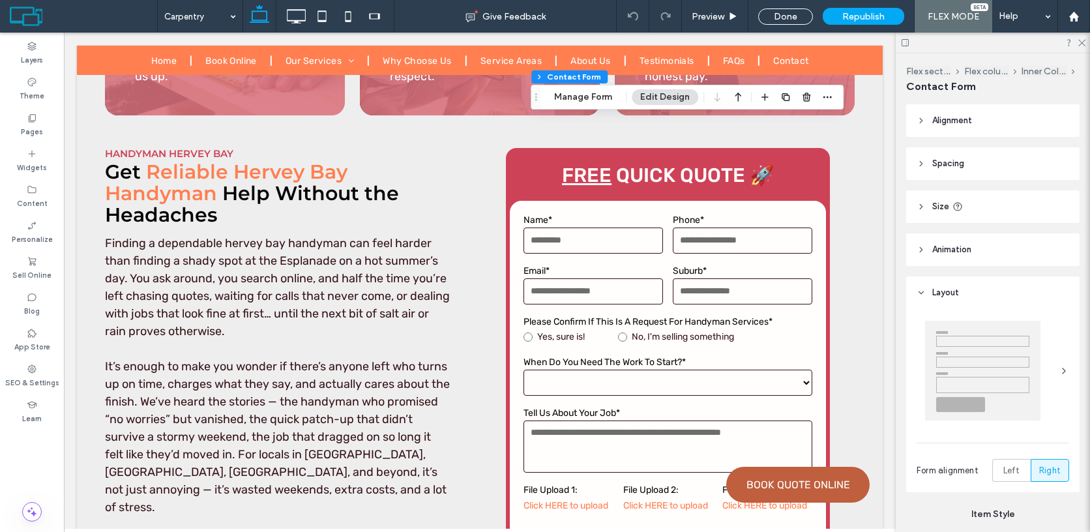
type input "*"
type input "***"
type input "*"
type input "***"
type input "*"
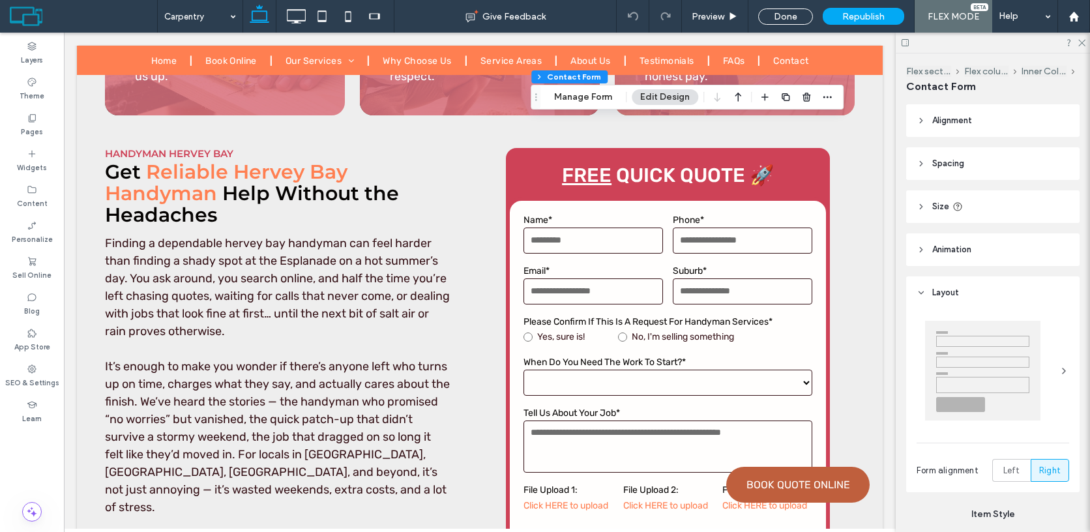
type input "*"
type input "**"
click at [594, 99] on button "Manage Form" at bounding box center [582, 97] width 75 height 16
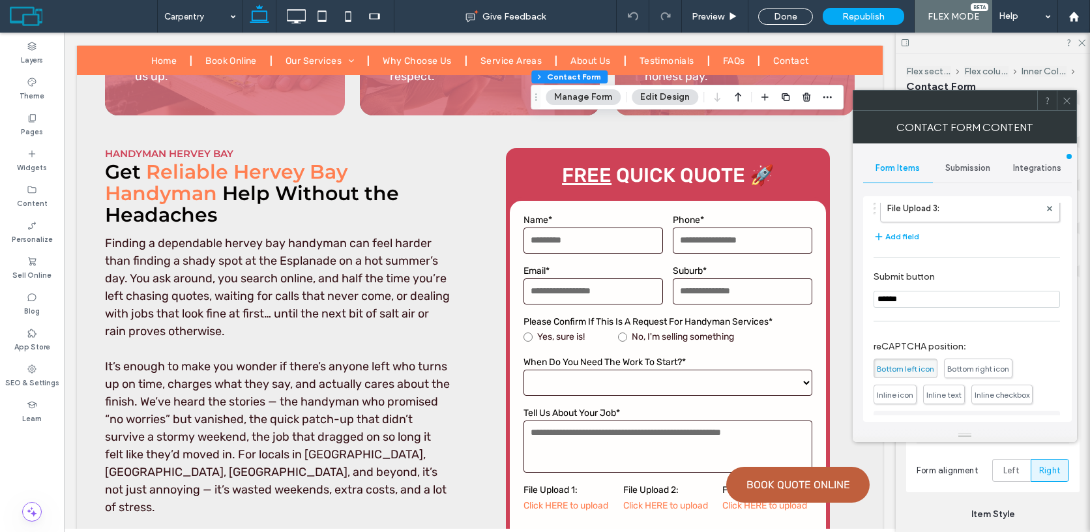
scroll to position [360, 0]
click at [933, 311] on input "******" at bounding box center [966, 306] width 186 height 17
type input "****"
click at [1062, 108] on span at bounding box center [1067, 101] width 10 height 20
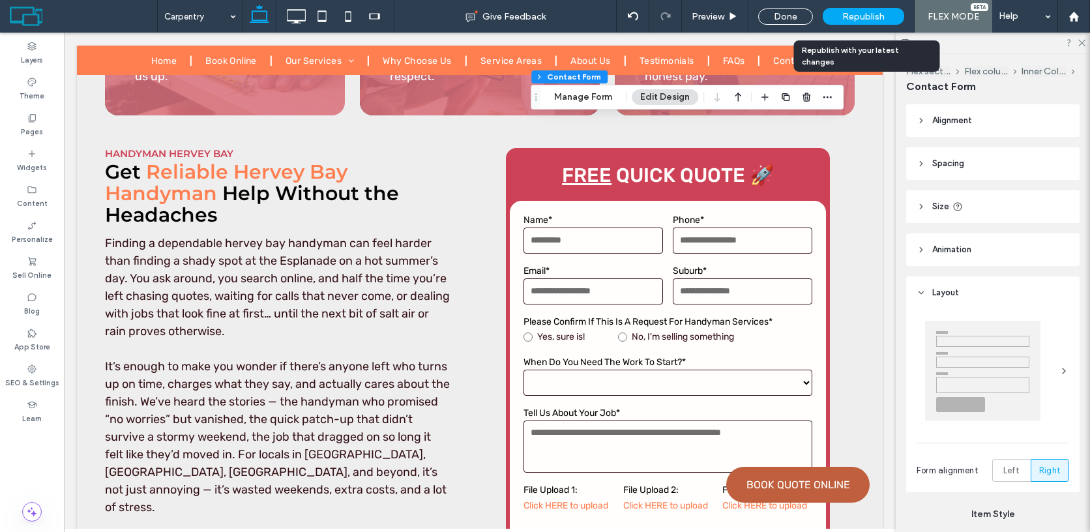
click at [845, 8] on div "Republish" at bounding box center [862, 16] width 81 height 17
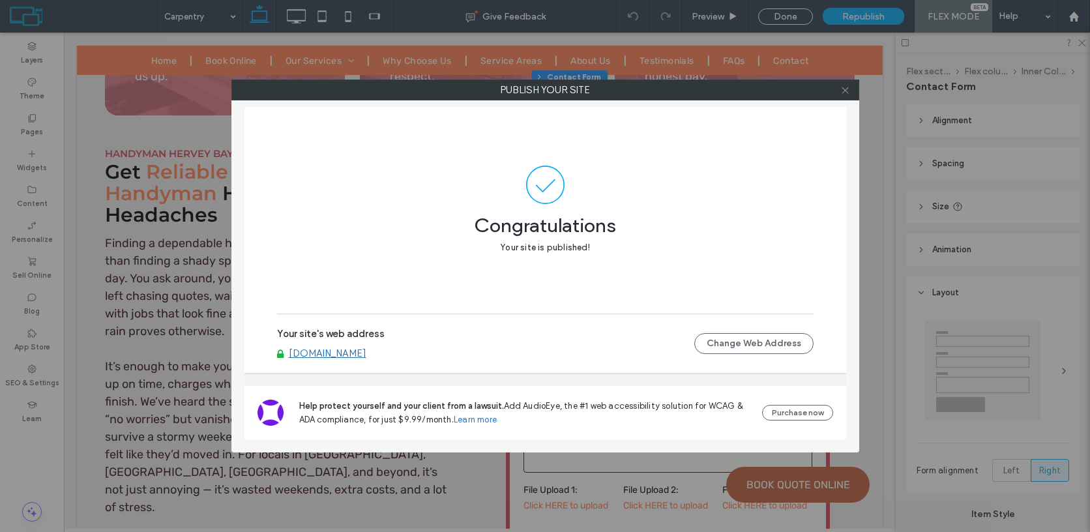
click at [847, 92] on icon at bounding box center [845, 90] width 10 height 10
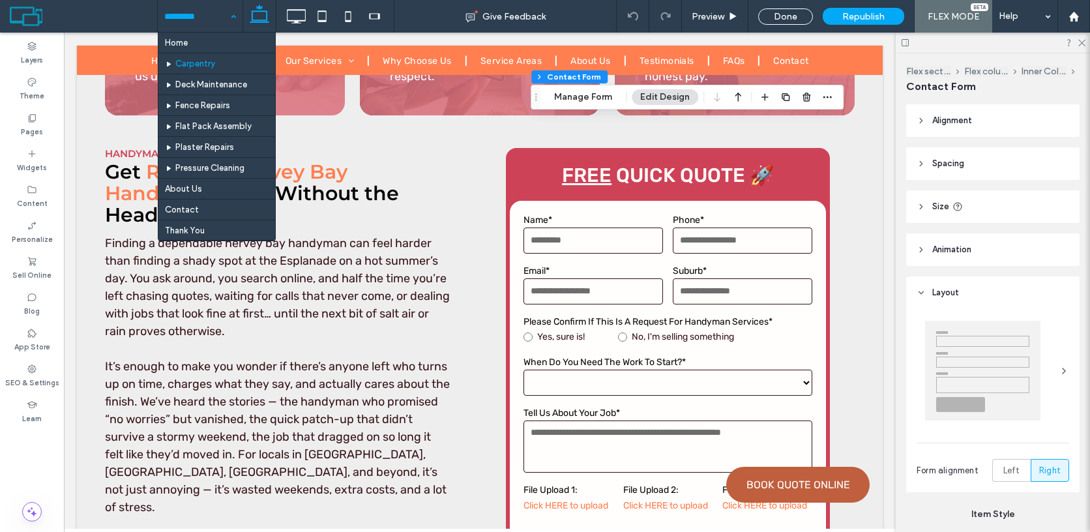
click at [0, 0] on div at bounding box center [0, 0] width 0 height 0
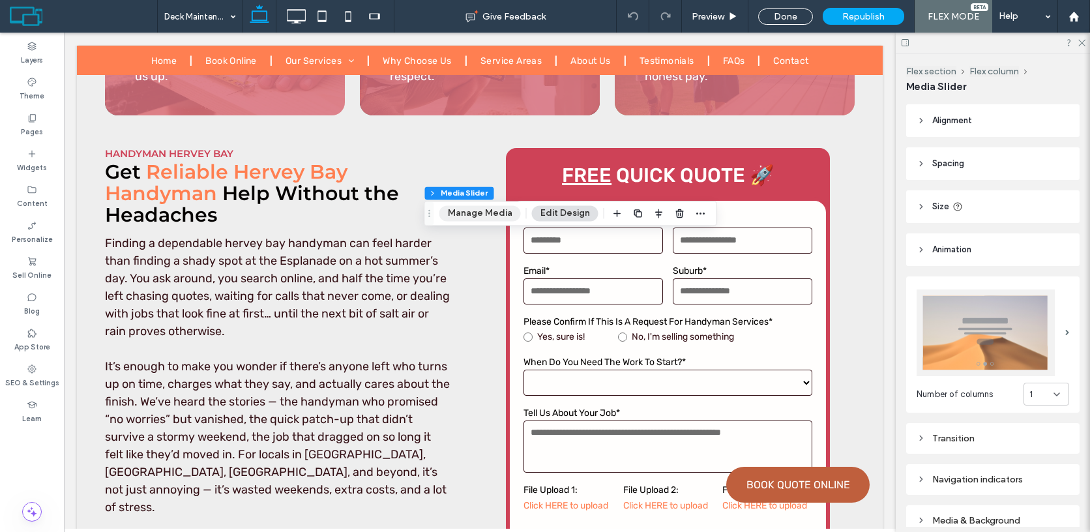
click at [491, 212] on button "Manage Media" at bounding box center [479, 213] width 81 height 16
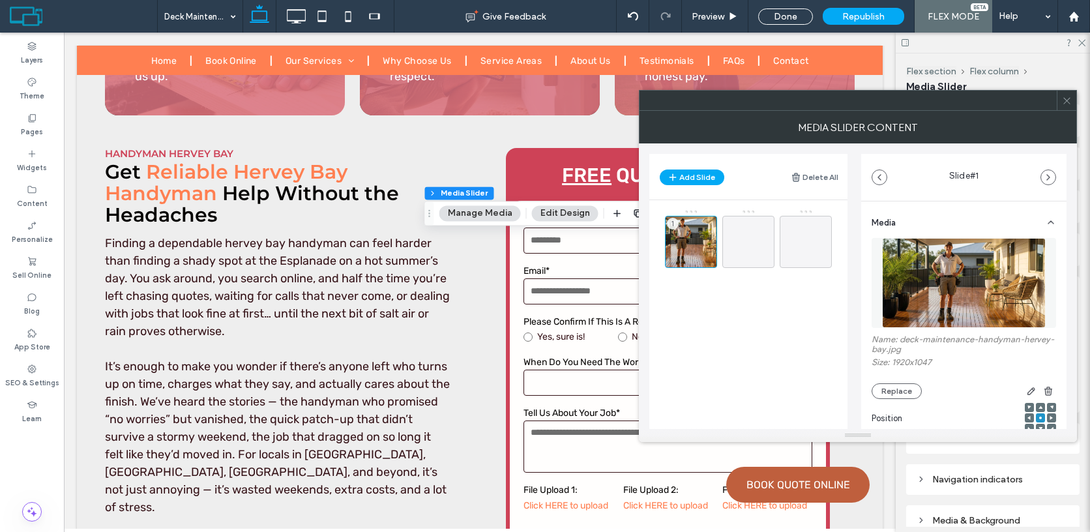
click at [904, 342] on label "Name: deck-maintenance-handyman-hervey-bay.jpg" at bounding box center [963, 345] width 184 height 23
drag, startPoint x: 904, startPoint y: 342, endPoint x: 912, endPoint y: 353, distance: 13.4
click at [912, 353] on label "Name: deck-maintenance-handyman-hervey-bay.jpg" at bounding box center [963, 345] width 184 height 23
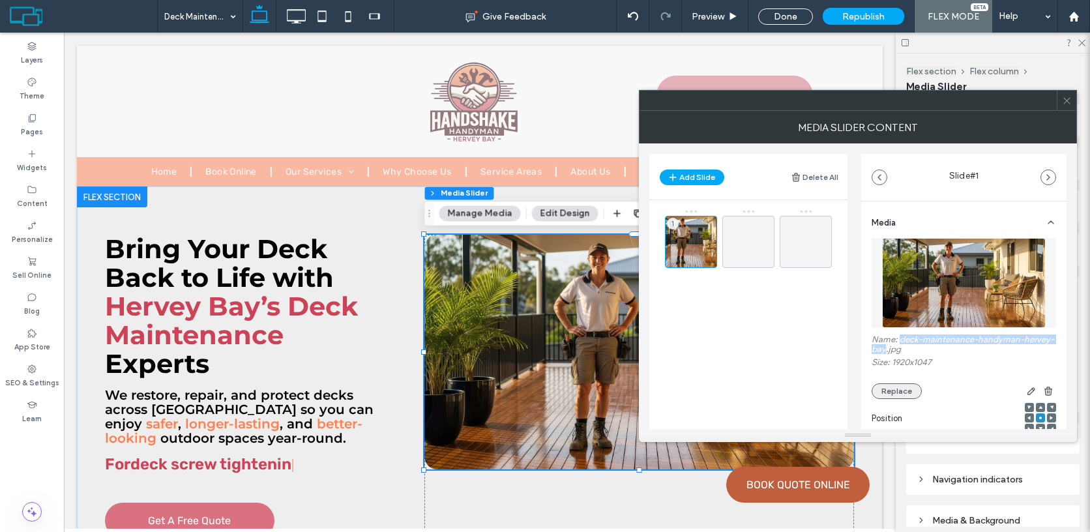
click at [905, 394] on button "Replace" at bounding box center [896, 391] width 50 height 16
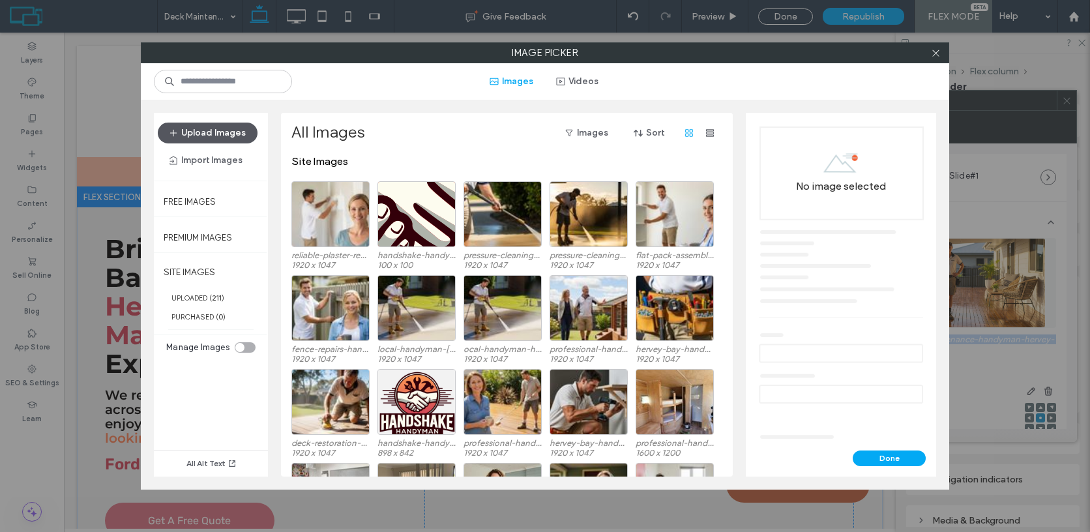
click at [221, 142] on button "Upload Images" at bounding box center [208, 133] width 100 height 21
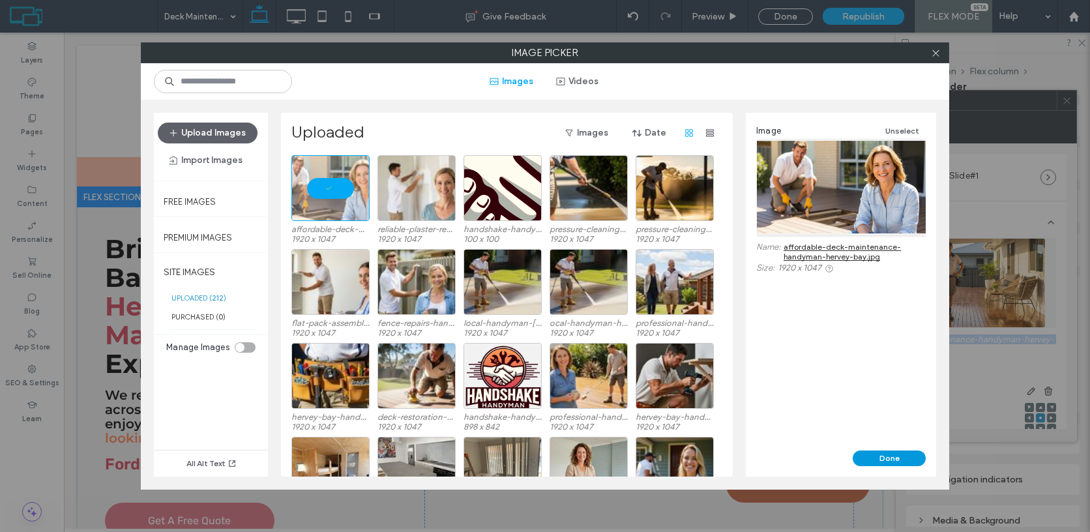
click at [895, 457] on button "Done" at bounding box center [888, 458] width 73 height 16
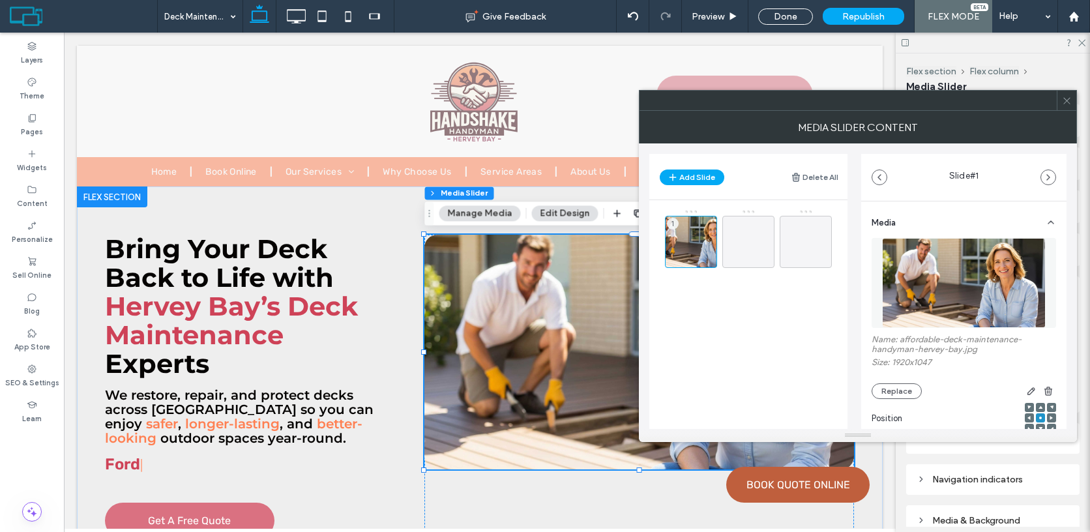
scroll to position [196, 0]
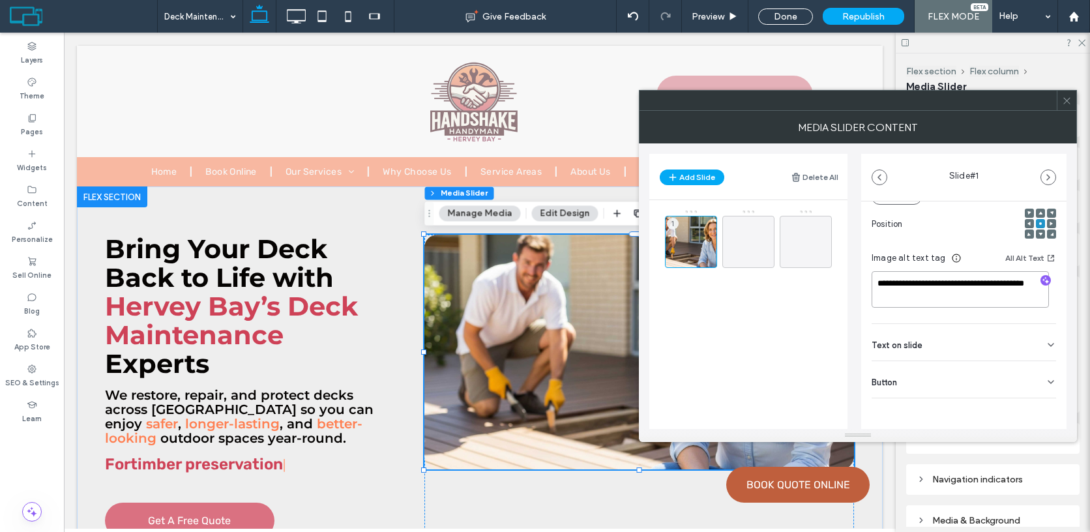
click at [878, 278] on textarea "**********" at bounding box center [959, 289] width 177 height 36
type textarea "**********"
click at [1065, 105] on icon at bounding box center [1067, 101] width 10 height 10
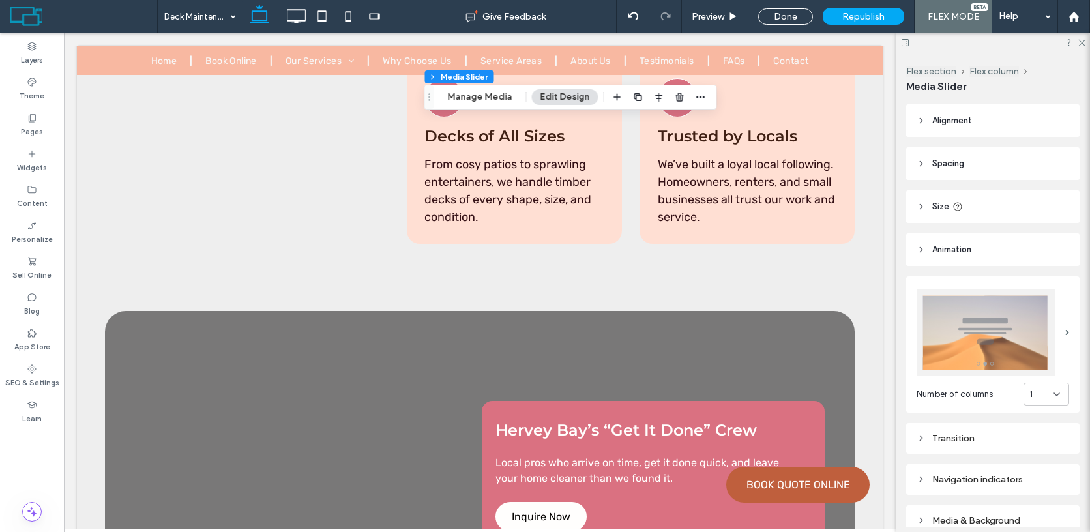
scroll to position [9131, 0]
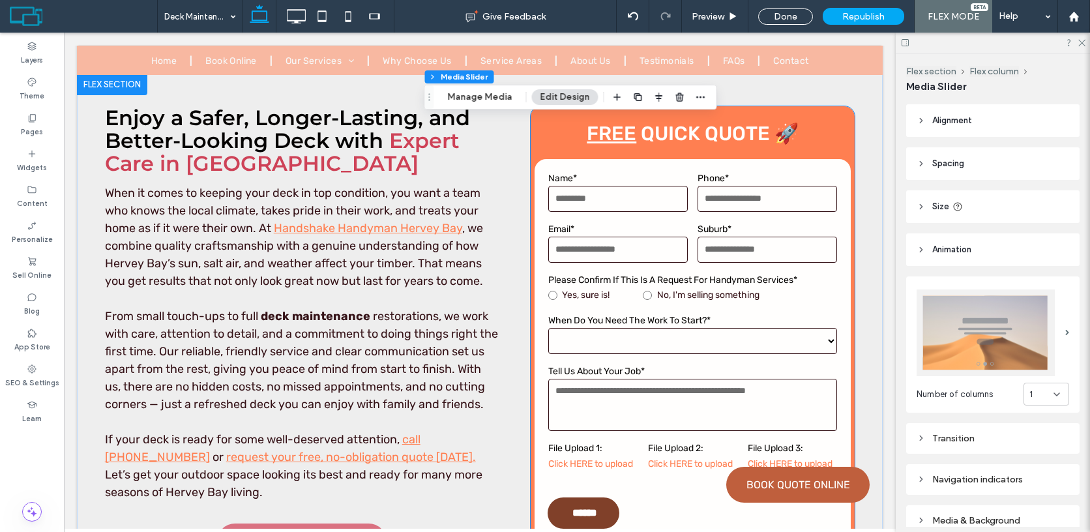
click at [591, 500] on input "******" at bounding box center [585, 512] width 70 height 24
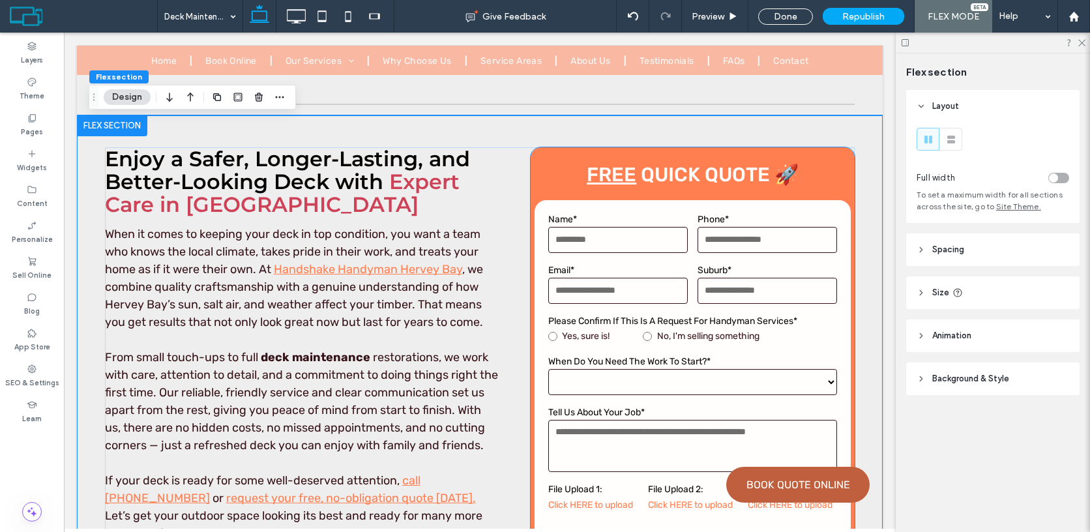
scroll to position [9445, 0]
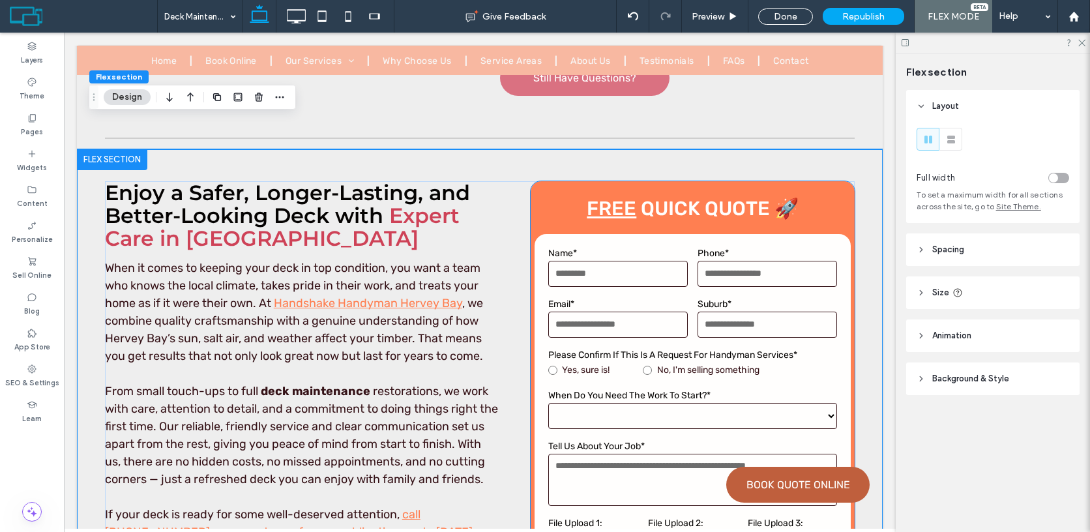
click at [591, 512] on div "File Upload 1: Click HERE to upload" at bounding box center [594, 537] width 100 height 51
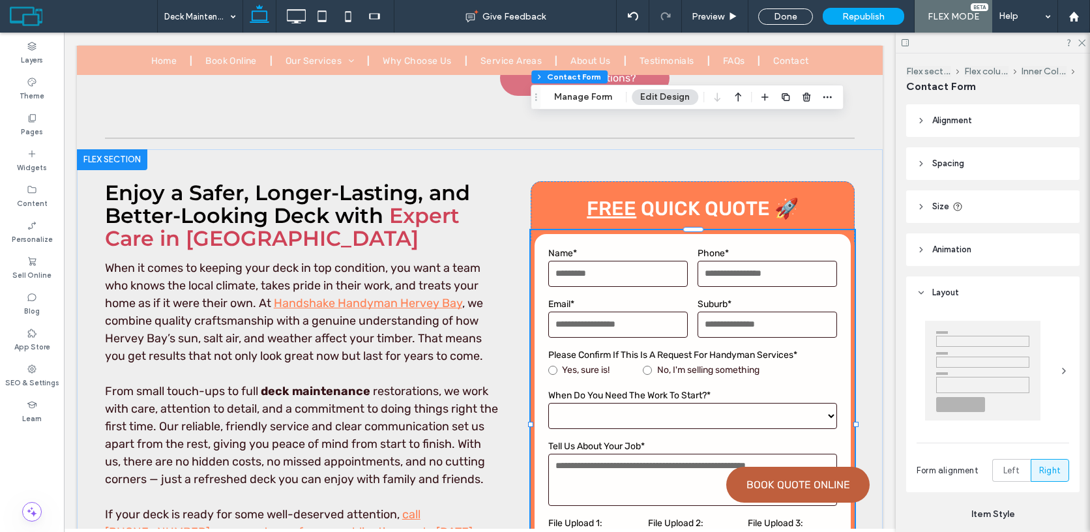
type input "*"
type input "***"
type input "*"
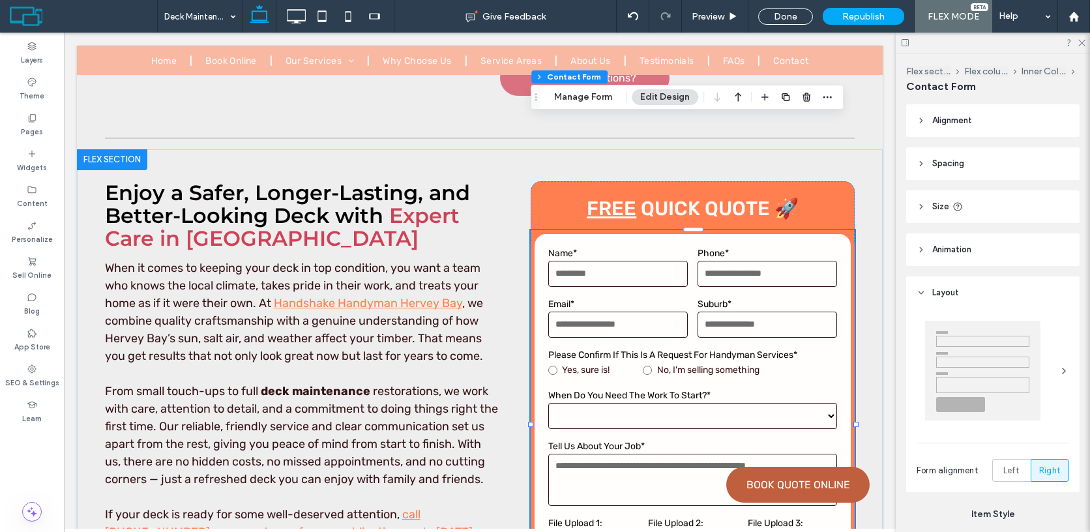
type input "***"
type input "**"
click at [580, 99] on button "Manage Form" at bounding box center [582, 97] width 75 height 16
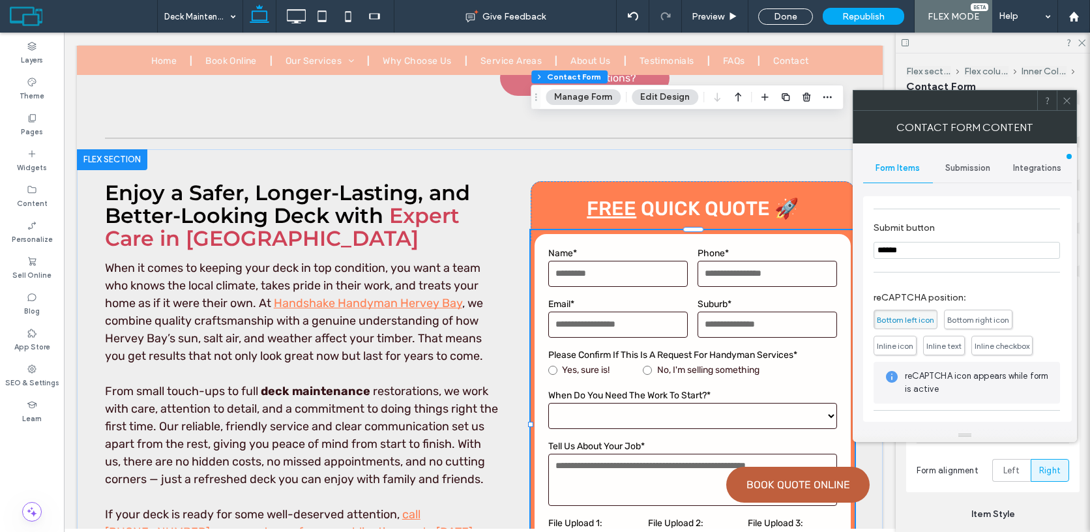
scroll to position [403, 0]
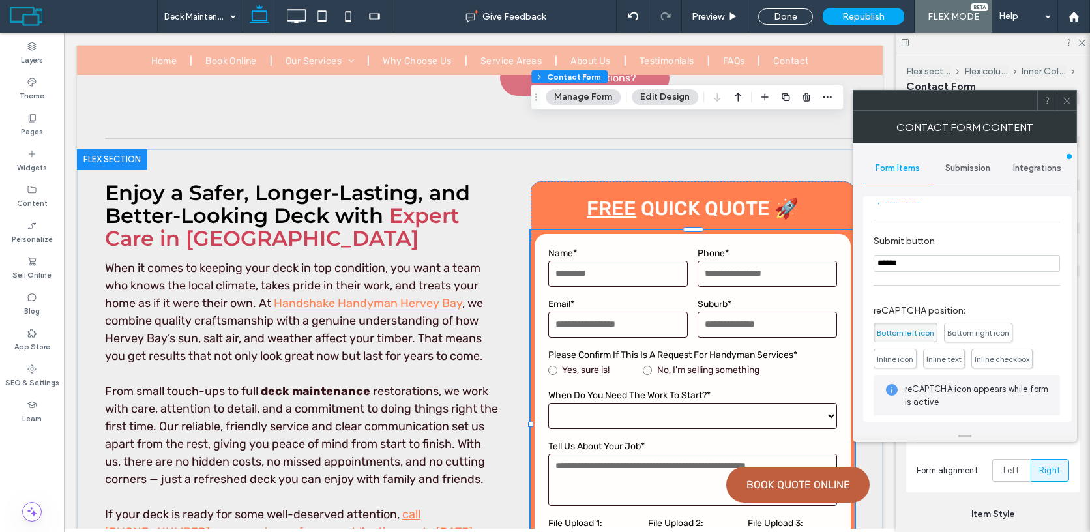
click at [935, 272] on input "******" at bounding box center [966, 263] width 186 height 17
type input "****"
click at [1066, 102] on icon at bounding box center [1067, 101] width 10 height 10
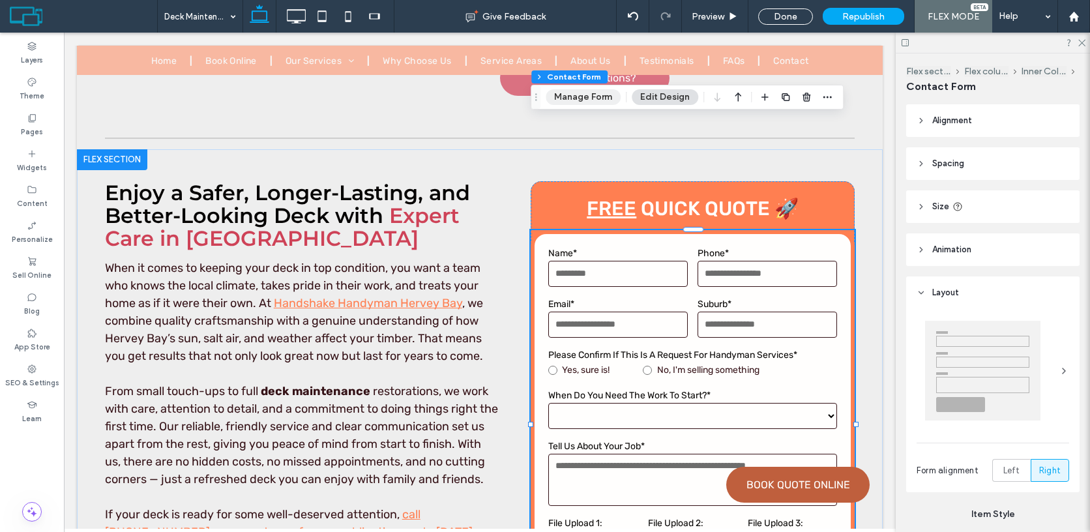
click at [598, 103] on button "Manage Form" at bounding box center [582, 97] width 75 height 16
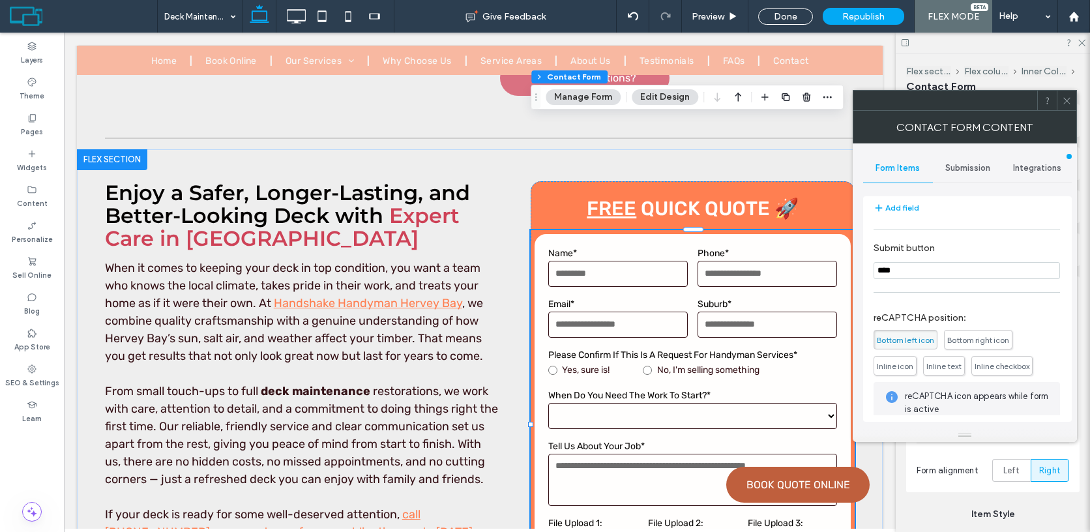
scroll to position [397, 0]
click at [913, 273] on input "****" at bounding box center [966, 269] width 186 height 17
type input "***"
type input "****"
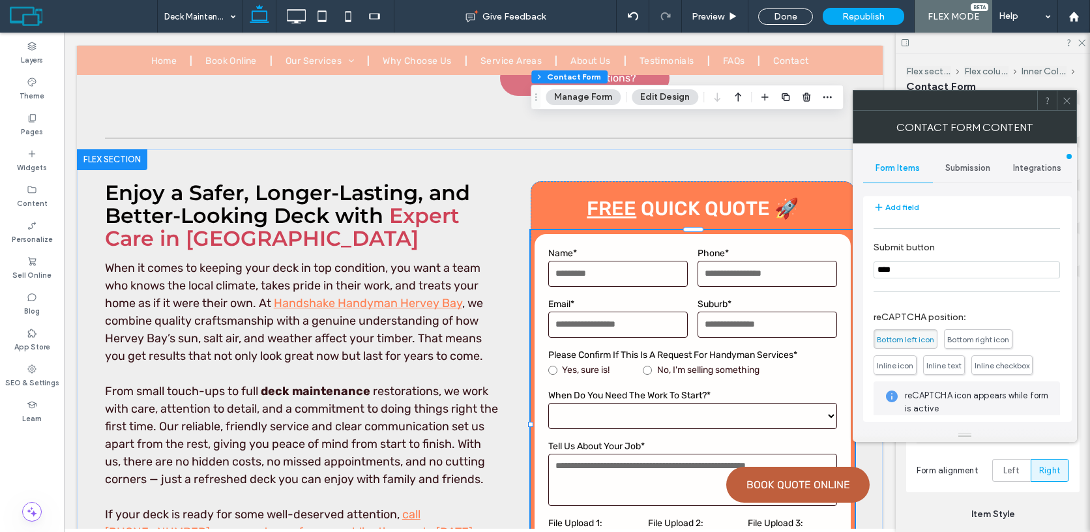
type input "****"
click at [1067, 103] on icon at bounding box center [1067, 101] width 10 height 10
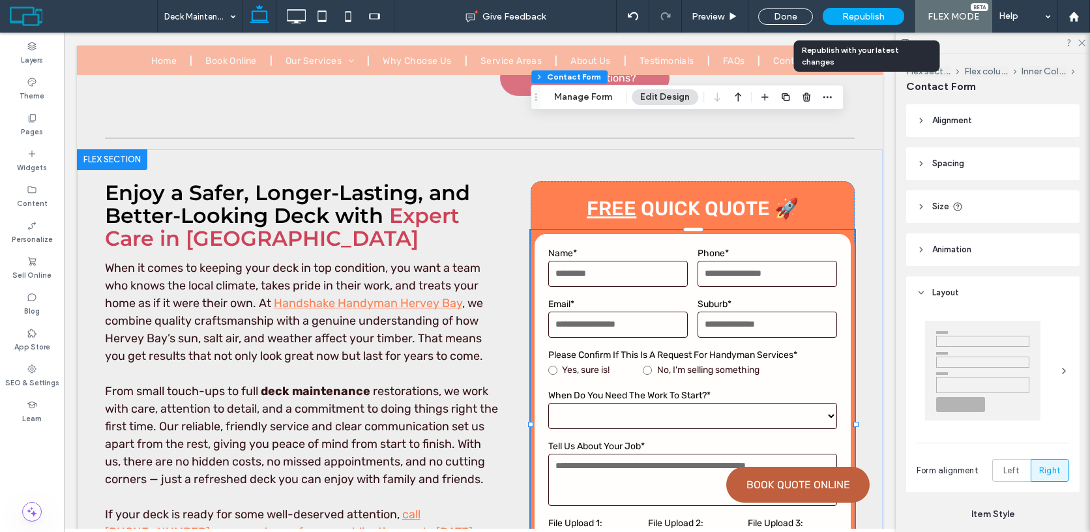
click at [877, 14] on span "Republish" at bounding box center [863, 16] width 42 height 11
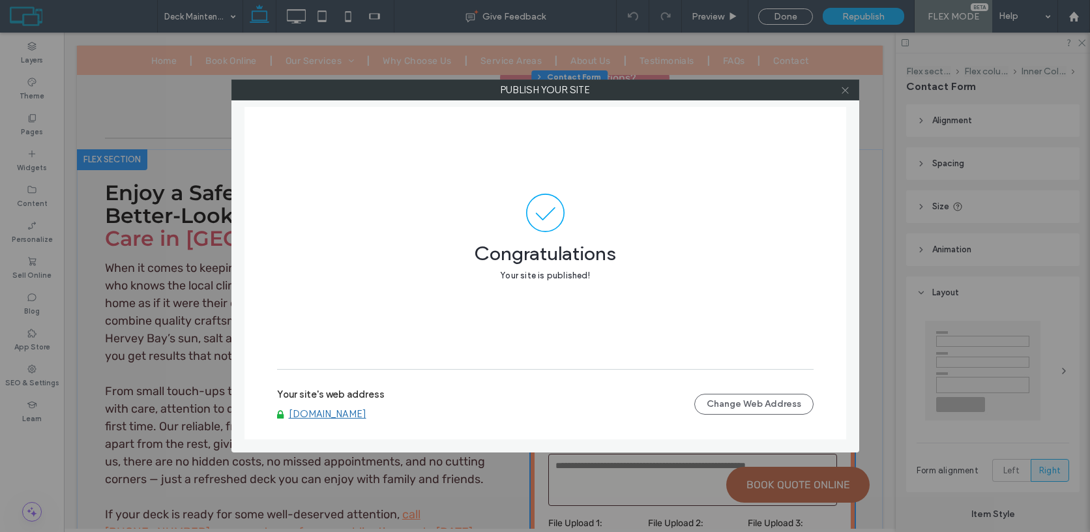
click at [847, 88] on use at bounding box center [844, 90] width 7 height 7
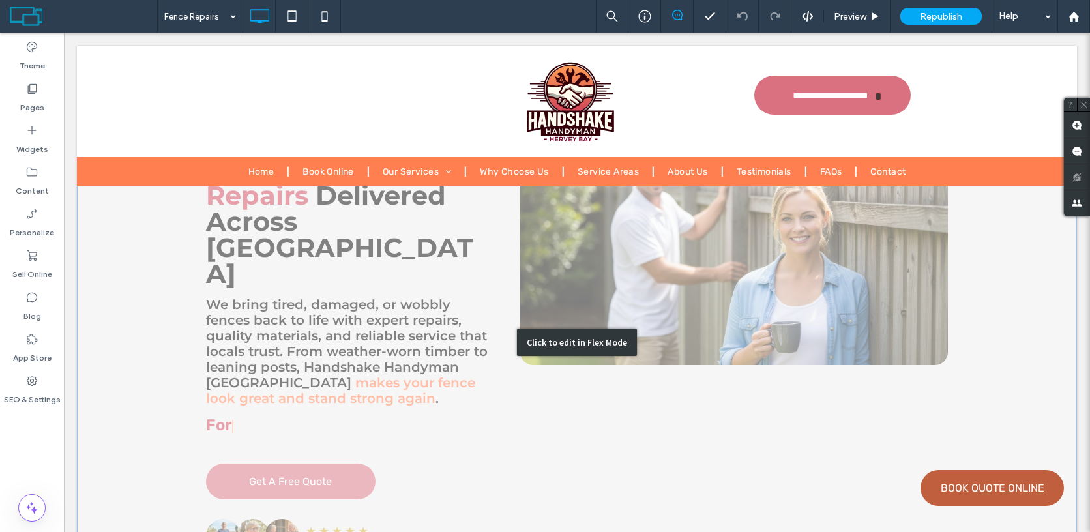
scroll to position [100, 0]
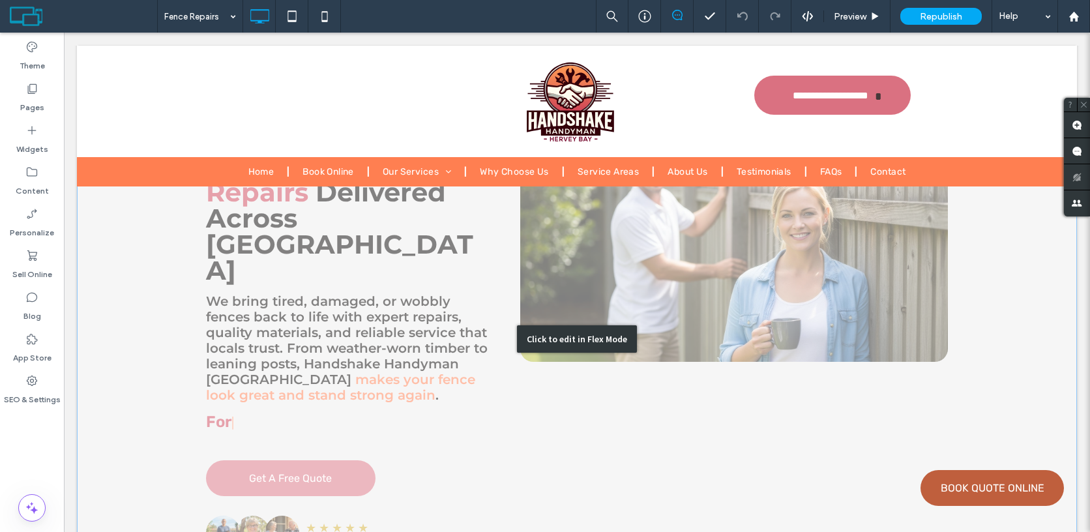
click at [670, 229] on div "Click to edit in Flex Mode" at bounding box center [577, 339] width 1000 height 504
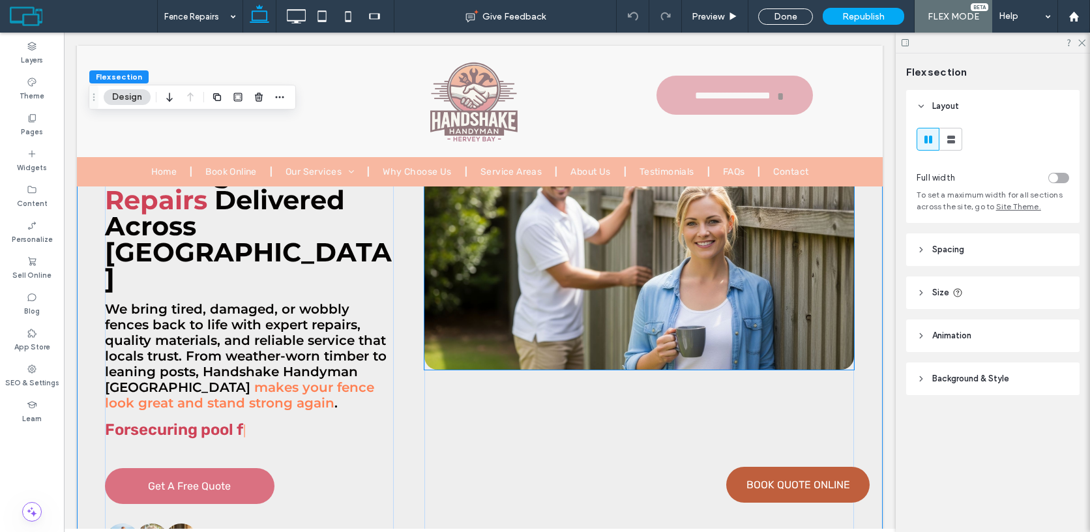
click at [748, 272] on div at bounding box center [638, 260] width 429 height 173
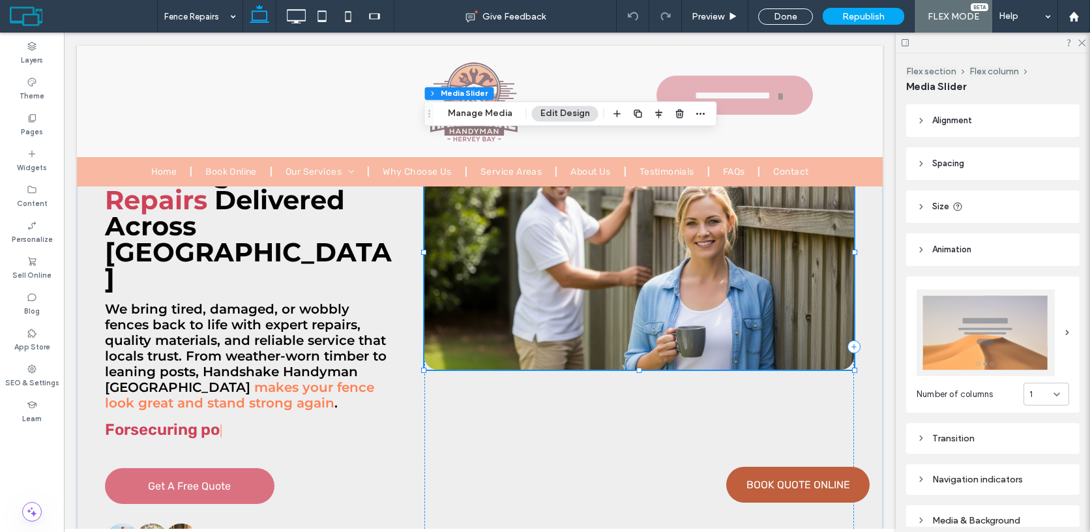
click at [748, 272] on div at bounding box center [638, 260] width 429 height 173
click at [492, 113] on button "Manage Media" at bounding box center [479, 114] width 81 height 16
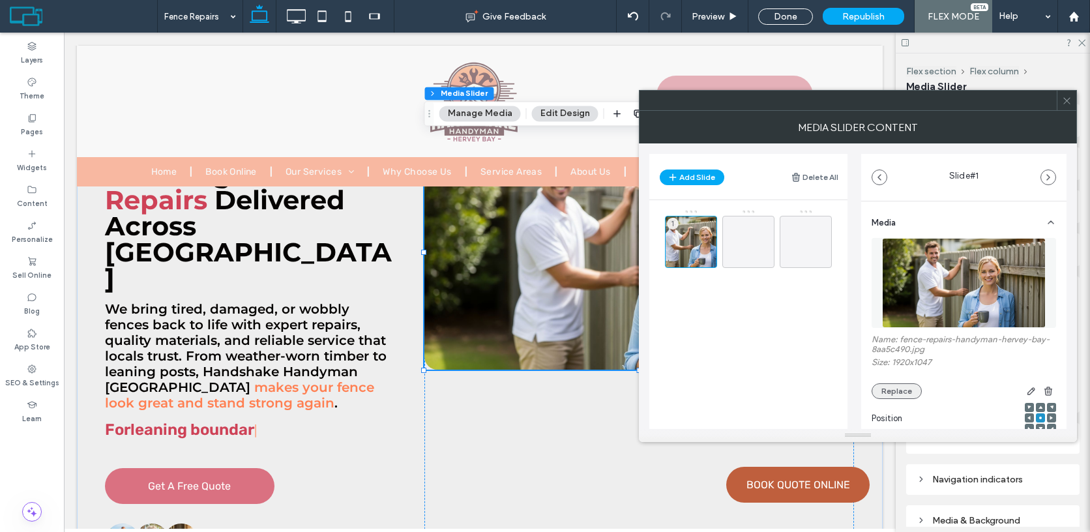
click at [908, 391] on button "Replace" at bounding box center [896, 391] width 50 height 16
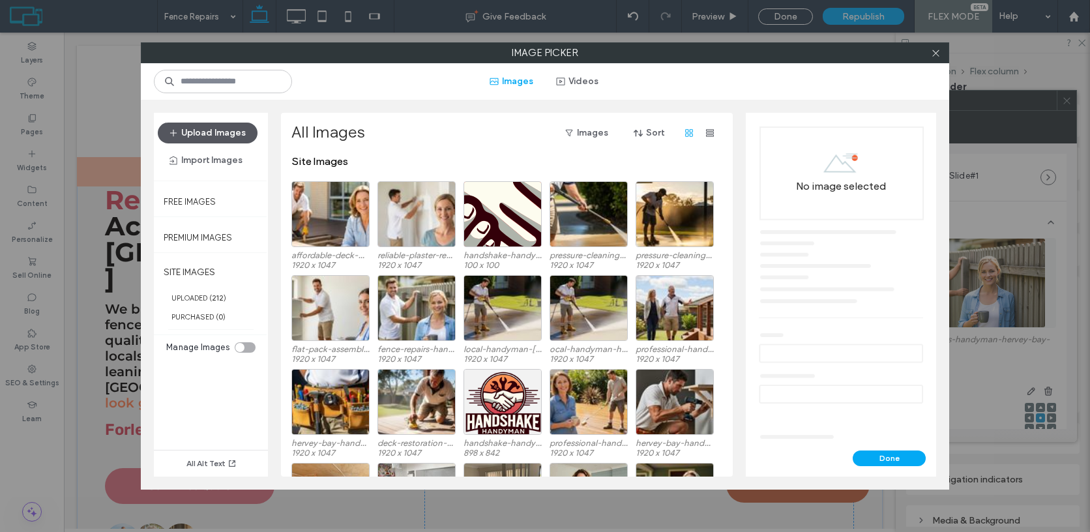
click at [205, 142] on button "Upload Images" at bounding box center [208, 133] width 100 height 21
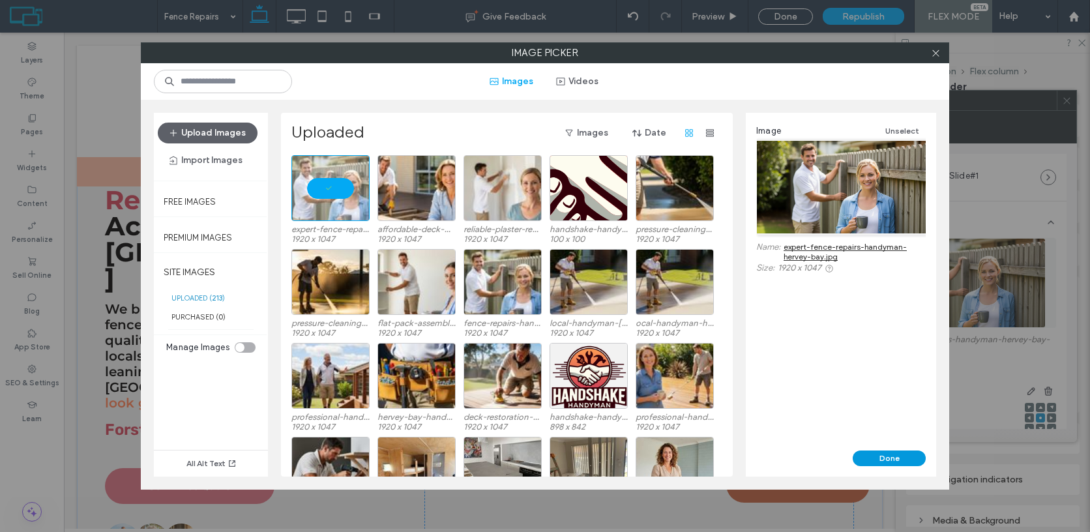
drag, startPoint x: 893, startPoint y: 462, endPoint x: 829, endPoint y: 429, distance: 72.0
click at [893, 462] on button "Done" at bounding box center [888, 458] width 73 height 16
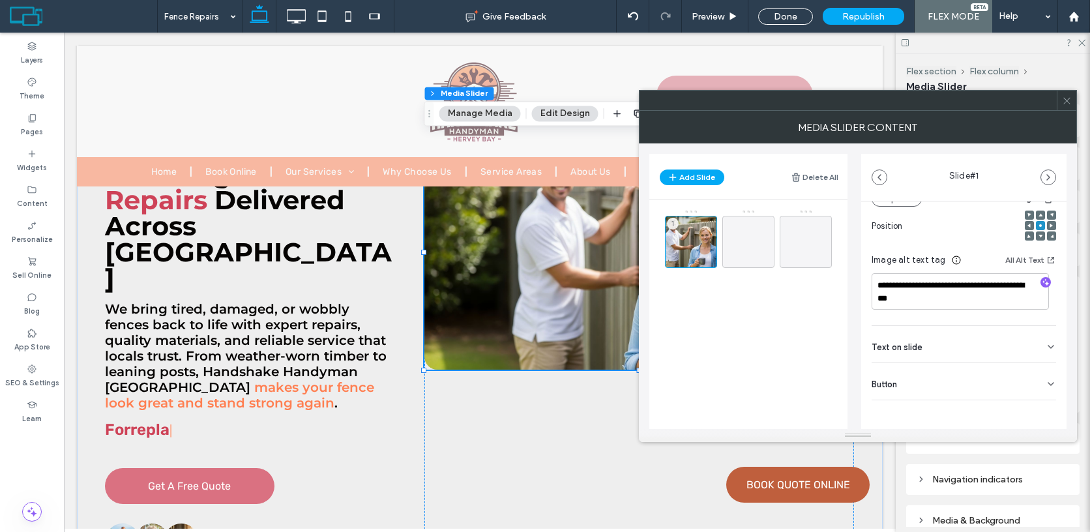
scroll to position [196, 0]
click at [1067, 108] on span at bounding box center [1067, 101] width 10 height 20
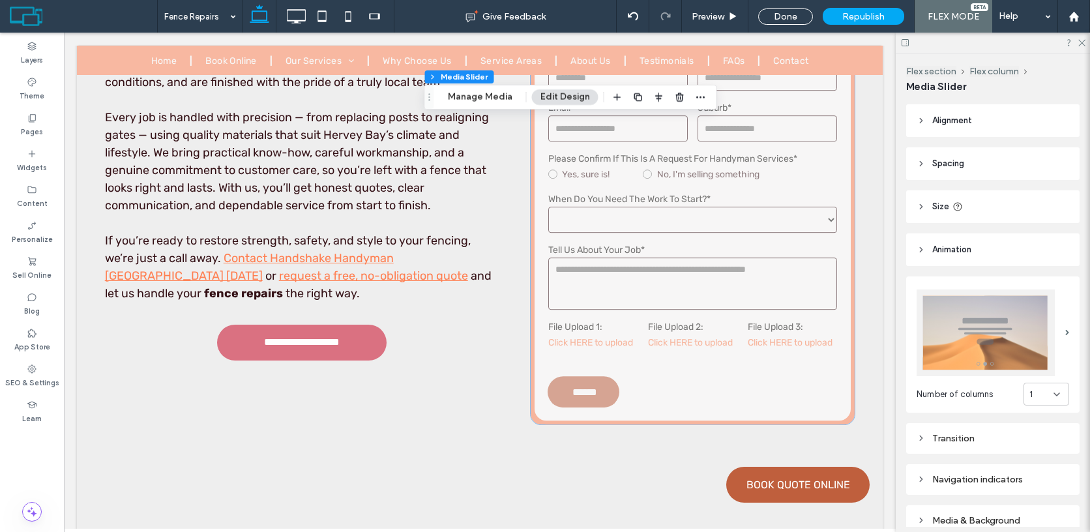
scroll to position [9379, 0]
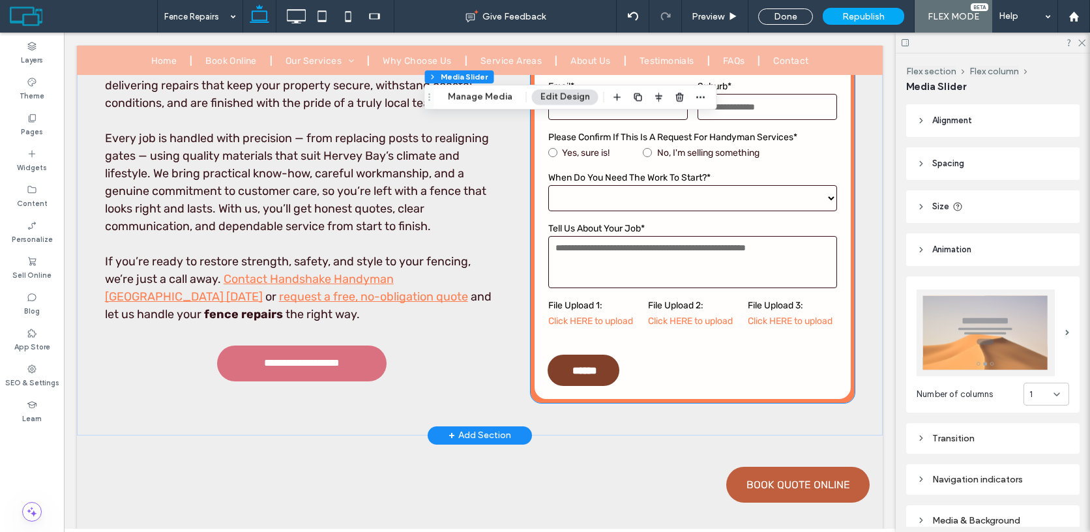
click at [585, 358] on input "******" at bounding box center [585, 370] width 70 height 24
click at [585, 293] on form "**********" at bounding box center [692, 207] width 290 height 356
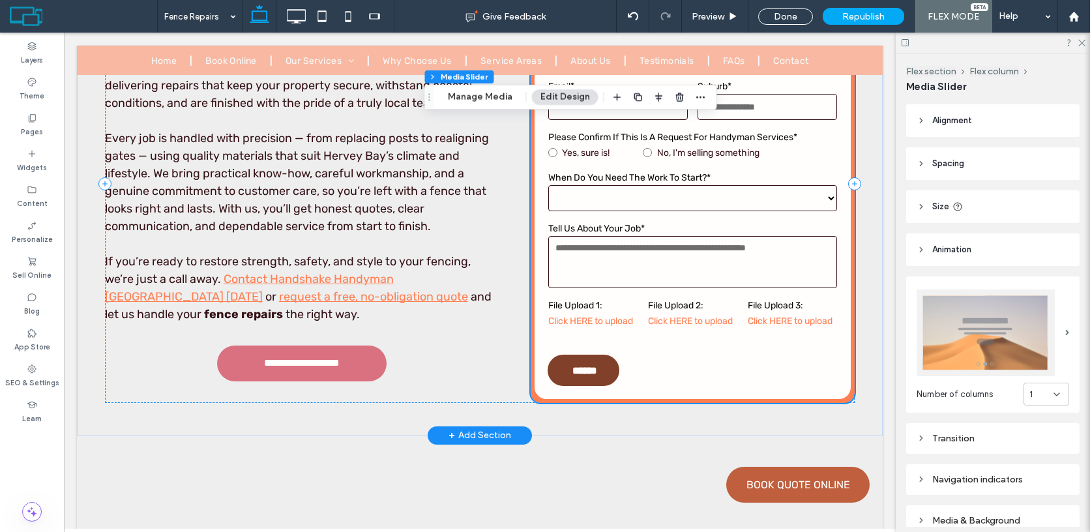
scroll to position [9208, 0]
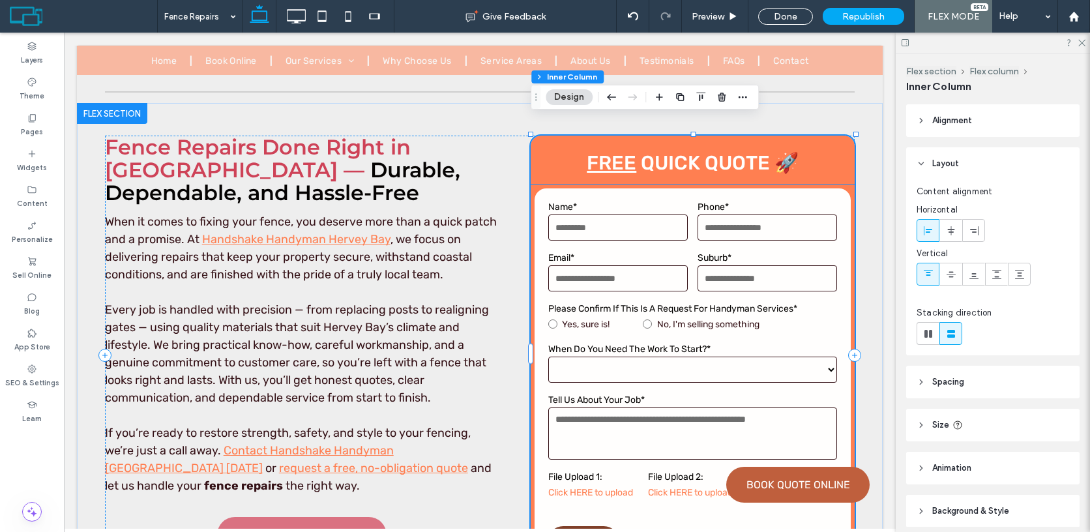
click at [607, 526] on div "******" at bounding box center [583, 541] width 72 height 31
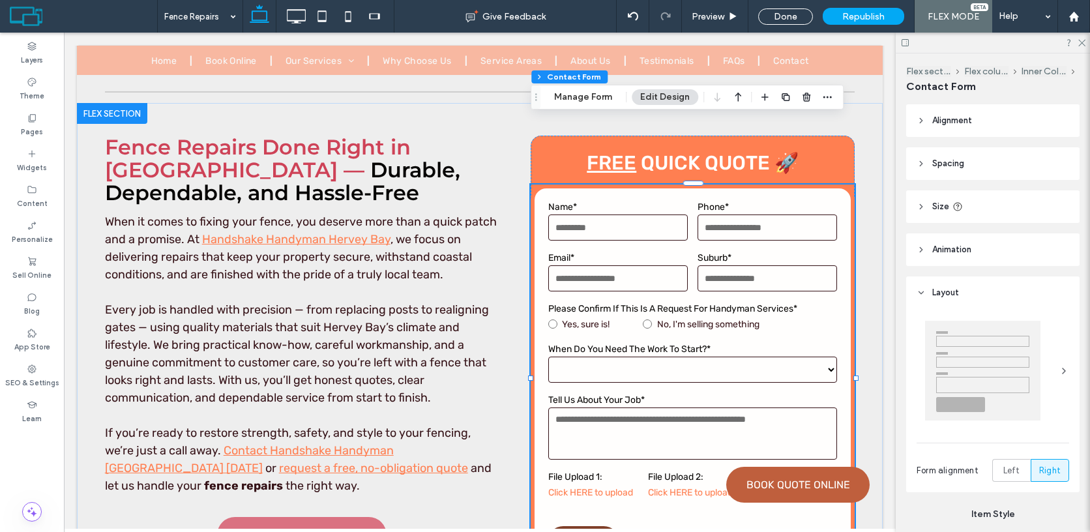
type input "*"
type input "***"
type input "*"
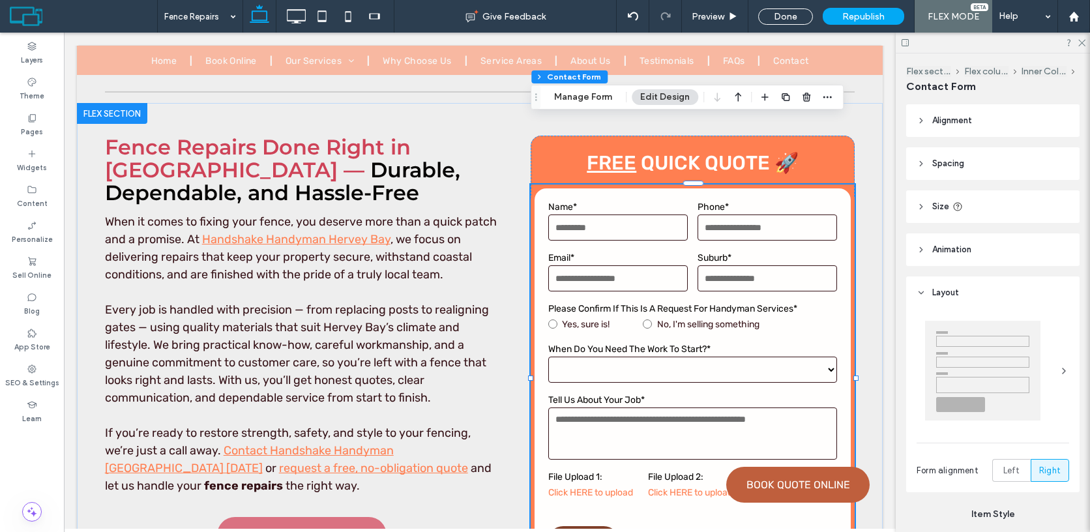
type input "***"
type input "**"
click at [585, 104] on button "Manage Form" at bounding box center [582, 97] width 75 height 16
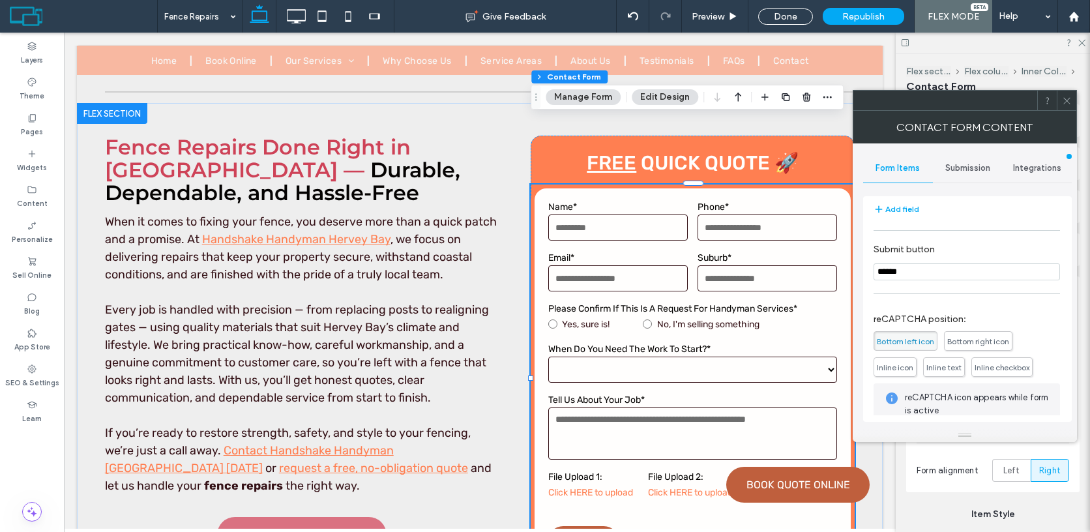
scroll to position [395, 0]
click at [953, 278] on input "******" at bounding box center [966, 271] width 186 height 17
type input "****"
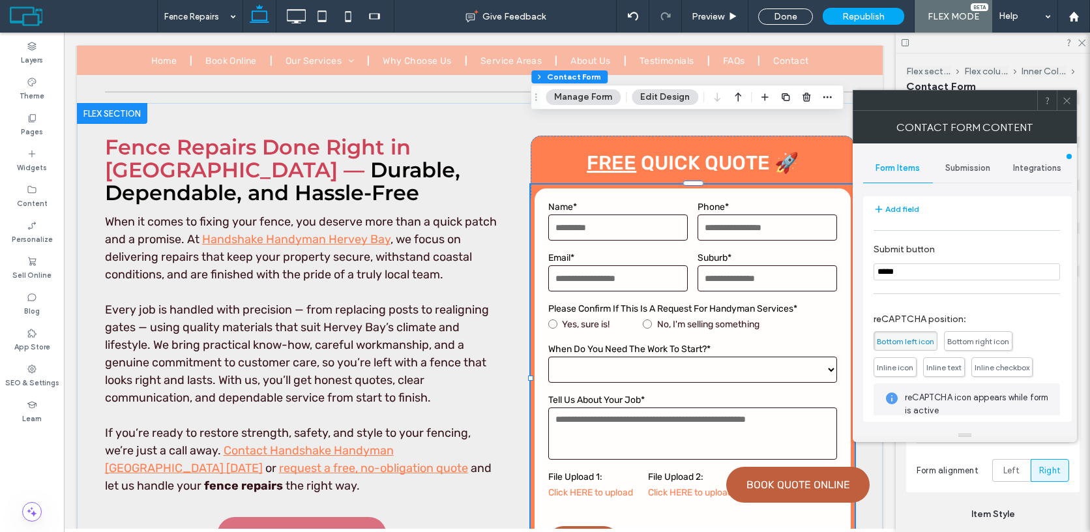
type input "****"
click at [1067, 100] on icon at bounding box center [1067, 101] width 10 height 10
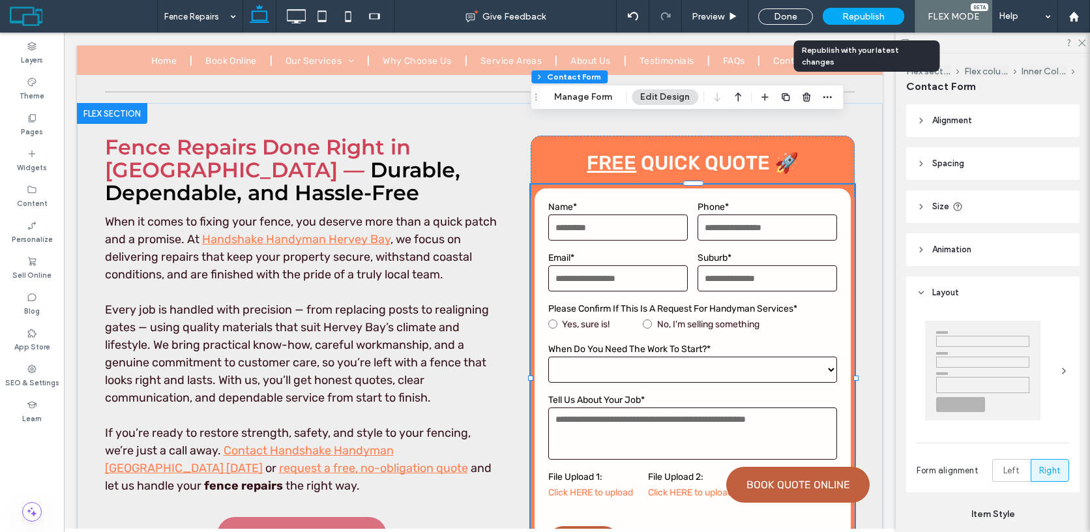
click at [880, 21] on span "Republish" at bounding box center [863, 16] width 42 height 11
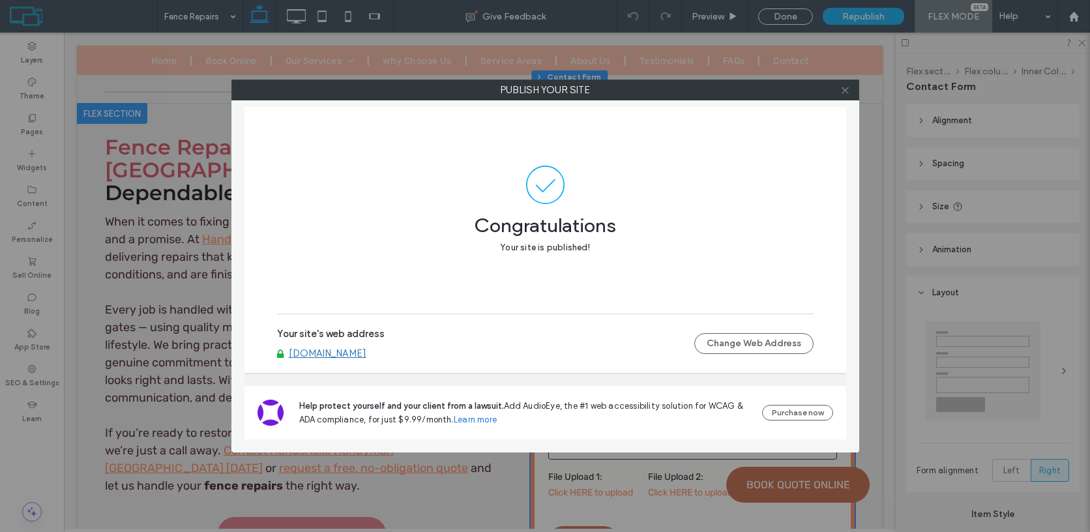
click at [848, 91] on icon at bounding box center [845, 90] width 10 height 10
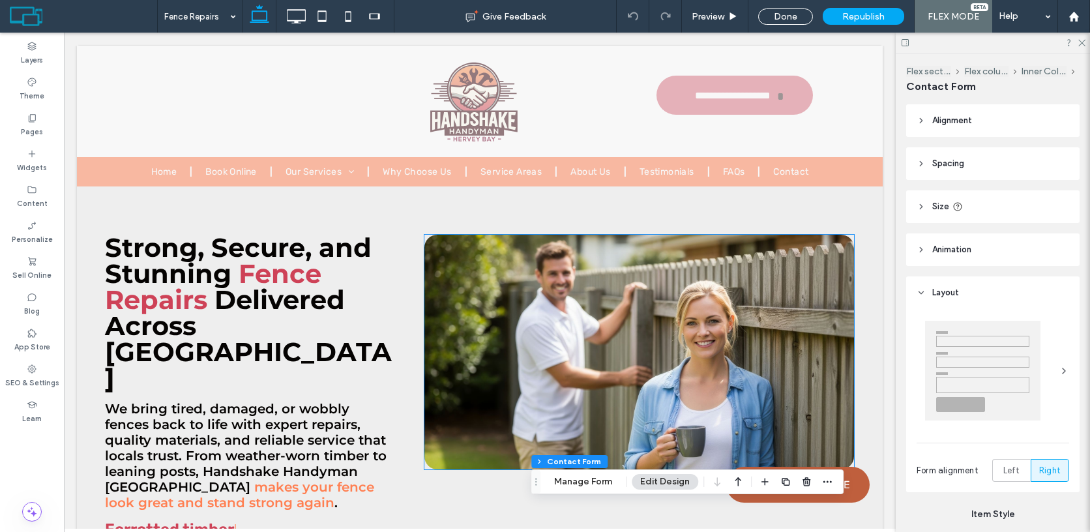
scroll to position [15, 0]
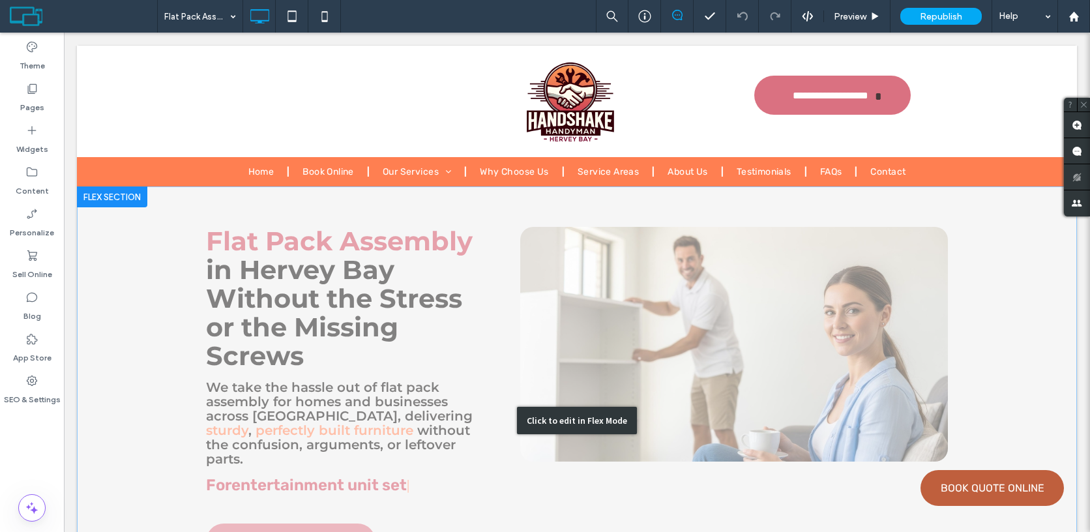
click at [602, 326] on div "Click to edit in Flex Mode" at bounding box center [577, 419] width 1000 height 467
click at [602, 326] on div at bounding box center [734, 352] width 428 height 173
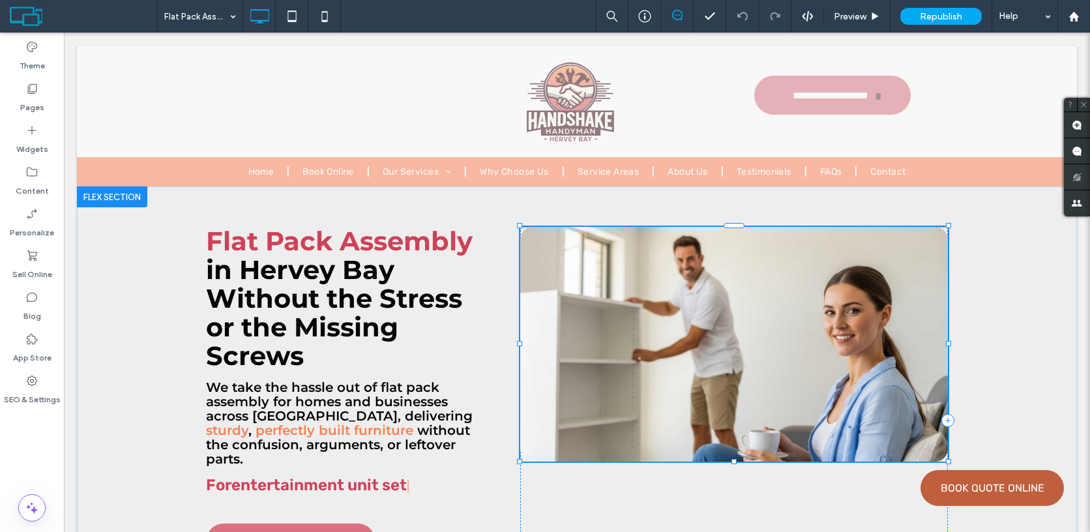
click at [582, 275] on div at bounding box center [734, 352] width 428 height 173
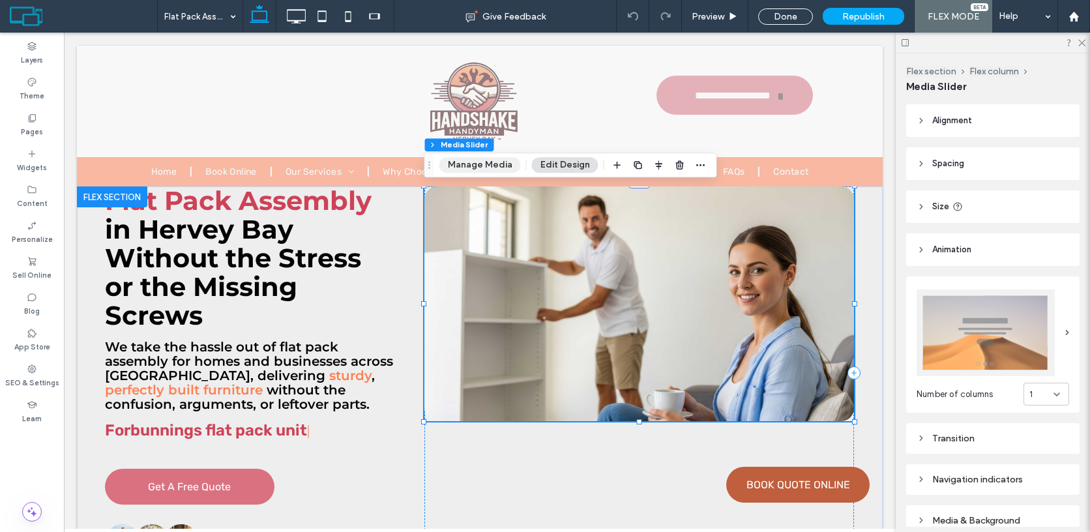
click at [482, 169] on button "Manage Media" at bounding box center [479, 165] width 81 height 16
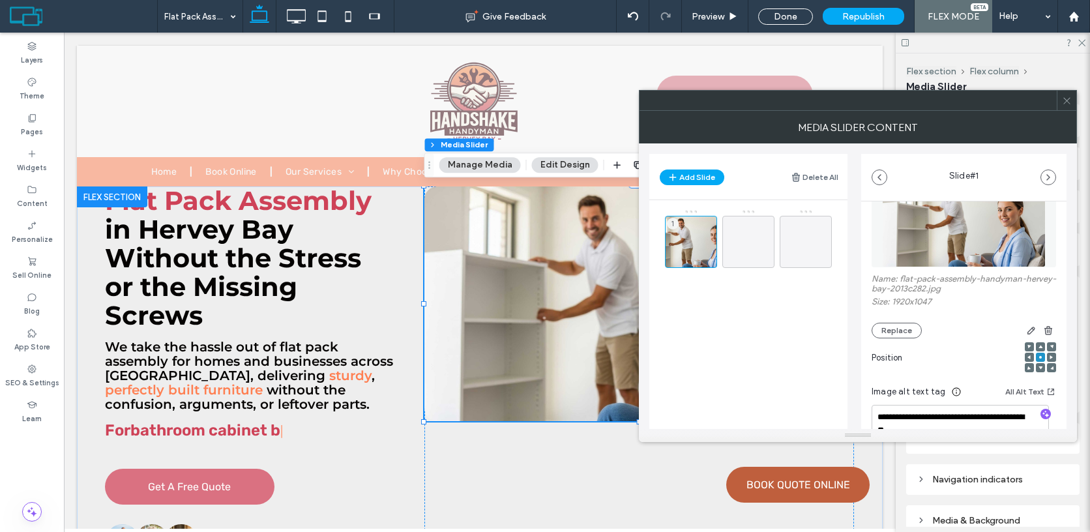
scroll to position [50, 0]
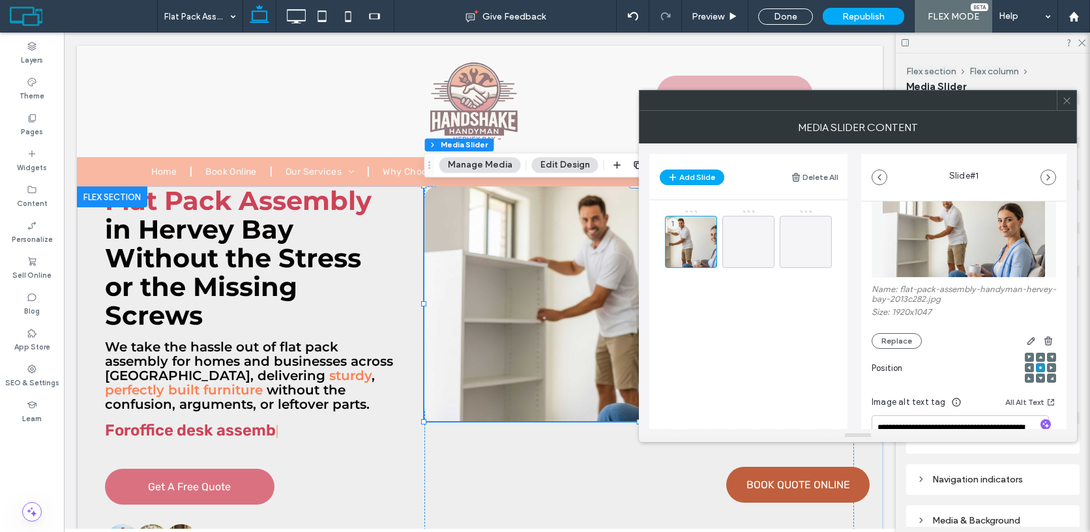
click at [905, 288] on label "Name: flat-pack-assembly-handyman-hervey-bay-2013c282.jpg" at bounding box center [963, 295] width 184 height 23
drag, startPoint x: 905, startPoint y: 288, endPoint x: 905, endPoint y: 301, distance: 13.0
click at [905, 301] on label "Name: flat-pack-assembly-handyman-hervey-bay-2013c282.jpg" at bounding box center [963, 295] width 184 height 23
copy label "flat-pack-assembly-handyman-hervey-bay"
click at [891, 341] on button "Replace" at bounding box center [896, 341] width 50 height 16
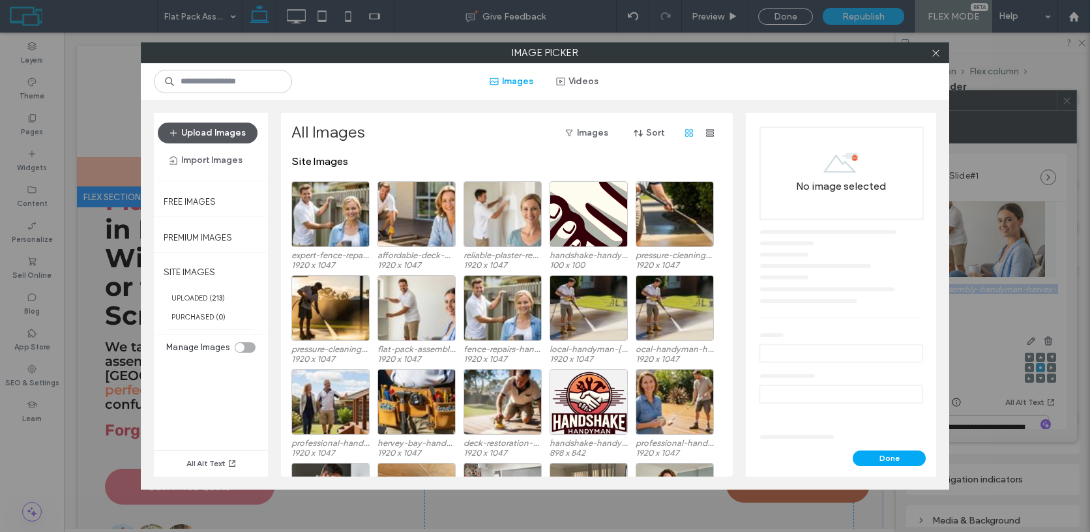
click at [238, 137] on button "Upload Images" at bounding box center [208, 133] width 100 height 21
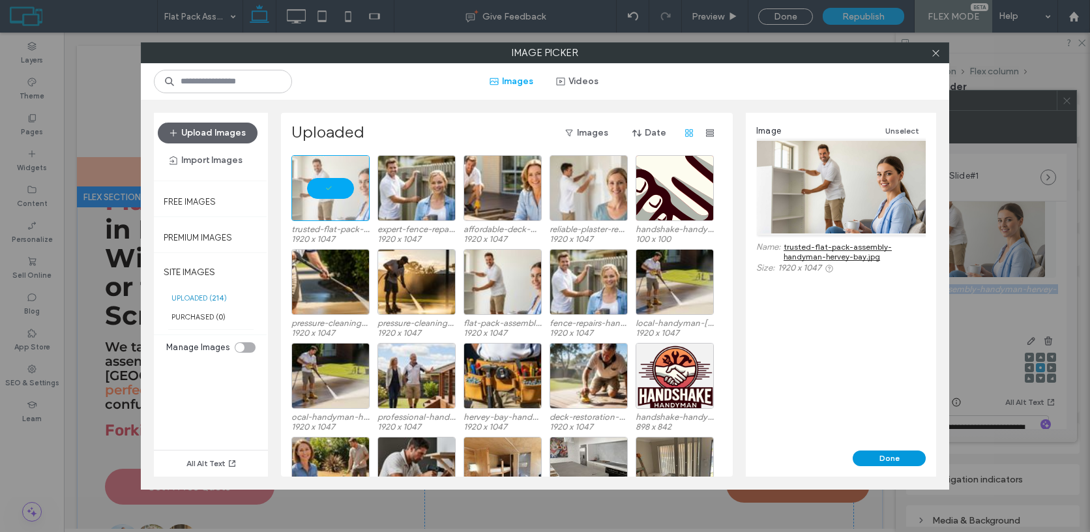
click at [895, 459] on button "Done" at bounding box center [888, 458] width 73 height 16
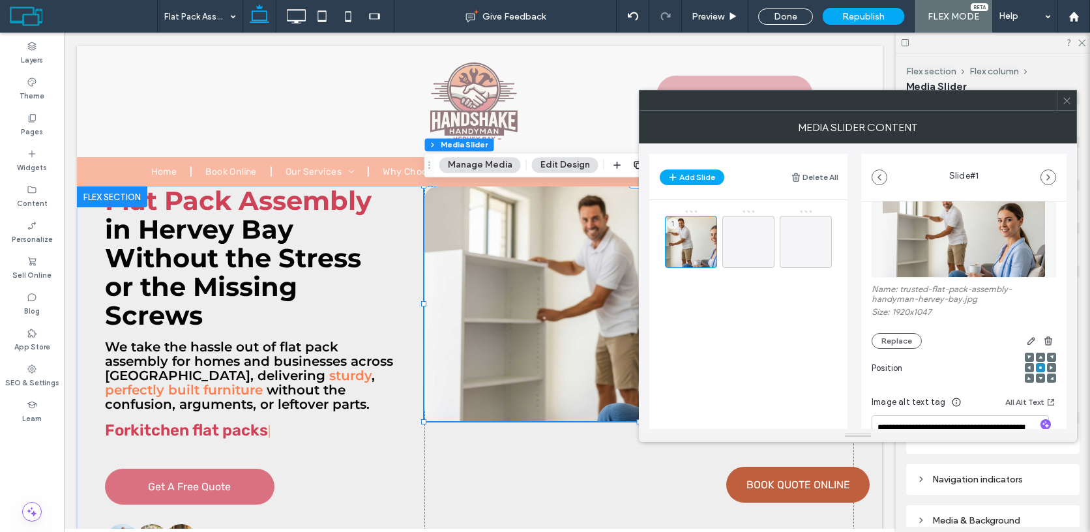
scroll to position [196, 0]
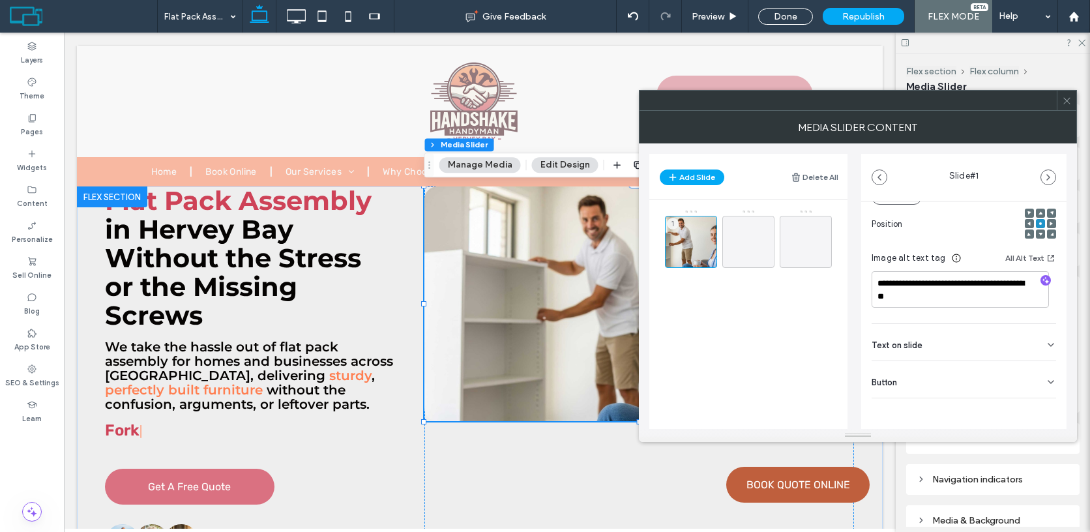
click at [1069, 102] on icon at bounding box center [1067, 101] width 10 height 10
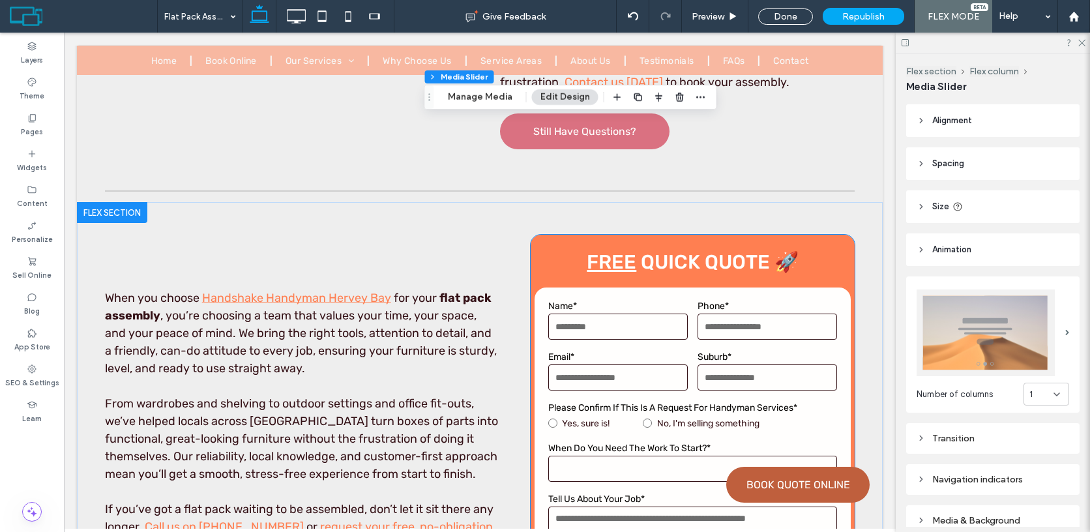
scroll to position [9455, 0]
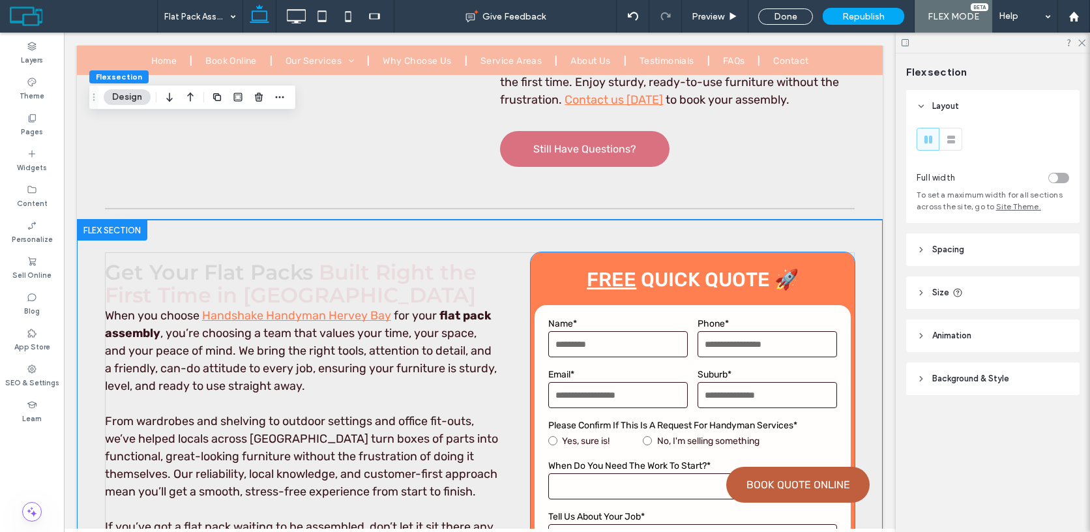
scroll to position [9394, 0]
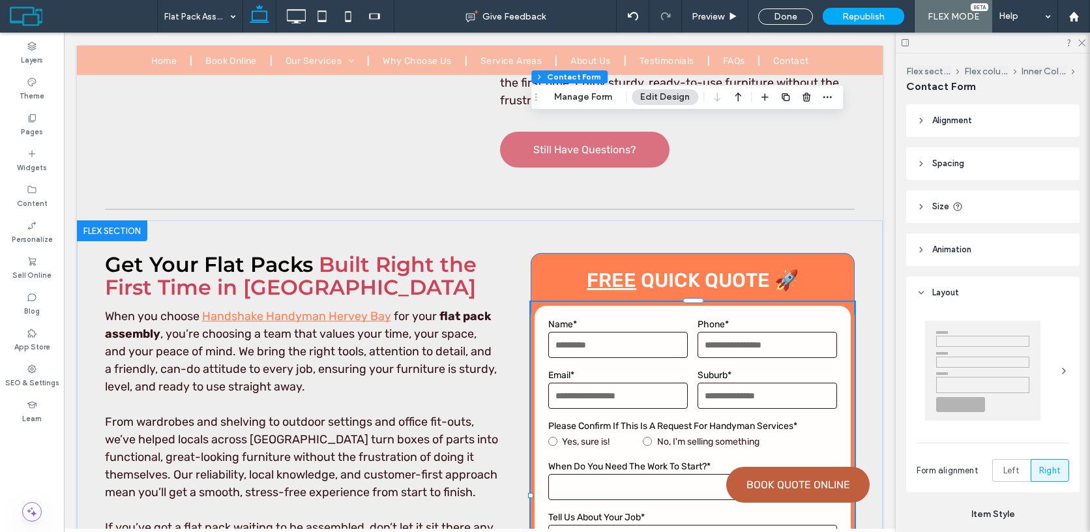
type input "*"
type input "***"
type input "*"
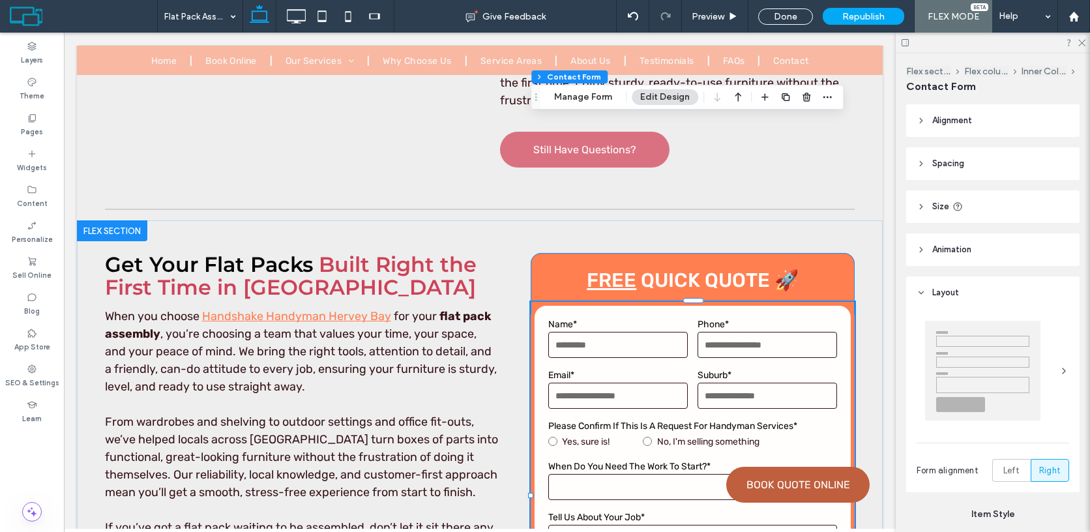
type input "***"
type input "**"
click at [591, 93] on button "Manage Form" at bounding box center [582, 97] width 75 height 16
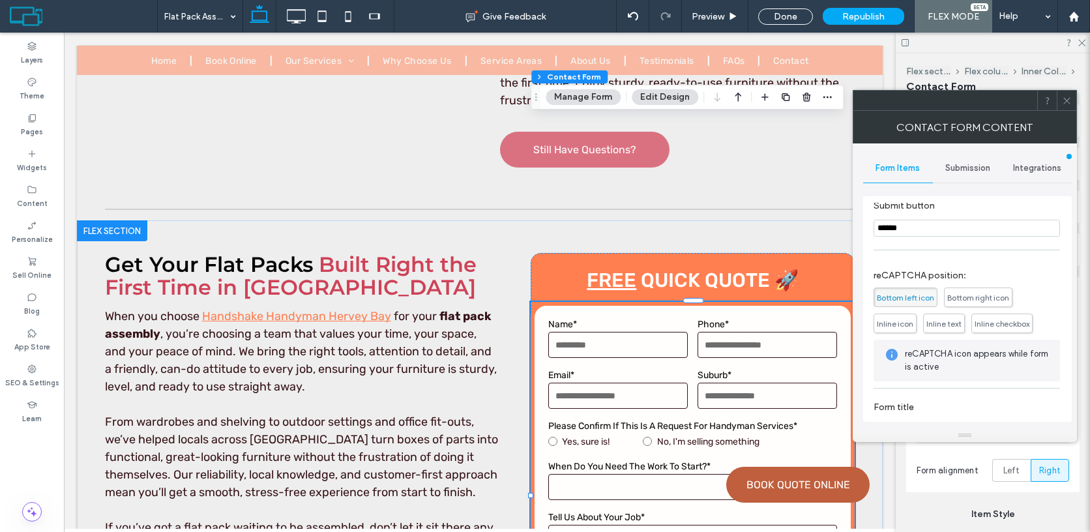
scroll to position [438, 0]
click at [931, 231] on input "******" at bounding box center [966, 228] width 186 height 17
type input "****"
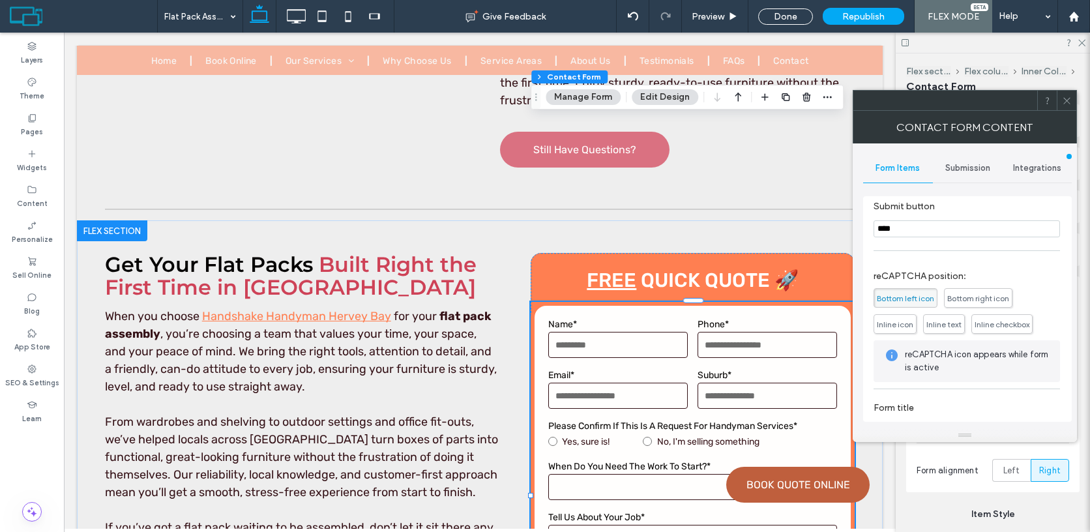
click at [1065, 100] on icon at bounding box center [1067, 101] width 10 height 10
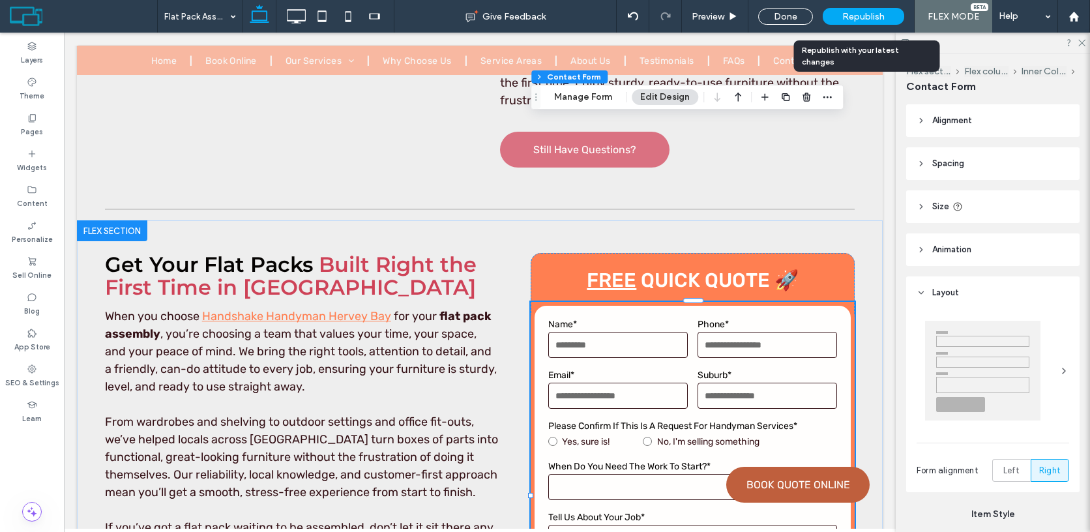
click at [866, 19] on span "Republish" at bounding box center [863, 16] width 42 height 11
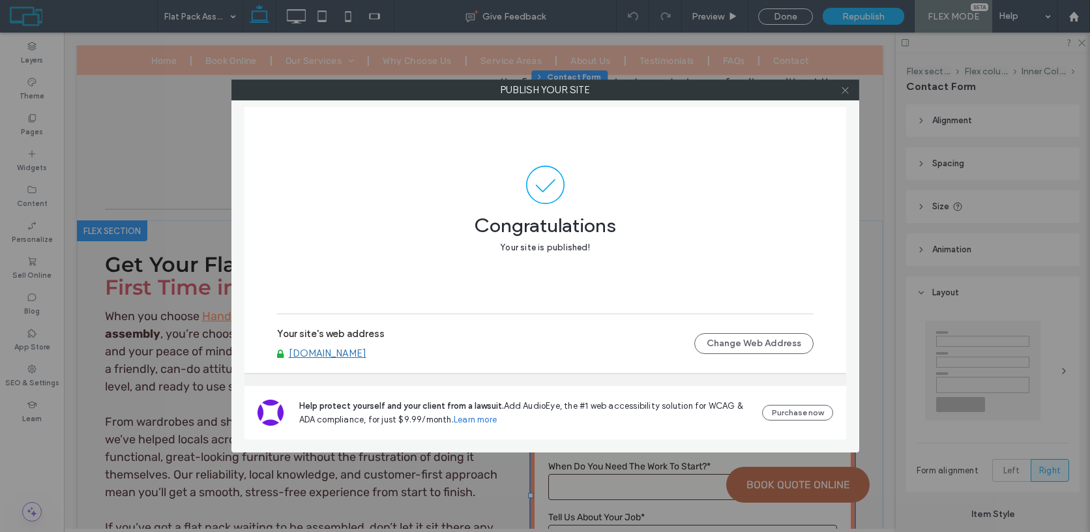
click at [845, 90] on icon at bounding box center [845, 90] width 10 height 10
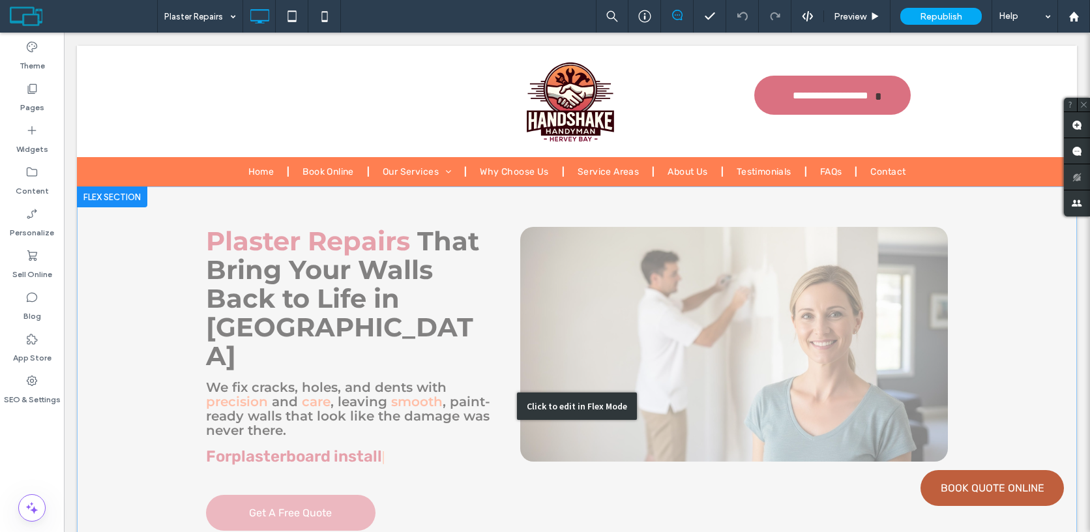
click at [737, 305] on div "Click to edit in Flex Mode" at bounding box center [577, 405] width 1000 height 439
click at [641, 276] on div at bounding box center [734, 352] width 428 height 173
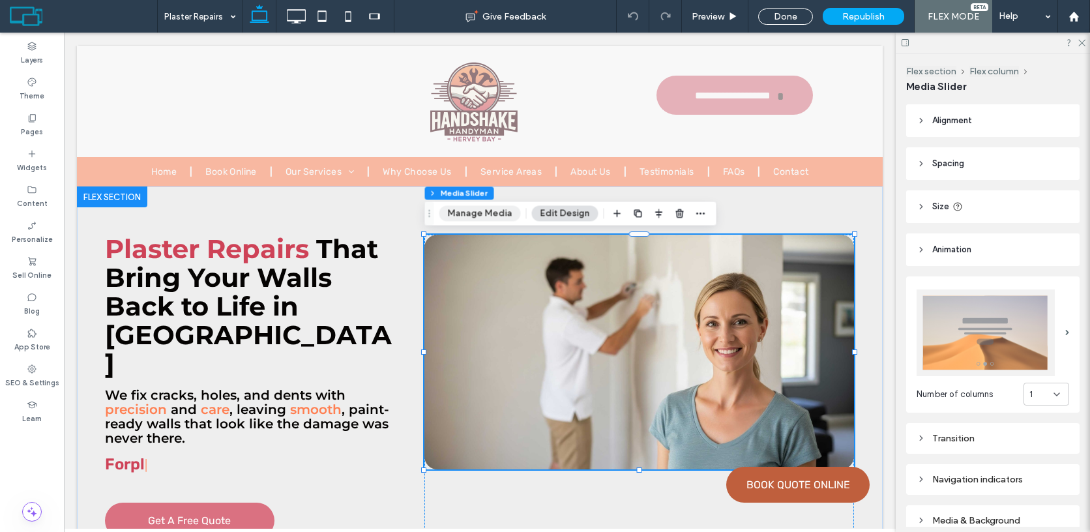
click at [470, 206] on button "Manage Media" at bounding box center [479, 213] width 81 height 16
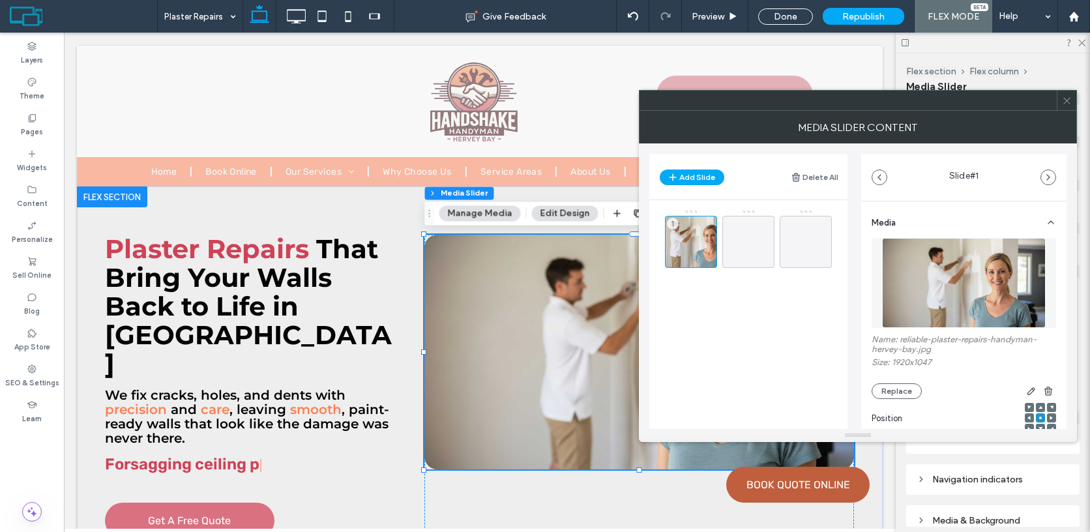
click at [1067, 100] on icon at bounding box center [1067, 101] width 10 height 10
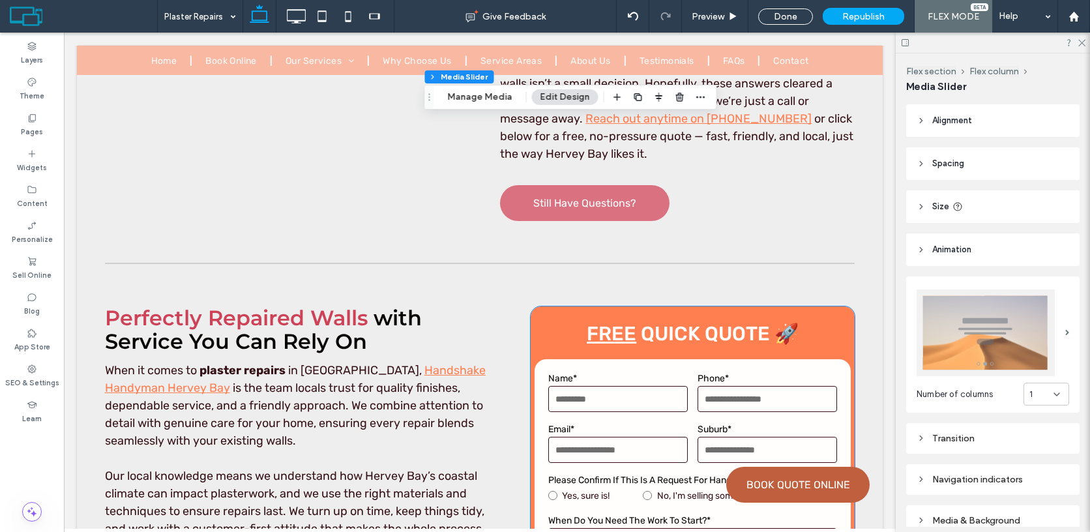
scroll to position [8, 0]
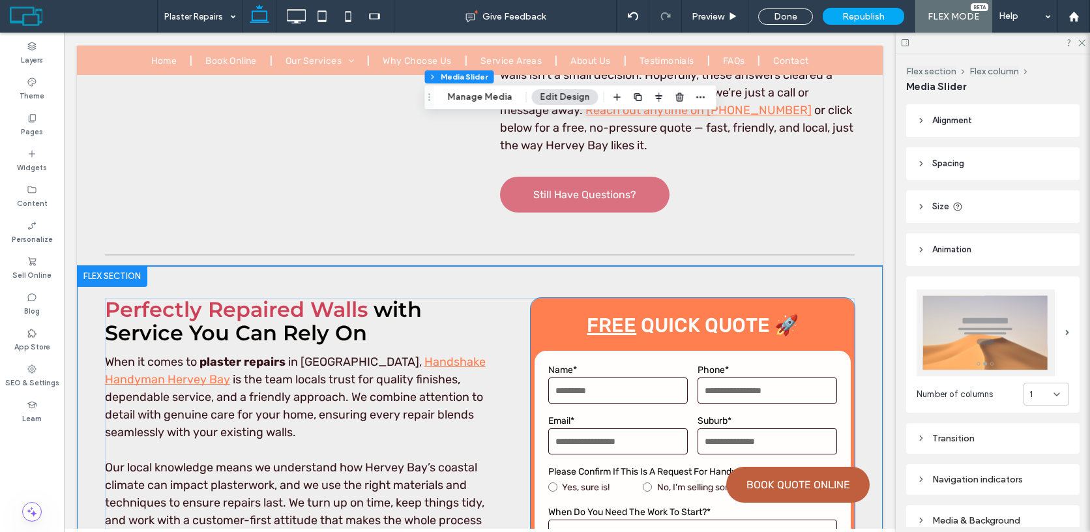
scroll to position [9479, 0]
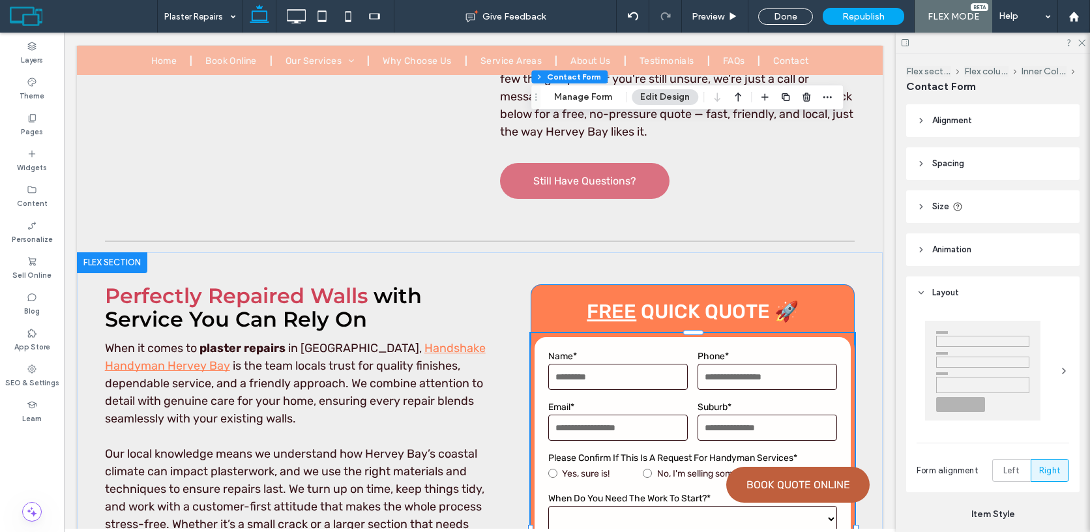
type input "*"
type input "***"
type input "*"
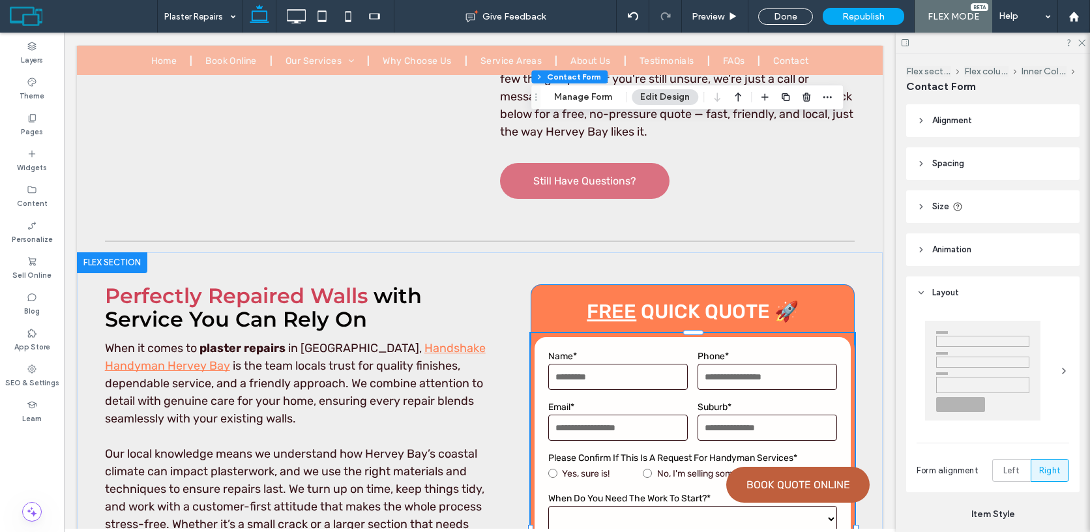
type input "***"
type input "**"
click at [573, 98] on button "Manage Form" at bounding box center [582, 97] width 75 height 16
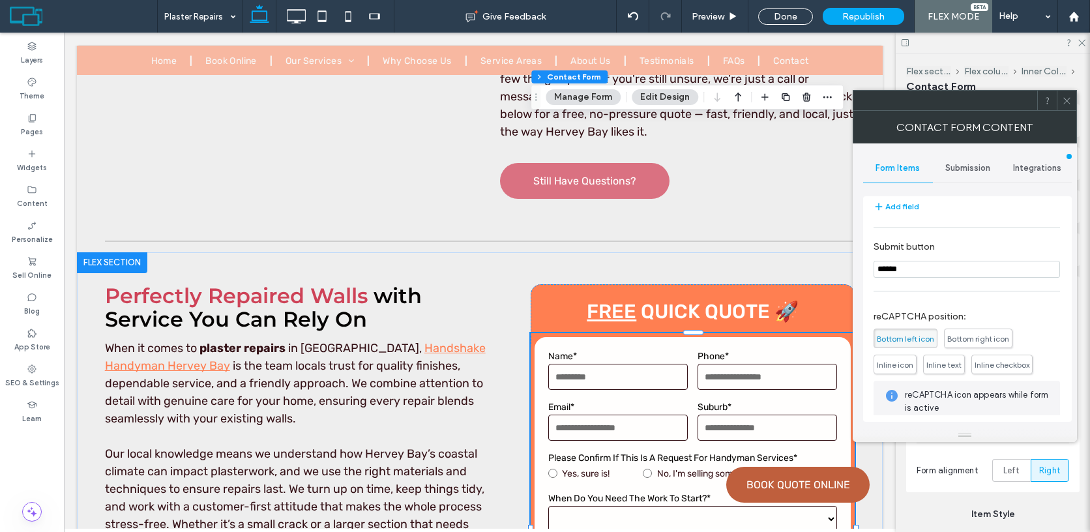
scroll to position [397, 0]
click at [927, 270] on input "******" at bounding box center [966, 269] width 186 height 17
type input "****"
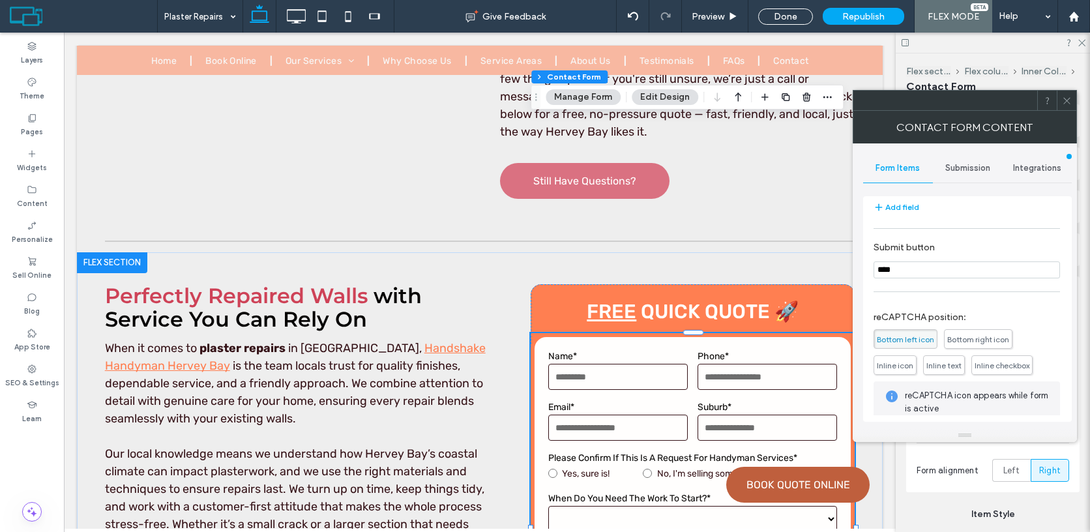
click at [1065, 94] on span at bounding box center [1067, 101] width 10 height 20
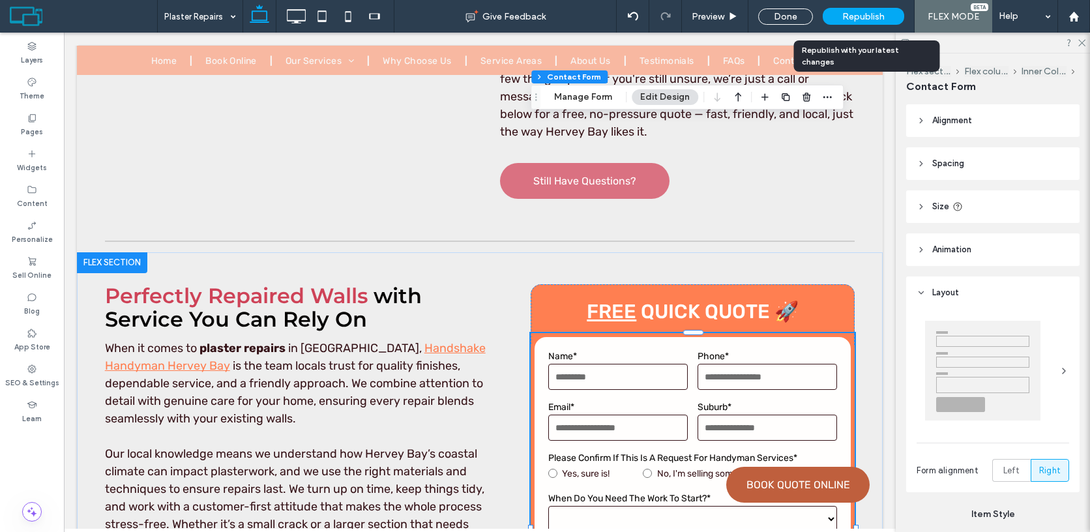
click at [882, 23] on div "Republish" at bounding box center [862, 16] width 81 height 17
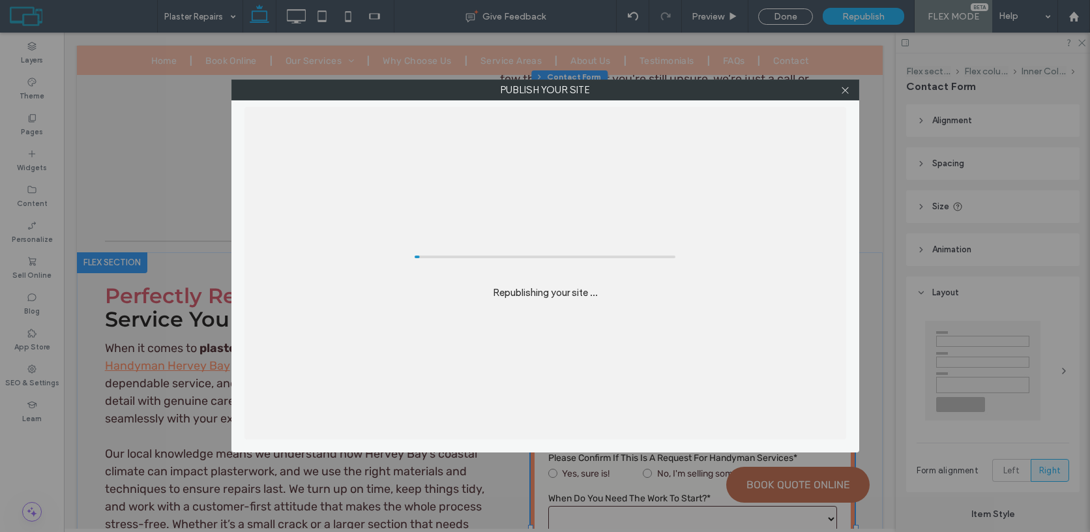
click at [882, 23] on div "Publish your site Republishing your site ..." at bounding box center [545, 266] width 1090 height 532
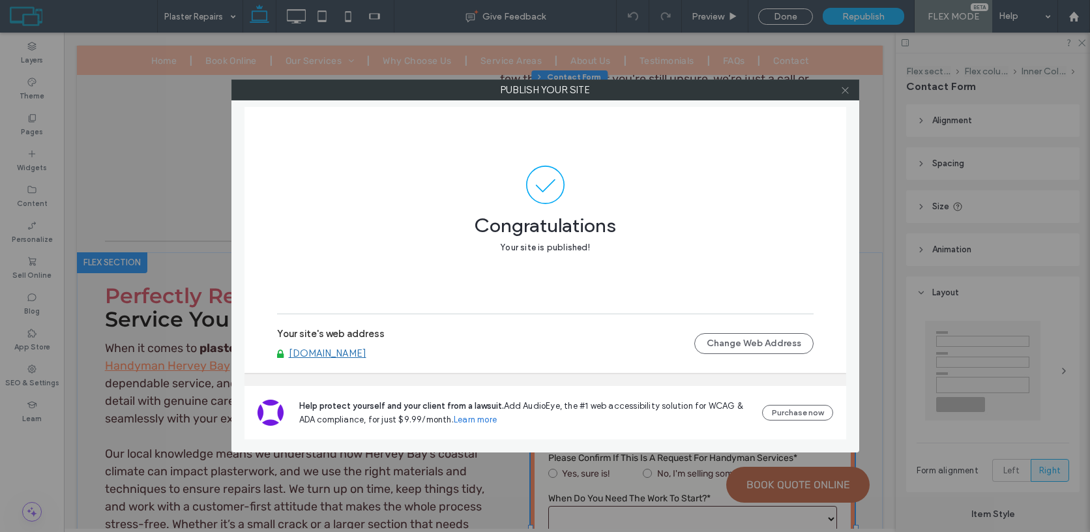
click at [844, 88] on icon at bounding box center [845, 90] width 10 height 10
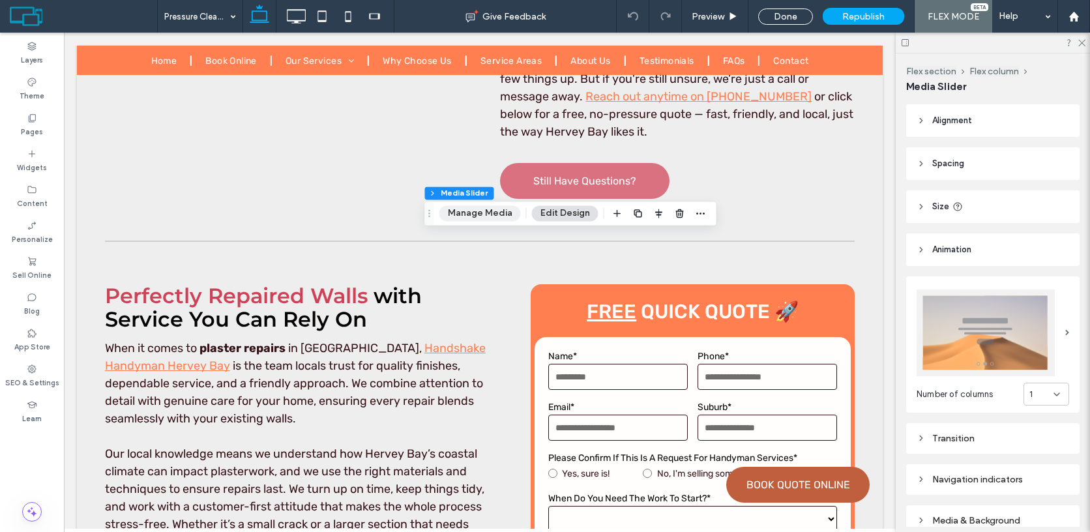
click at [489, 218] on button "Manage Media" at bounding box center [479, 213] width 81 height 16
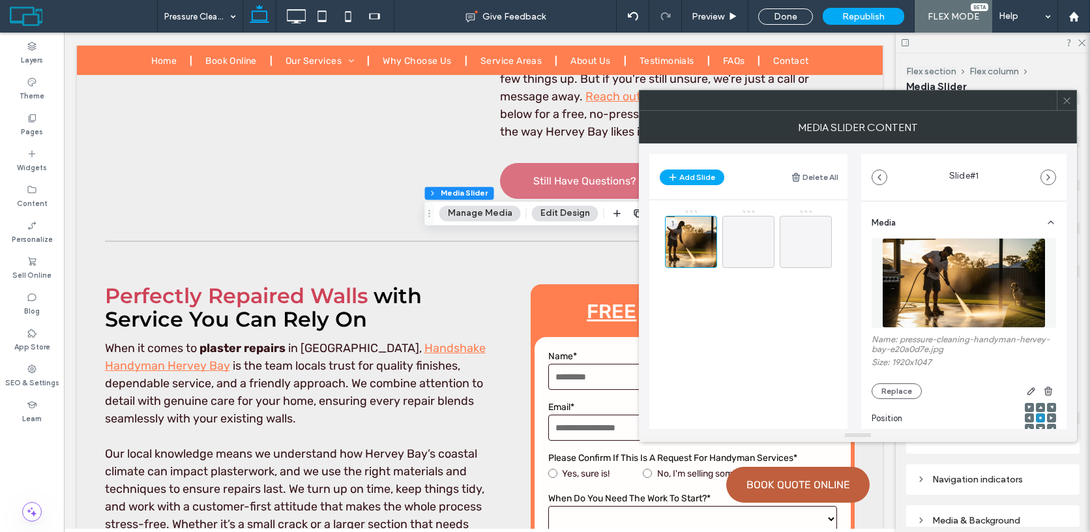
click at [912, 340] on label "Name: pressure-cleaning-handyman-hervey-bay-e20a0d7e.jpg" at bounding box center [963, 345] width 184 height 23
drag, startPoint x: 912, startPoint y: 340, endPoint x: 910, endPoint y: 350, distance: 10.6
click at [910, 350] on label "Name: pressure-cleaning-handyman-hervey-bay-e20a0d7e.jpg" at bounding box center [963, 345] width 184 height 23
copy label "pressure-cleaning-handyman-hervey-bay"
click at [897, 394] on button "Replace" at bounding box center [896, 391] width 50 height 16
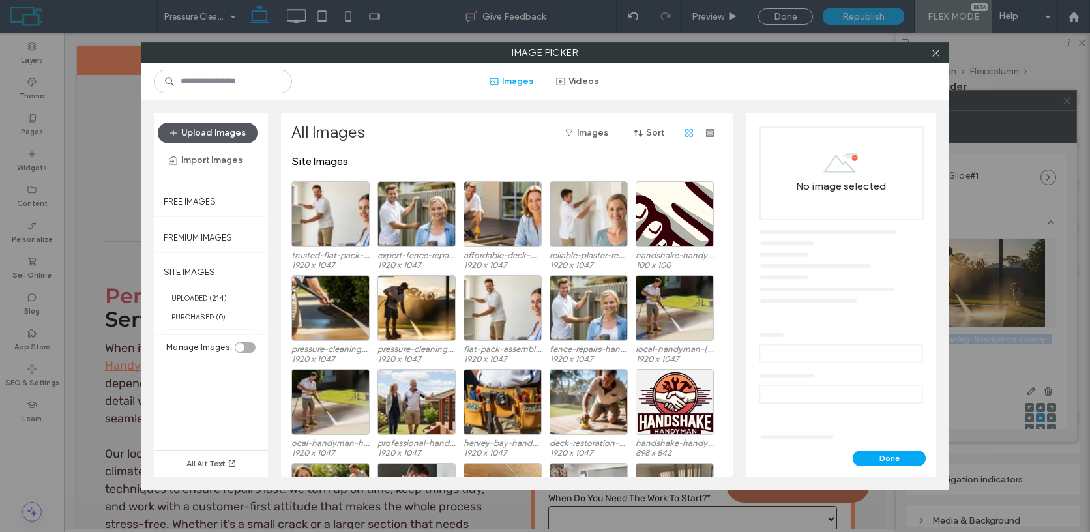
click at [224, 125] on button "Upload Images" at bounding box center [208, 133] width 100 height 21
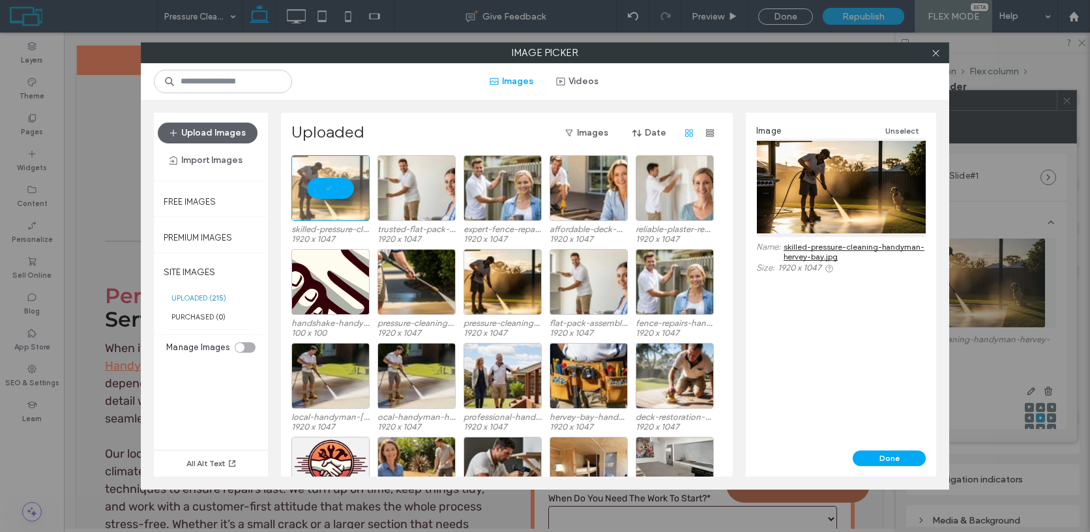
click at [897, 466] on div "Done" at bounding box center [841, 463] width 190 height 26
click at [908, 458] on button "Done" at bounding box center [888, 458] width 73 height 16
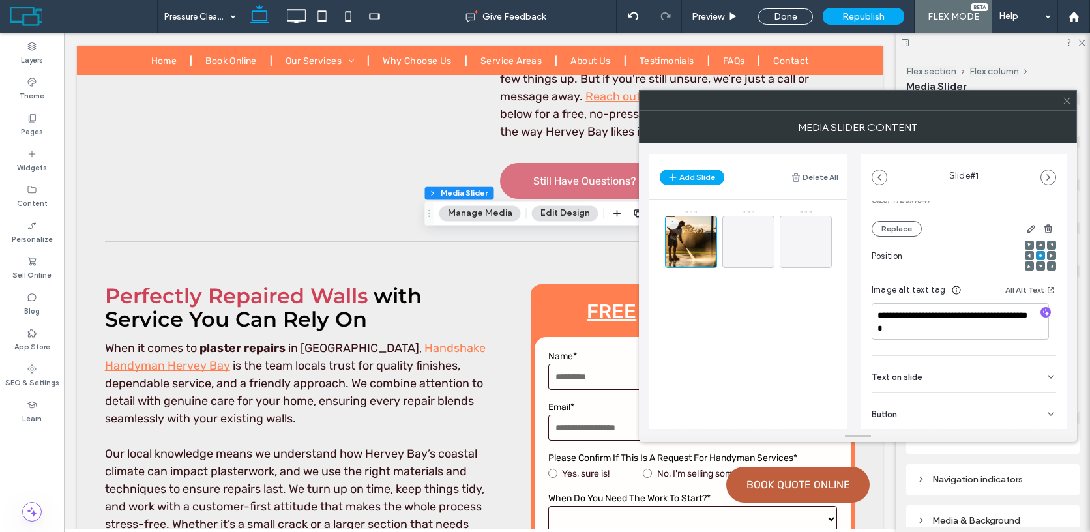
scroll to position [196, 0]
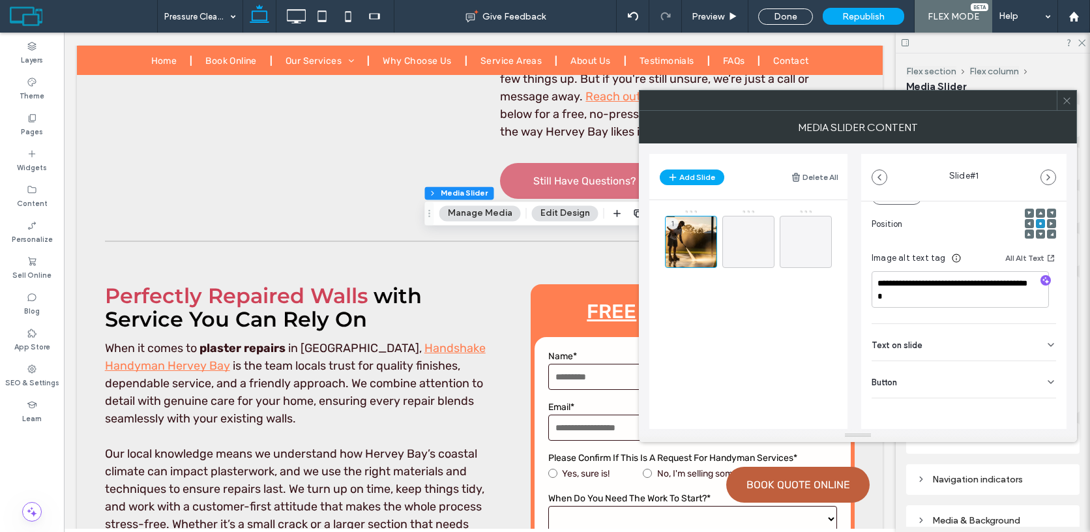
click at [1067, 102] on icon at bounding box center [1067, 101] width 10 height 10
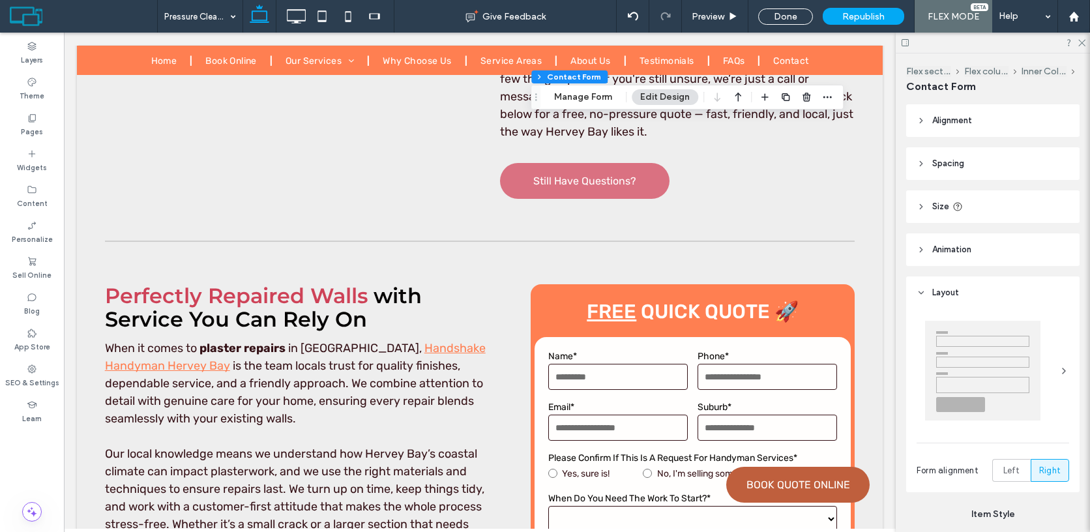
type input "*"
type input "***"
type input "*"
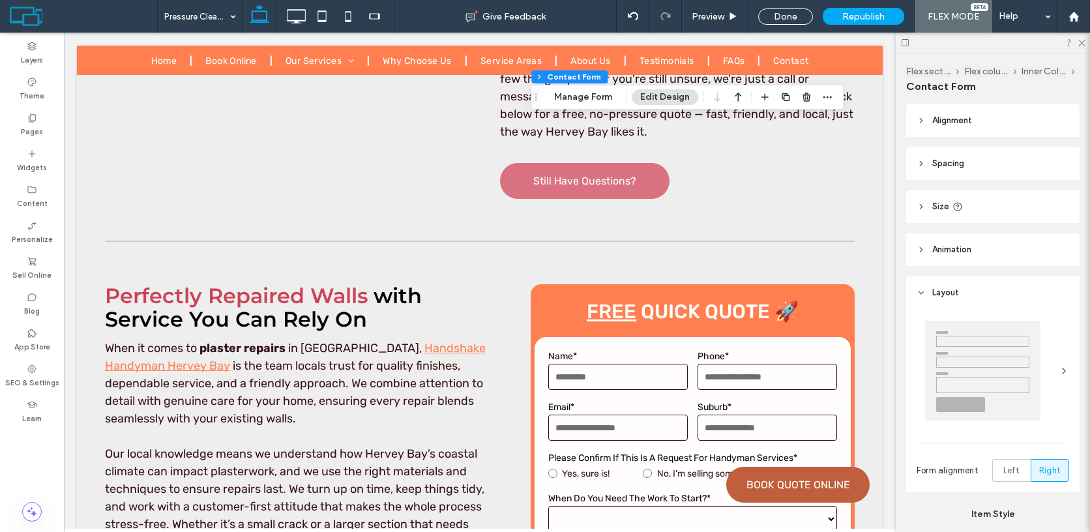
type input "***"
type input "**"
click at [581, 96] on button "Manage Form" at bounding box center [582, 97] width 75 height 16
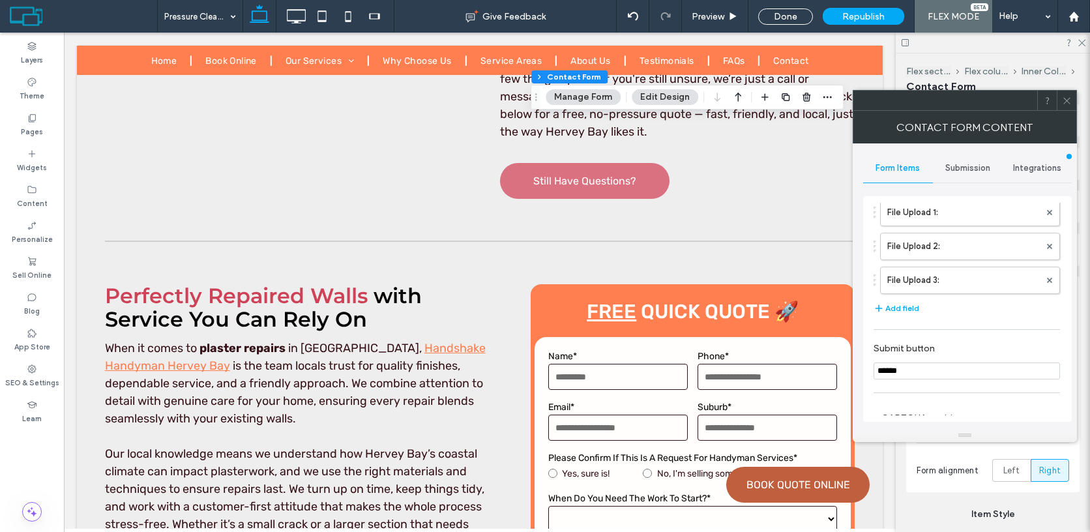
scroll to position [308, 0]
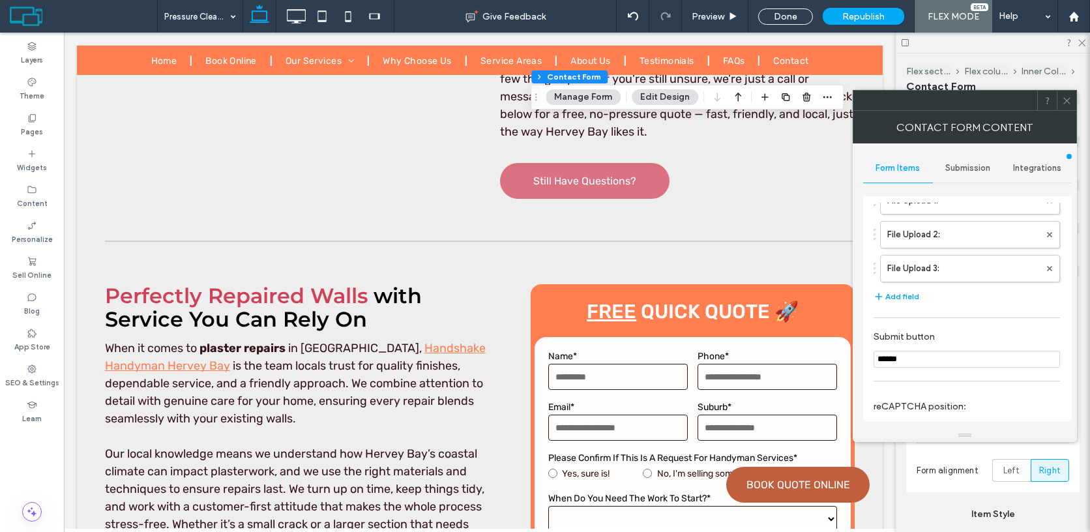
click at [918, 363] on input "******" at bounding box center [966, 359] width 186 height 17
type input "****"
click at [1070, 103] on icon at bounding box center [1067, 101] width 10 height 10
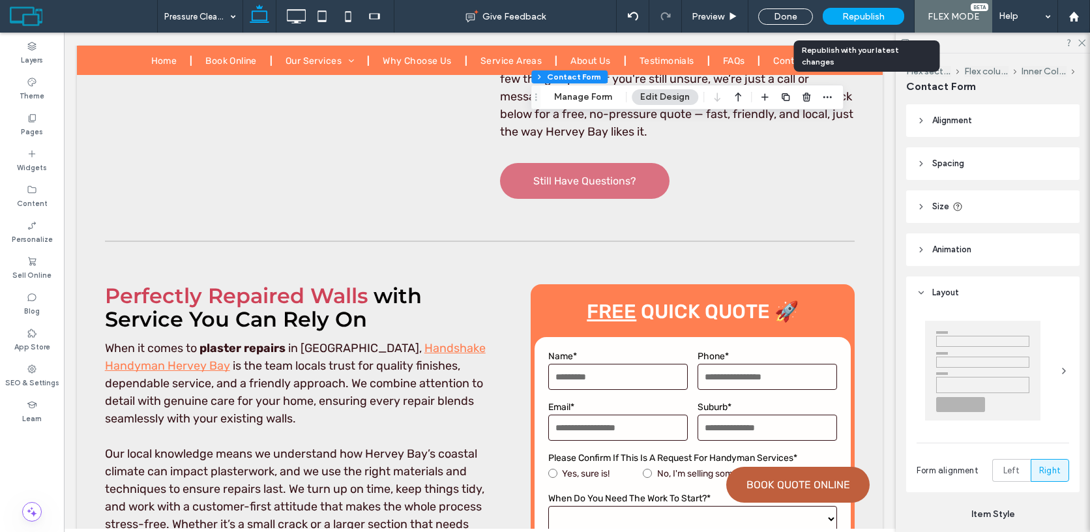
click at [878, 14] on span "Republish" at bounding box center [863, 16] width 42 height 11
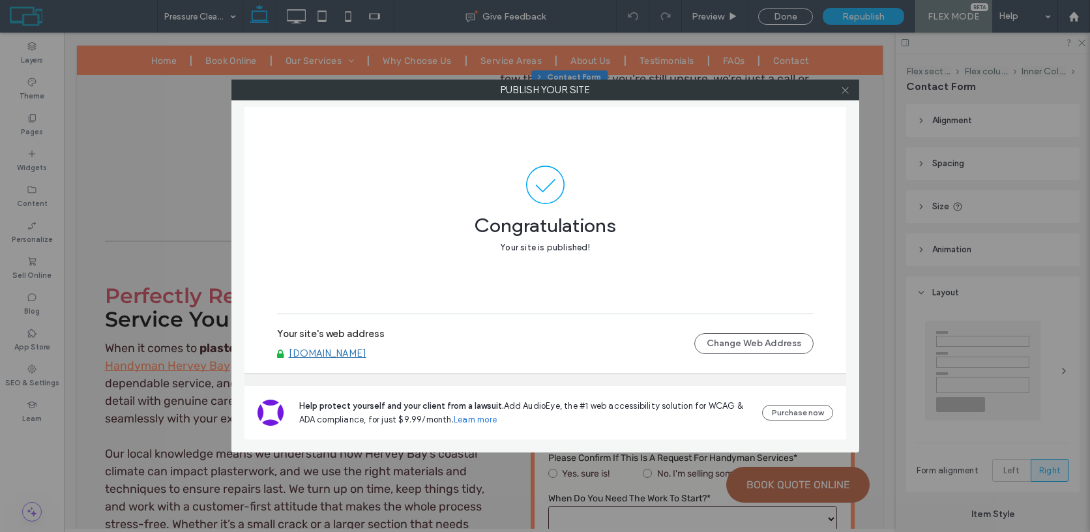
click at [842, 89] on icon at bounding box center [845, 90] width 10 height 10
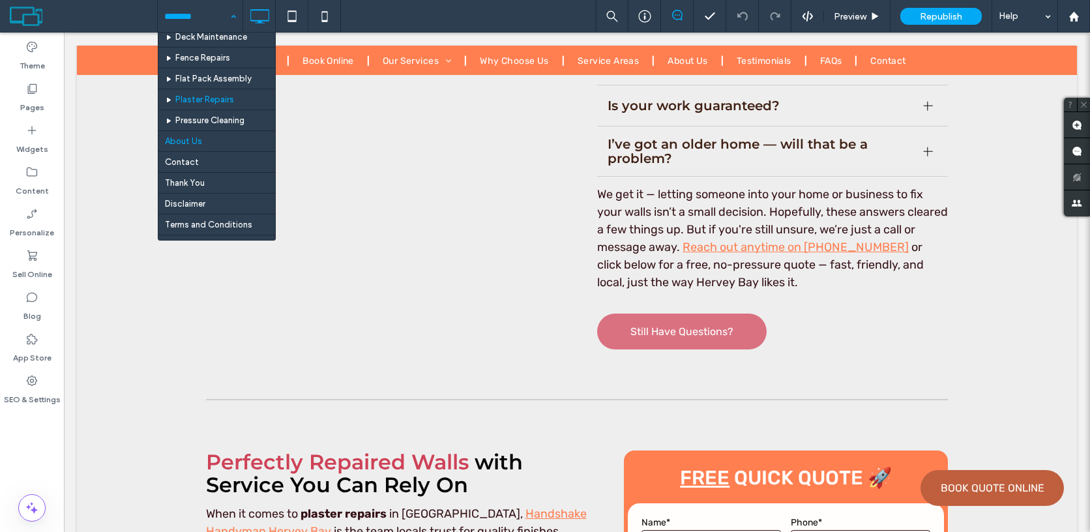
scroll to position [70, 0]
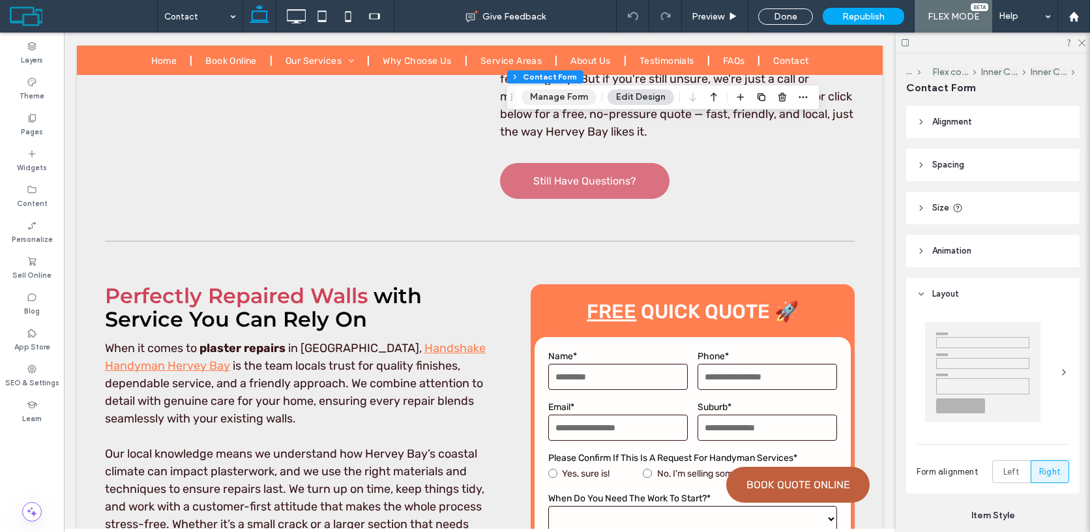
type input "*"
type input "***"
type input "*"
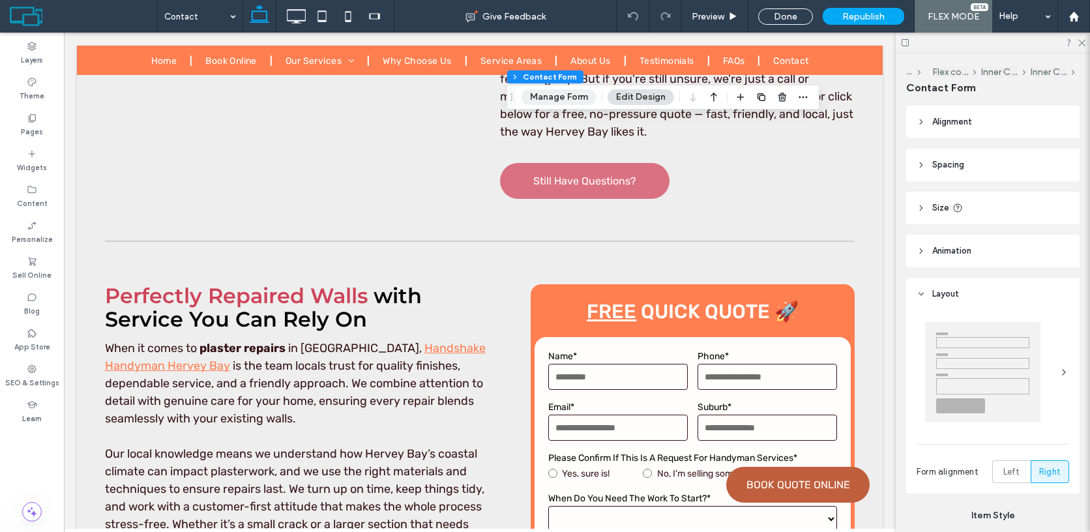
type input "***"
type input "**"
click at [551, 95] on button "Manage Form" at bounding box center [558, 97] width 75 height 16
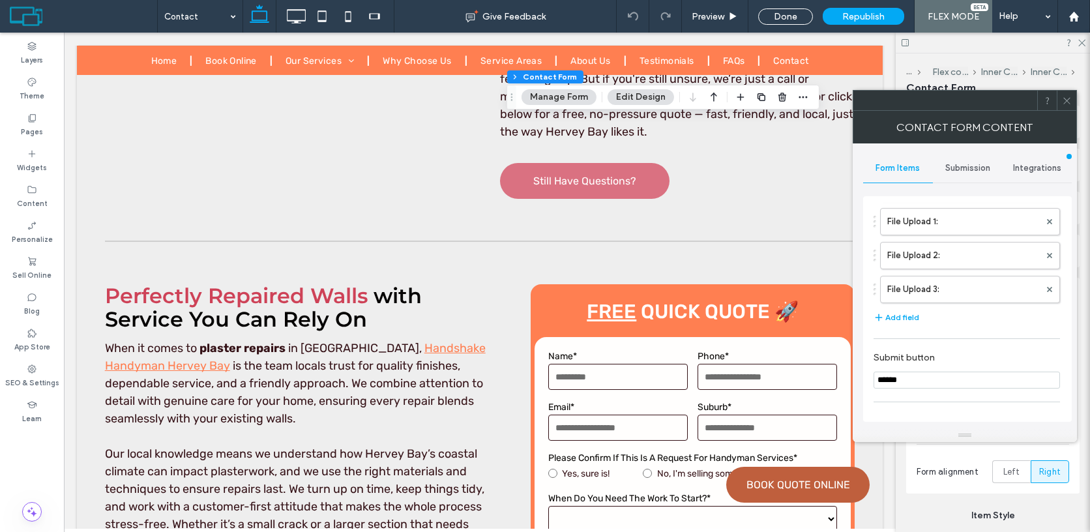
scroll to position [298, 0]
click at [970, 358] on section "Submit button ******" at bounding box center [966, 359] width 186 height 50
click at [970, 362] on input "******" at bounding box center [966, 368] width 186 height 17
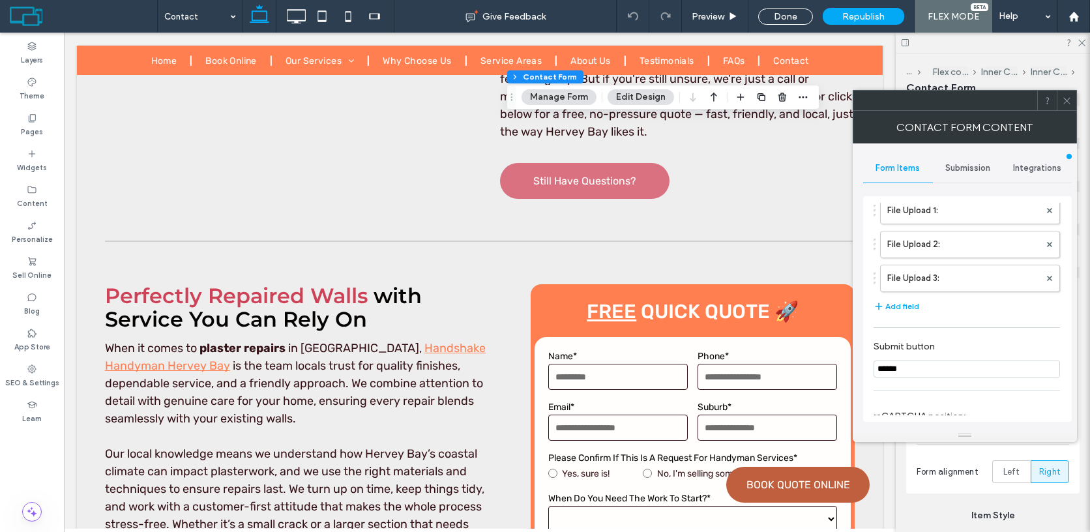
click at [970, 371] on input "******" at bounding box center [966, 368] width 186 height 17
type input "****"
click at [1064, 97] on icon at bounding box center [1067, 101] width 10 height 10
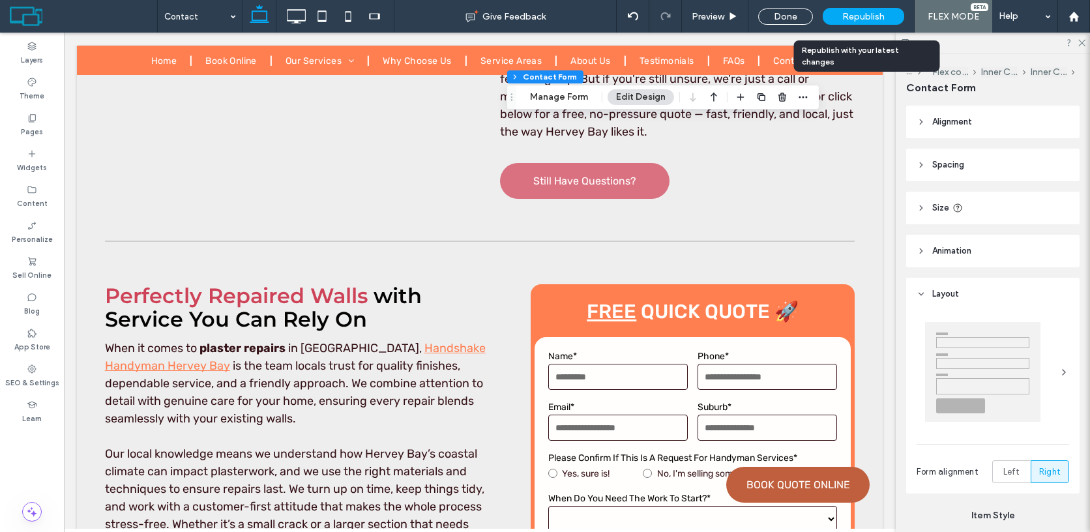
click at [874, 18] on span "Republish" at bounding box center [863, 16] width 42 height 11
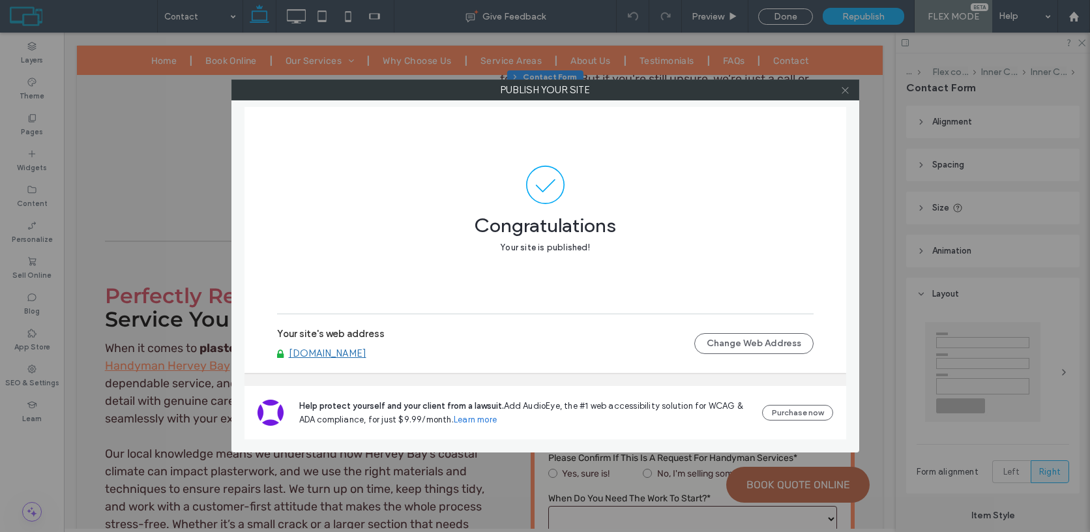
click at [847, 90] on icon at bounding box center [845, 90] width 10 height 10
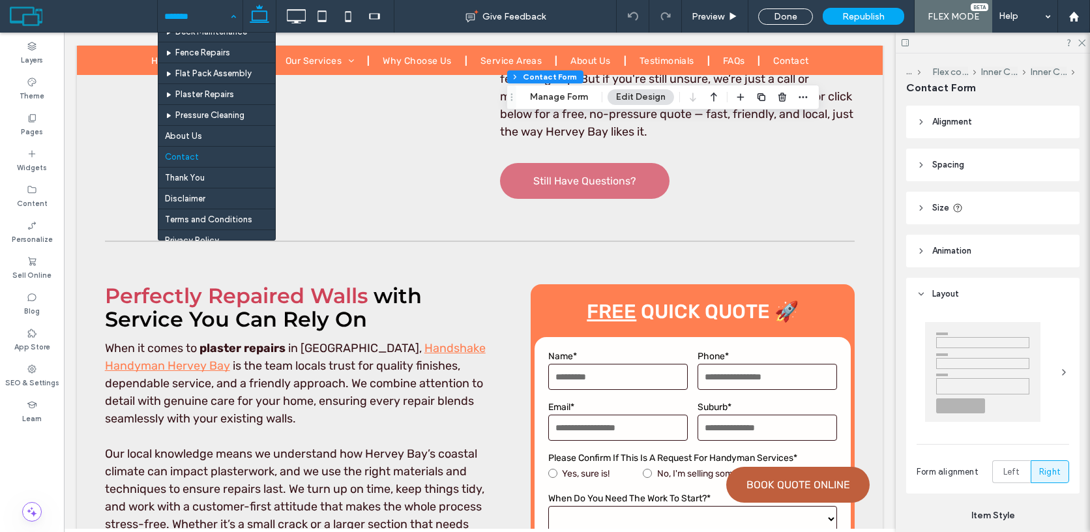
scroll to position [0, 0]
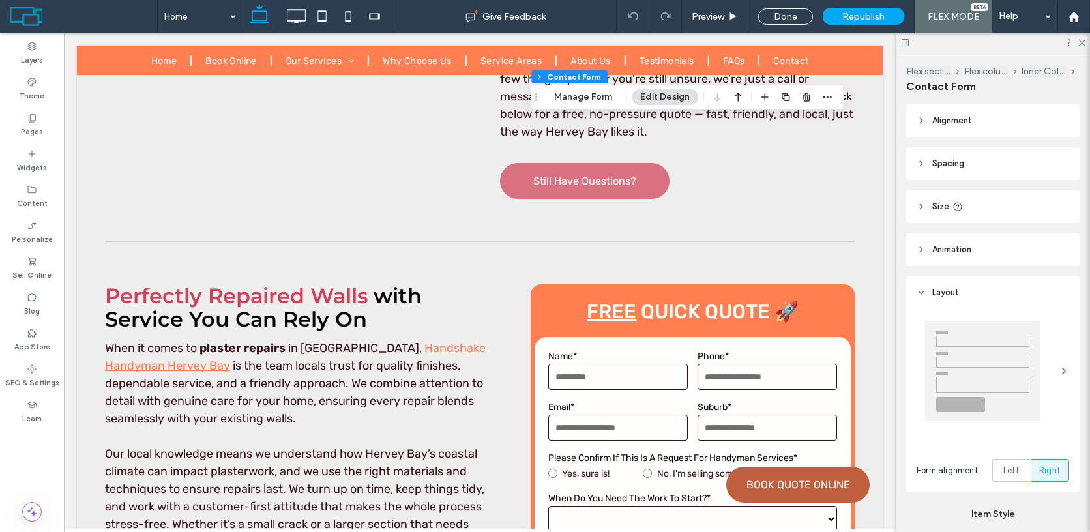
type input "*"
type input "***"
type input "*"
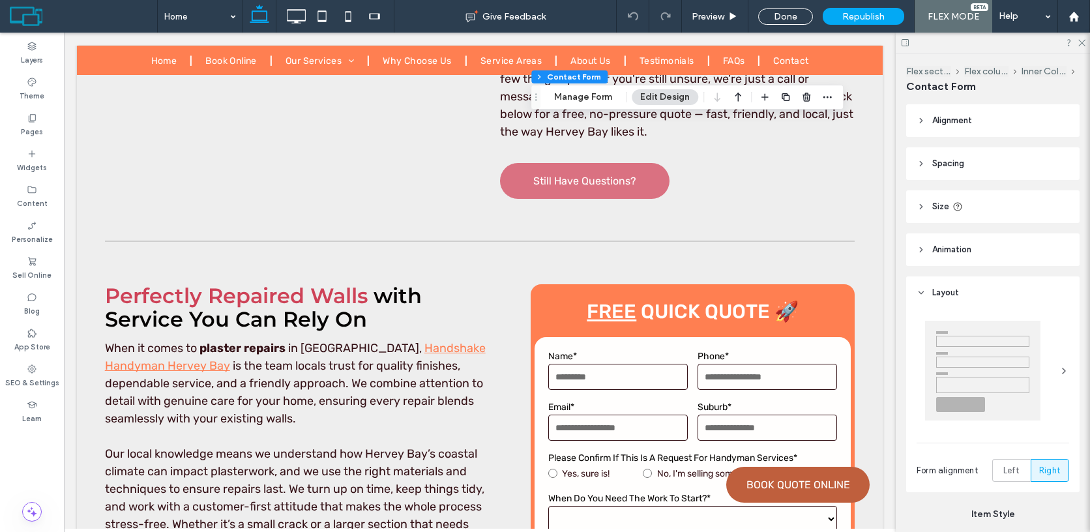
type input "***"
type input "**"
click at [574, 98] on button "Manage Form" at bounding box center [582, 97] width 75 height 16
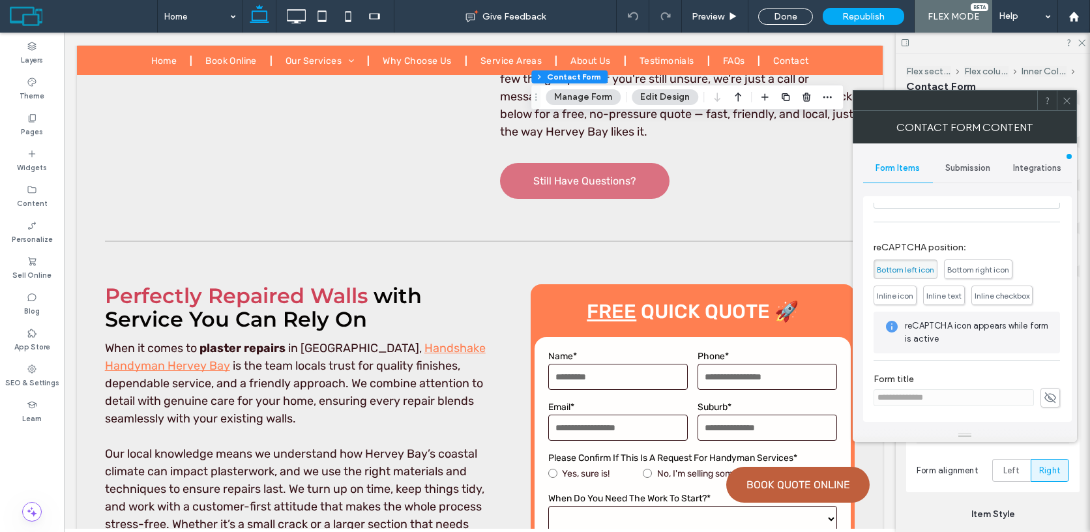
scroll to position [398, 0]
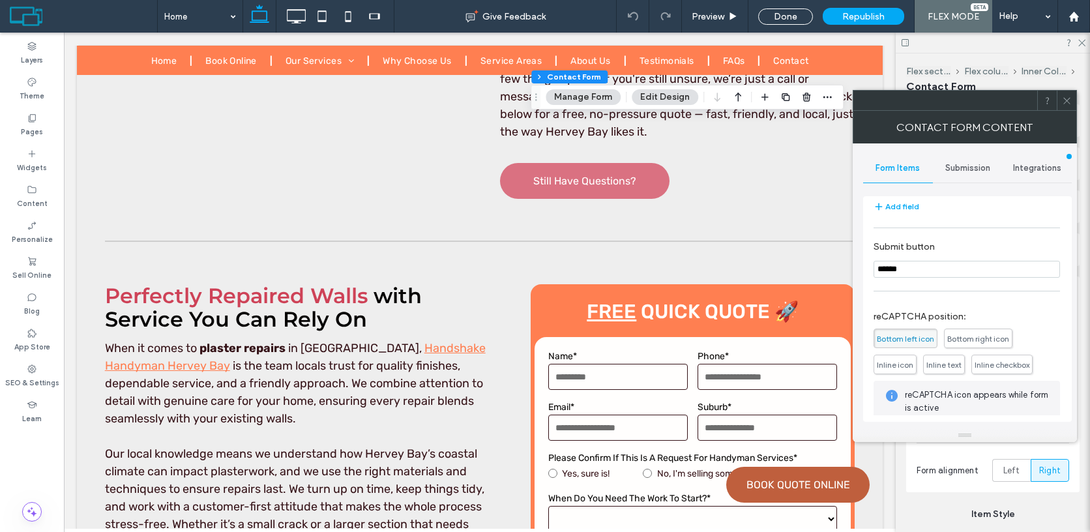
click at [925, 268] on input "******" at bounding box center [966, 269] width 186 height 17
type input "****"
click at [1067, 102] on use at bounding box center [1066, 100] width 7 height 7
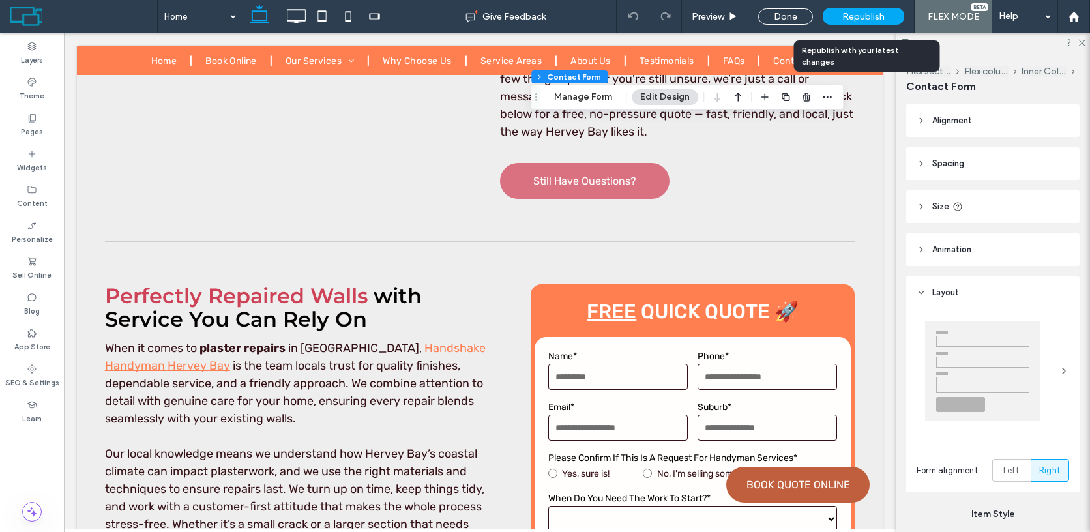
click at [896, 16] on div "Republish" at bounding box center [862, 16] width 81 height 17
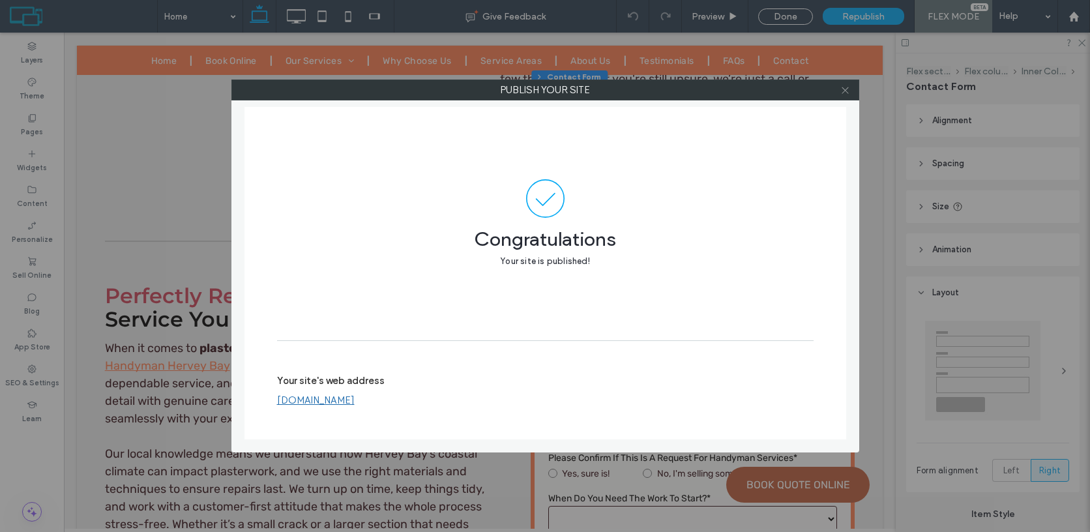
click at [847, 91] on icon at bounding box center [845, 90] width 10 height 10
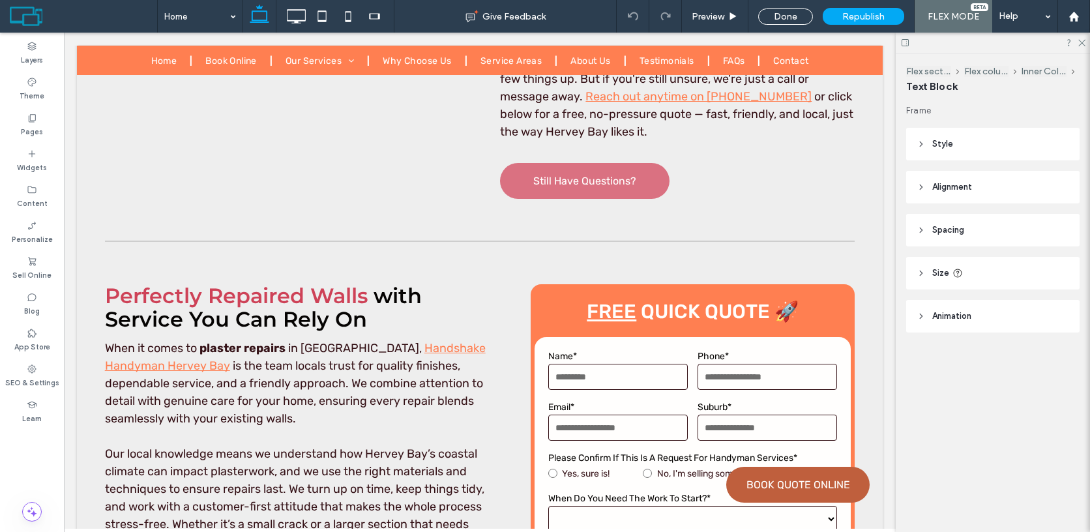
type input "**********"
type input "**"
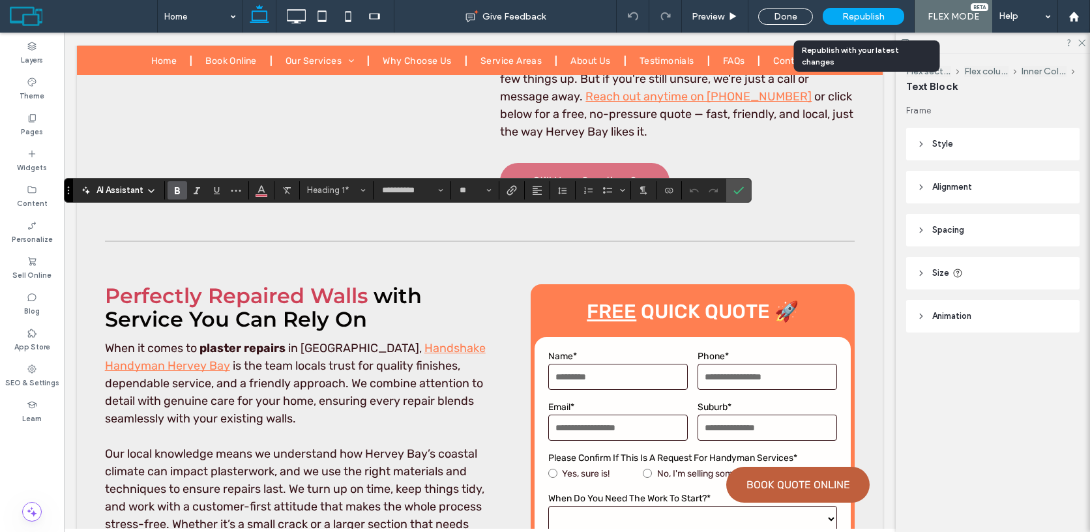
click at [845, 13] on span "Republish" at bounding box center [863, 16] width 42 height 11
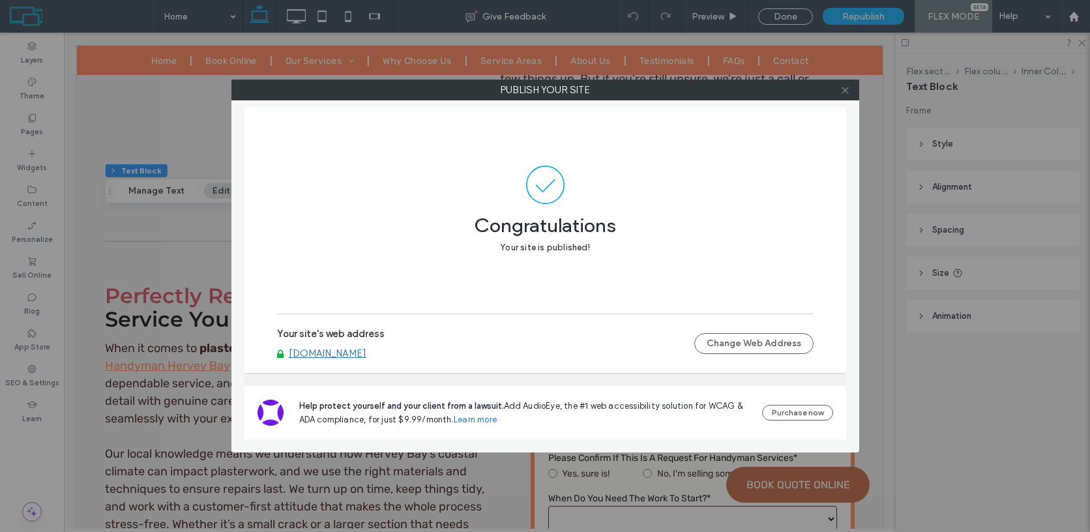
click at [842, 87] on use at bounding box center [844, 90] width 7 height 7
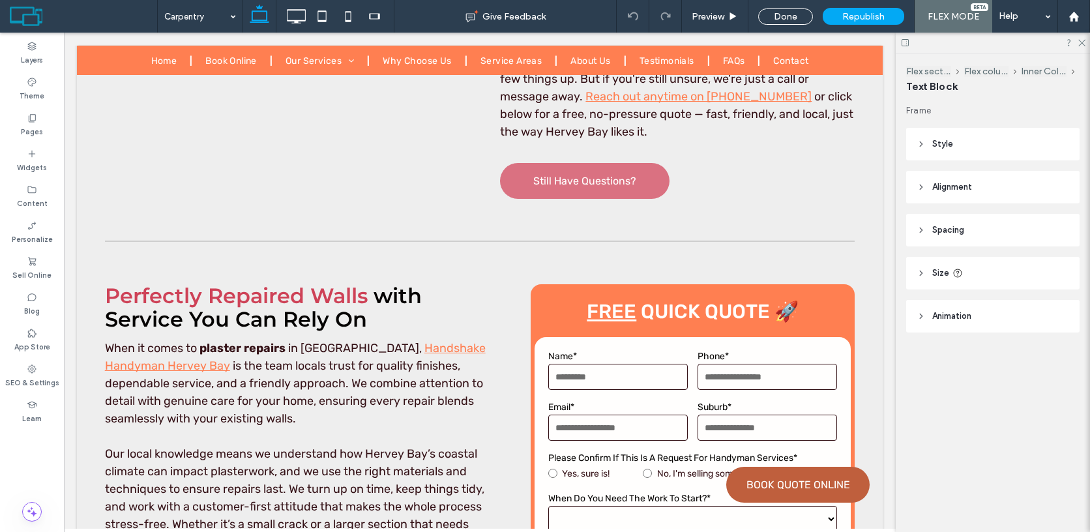
type input "**********"
type input "**"
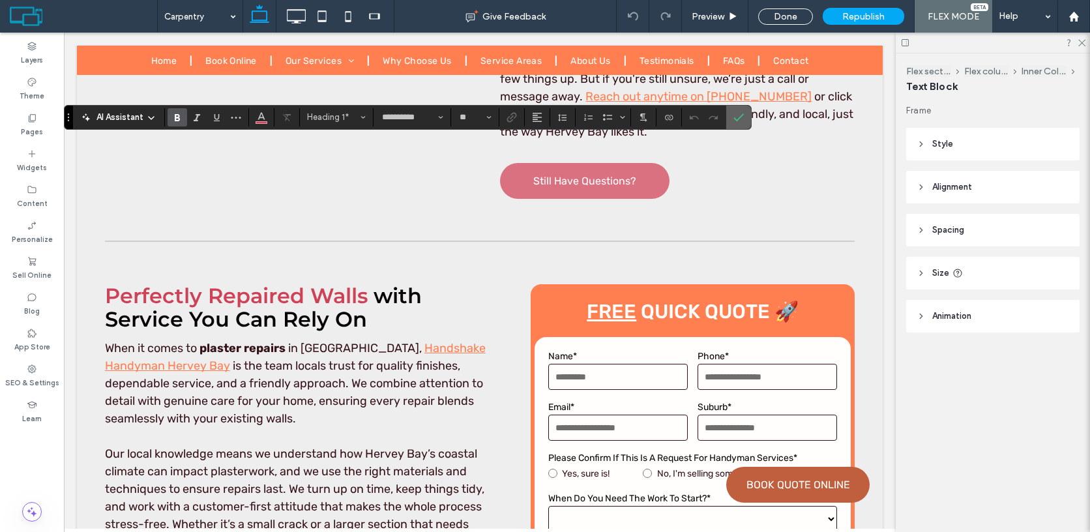
click at [738, 115] on icon "Confirm" at bounding box center [738, 117] width 10 height 10
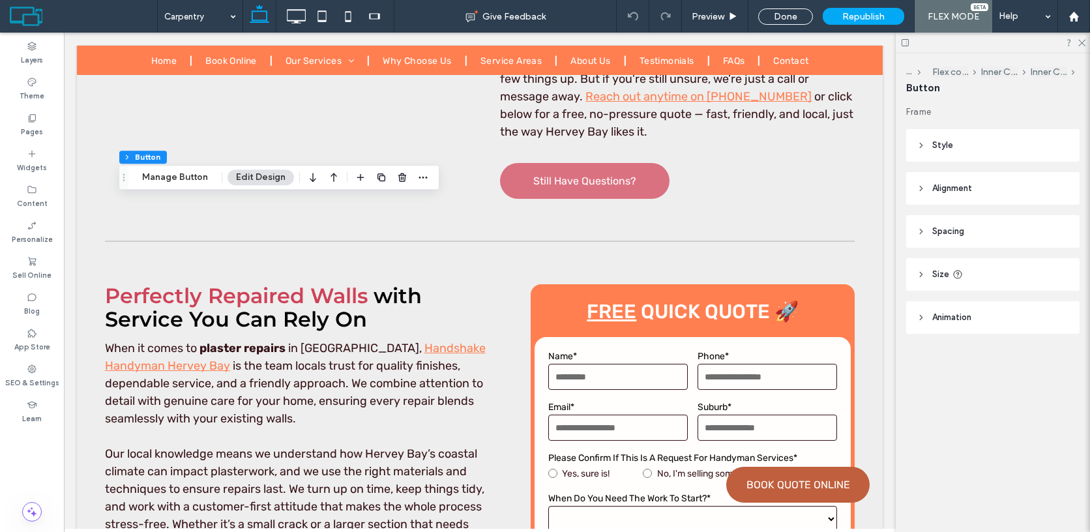
type input "**"
click at [183, 183] on button "Manage Button" at bounding box center [175, 177] width 83 height 16
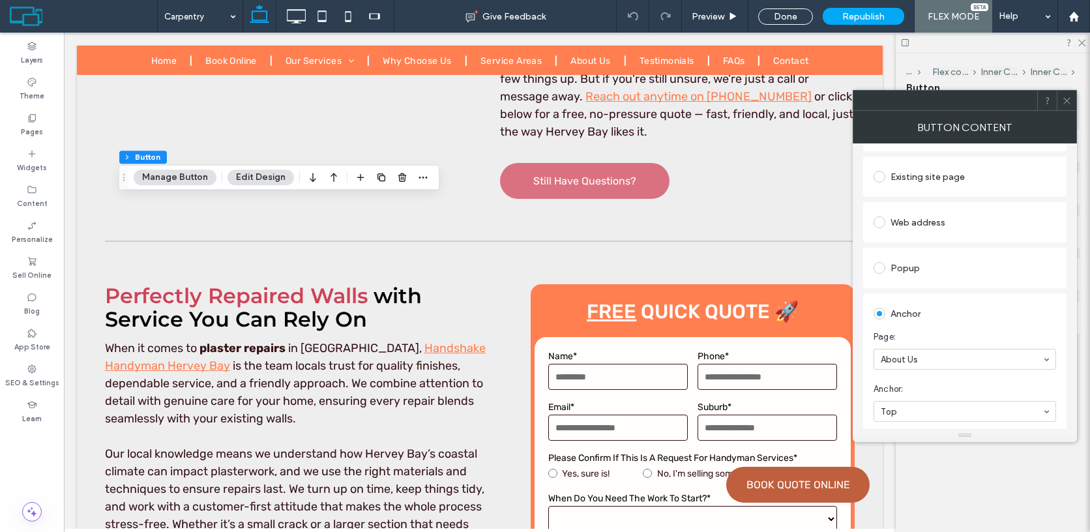
scroll to position [132, 0]
click at [1069, 101] on icon at bounding box center [1067, 101] width 10 height 10
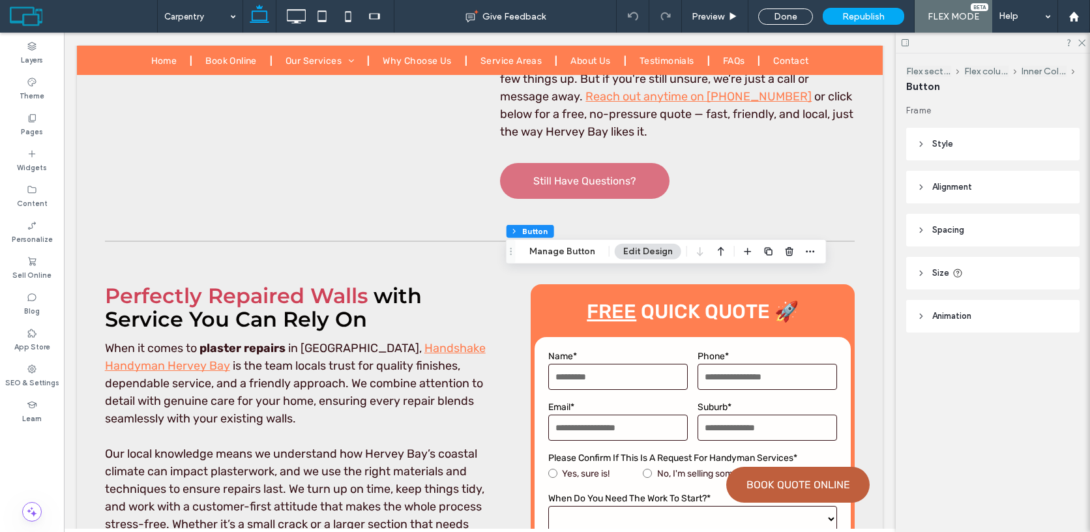
type input "**"
click at [572, 251] on button "Manage Button" at bounding box center [562, 252] width 83 height 16
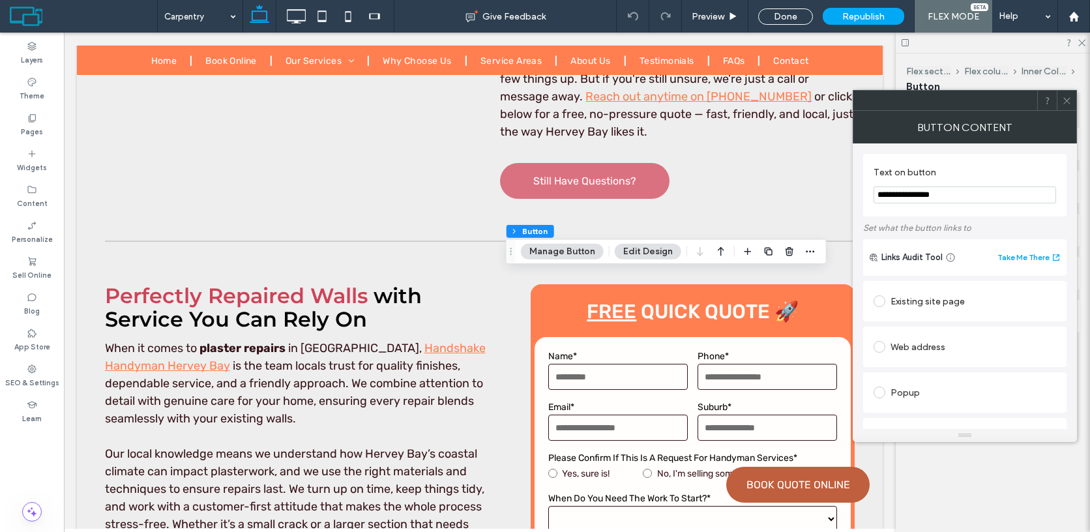
scroll to position [269, 0]
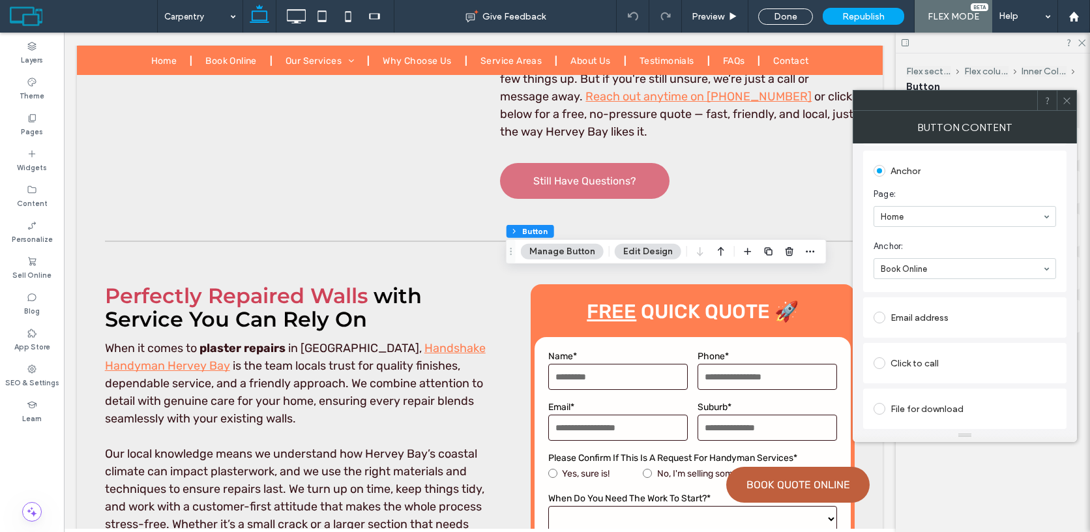
click at [1066, 102] on icon at bounding box center [1067, 101] width 10 height 10
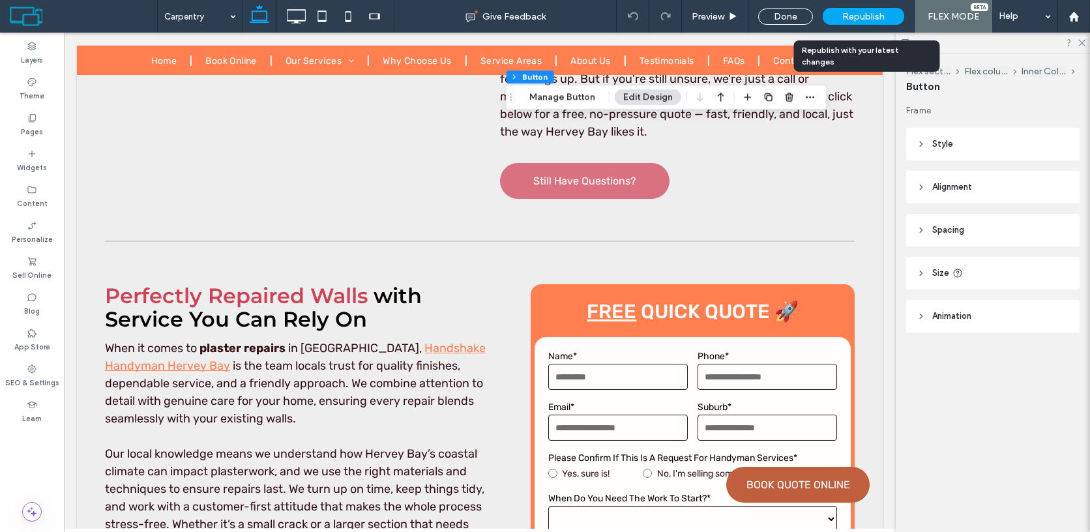
click at [858, 18] on span "Republish" at bounding box center [863, 16] width 42 height 11
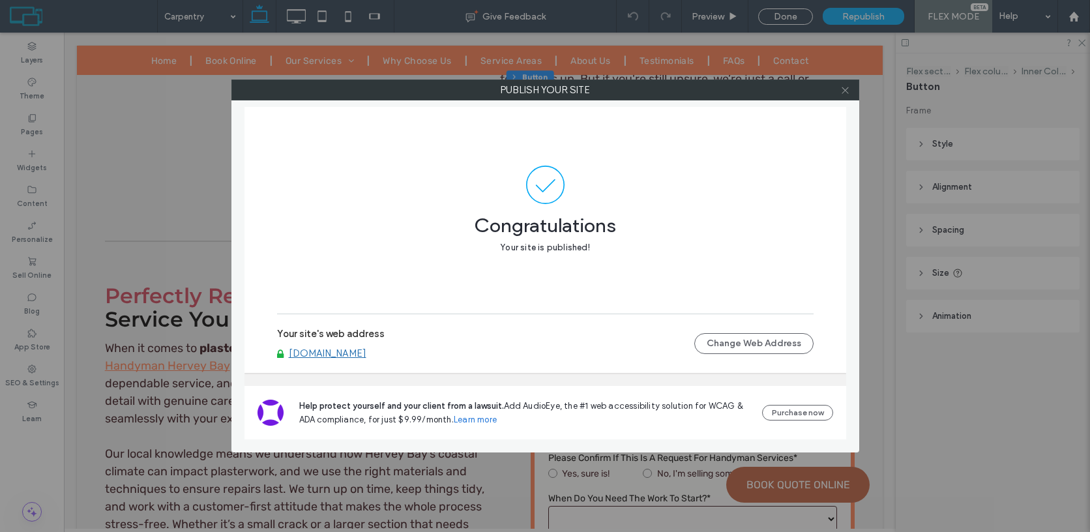
click at [847, 90] on icon at bounding box center [845, 90] width 10 height 10
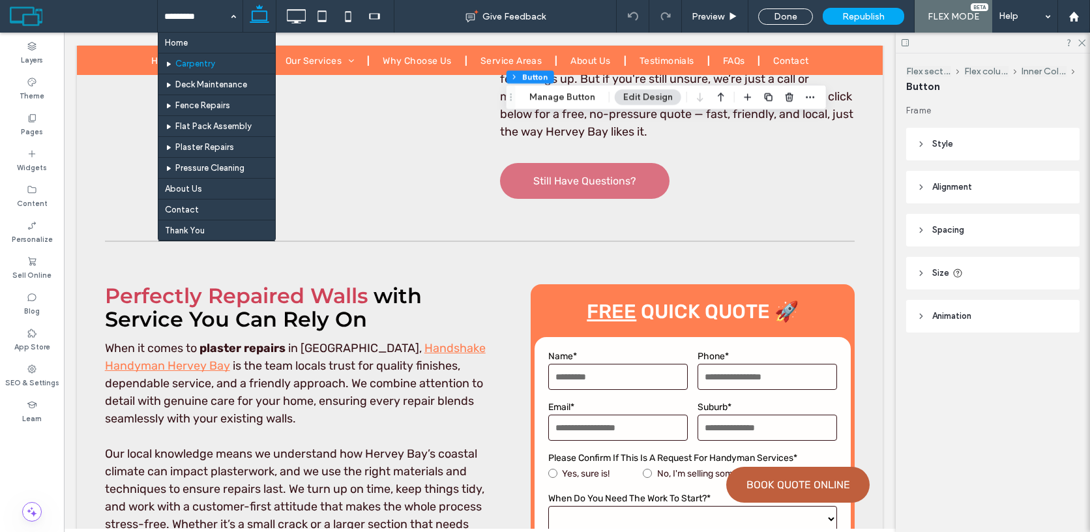
click at [0, 0] on div at bounding box center [0, 0] width 0 height 0
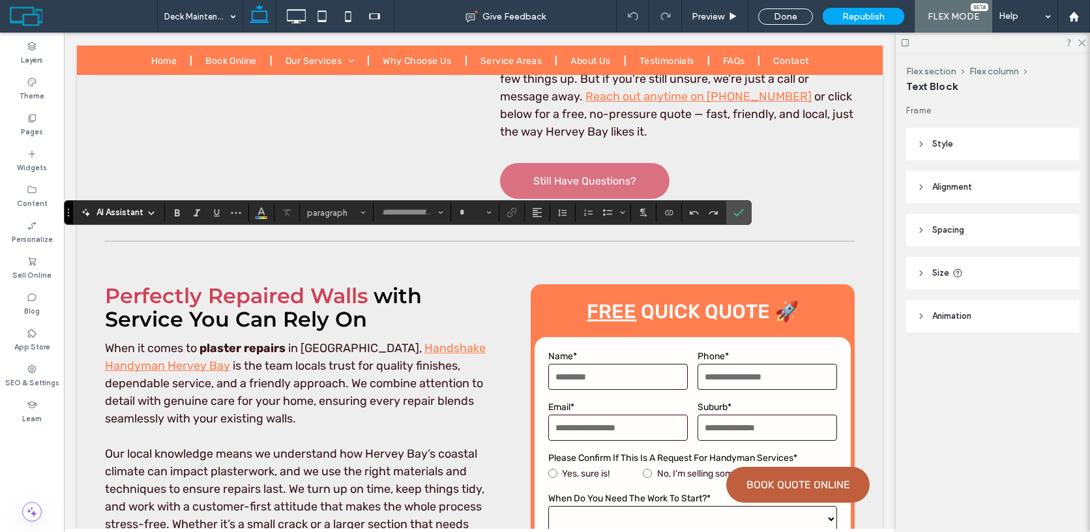
type input "**********"
type input "**"
click at [257, 213] on icon "Color" at bounding box center [261, 211] width 10 height 10
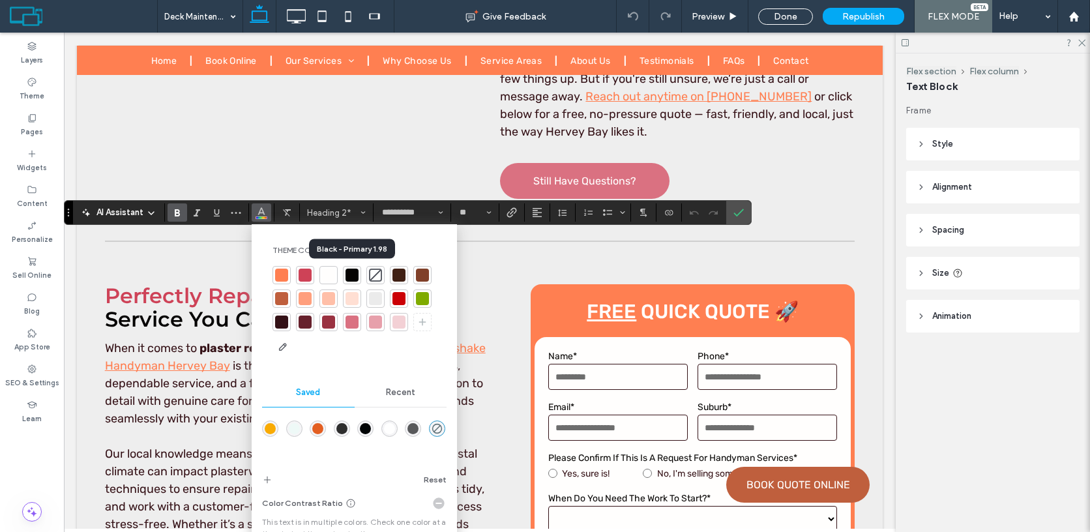
click at [343, 279] on div at bounding box center [352, 275] width 18 height 18
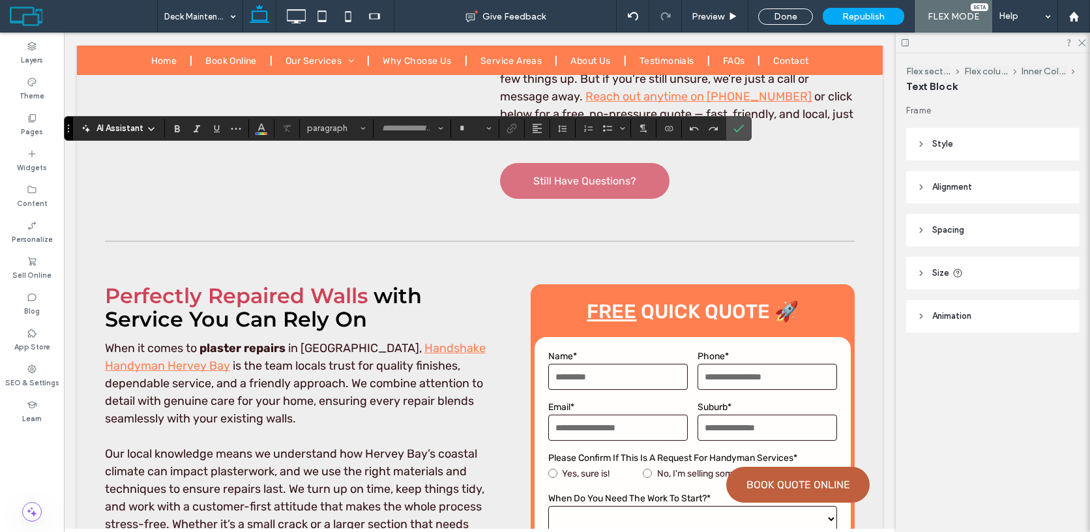
type input "**********"
type input "**"
click at [730, 125] on label "Confirm" at bounding box center [739, 128] width 20 height 23
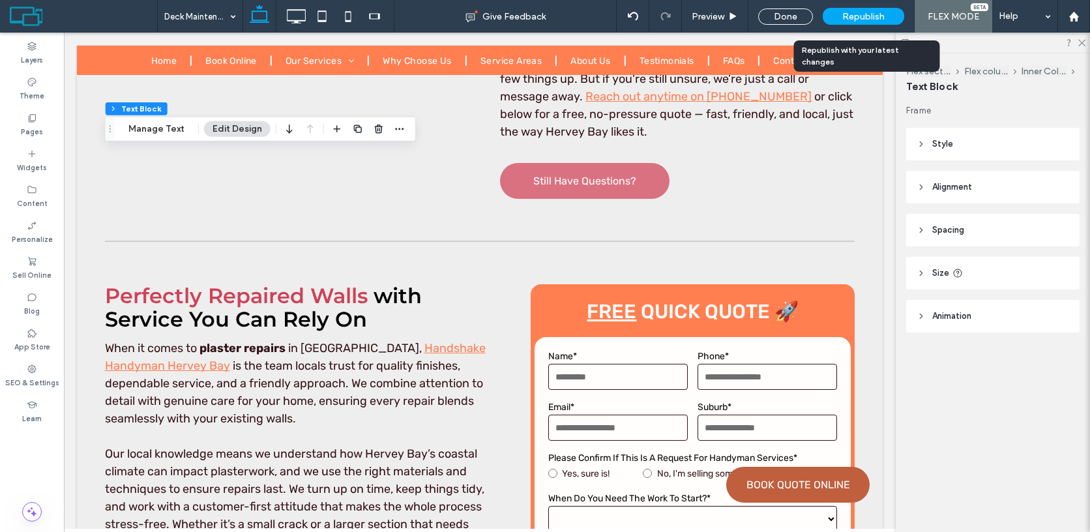
click at [860, 18] on span "Republish" at bounding box center [863, 16] width 42 height 11
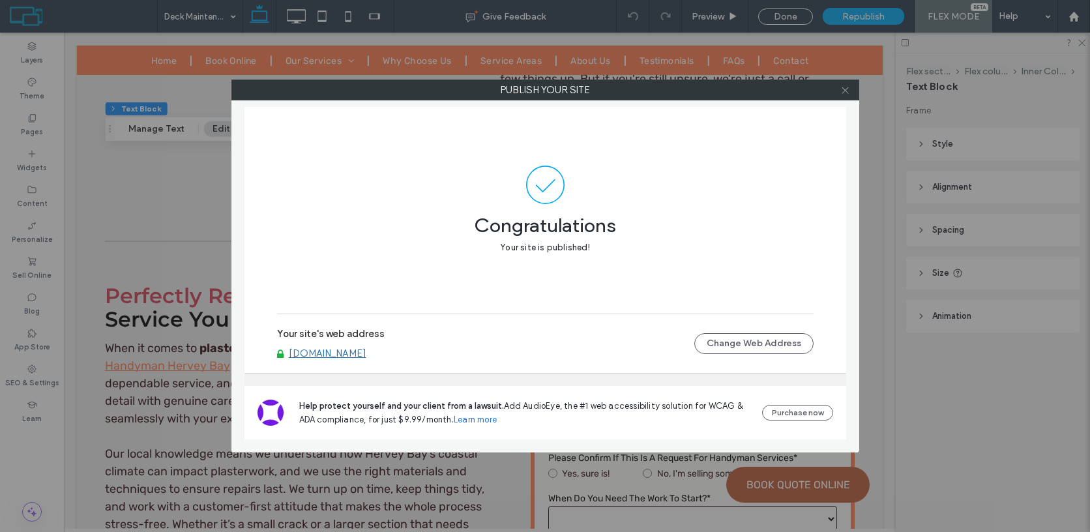
click at [845, 91] on icon at bounding box center [845, 90] width 10 height 10
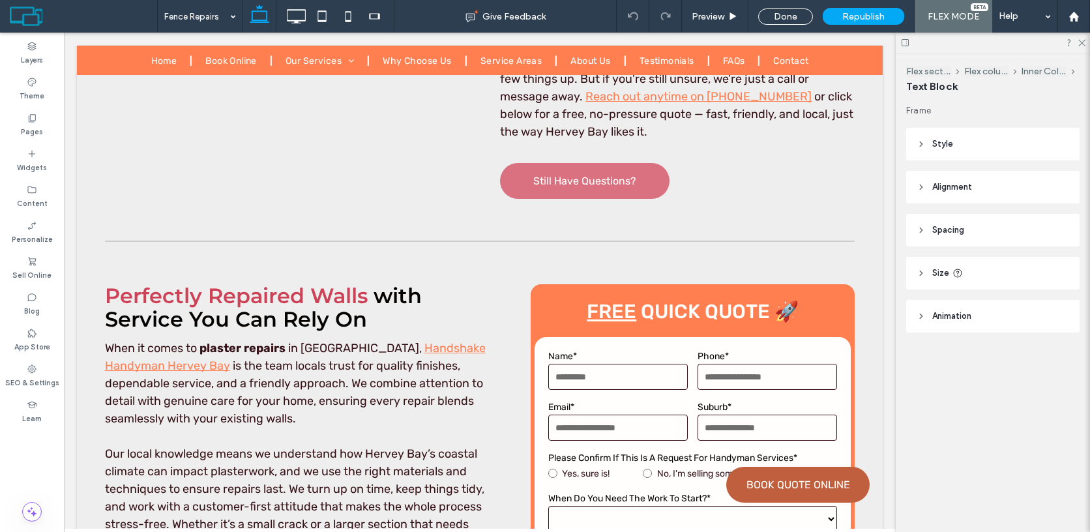
type input "**********"
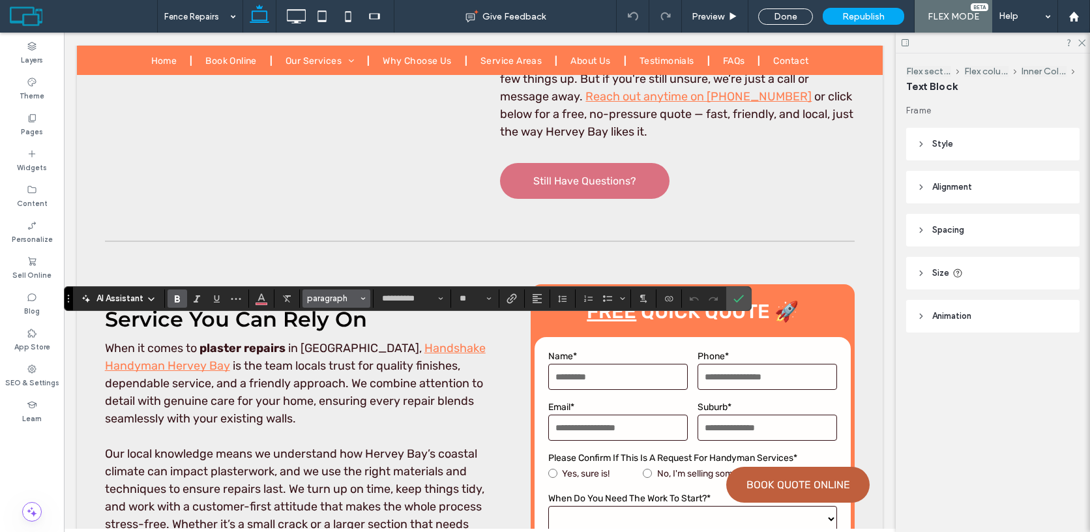
click at [321, 300] on span "paragraph" at bounding box center [332, 298] width 51 height 10
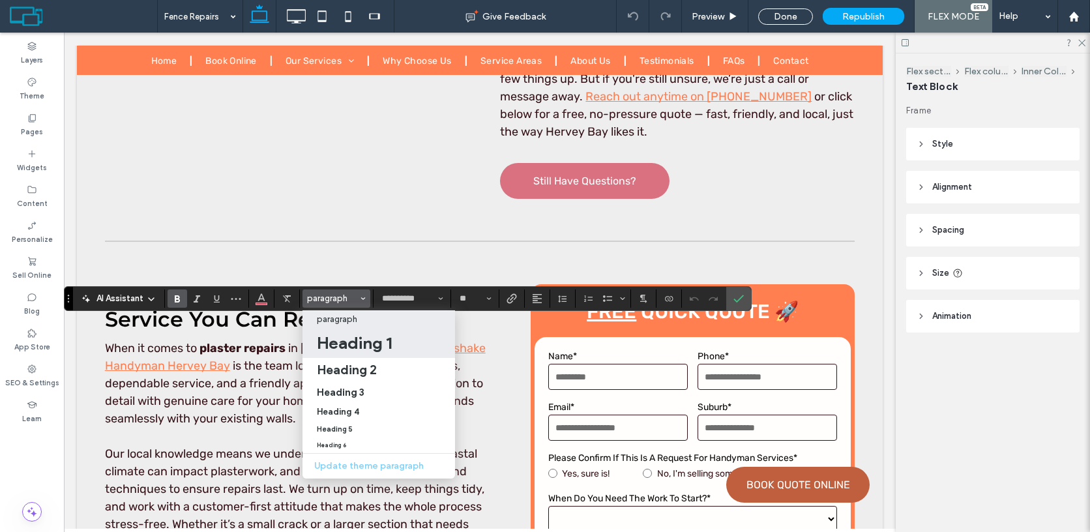
click at [360, 343] on h1 "Heading 1" at bounding box center [354, 342] width 75 height 21
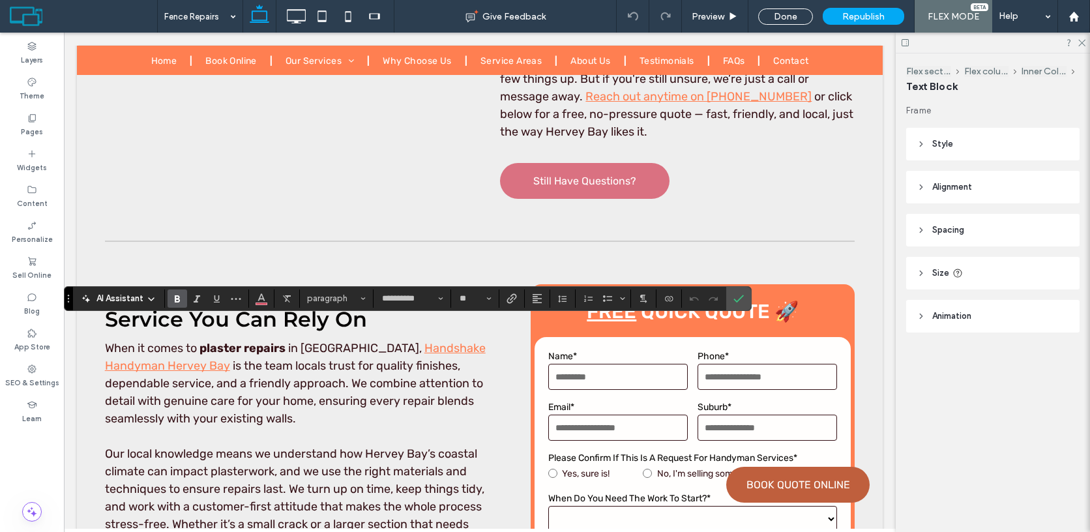
type input "**"
click at [470, 303] on input "**" at bounding box center [470, 298] width 25 height 10
type input "**"
click at [235, 293] on icon "More" at bounding box center [236, 298] width 10 height 10
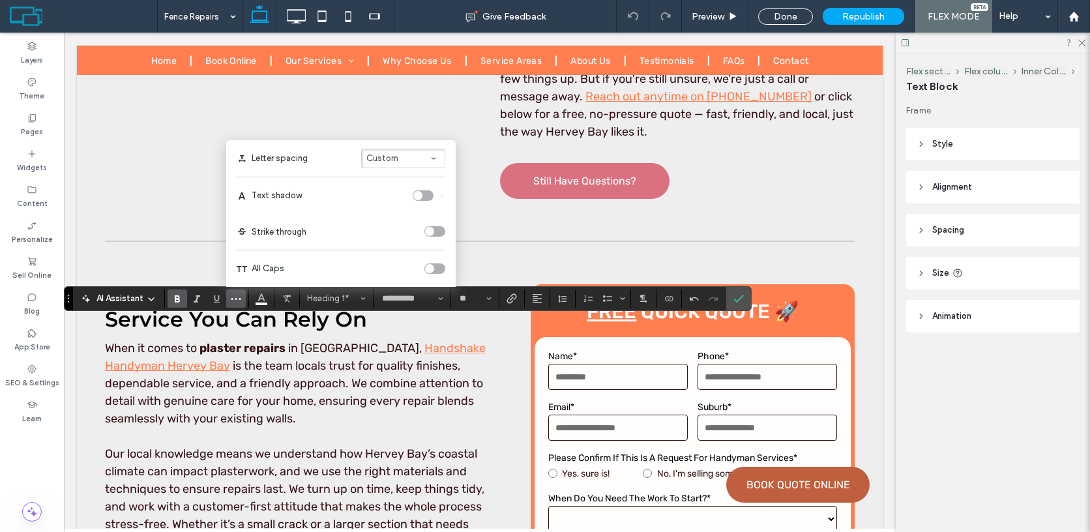
click at [435, 269] on div "toggle" at bounding box center [434, 268] width 21 height 10
click at [262, 297] on use "Color" at bounding box center [261, 296] width 7 height 7
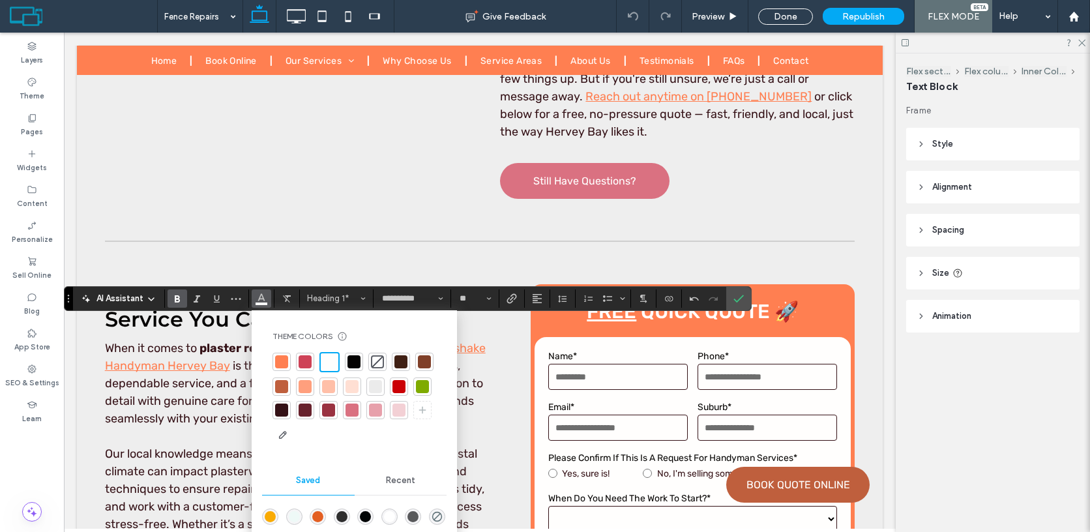
click at [306, 363] on div at bounding box center [304, 361] width 13 height 13
click at [177, 300] on icon "Bold" at bounding box center [177, 298] width 10 height 10
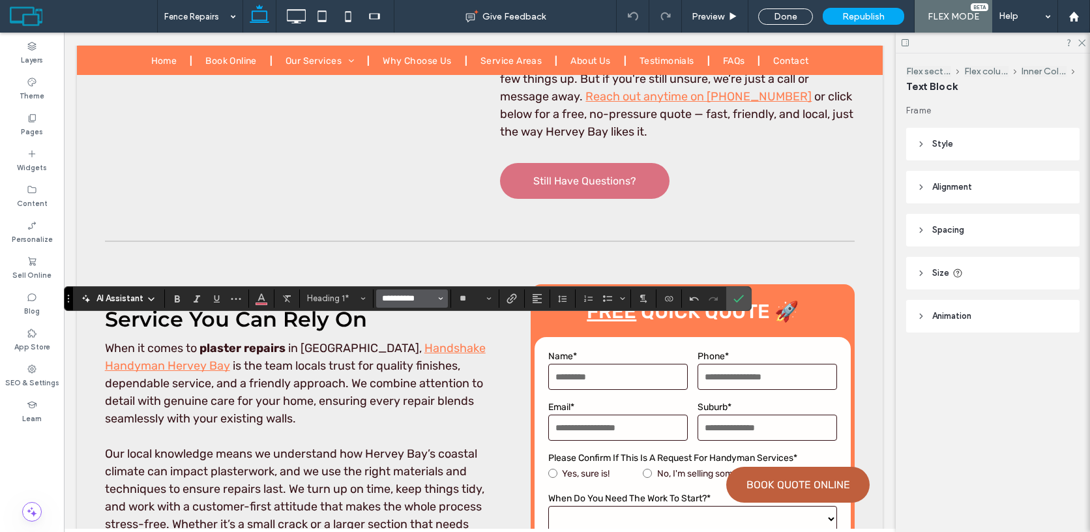
click at [435, 299] on input "**********" at bounding box center [408, 298] width 55 height 10
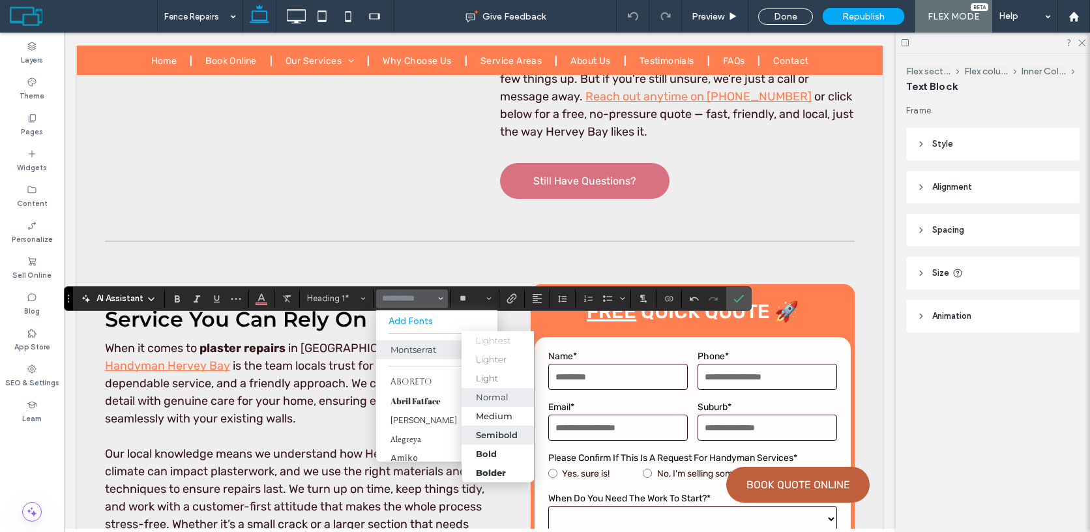
click at [502, 431] on div "Semibold" at bounding box center [497, 434] width 42 height 10
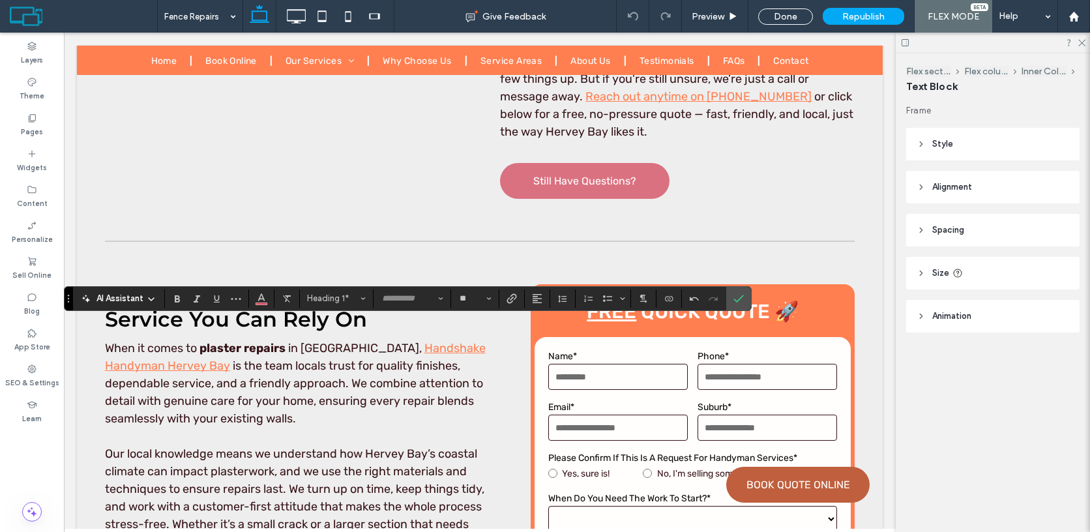
type input "**********"
click at [734, 298] on use "Confirm" at bounding box center [739, 299] width 10 height 8
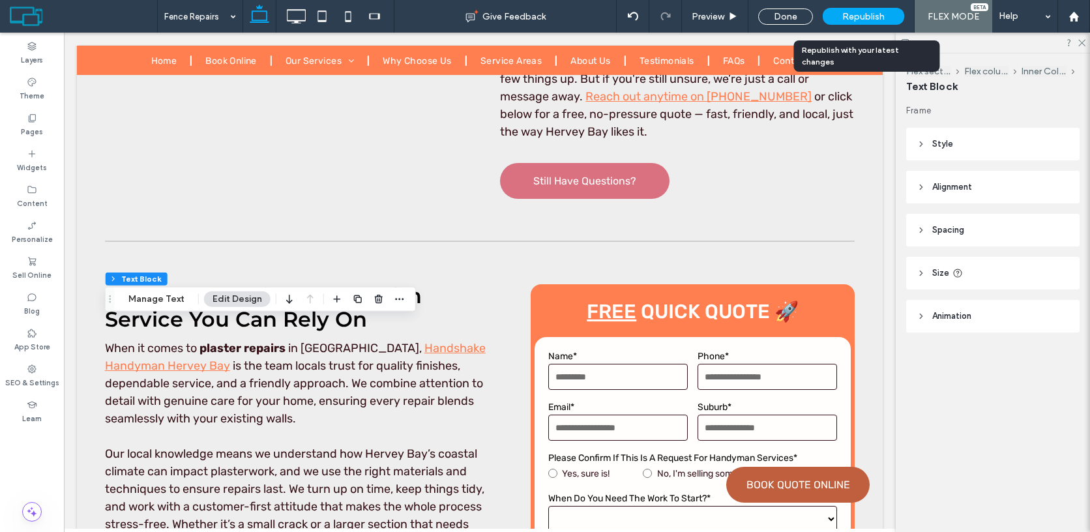
click at [869, 14] on span "Republish" at bounding box center [863, 16] width 42 height 11
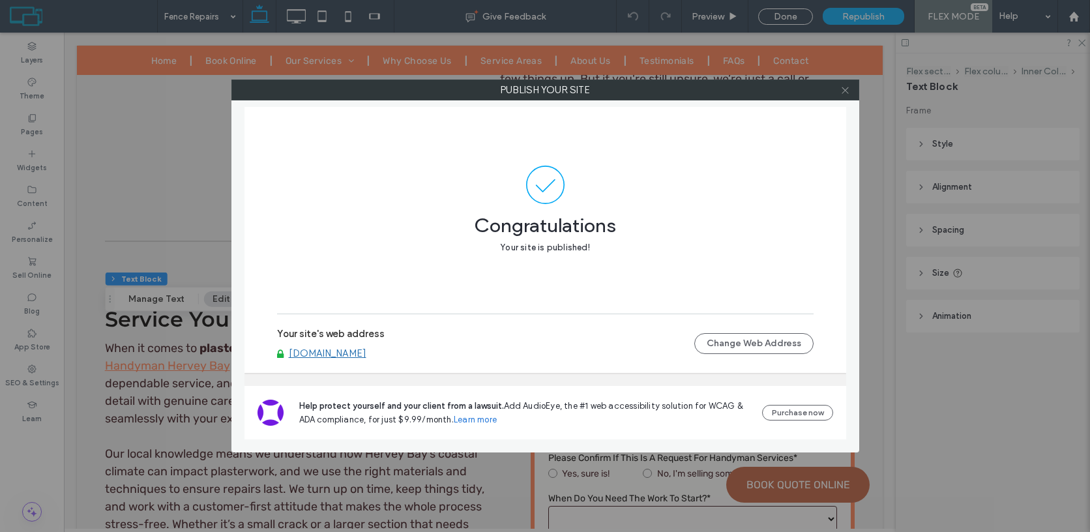
click at [843, 93] on icon at bounding box center [845, 90] width 10 height 10
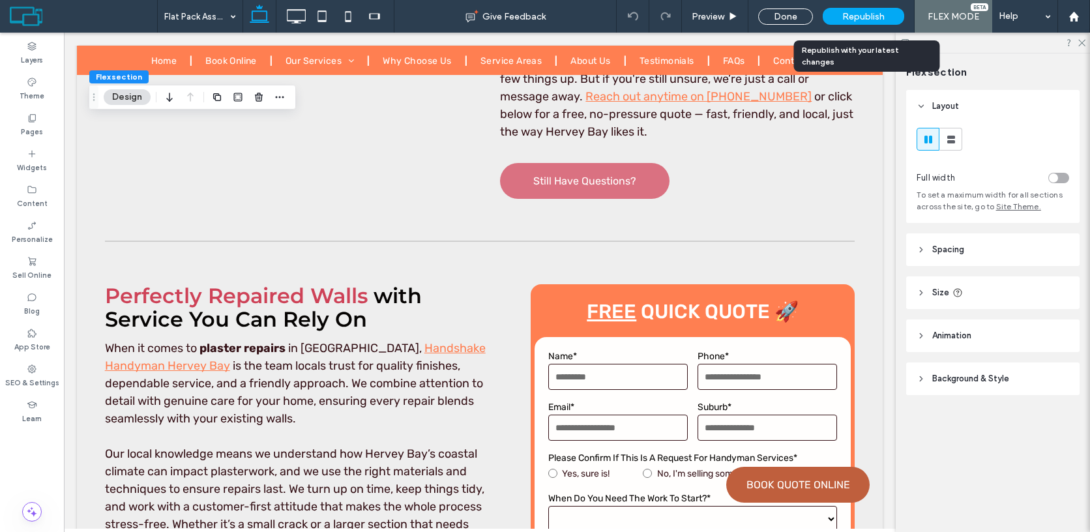
click at [871, 23] on div "Republish" at bounding box center [862, 16] width 81 height 17
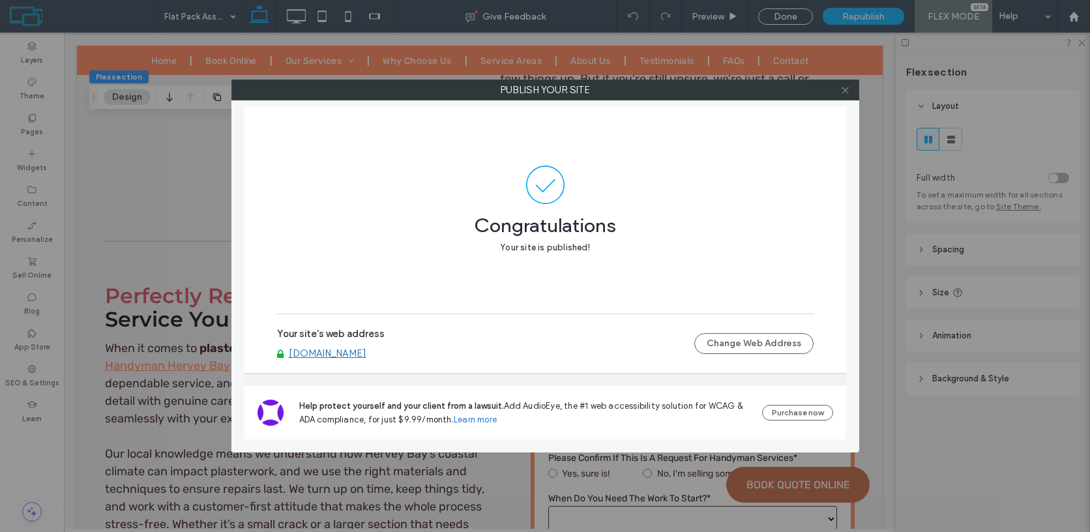
click at [844, 93] on icon at bounding box center [845, 90] width 10 height 10
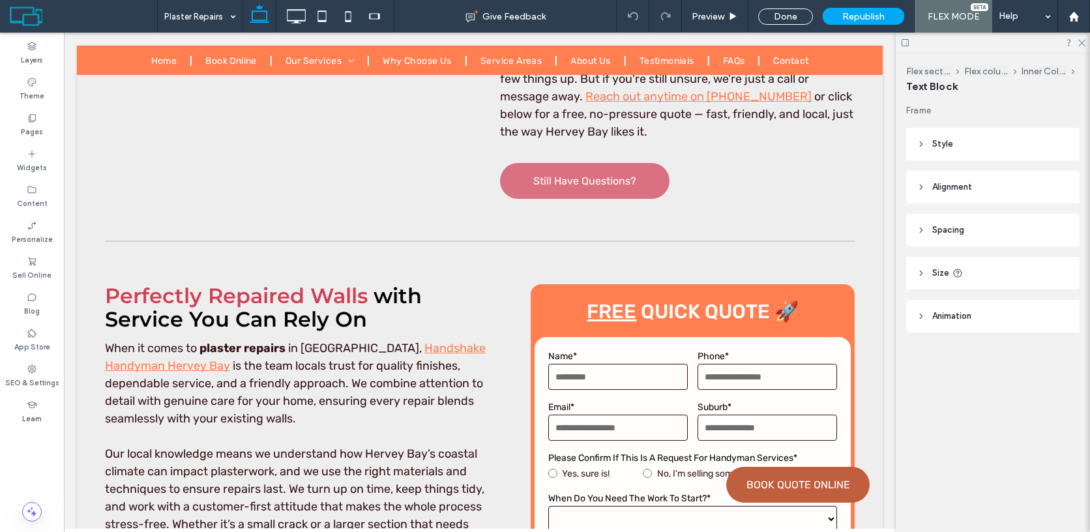
type input "**********"
type input "**"
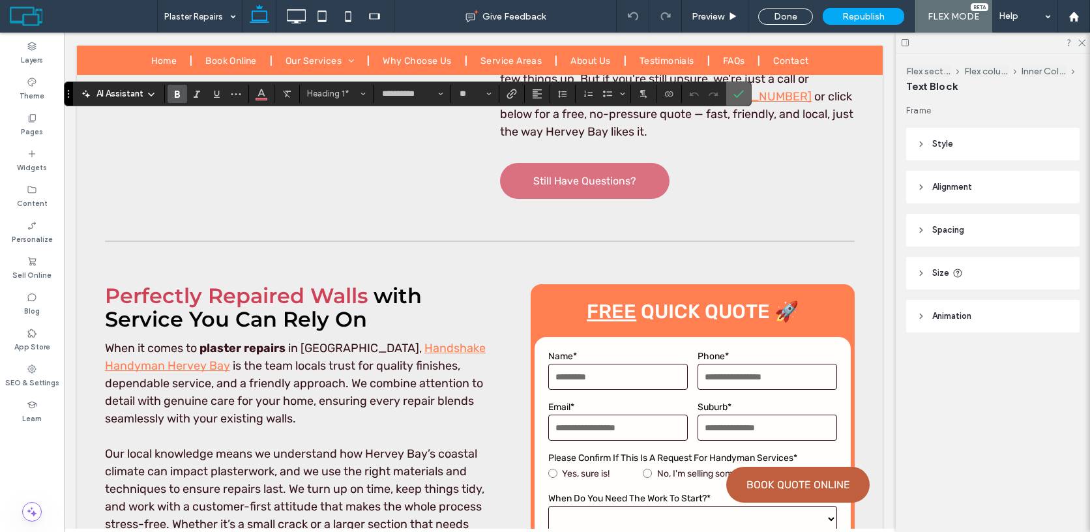
click at [740, 93] on use "Confirm" at bounding box center [739, 94] width 10 height 8
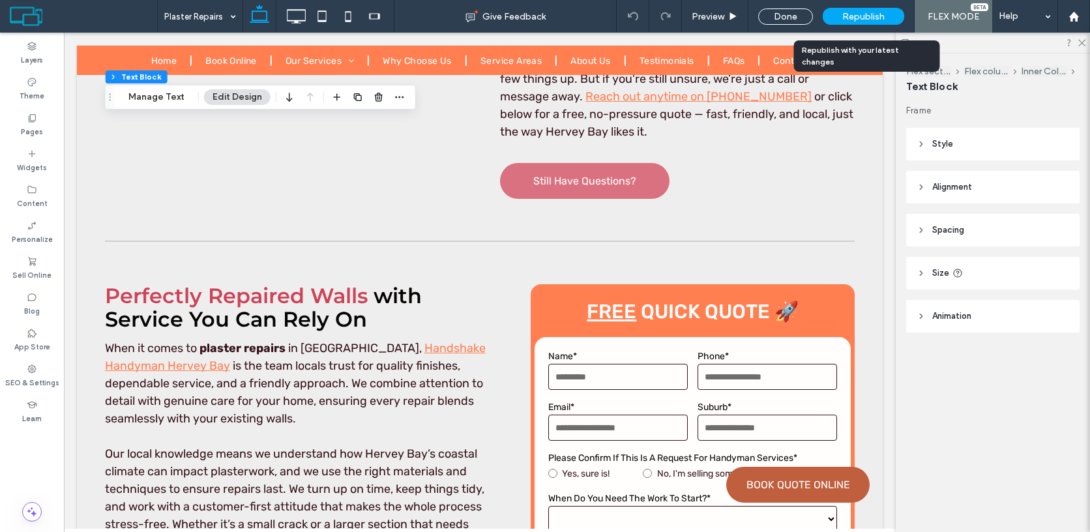
click at [843, 14] on div "Republish" at bounding box center [862, 16] width 81 height 17
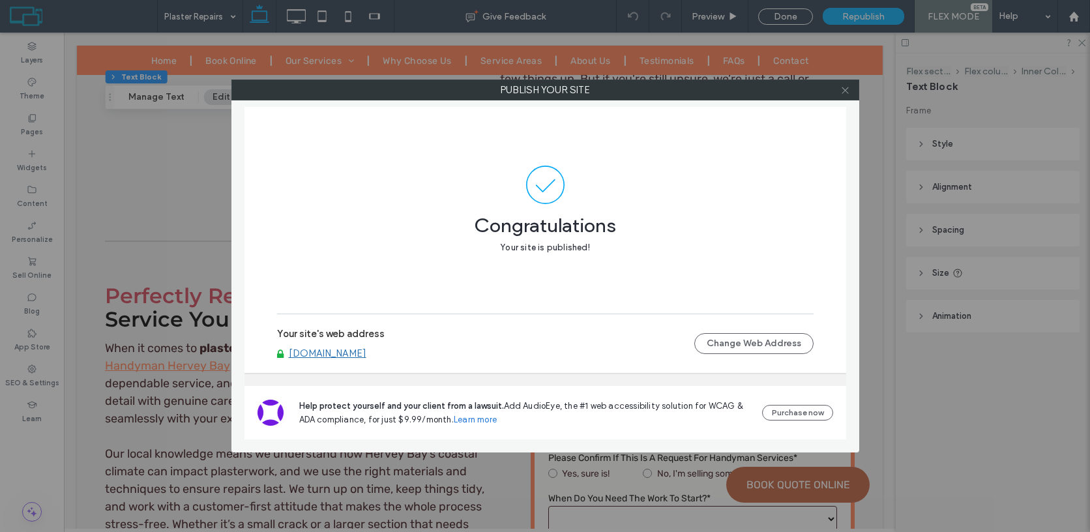
click at [841, 85] on icon at bounding box center [845, 90] width 10 height 10
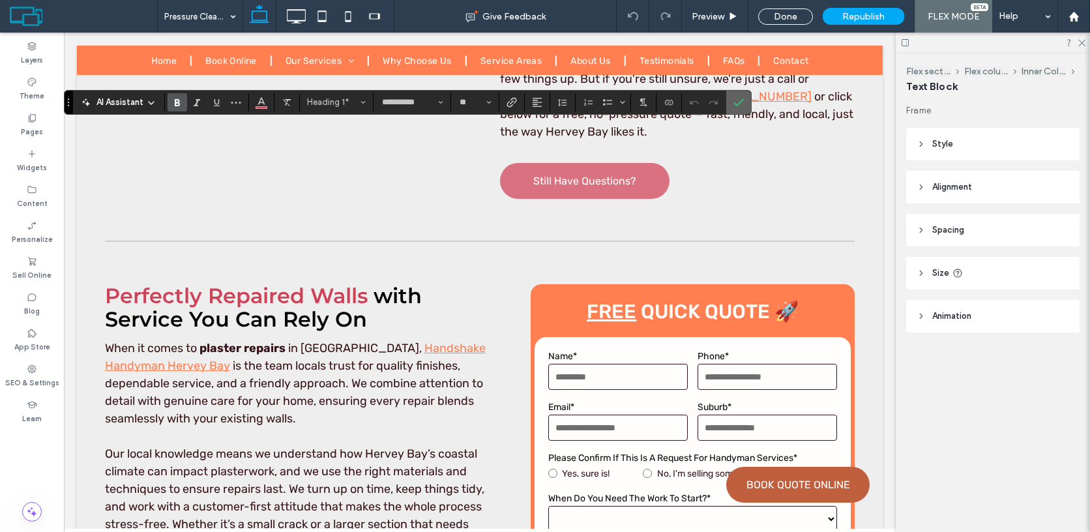
click at [740, 104] on icon "Confirm" at bounding box center [738, 102] width 10 height 10
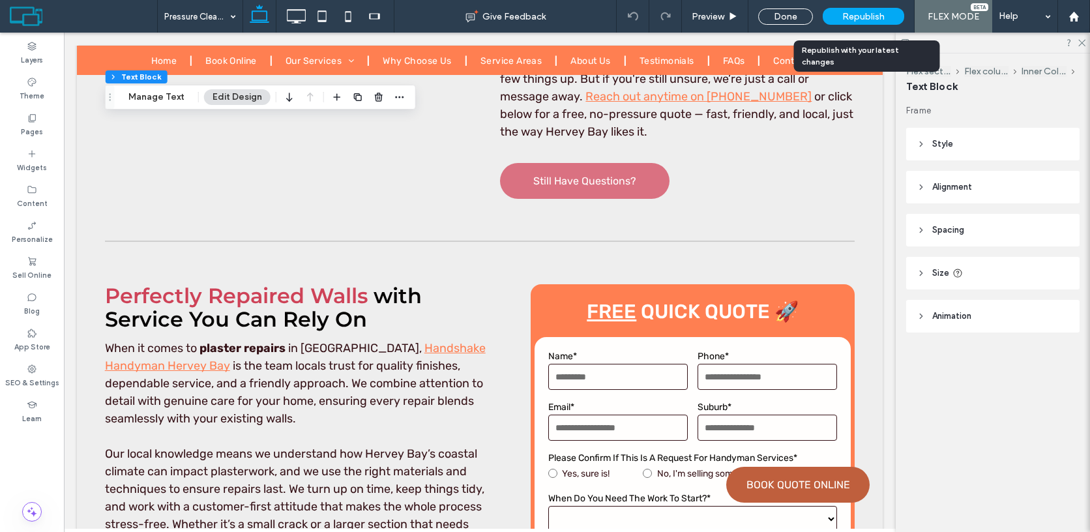
click at [867, 17] on span "Republish" at bounding box center [863, 16] width 42 height 11
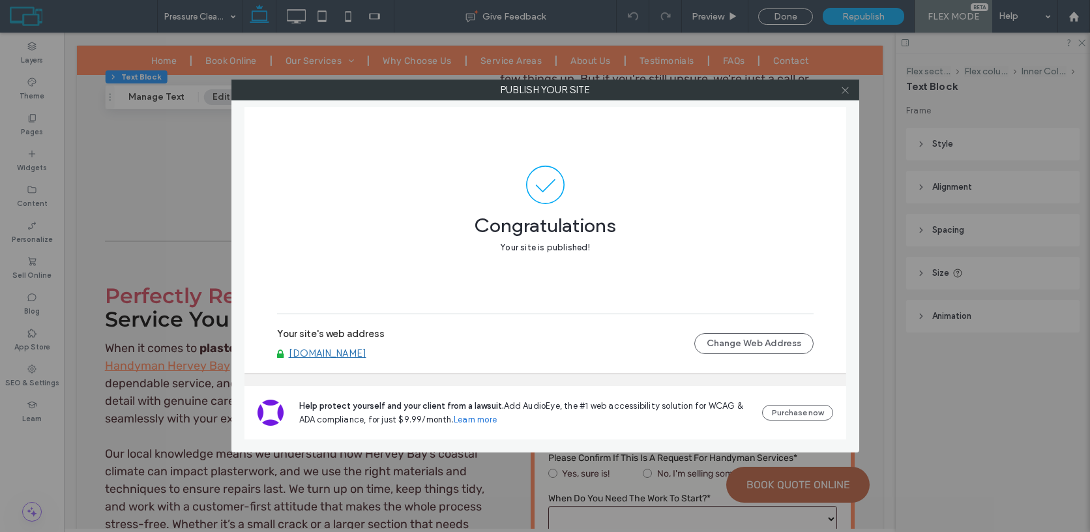
click at [843, 94] on icon at bounding box center [845, 90] width 10 height 10
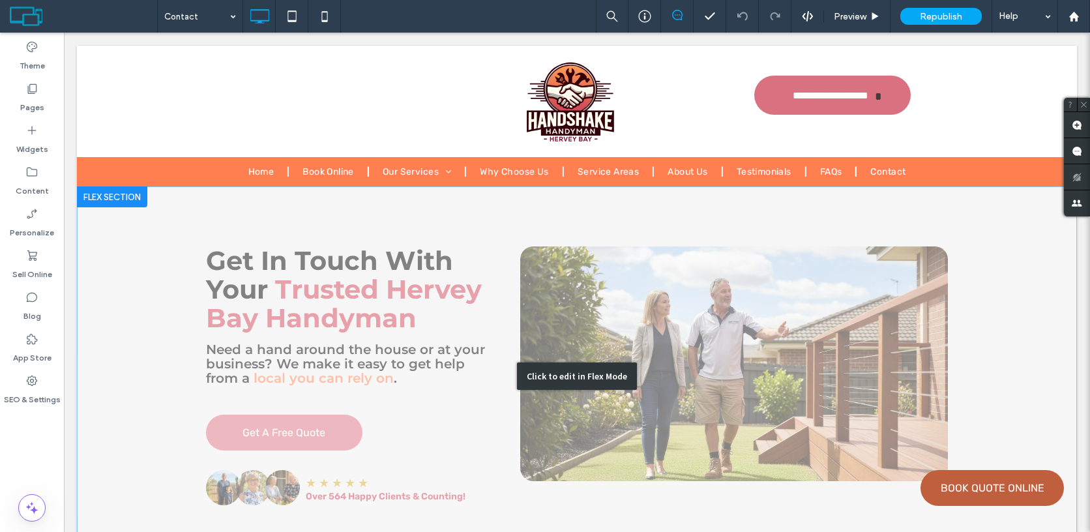
click at [581, 361] on div "Click to edit in Flex Mode" at bounding box center [577, 375] width 1000 height 379
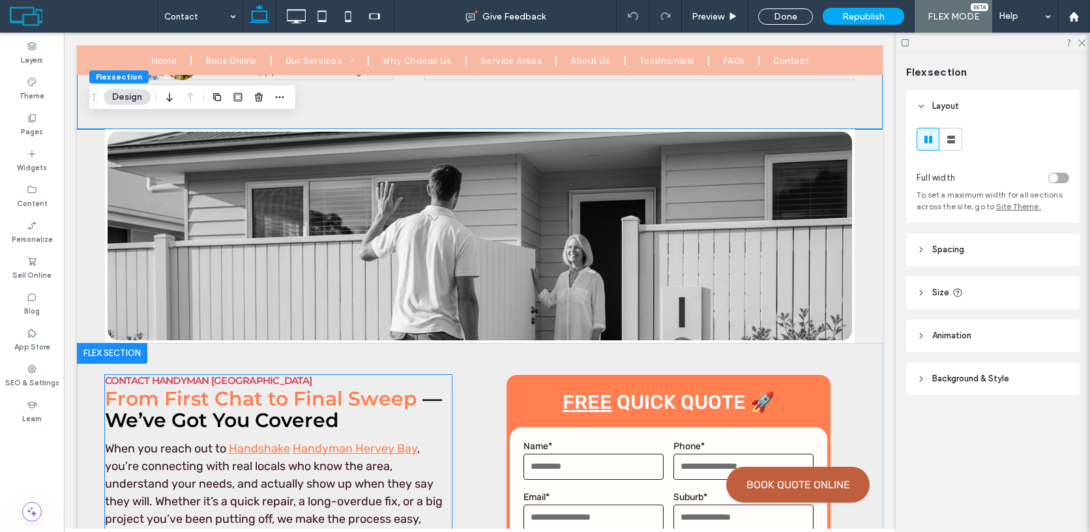
click at [242, 376] on span "Contact Handyman [GEOGRAPHIC_DATA]" at bounding box center [208, 380] width 207 height 12
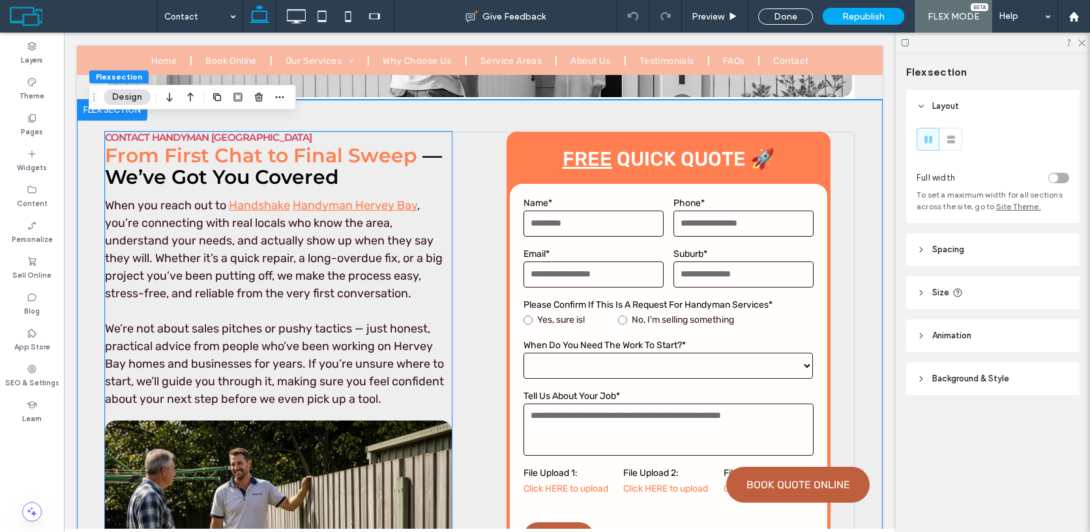
scroll to position [624, 0]
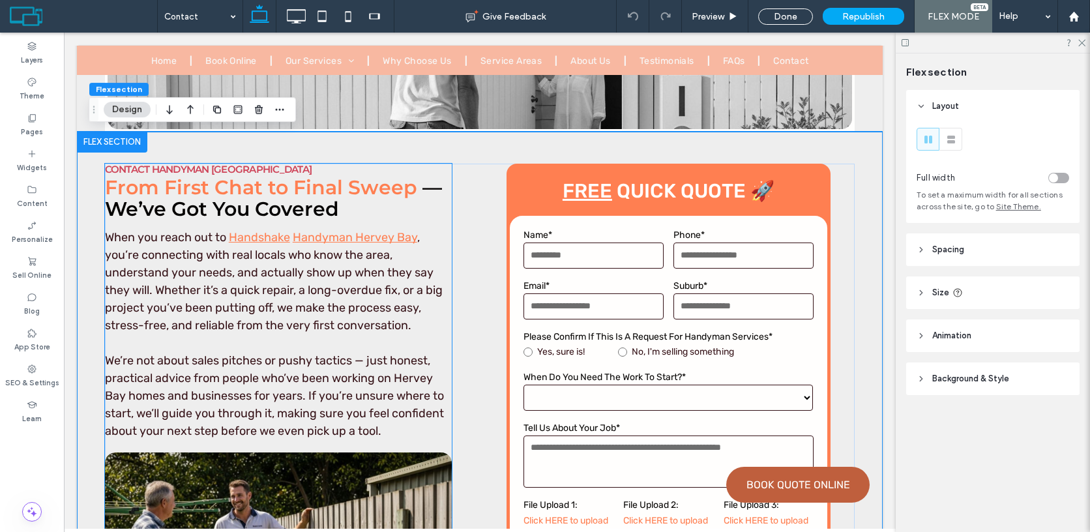
click at [173, 165] on span "Contact Handyman [GEOGRAPHIC_DATA]" at bounding box center [208, 169] width 207 height 12
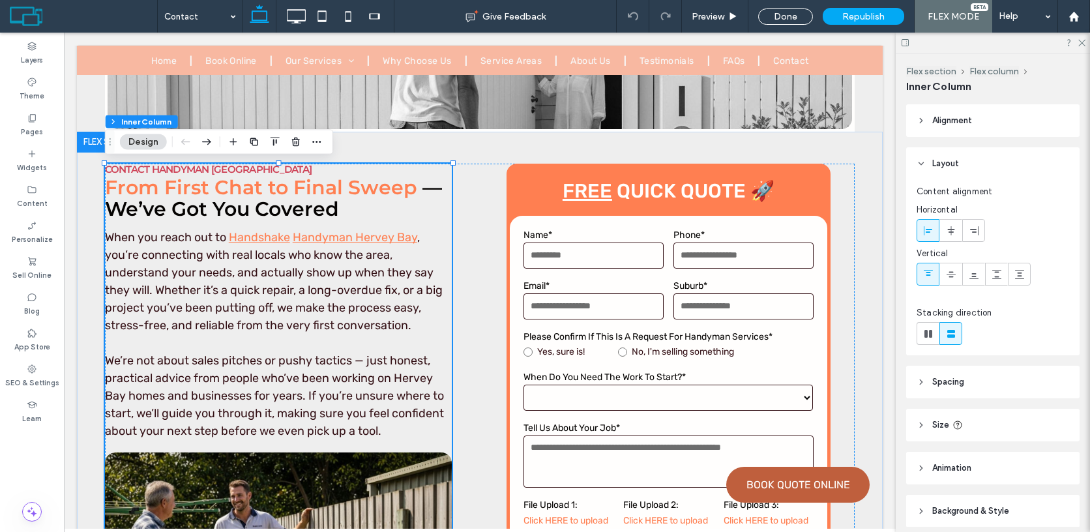
click at [173, 165] on span "Contact Handyman [GEOGRAPHIC_DATA]" at bounding box center [208, 169] width 207 height 12
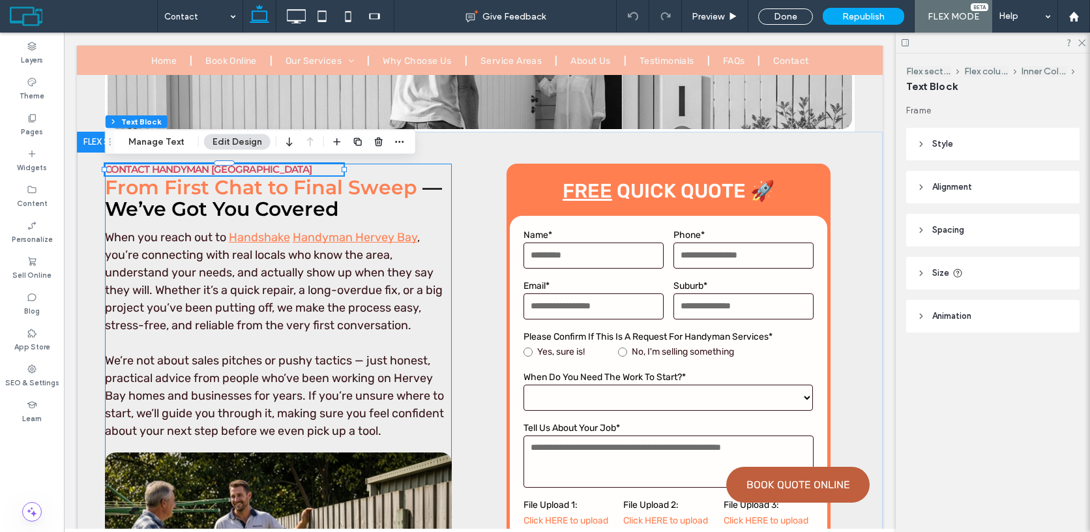
click at [173, 165] on span "Contact Handyman [GEOGRAPHIC_DATA]" at bounding box center [208, 169] width 207 height 12
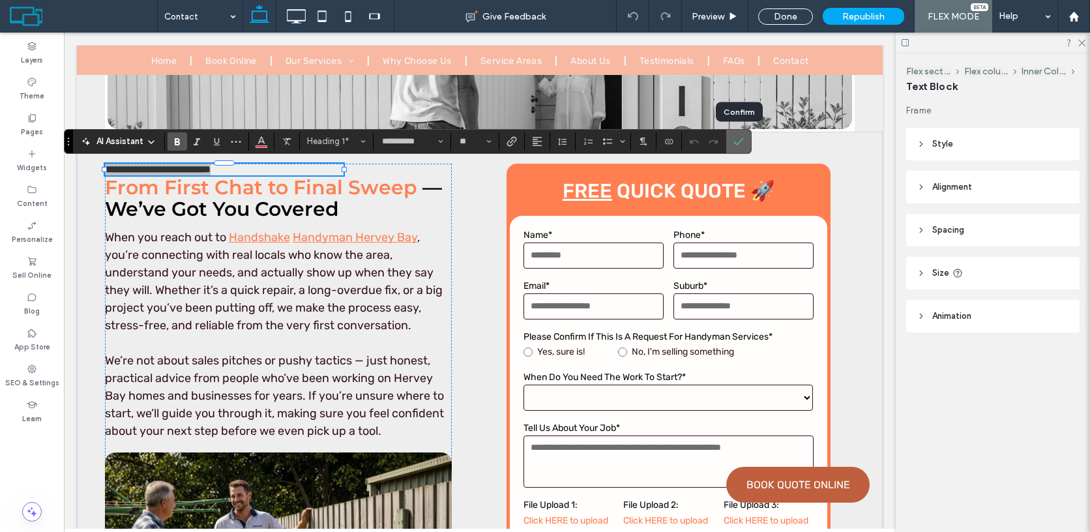
click at [742, 139] on icon "Confirm" at bounding box center [738, 141] width 10 height 10
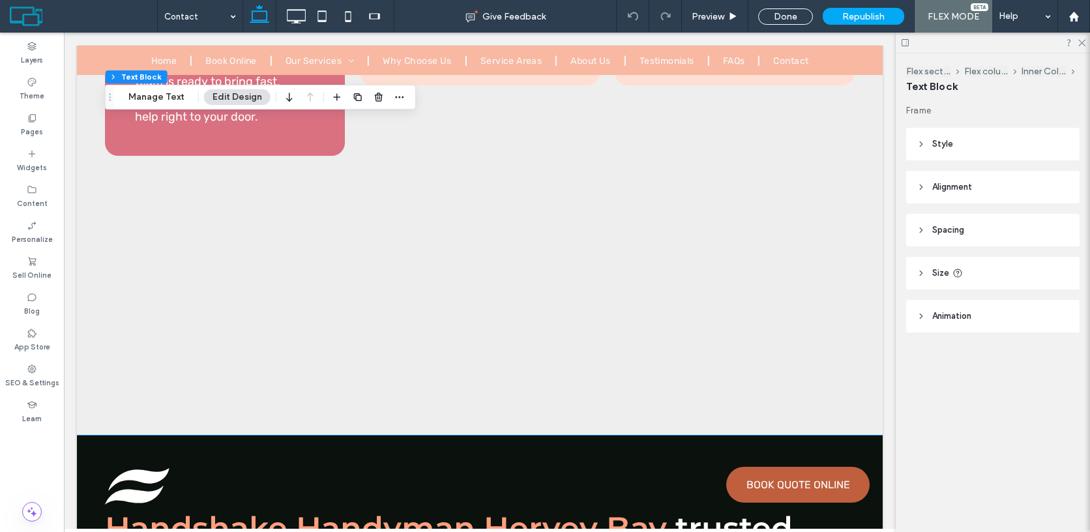
scroll to position [2635, 0]
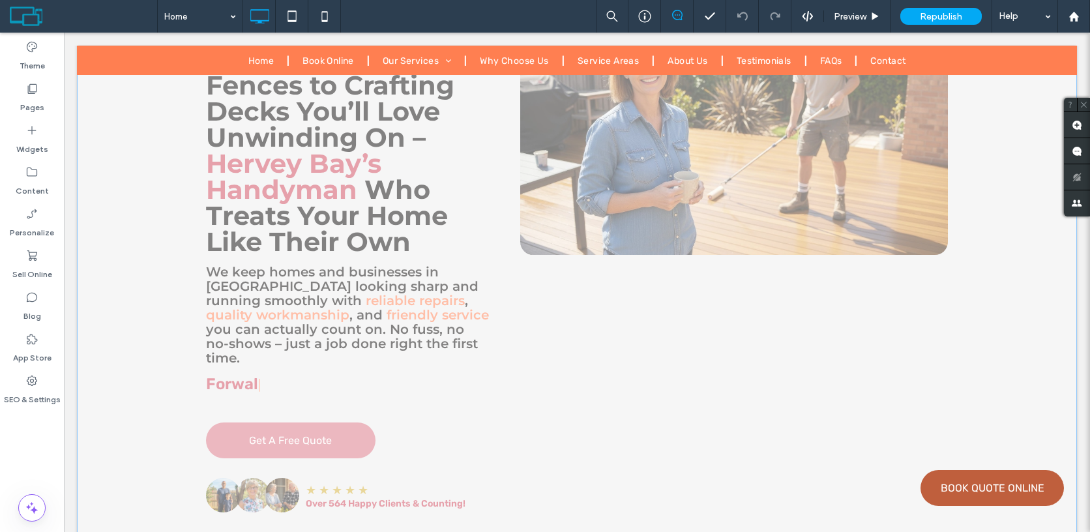
scroll to position [584, 0]
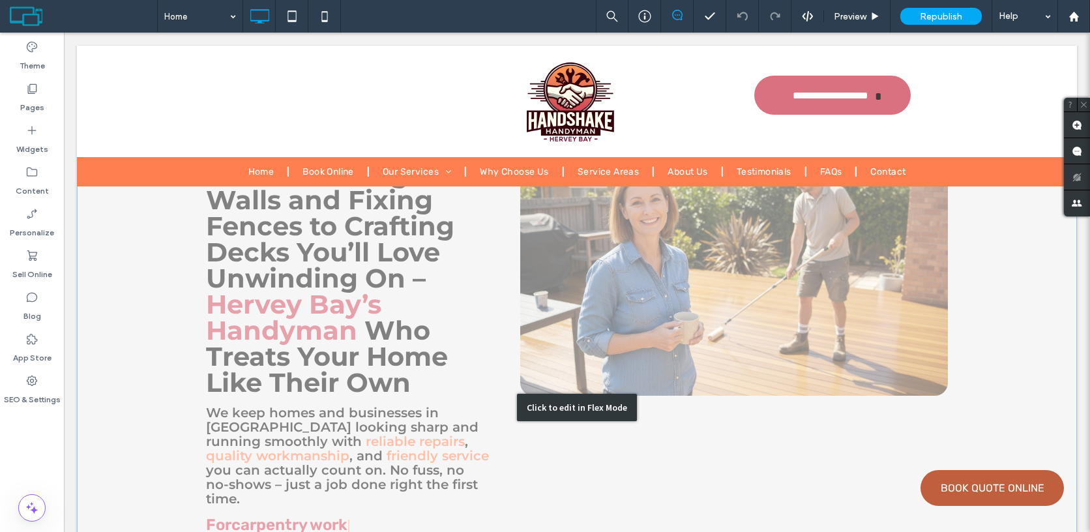
scroll to position [91, 0]
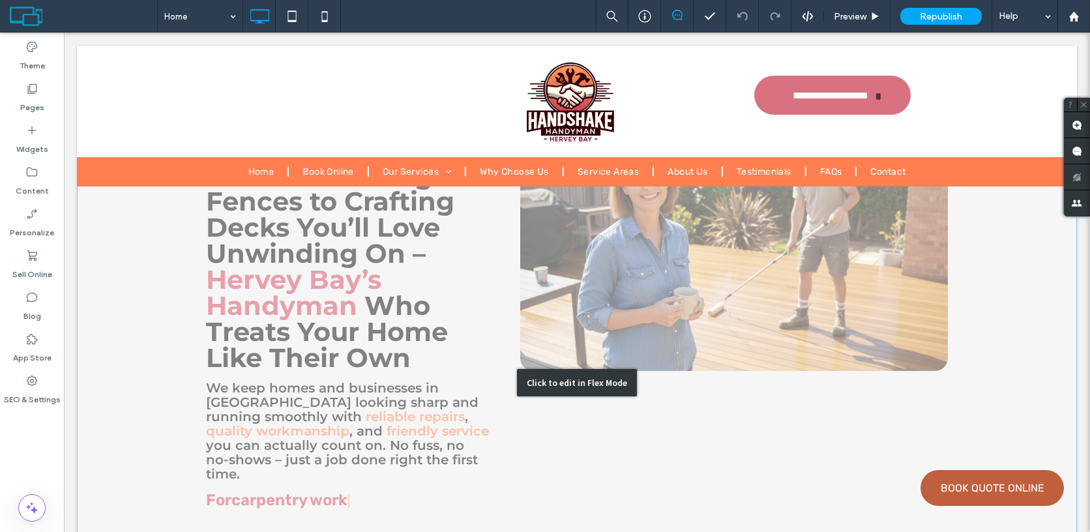
click at [272, 436] on div "Click to edit in Flex Mode" at bounding box center [577, 382] width 1000 height 573
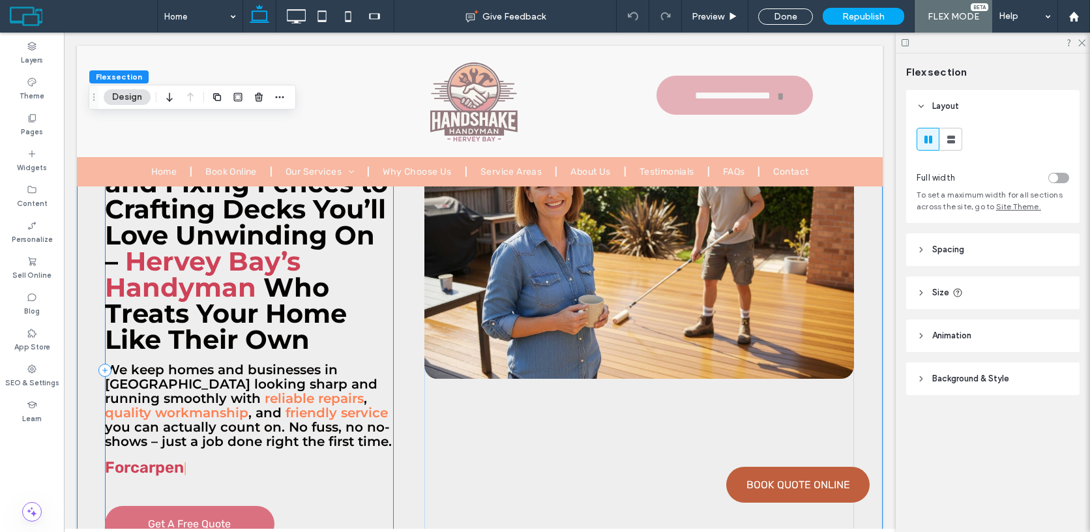
scroll to position [152, 0]
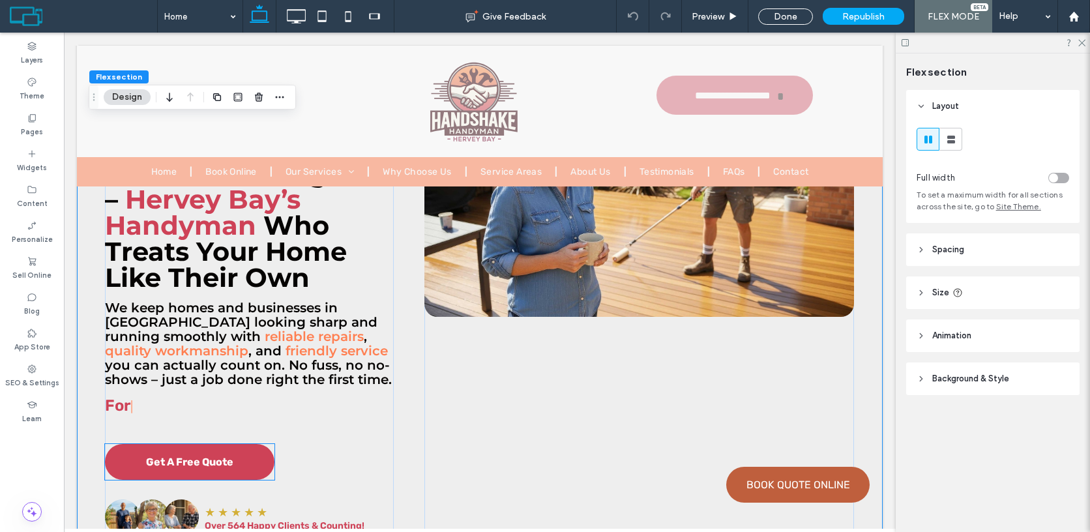
click at [214, 457] on span "Get A Free Quote" at bounding box center [189, 462] width 87 height 12
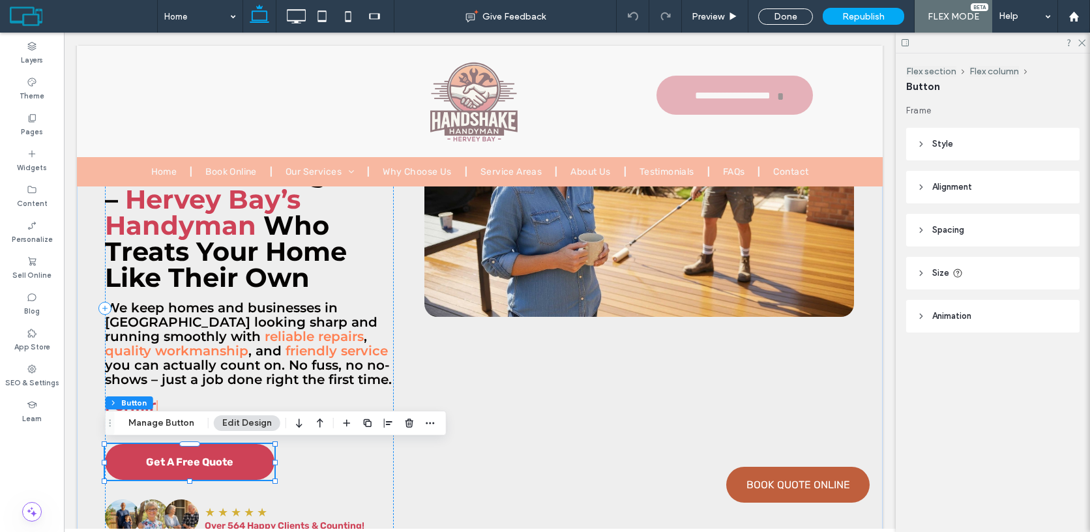
type input "**"
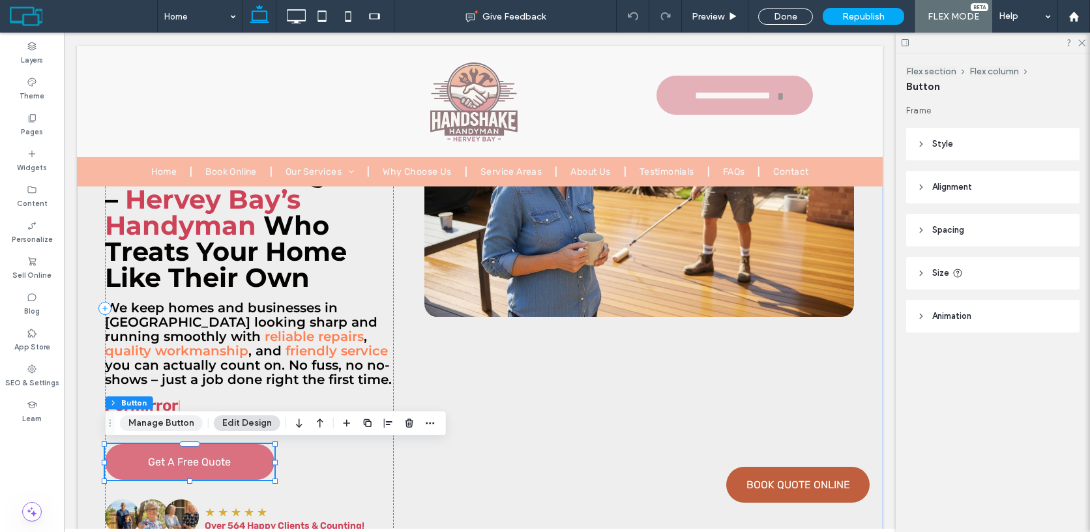
click at [179, 426] on button "Manage Button" at bounding box center [161, 423] width 83 height 16
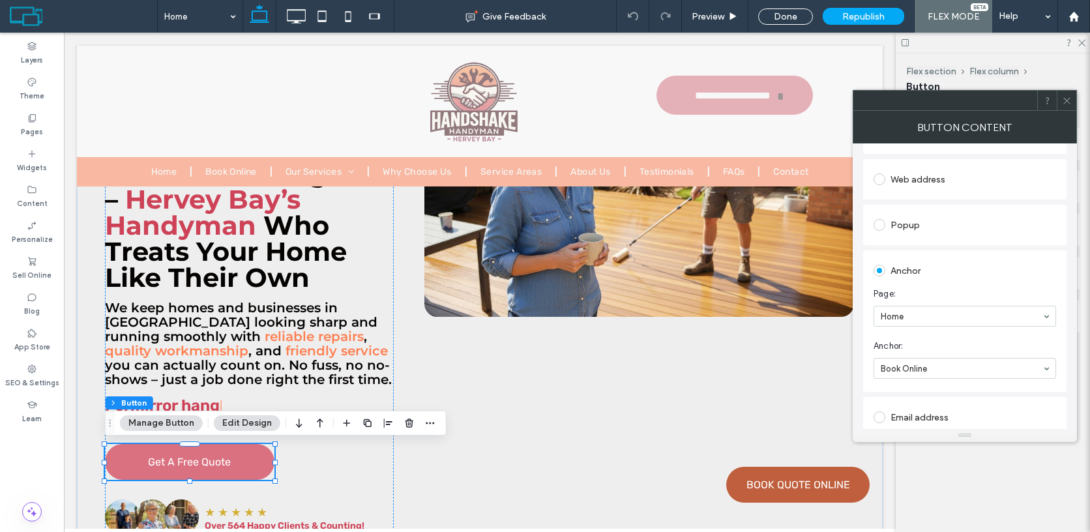
scroll to position [186, 0]
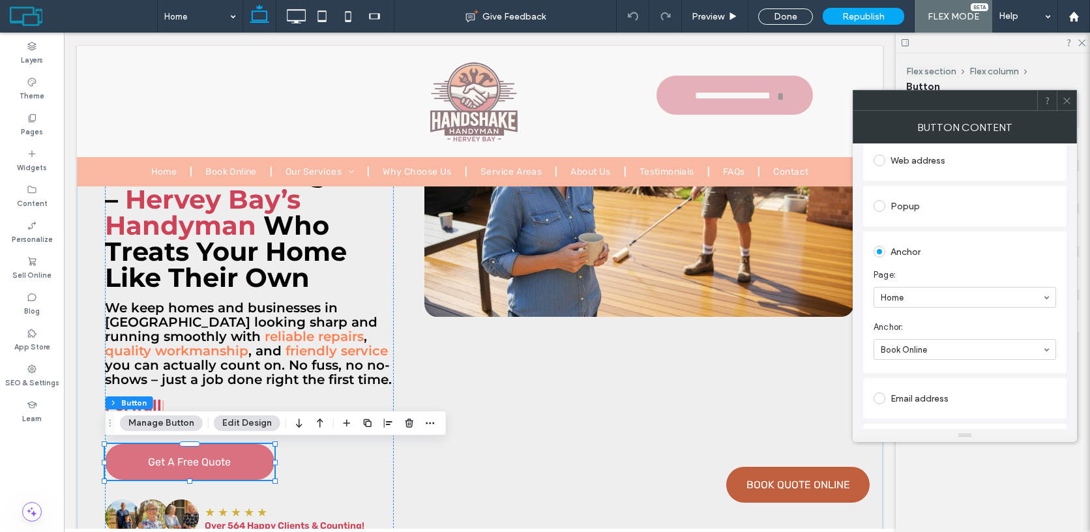
click at [1069, 100] on icon at bounding box center [1067, 101] width 10 height 10
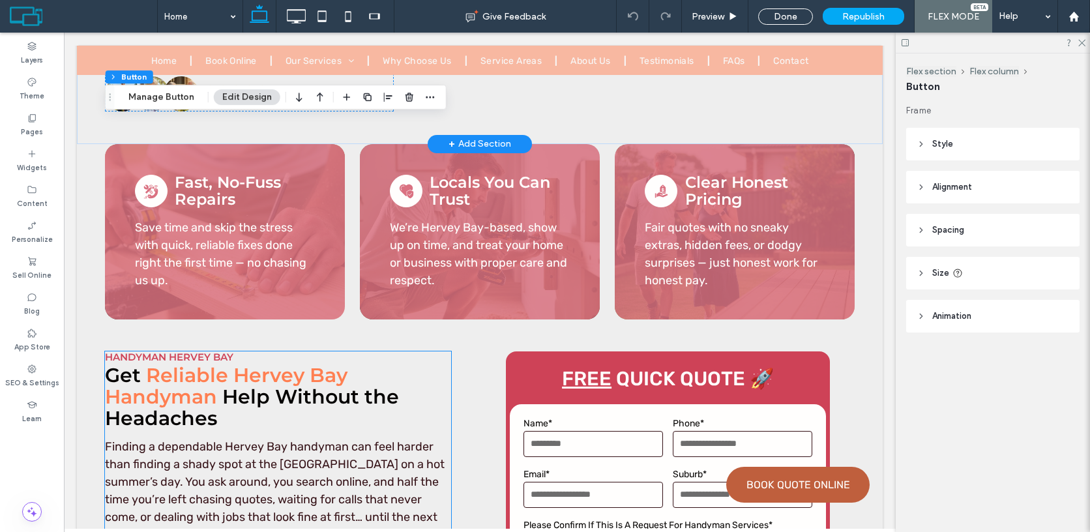
scroll to position [714, 0]
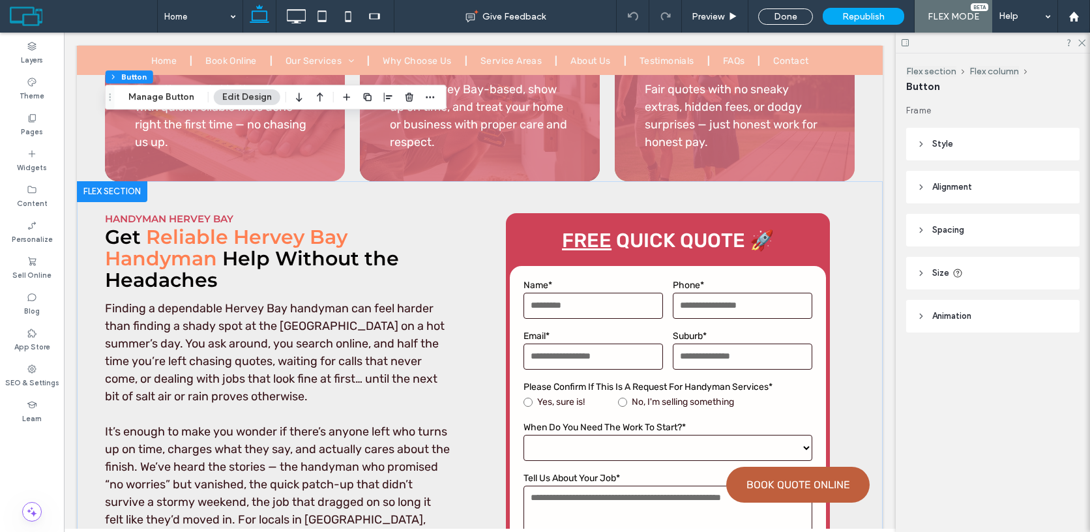
click at [93, 196] on div at bounding box center [112, 191] width 70 height 21
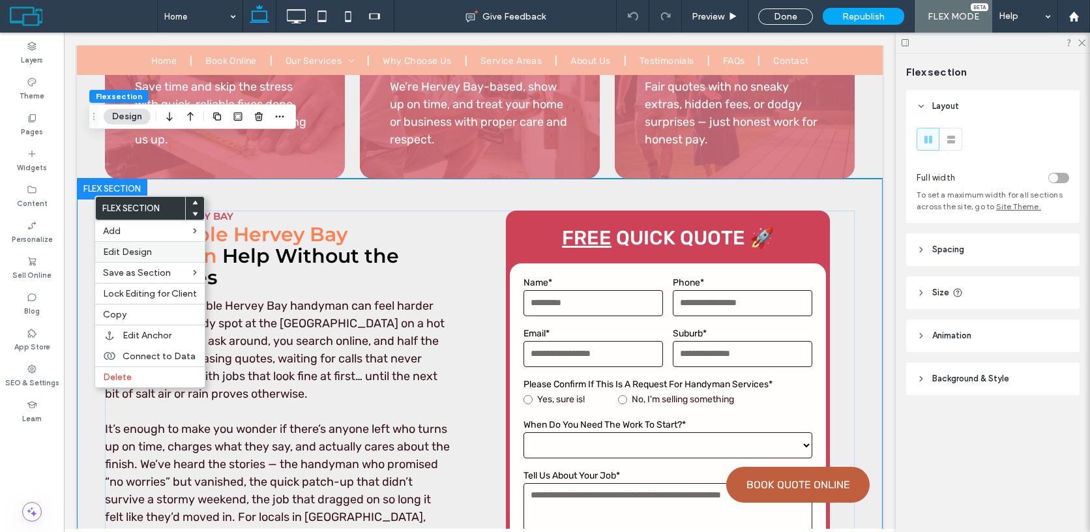
scroll to position [862, 0]
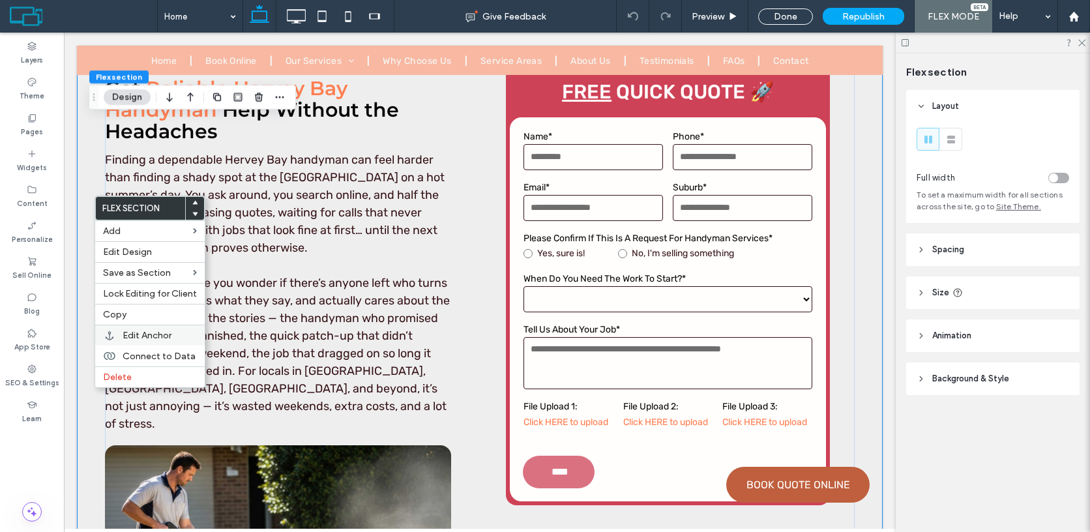
click at [141, 332] on span "Edit Anchor" at bounding box center [147, 335] width 49 height 11
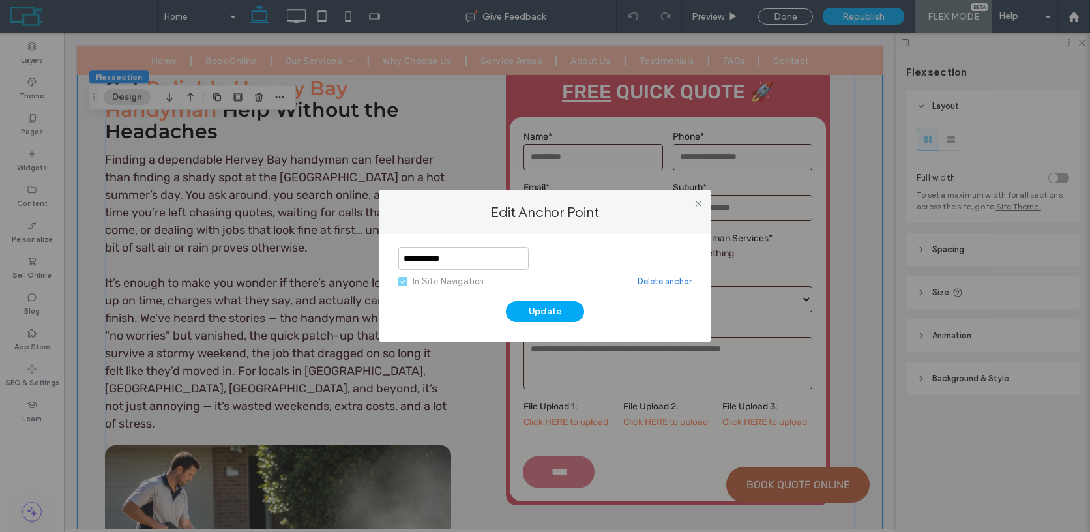
click at [643, 279] on link "Delete anchor" at bounding box center [664, 281] width 54 height 13
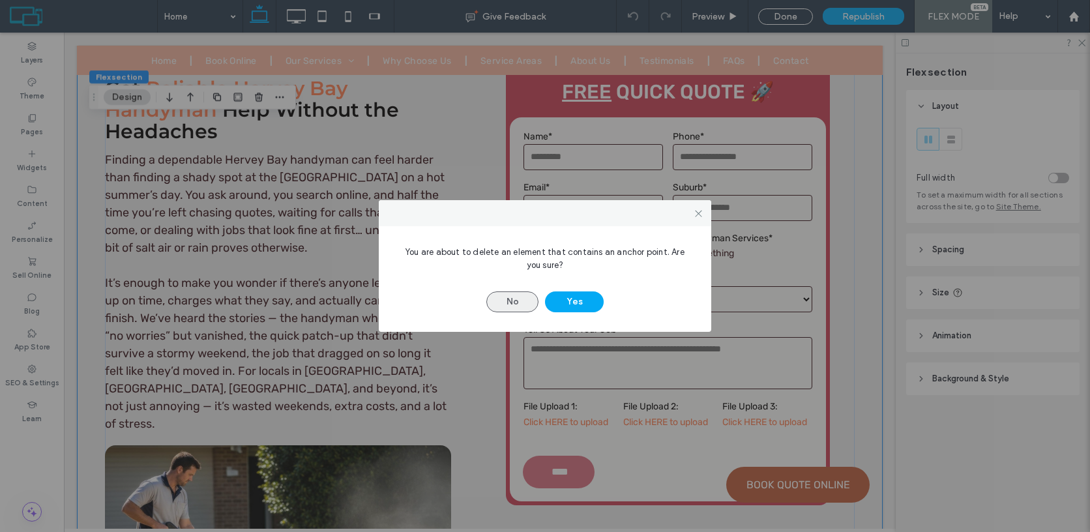
click at [520, 302] on button "No" at bounding box center [512, 301] width 52 height 21
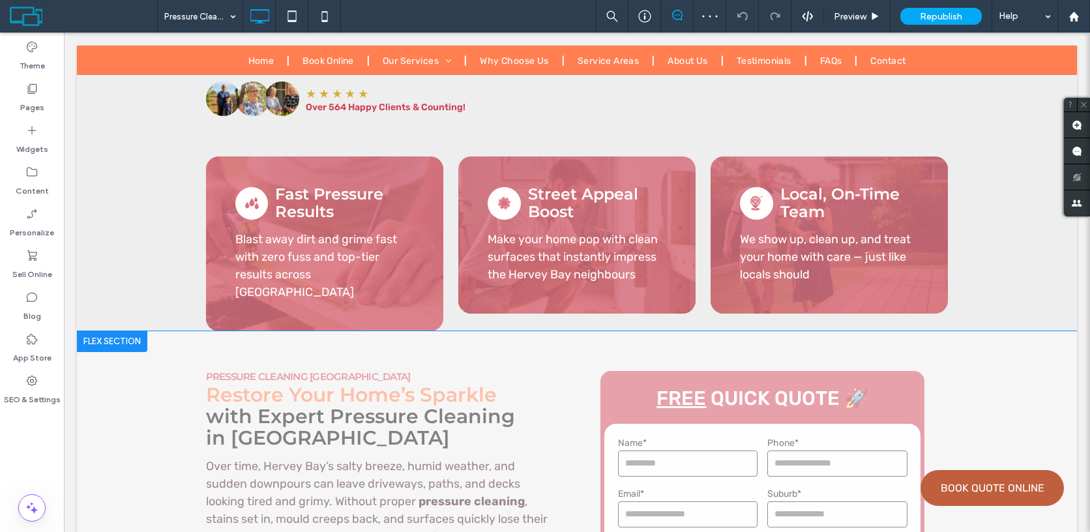
scroll to position [444, 0]
click at [121, 331] on div at bounding box center [112, 341] width 70 height 21
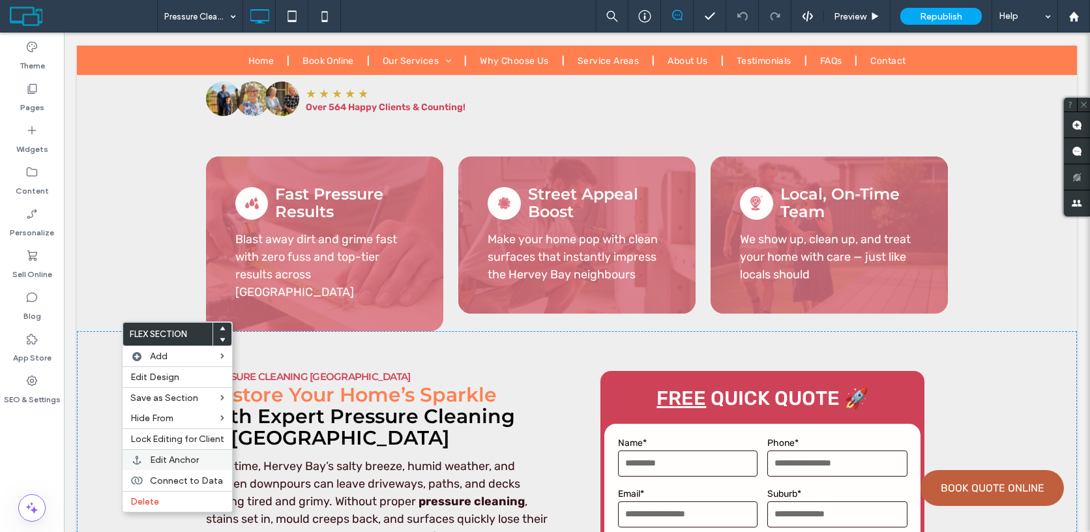
click at [177, 457] on span "Edit Anchor" at bounding box center [174, 459] width 49 height 11
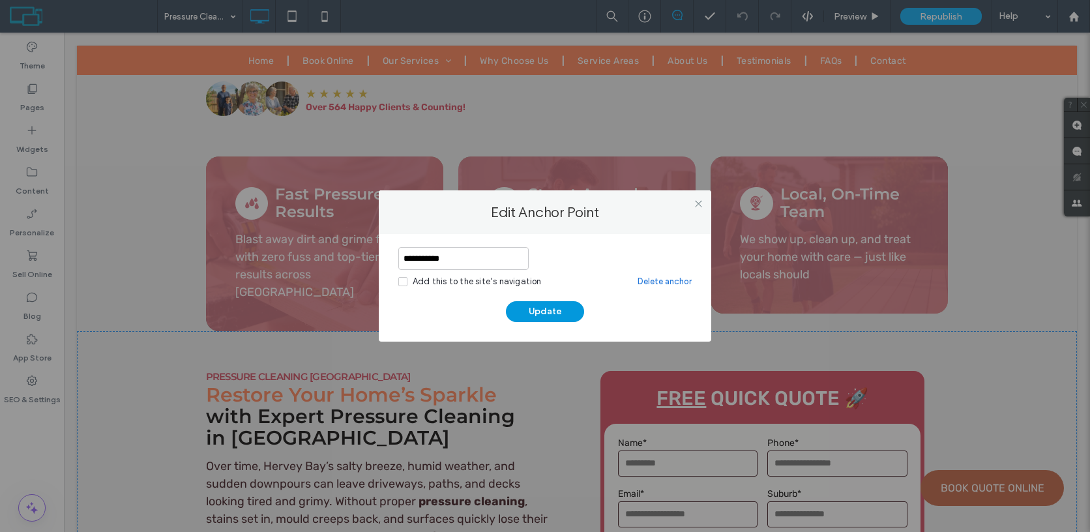
click at [553, 310] on button "Update" at bounding box center [545, 311] width 78 height 21
